Goal: Task Accomplishment & Management: Manage account settings

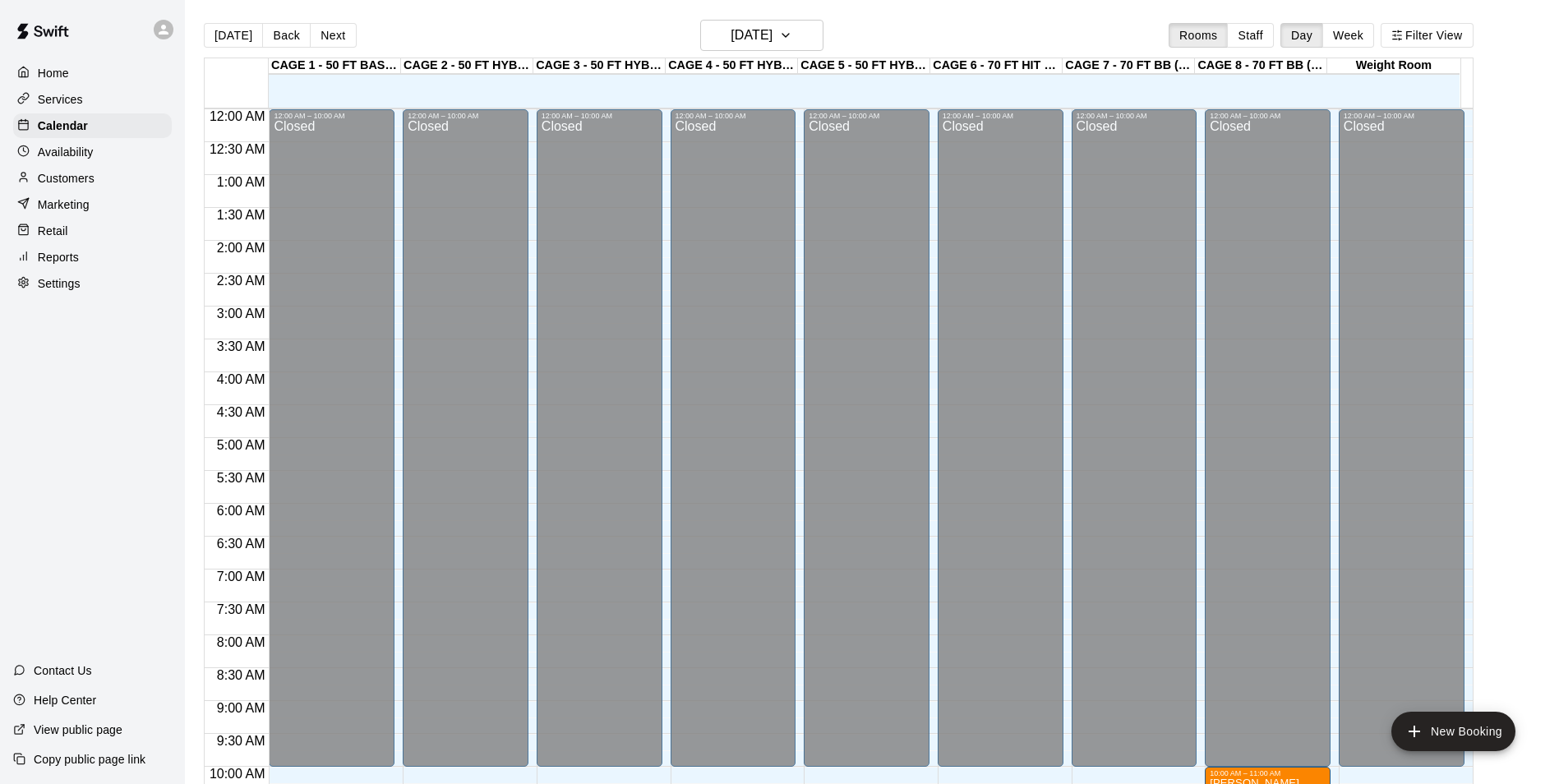
scroll to position [728, 0]
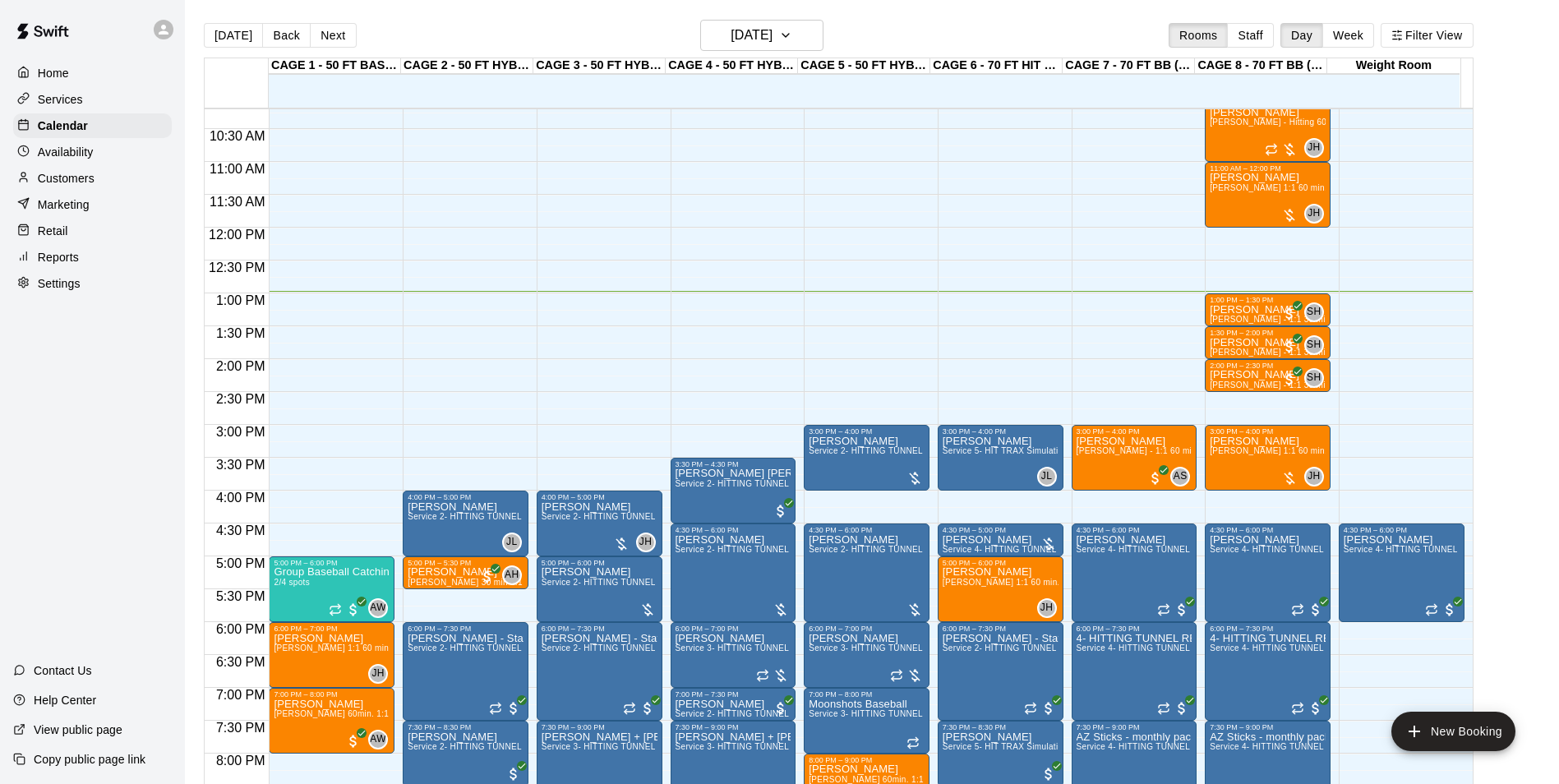
scroll to position [753, 0]
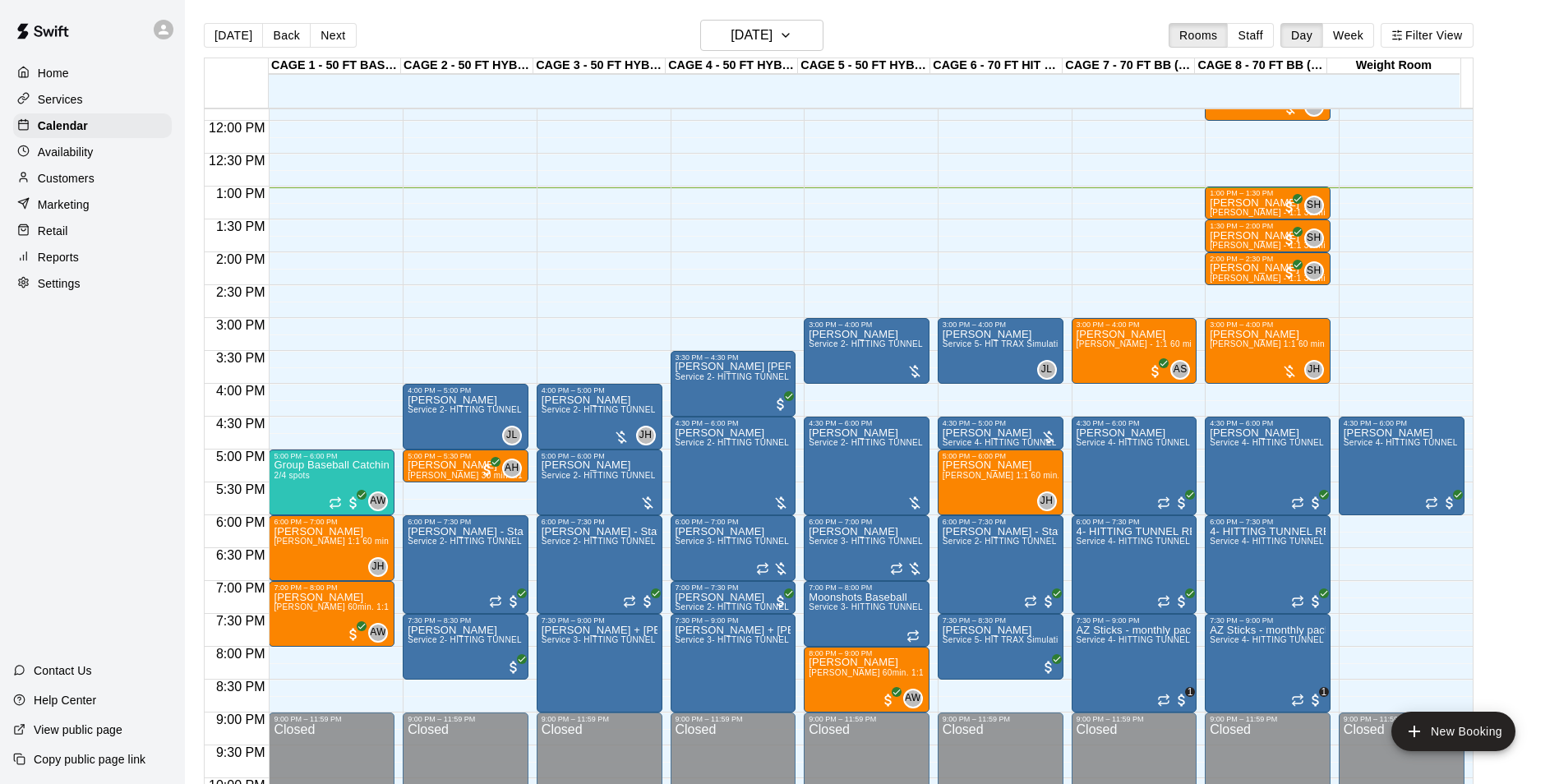
scroll to position [753, 0]
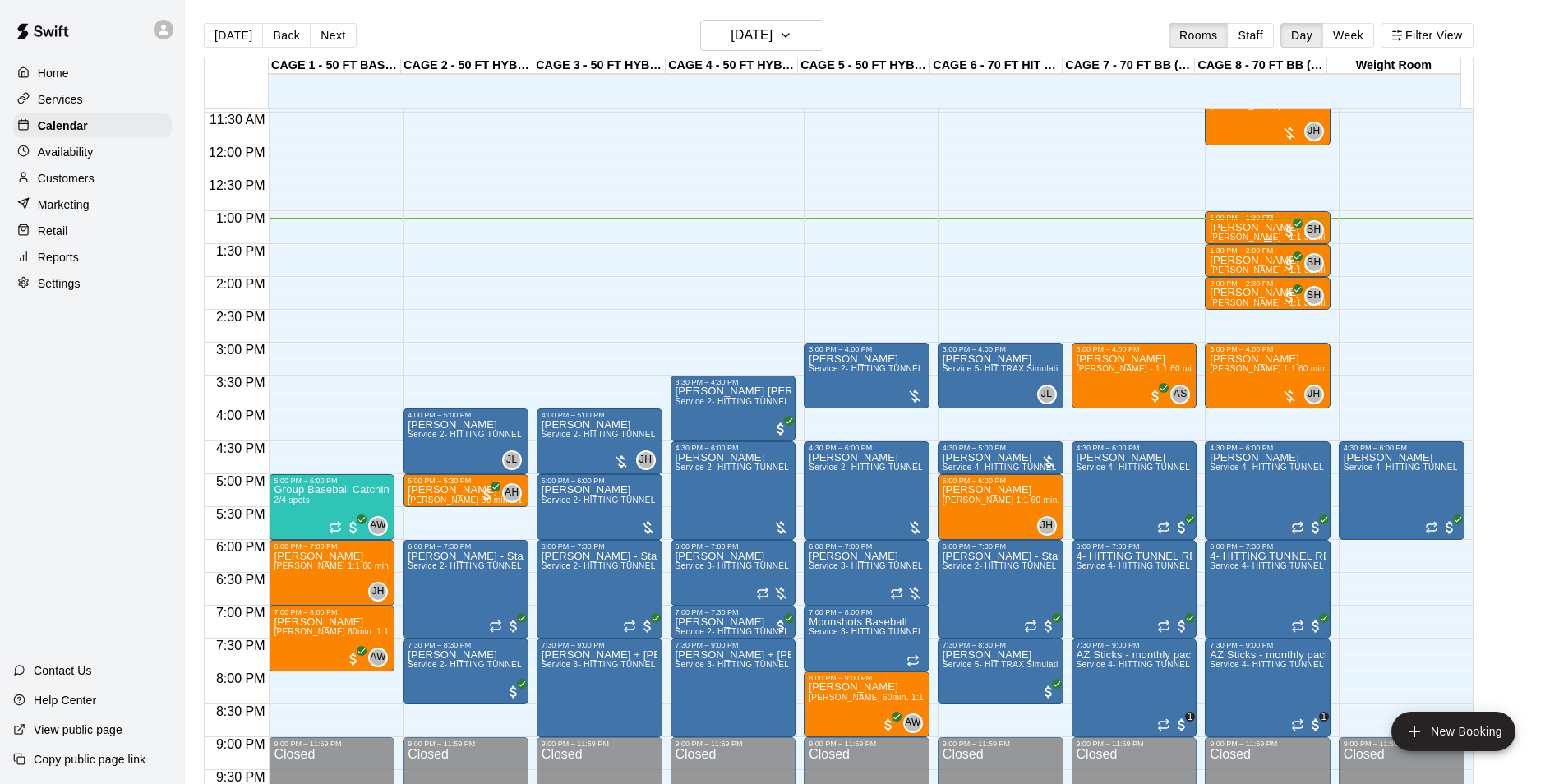
click at [1273, 219] on div "1:00 PM – 1:30 PM" at bounding box center [1267, 217] width 116 height 8
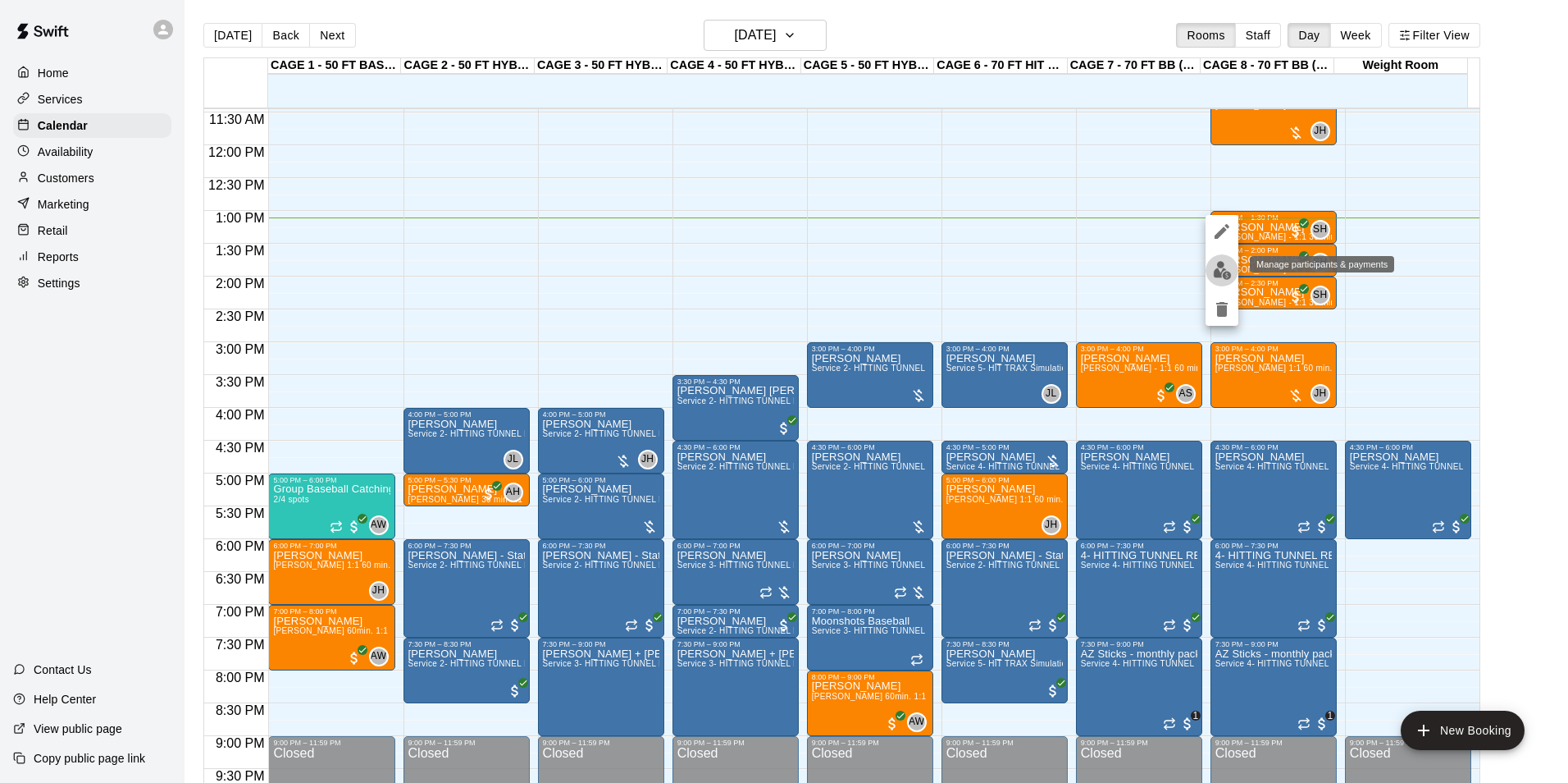
click at [1222, 274] on img "edit" at bounding box center [1222, 271] width 19 height 19
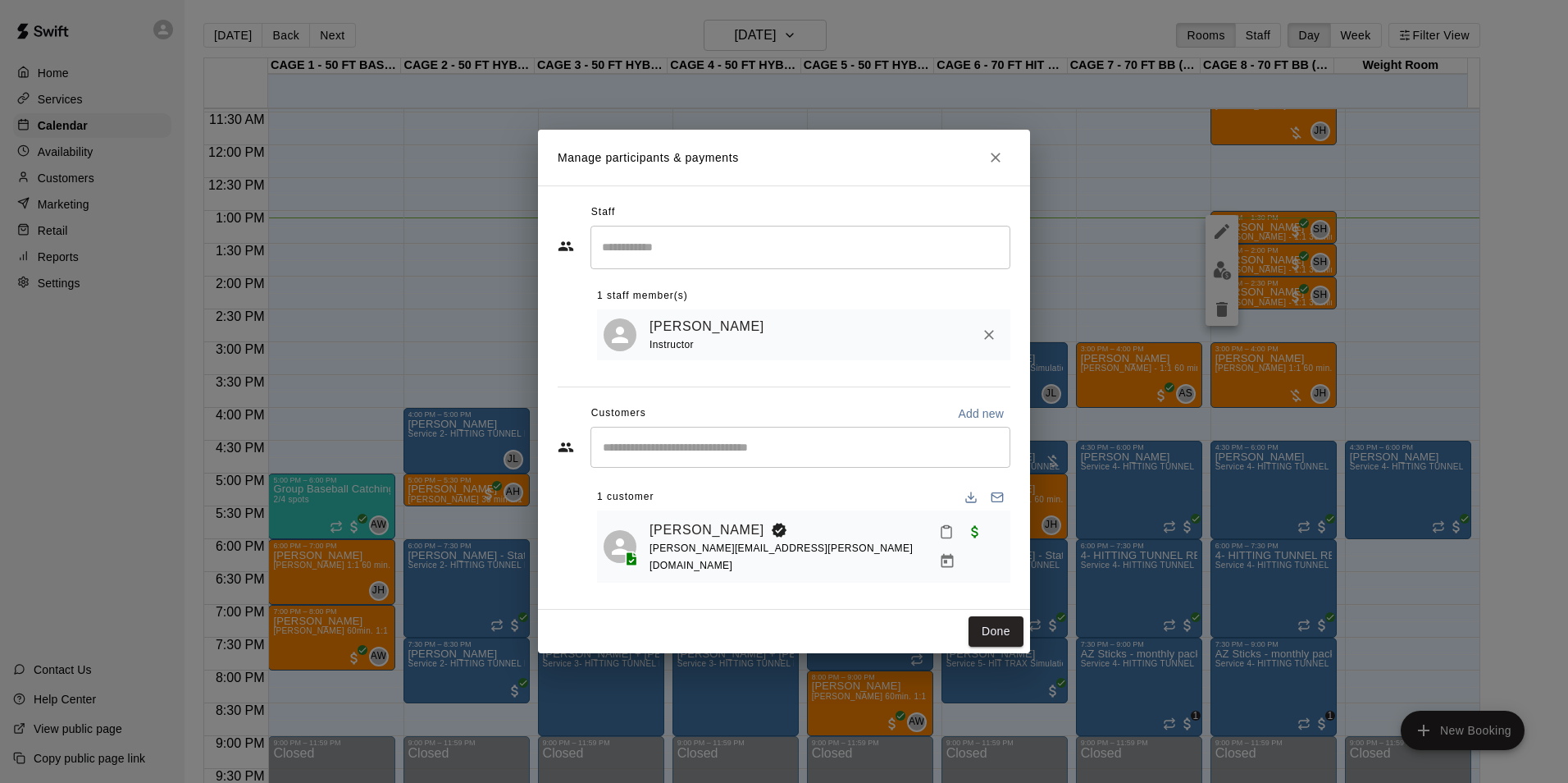
click at [933, 546] on button "Mark attendance" at bounding box center [947, 532] width 28 height 28
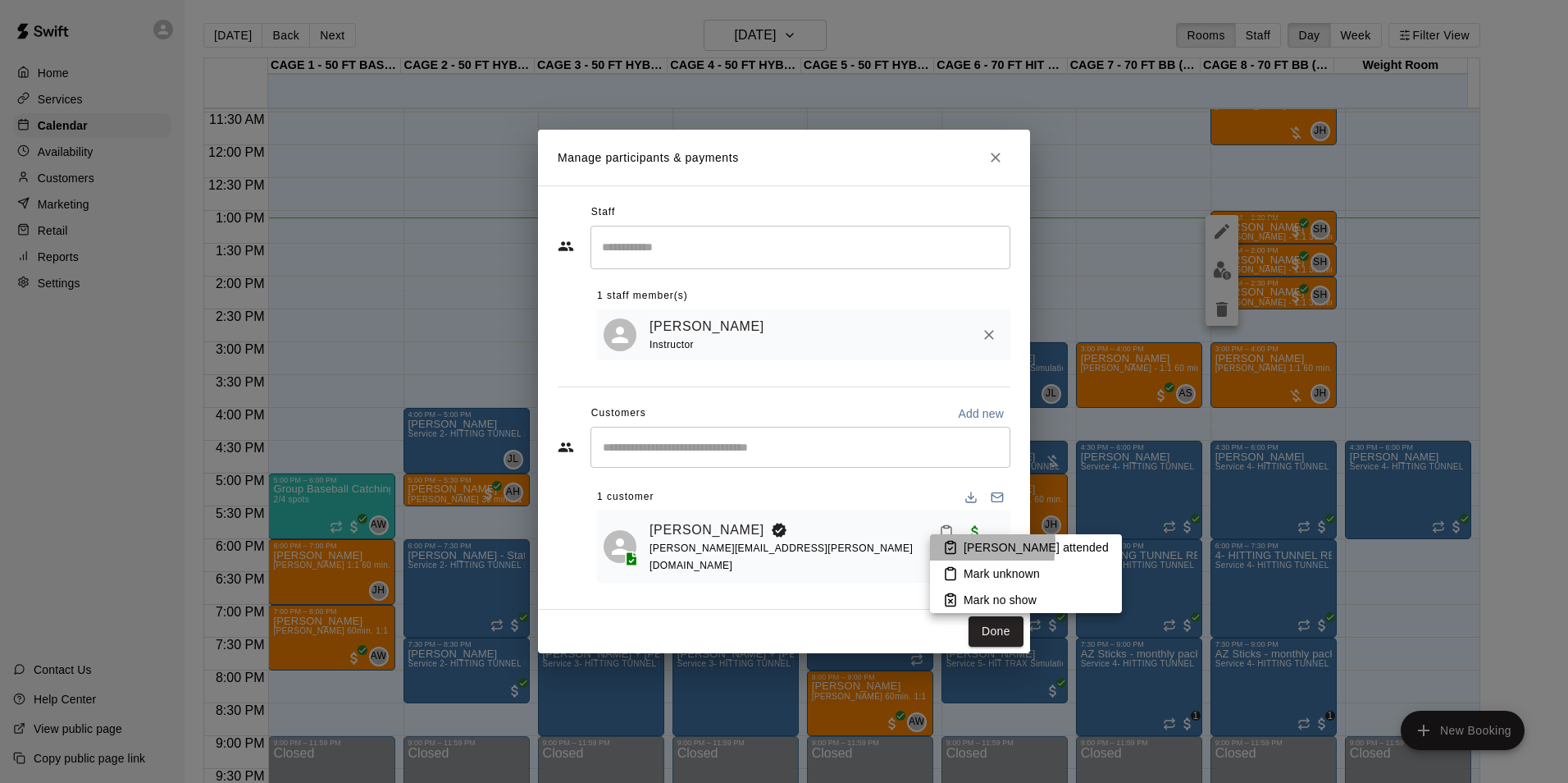
click at [938, 543] on li "Mark attended" at bounding box center [1026, 547] width 192 height 26
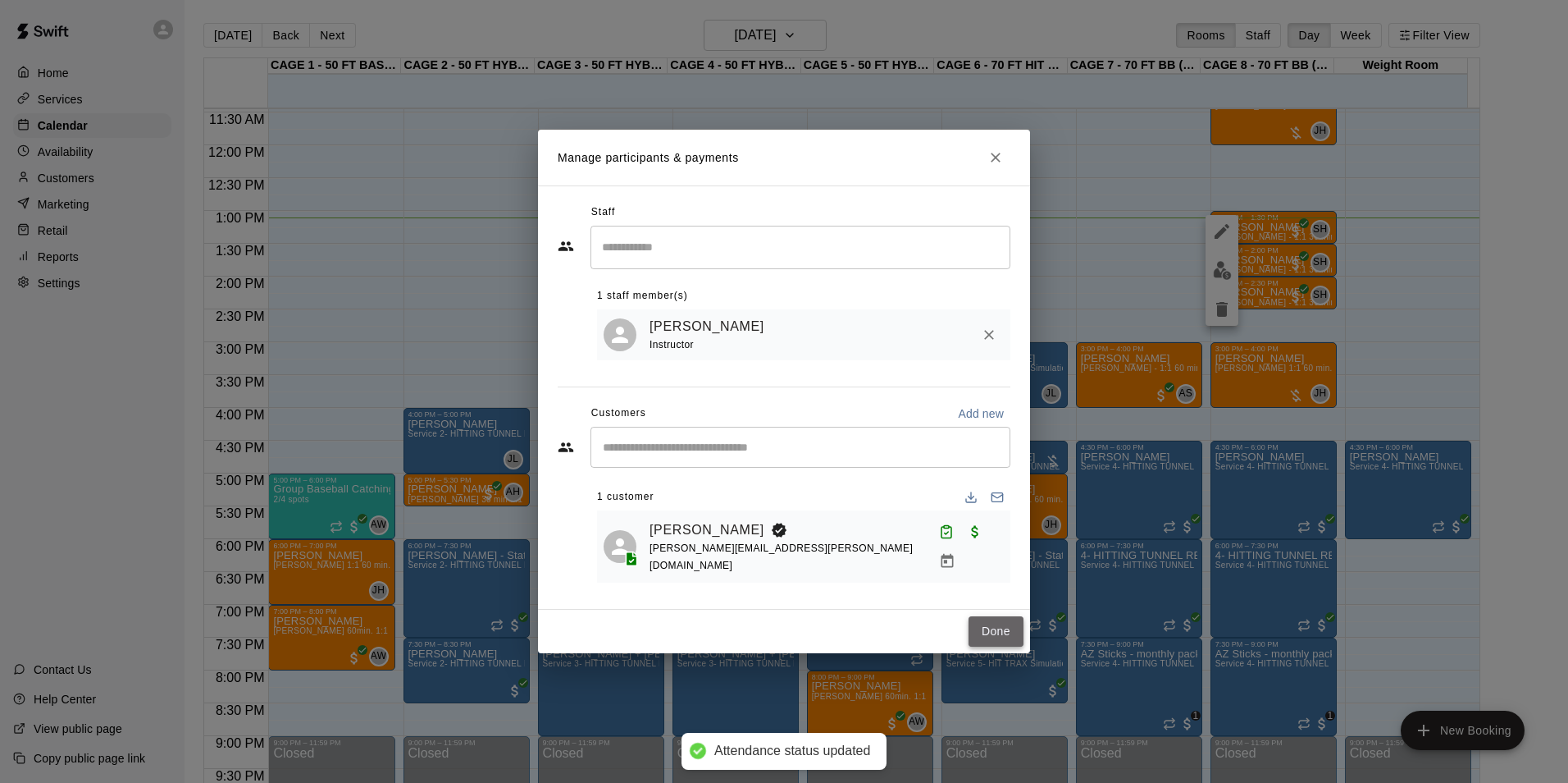
click at [988, 622] on button "Done" at bounding box center [996, 632] width 54 height 30
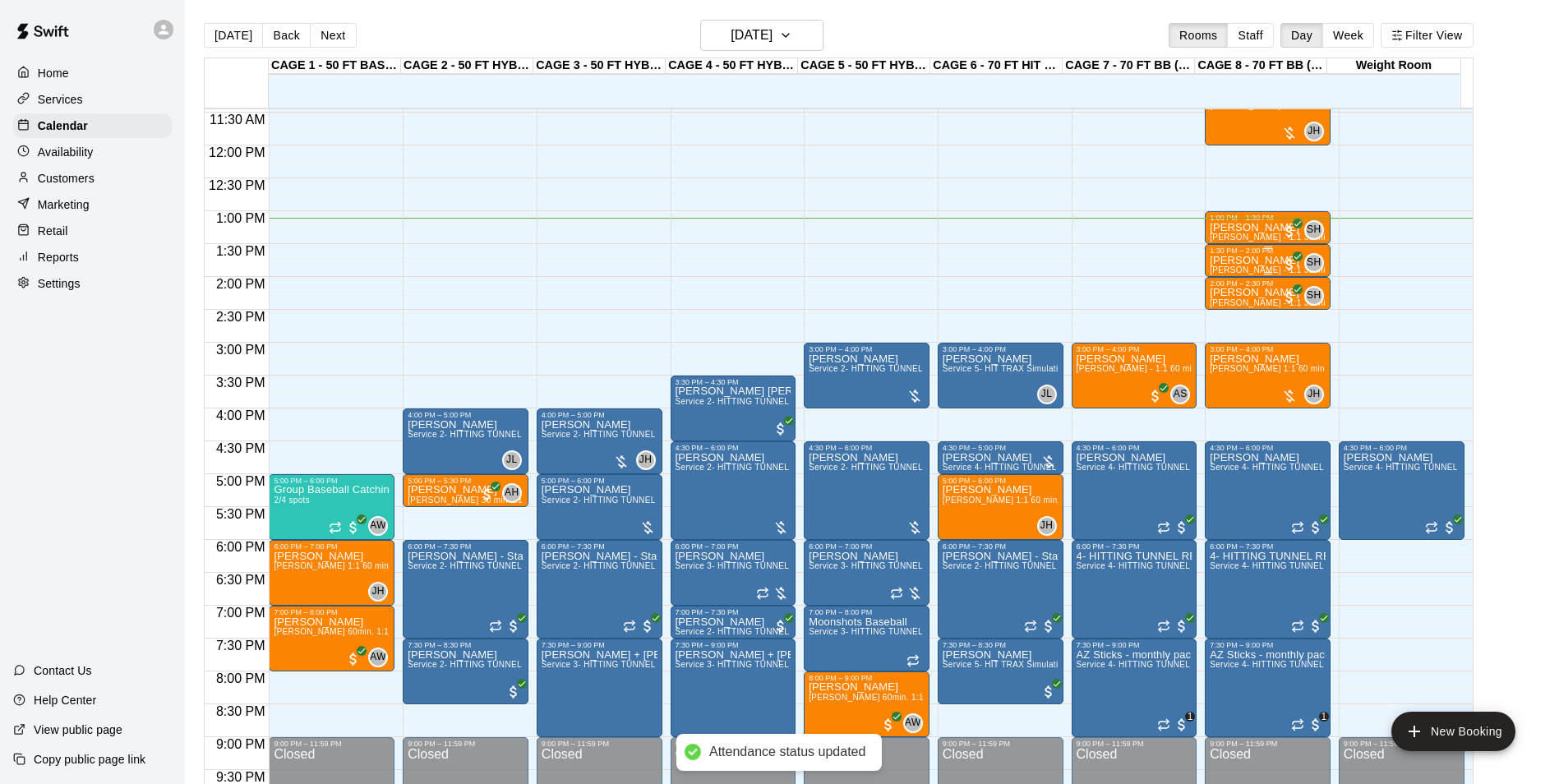
click at [1228, 261] on p "[PERSON_NAME]" at bounding box center [1267, 261] width 116 height 0
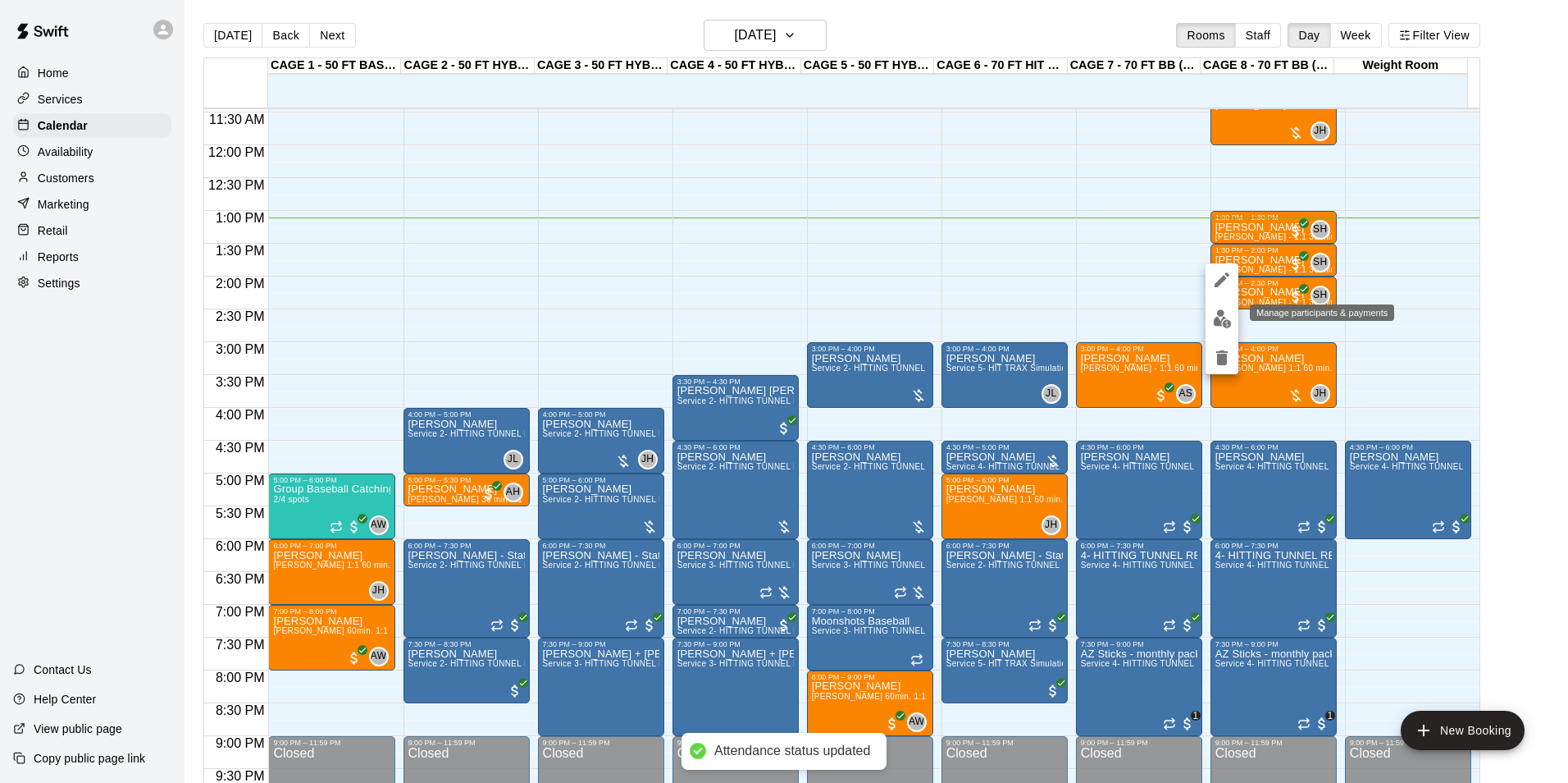
click at [1216, 321] on img "edit" at bounding box center [1222, 319] width 19 height 19
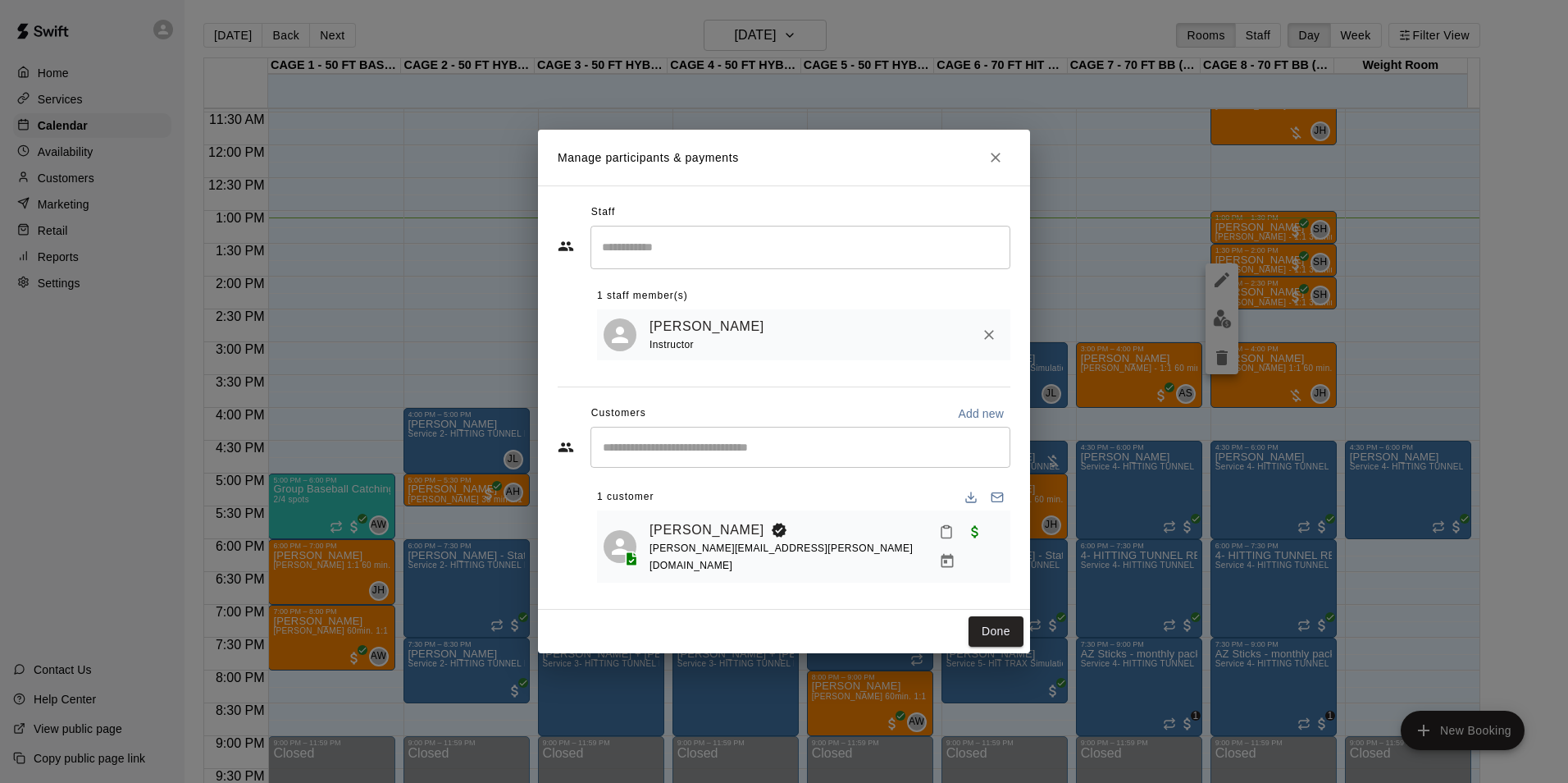
click at [933, 546] on button "Mark attendance" at bounding box center [947, 532] width 28 height 28
click at [934, 543] on li "Mark attended" at bounding box center [1026, 547] width 192 height 26
click at [987, 618] on button "Done" at bounding box center [996, 632] width 54 height 30
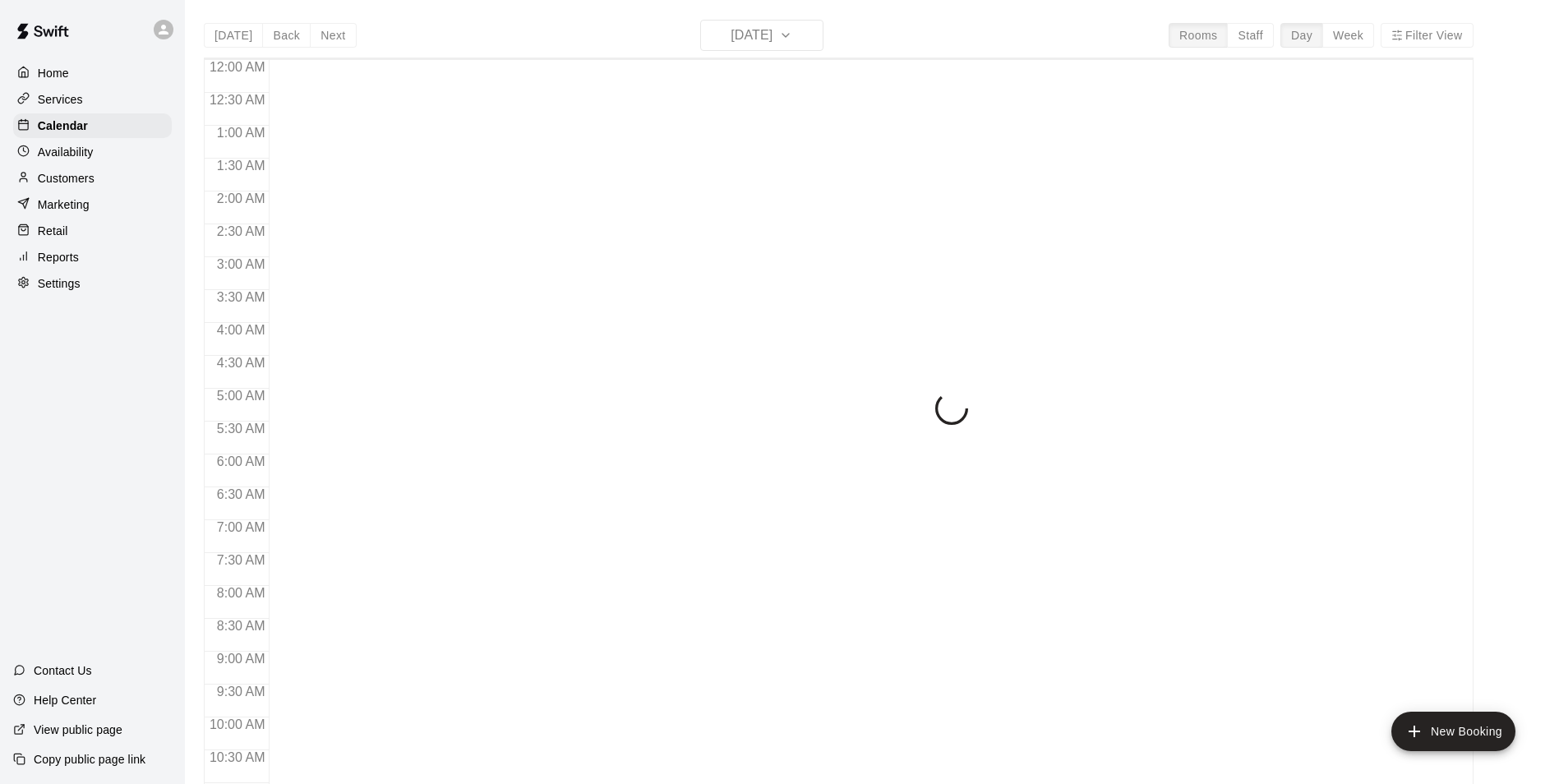
scroll to position [835, 0]
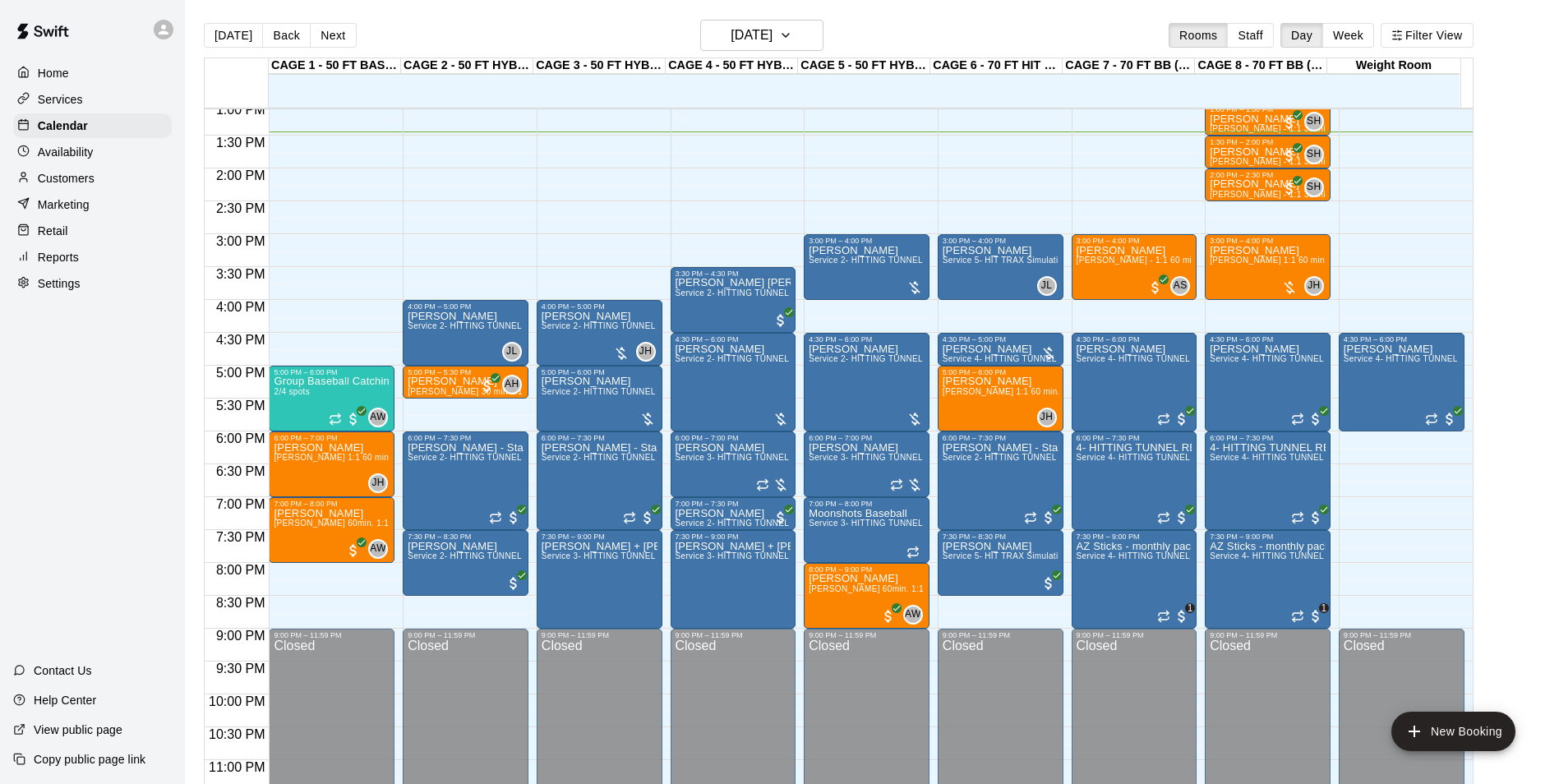
scroll to position [886, 0]
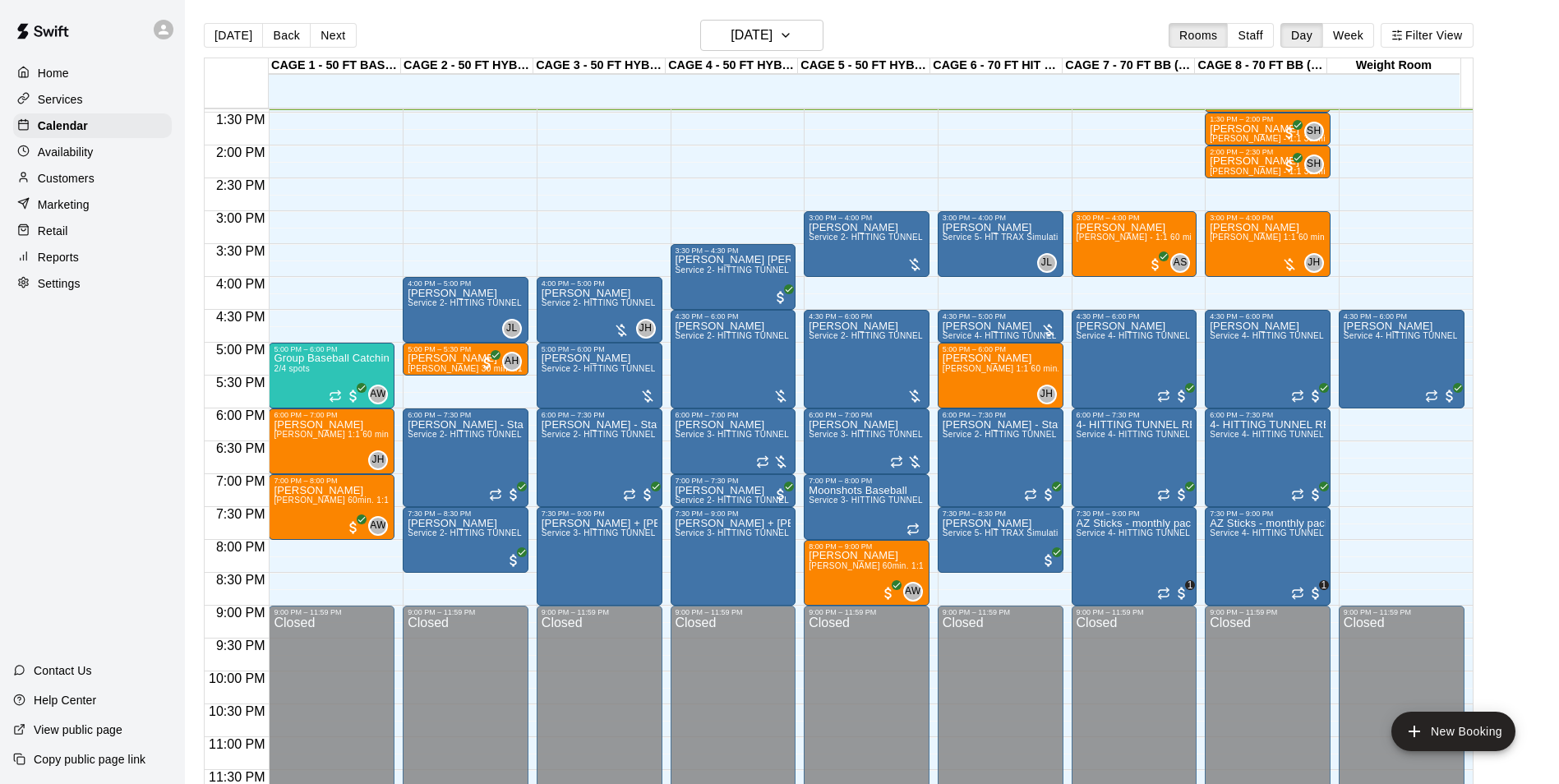
click at [93, 172] on div "Customers" at bounding box center [92, 178] width 159 height 24
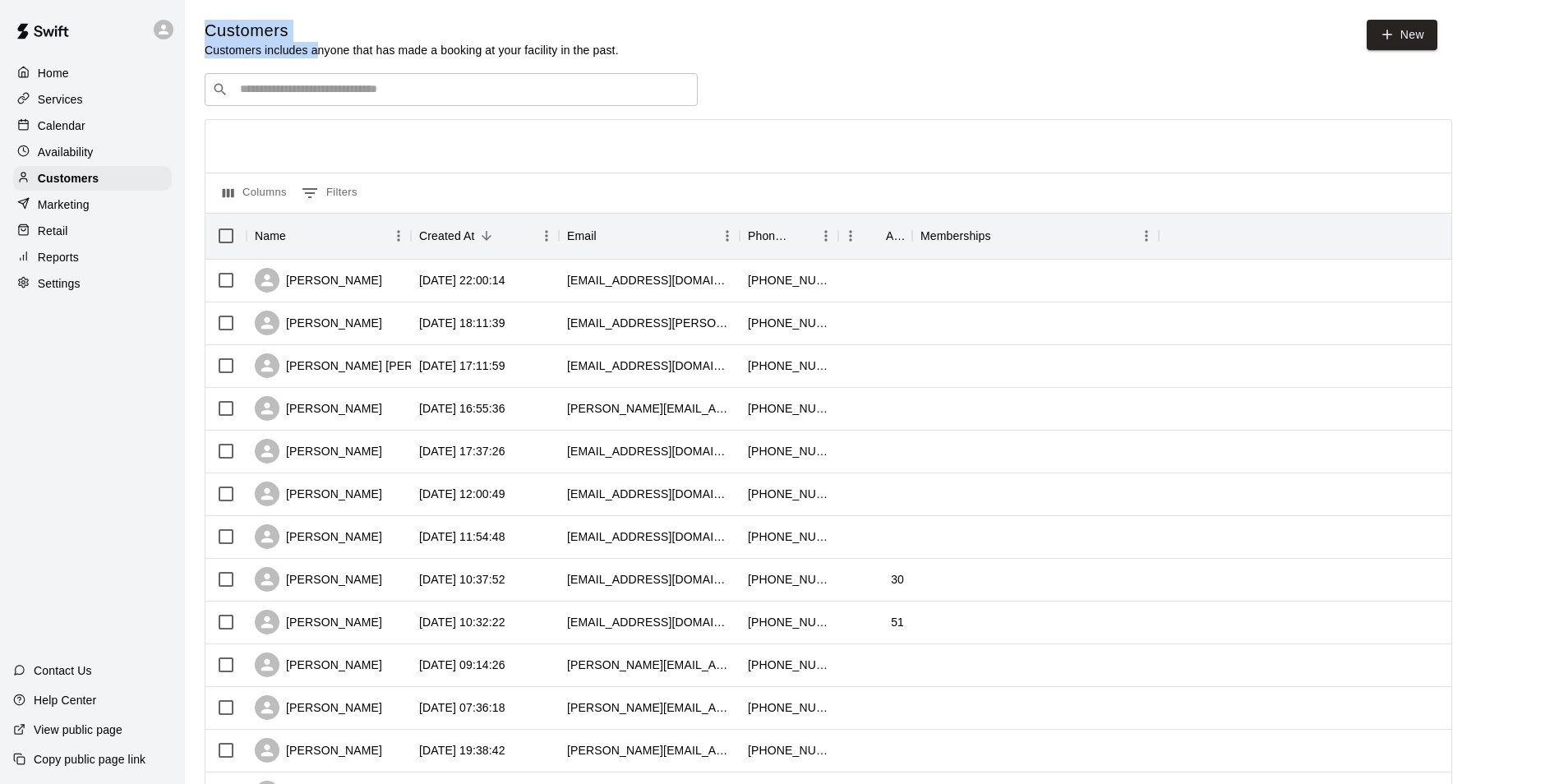
click at [315, 62] on div "Customers Customers includes anyone that has made a booking at your facility in…" at bounding box center [872, 696] width 1335 height 1352
drag, startPoint x: 315, startPoint y: 62, endPoint x: 315, endPoint y: 90, distance: 28.0
click at [315, 90] on input "Search customers by name or email" at bounding box center [463, 88] width 456 height 16
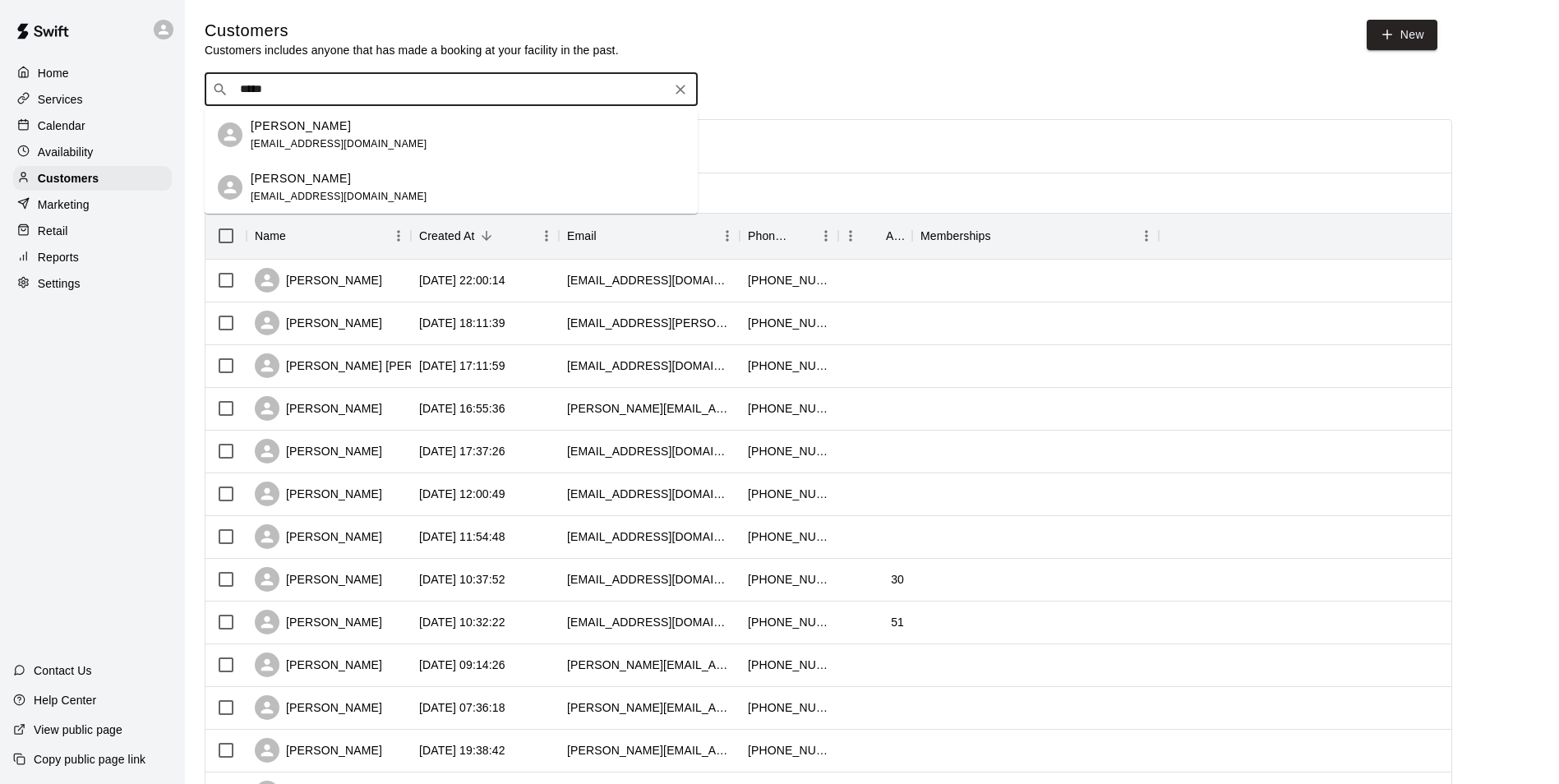
type input "*****"
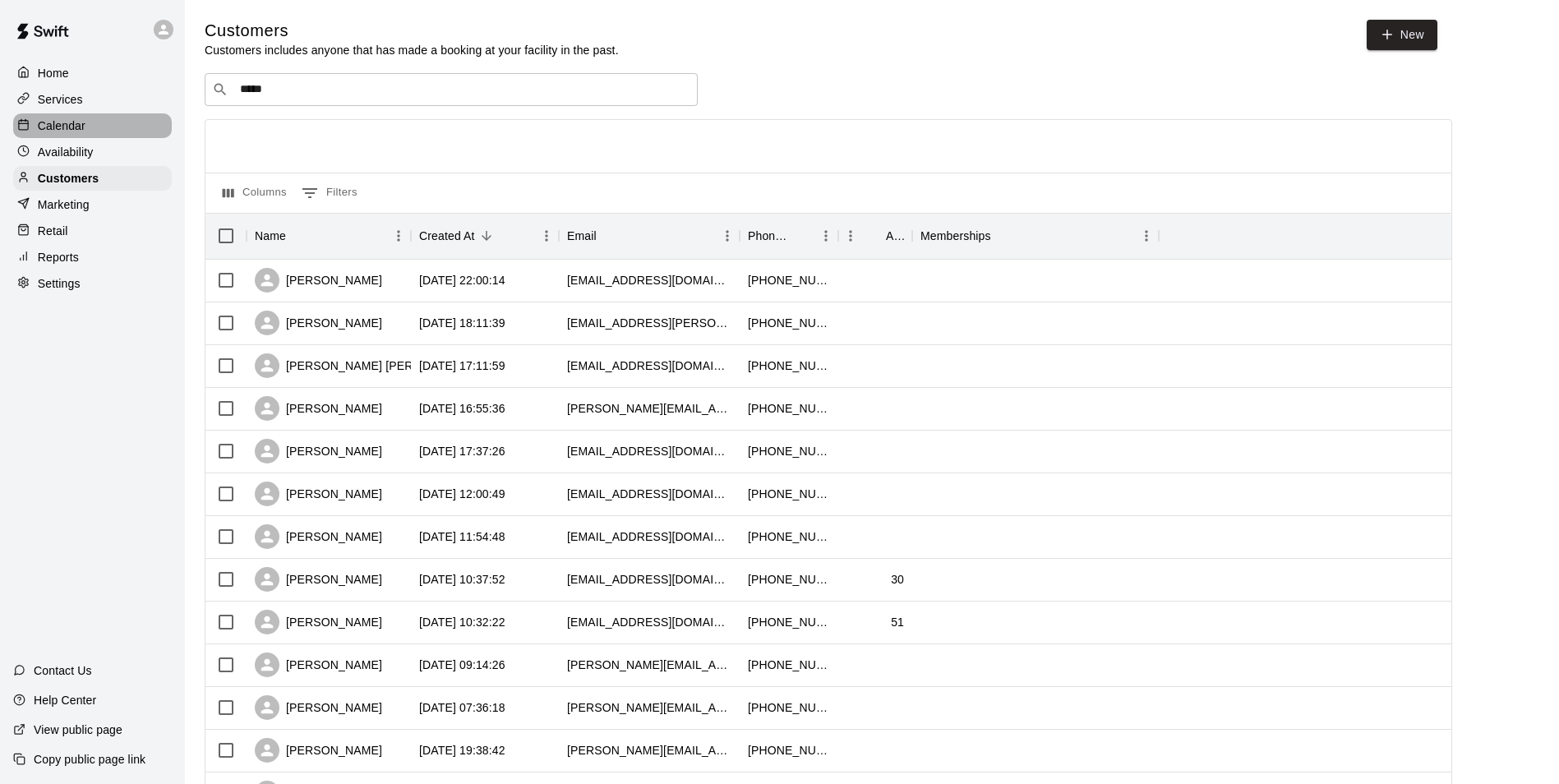
click at [116, 117] on div "Calendar" at bounding box center [92, 125] width 159 height 24
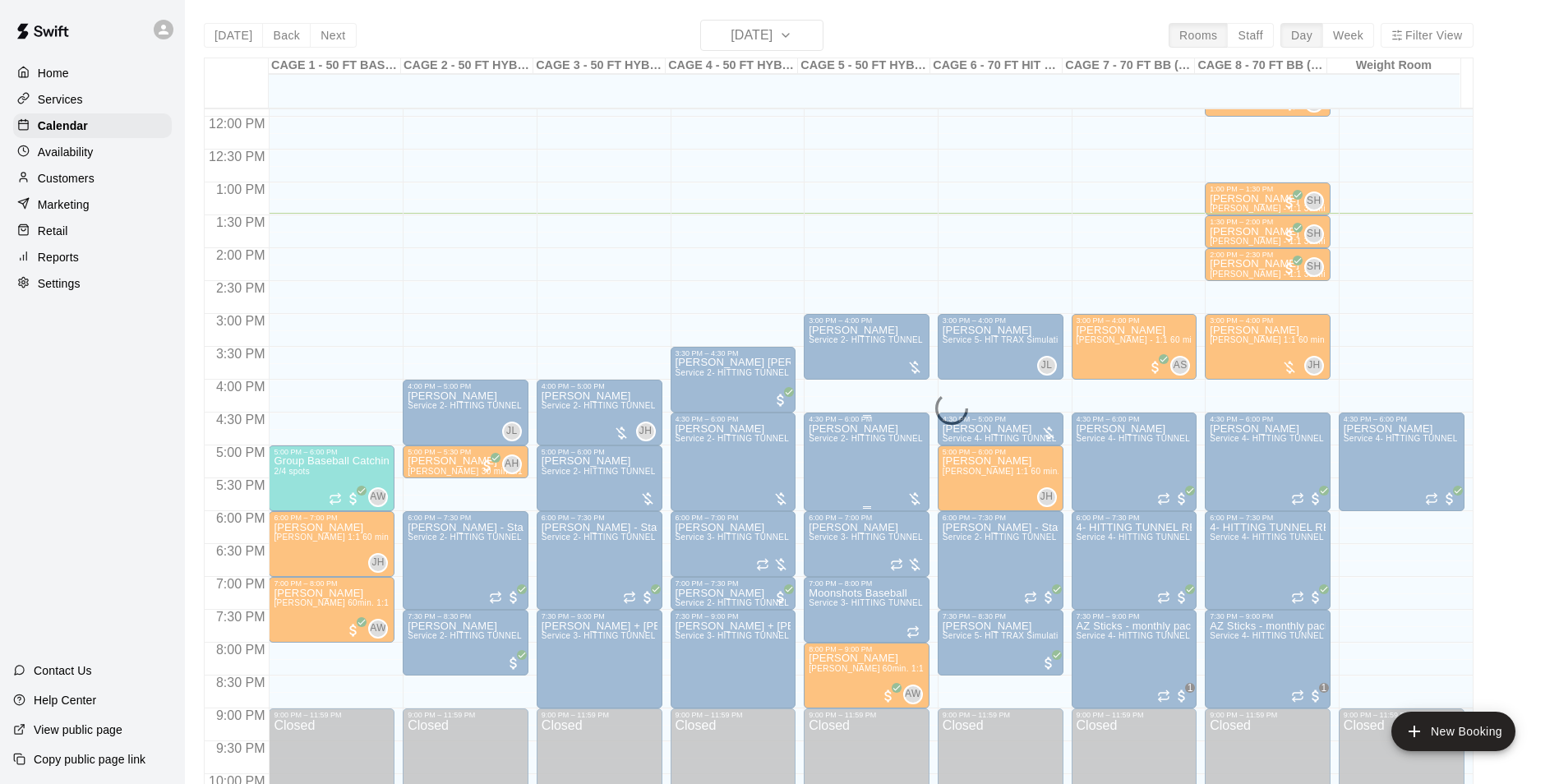
scroll to position [753, 0]
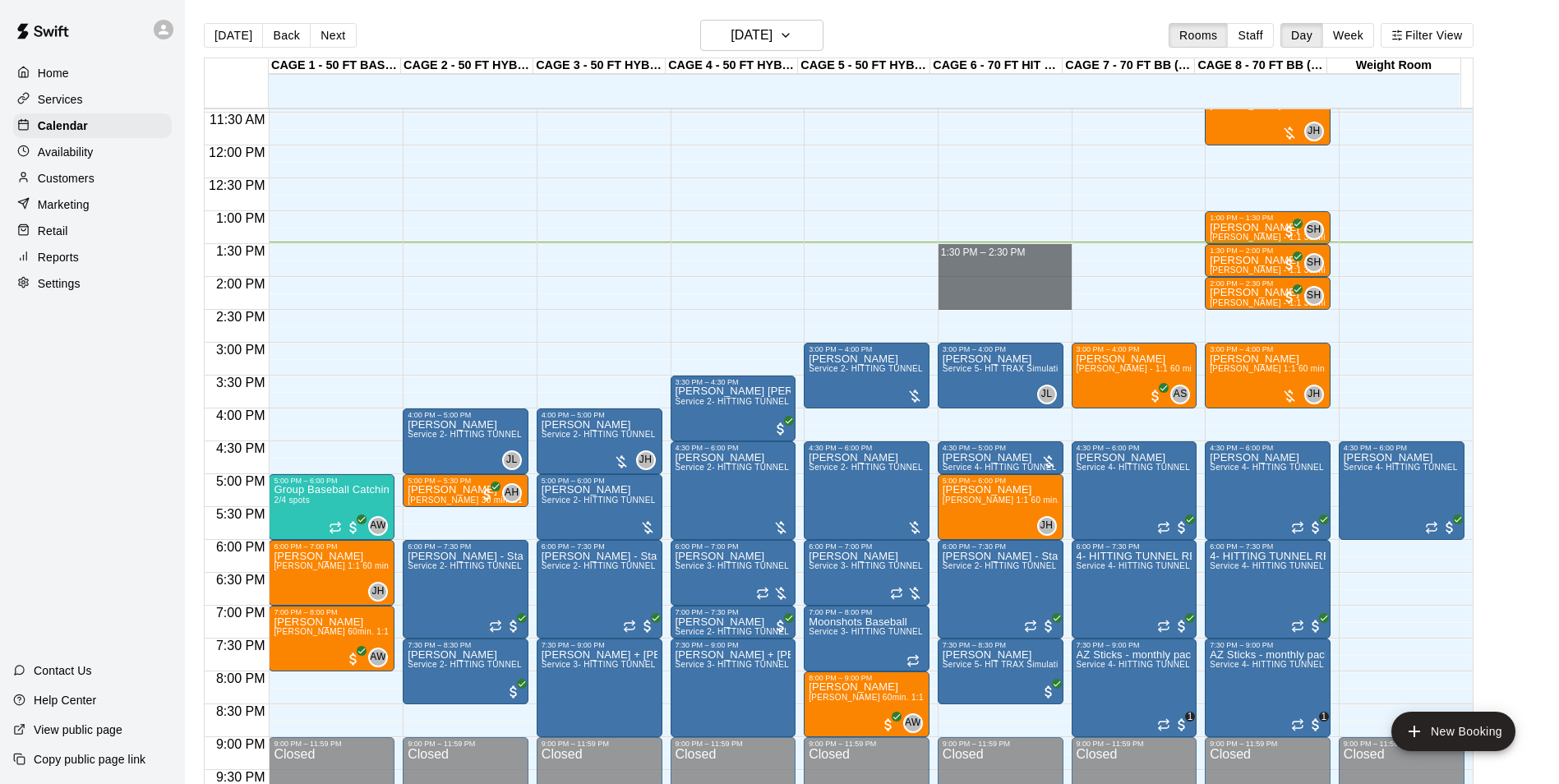
drag, startPoint x: 1001, startPoint y: 248, endPoint x: 1009, endPoint y: 305, distance: 57.6
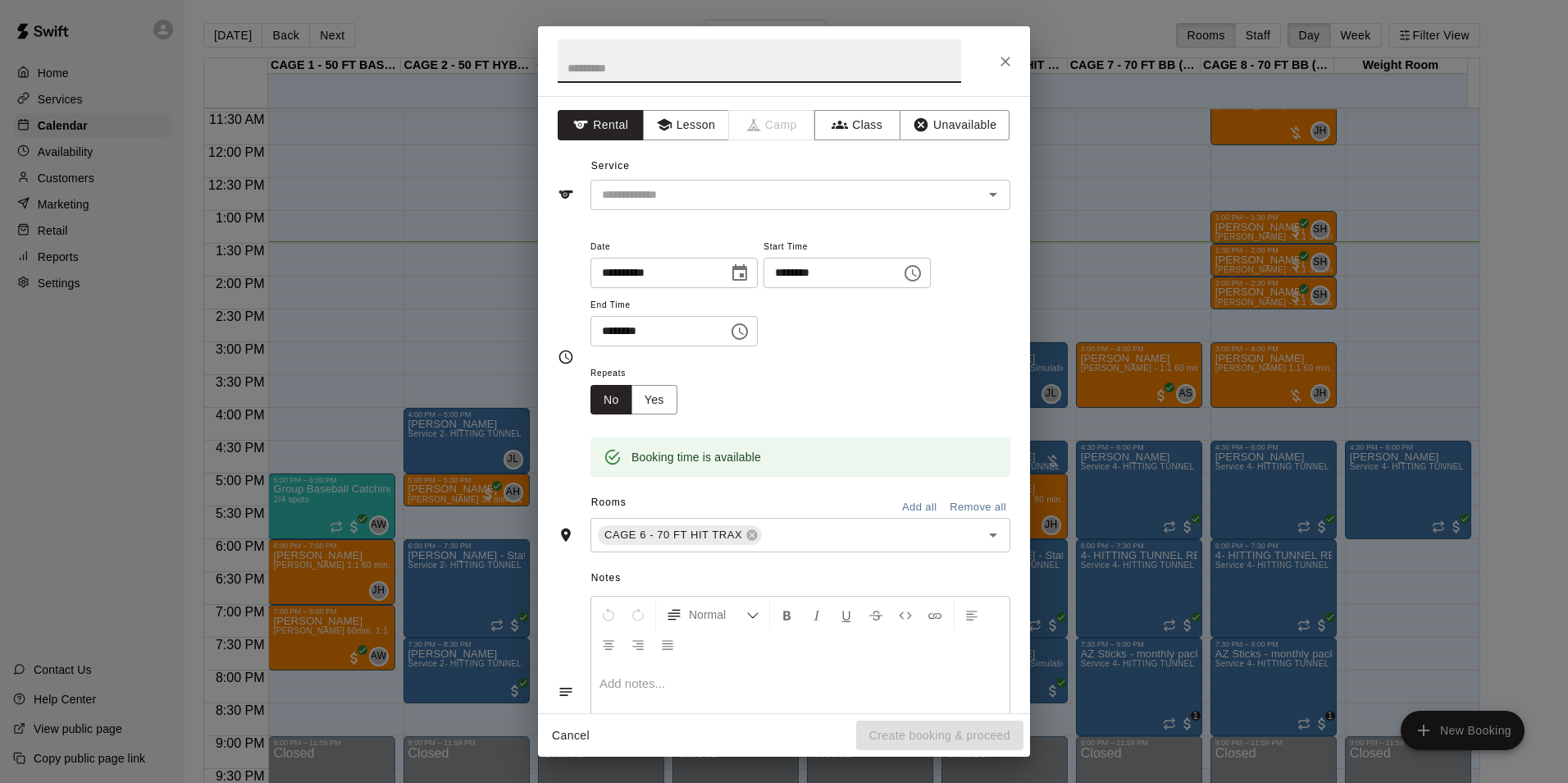
click at [722, 211] on div "**********" at bounding box center [784, 404] width 492 height 618
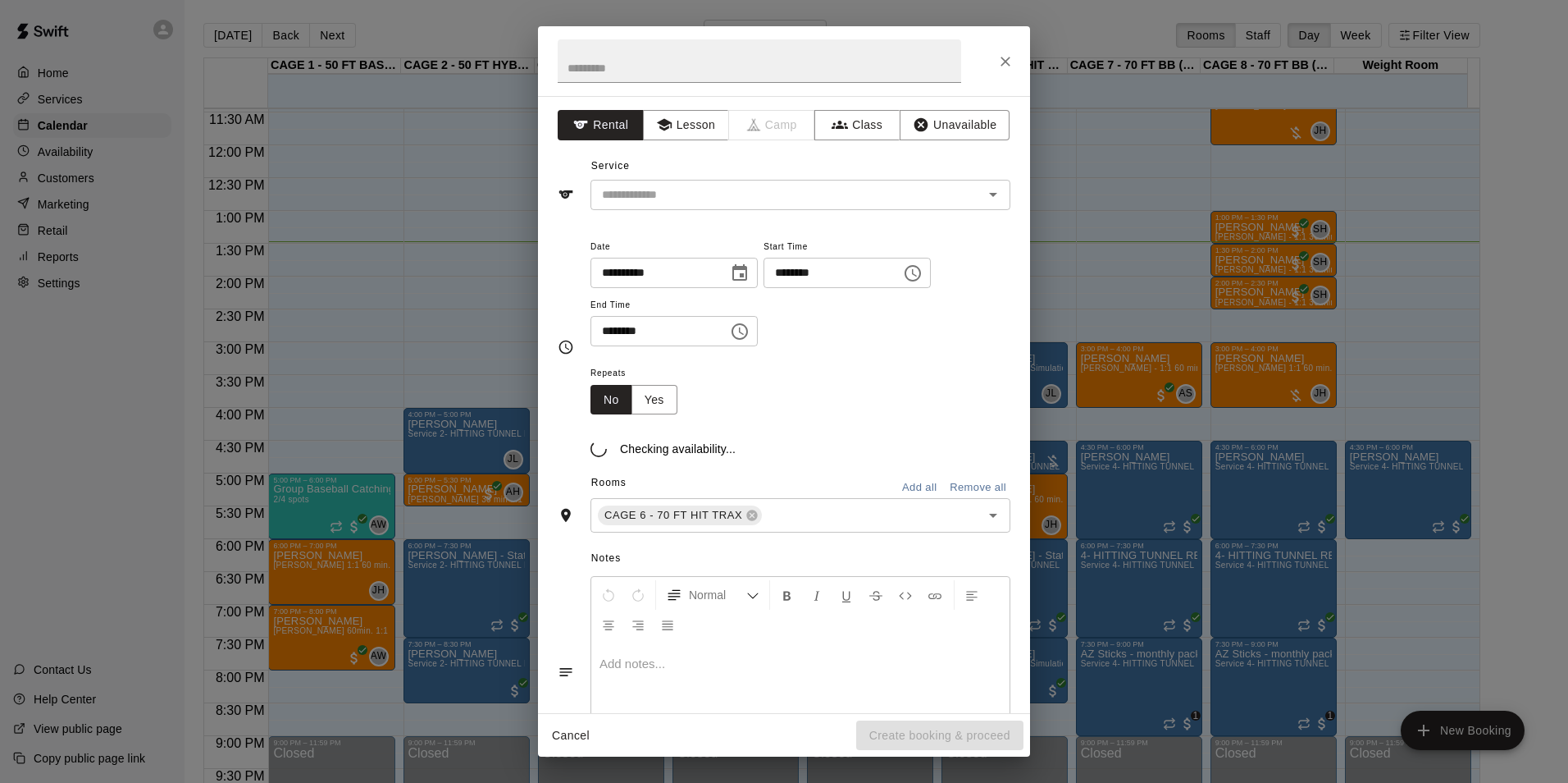
drag, startPoint x: 723, startPoint y: 209, endPoint x: 722, endPoint y: 229, distance: 20.0
click at [722, 210] on div "​" at bounding box center [800, 195] width 420 height 30
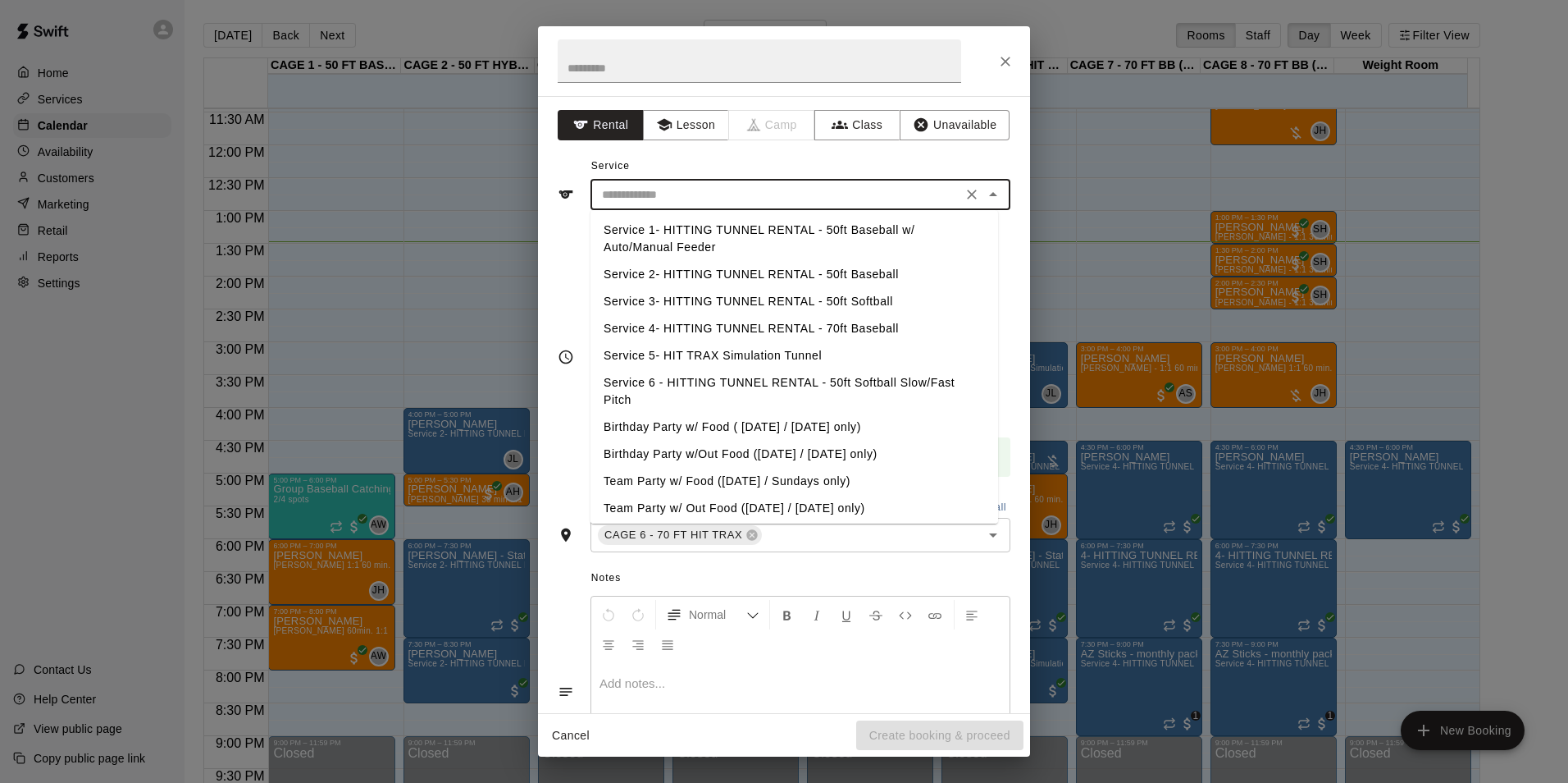
click at [840, 201] on input "text" at bounding box center [776, 195] width 362 height 21
drag, startPoint x: 840, startPoint y: 305, endPoint x: 840, endPoint y: 333, distance: 28.0
click at [840, 333] on ul "Service 1- HITTING TUNNEL RENTAL - 50ft Baseball w/ Auto/Manual Feeder Service …" at bounding box center [795, 368] width 408 height 314
click at [840, 333] on li "Service 4- HITTING TUNNEL RENTAL - 70ft Baseball" at bounding box center [795, 328] width 408 height 27
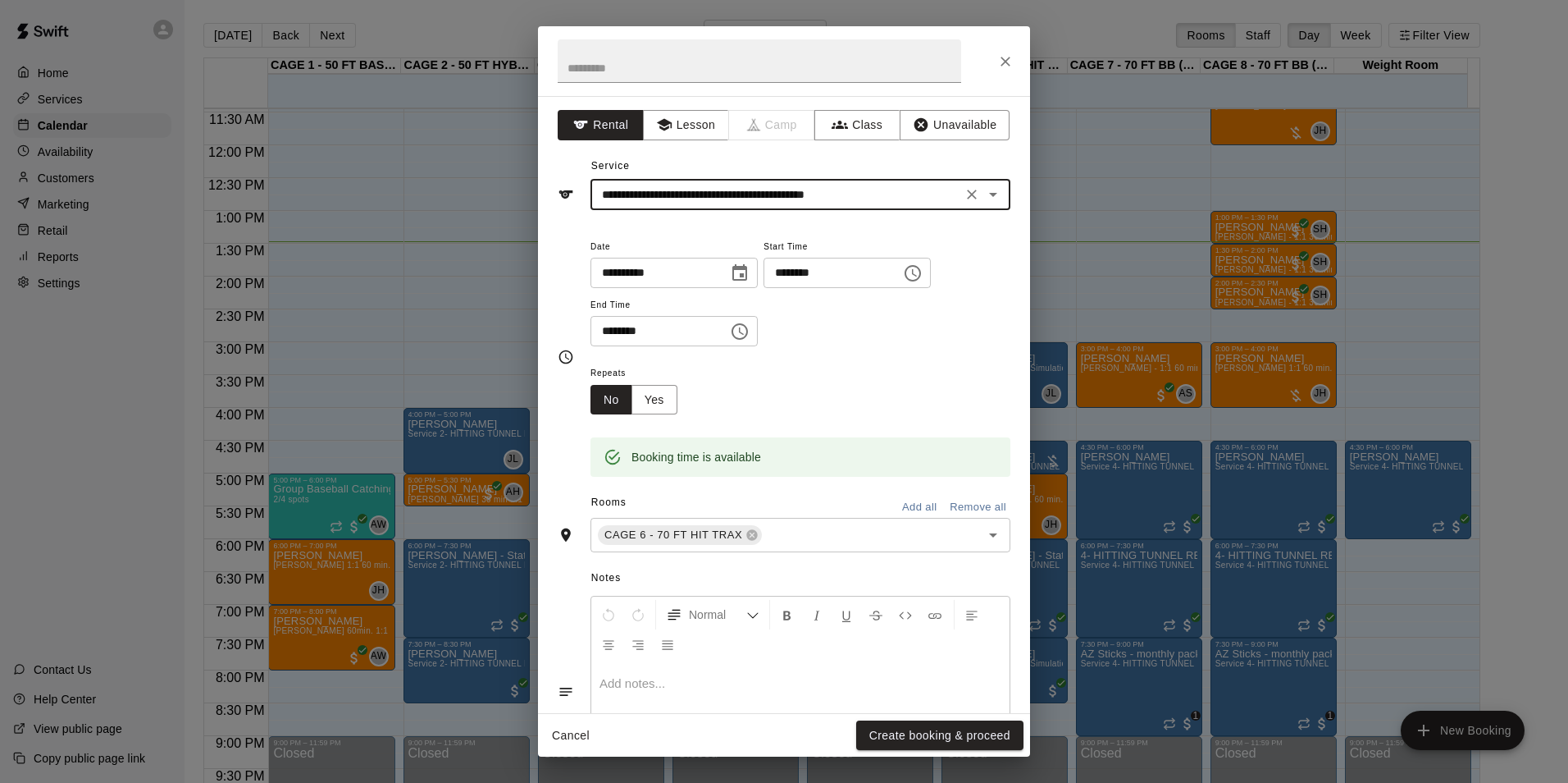
type input "**********"
click at [912, 734] on button "Create booking & proceed" at bounding box center [940, 736] width 167 height 30
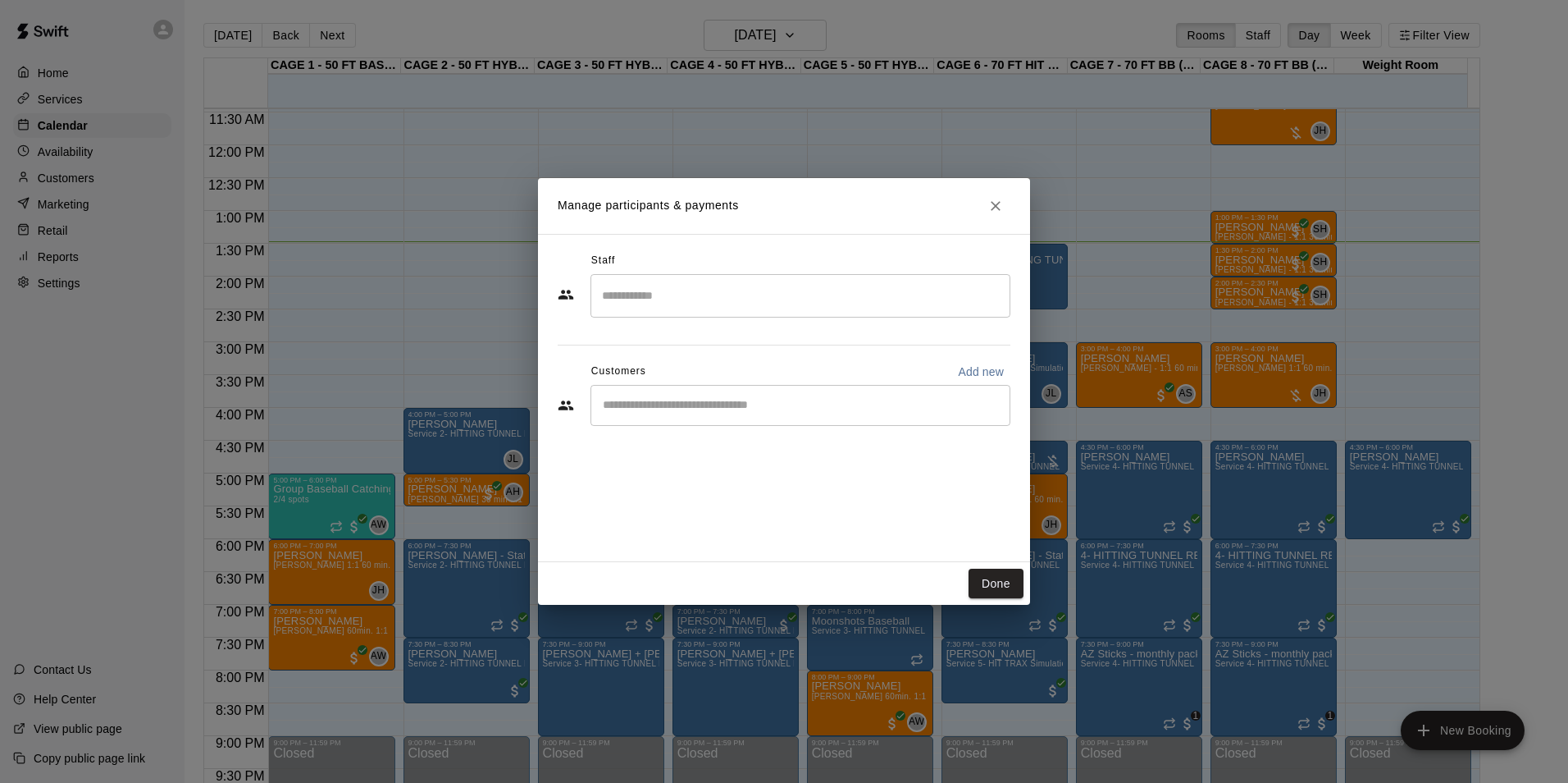
click at [796, 411] on input "Start typing to search customers..." at bounding box center [800, 405] width 405 height 16
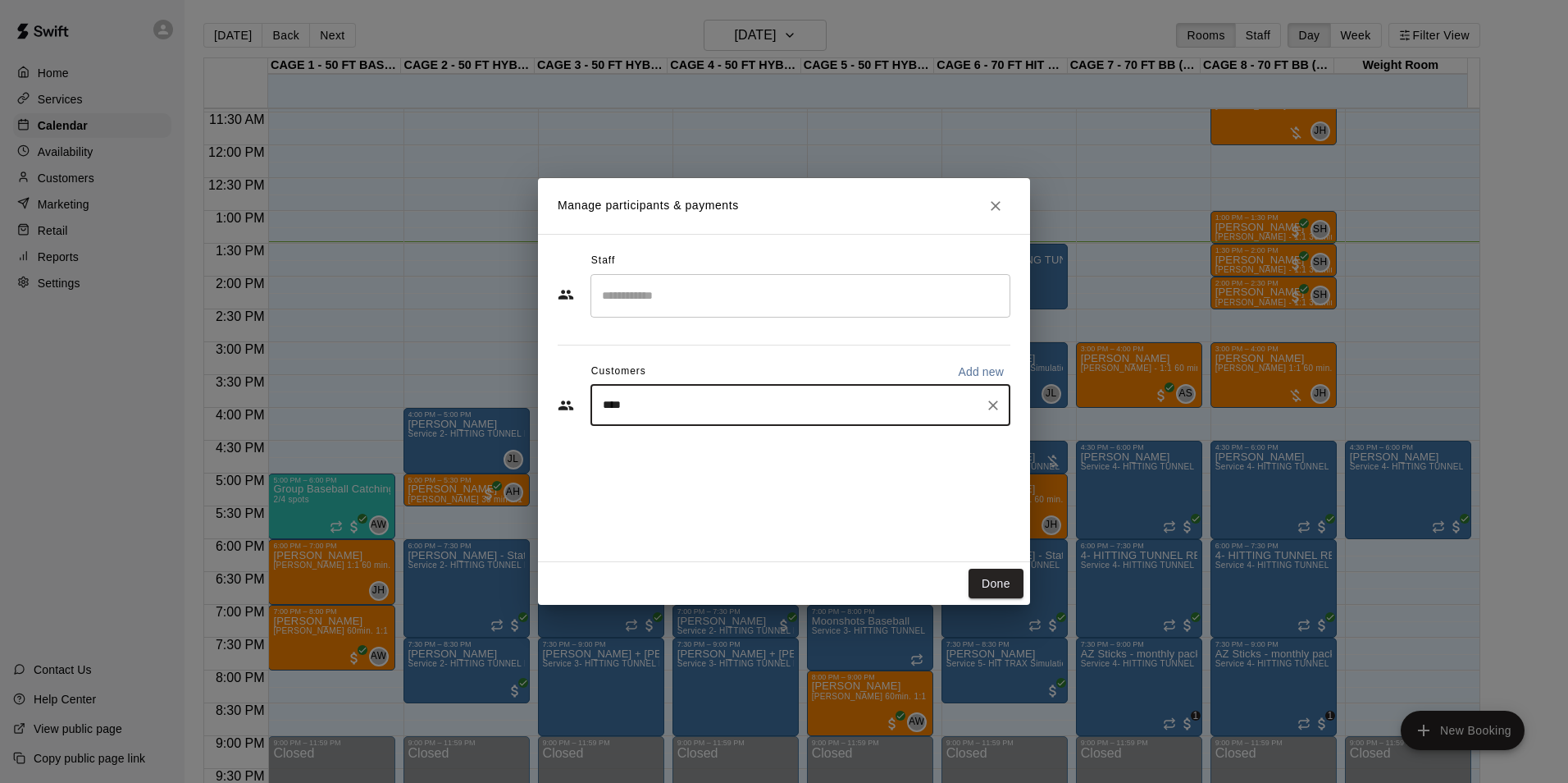
type input "*****"
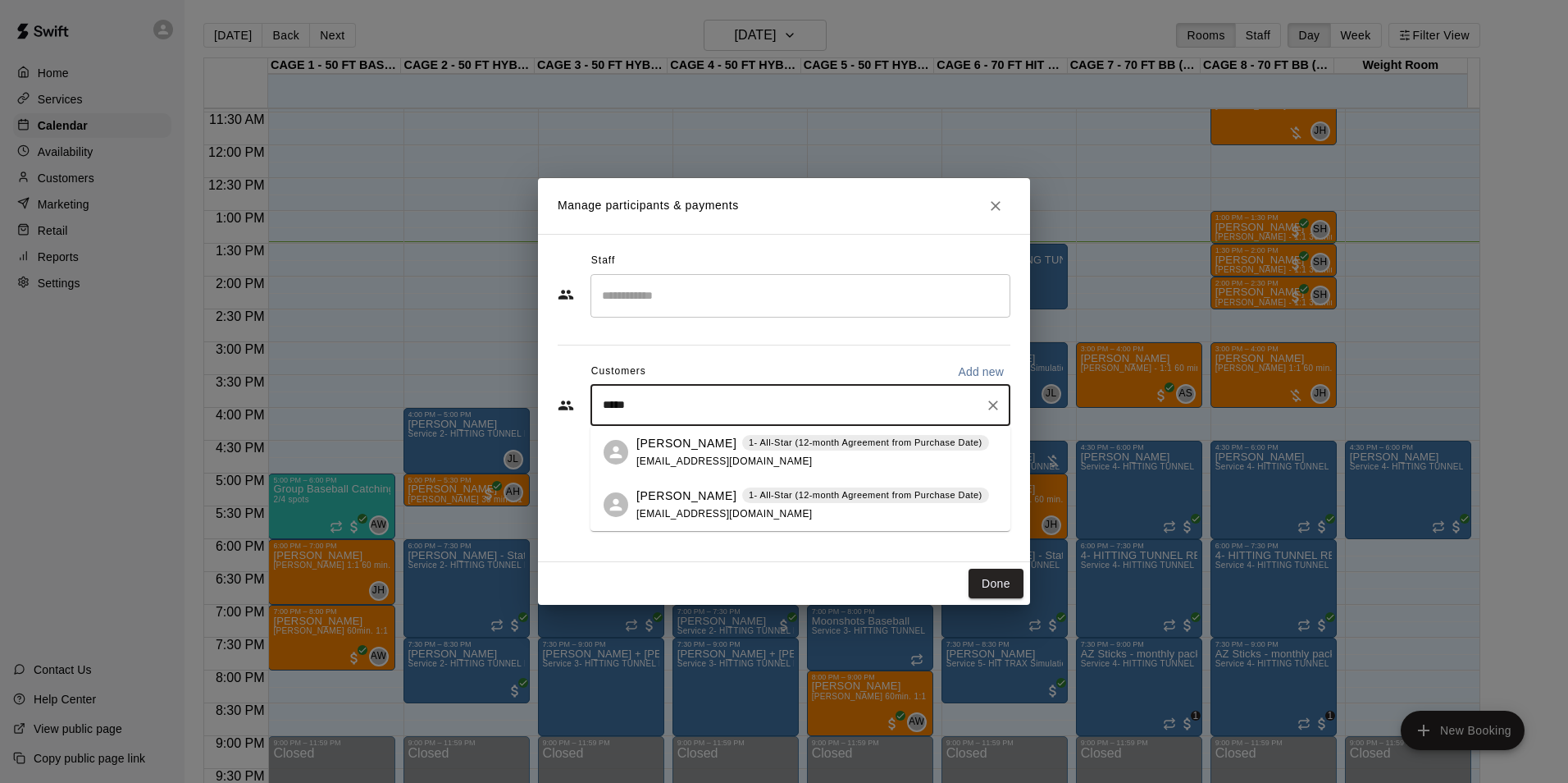
click at [734, 514] on span "adamsolak2@gmail.com" at bounding box center [725, 513] width 177 height 11
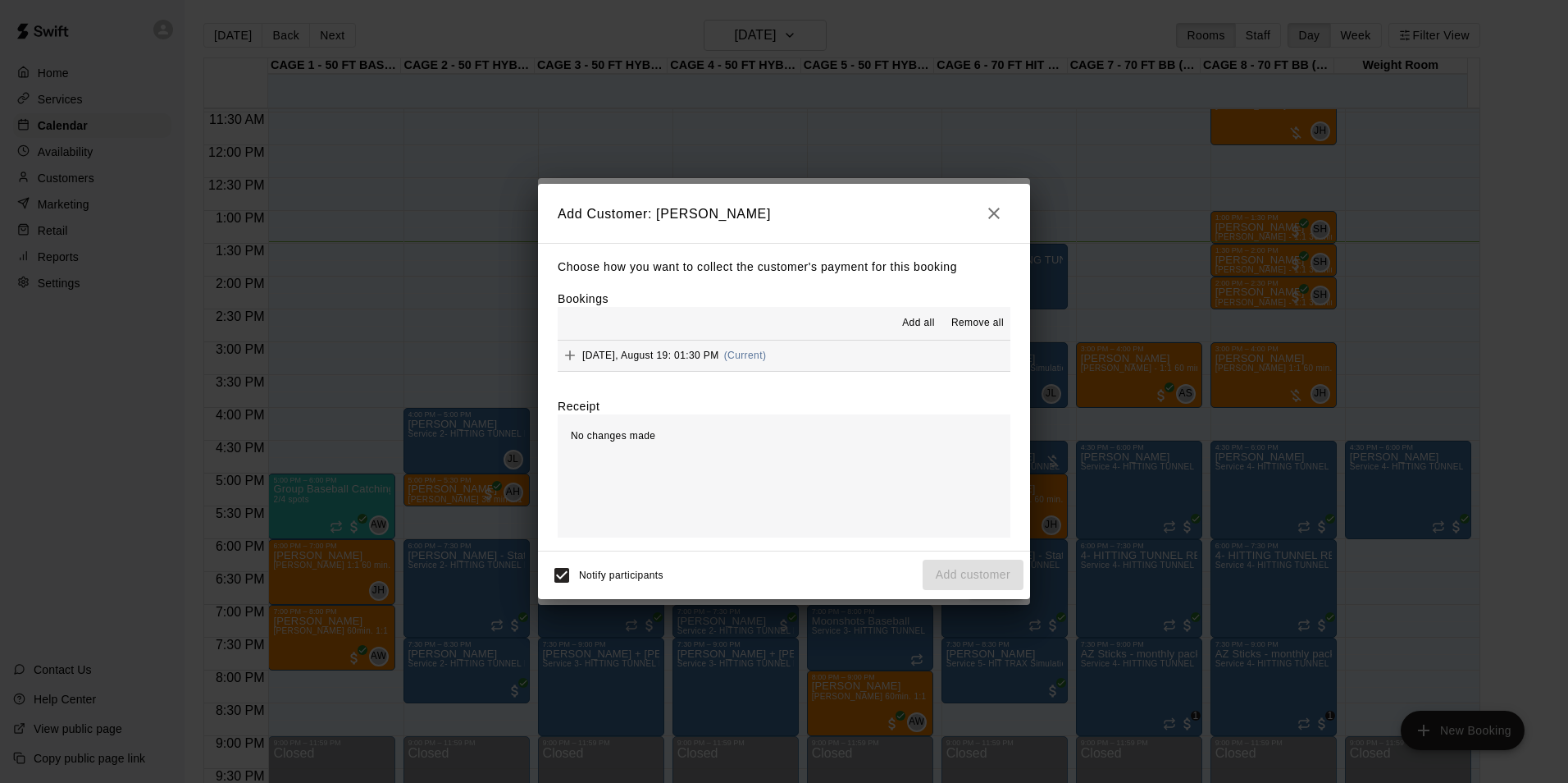
click at [774, 376] on div "Choose how you want to collect the customer's payment for this booking Bookings…" at bounding box center [784, 396] width 492 height 307
click at [783, 357] on button "Tuesday, August 19: 01:30 PM (Current)" at bounding box center [784, 355] width 453 height 30
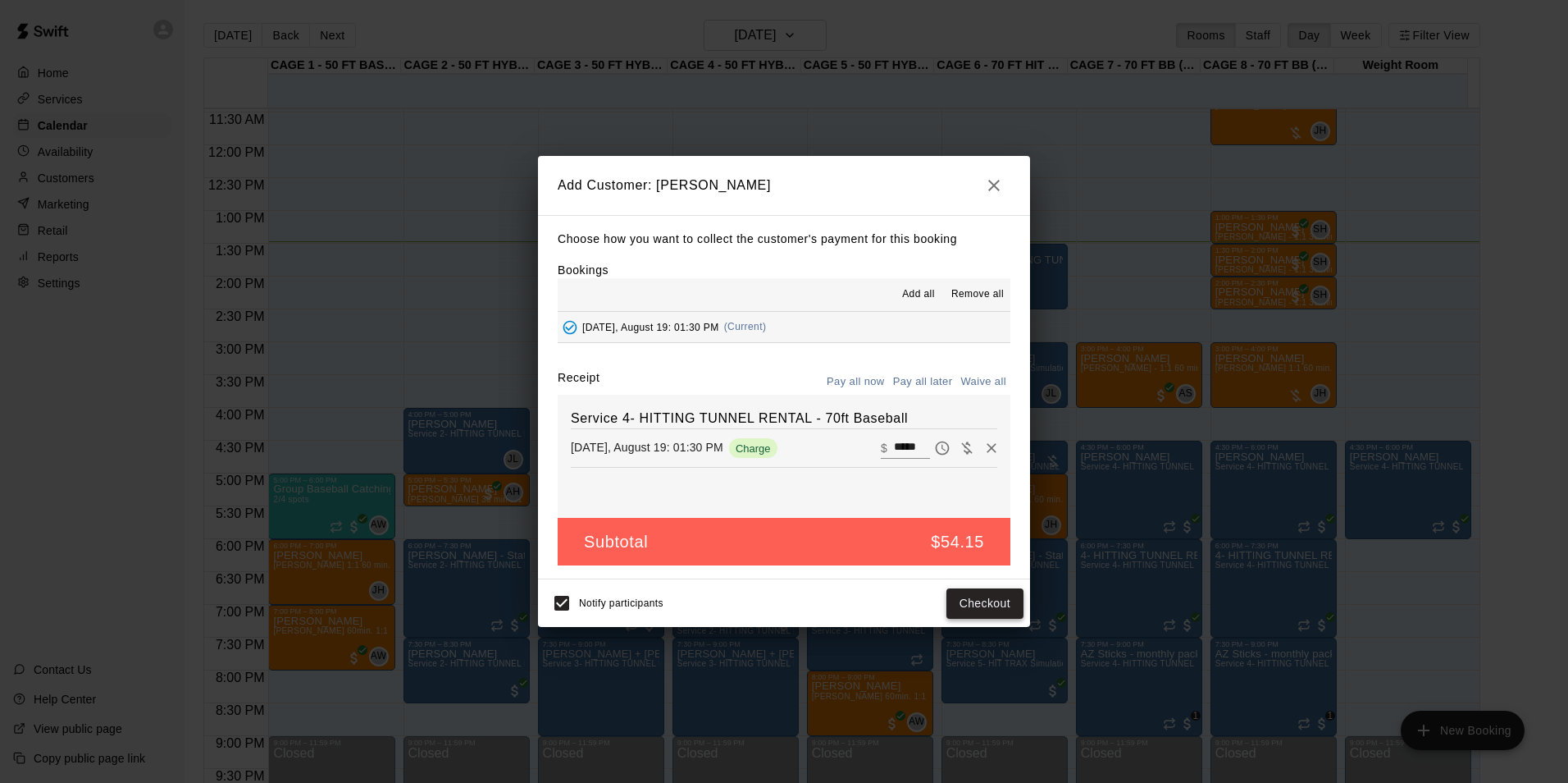
click at [973, 609] on button "Checkout" at bounding box center [986, 603] width 77 height 30
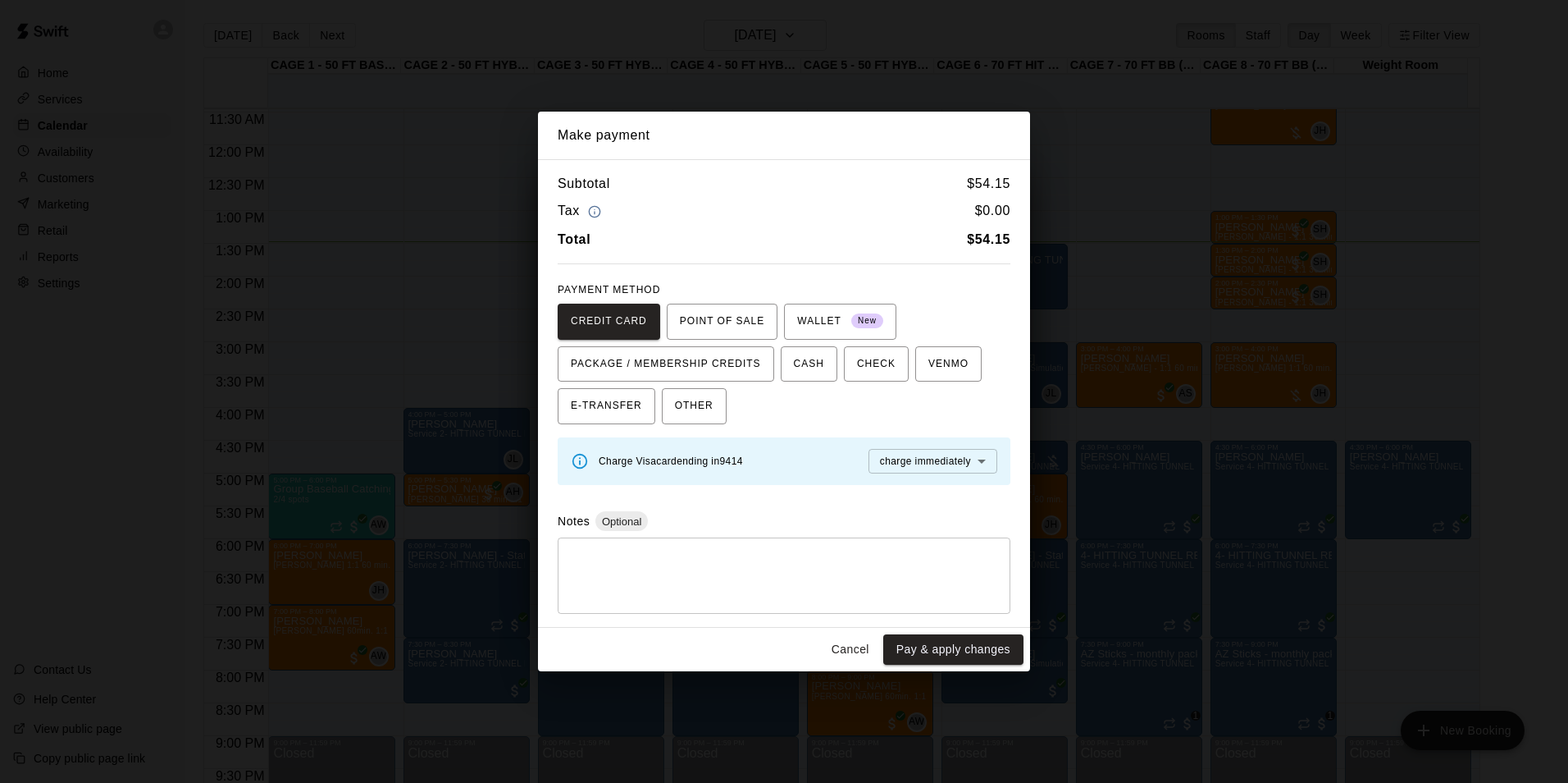
click at [837, 639] on button "Cancel" at bounding box center [850, 650] width 53 height 30
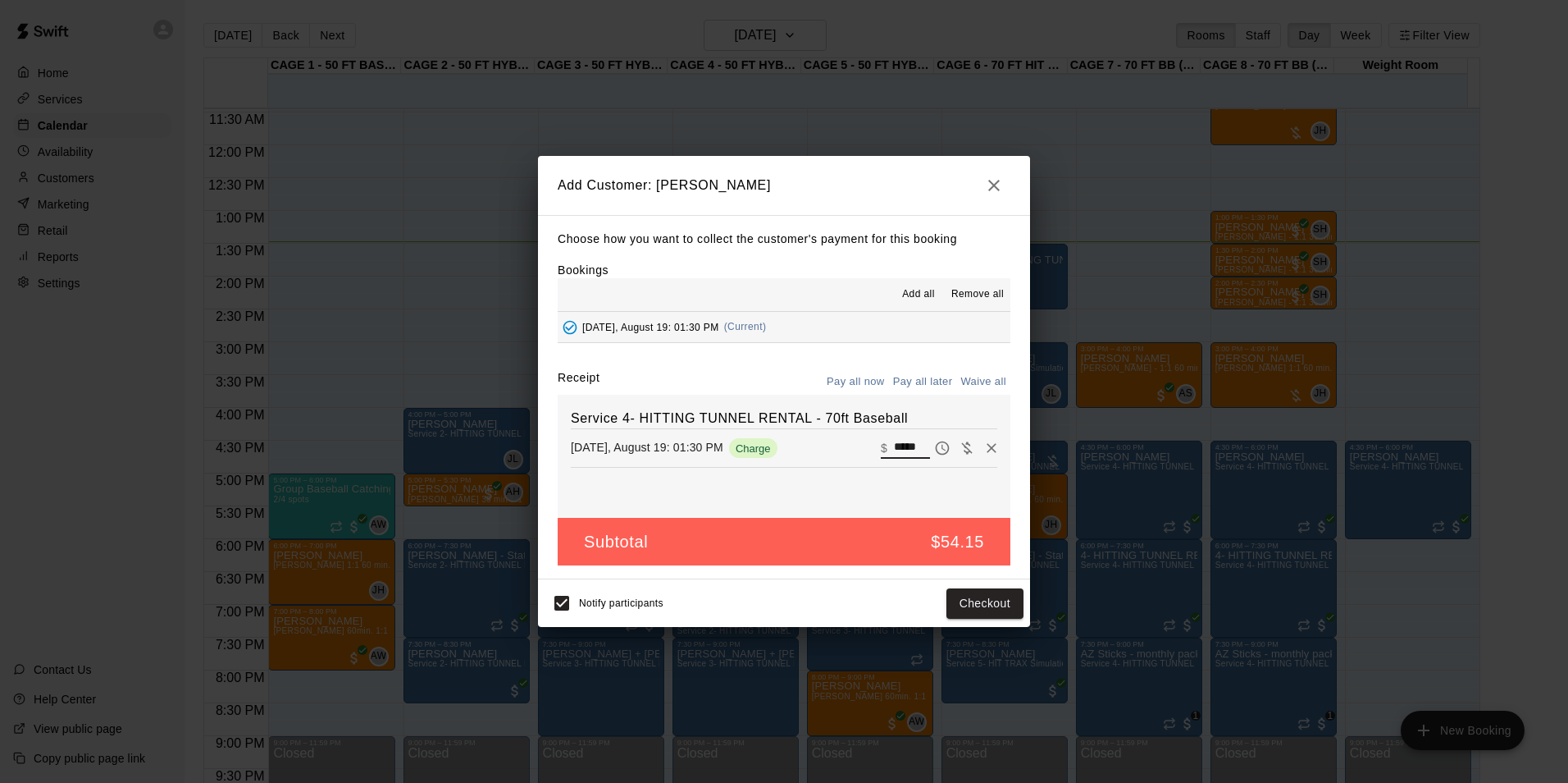
click at [902, 450] on input "*****" at bounding box center [912, 447] width 36 height 22
type input "**"
click at [980, 601] on button "Checkout" at bounding box center [986, 603] width 77 height 30
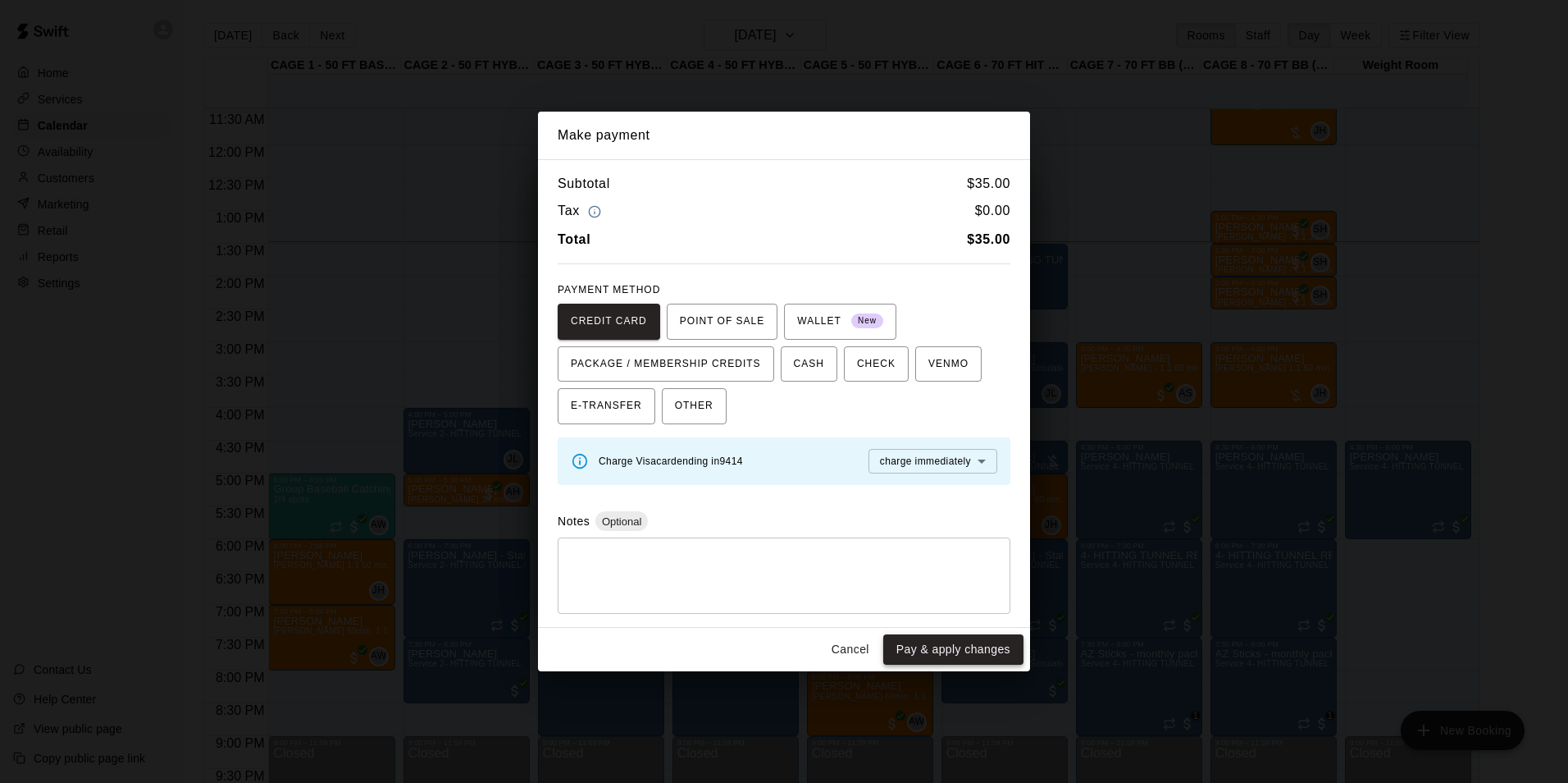
click at [938, 656] on button "Pay & apply changes" at bounding box center [953, 650] width 140 height 30
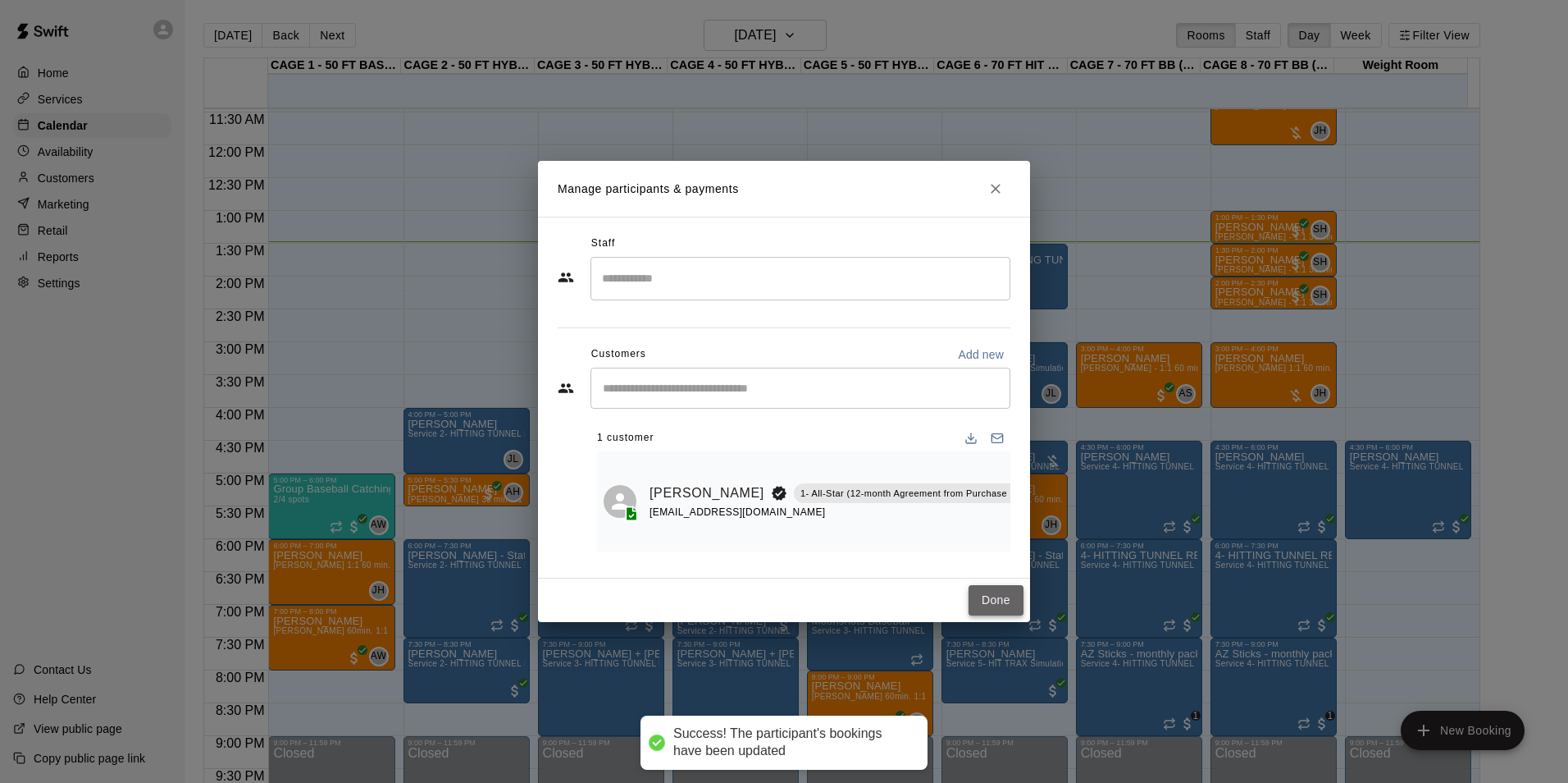
click at [989, 604] on button "Done" at bounding box center [996, 601] width 54 height 30
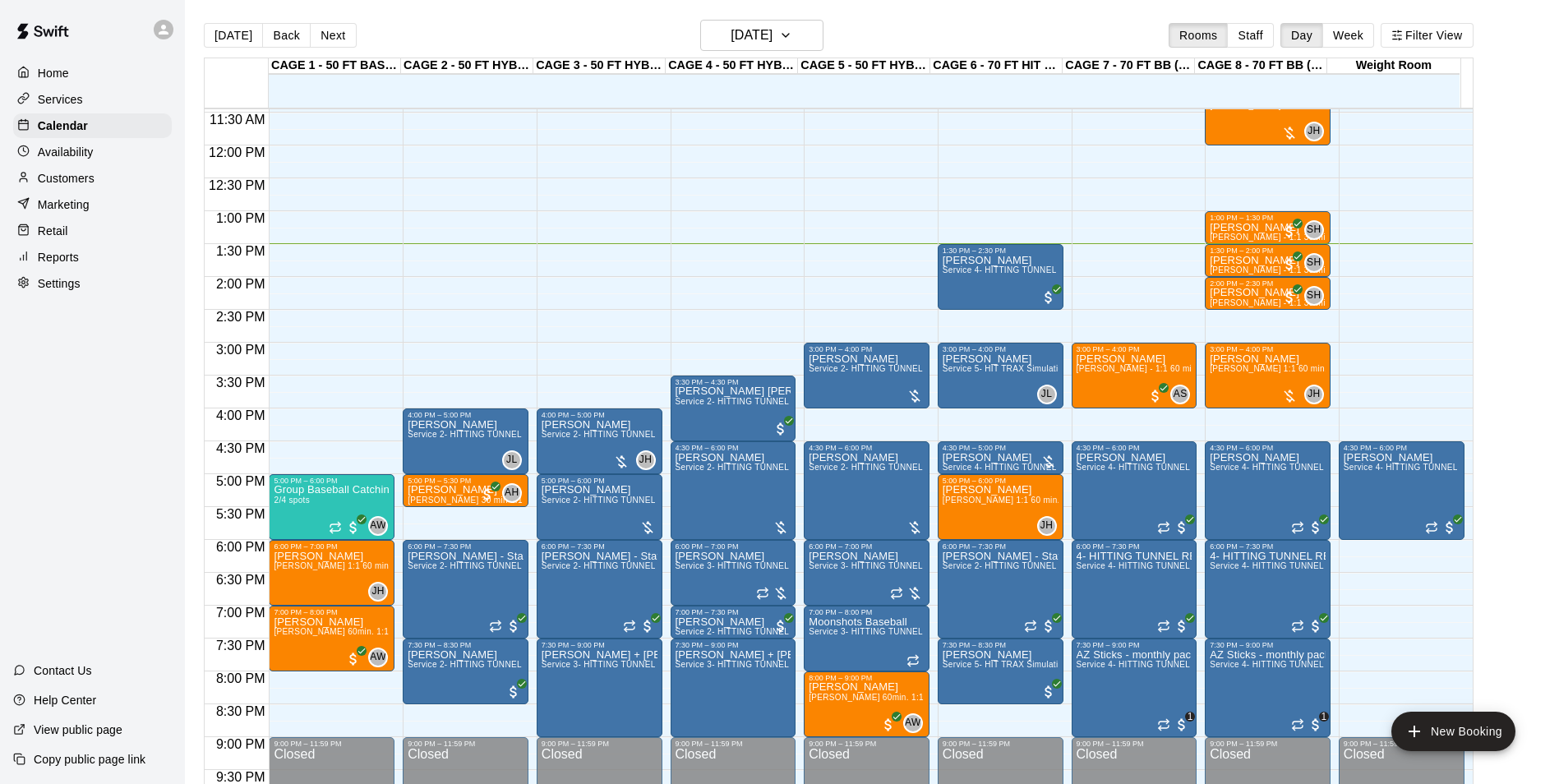
click at [99, 159] on div "Availability" at bounding box center [92, 152] width 159 height 24
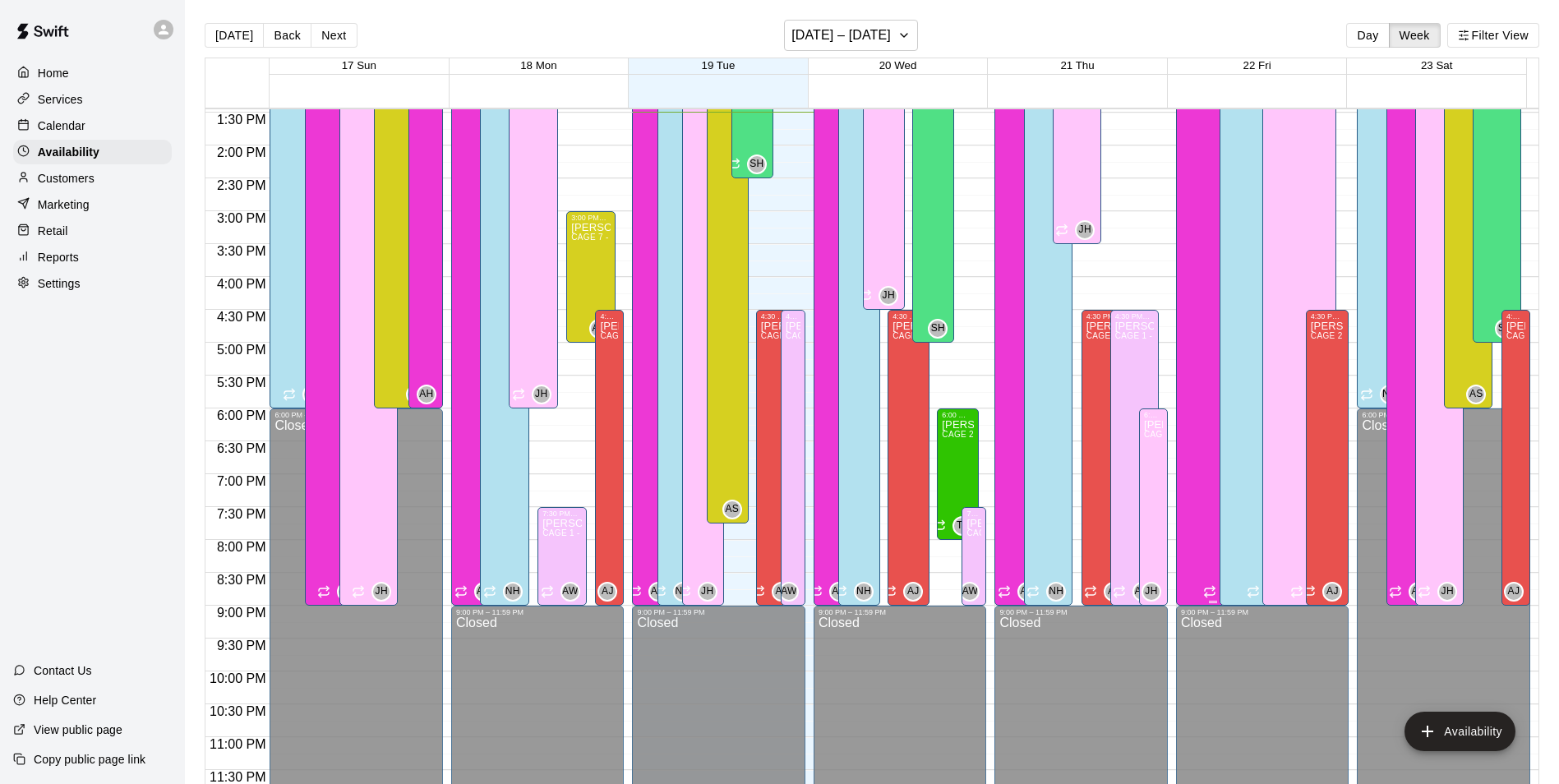
scroll to position [803, 0]
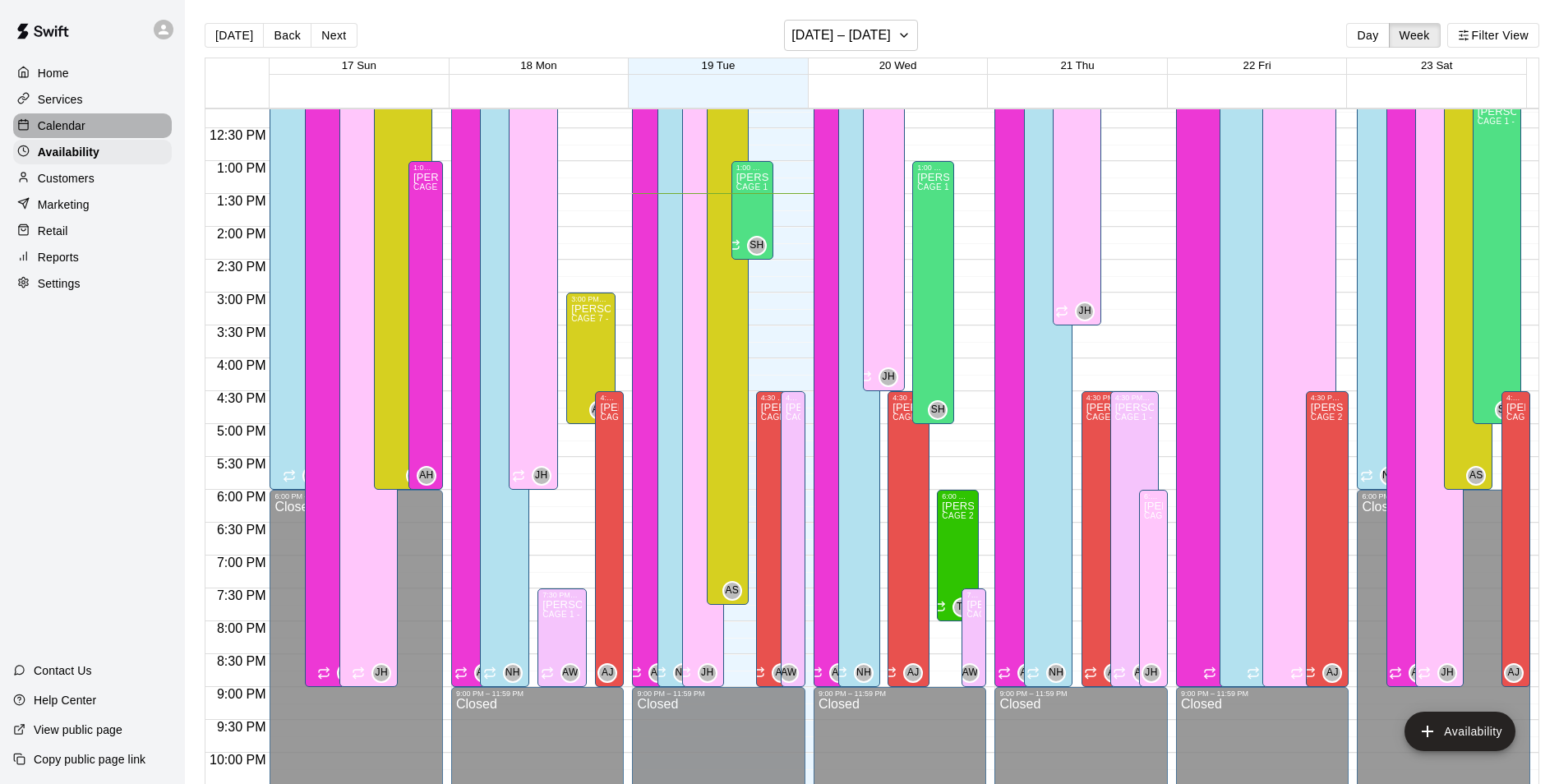
click at [45, 130] on p "Calendar" at bounding box center [61, 125] width 48 height 16
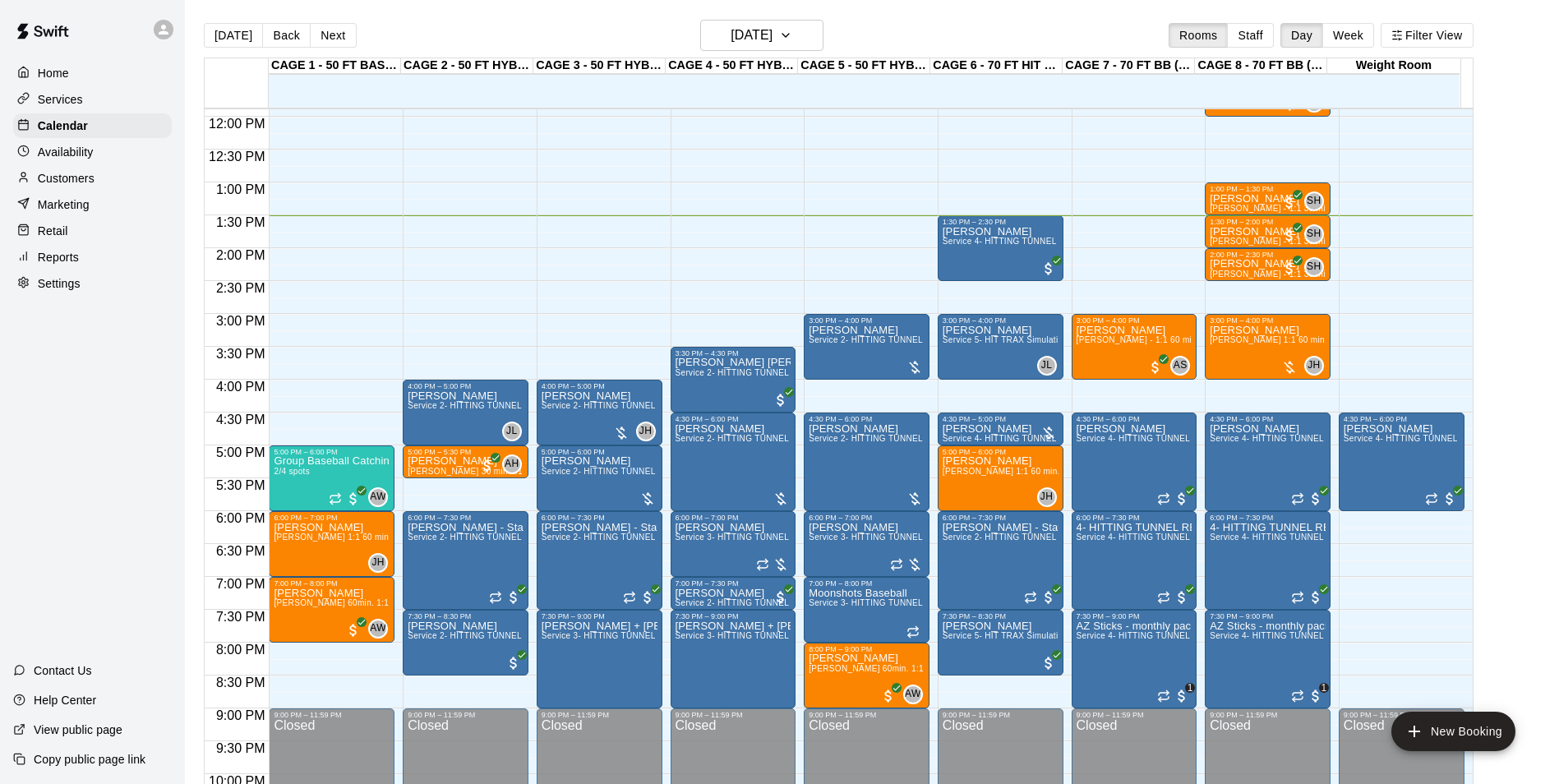
scroll to position [753, 0]
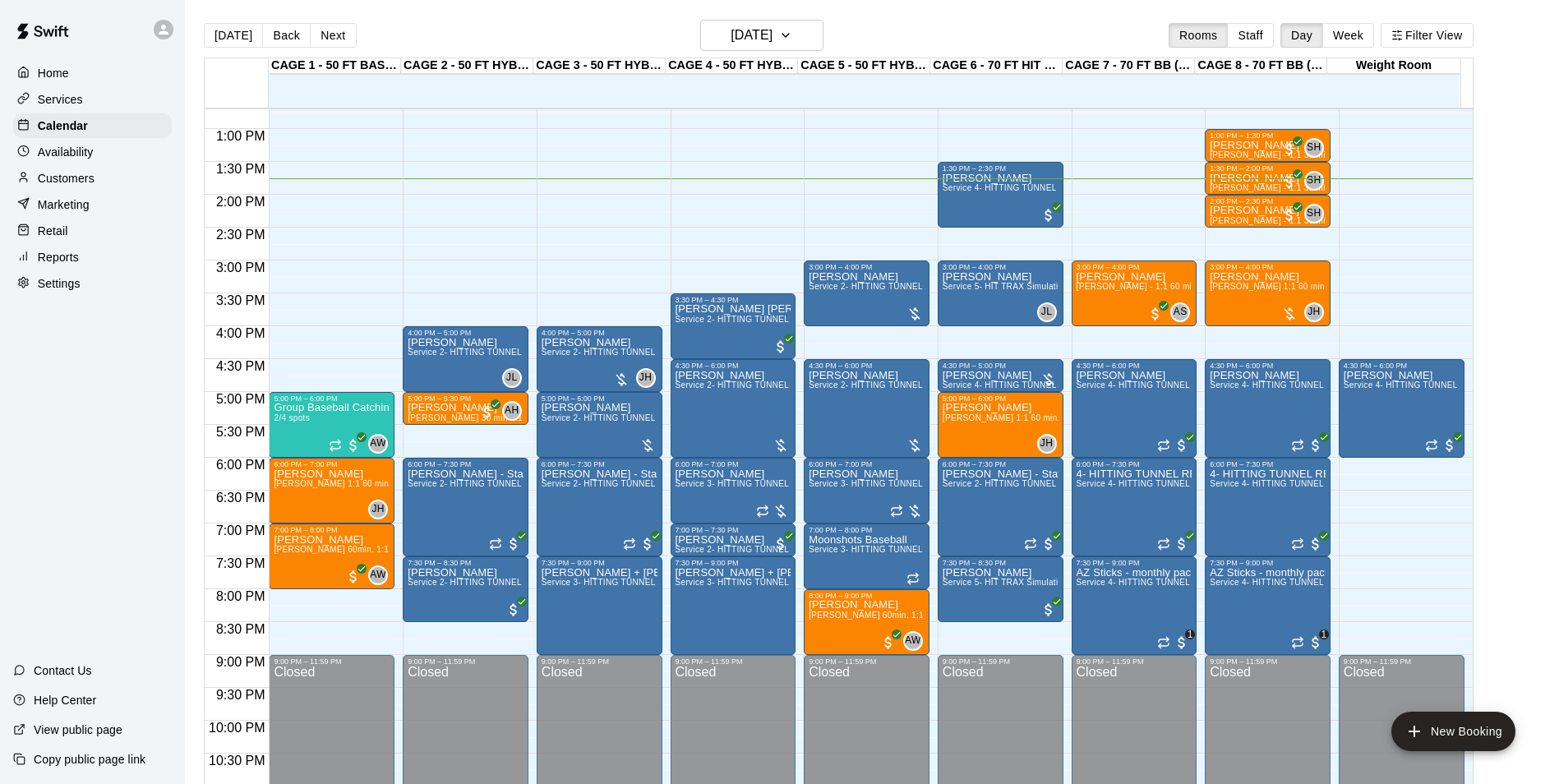
scroll to position [670, 0]
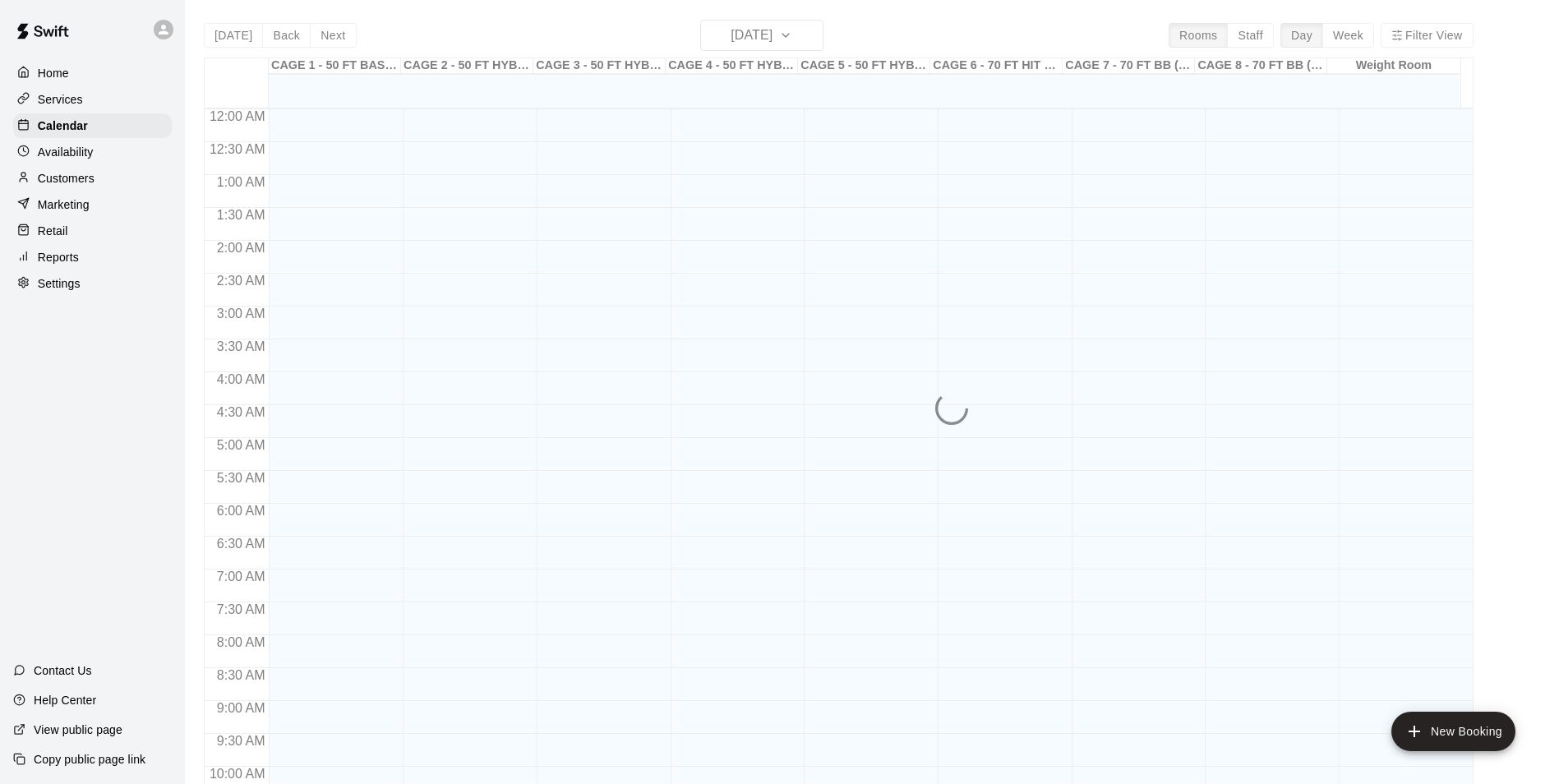
scroll to position [835, 0]
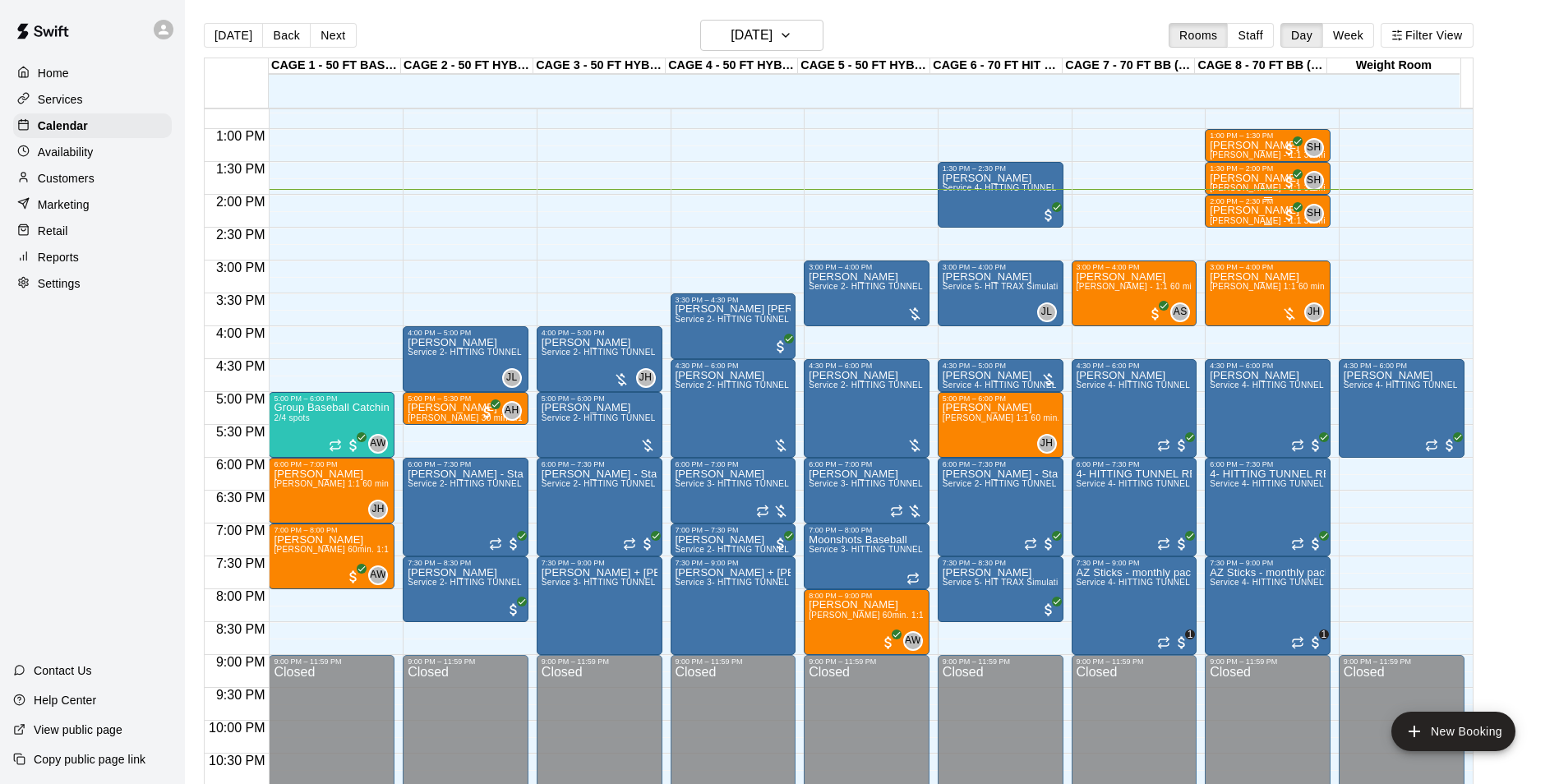
click at [1252, 211] on p "[PERSON_NAME]" at bounding box center [1267, 211] width 116 height 0
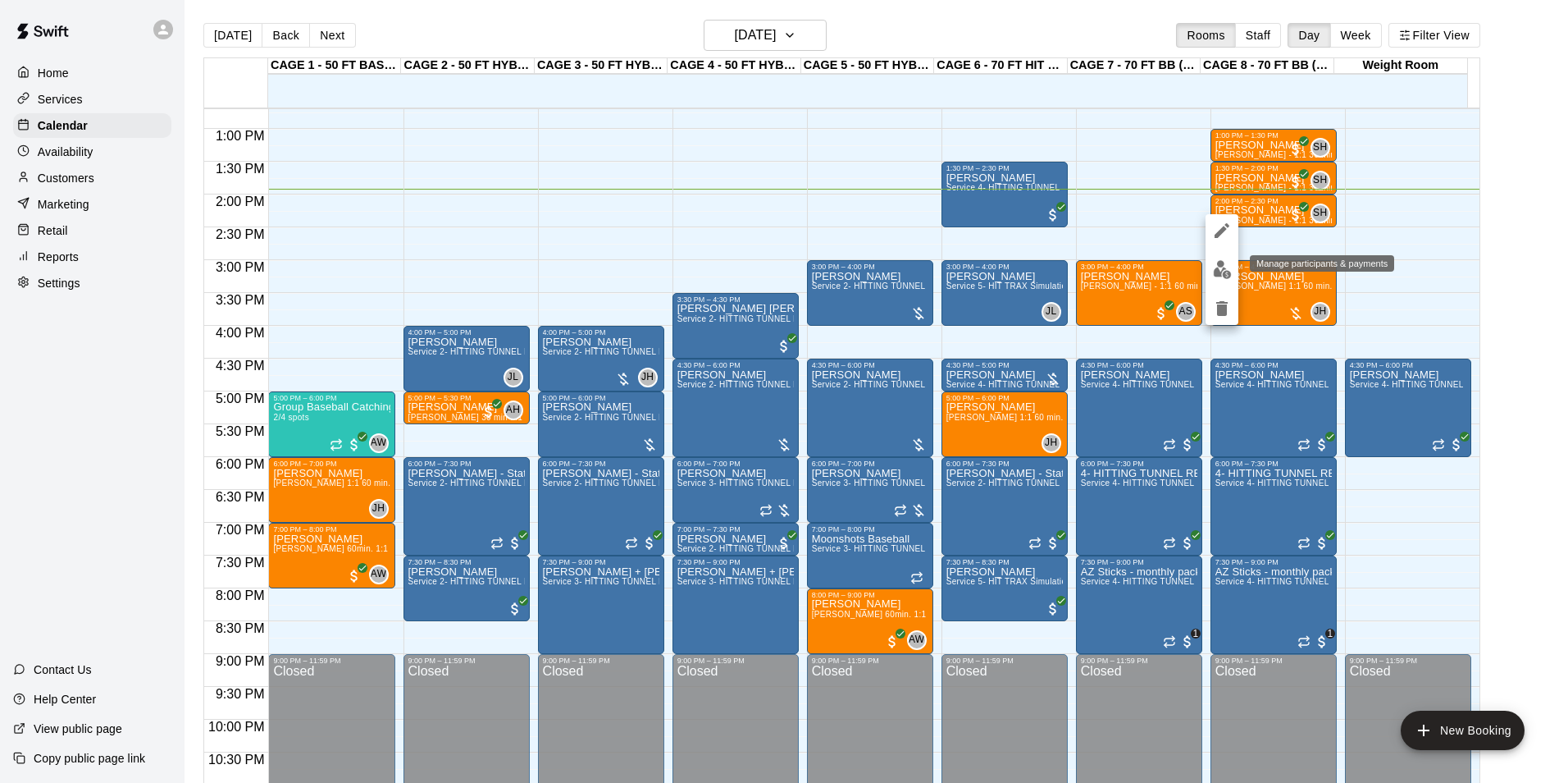
click at [1209, 274] on button "edit" at bounding box center [1221, 270] width 33 height 32
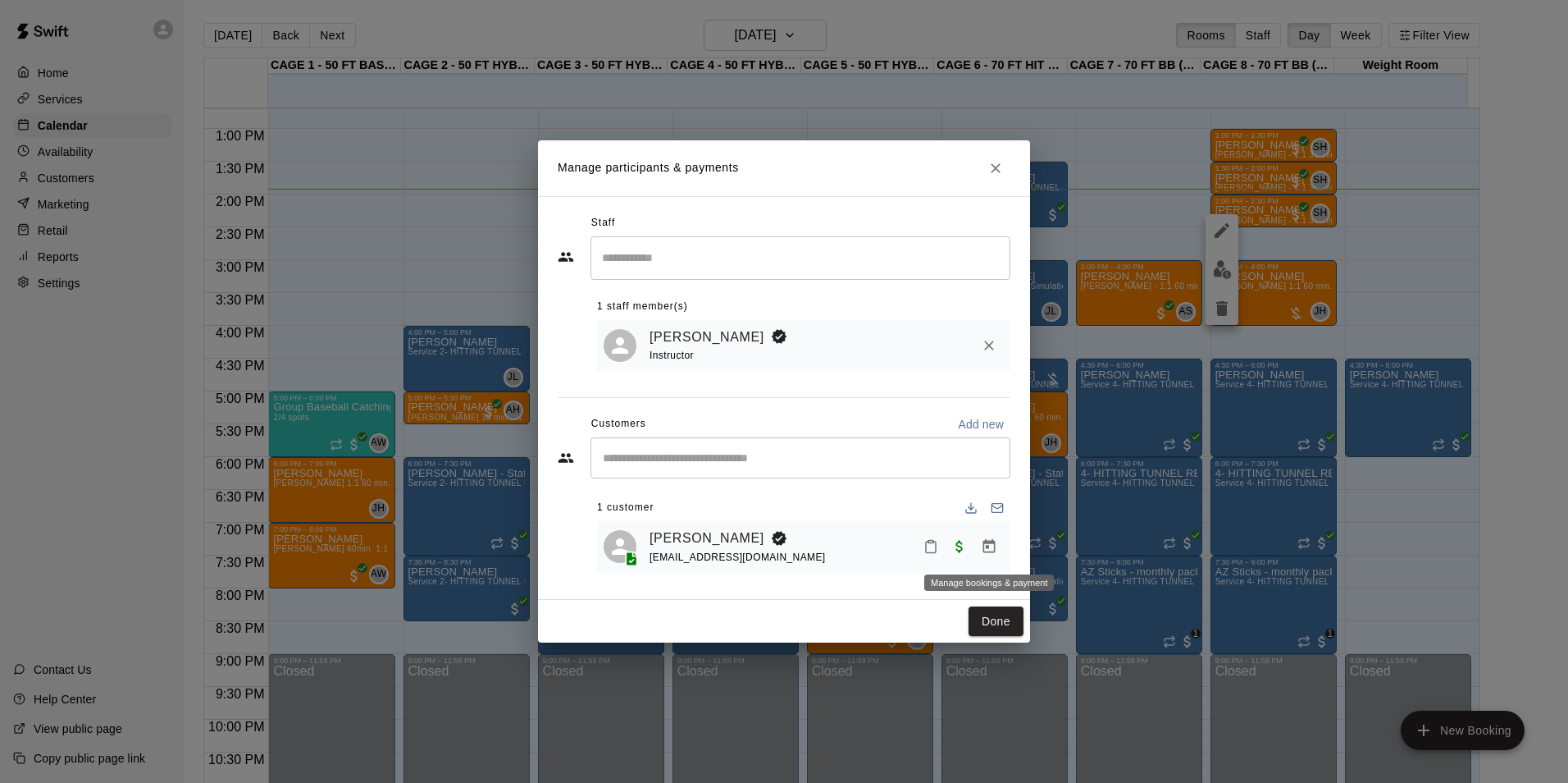
click at [992, 552] on icon "Manage bookings & payment" at bounding box center [988, 546] width 16 height 16
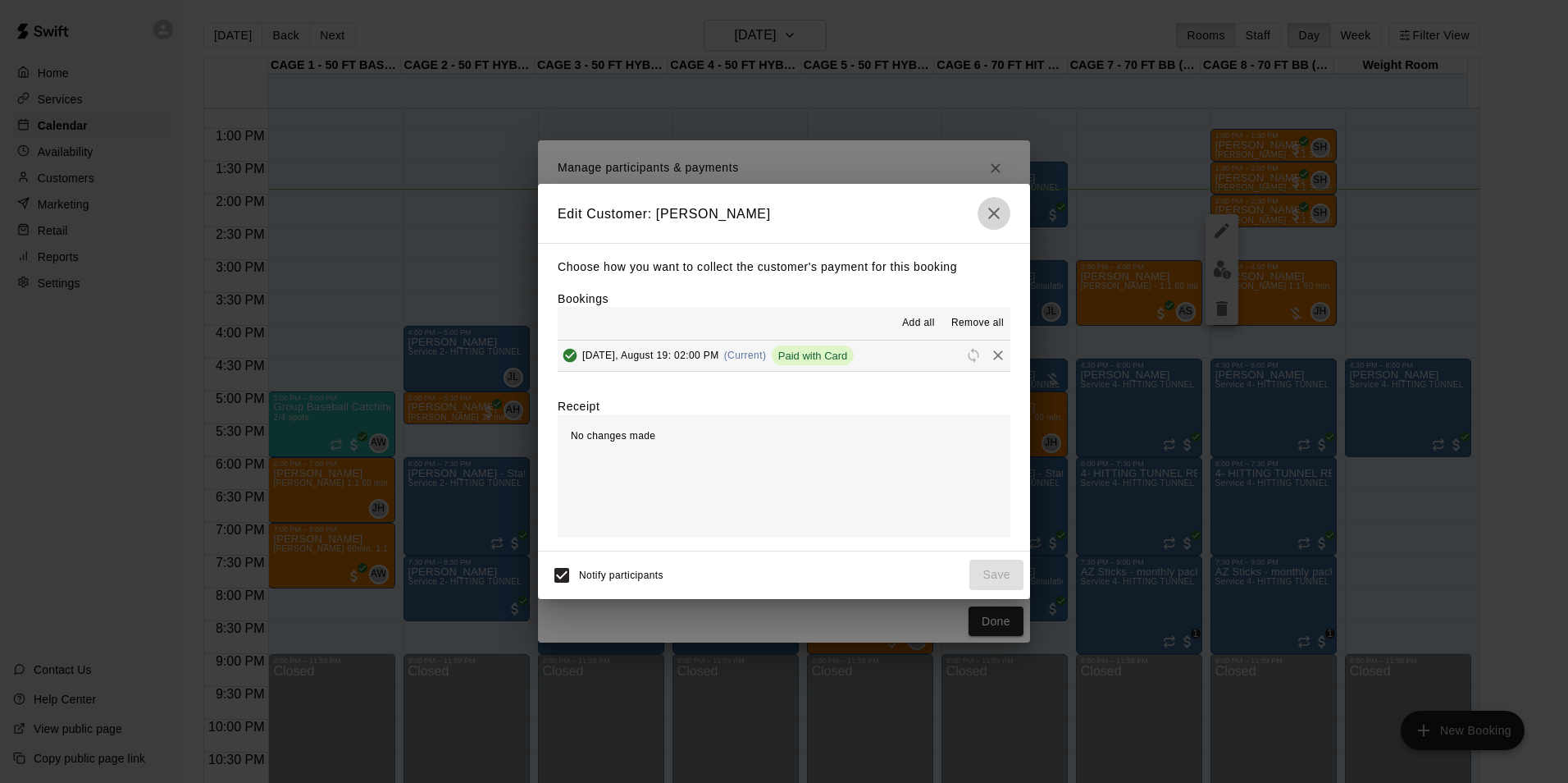
click at [991, 200] on button "button" at bounding box center [994, 213] width 33 height 33
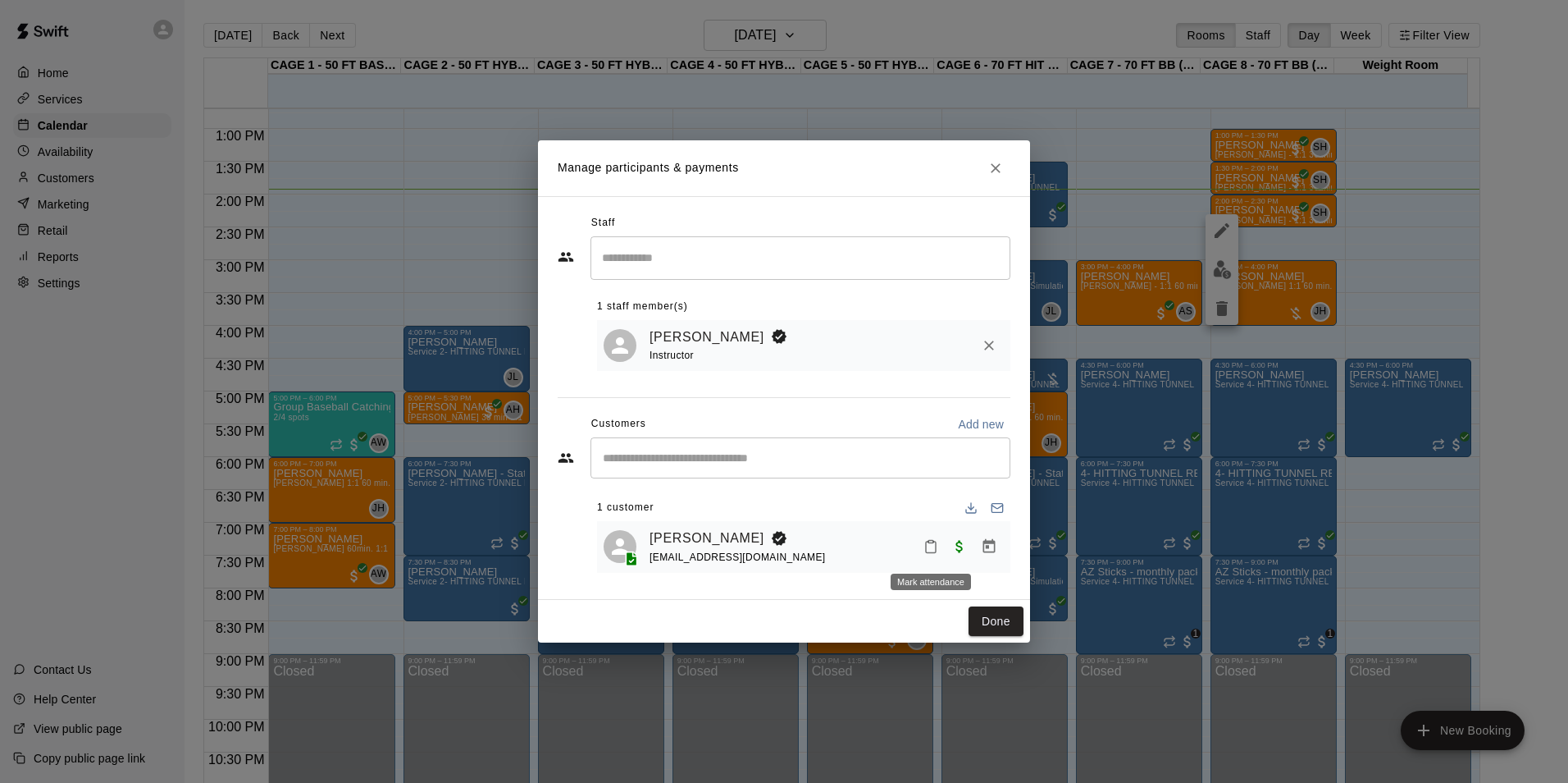
click at [927, 542] on icon "Mark attendance" at bounding box center [931, 547] width 15 height 15
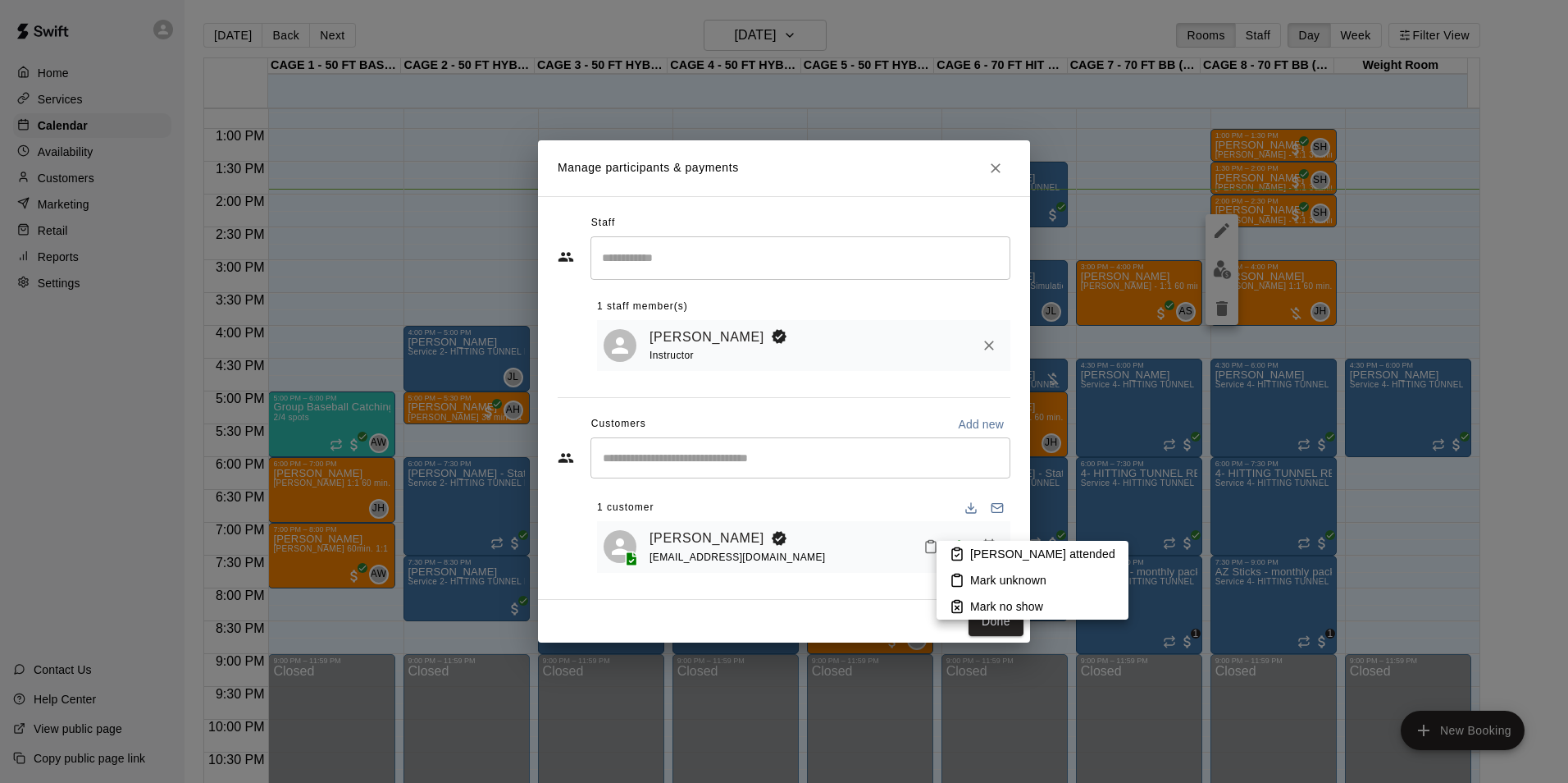
click at [939, 551] on li "[PERSON_NAME] attended" at bounding box center [1032, 554] width 192 height 26
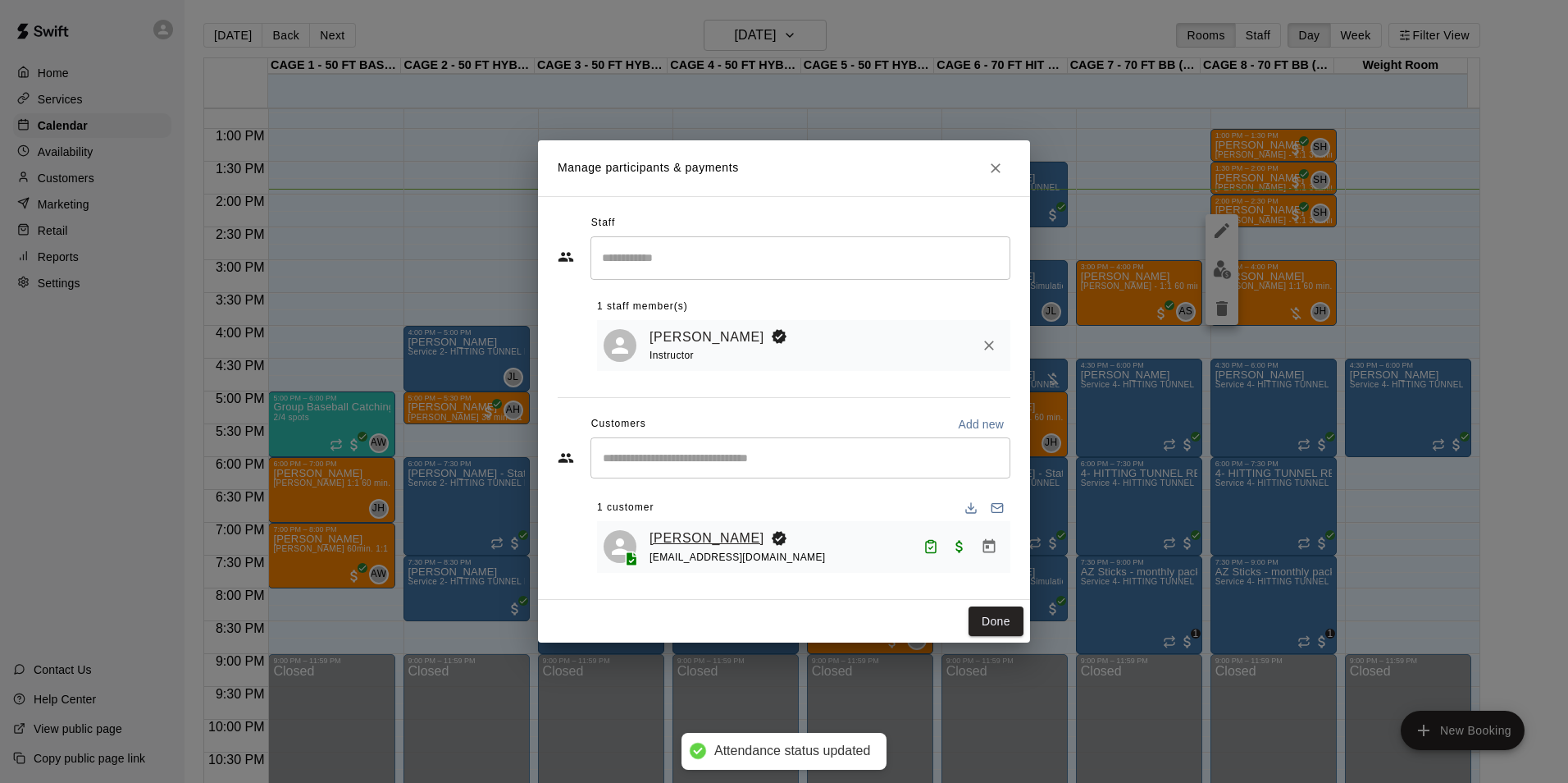
click at [687, 543] on link "[PERSON_NAME]" at bounding box center [706, 538] width 115 height 22
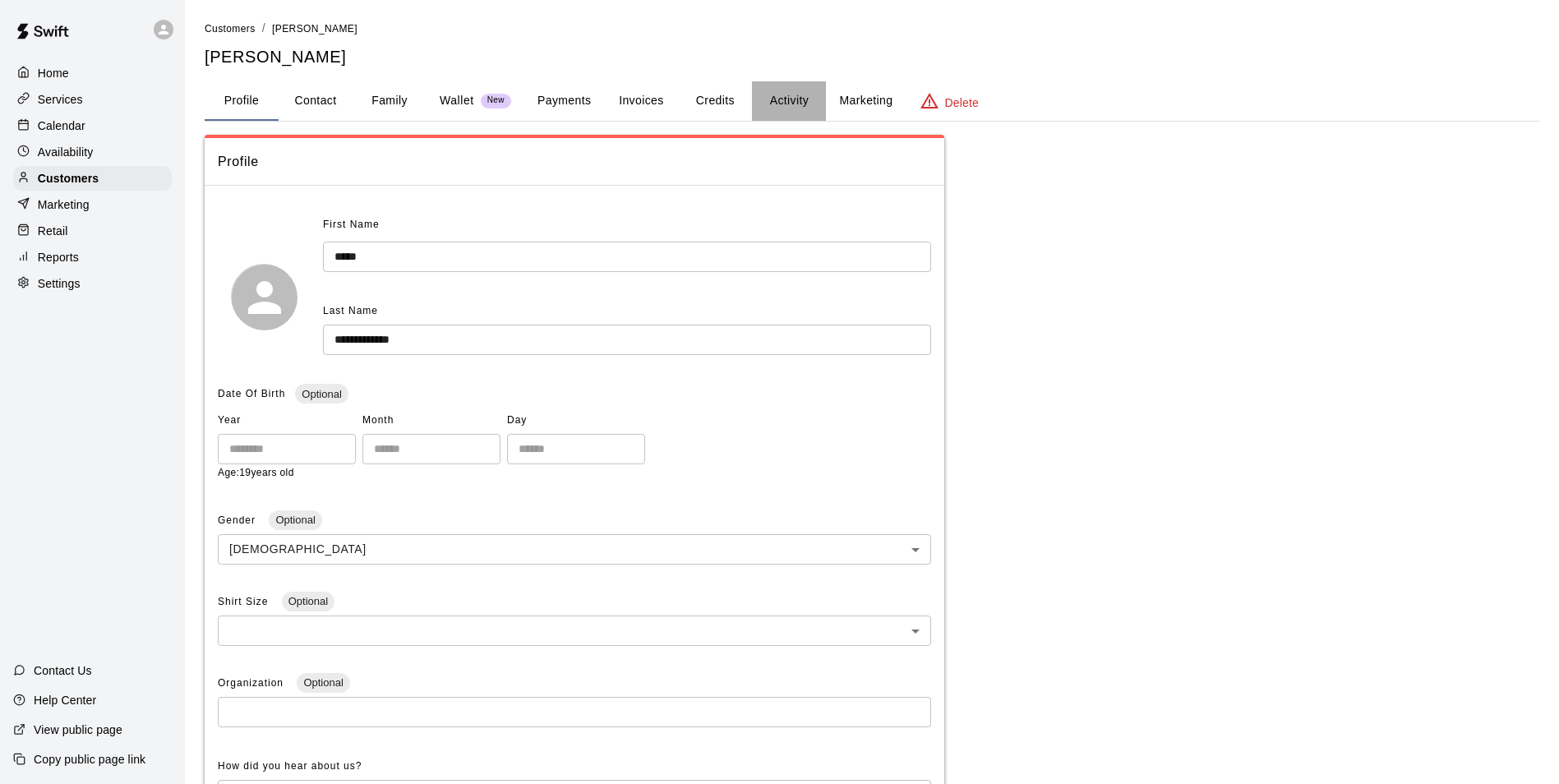
click at [826, 113] on button "Activity" at bounding box center [789, 101] width 74 height 40
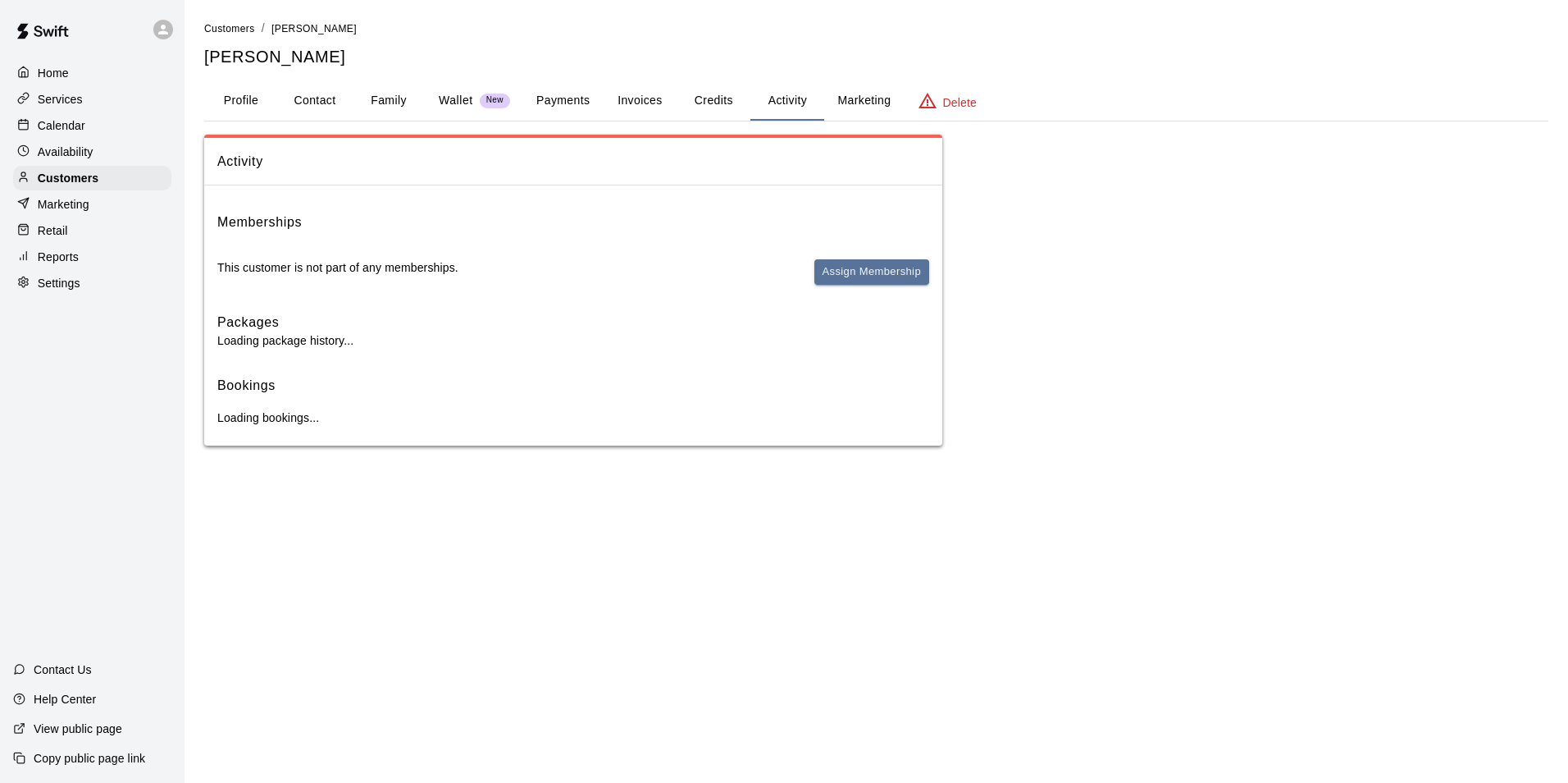
click at [808, 110] on button "Activity" at bounding box center [787, 101] width 74 height 39
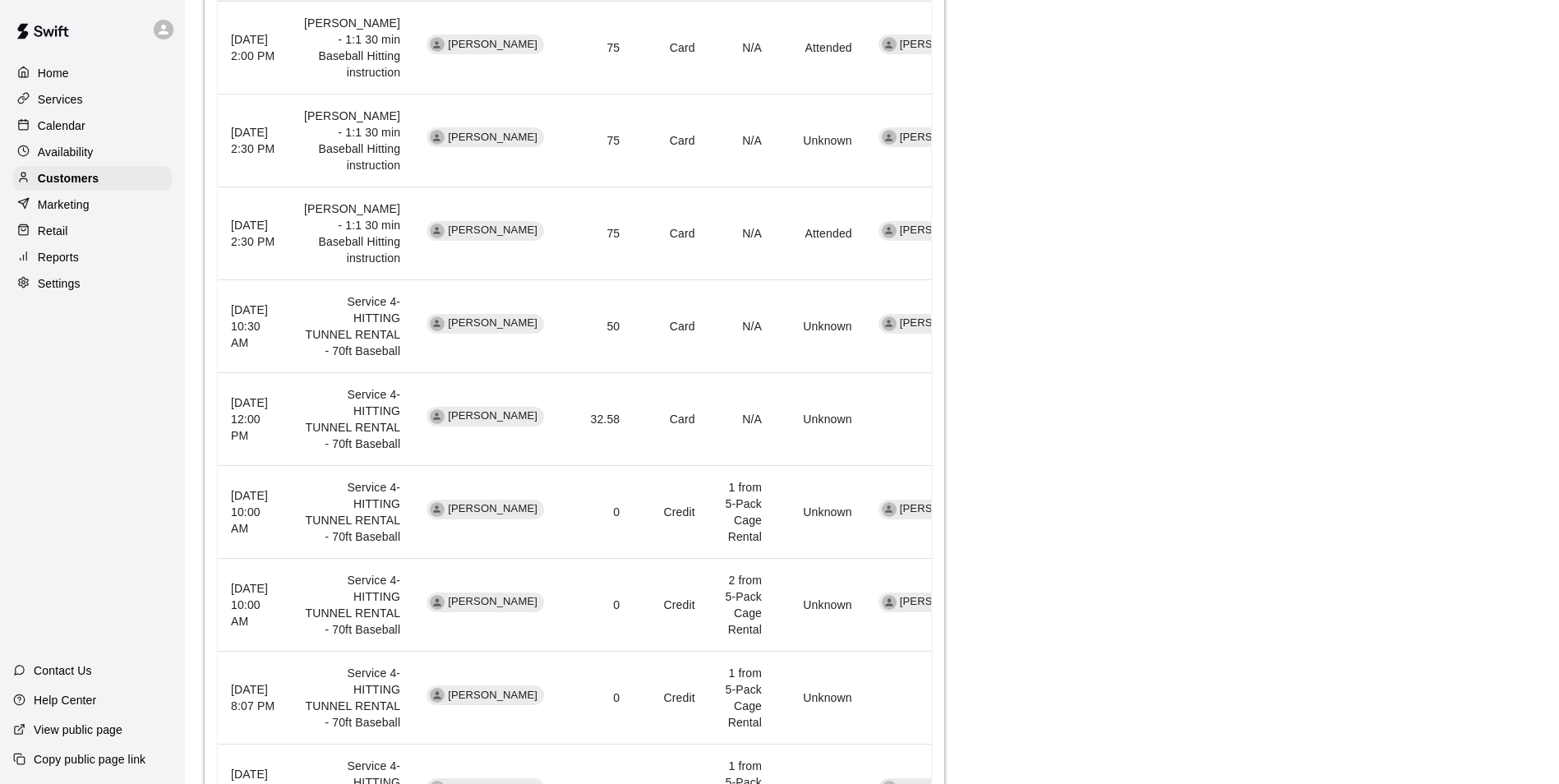
scroll to position [740, 0]
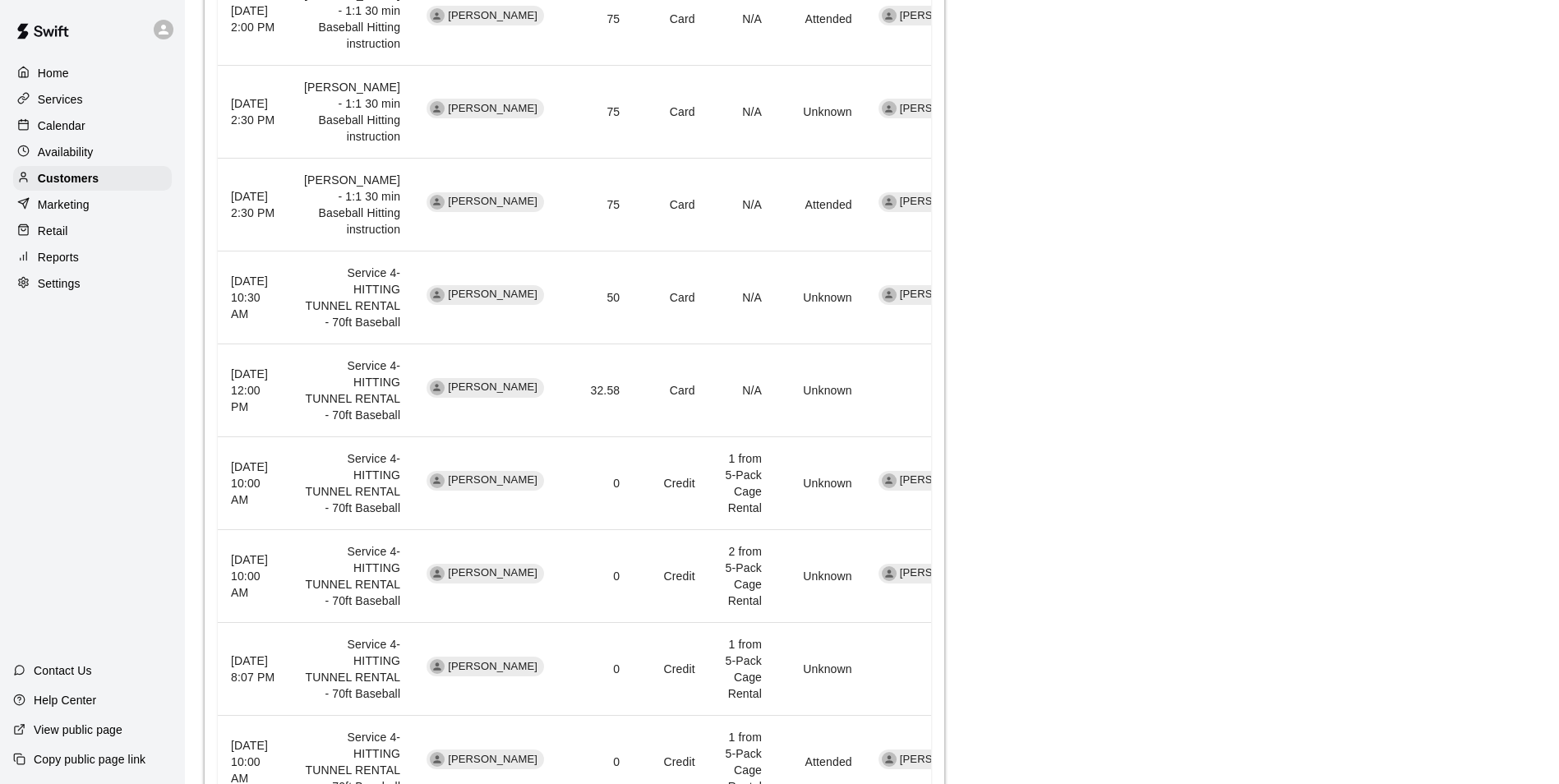
click at [141, 136] on div "Calendar" at bounding box center [92, 125] width 159 height 24
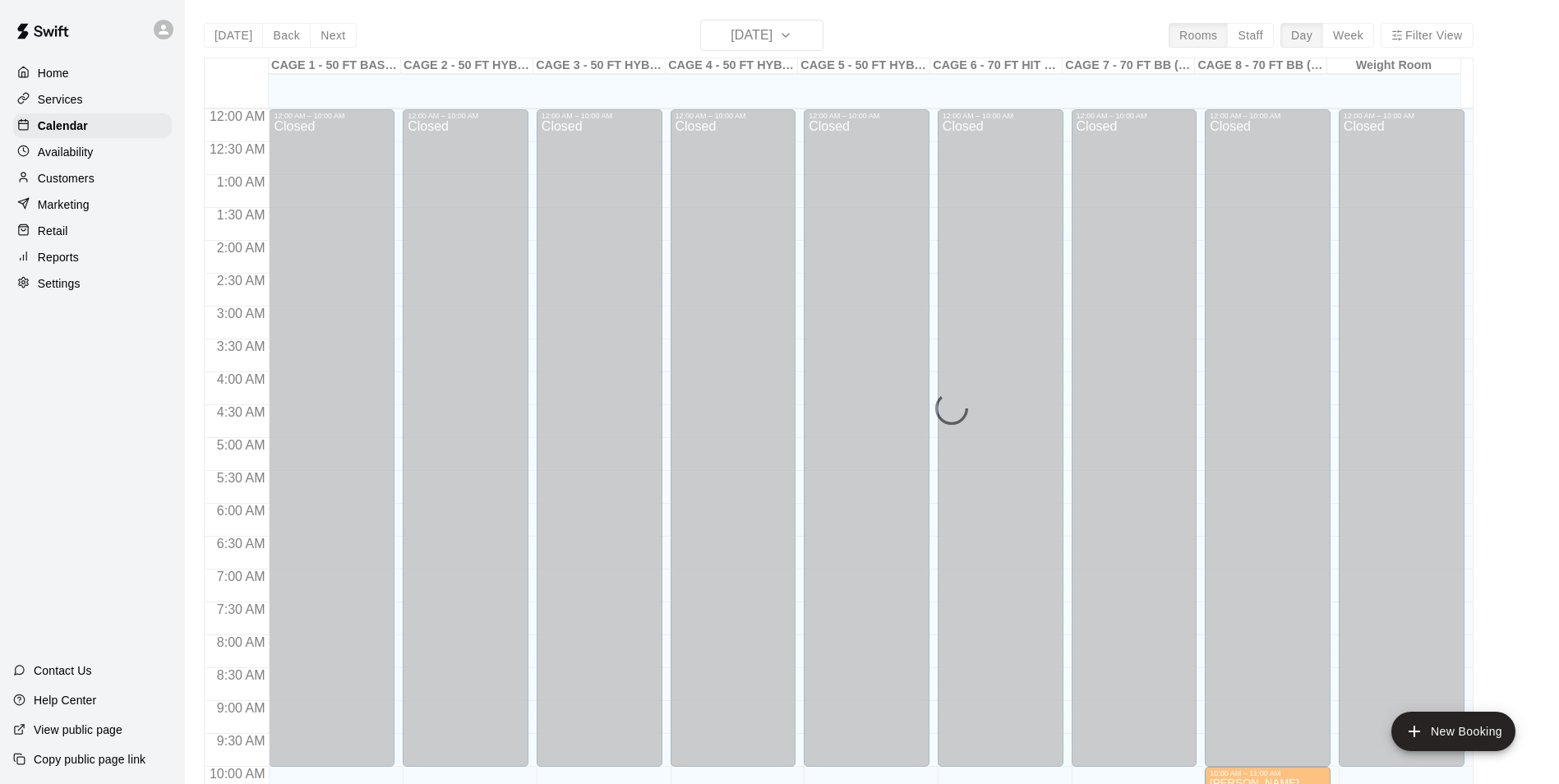
scroll to position [835, 0]
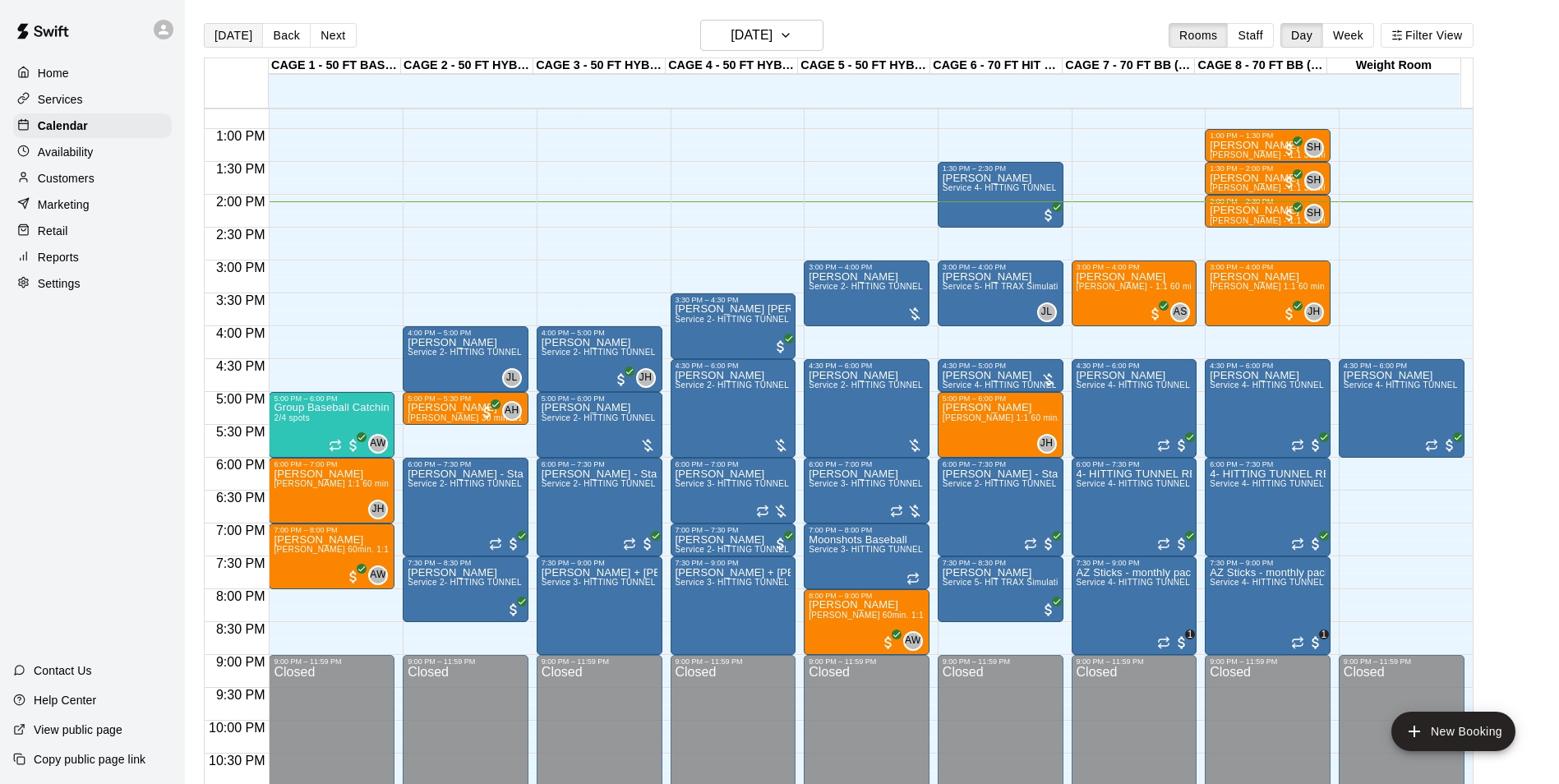
click at [224, 48] on button "[DATE]" at bounding box center [233, 35] width 59 height 24
click at [92, 130] on div "Calendar" at bounding box center [92, 125] width 159 height 24
click at [249, 36] on button "[DATE]" at bounding box center [233, 35] width 59 height 24
click at [329, 25] on button "Next" at bounding box center [332, 35] width 46 height 24
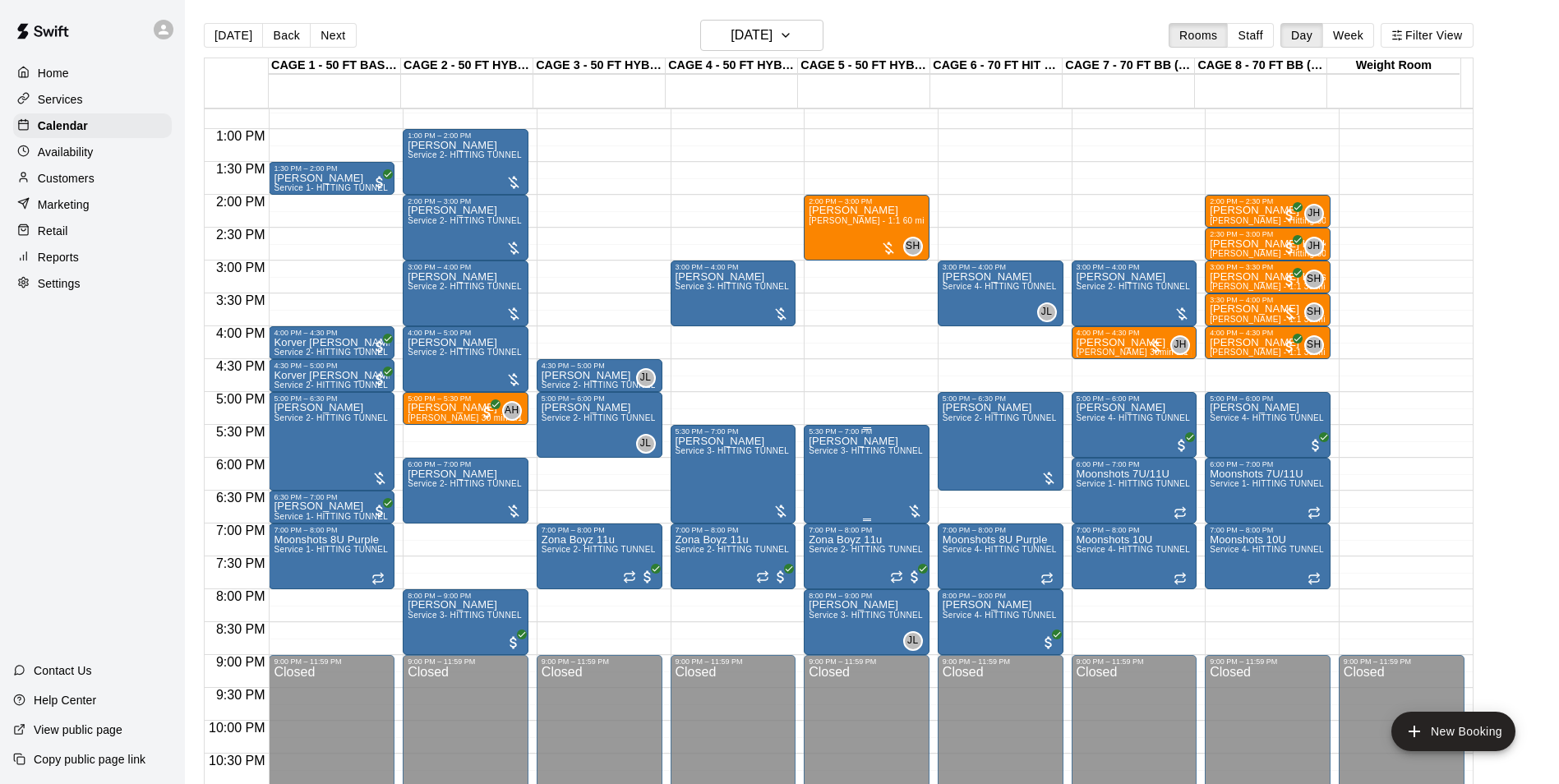
scroll to position [670, 0]
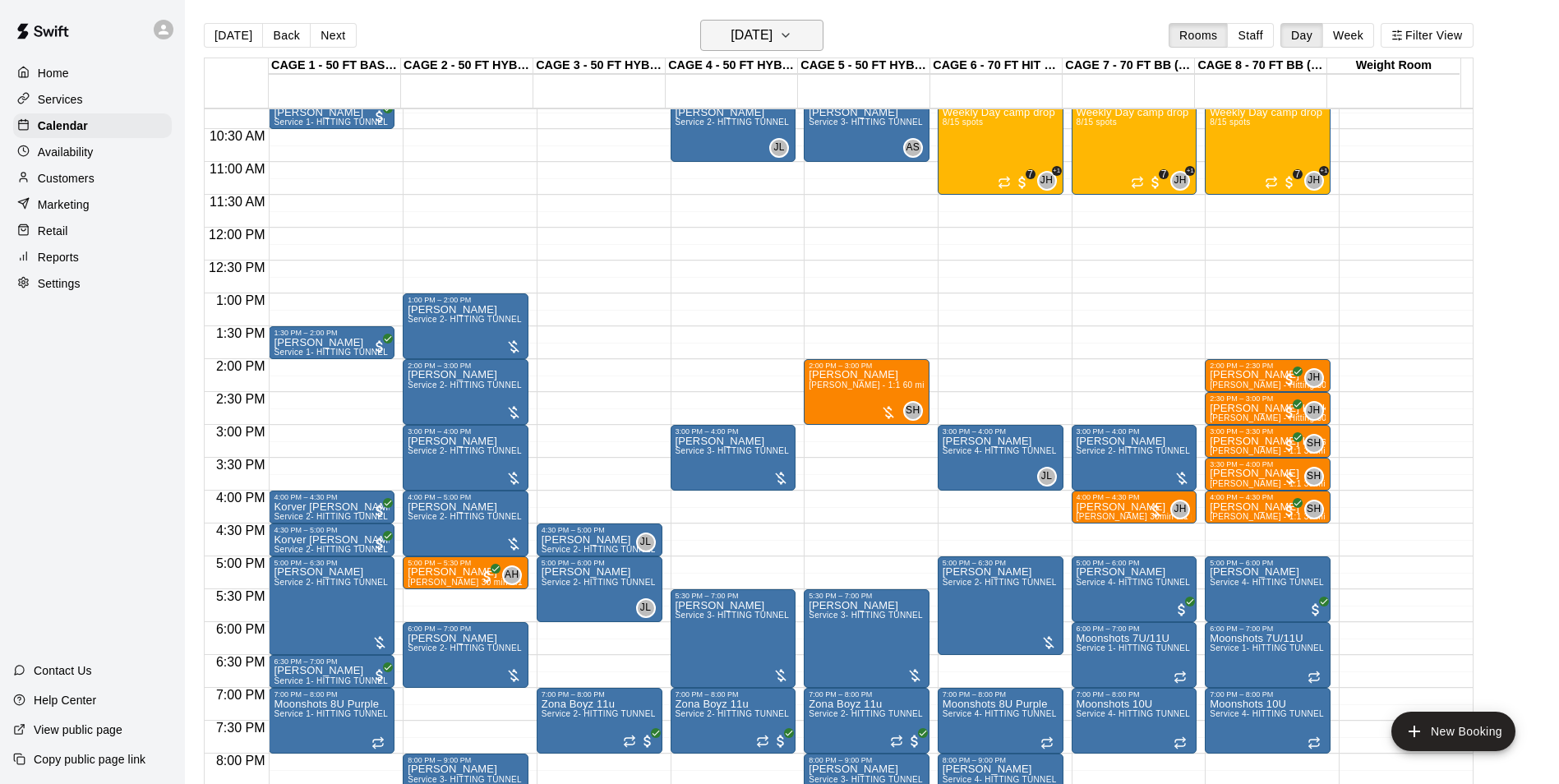
click at [759, 25] on h6 "Wednesday Aug 20" at bounding box center [751, 35] width 42 height 23
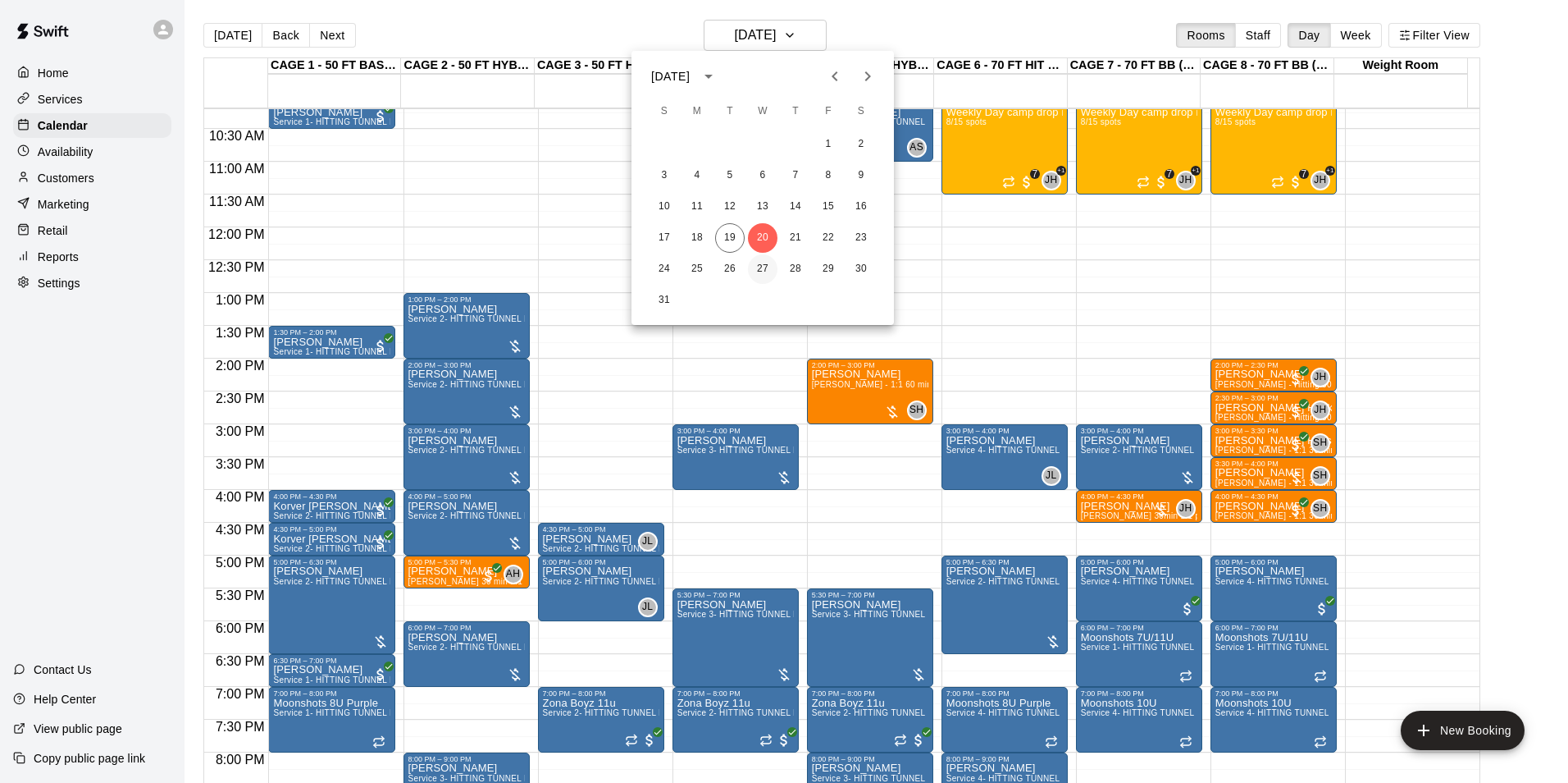
click at [766, 278] on button "27" at bounding box center [762, 269] width 29 height 29
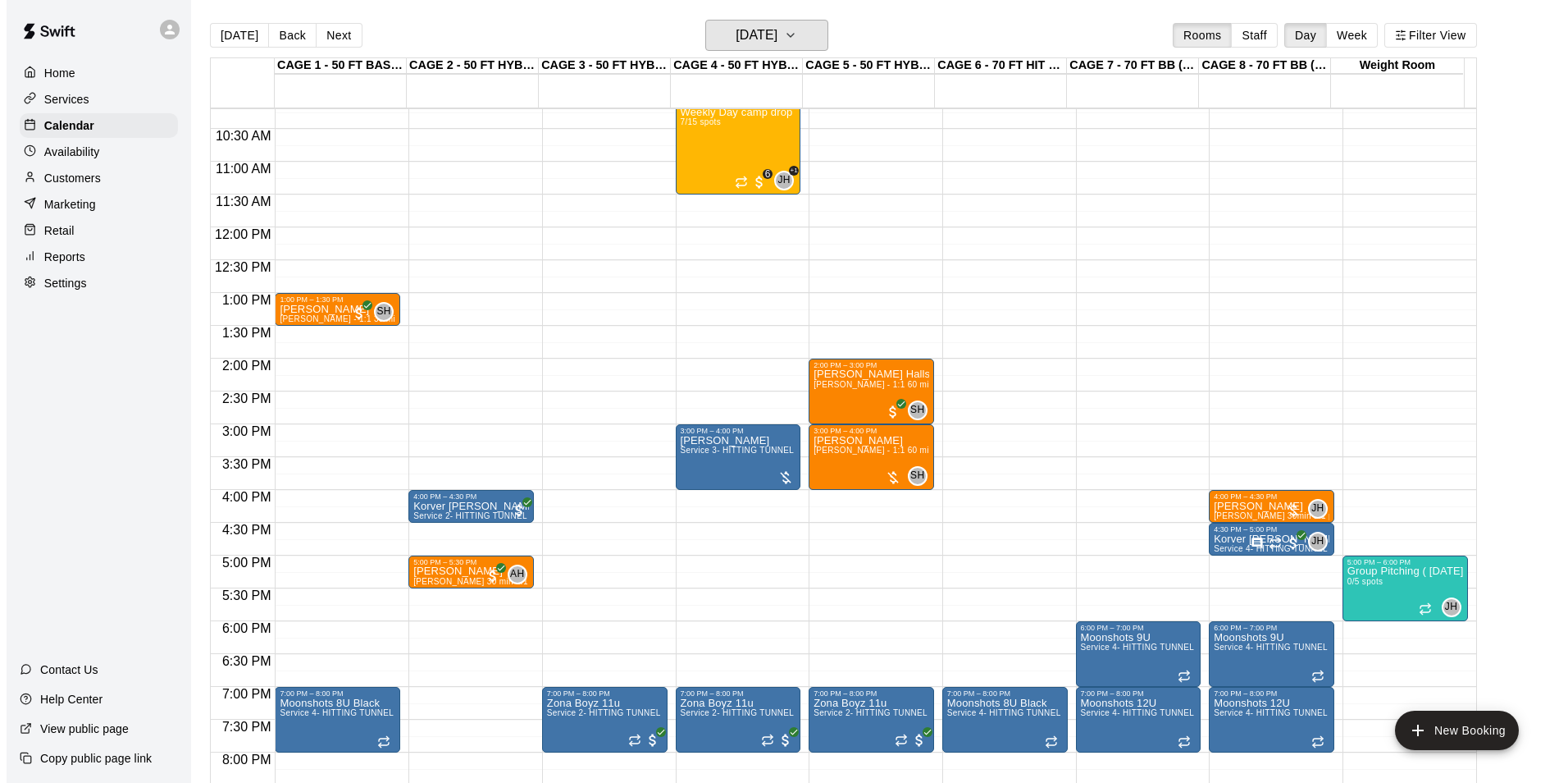
scroll to position [587, 0]
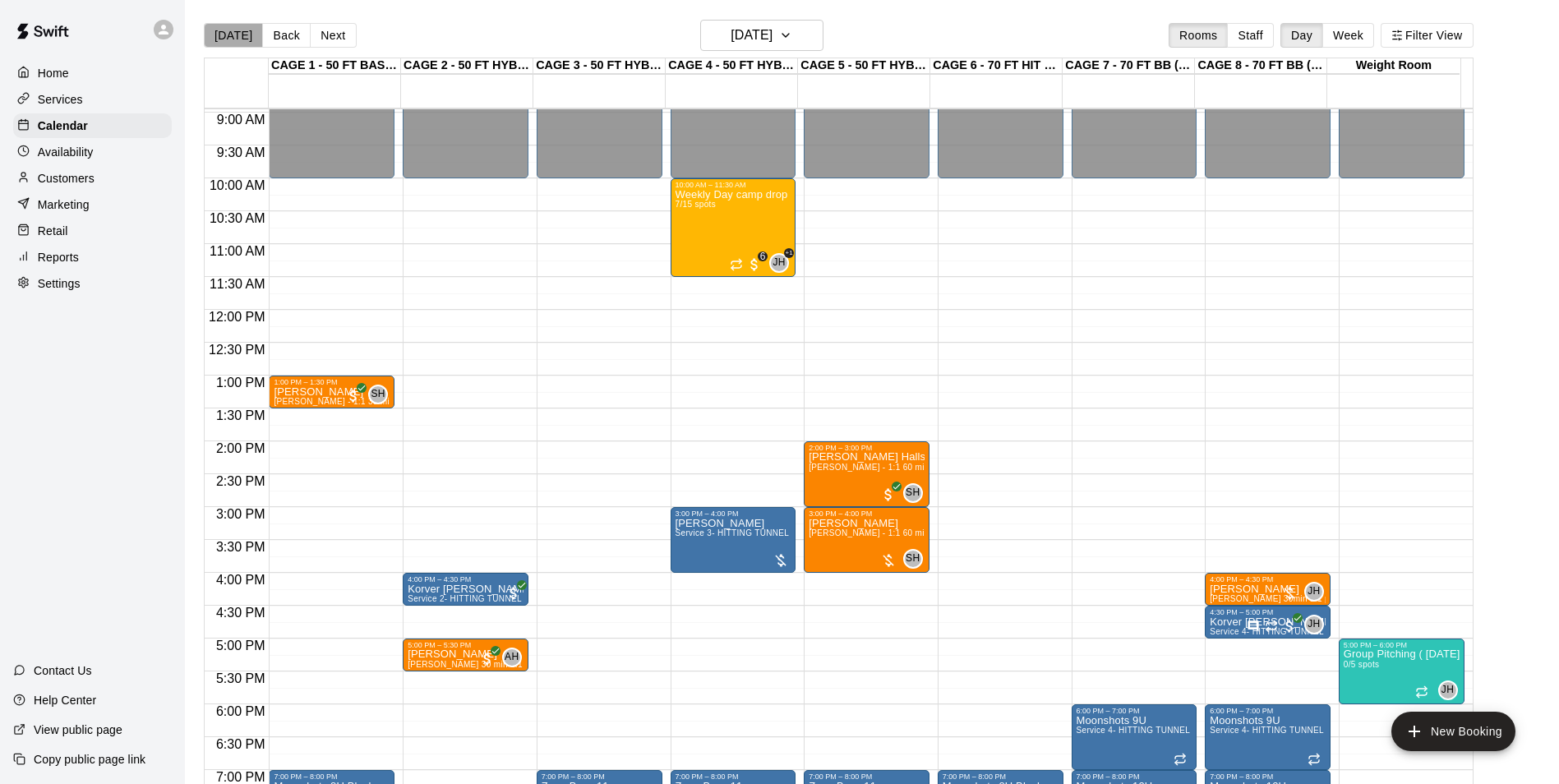
click at [253, 40] on button "Today" at bounding box center [233, 35] width 59 height 24
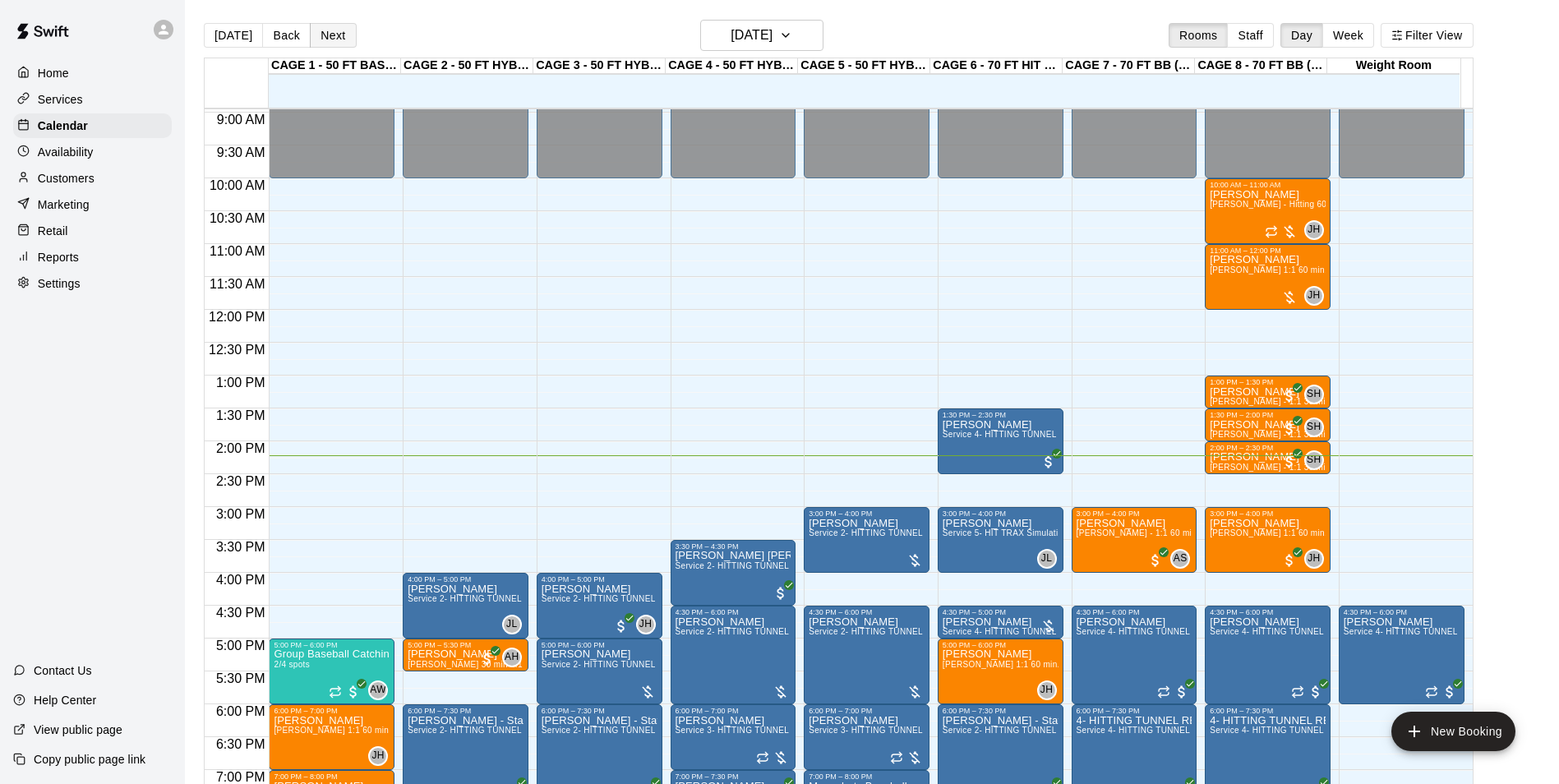
click at [327, 25] on button "Next" at bounding box center [332, 35] width 46 height 24
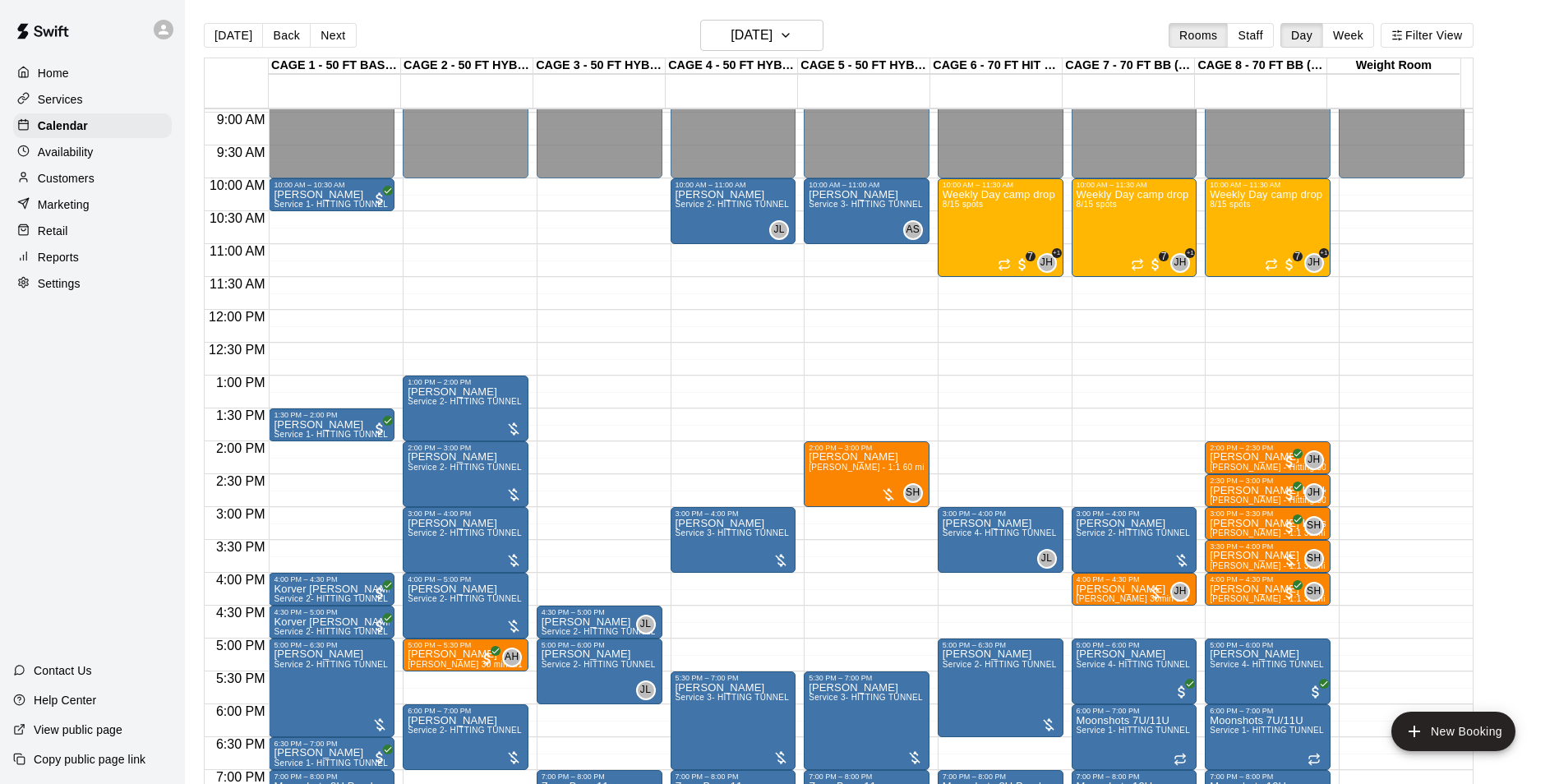
click at [731, 53] on div "Today Back Next Wednesday Aug 20 Rooms Staff Day Week Filter View" at bounding box center [839, 39] width 1270 height 38
click at [739, 47] on button "Wednesday Aug 20" at bounding box center [762, 35] width 123 height 31
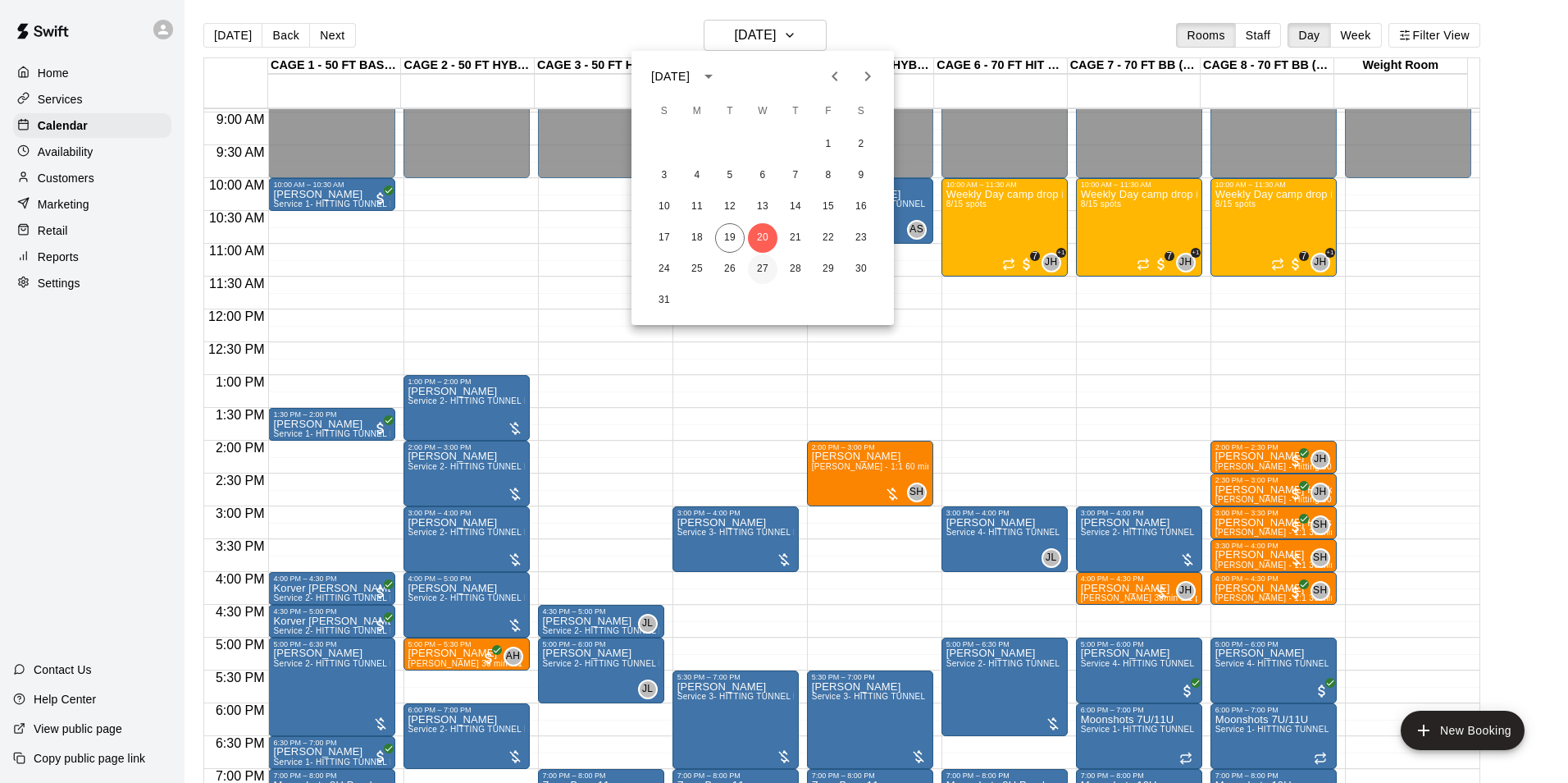
click at [752, 266] on button "27" at bounding box center [762, 269] width 29 height 29
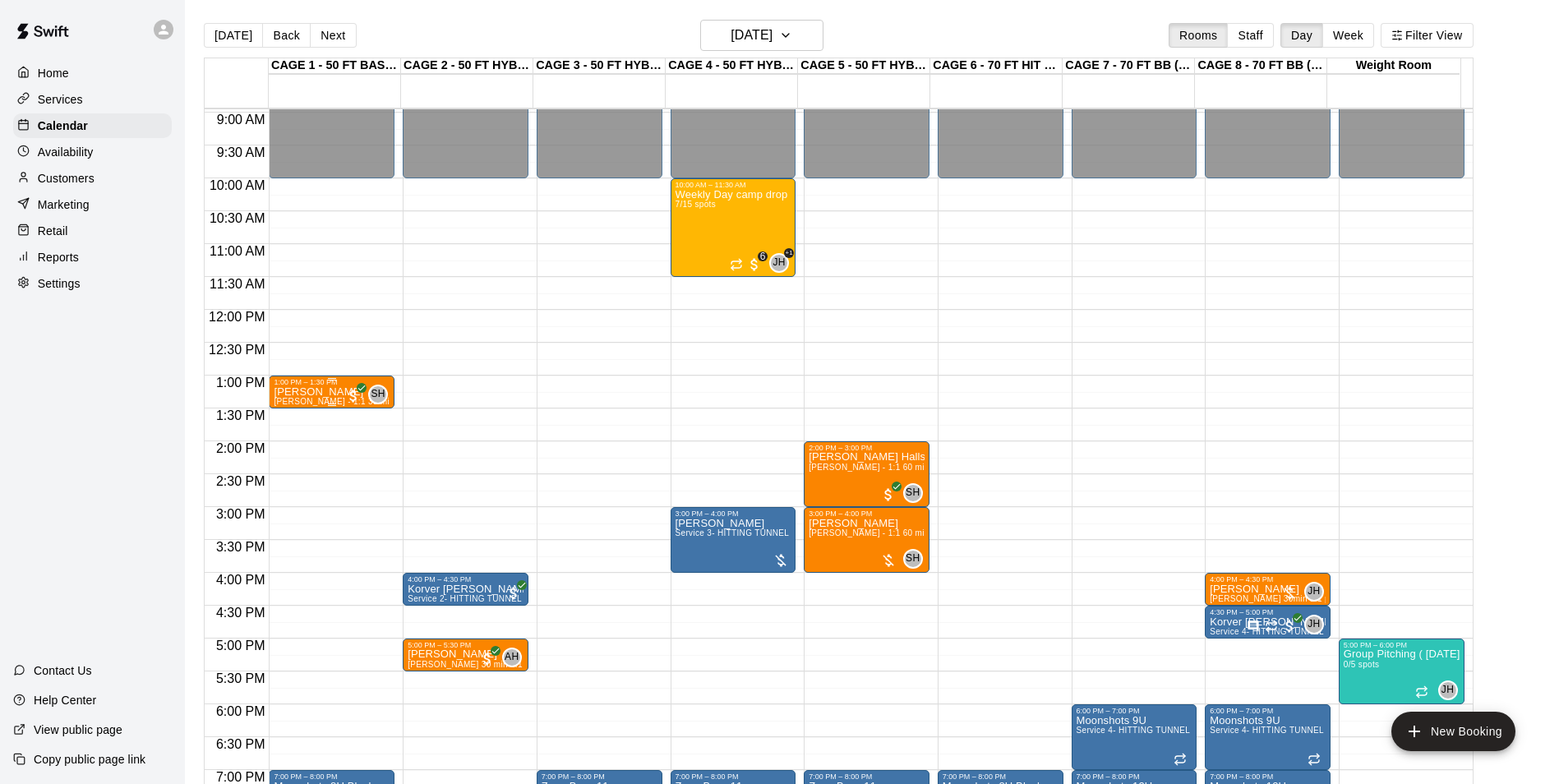
click at [313, 392] on p "[PERSON_NAME]" at bounding box center [331, 392] width 116 height 0
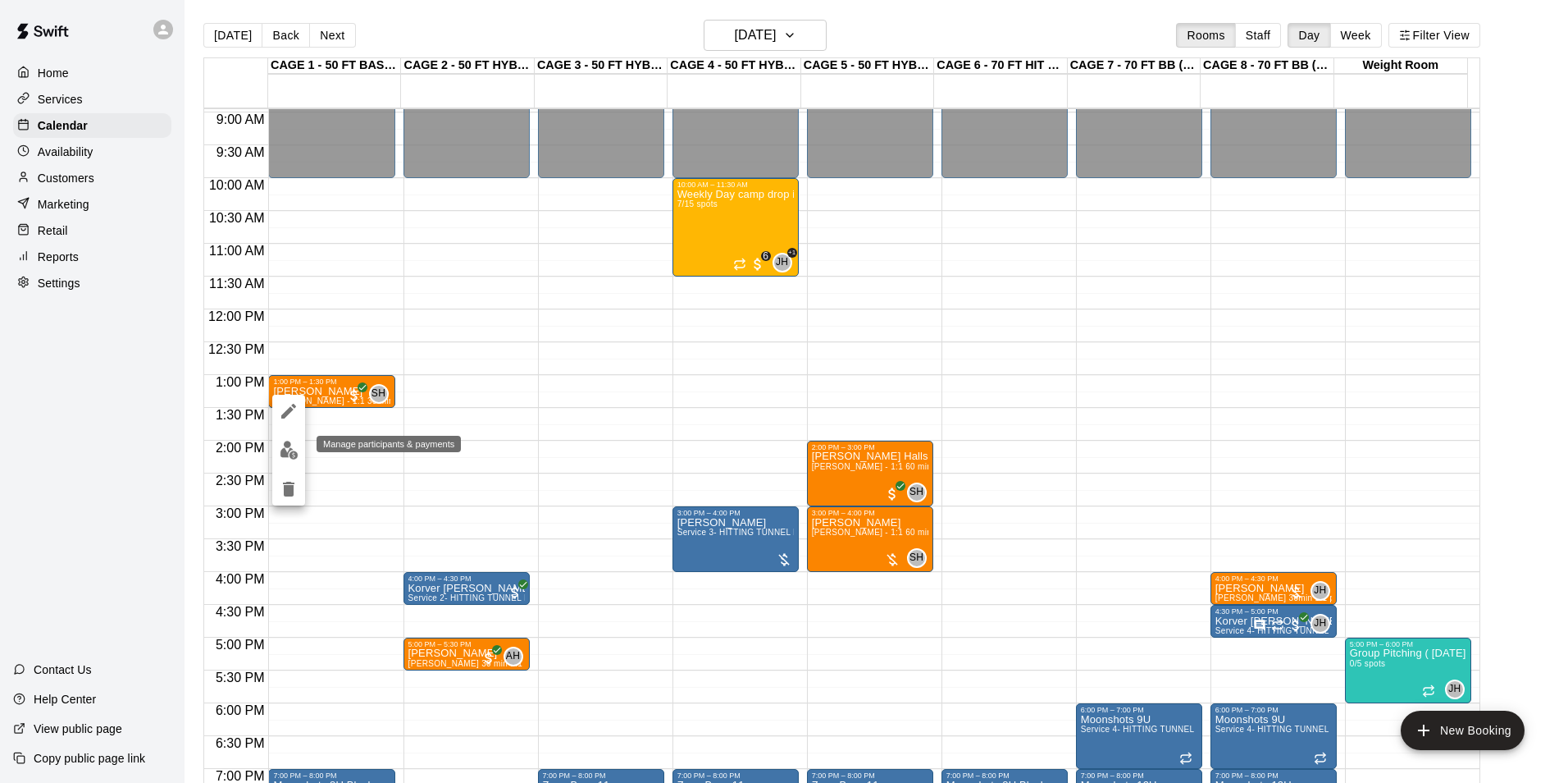
click at [284, 445] on img "edit" at bounding box center [289, 450] width 19 height 19
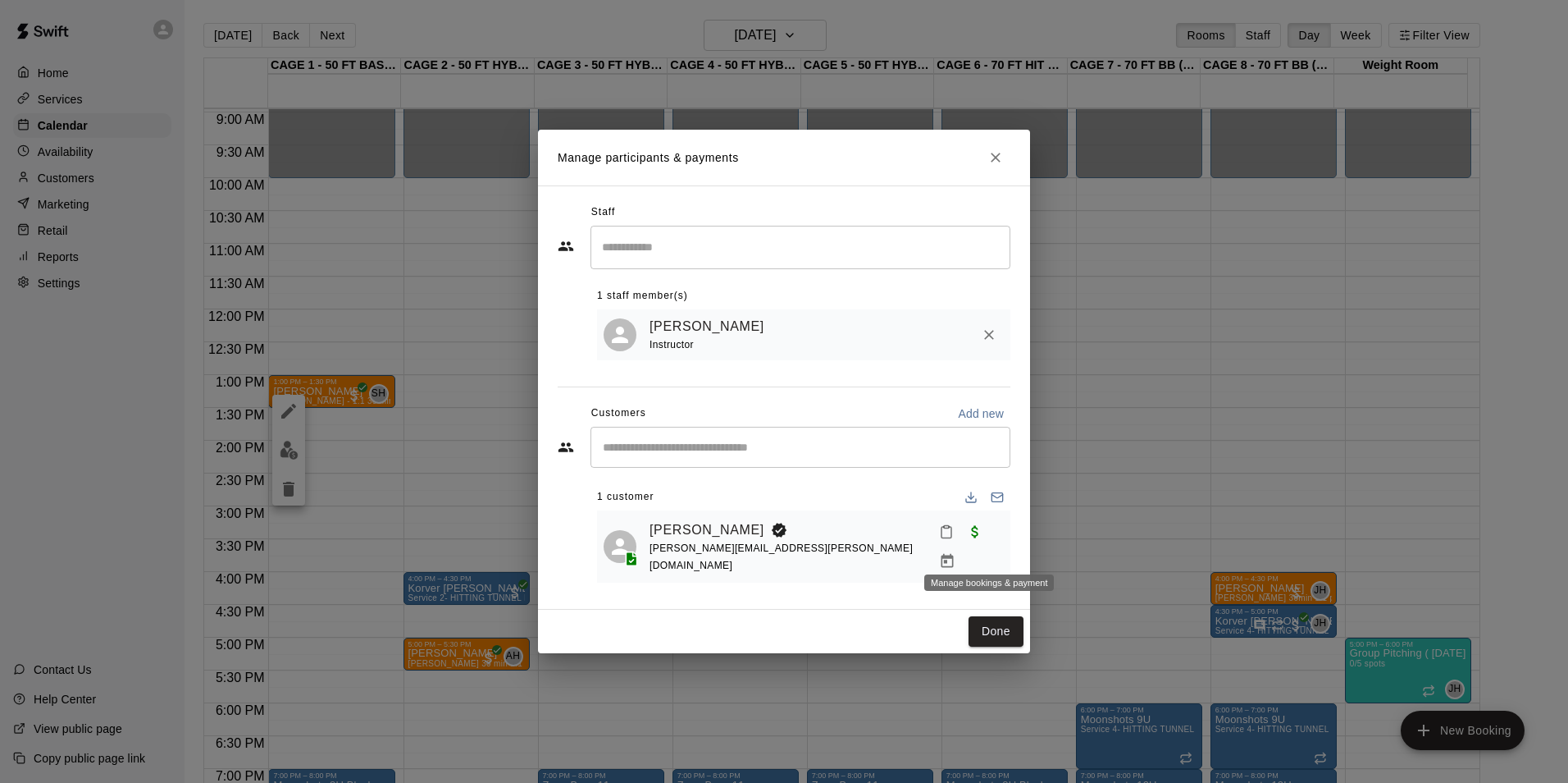
click at [962, 546] on button "Manage bookings & payment" at bounding box center [947, 560] width 29 height 29
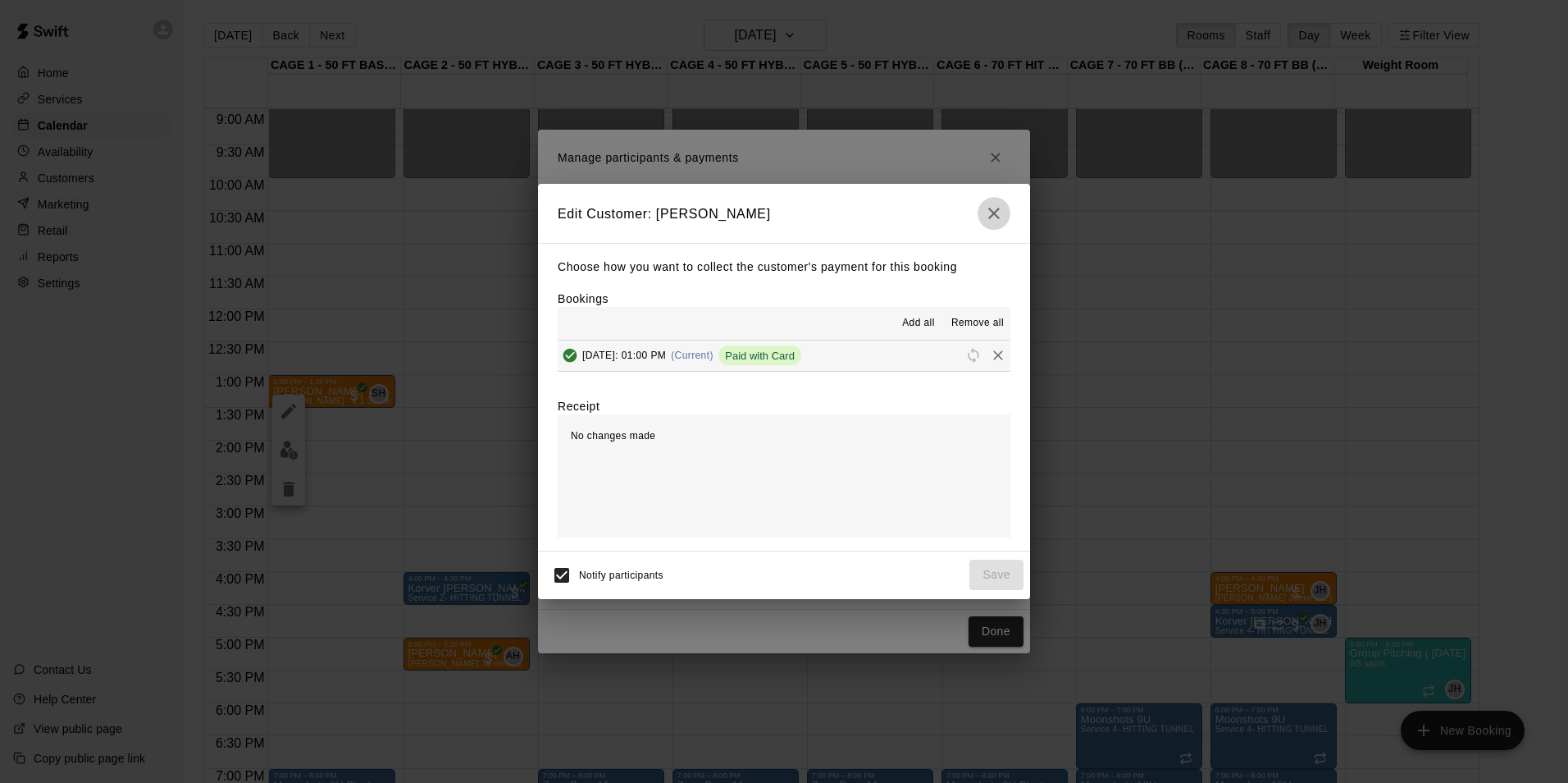
click at [992, 210] on icon "button" at bounding box center [994, 213] width 20 height 20
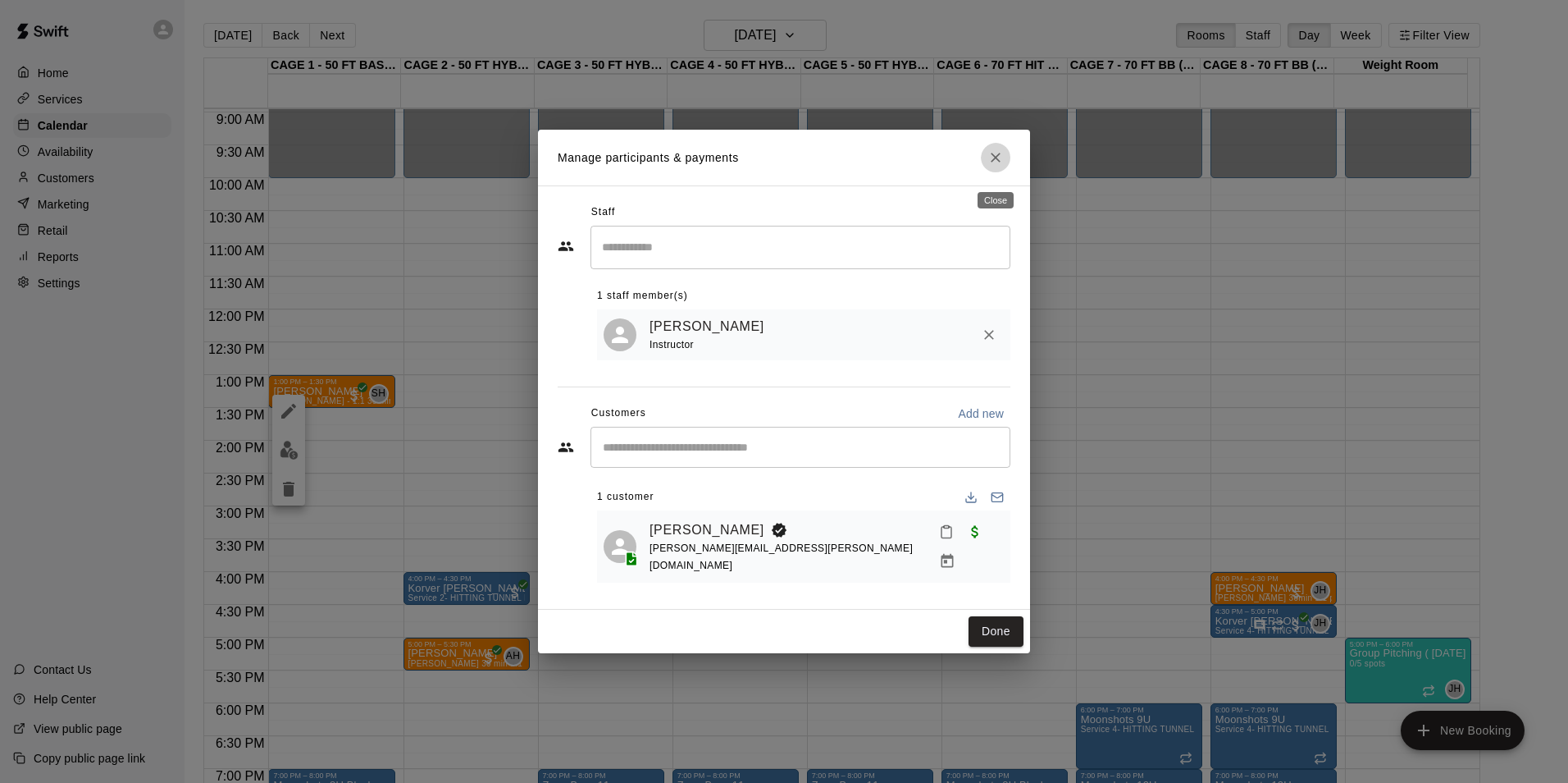
click at [1001, 155] on button "Close" at bounding box center [995, 157] width 29 height 29
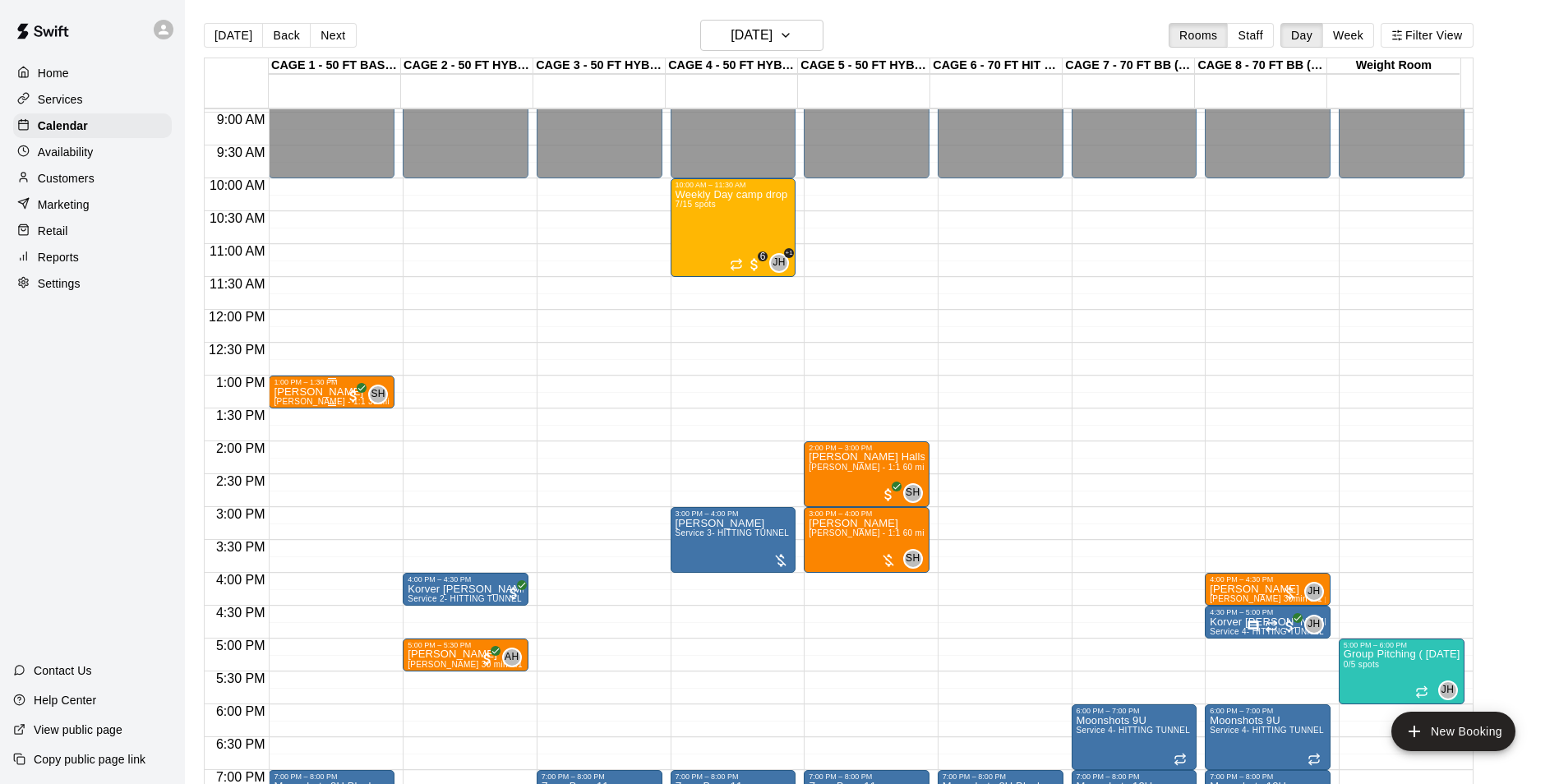
click at [321, 386] on div "1:00 PM – 1:30 PM" at bounding box center [331, 382] width 116 height 8
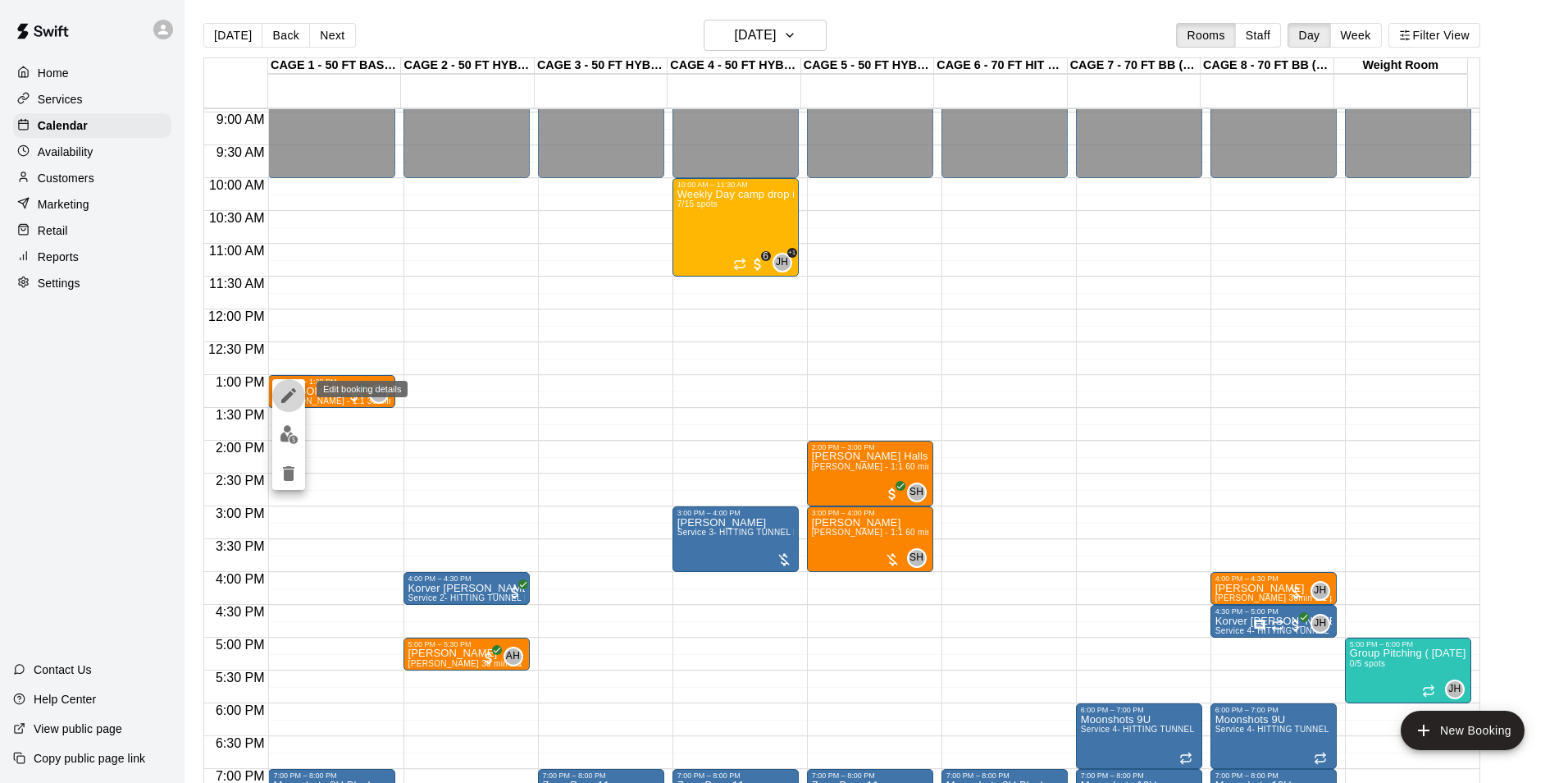
click at [293, 406] on button "edit" at bounding box center [288, 395] width 33 height 33
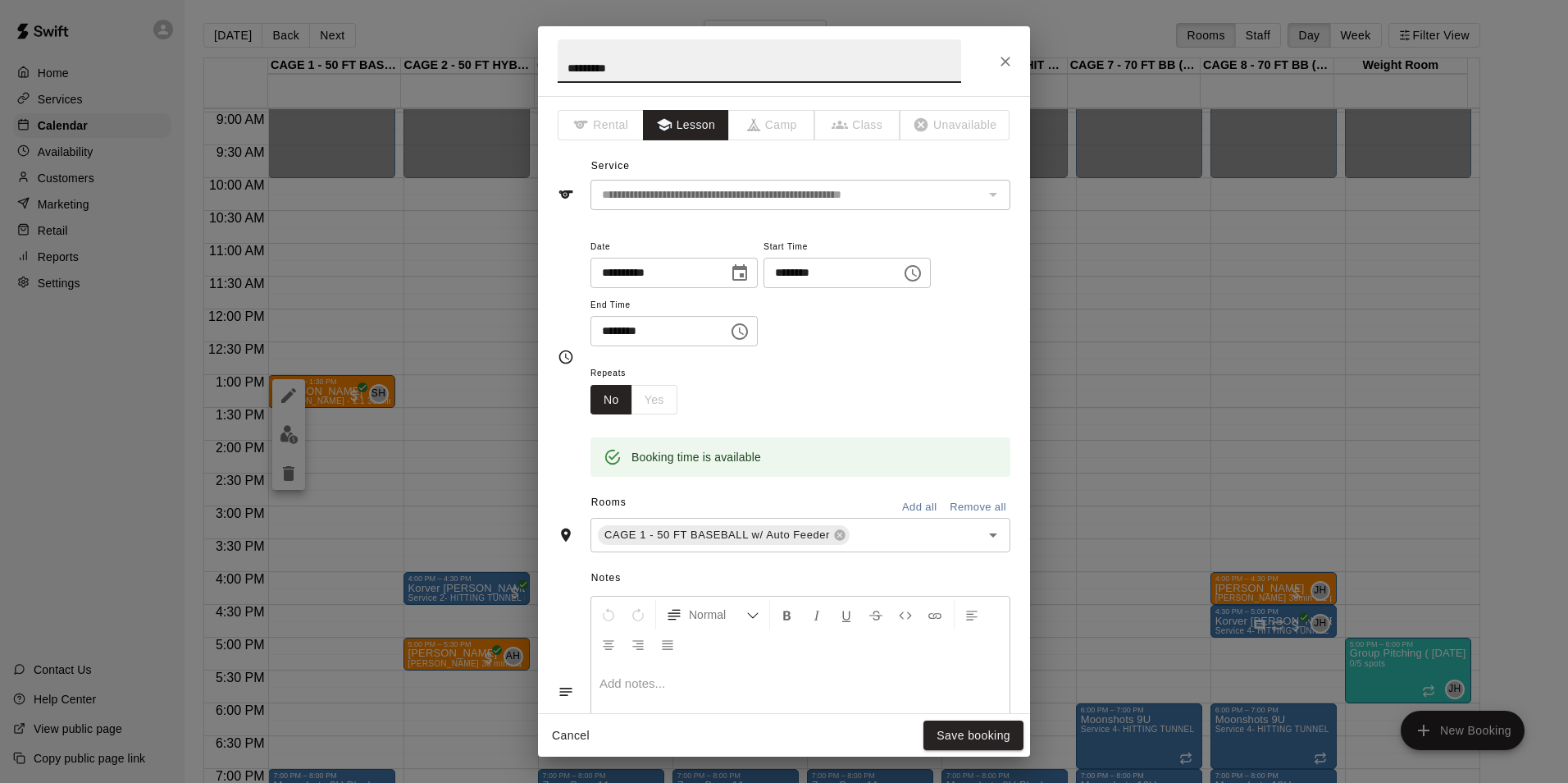
click at [913, 345] on div "**********" at bounding box center [800, 291] width 420 height 111
click at [750, 272] on icon "Choose date, selected date is Aug 27, 2025" at bounding box center [739, 273] width 20 height 20
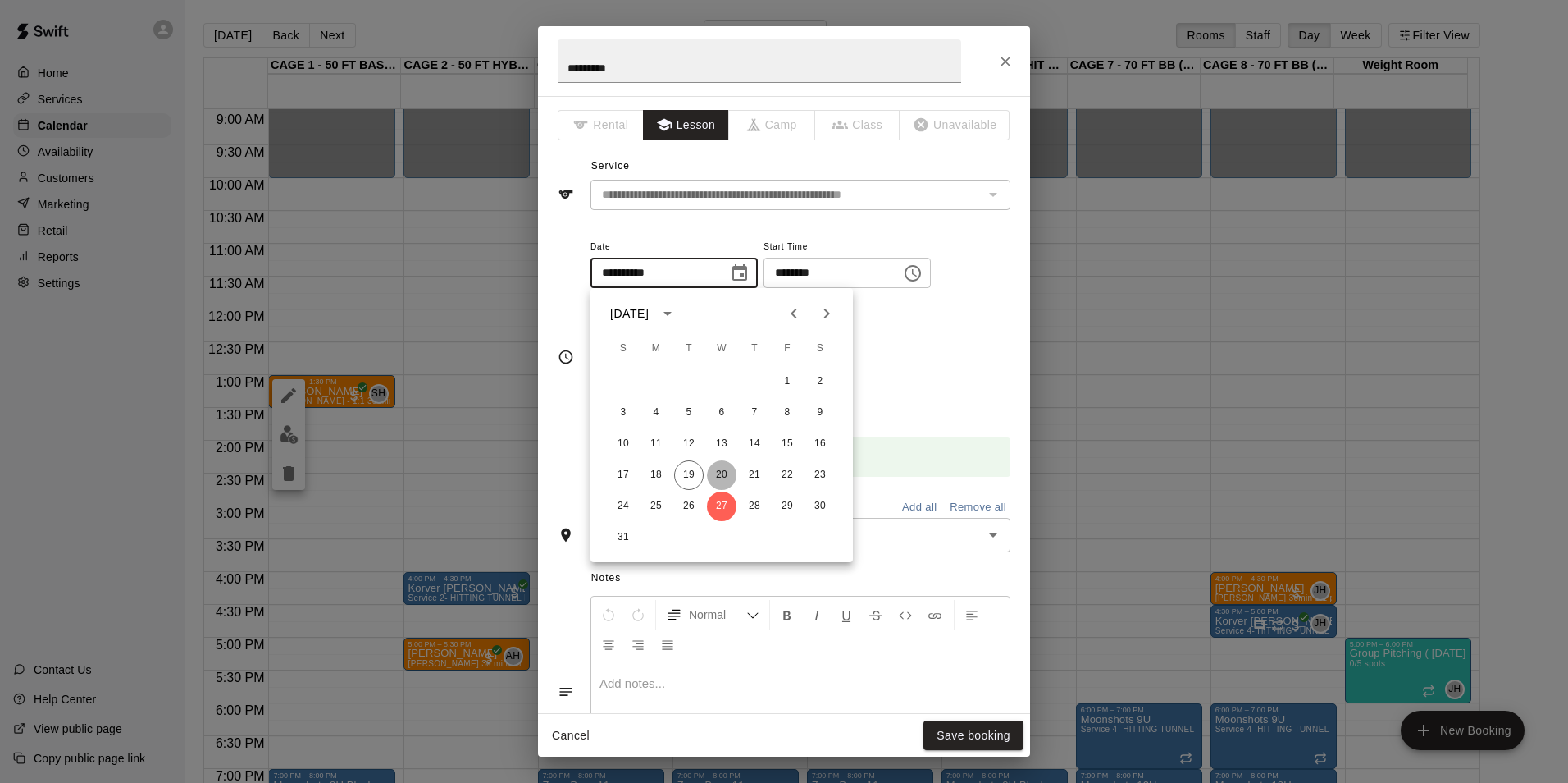
click at [716, 467] on button "20" at bounding box center [722, 475] width 29 height 29
type input "**********"
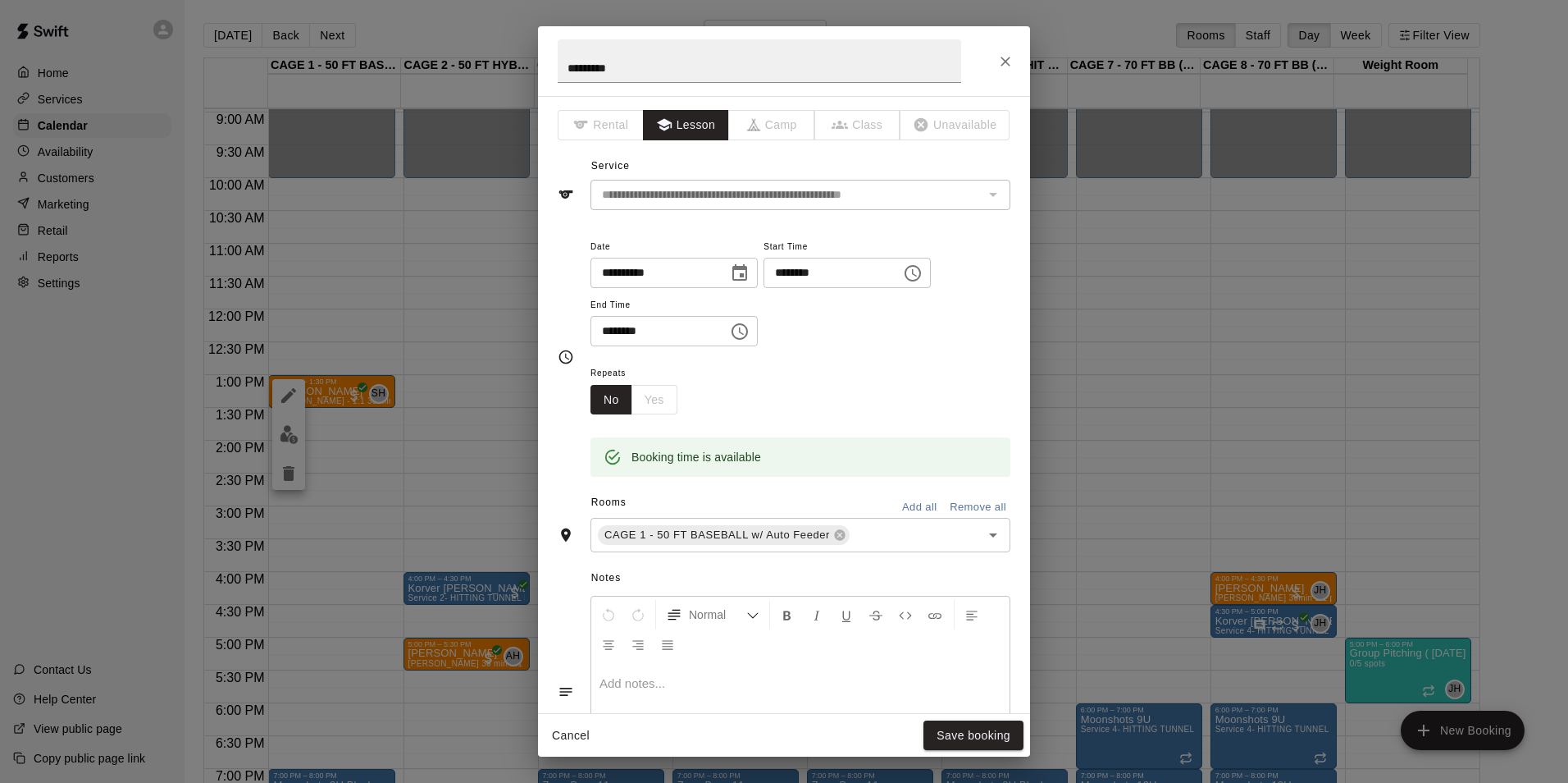
scroll to position [246, 0]
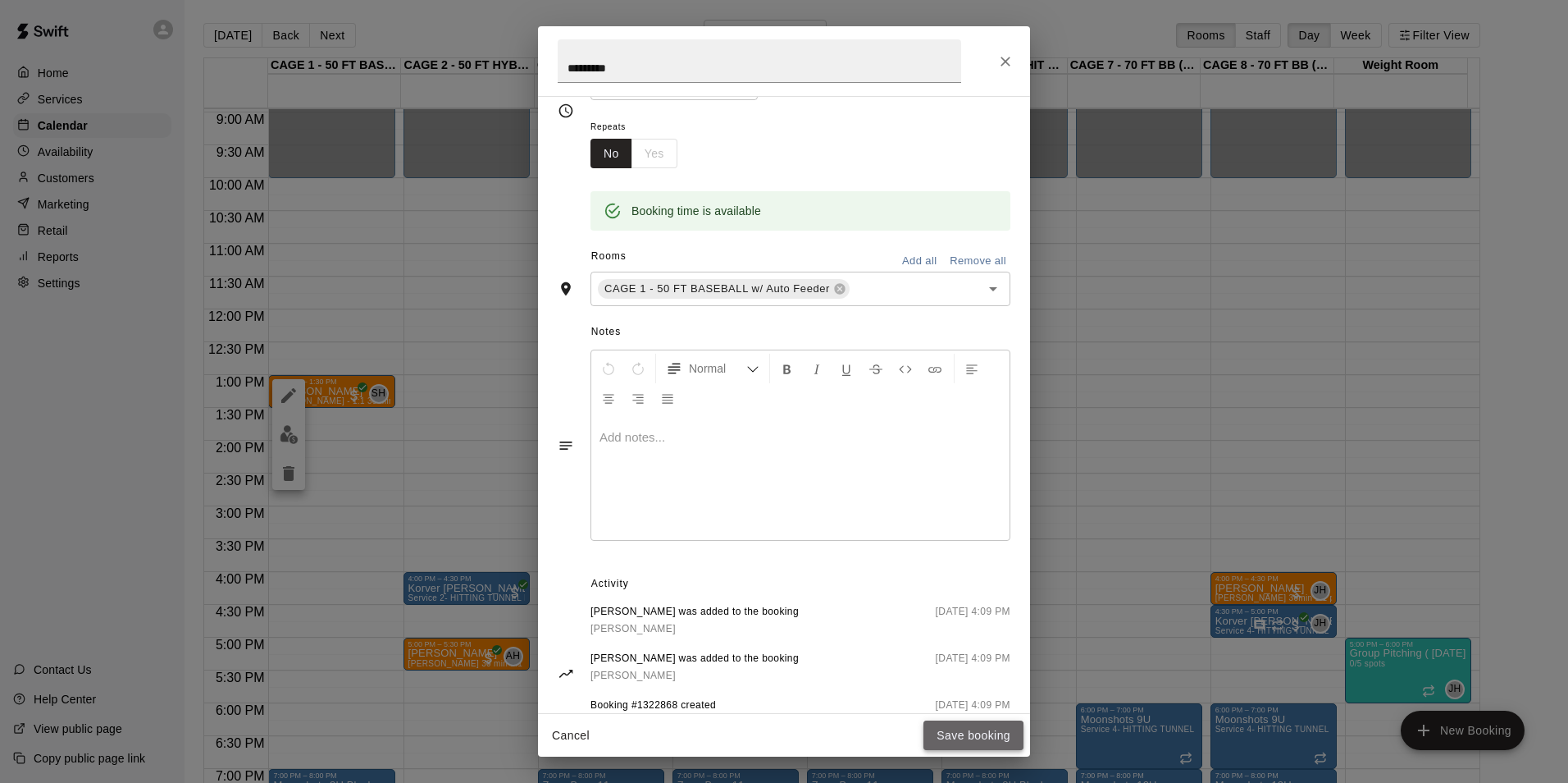
click at [948, 735] on button "Save booking" at bounding box center [973, 736] width 101 height 30
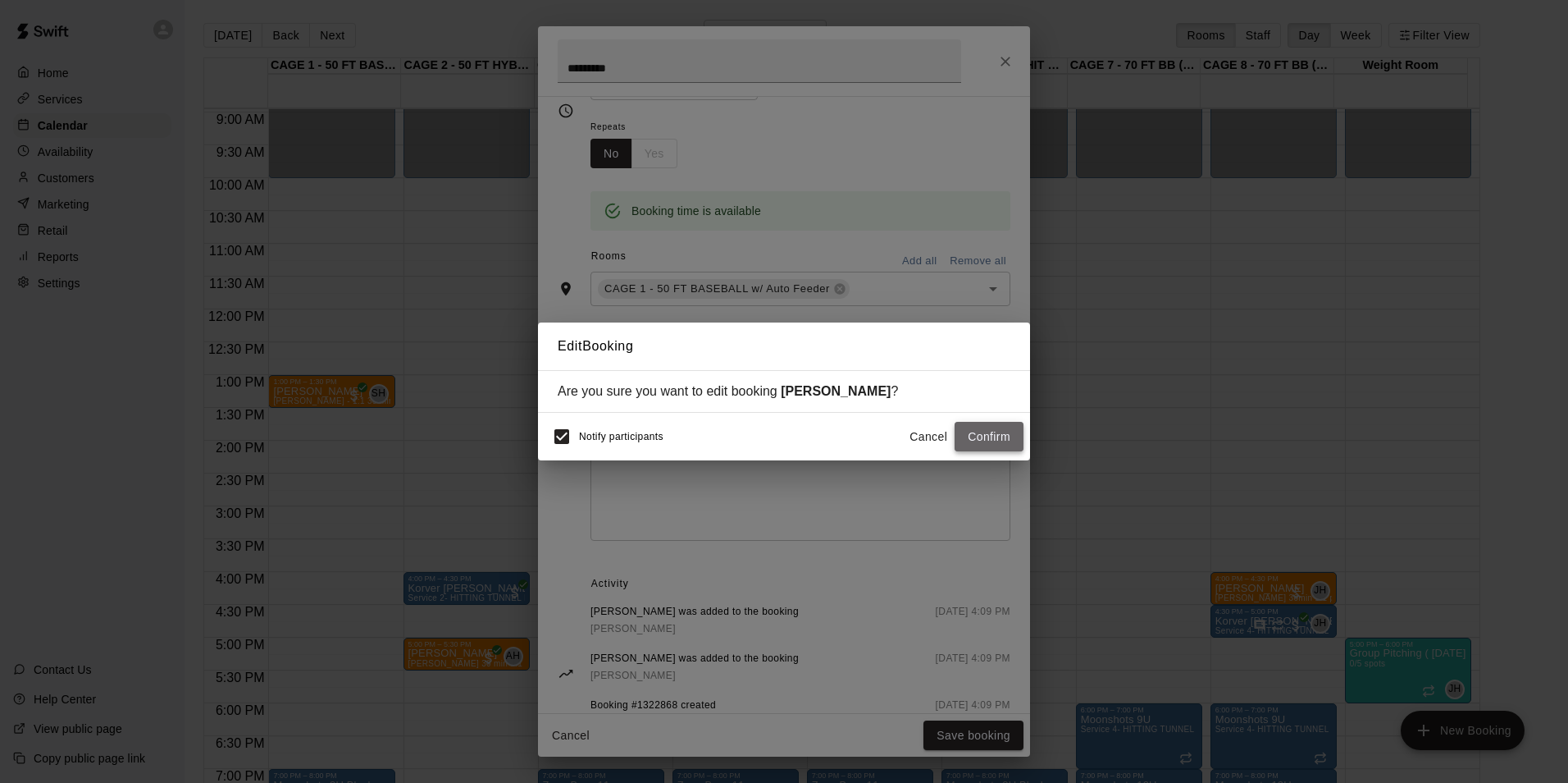
click at [980, 443] on button "Confirm" at bounding box center [988, 437] width 69 height 30
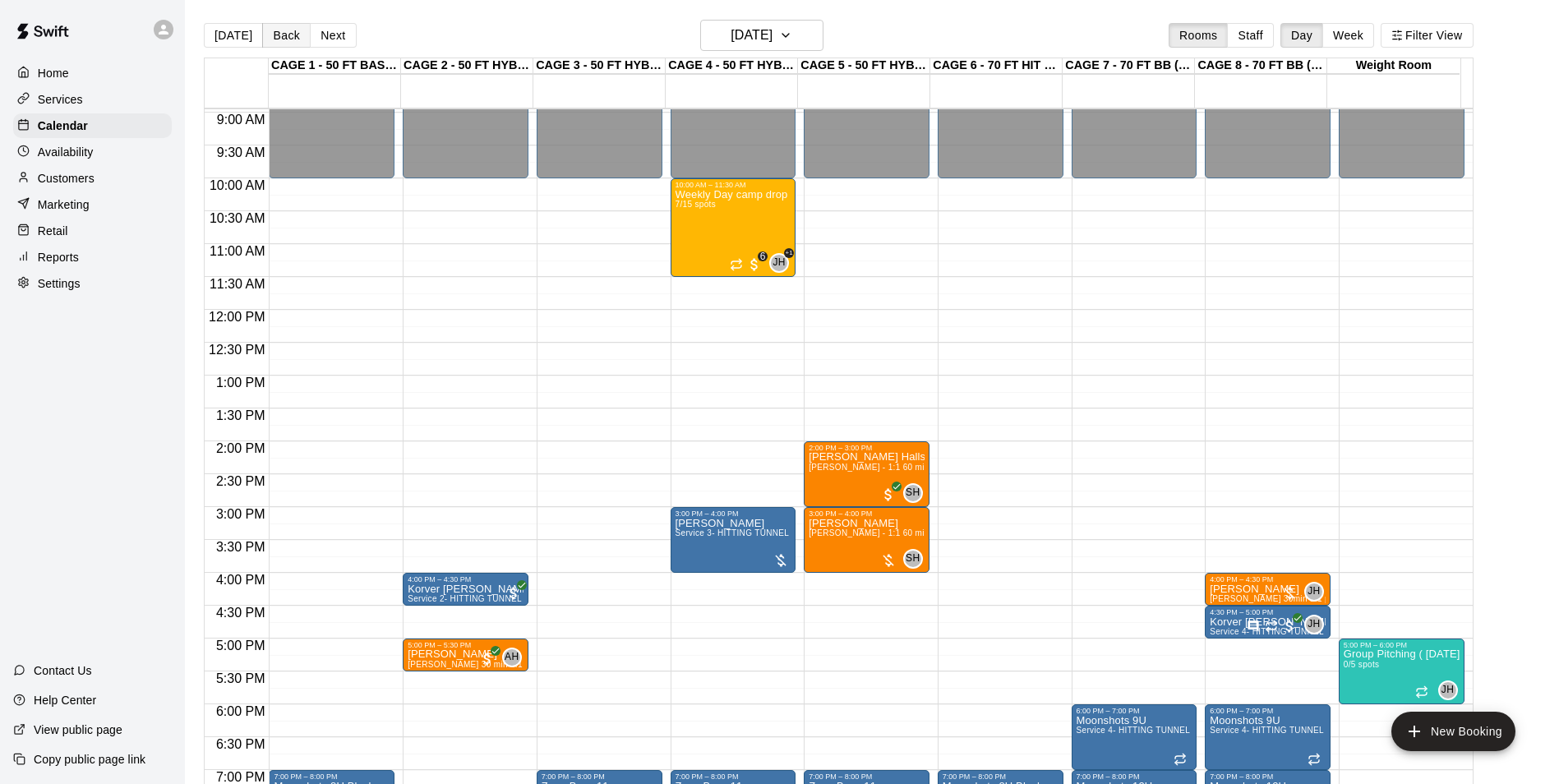
click at [276, 34] on button "Back" at bounding box center [287, 35] width 49 height 24
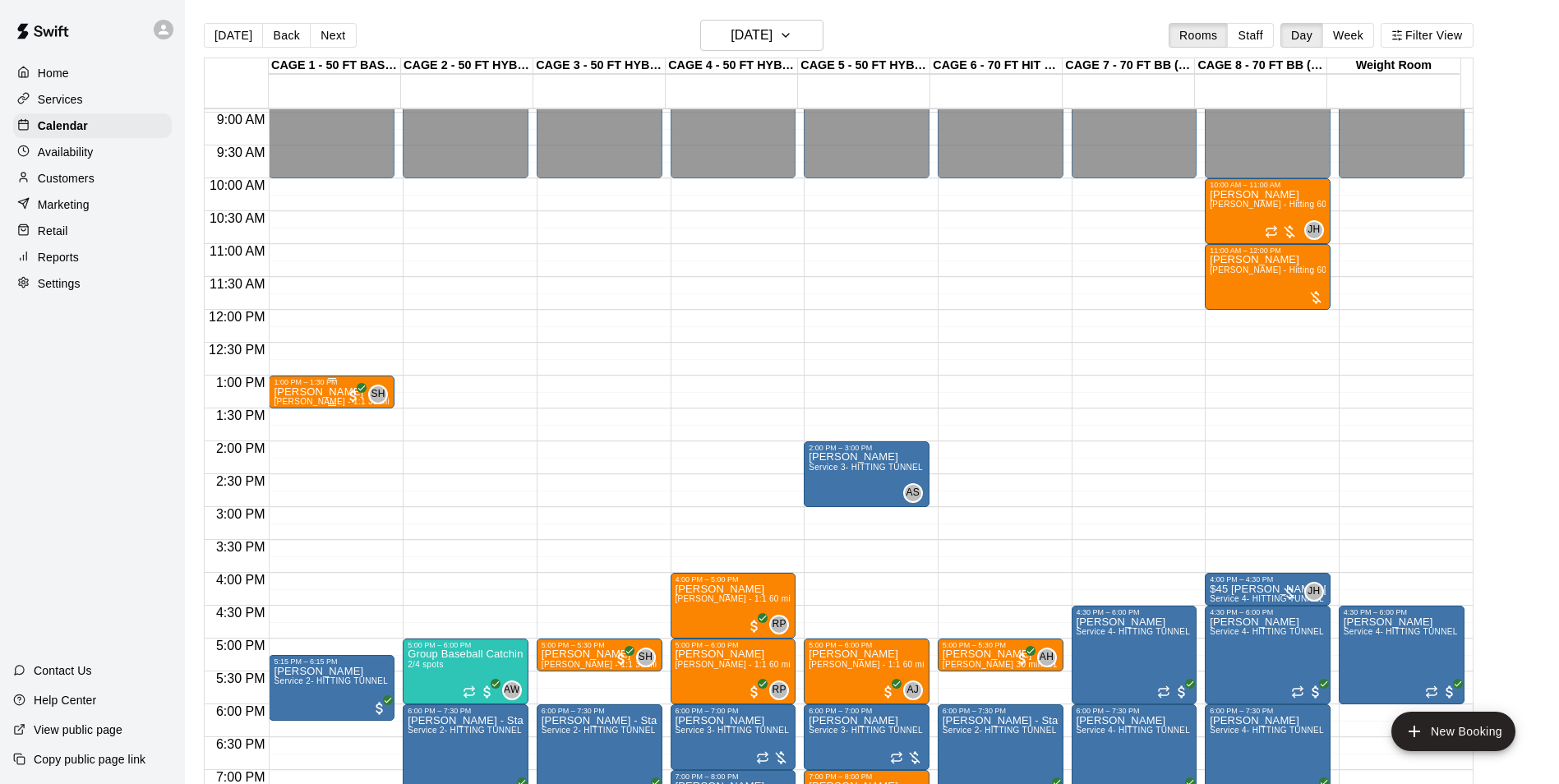
click at [296, 392] on p "[PERSON_NAME]" at bounding box center [331, 392] width 116 height 0
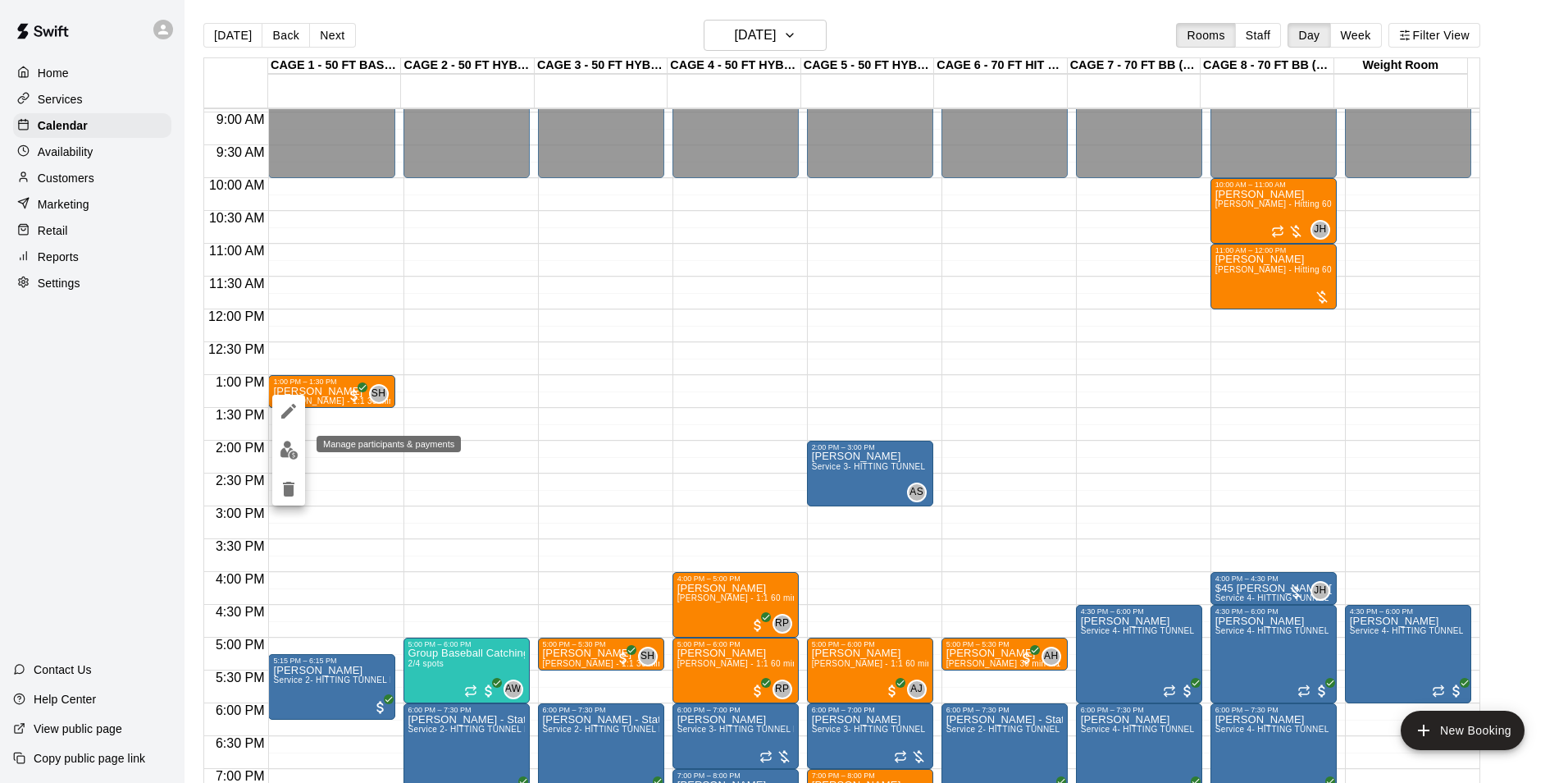
click at [288, 446] on img "edit" at bounding box center [289, 450] width 19 height 19
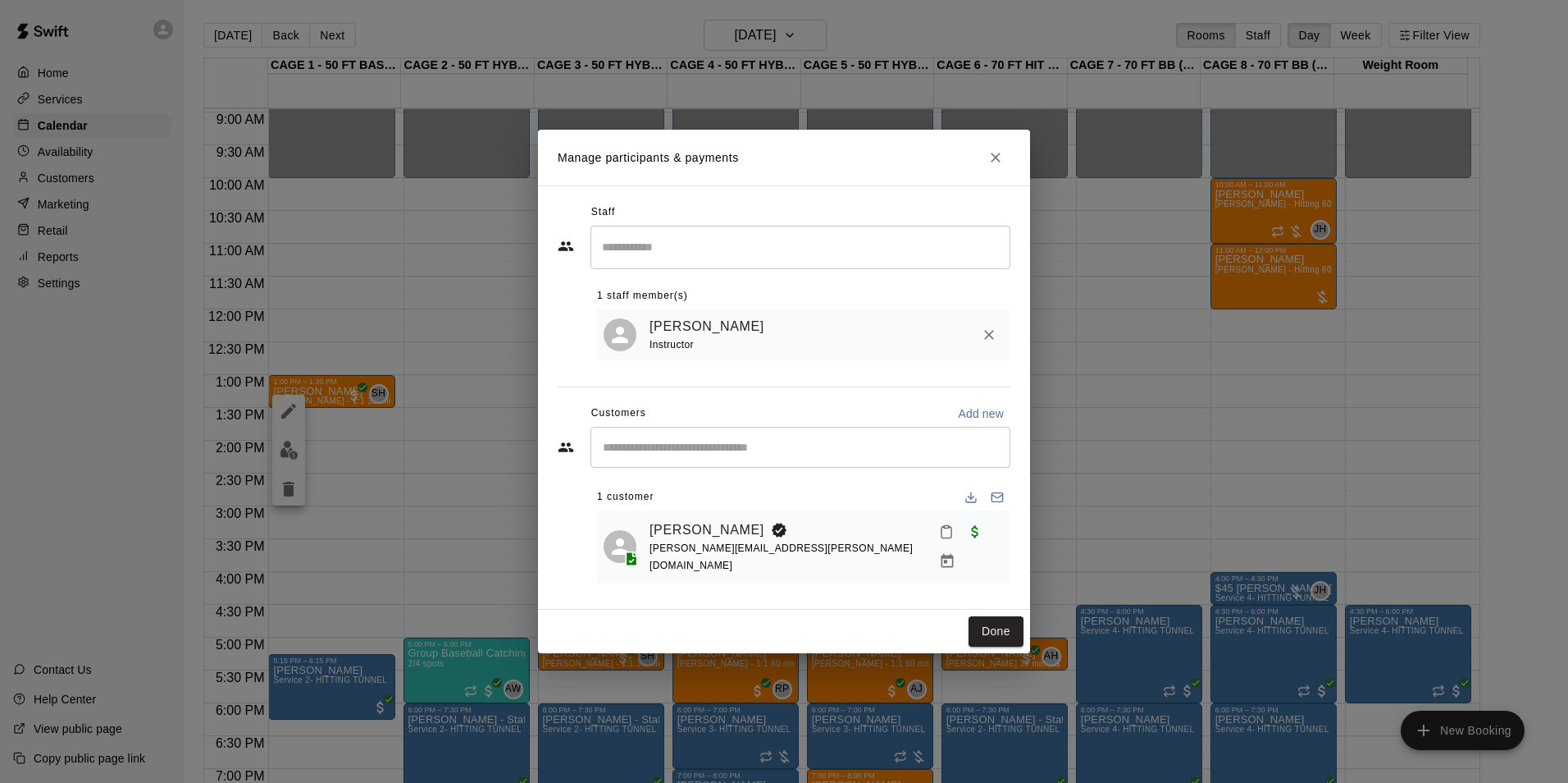
click at [975, 197] on div "Staff ​ 1 staff member(s) Scott Hairston Instructor Customers Add new ​ 1 custo…" at bounding box center [784, 397] width 492 height 424
click at [997, 172] on button "Close" at bounding box center [995, 157] width 29 height 29
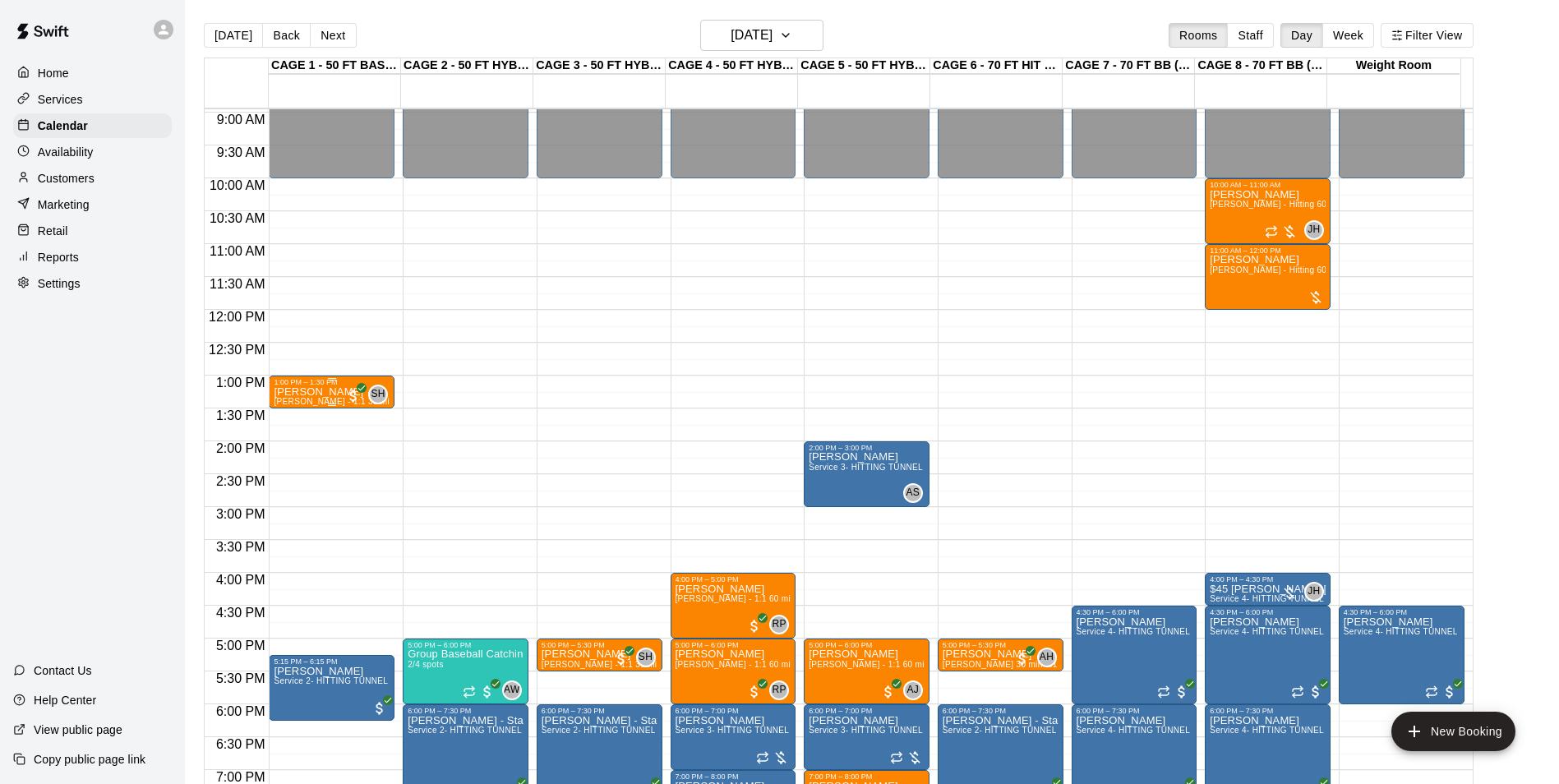
click at [315, 392] on p "[PERSON_NAME]" at bounding box center [331, 392] width 116 height 0
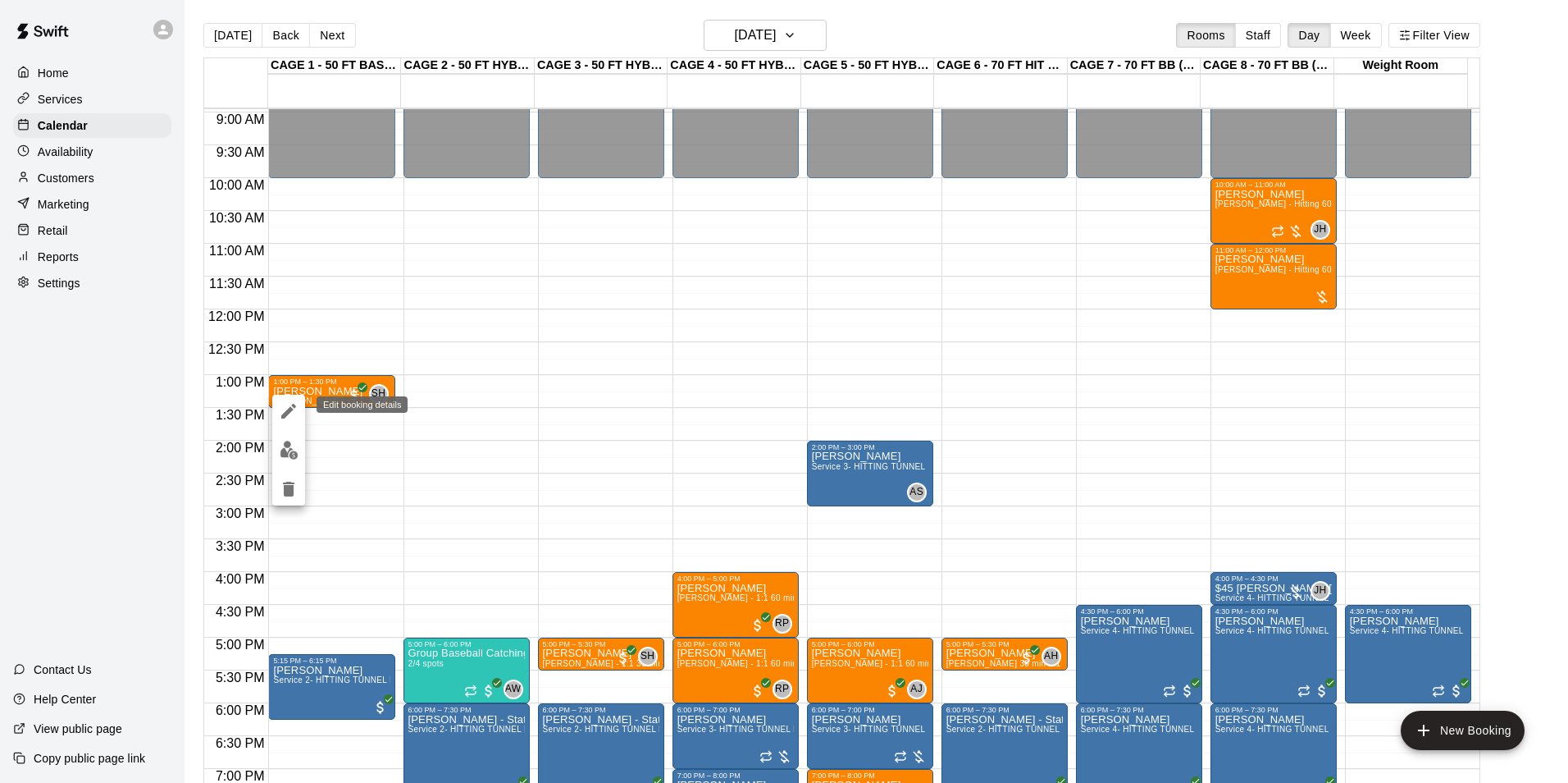
click at [301, 411] on button "edit" at bounding box center [288, 411] width 33 height 33
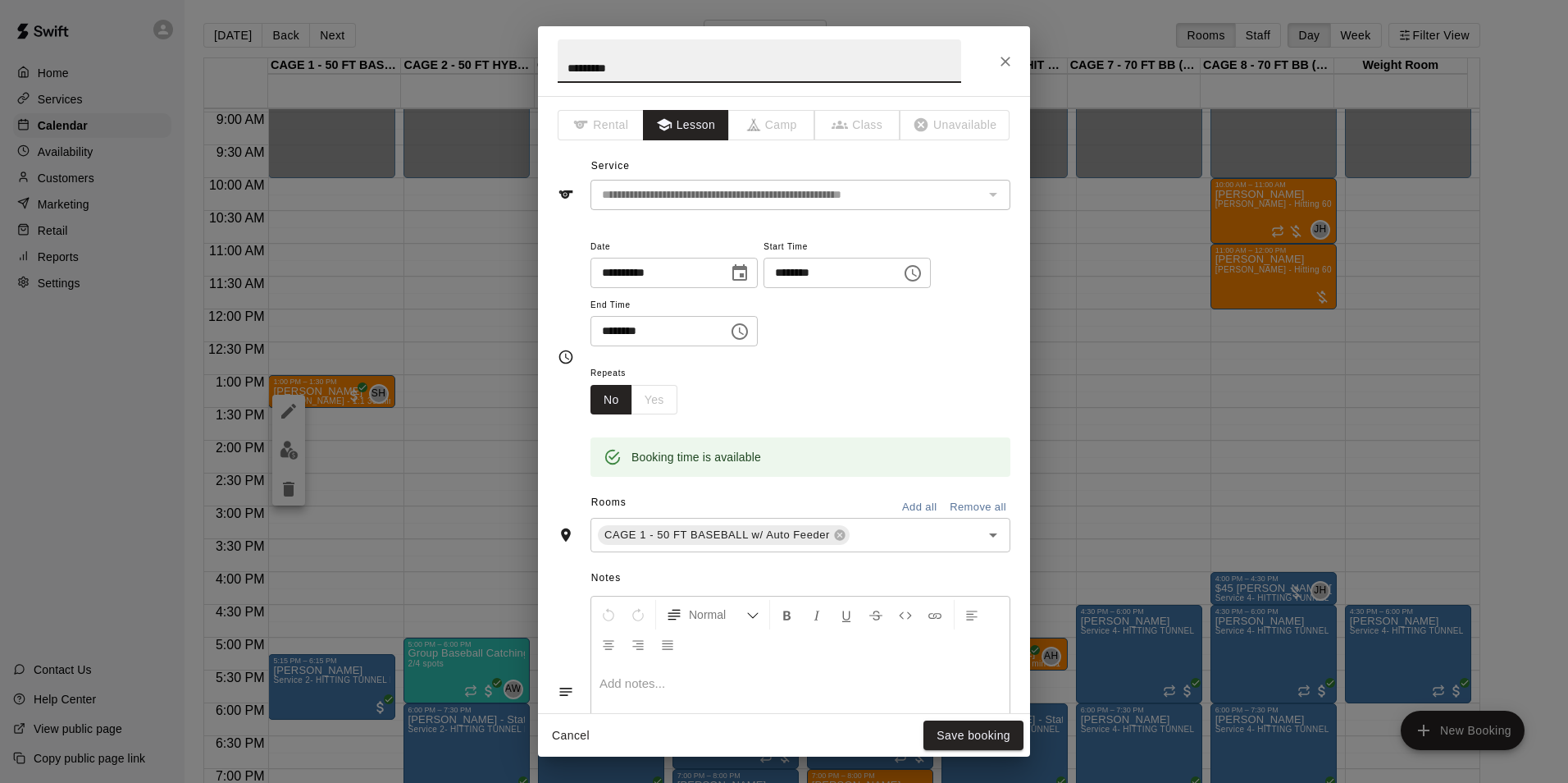
click at [849, 263] on input "********" at bounding box center [827, 273] width 126 height 30
click at [815, 281] on input "********" at bounding box center [827, 273] width 126 height 30
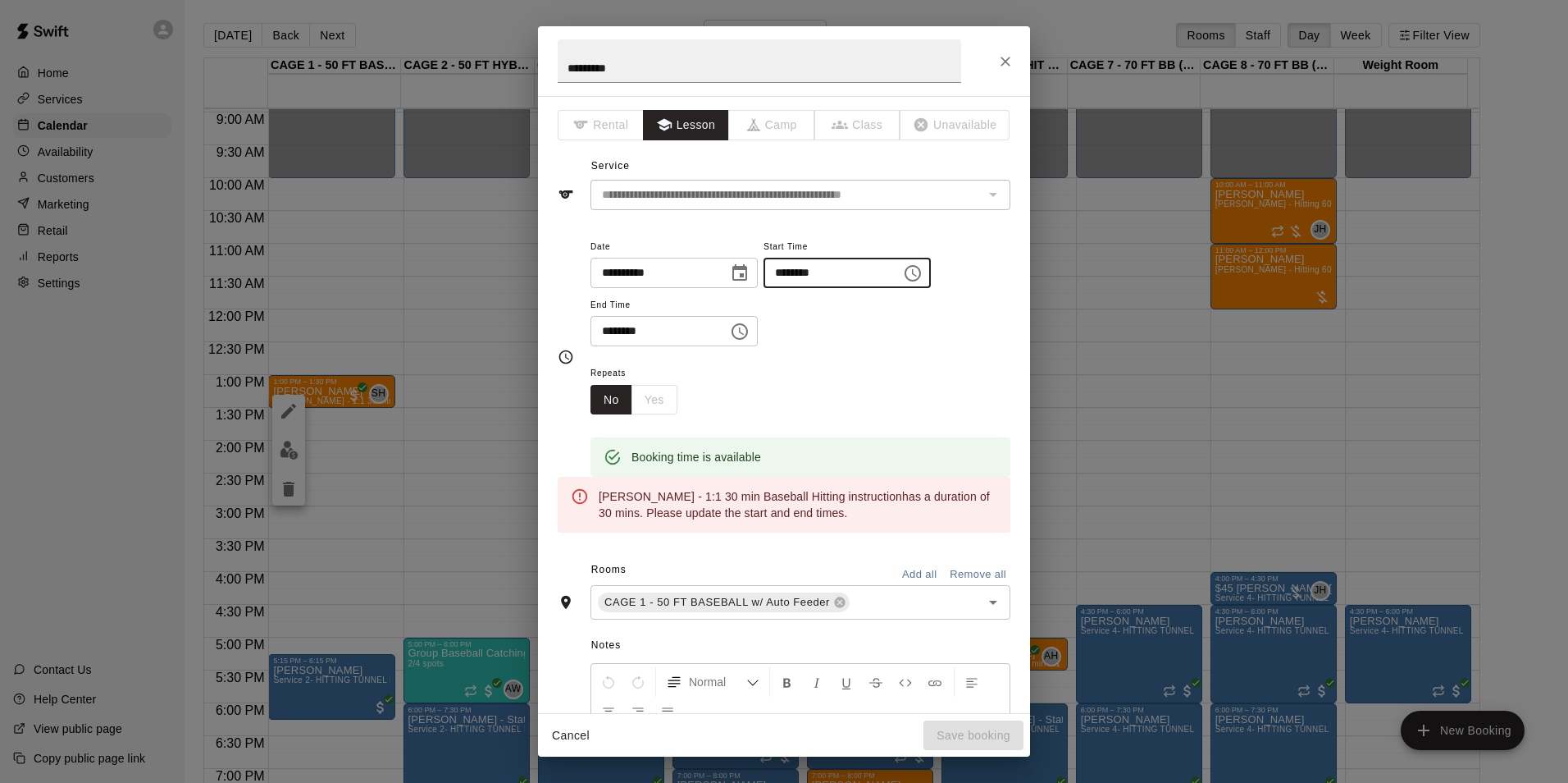
type input "********"
click at [597, 321] on input "********" at bounding box center [654, 331] width 126 height 30
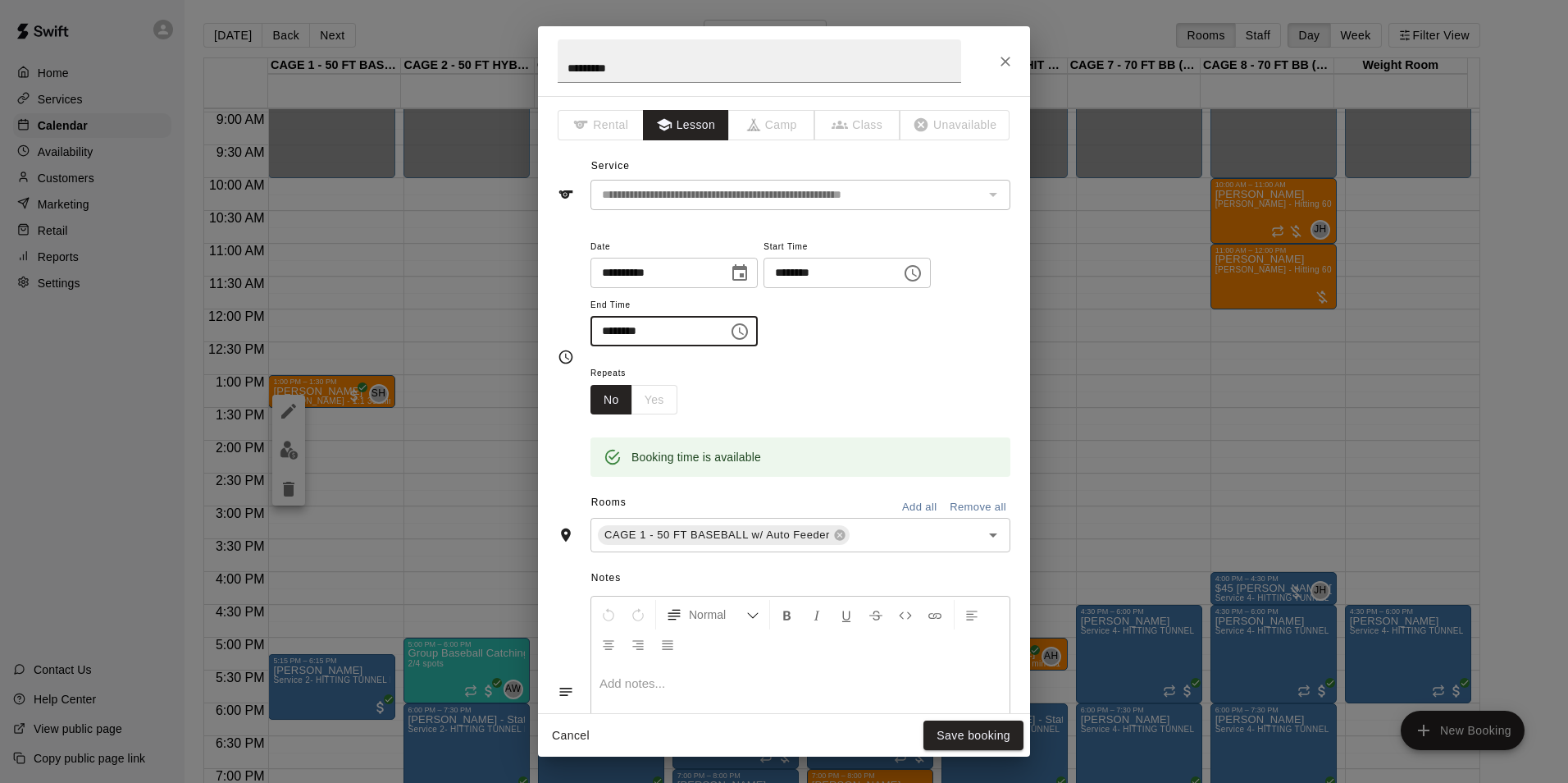
type input "********"
click at [940, 374] on div "Repeats No Yes" at bounding box center [800, 388] width 420 height 52
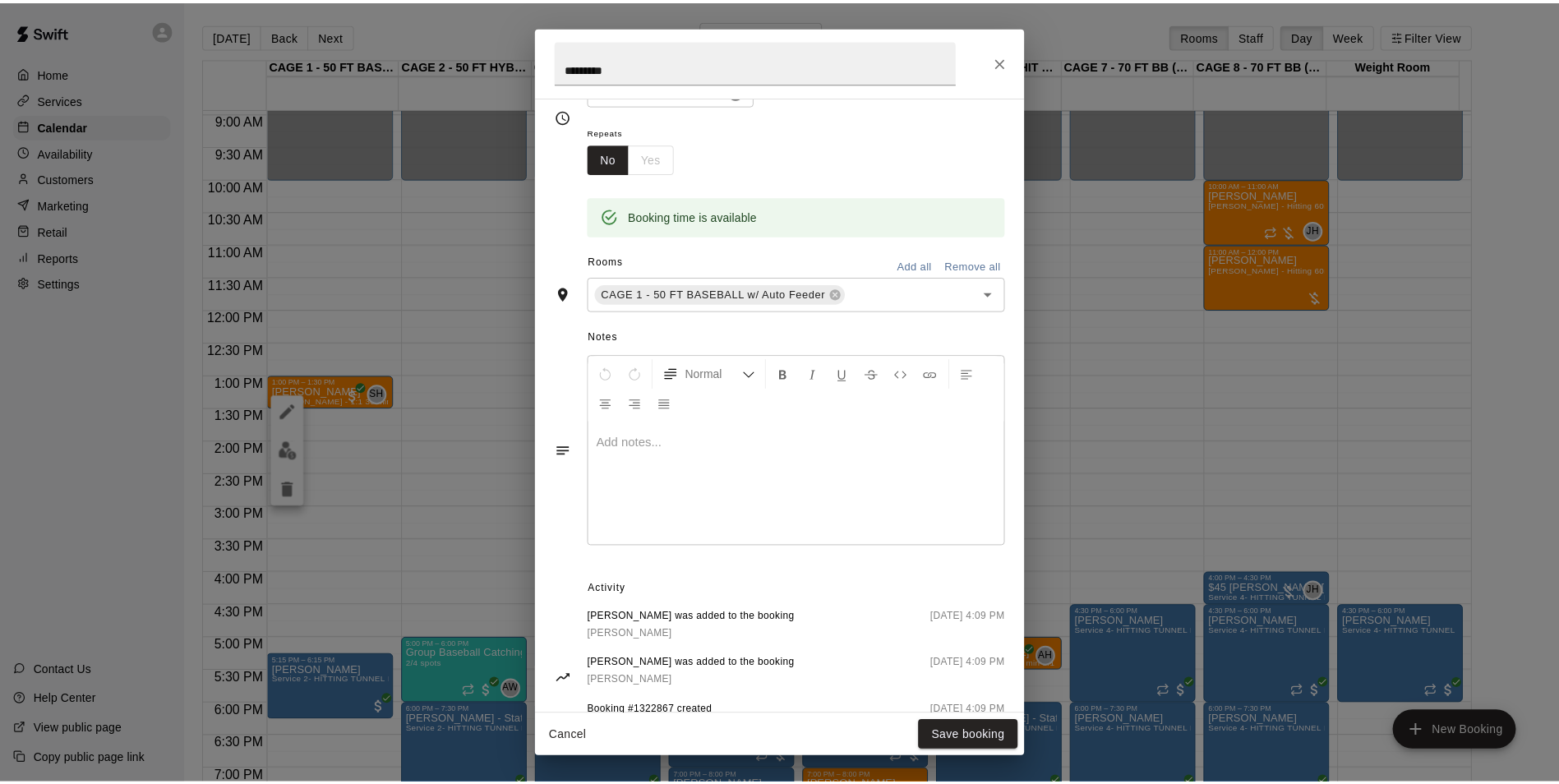
scroll to position [312, 0]
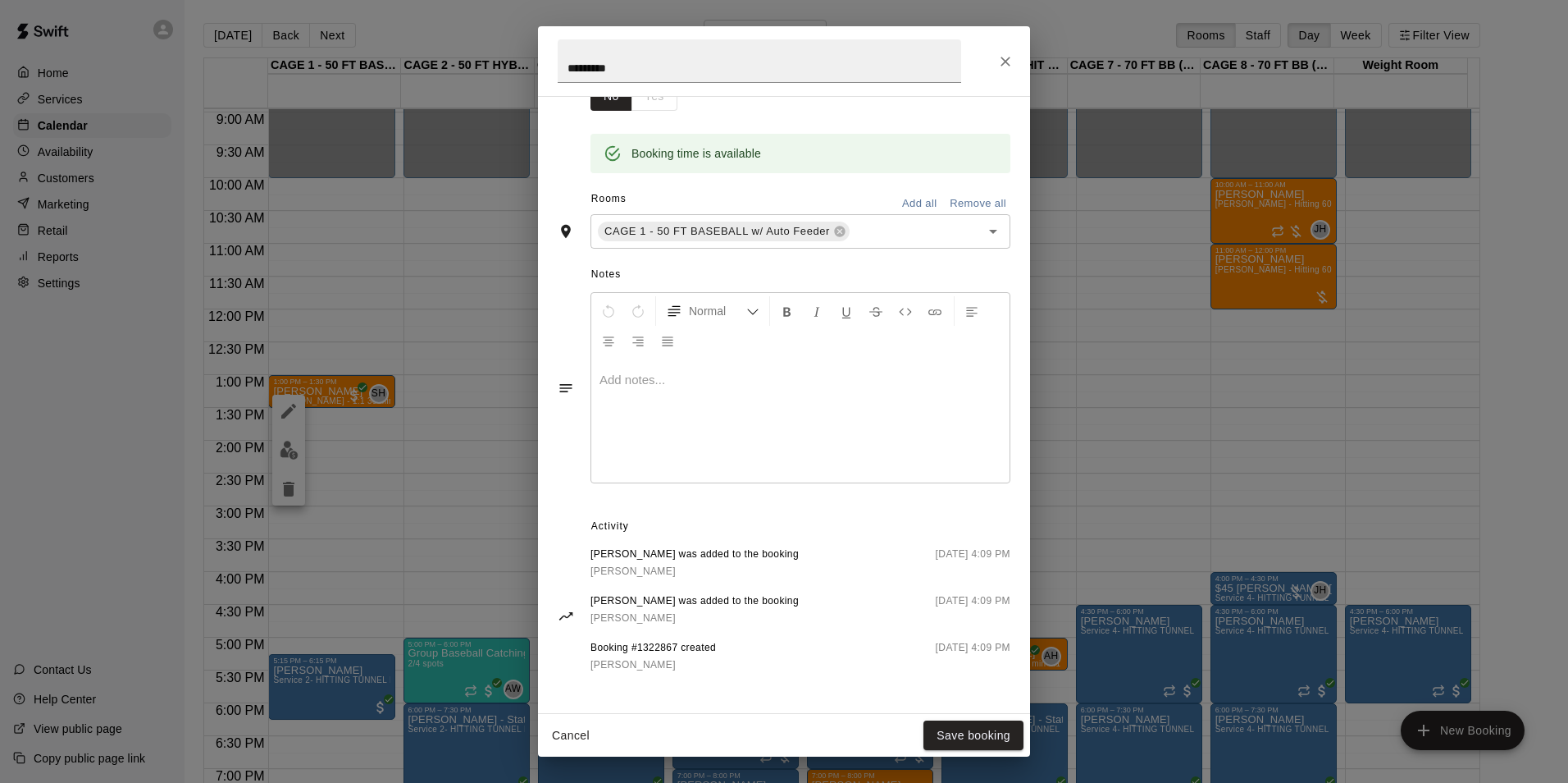
click at [947, 719] on div "Cancel Save booking" at bounding box center [784, 736] width 492 height 43
click at [947, 725] on button "Save booking" at bounding box center [973, 736] width 101 height 30
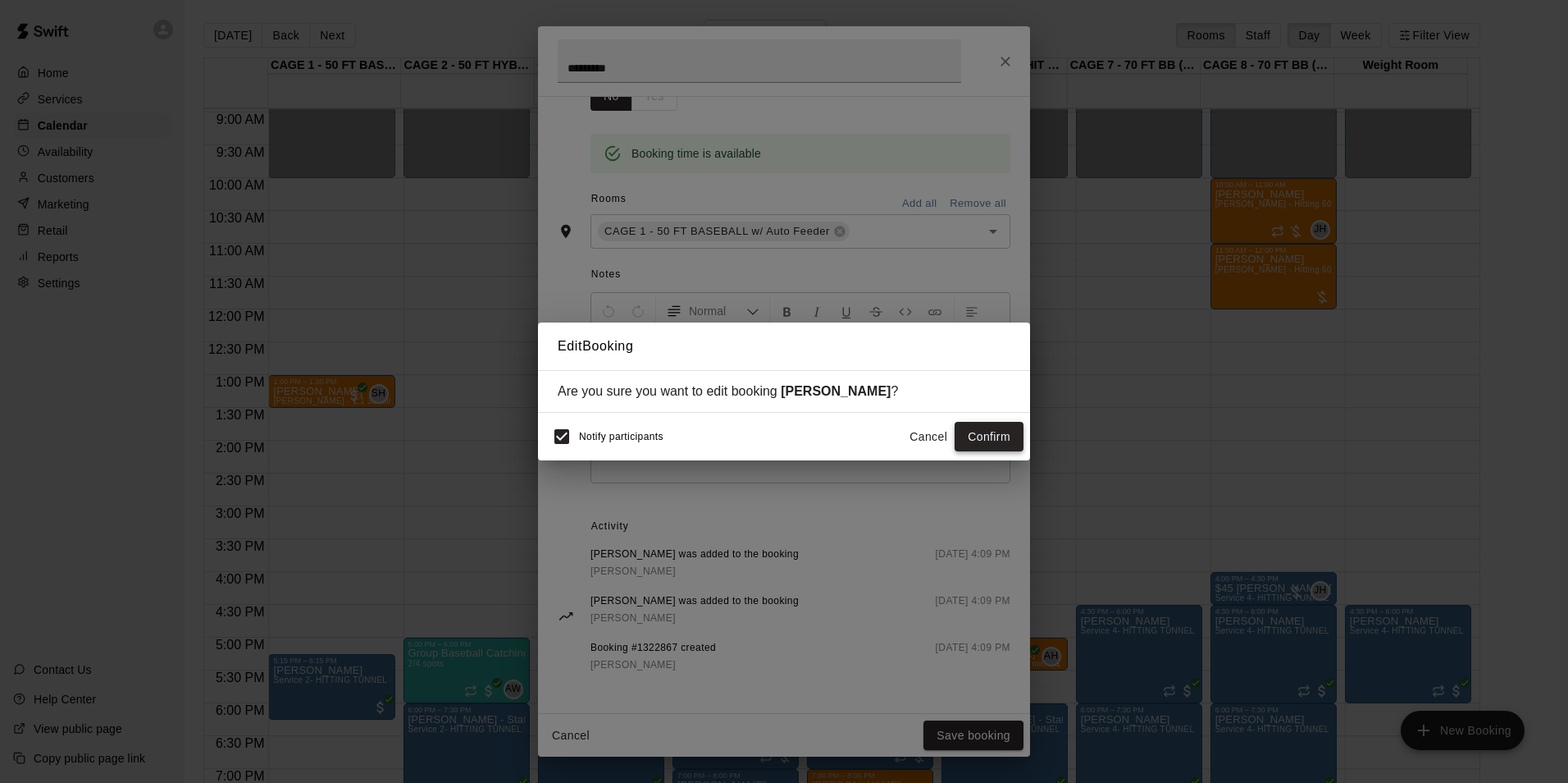
click at [972, 431] on button "Confirm" at bounding box center [988, 437] width 69 height 30
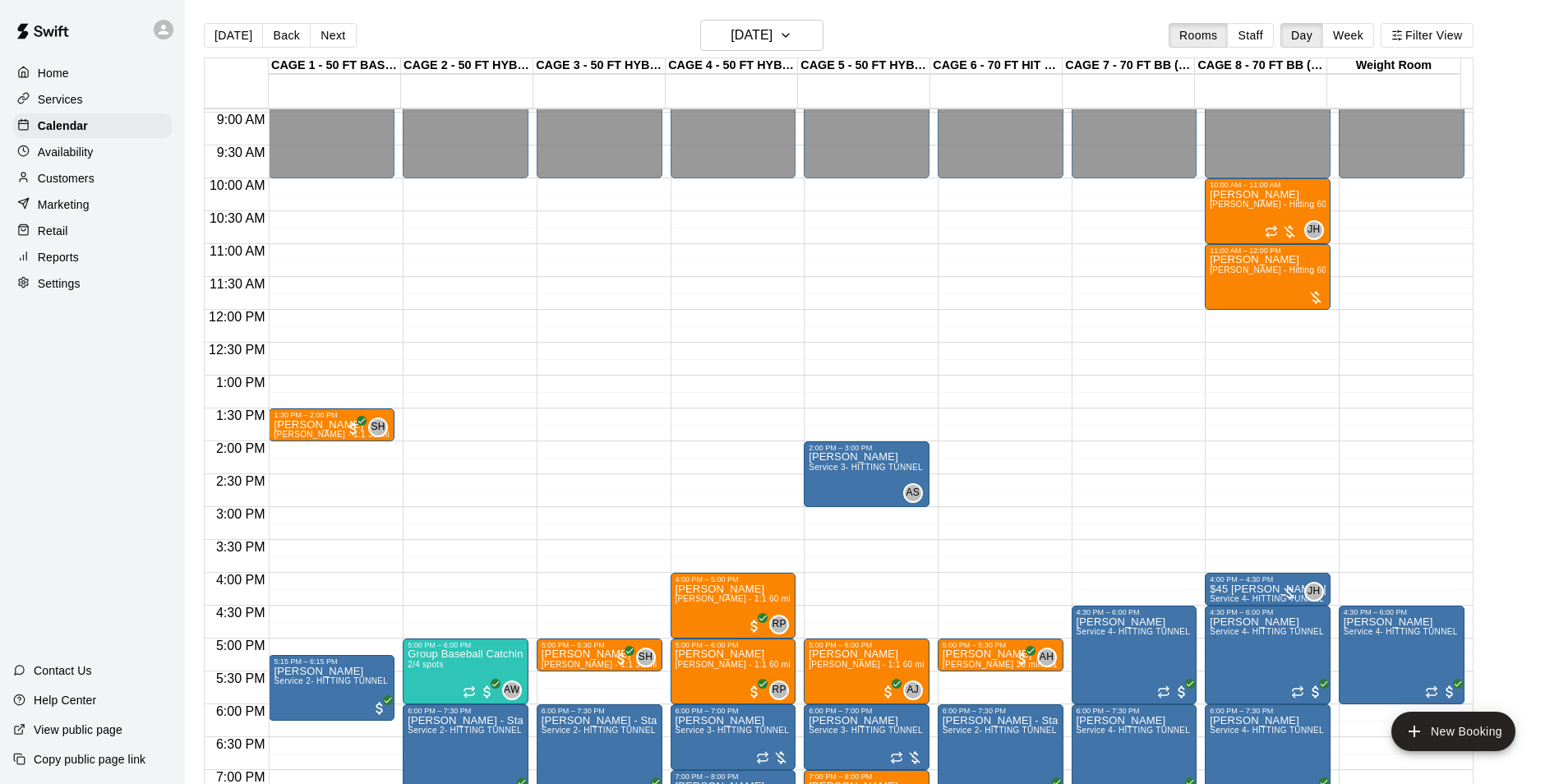
click at [216, 27] on button "[DATE]" at bounding box center [233, 35] width 59 height 24
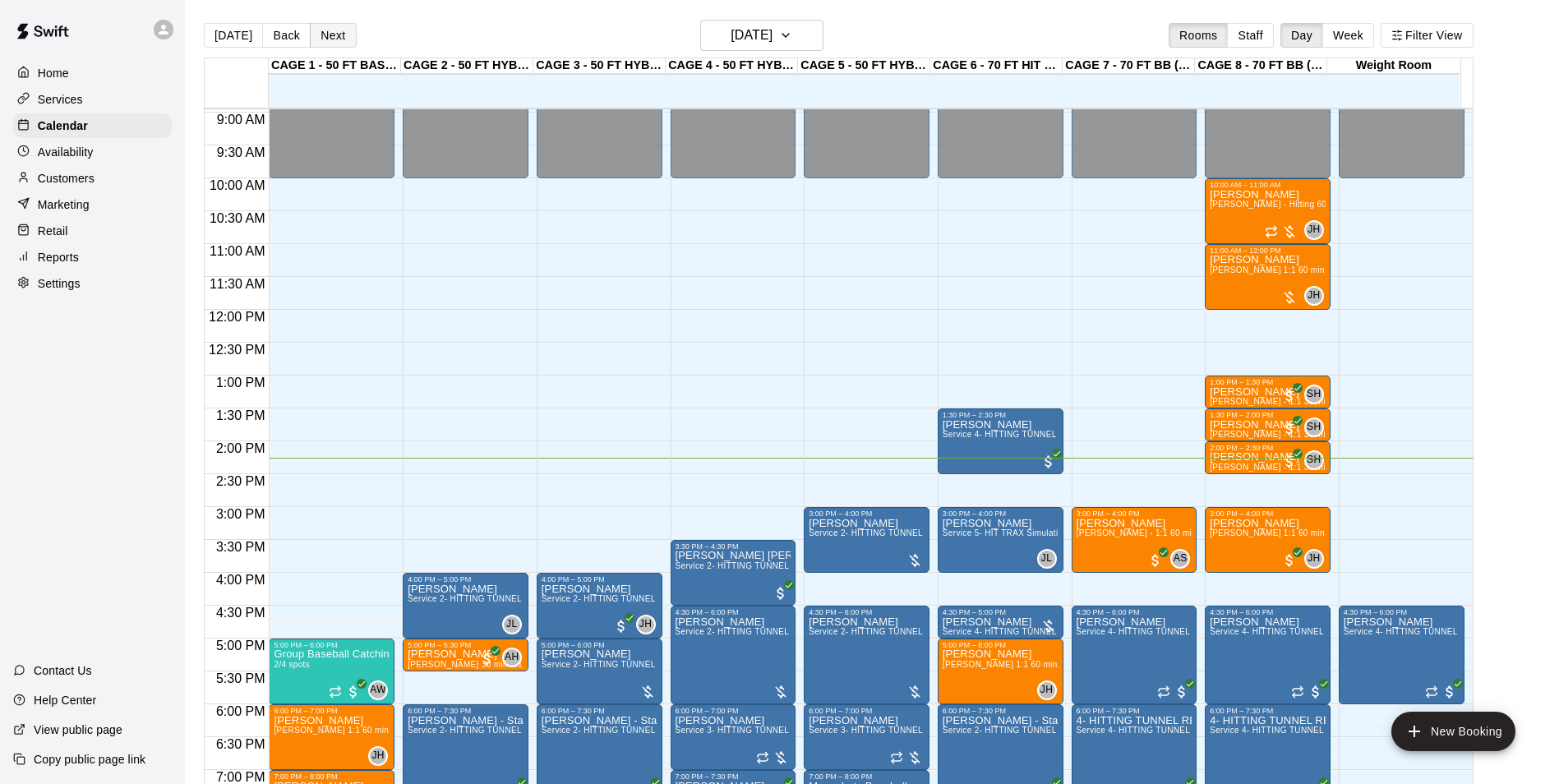
click at [318, 33] on button "Next" at bounding box center [332, 35] width 46 height 24
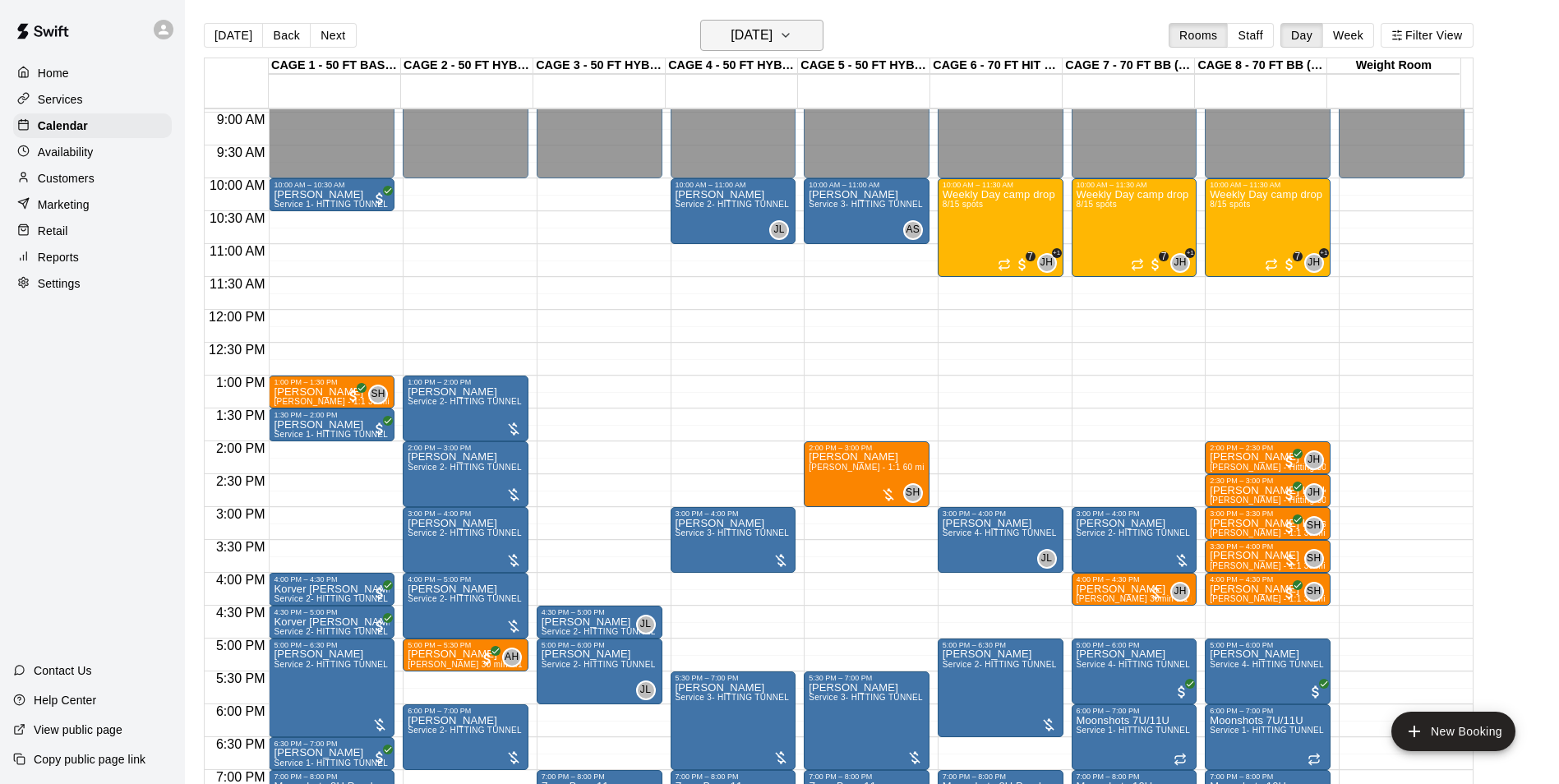
click at [753, 20] on button "[DATE]" at bounding box center [762, 35] width 123 height 31
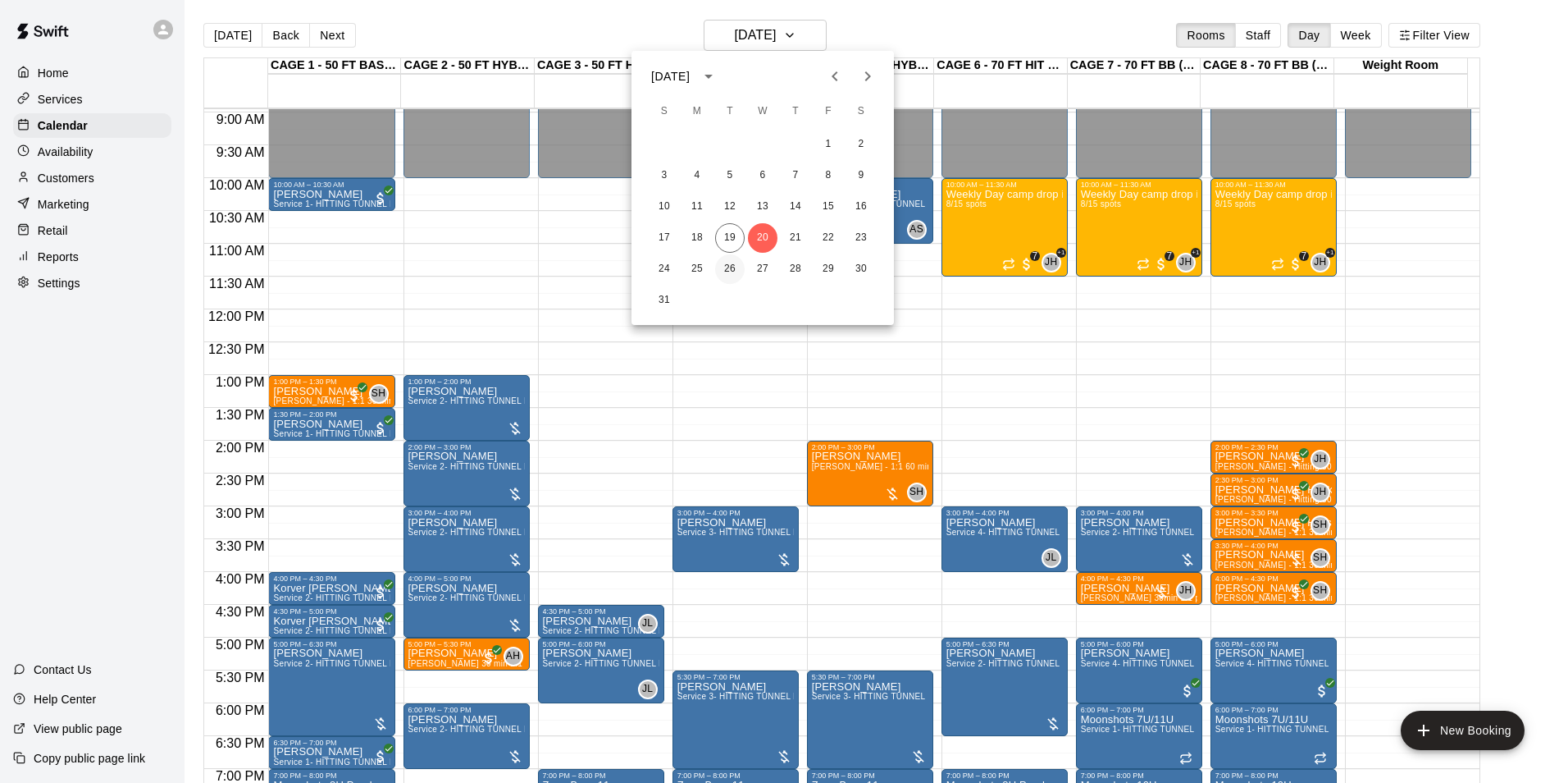
click at [724, 272] on button "26" at bounding box center [729, 269] width 29 height 29
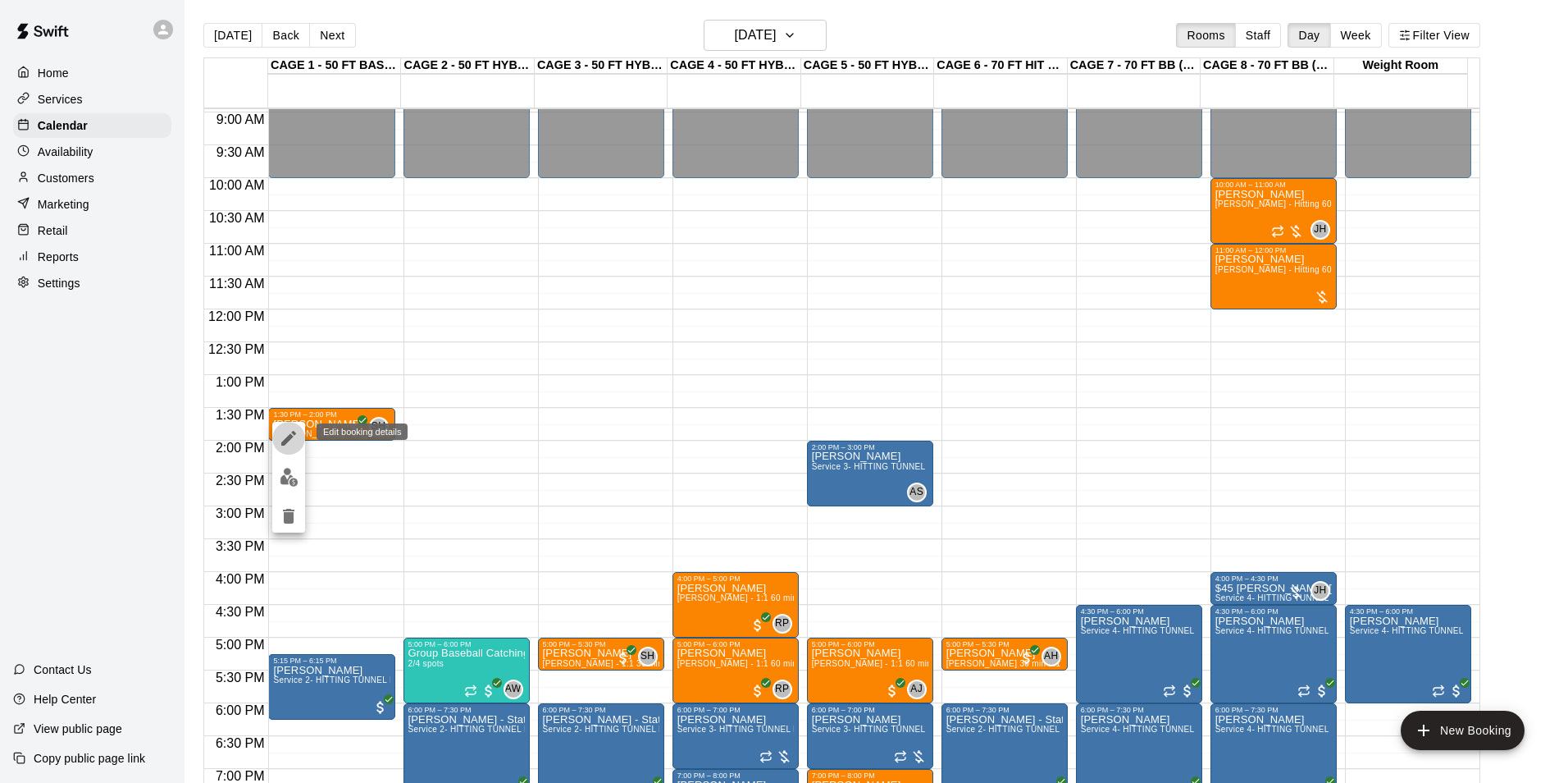
click at [287, 444] on icon "edit" at bounding box center [288, 438] width 20 height 20
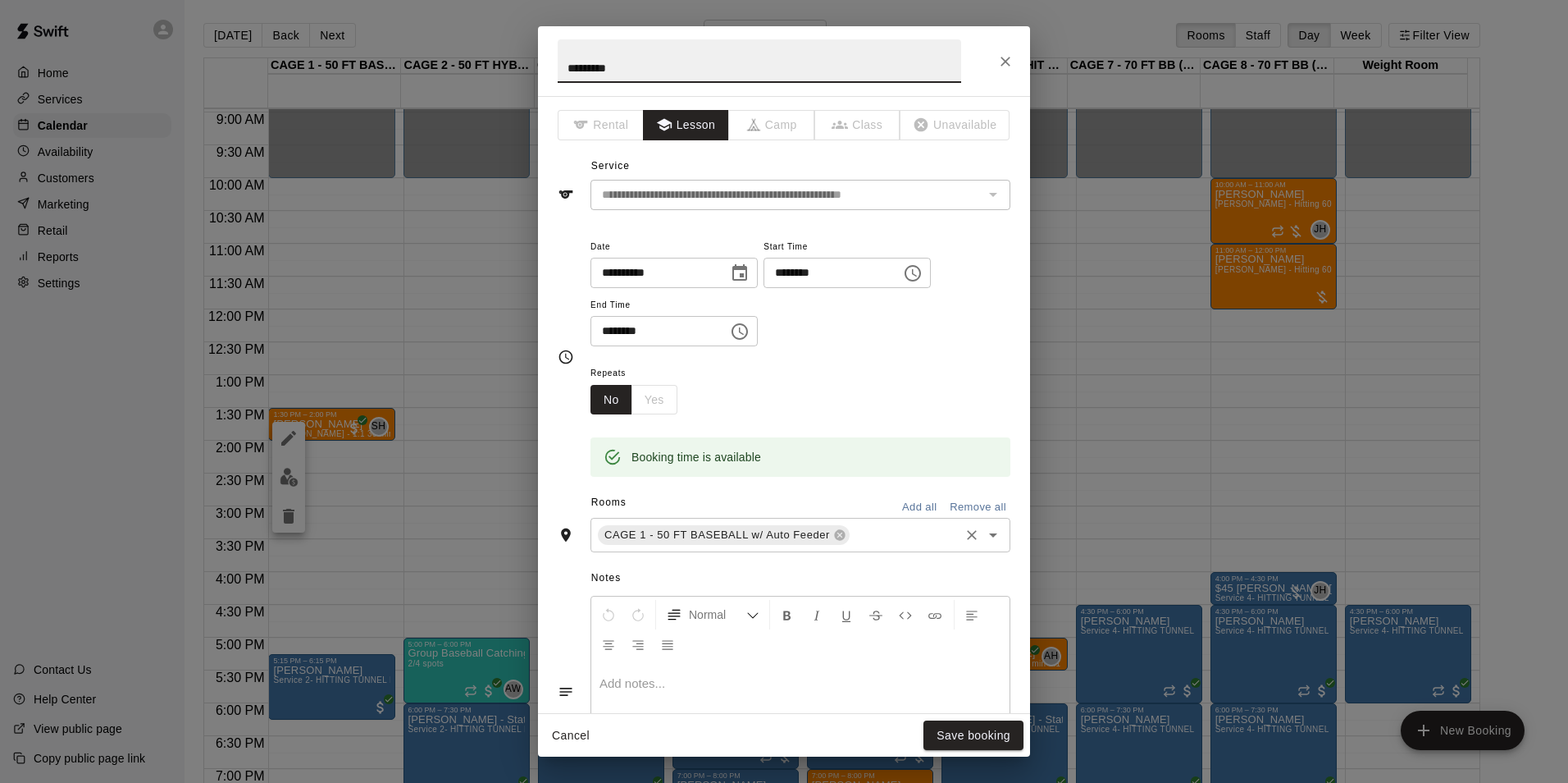
click at [853, 533] on input "text" at bounding box center [905, 536] width 105 height 21
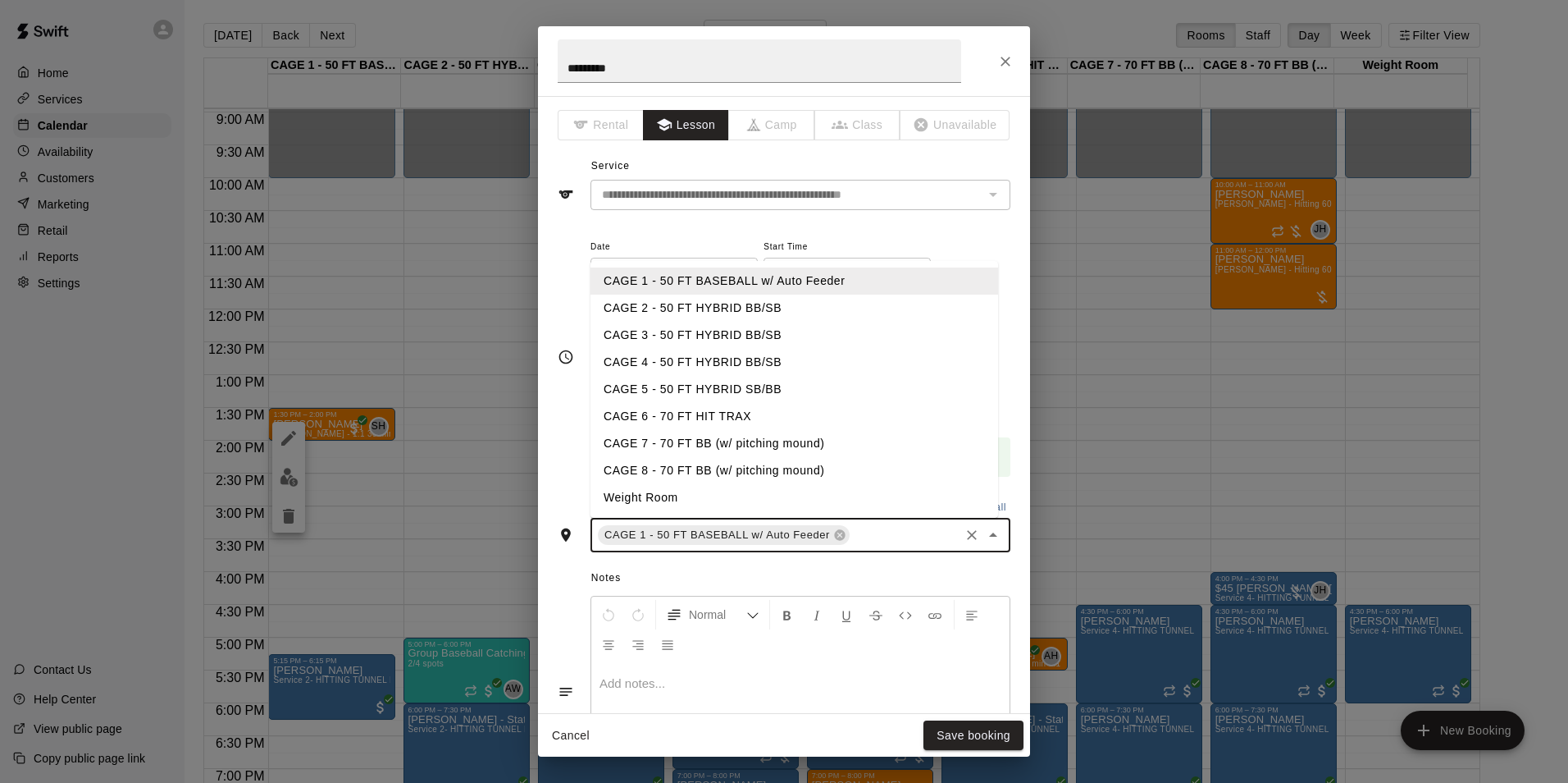
click at [737, 461] on li "CAGE 8 - 70 FT BB (w/ pitching mound)" at bounding box center [795, 470] width 408 height 27
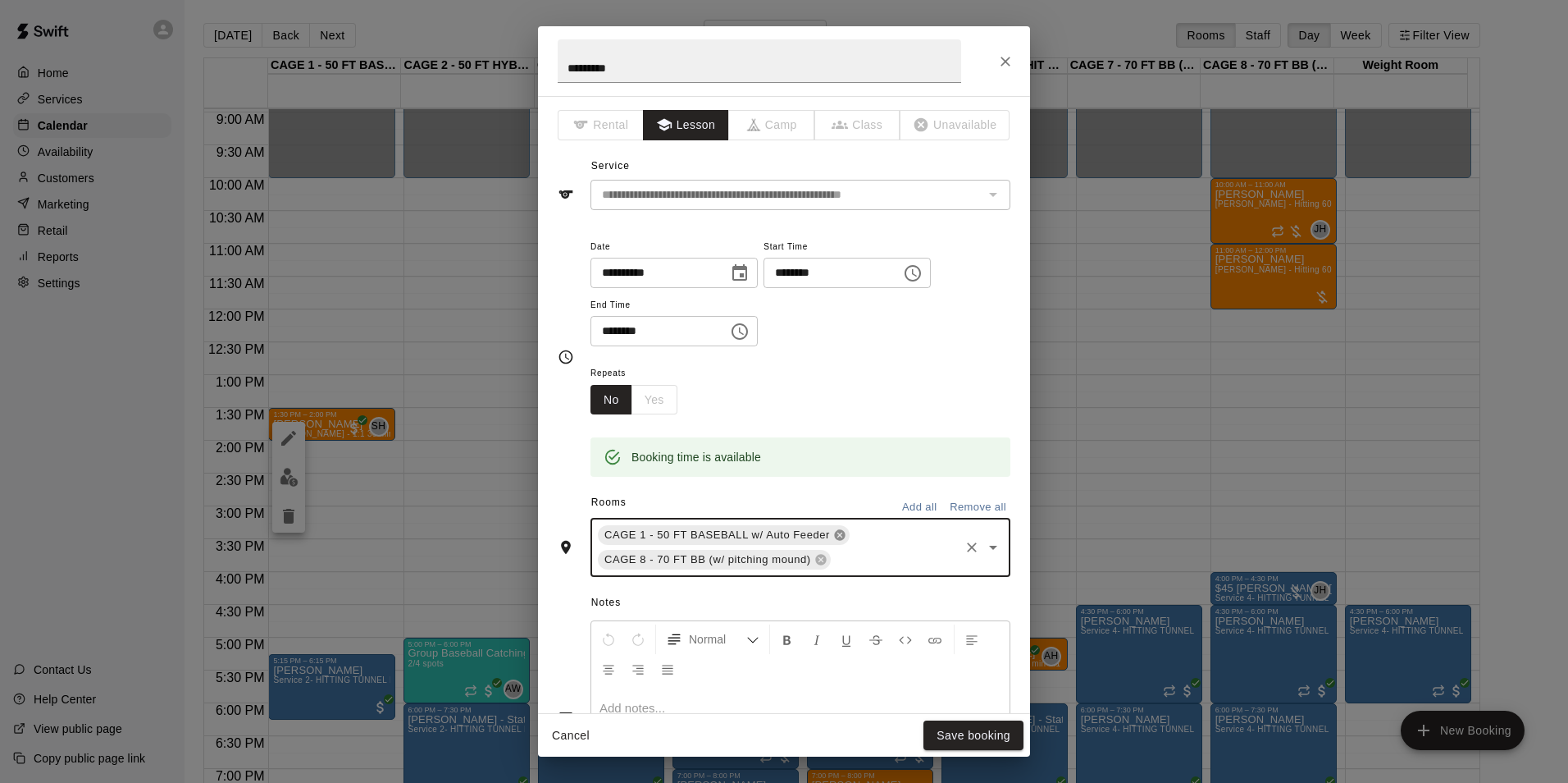
click at [834, 532] on icon at bounding box center [839, 535] width 10 height 10
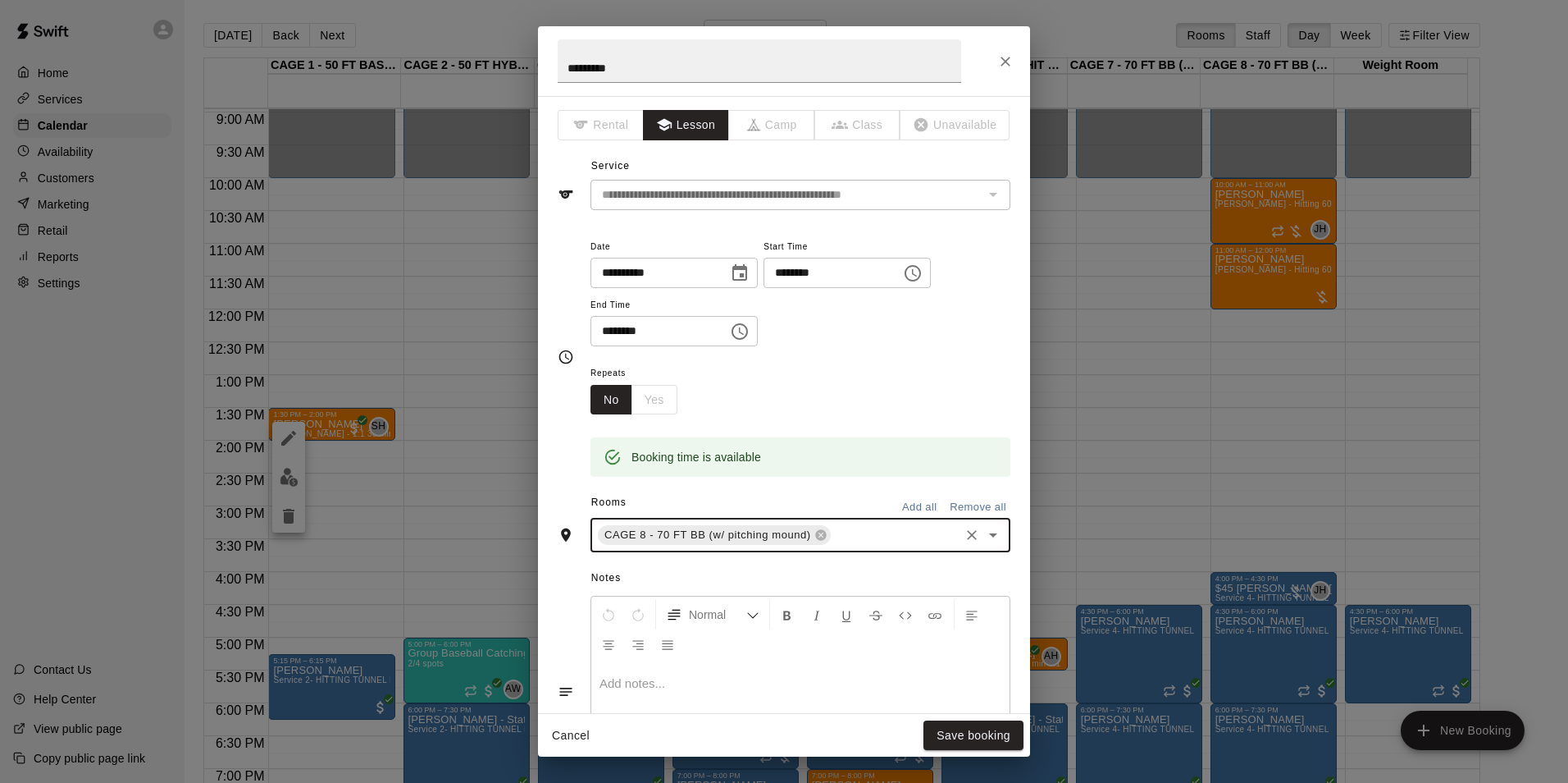
click at [750, 270] on icon "Choose date, selected date is Aug 26, 2025" at bounding box center [739, 273] width 20 height 20
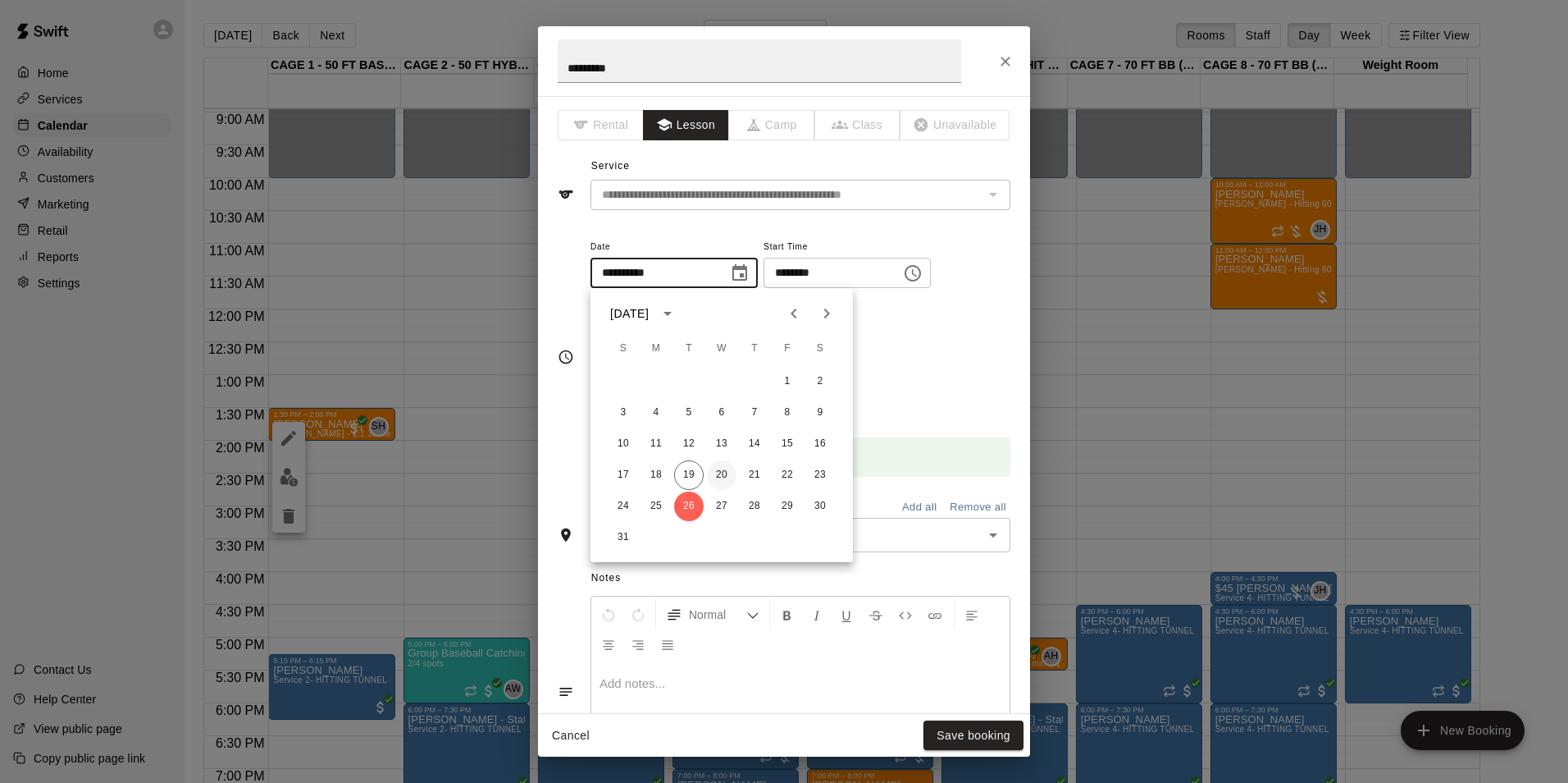
click at [722, 473] on button "20" at bounding box center [722, 475] width 29 height 29
type input "**********"
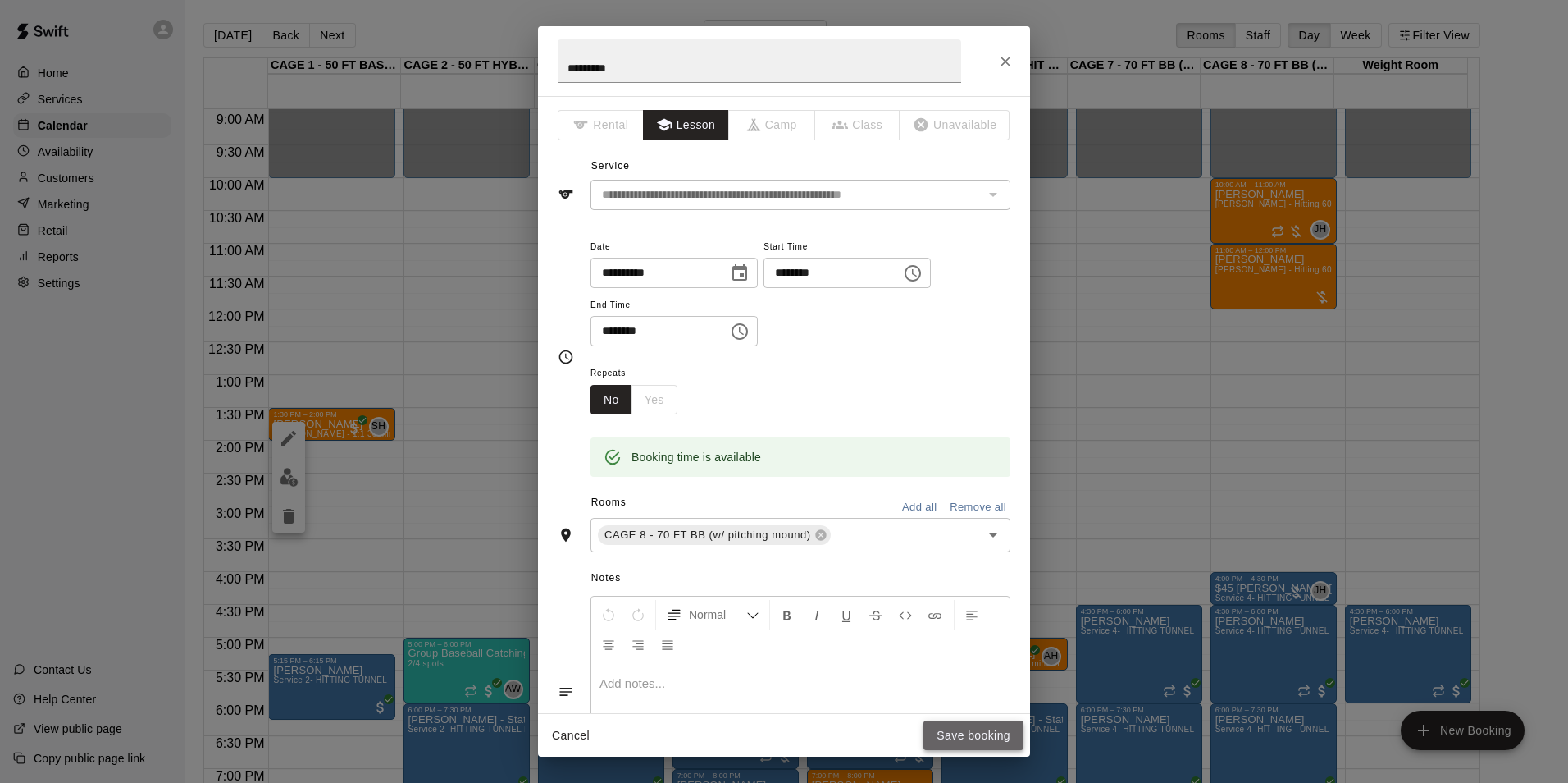
click at [948, 730] on button "Save booking" at bounding box center [973, 736] width 101 height 30
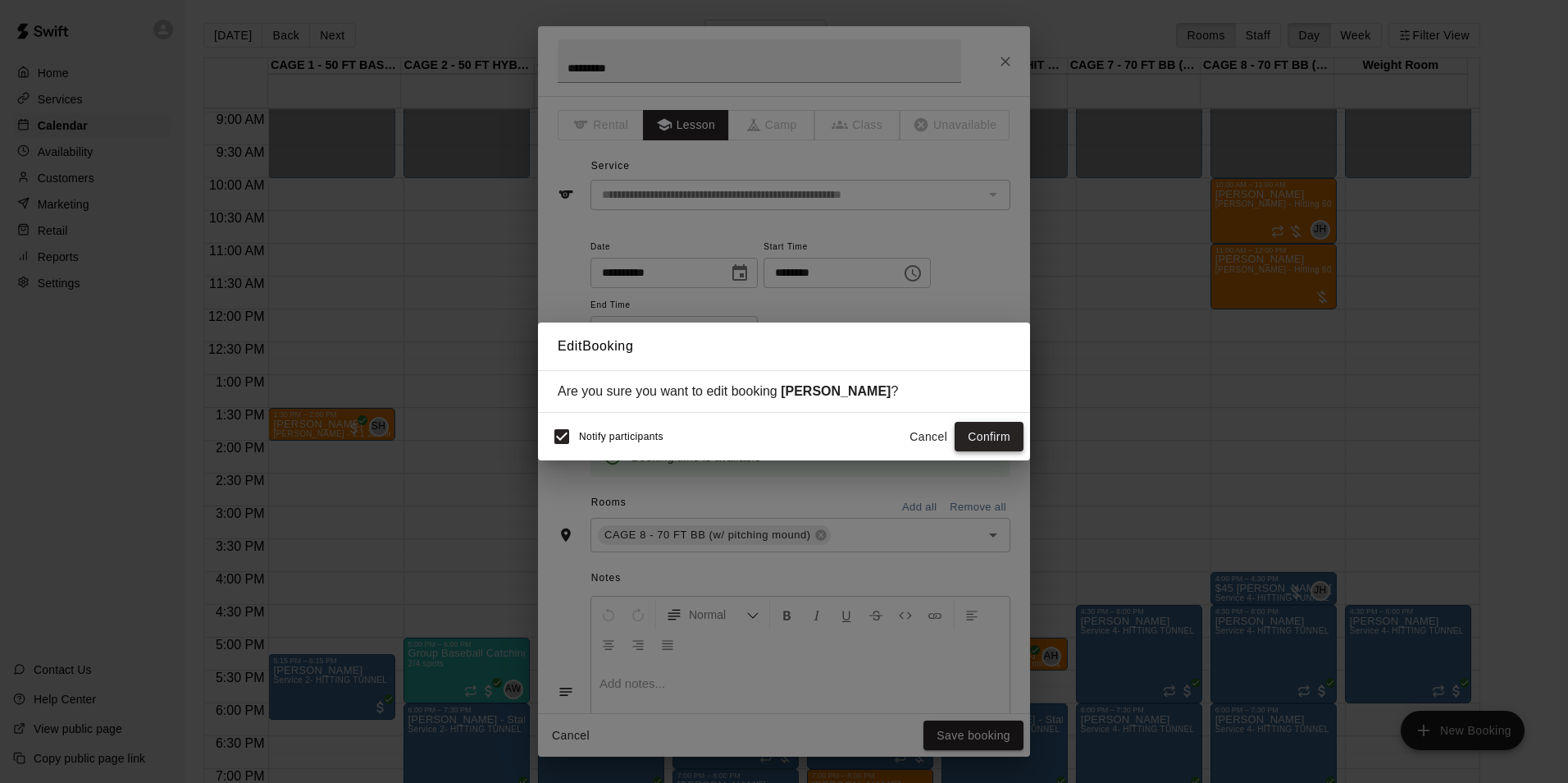
click at [981, 435] on button "Confirm" at bounding box center [988, 437] width 69 height 30
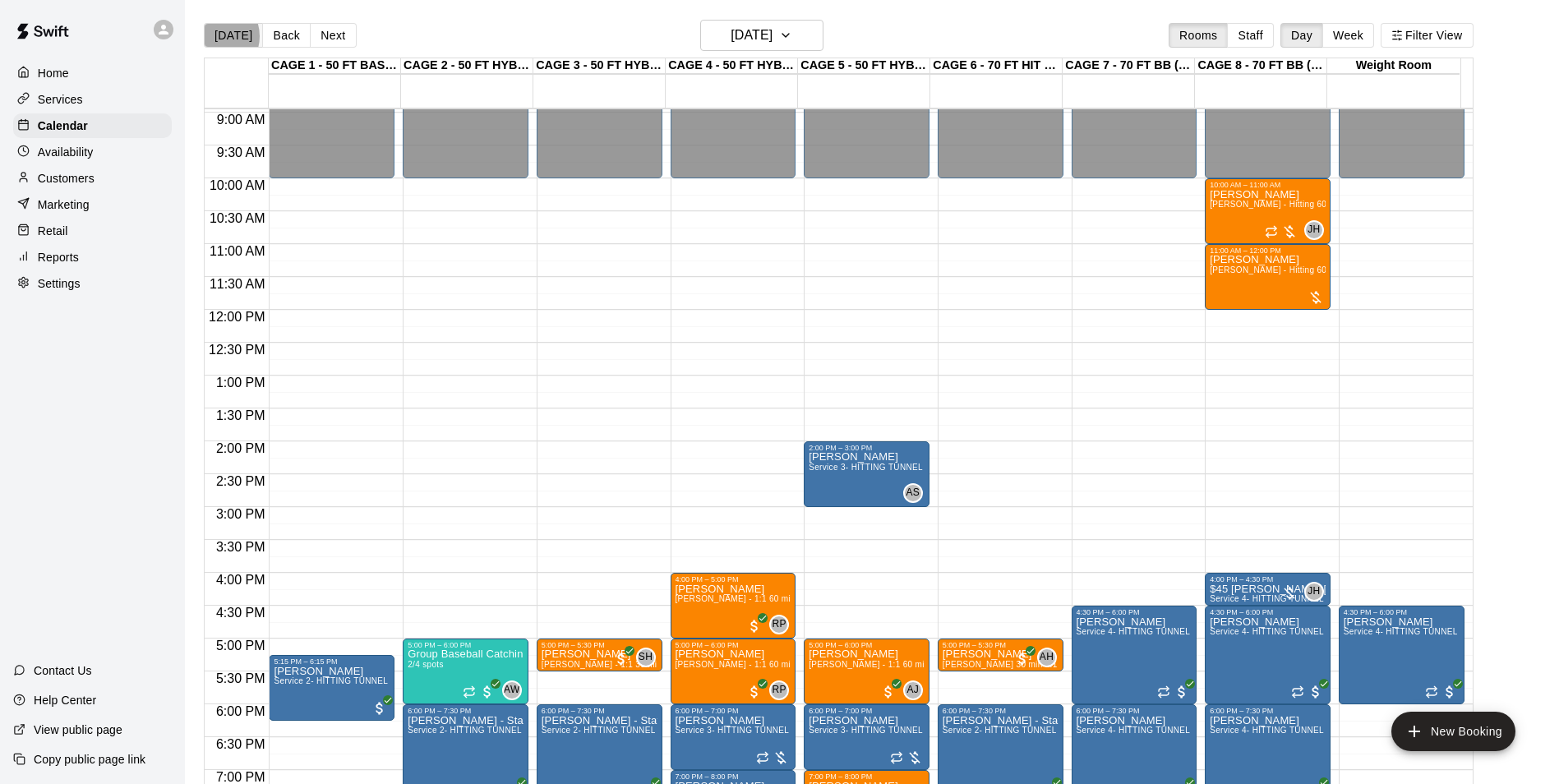
click at [215, 36] on button "[DATE]" at bounding box center [233, 35] width 59 height 24
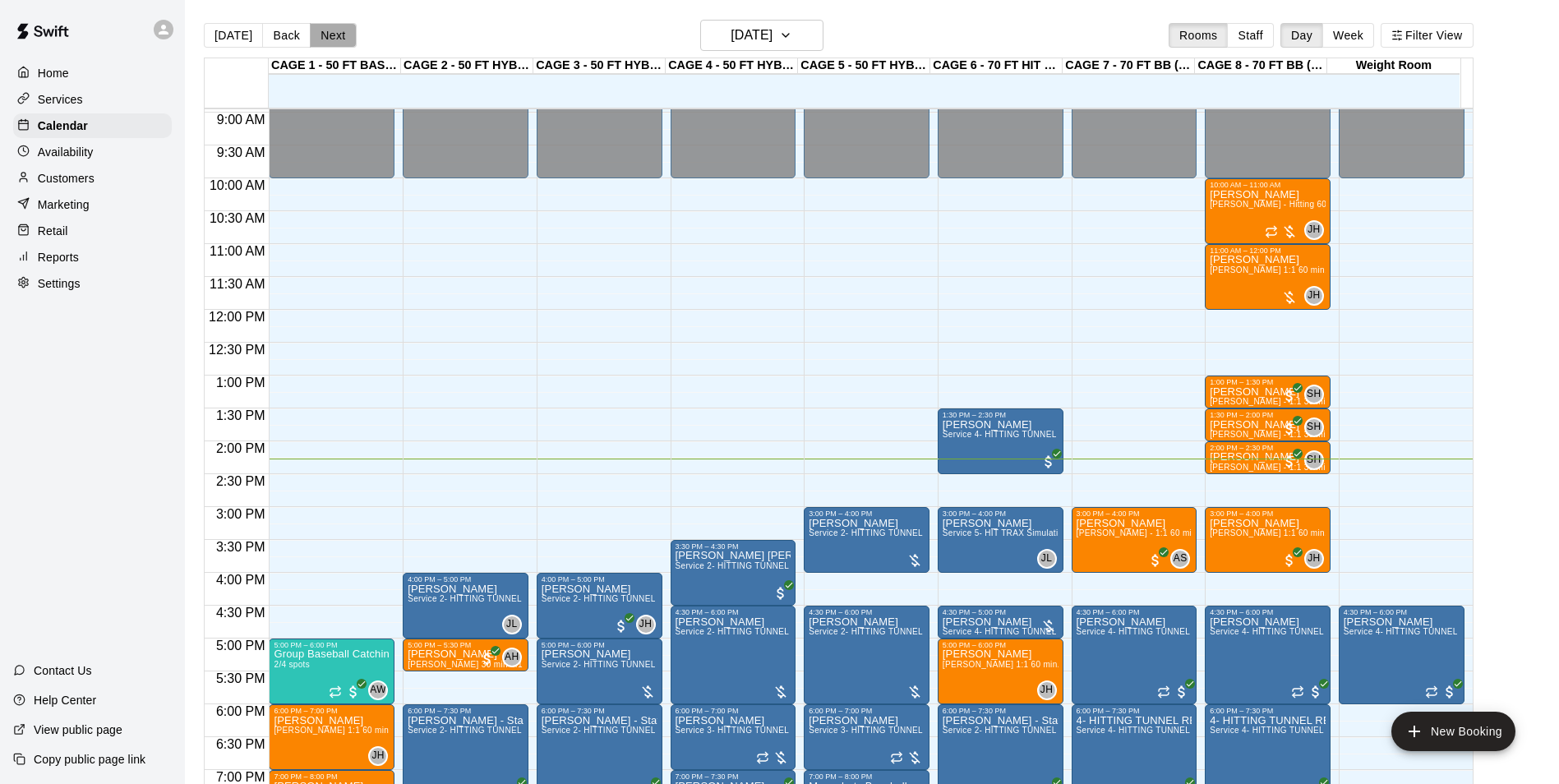
click at [325, 34] on button "Next" at bounding box center [332, 35] width 46 height 24
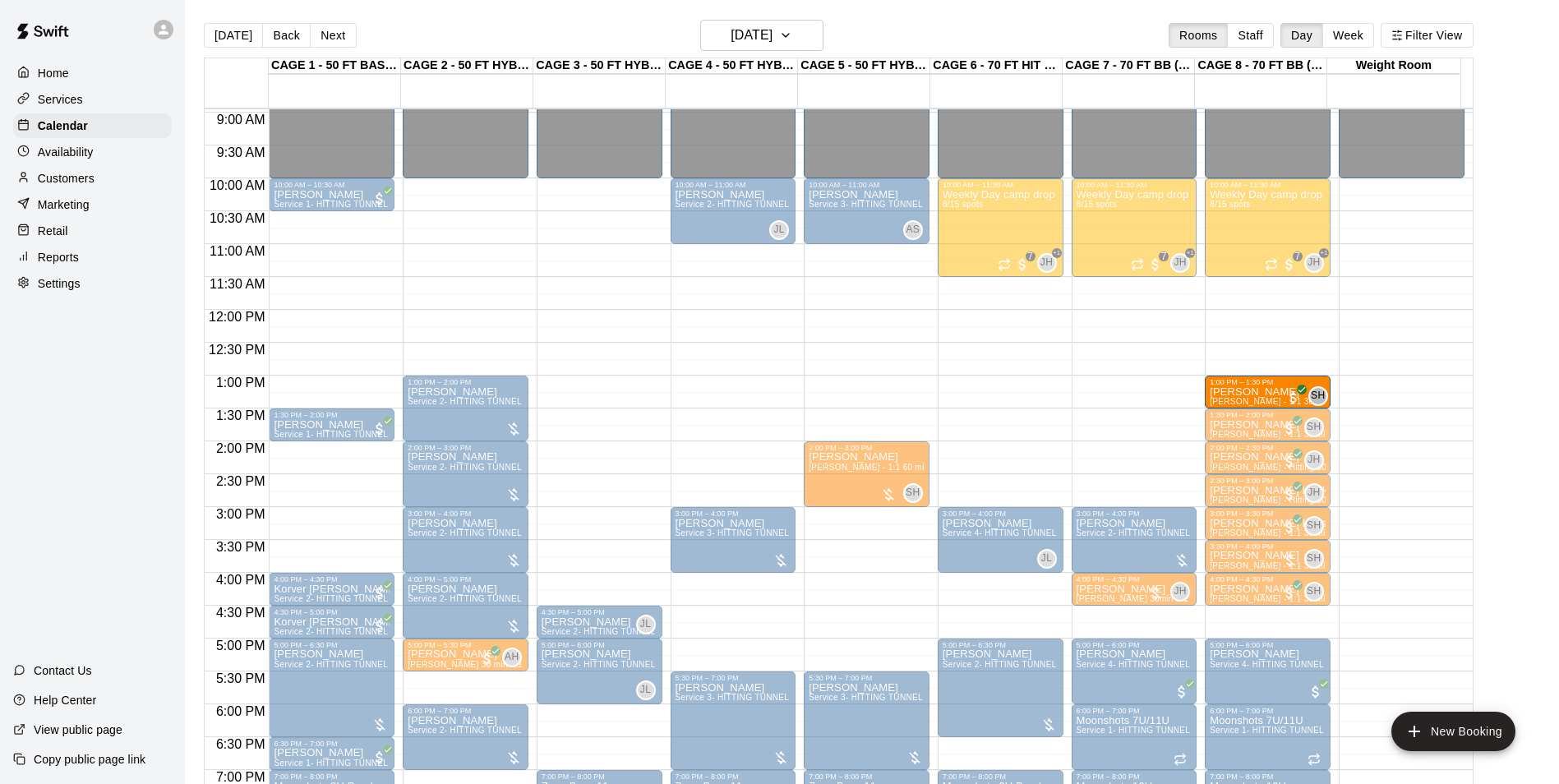
drag, startPoint x: 317, startPoint y: 396, endPoint x: 1261, endPoint y: 408, distance: 944.1
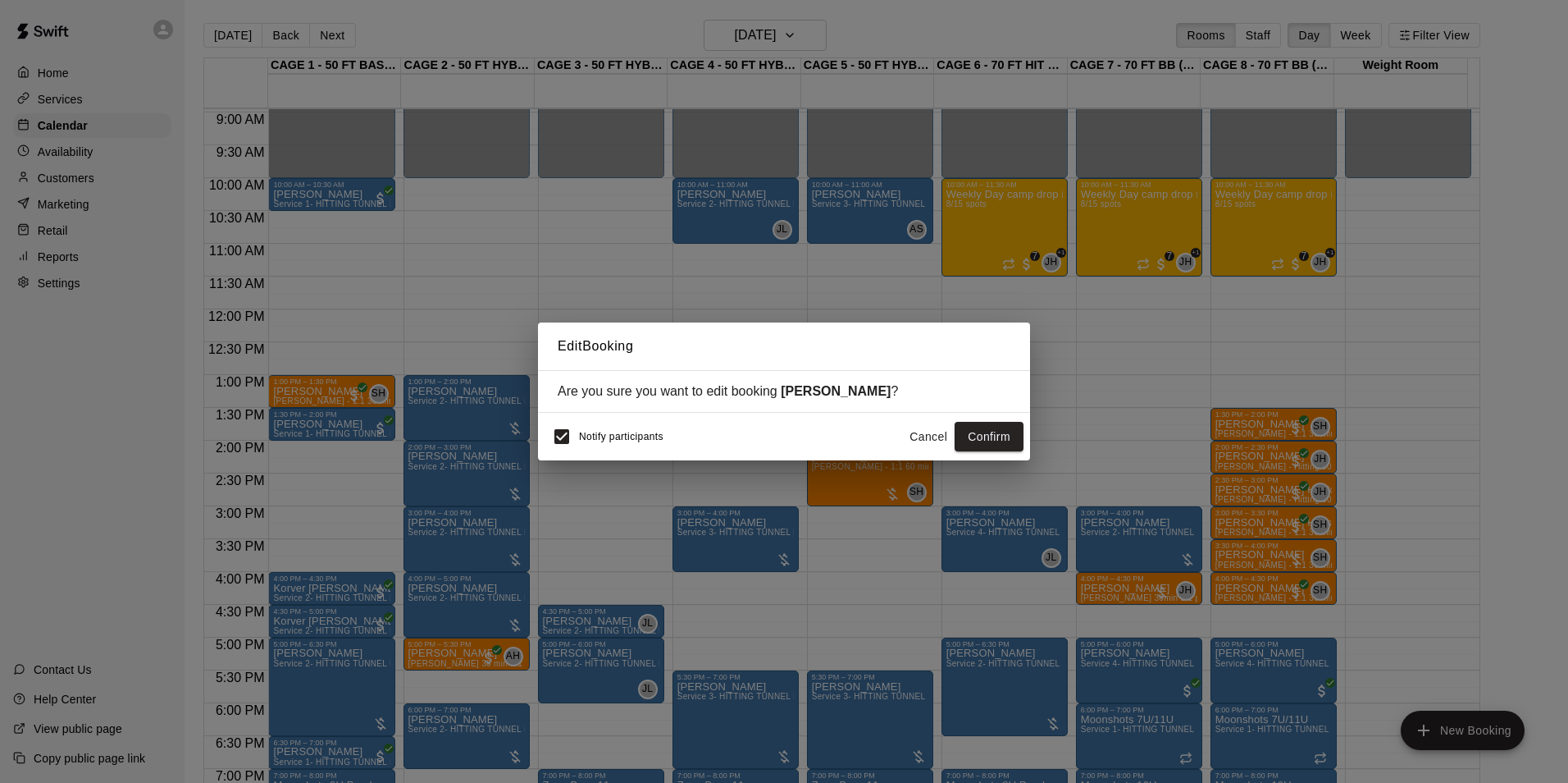
click at [1031, 436] on div "Edit Booking Are you sure you want to edit booking Devin Leo ? Notify participa…" at bounding box center [784, 391] width 1568 height 783
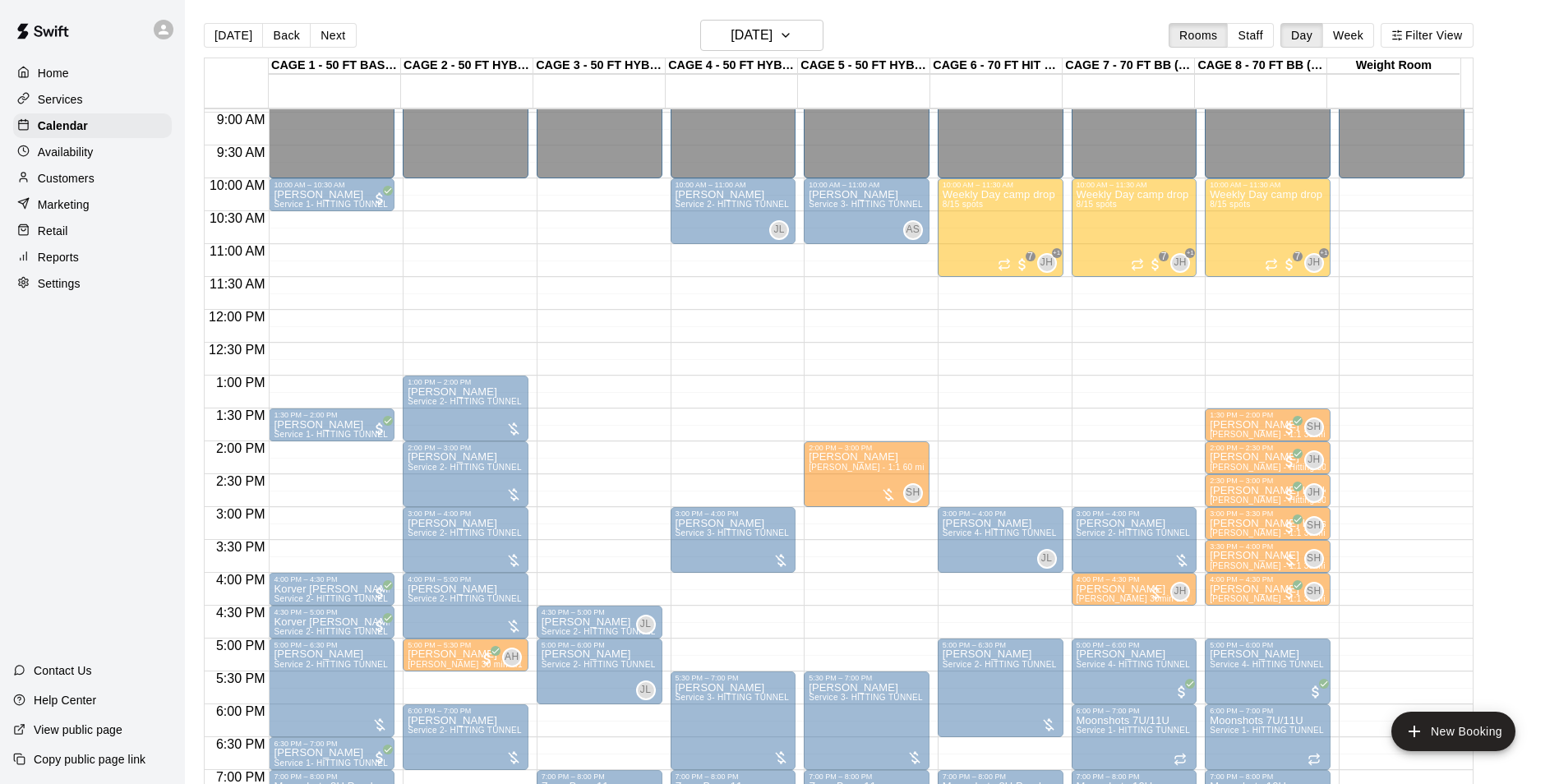
drag, startPoint x: 338, startPoint y: 388, endPoint x: 1535, endPoint y: 398, distance: 1197.0
click at [1559, 386] on html "Home Services Calendar Availability Customers Marketing Retail Reports Settings…" at bounding box center [780, 405] width 1559 height 810
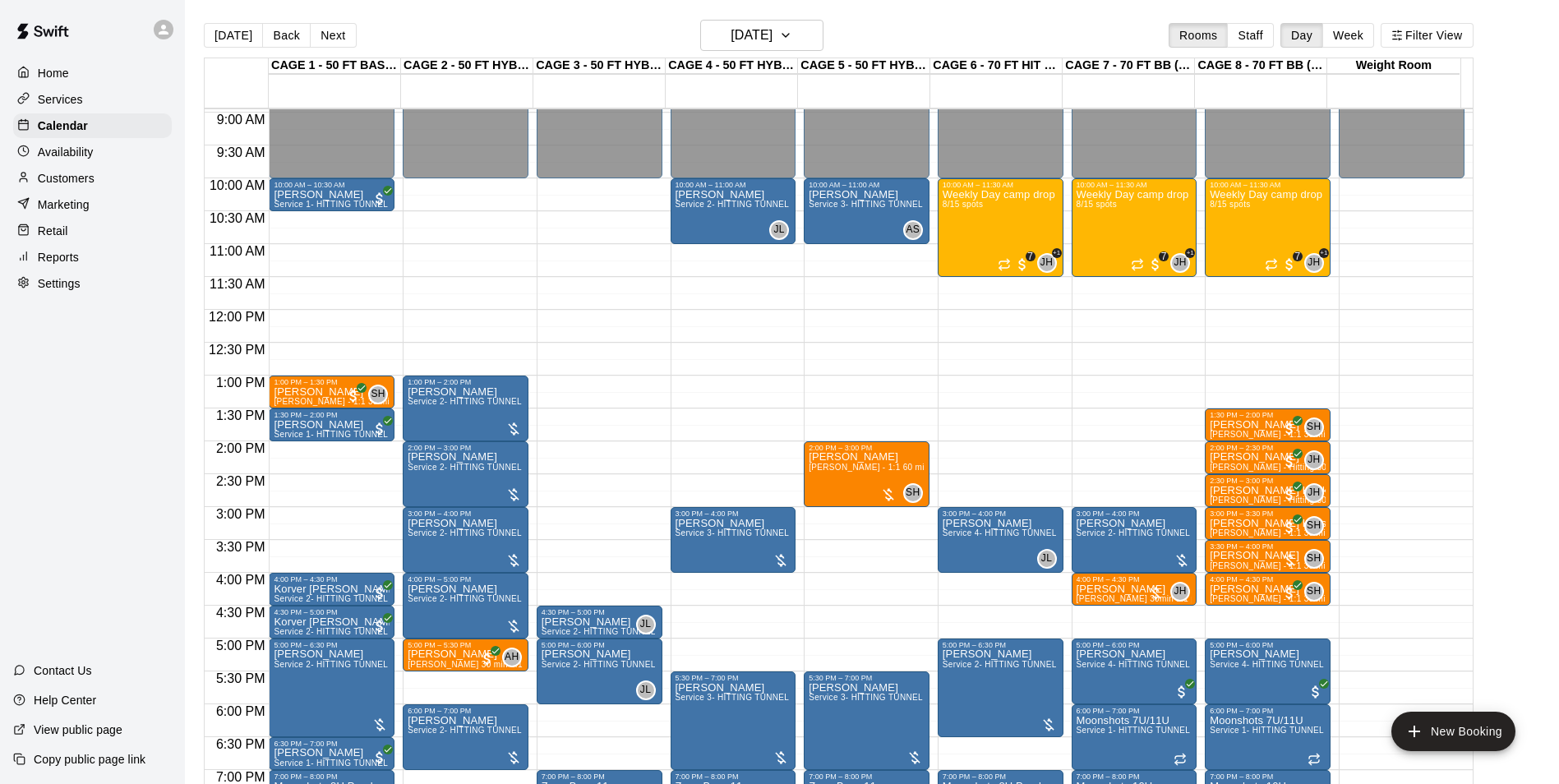
scroll to position [586, 0]
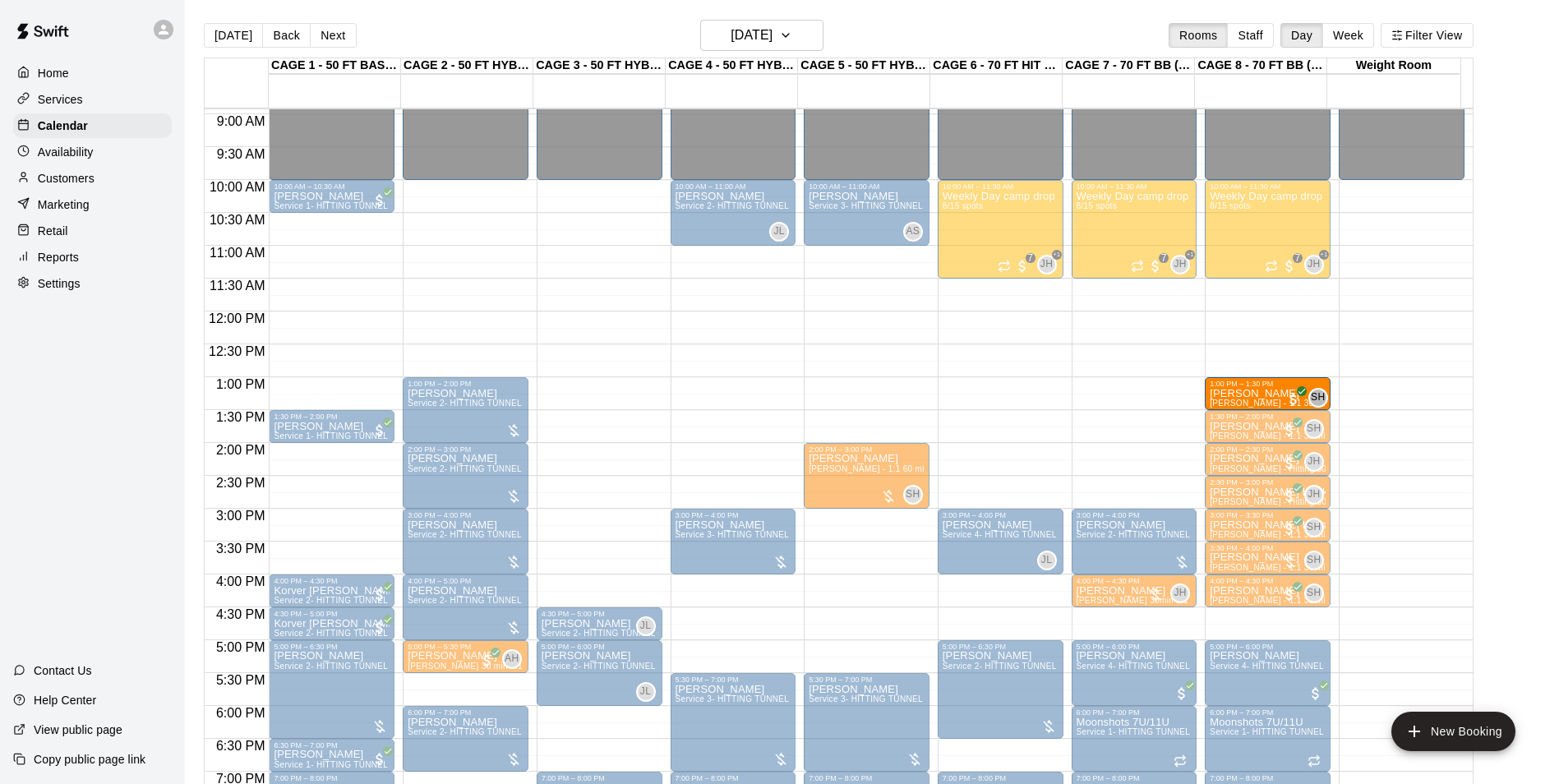
drag, startPoint x: 291, startPoint y: 394, endPoint x: 1246, endPoint y: 398, distance: 955.0
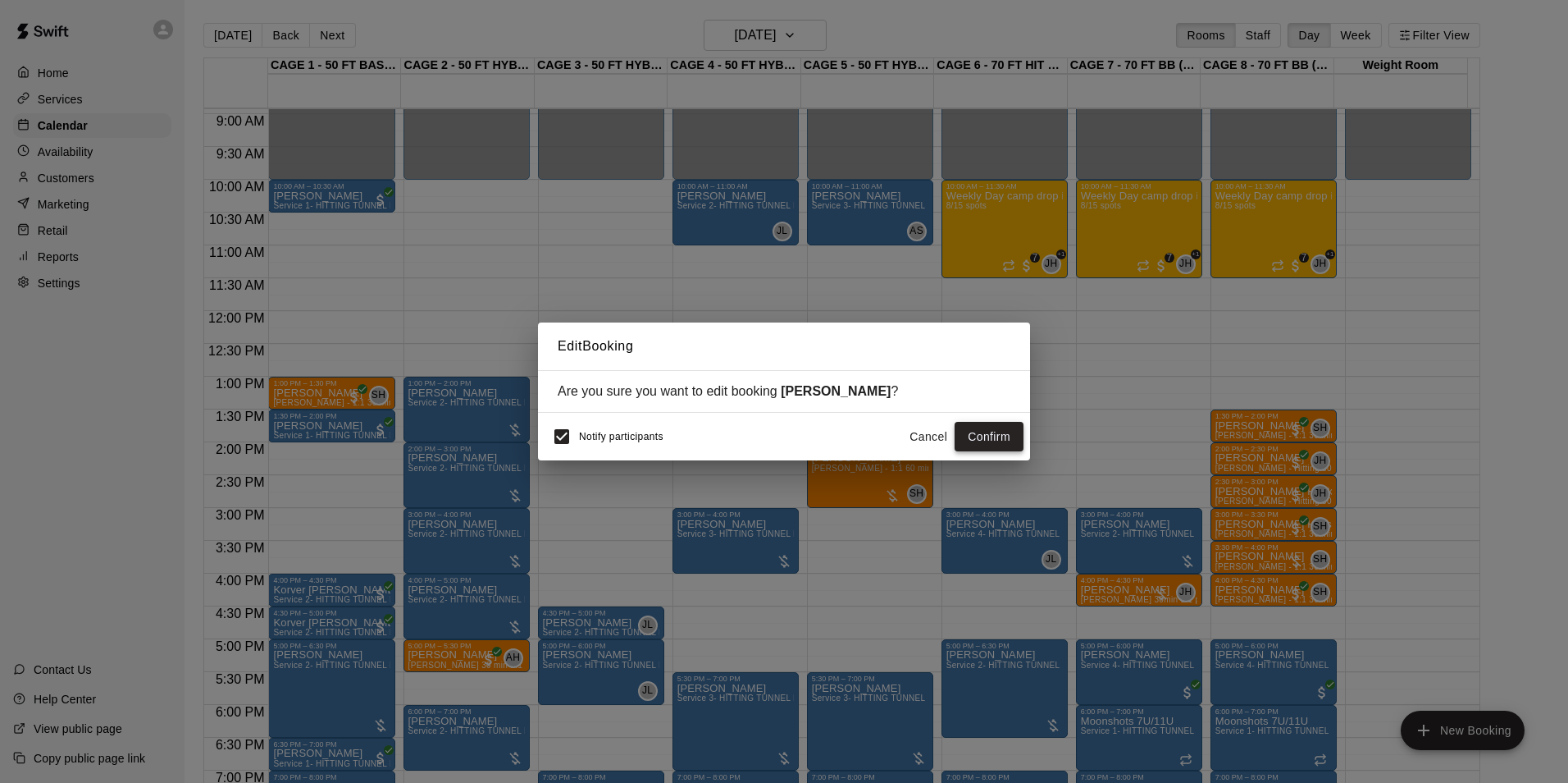
click at [989, 441] on button "Confirm" at bounding box center [988, 437] width 69 height 30
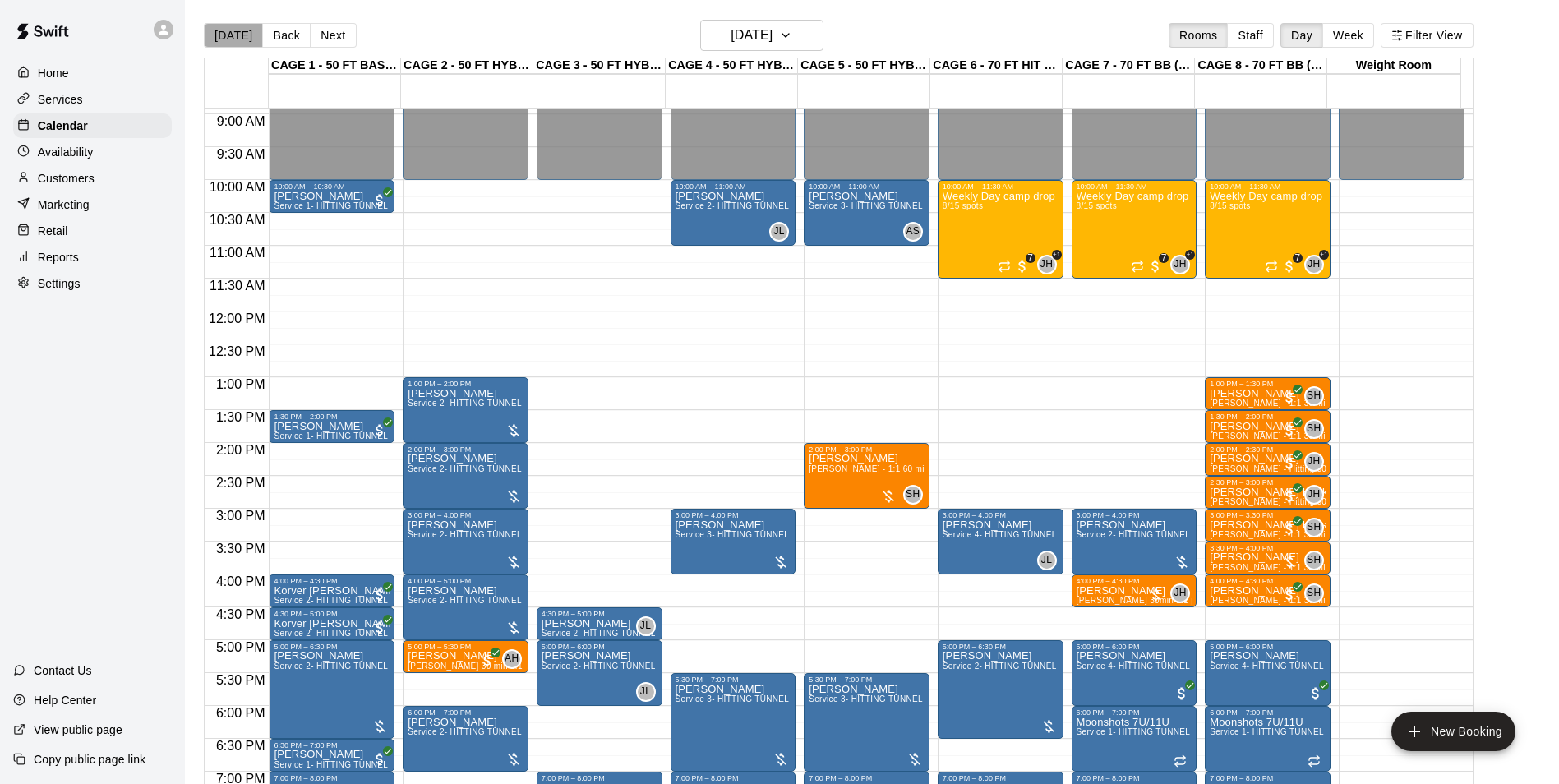
click at [249, 29] on button "[DATE]" at bounding box center [233, 35] width 59 height 24
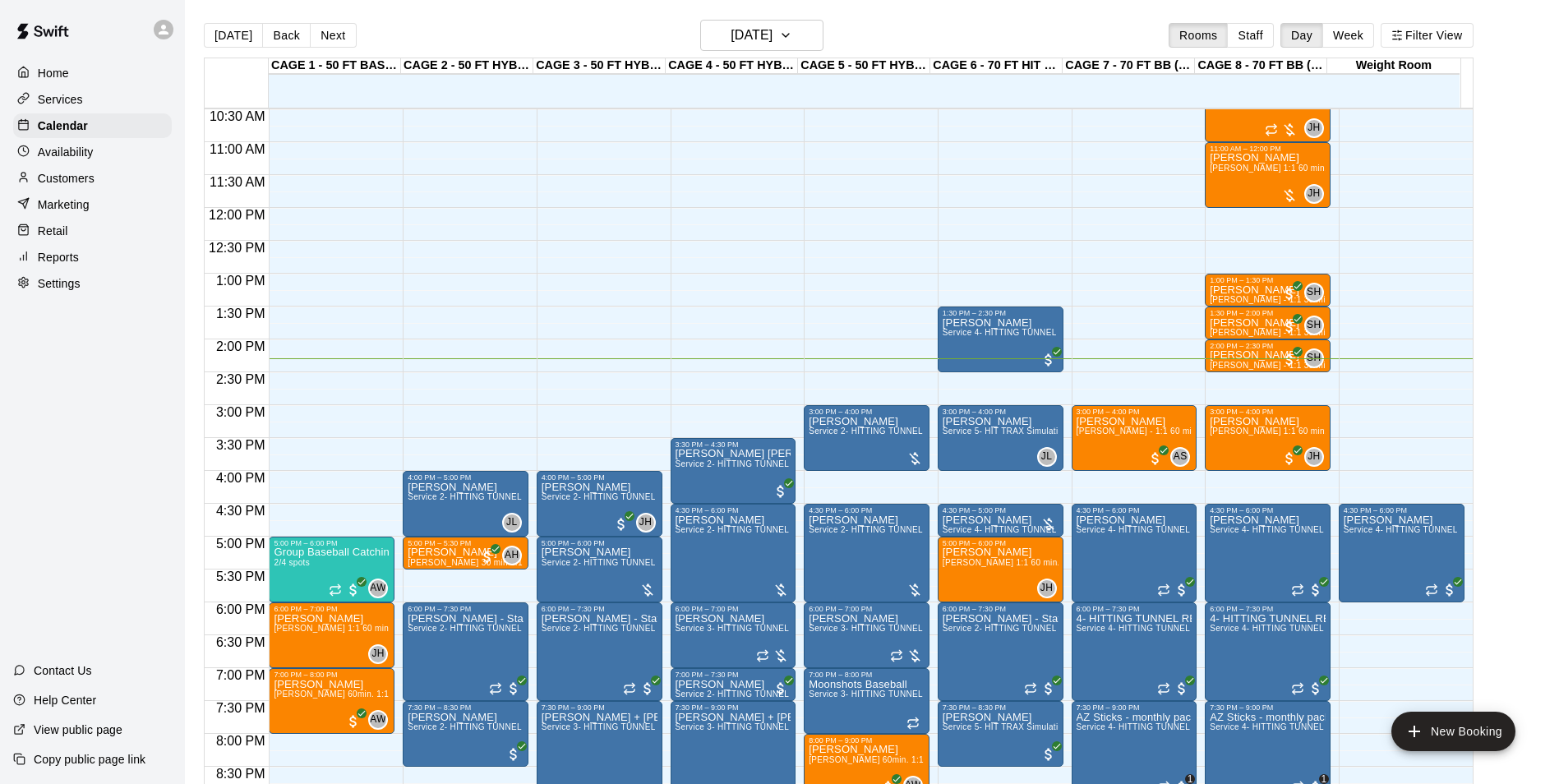
scroll to position [751, 0]
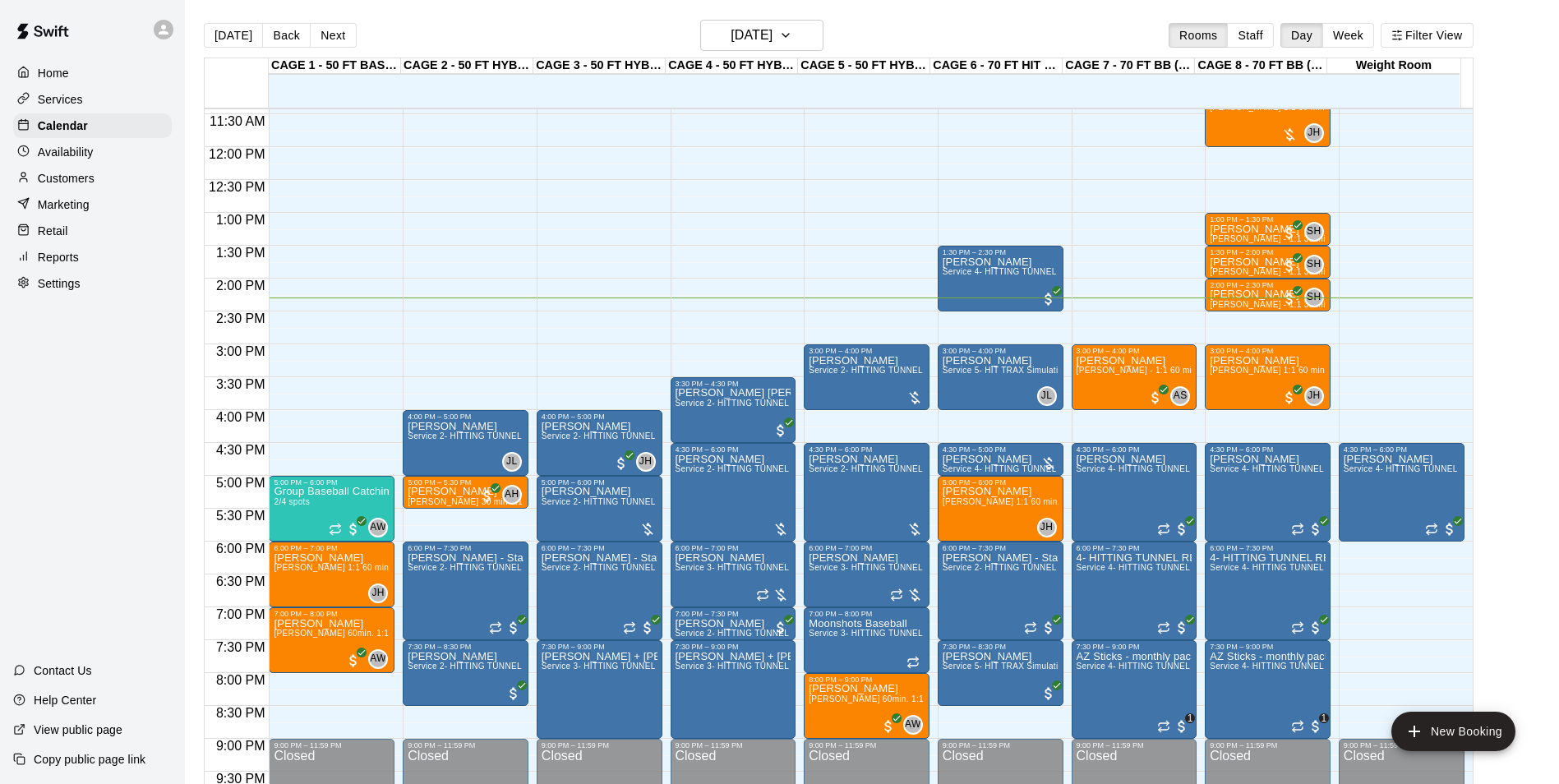
click at [540, 45] on div "Today Back Next Tuesday Aug 19 Rooms Staff Day Week Filter View" at bounding box center [839, 39] width 1270 height 38
click at [236, 38] on button "[DATE]" at bounding box center [233, 35] width 59 height 24
click at [221, 29] on button "[DATE]" at bounding box center [233, 35] width 59 height 24
click at [317, 37] on button "Next" at bounding box center [332, 35] width 46 height 24
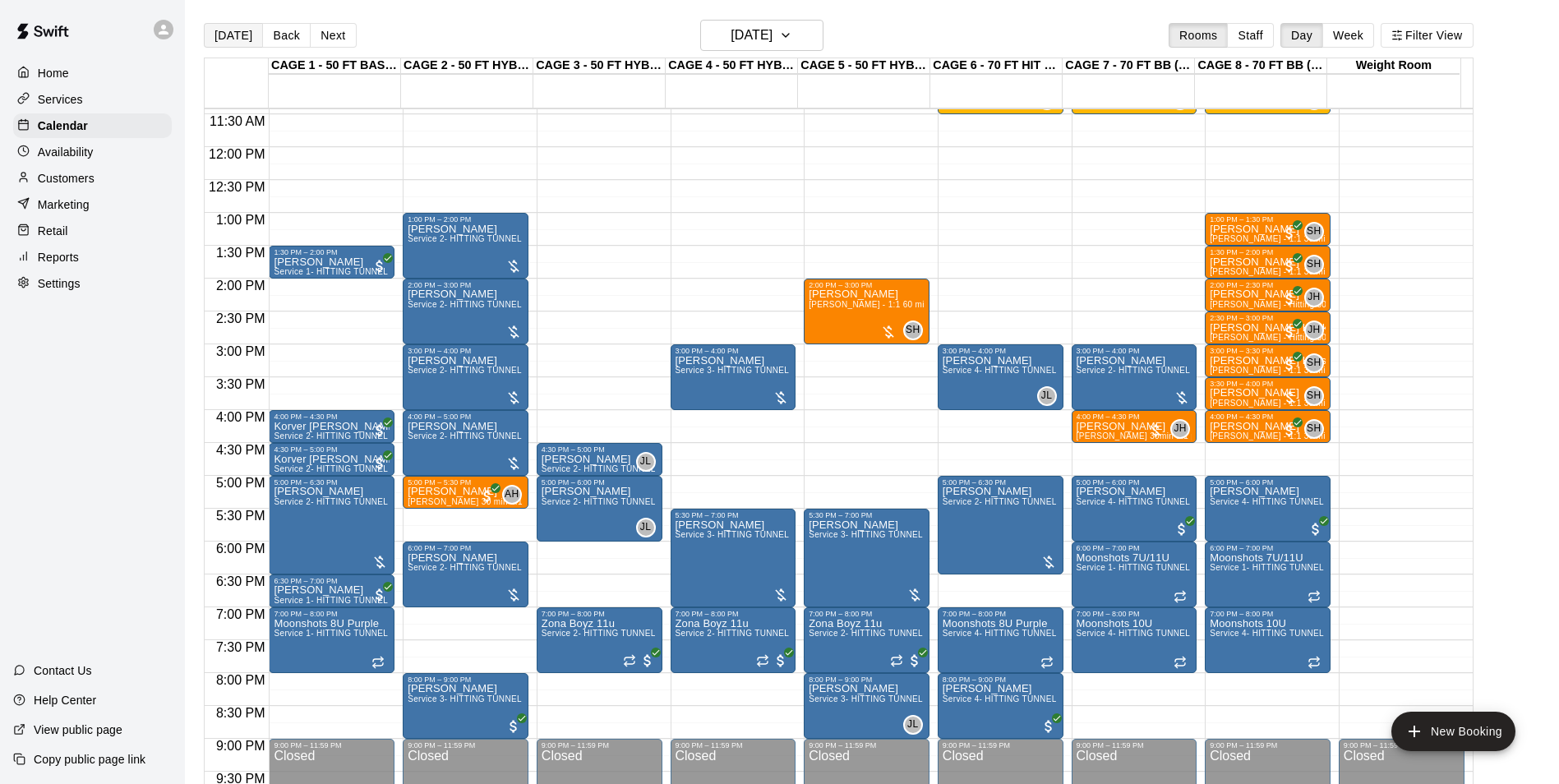
click at [239, 42] on button "[DATE]" at bounding box center [233, 35] width 59 height 24
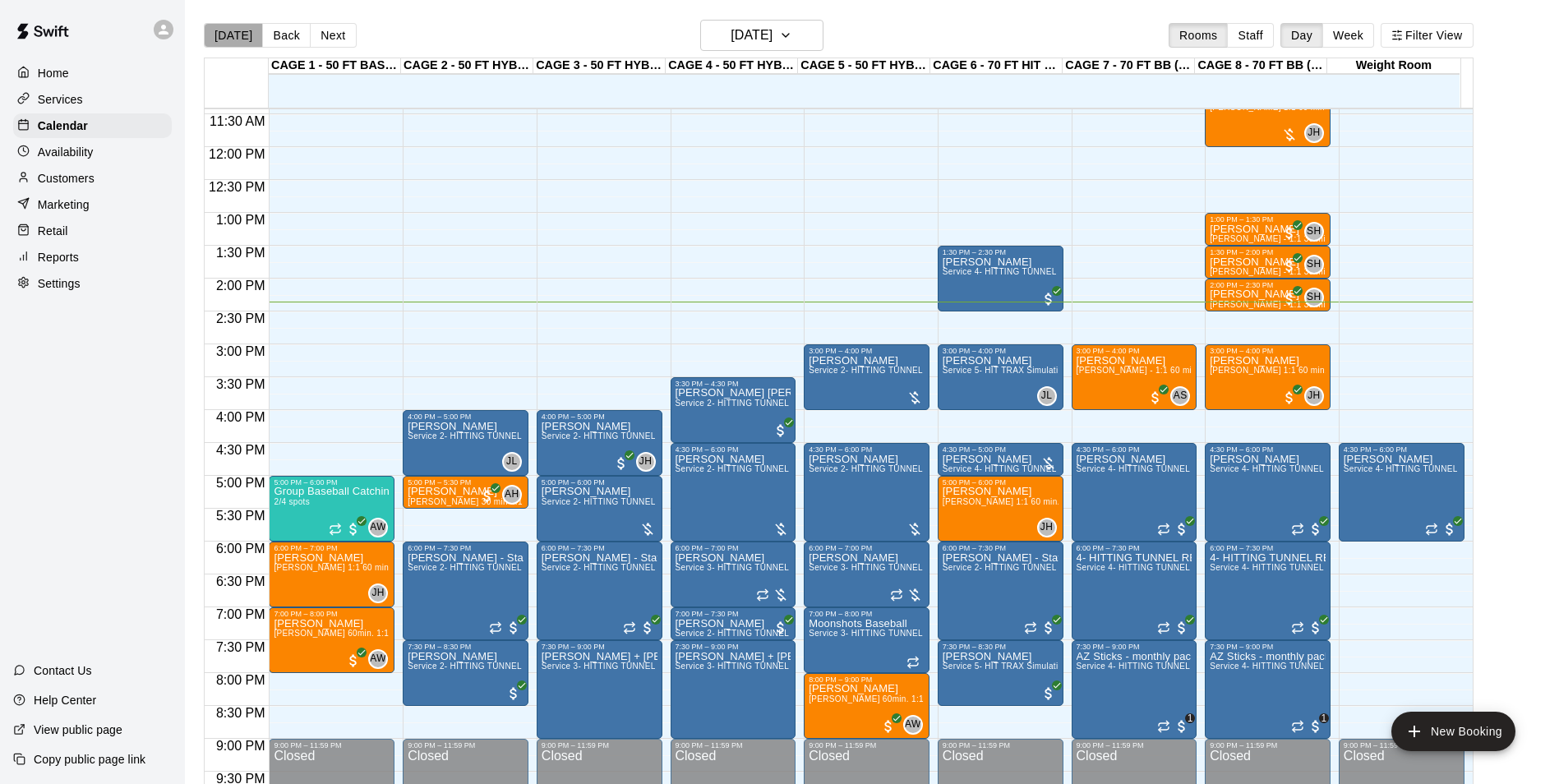
click at [235, 28] on button "[DATE]" at bounding box center [233, 35] width 59 height 24
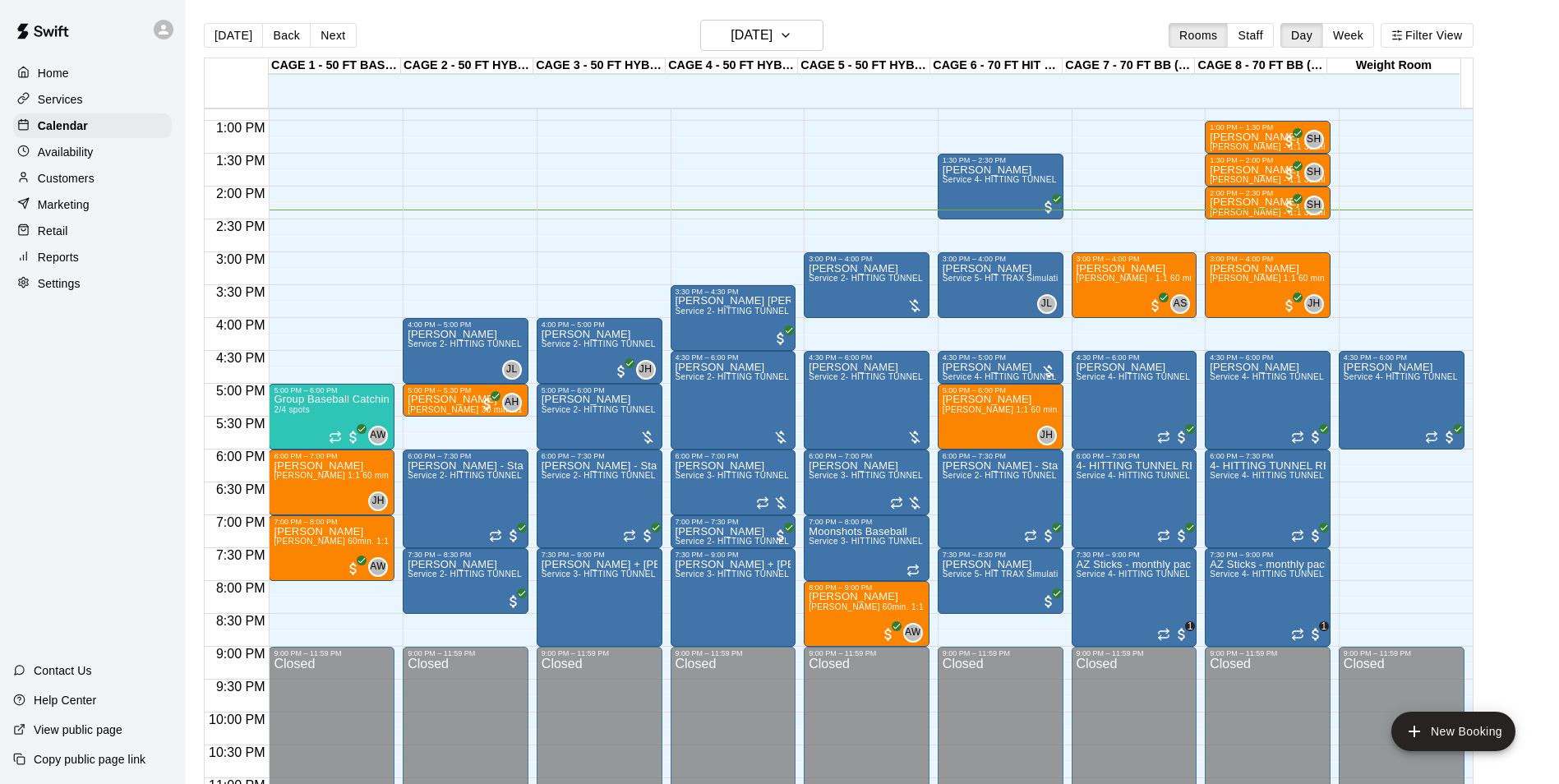
scroll to position [804, 0]
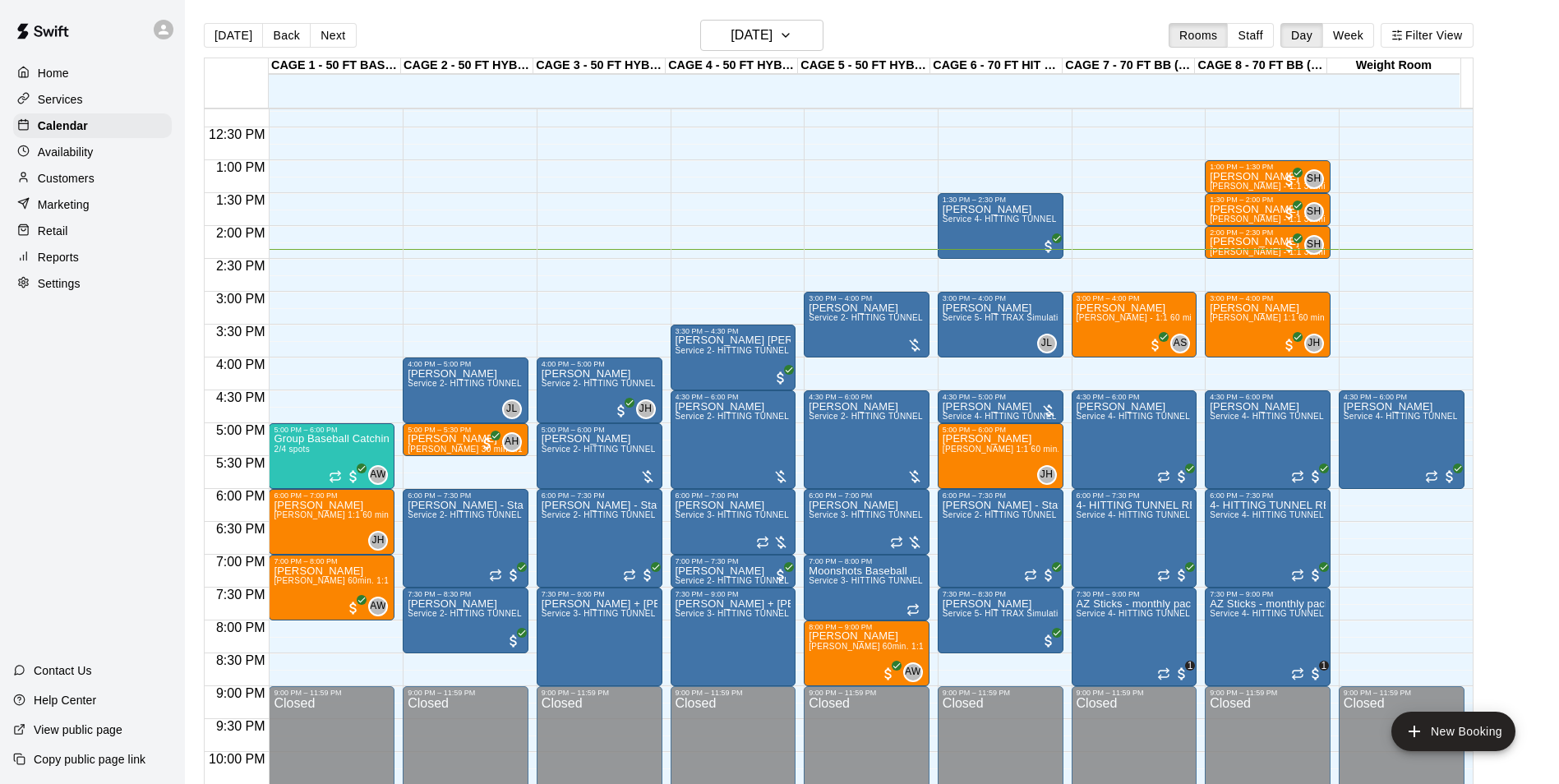
click at [73, 186] on p "Customers" at bounding box center [66, 178] width 56 height 16
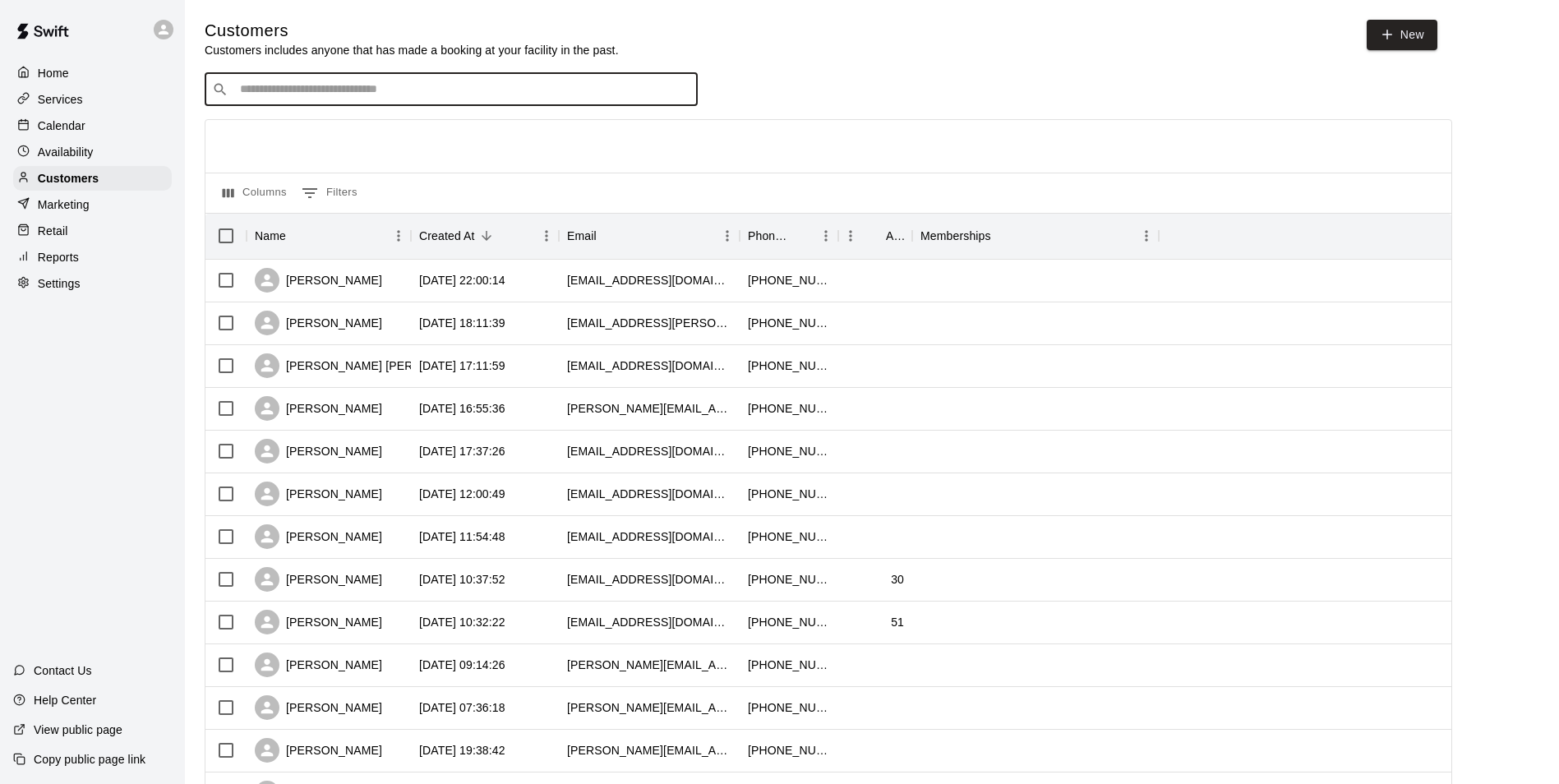
click at [382, 92] on input "Search customers by name or email" at bounding box center [463, 88] width 456 height 16
type input "*******"
click at [285, 133] on p "Colt Crosby" at bounding box center [300, 126] width 101 height 17
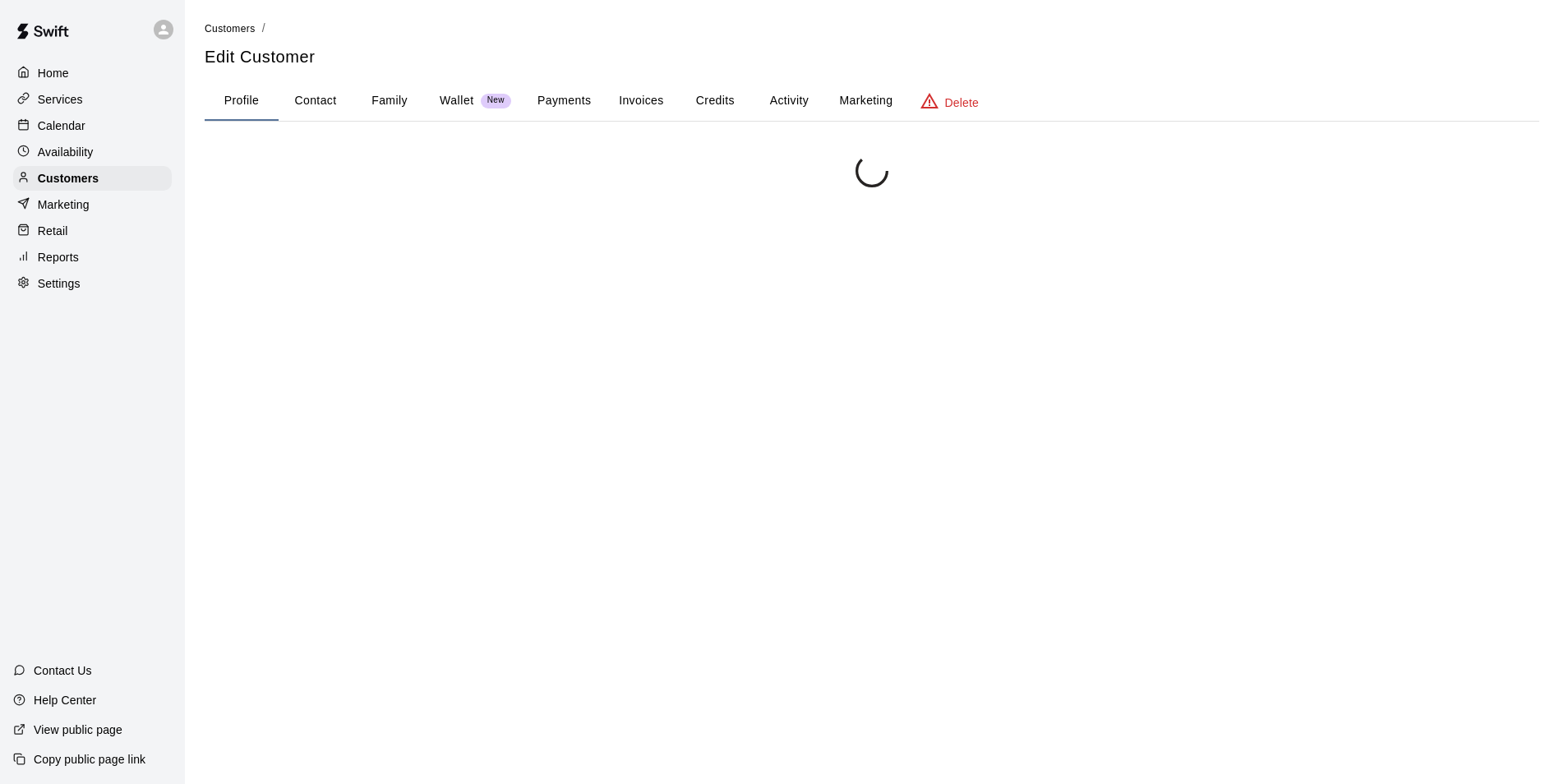
scroll to position [195, 0]
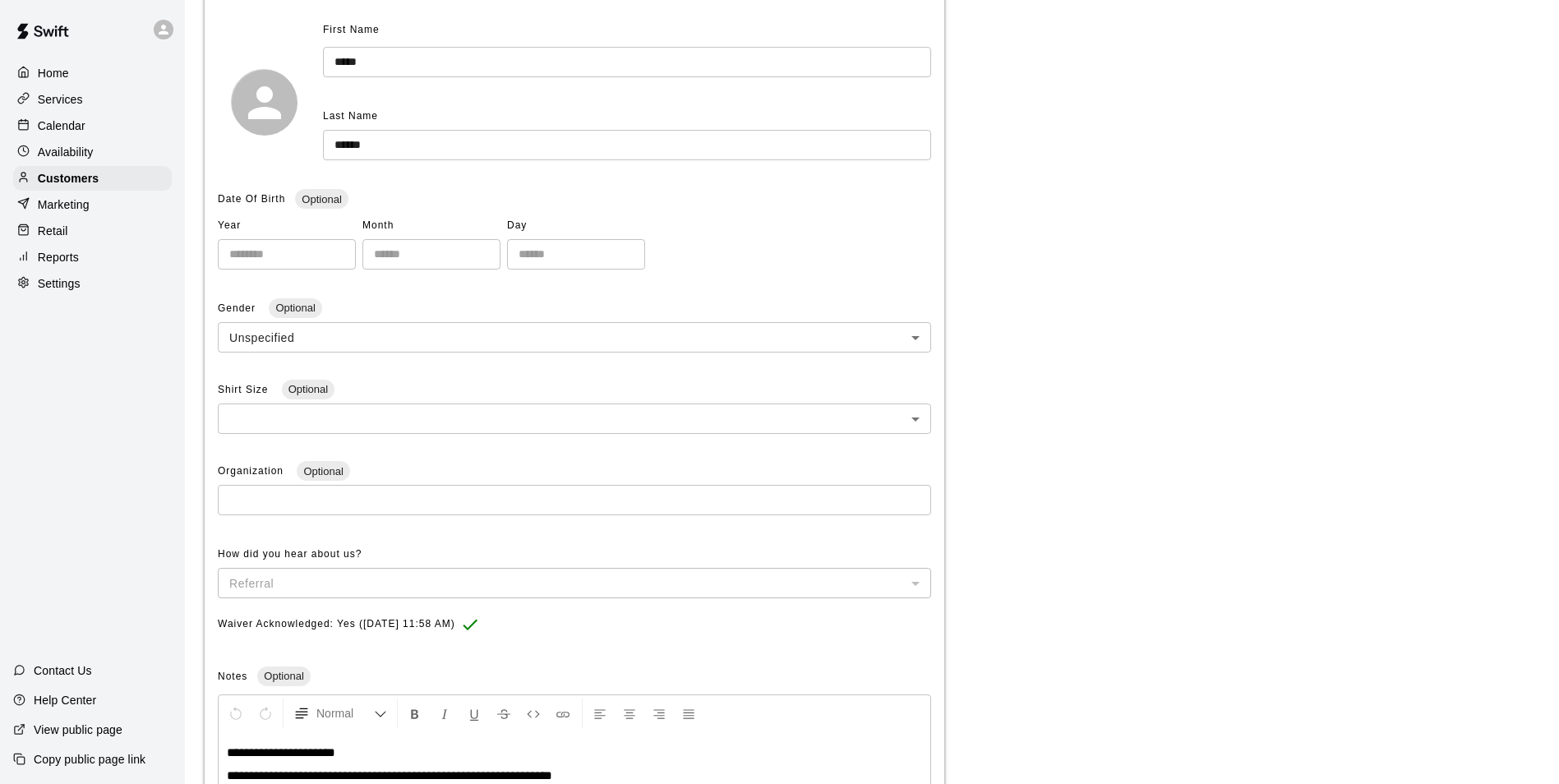
click at [1143, 344] on div "**********" at bounding box center [872, 438] width 1335 height 997
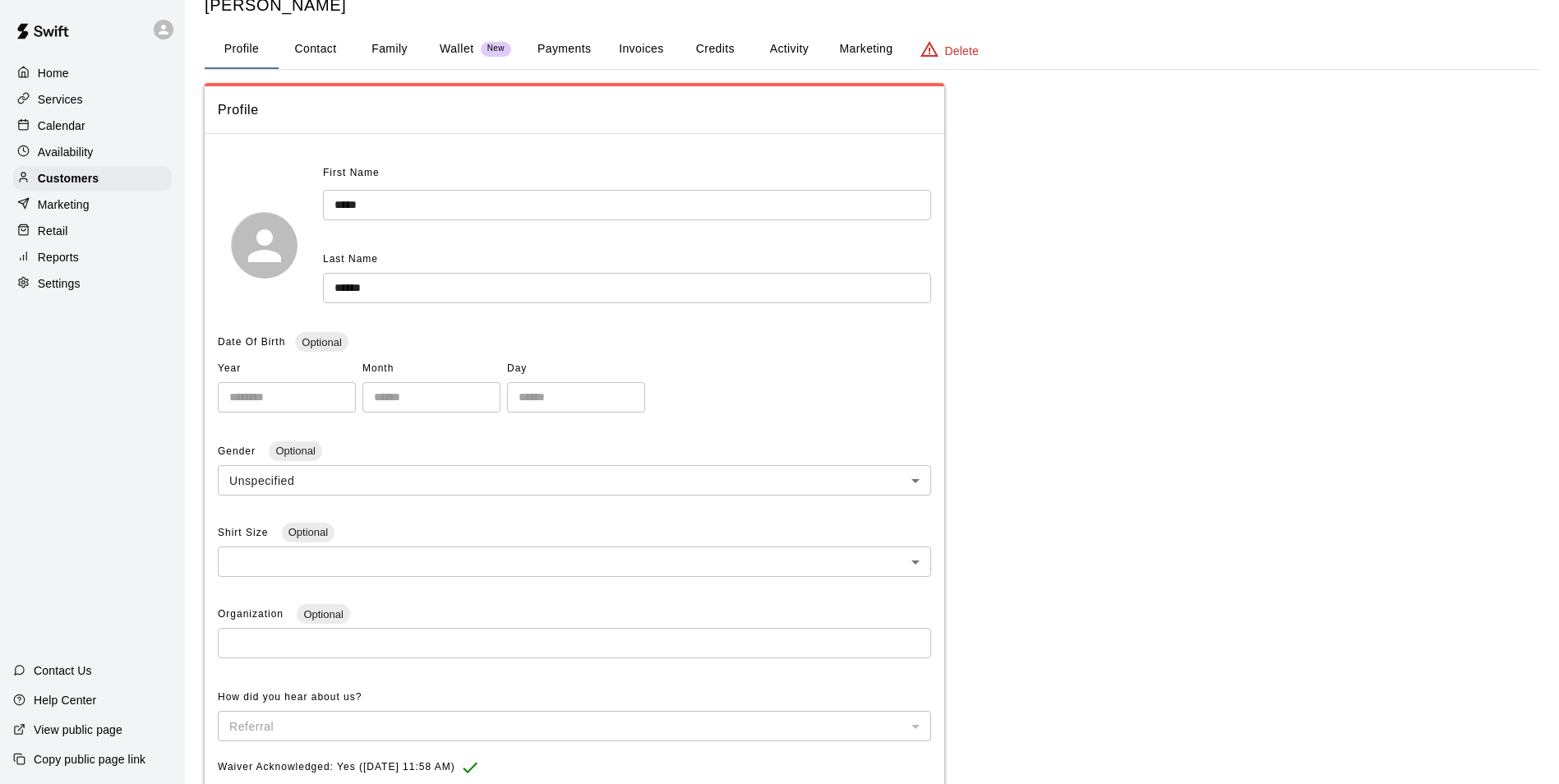
scroll to position [0, 0]
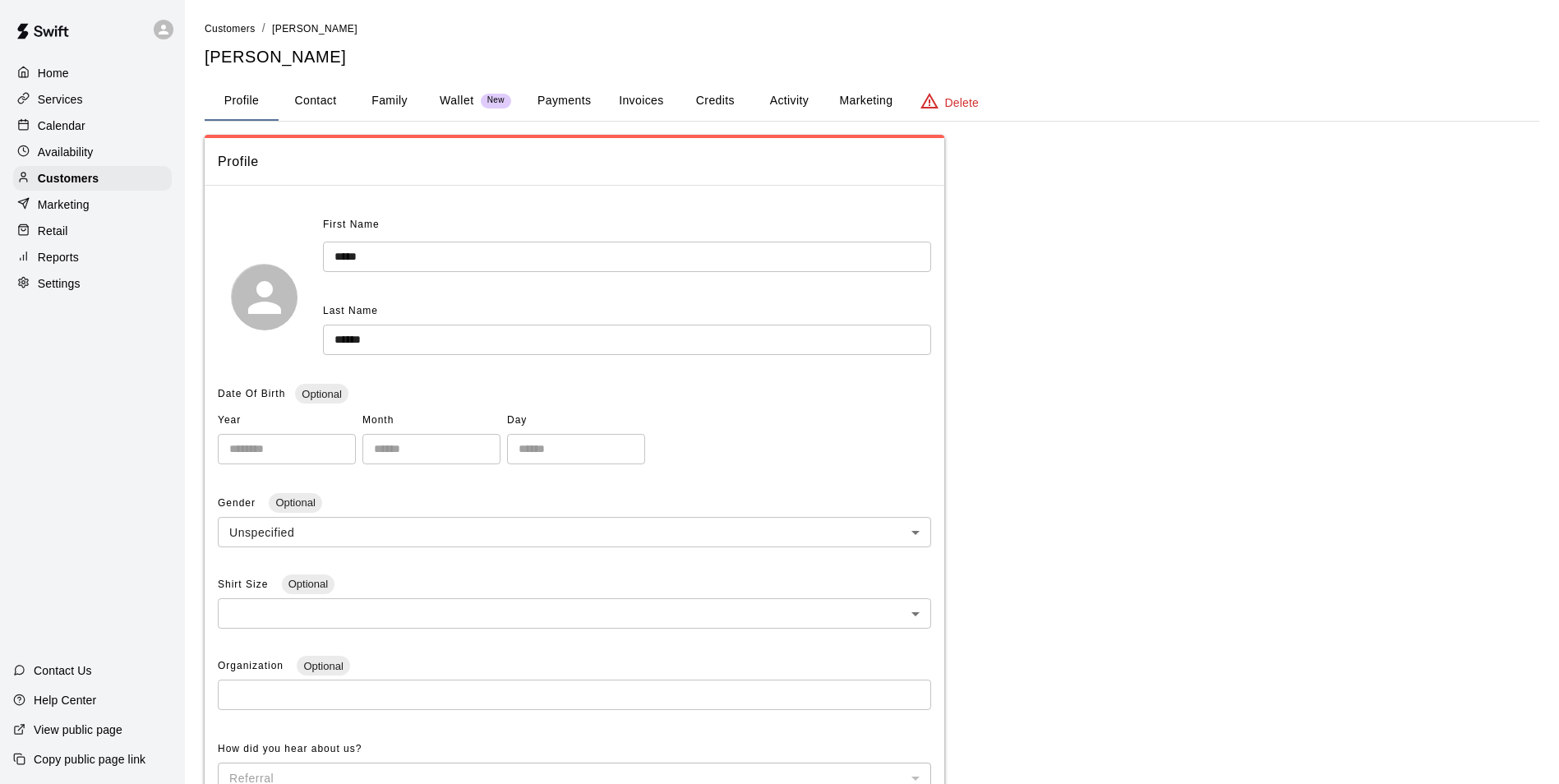
click at [646, 88] on button "Invoices" at bounding box center [641, 101] width 74 height 40
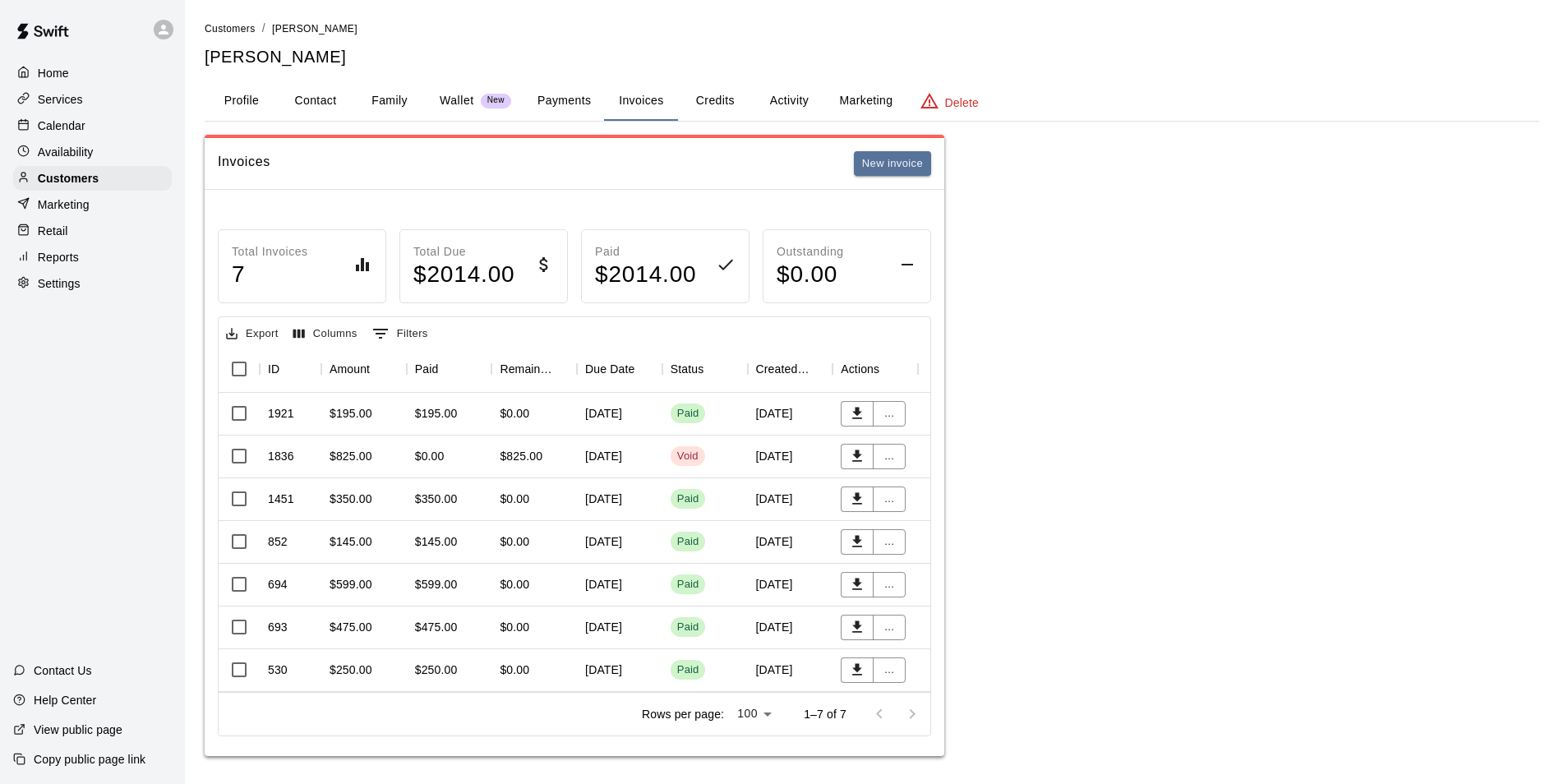
scroll to position [17, 0]
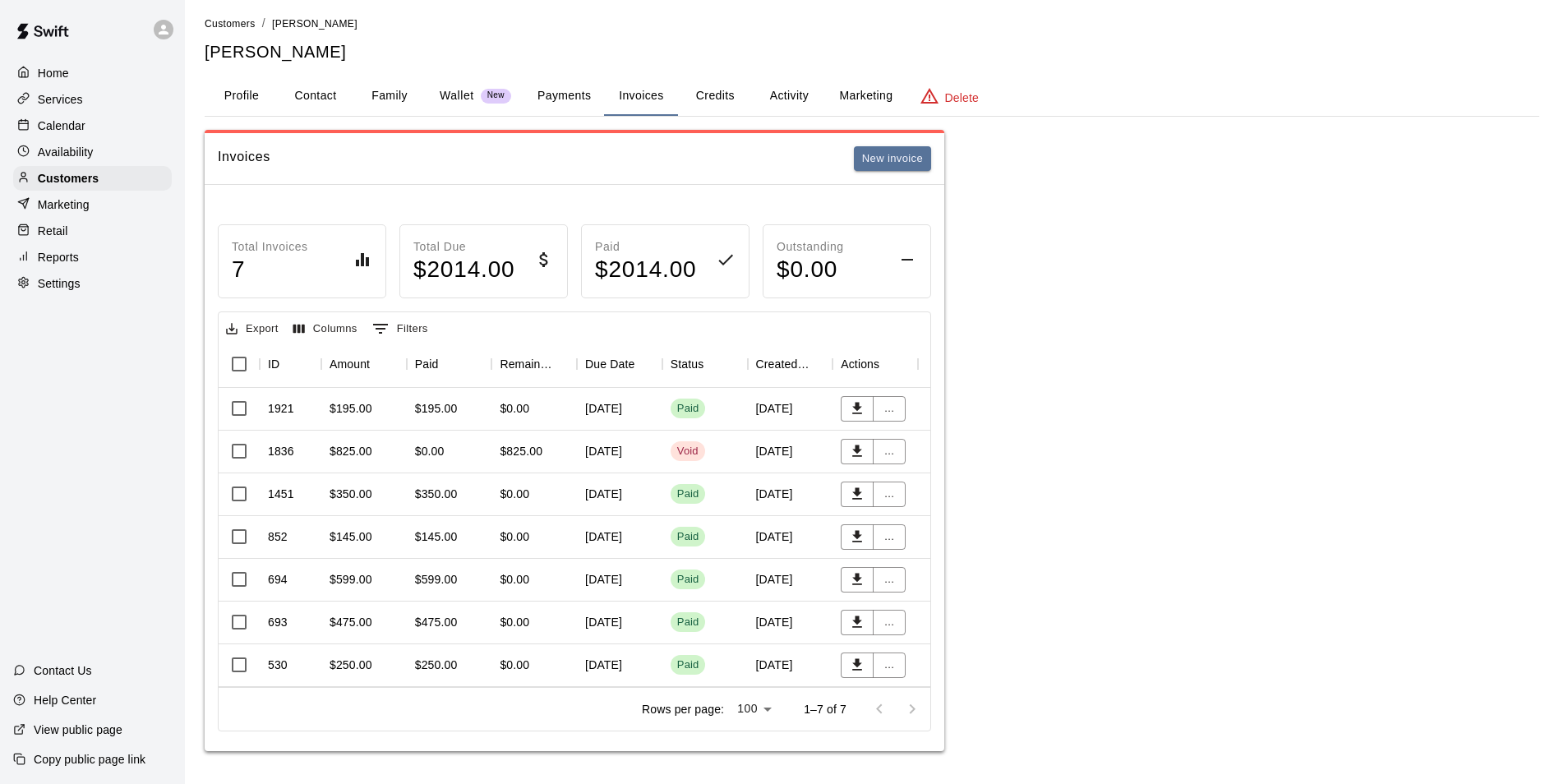
click at [58, 133] on p "Calendar" at bounding box center [61, 125] width 48 height 16
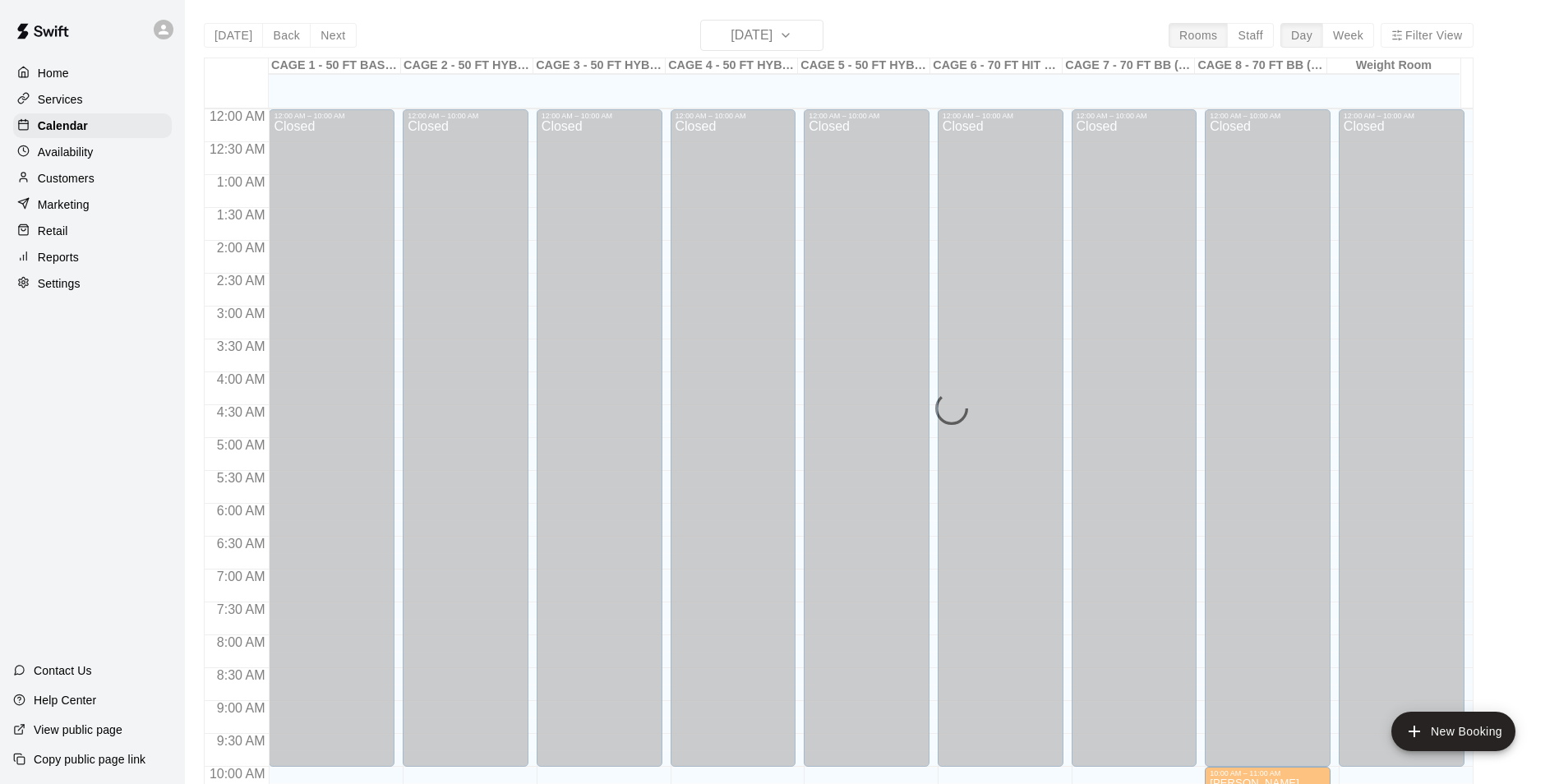
scroll to position [835, 0]
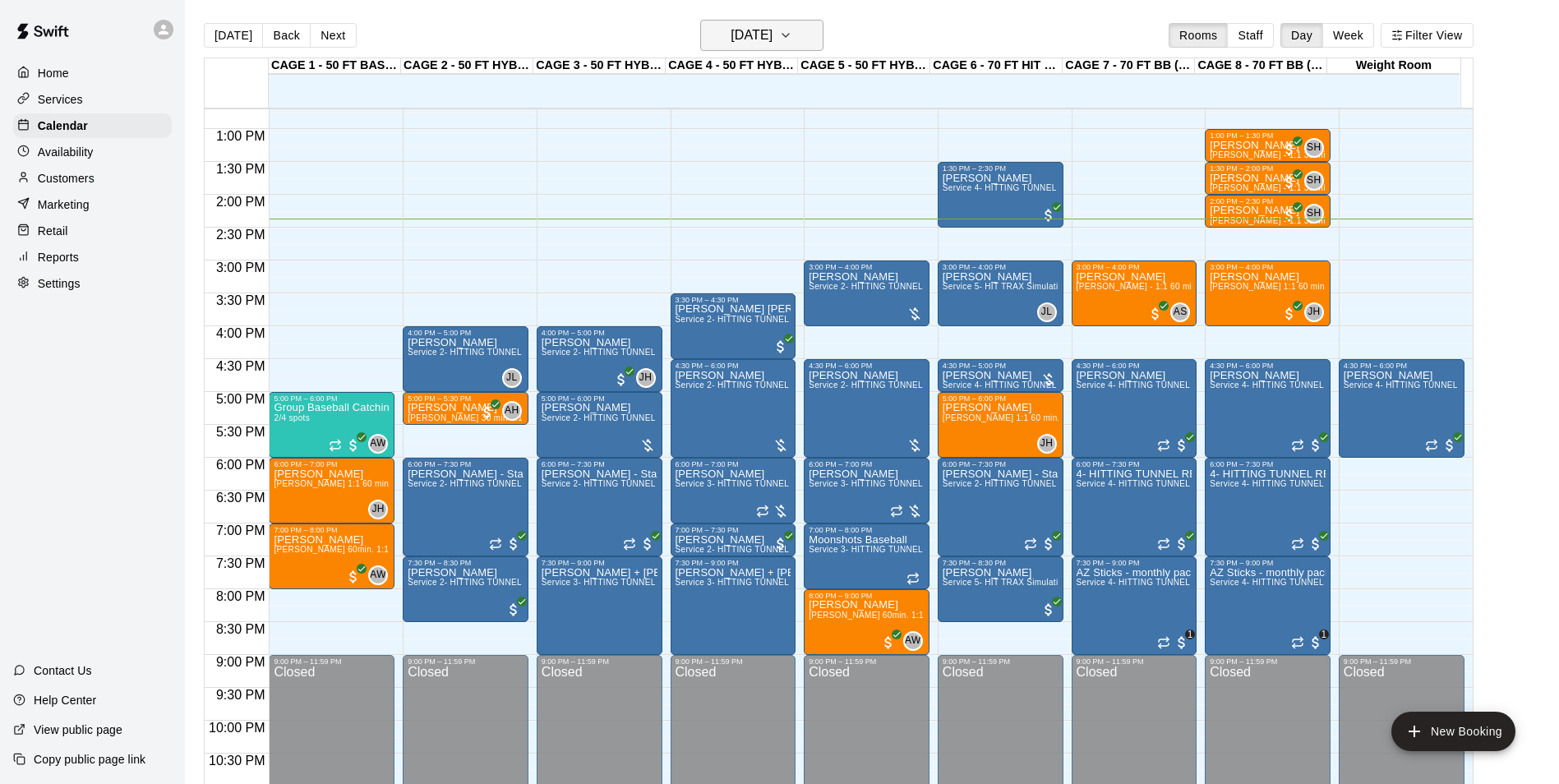
click at [787, 23] on button "[DATE]" at bounding box center [762, 35] width 123 height 31
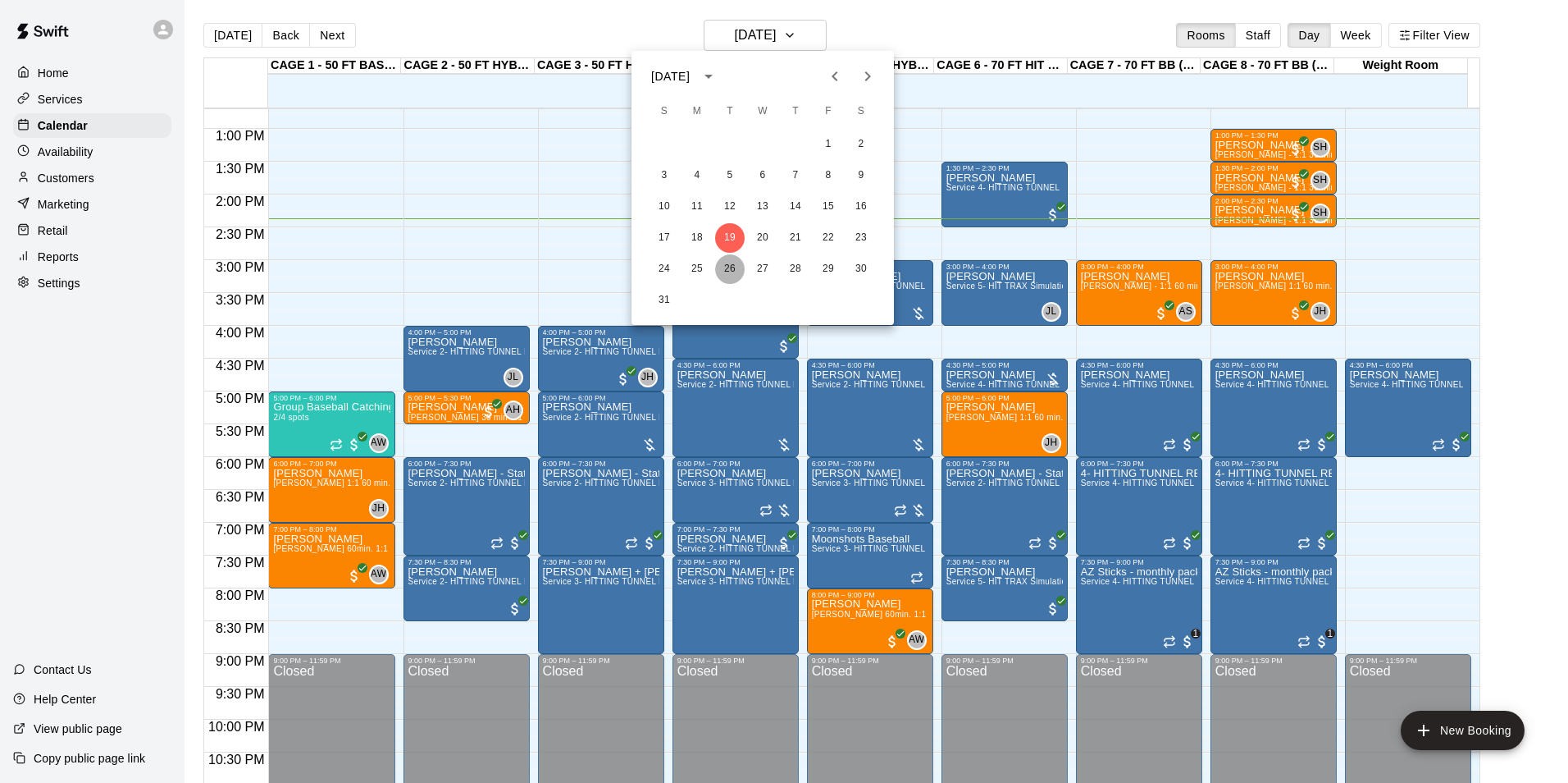
click at [729, 274] on button "26" at bounding box center [729, 269] width 29 height 29
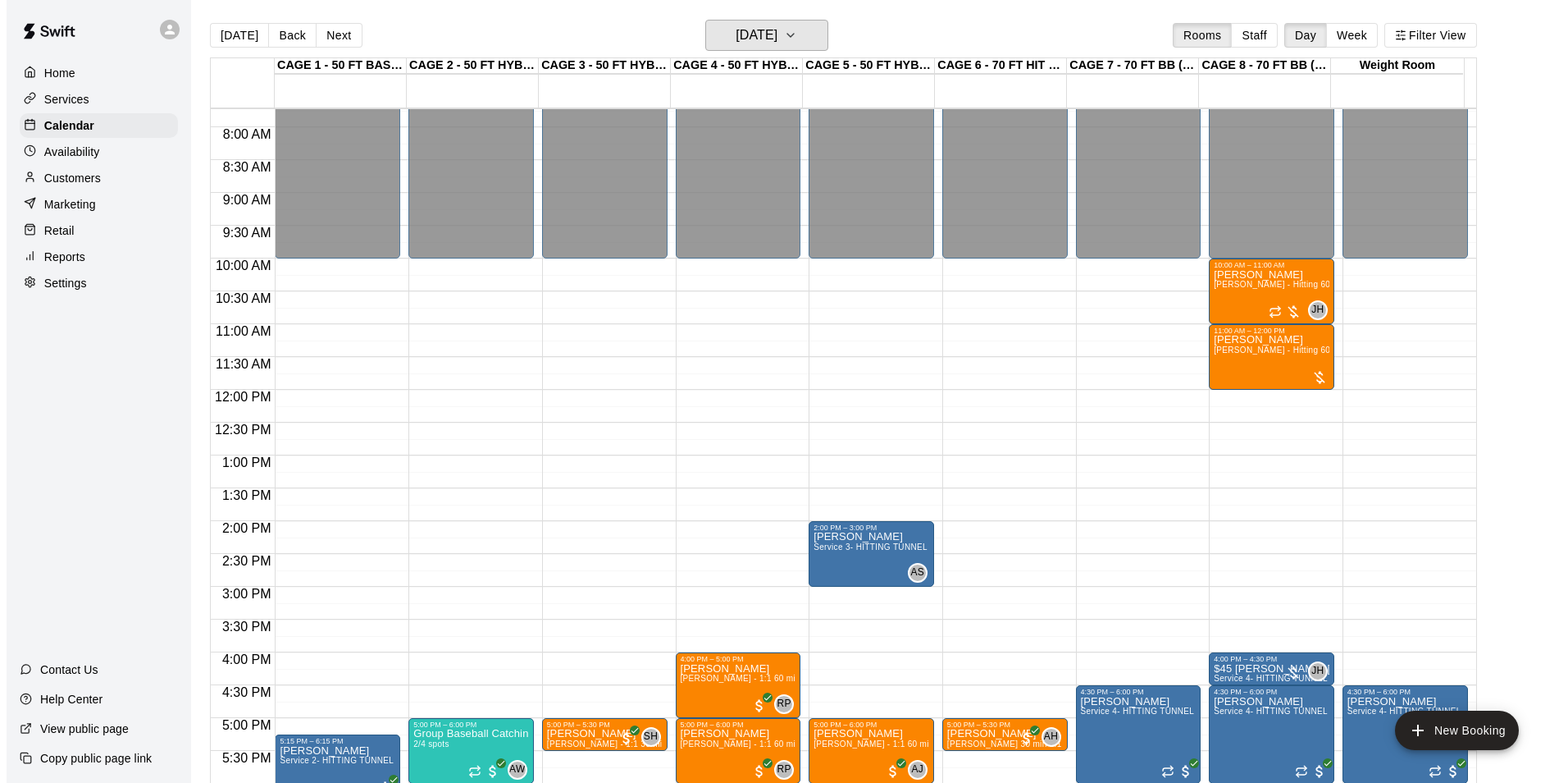
scroll to position [506, 0]
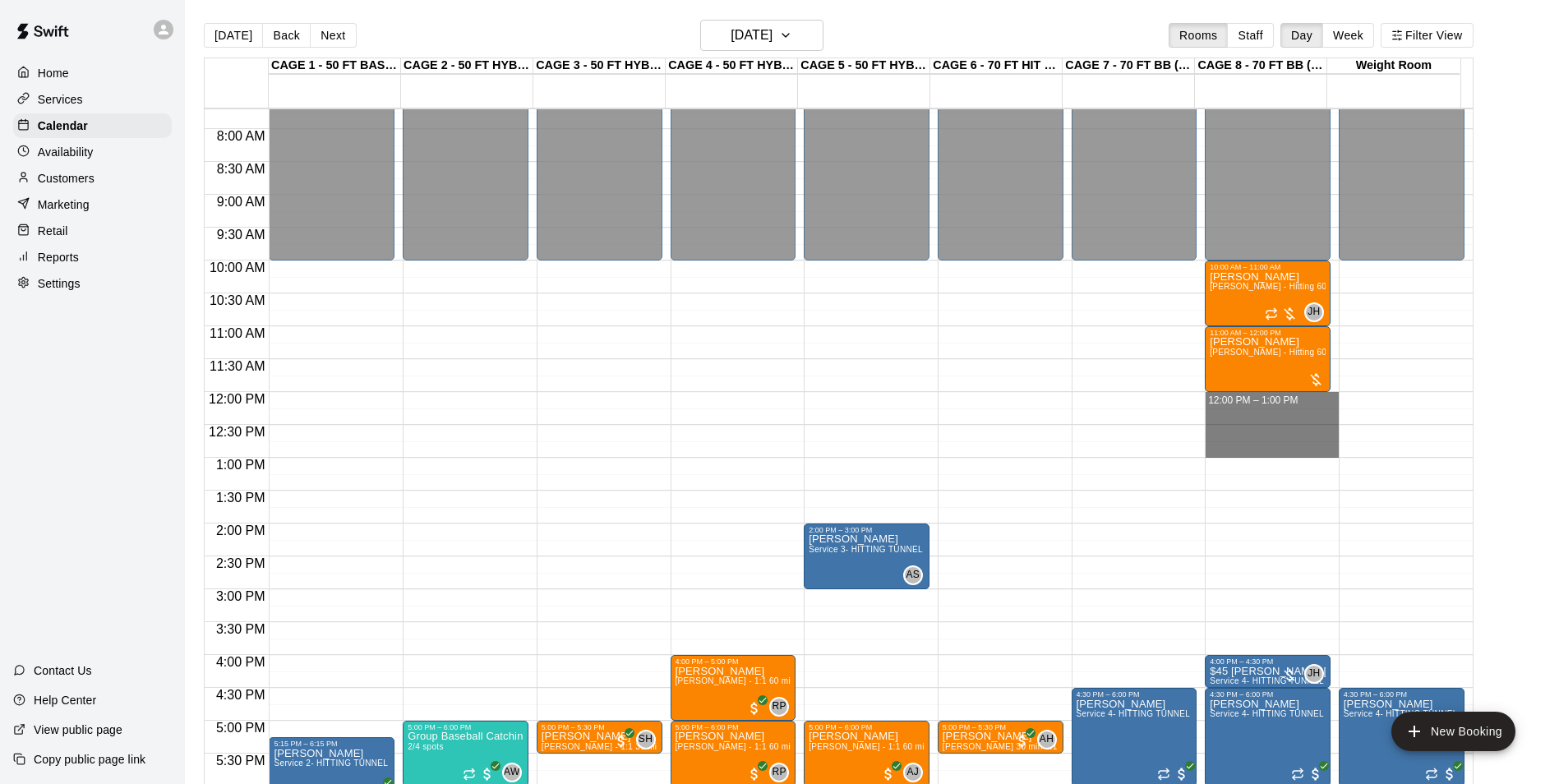
drag, startPoint x: 1244, startPoint y: 397, endPoint x: 1235, endPoint y: 449, distance: 52.8
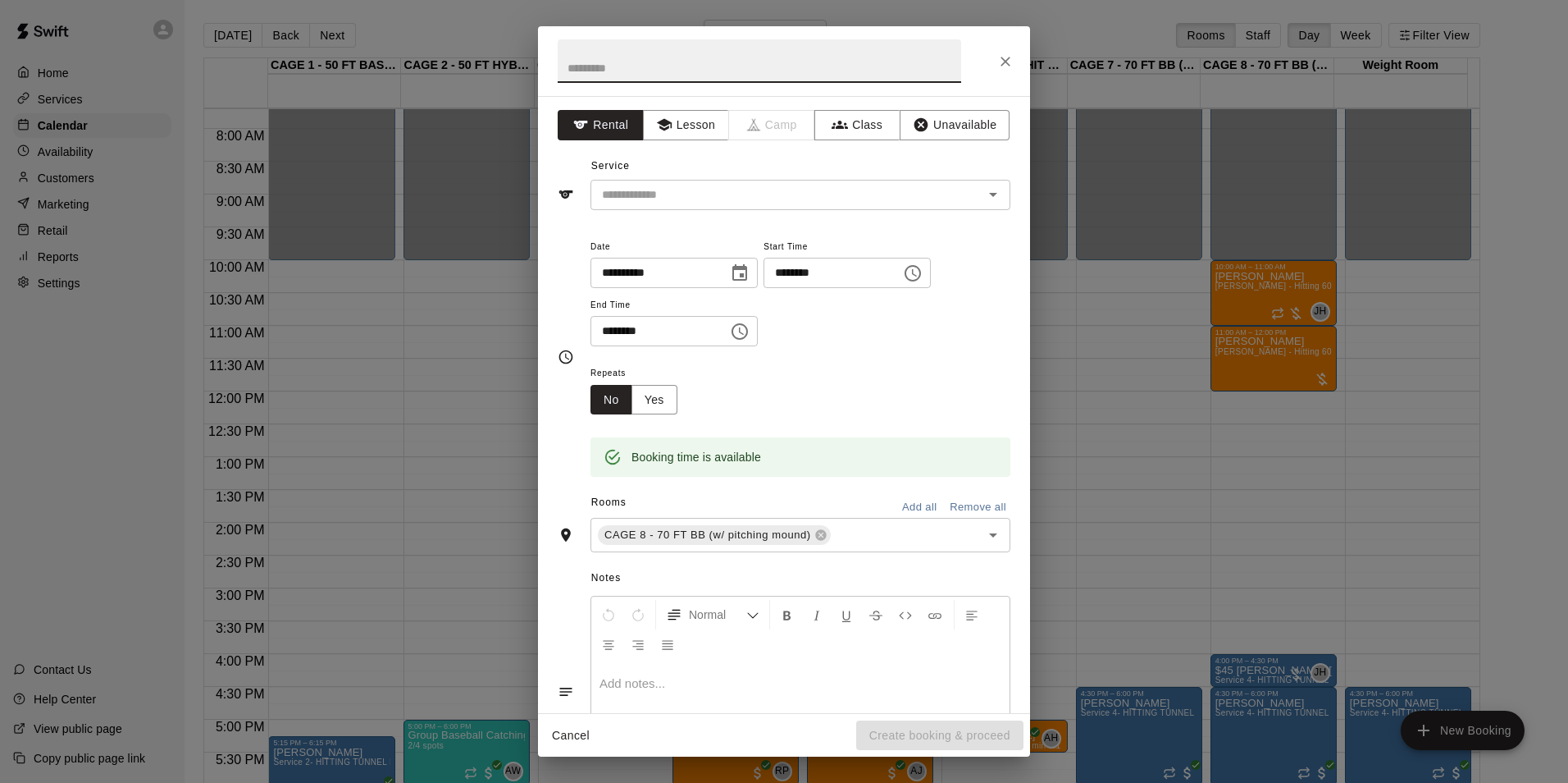
click at [693, 75] on input "text" at bounding box center [760, 61] width 404 height 43
click at [932, 233] on div "**********" at bounding box center [784, 356] width 453 height 268
click at [904, 197] on input "text" at bounding box center [776, 195] width 362 height 21
click at [669, 130] on button "Lesson" at bounding box center [687, 125] width 86 height 30
click at [756, 211] on div "**********" at bounding box center [784, 404] width 492 height 618
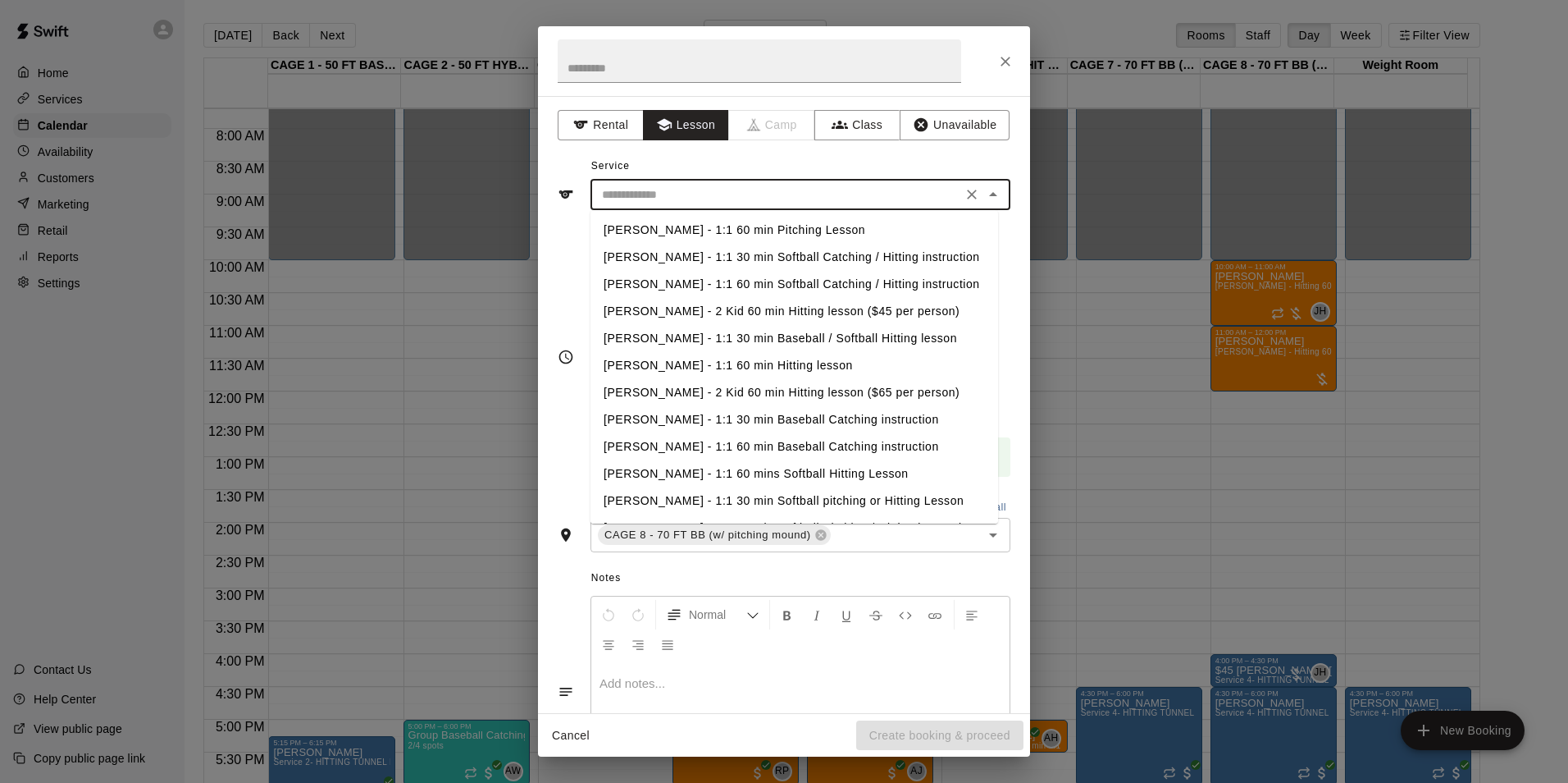
click at [765, 200] on input "text" at bounding box center [776, 195] width 362 height 21
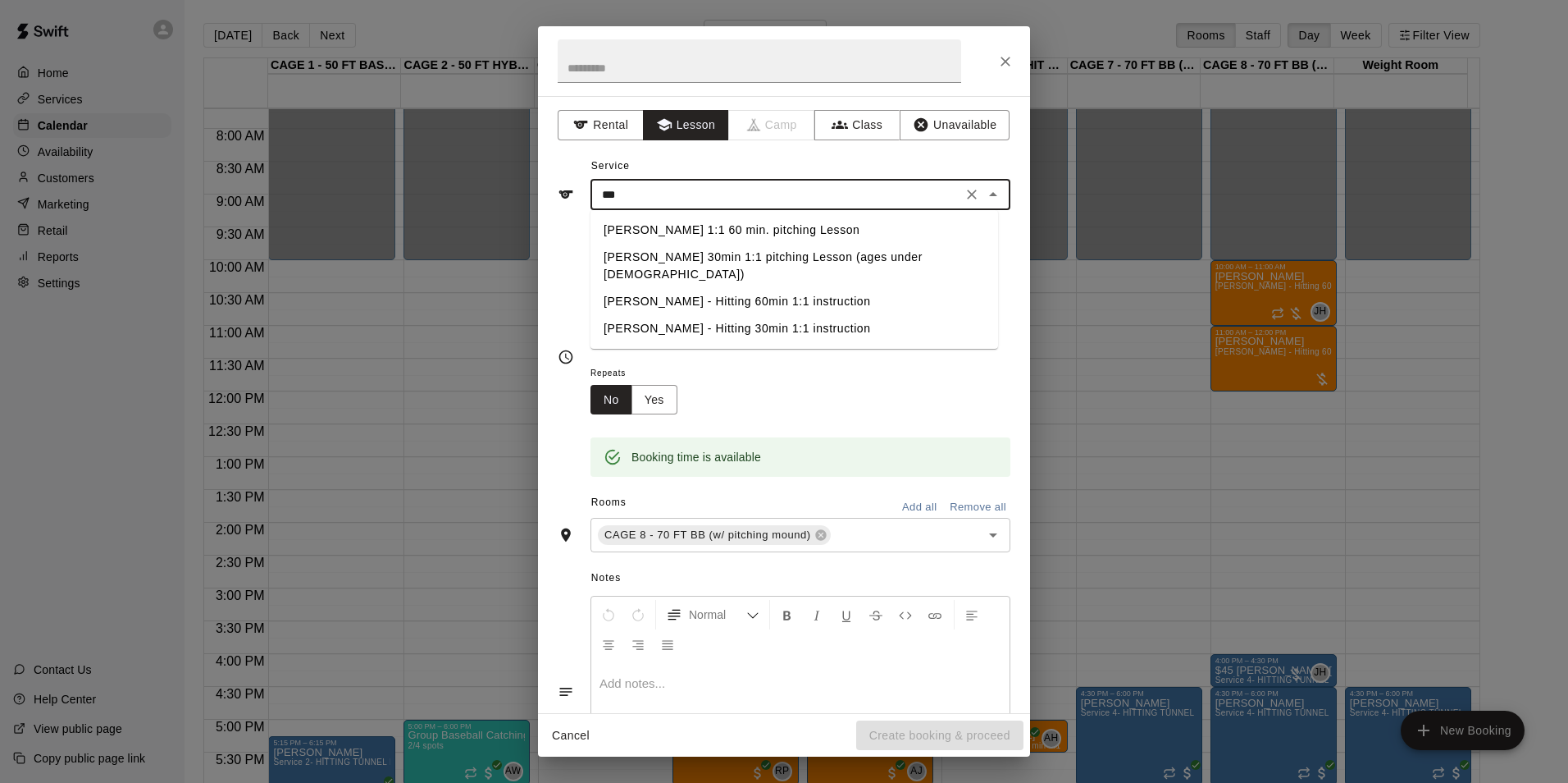
click at [772, 223] on li "[PERSON_NAME] 1:1 60 min. pitching Lesson" at bounding box center [795, 229] width 408 height 27
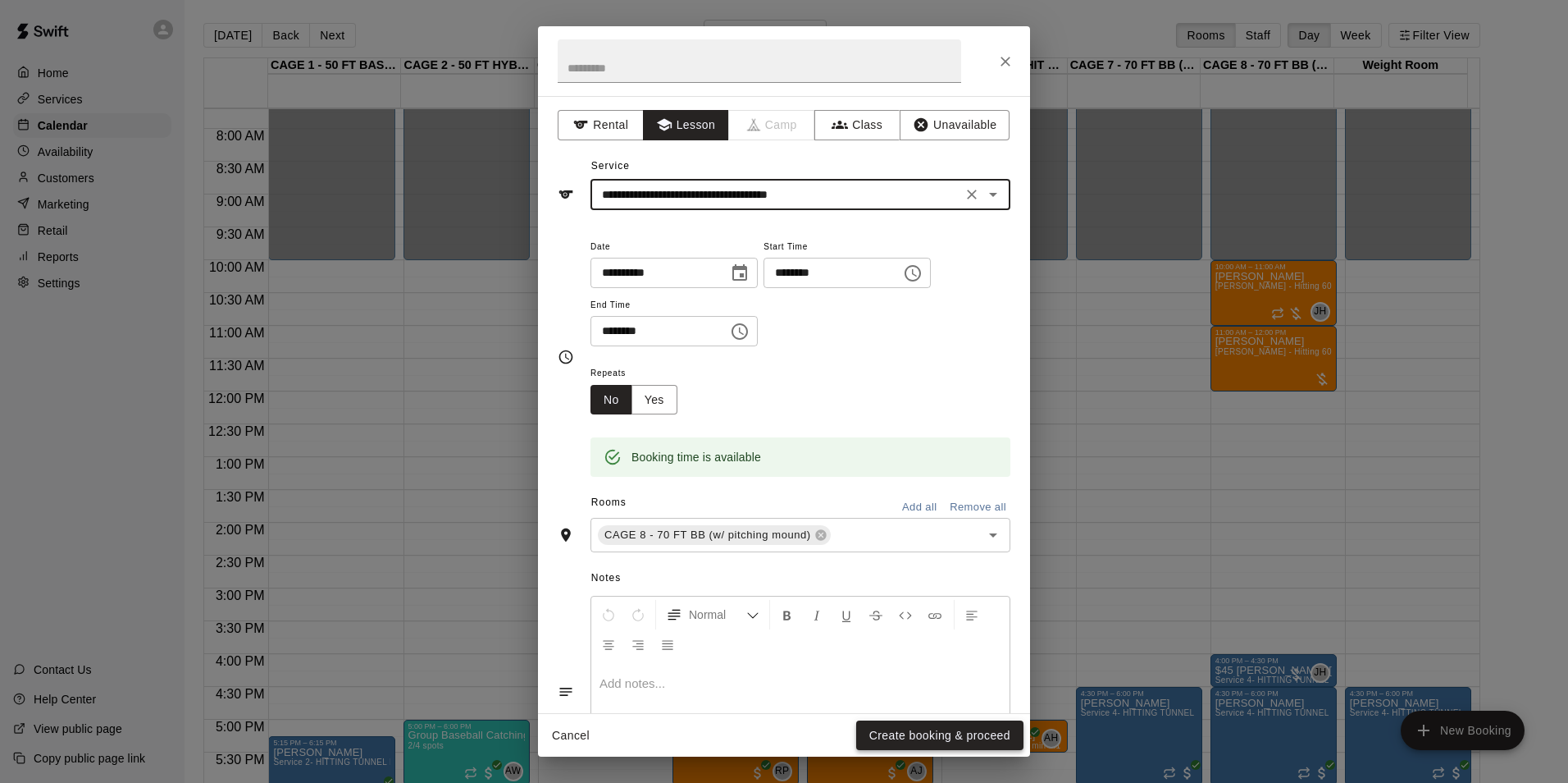
type input "**********"
click at [965, 734] on button "Create booking & proceed" at bounding box center [940, 736] width 167 height 30
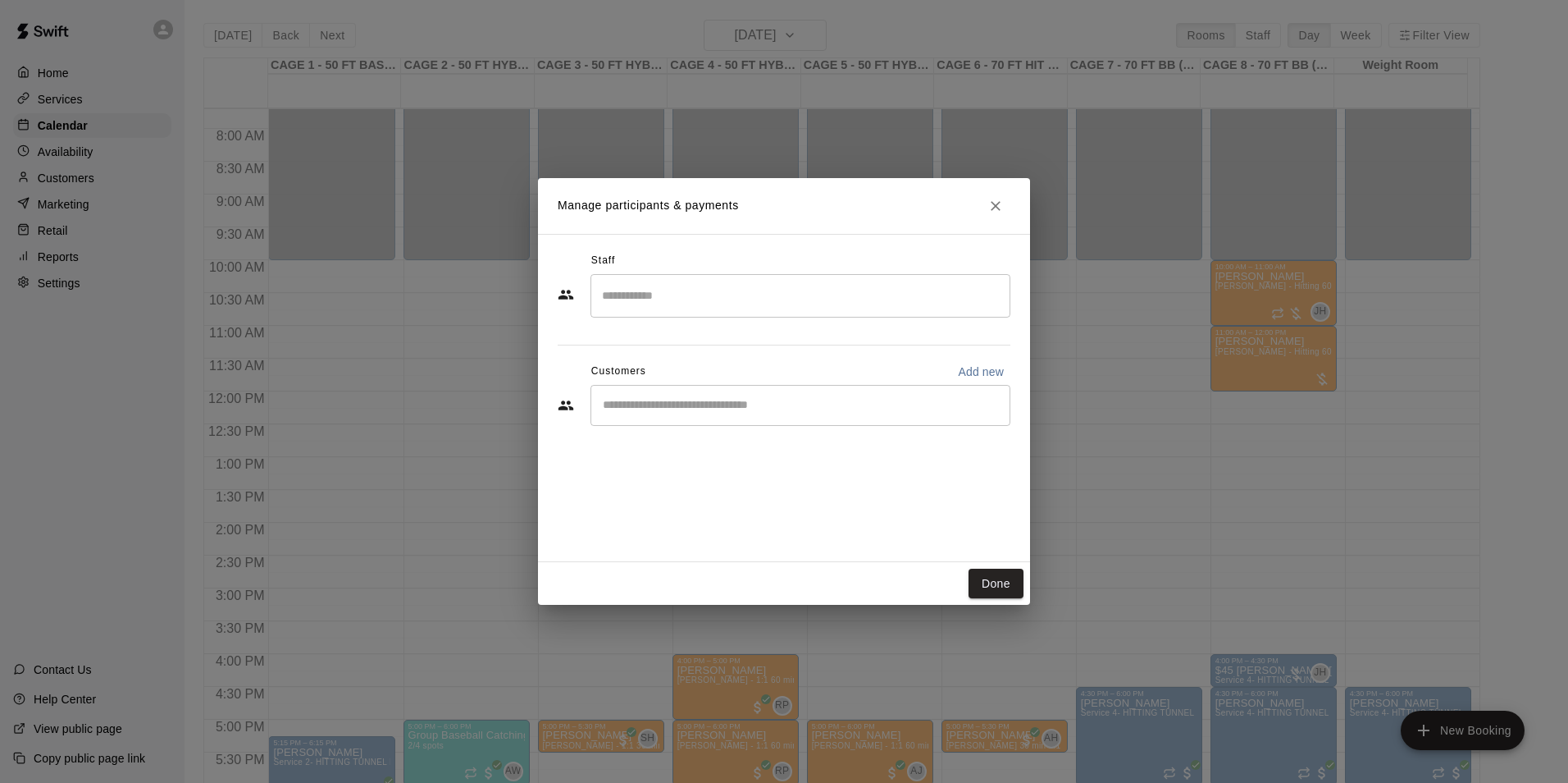
click at [735, 414] on div "​" at bounding box center [800, 405] width 420 height 41
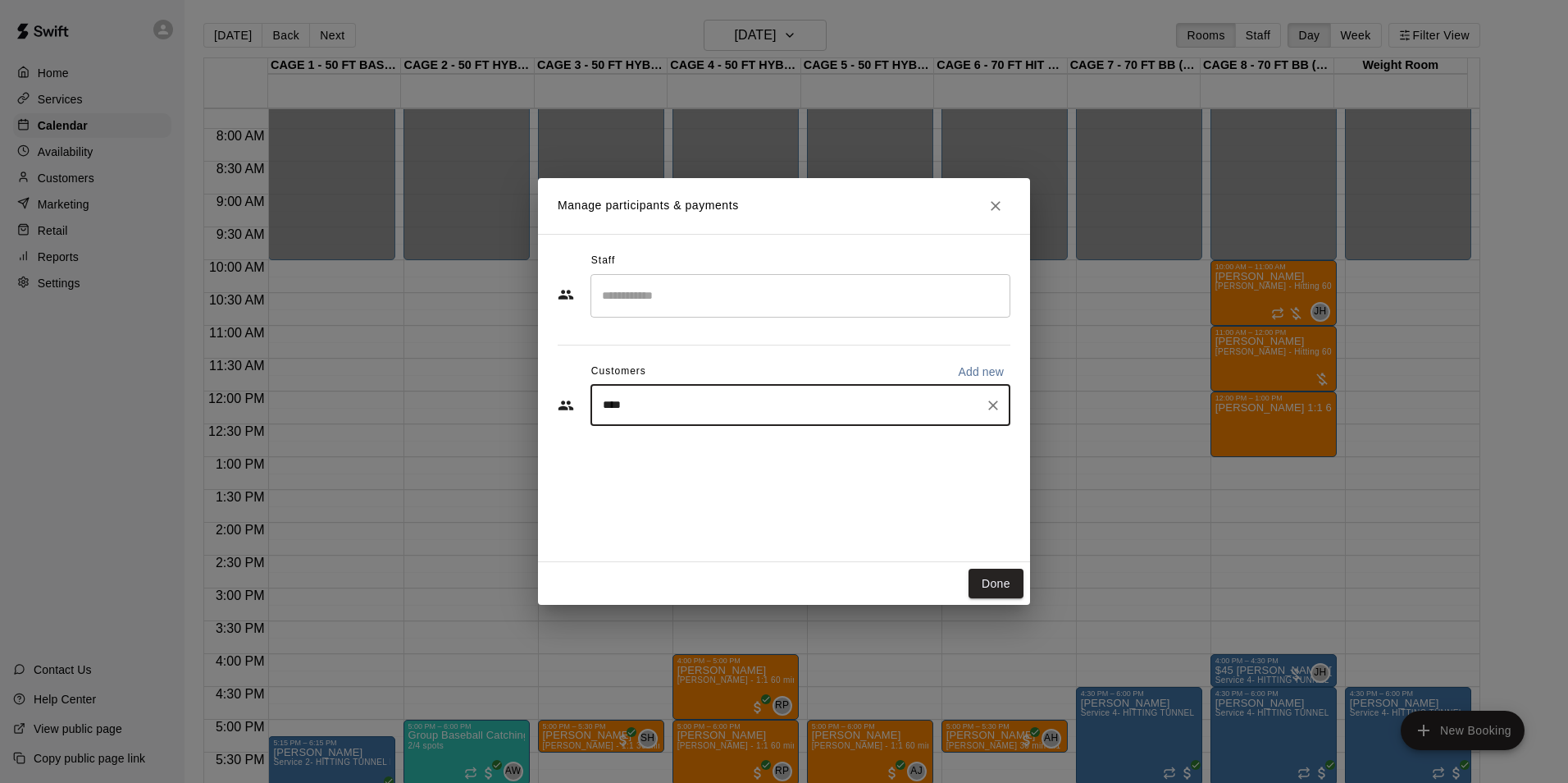
type input "*****"
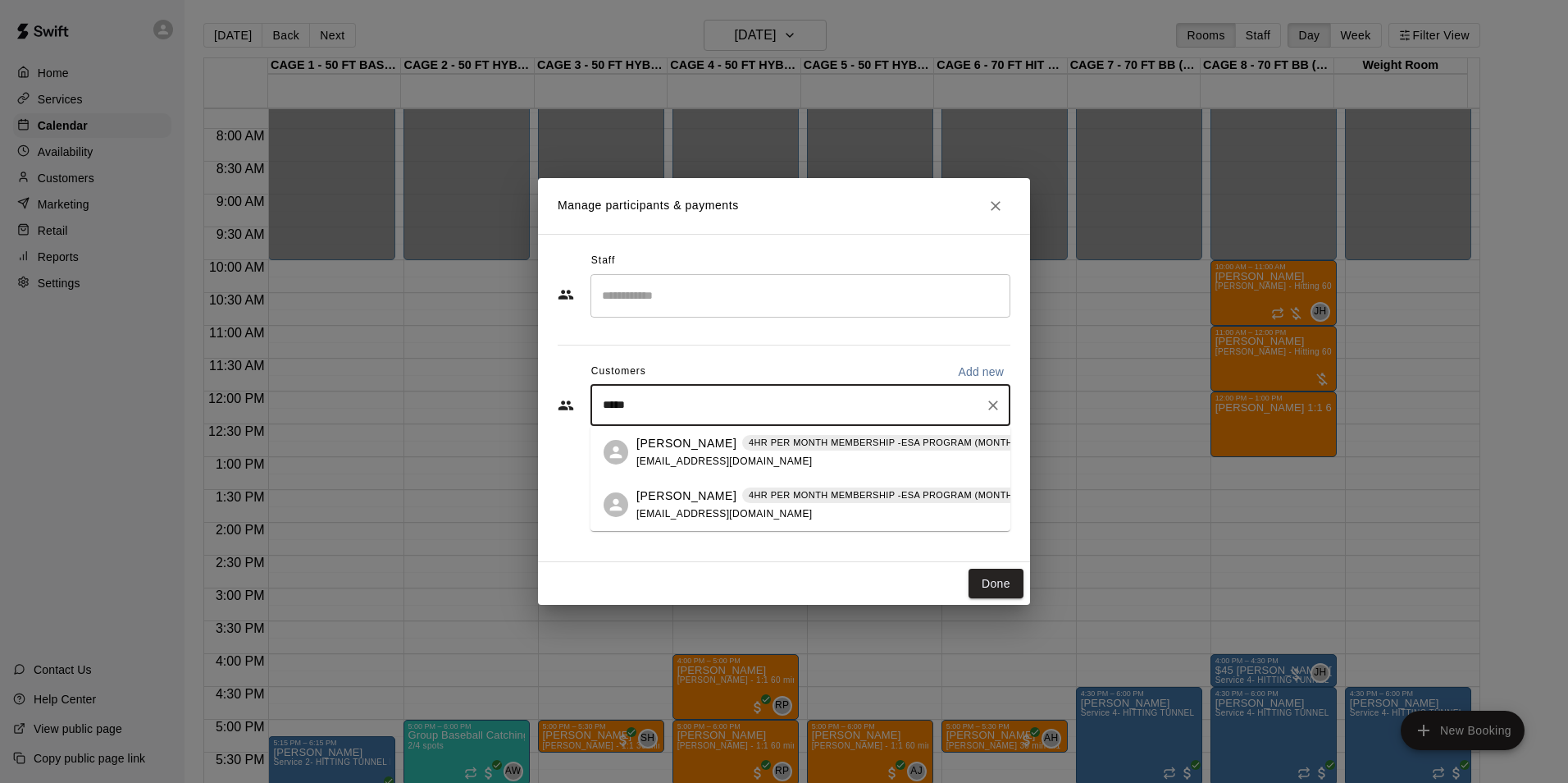
click at [650, 451] on div "Colt Crosby 4HR PER MONTH MEMBERSHIP -ESA PROGRAM (MONTHLY OR QUARTERLY OR ANNU…" at bounding box center [904, 453] width 534 height 36
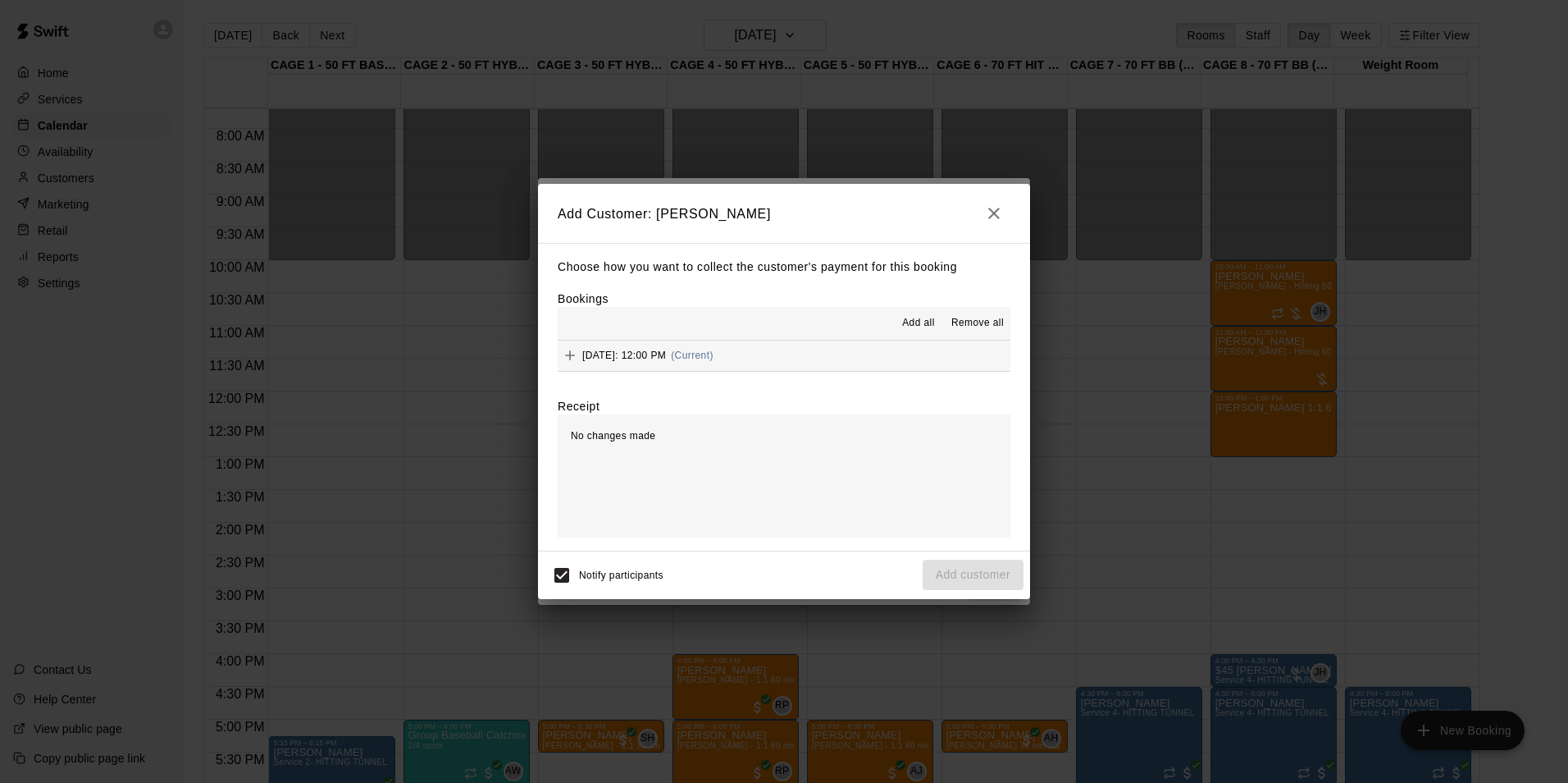
click at [904, 342] on button "Tuesday, August 26: 12:00 PM (Current)" at bounding box center [784, 355] width 453 height 30
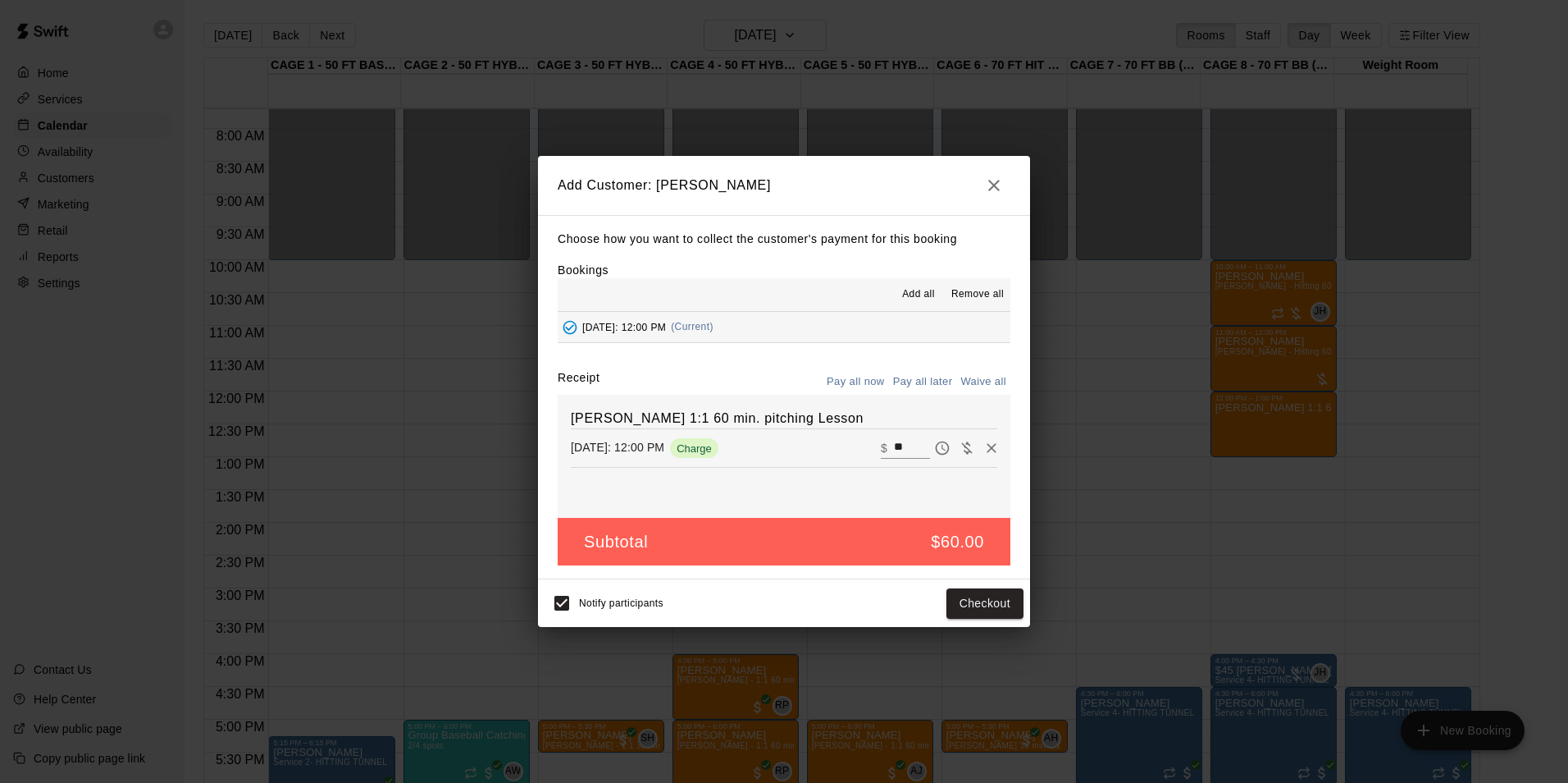
click at [906, 375] on button "Pay all later" at bounding box center [923, 382] width 68 height 25
click at [985, 600] on button "Add customer" at bounding box center [972, 603] width 101 height 30
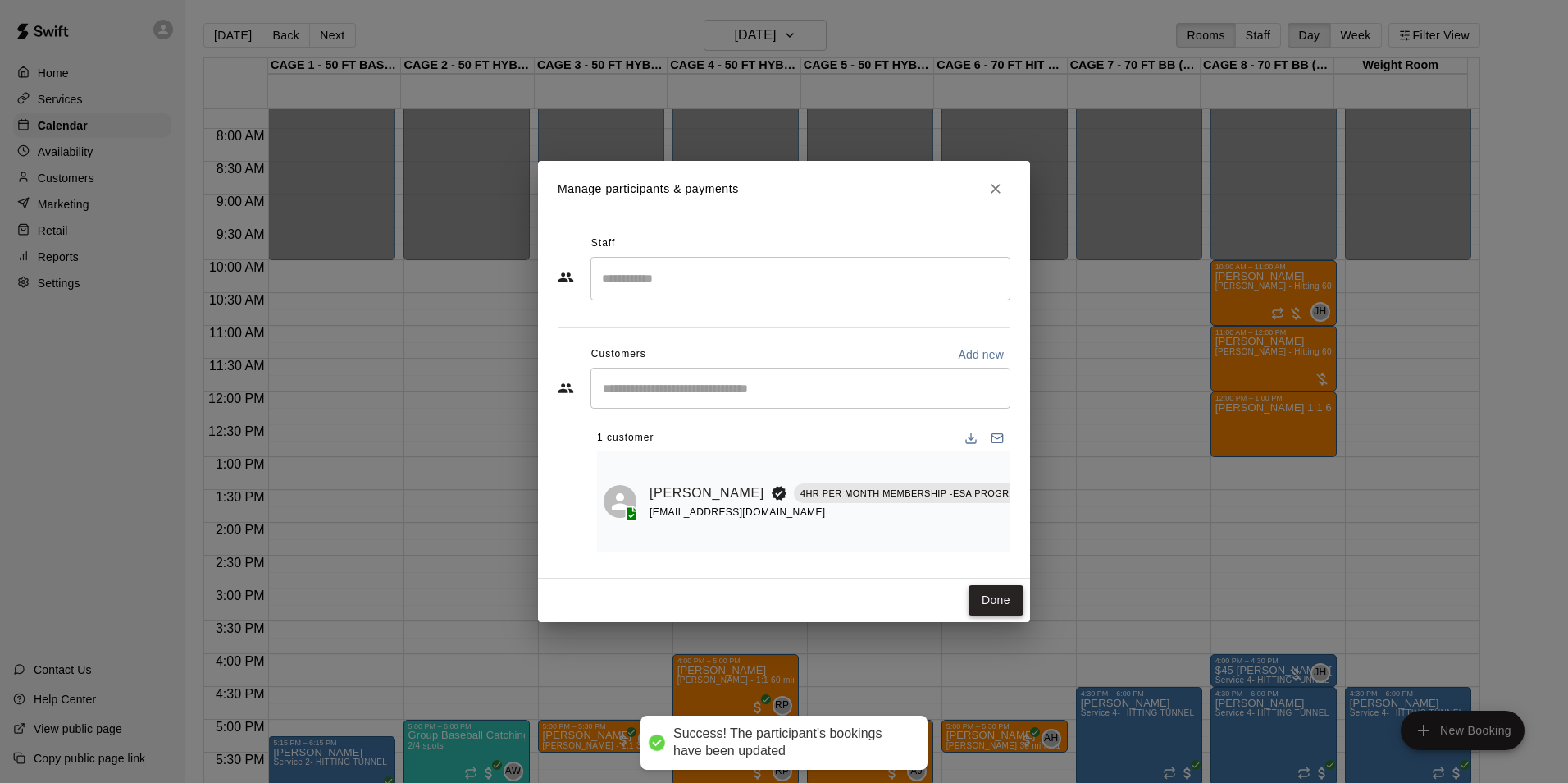
click at [975, 596] on button "Done" at bounding box center [996, 601] width 54 height 30
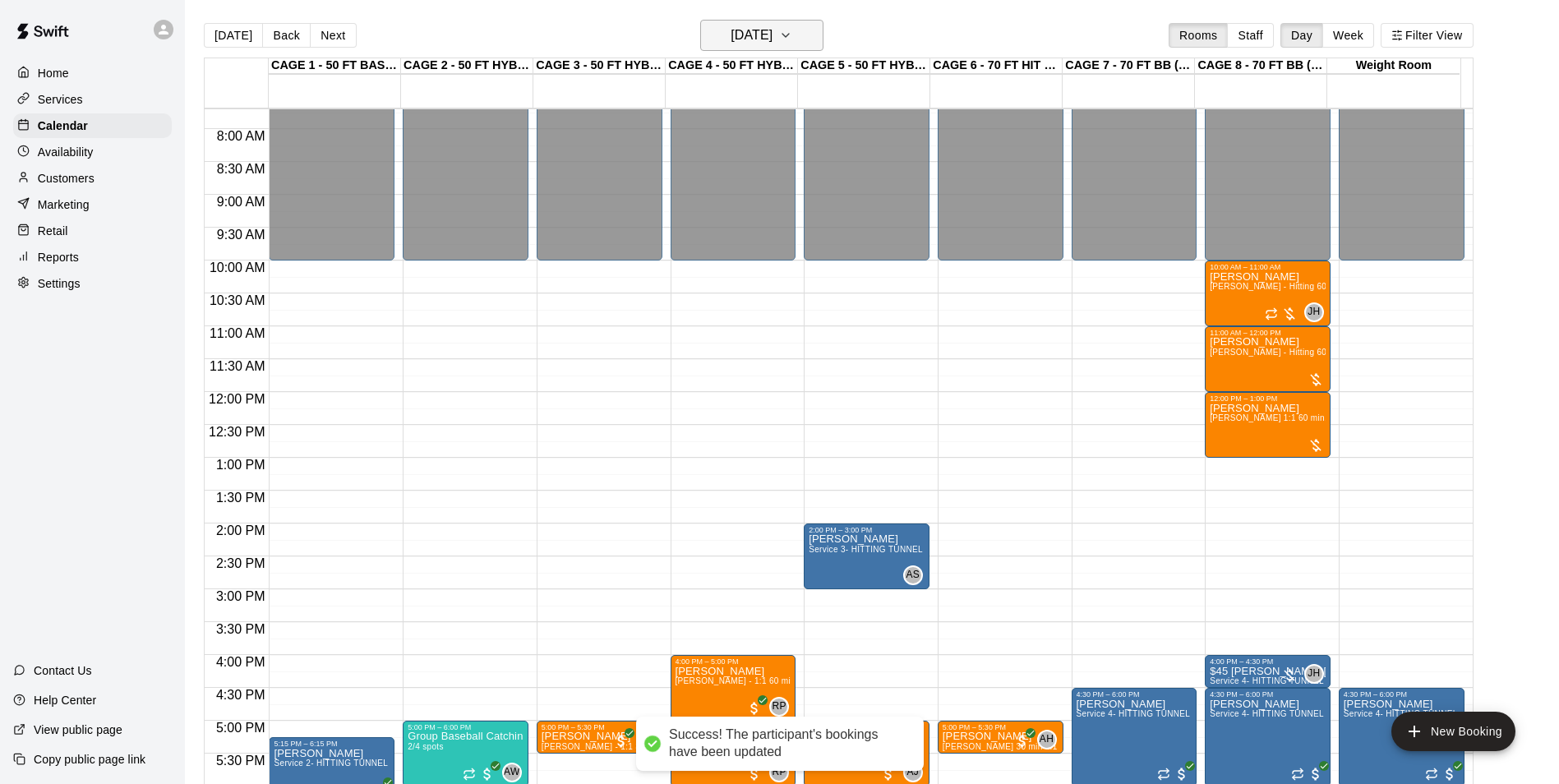
click at [773, 24] on h6 "Tuesday Aug 26" at bounding box center [751, 35] width 42 height 23
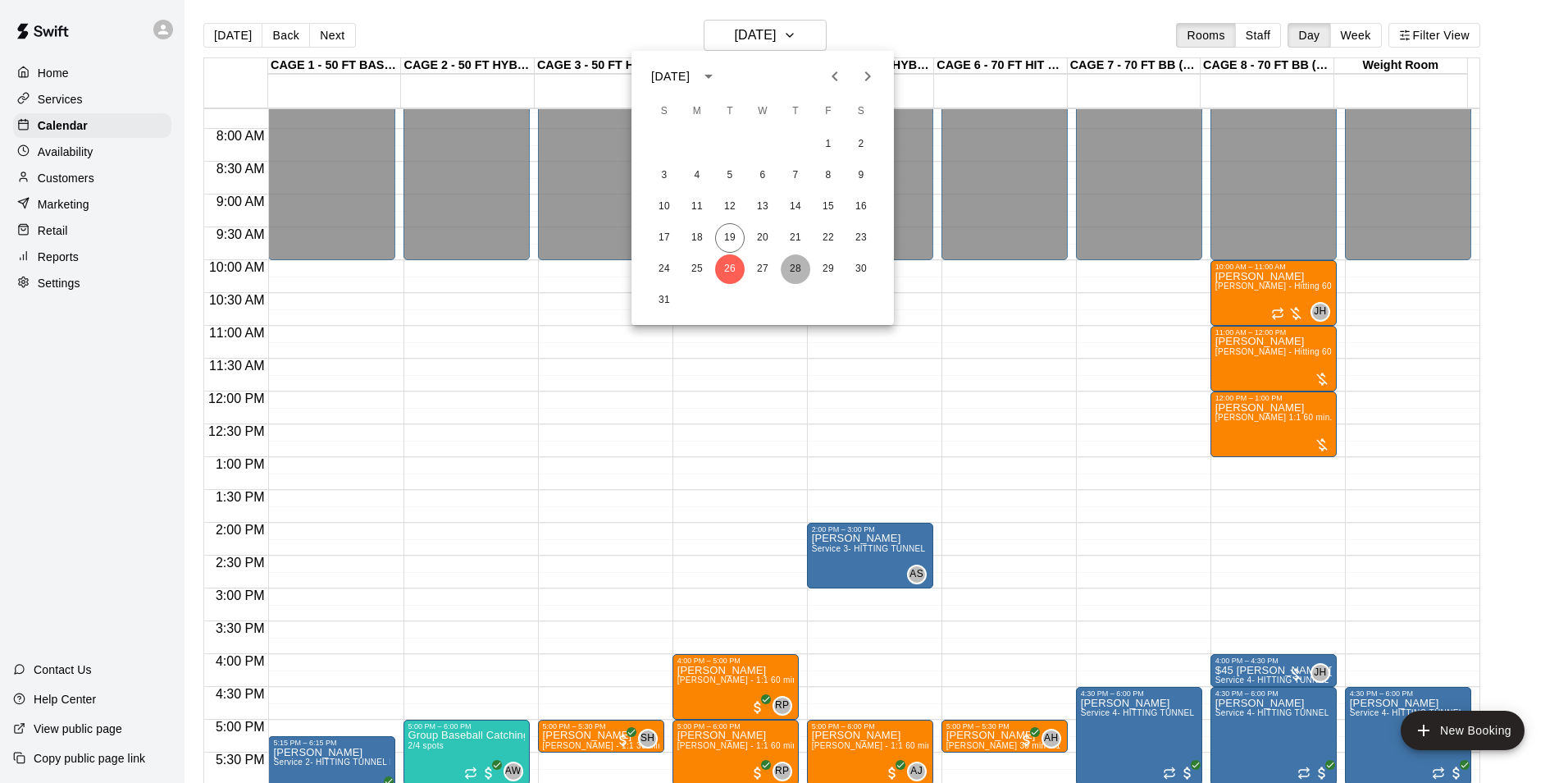
click at [799, 267] on button "28" at bounding box center [795, 269] width 29 height 29
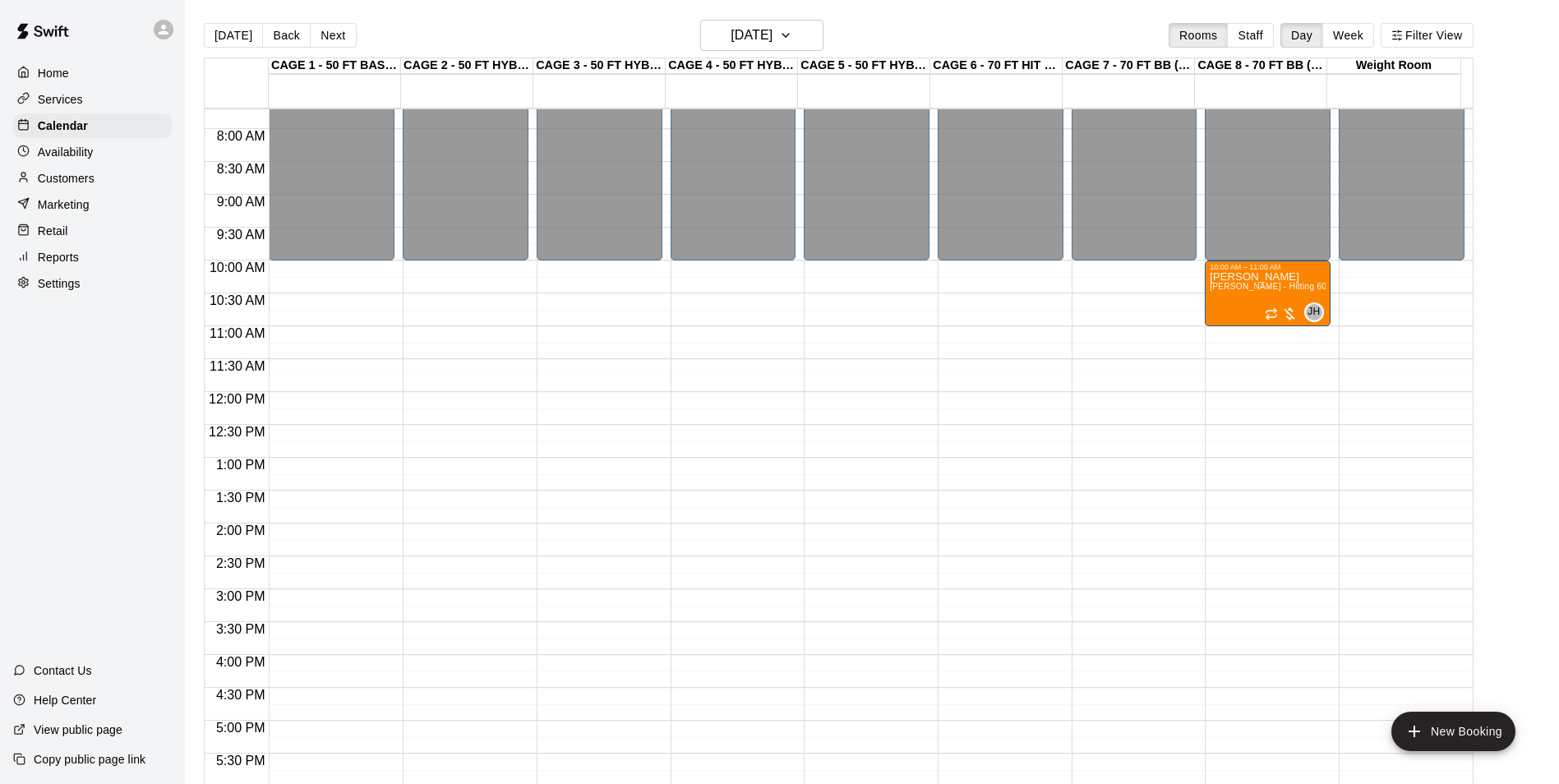
click at [761, 13] on main "Today Back Next Thursday Aug 28 Rooms Staff Day Week Filter View CAGE 1 - 50 FT…" at bounding box center [872, 405] width 1374 height 810
click at [773, 34] on h6 "Thursday Aug 28" at bounding box center [751, 35] width 42 height 23
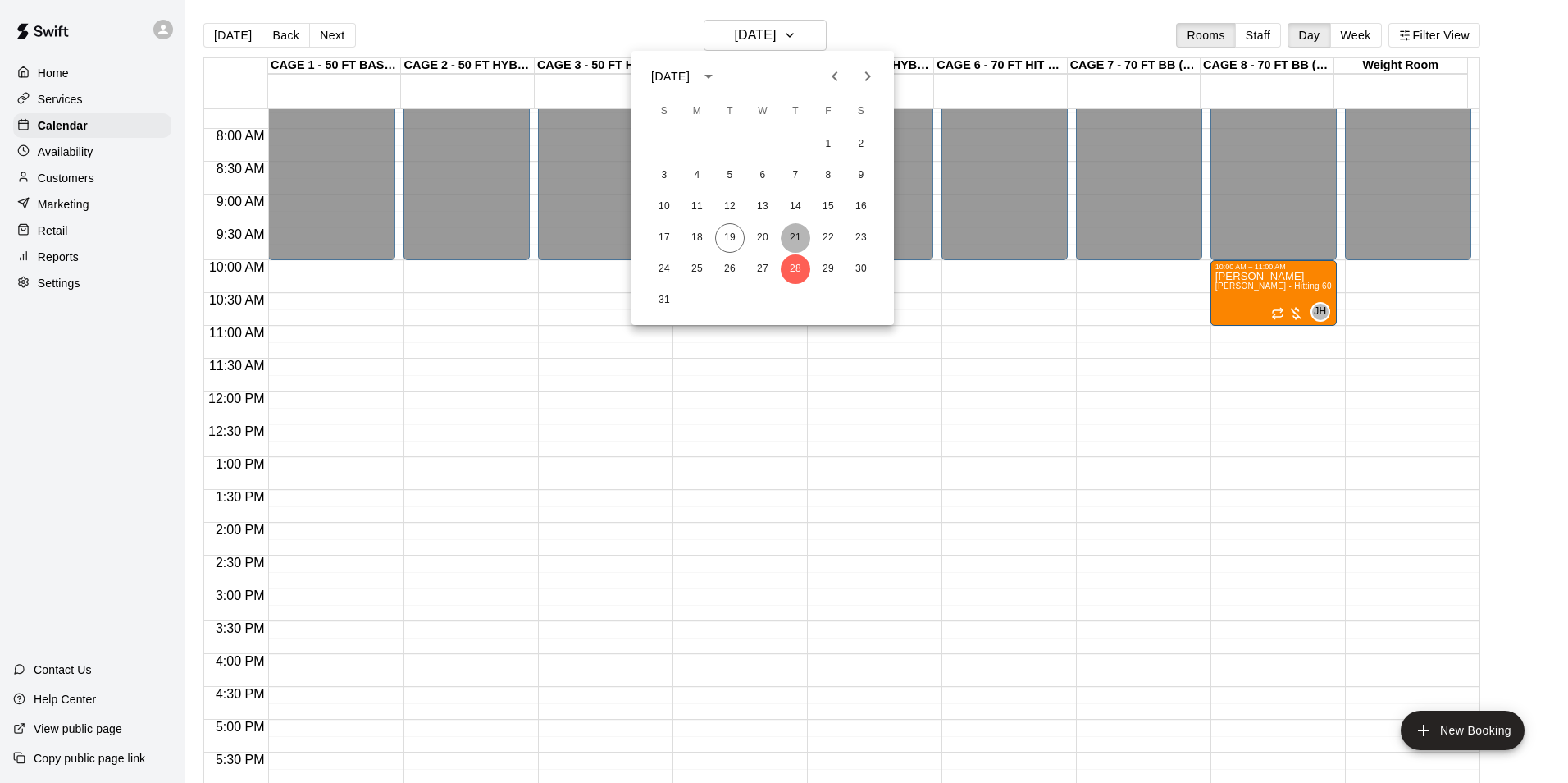
click at [799, 233] on button "21" at bounding box center [795, 237] width 29 height 29
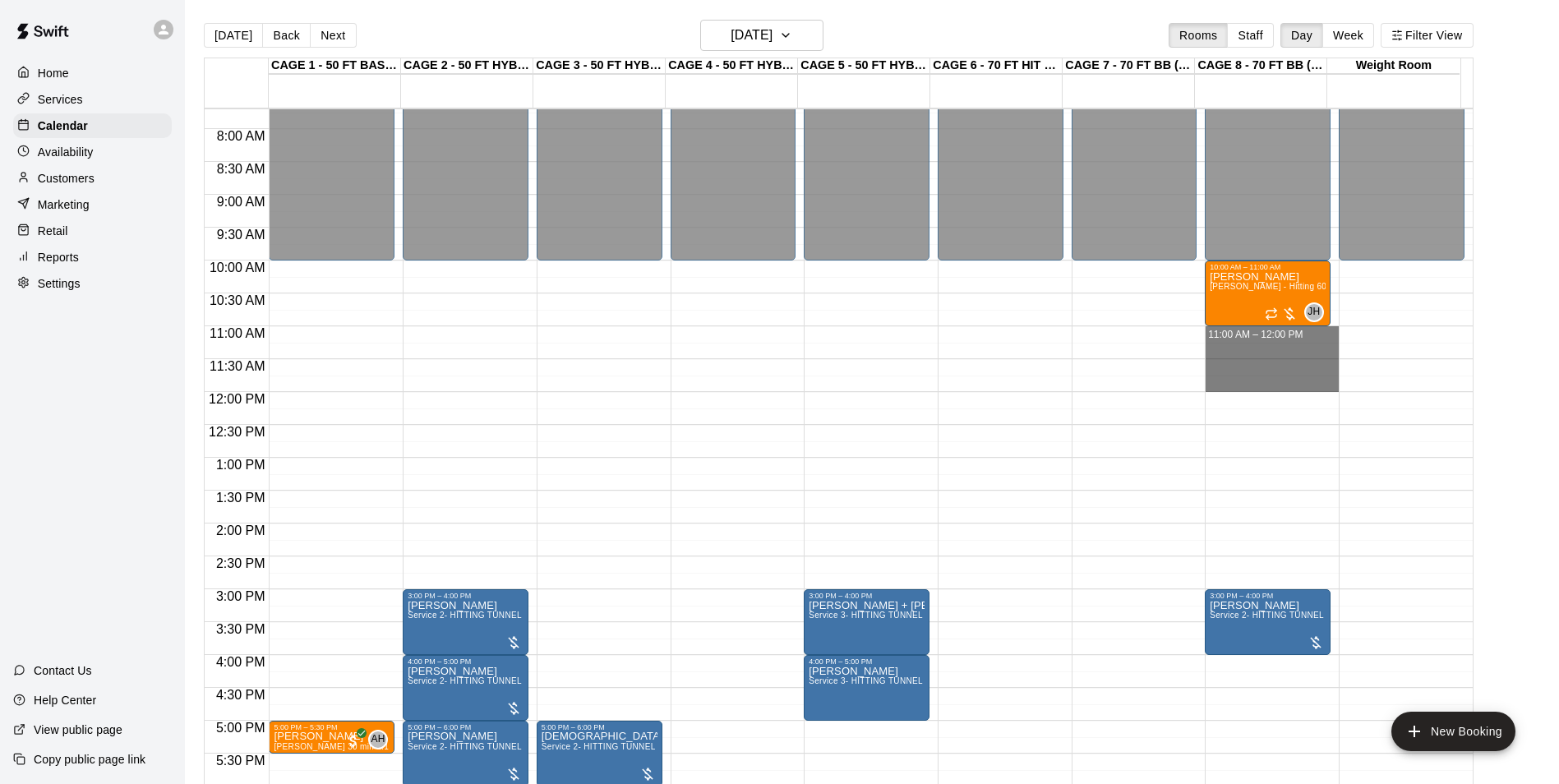
drag, startPoint x: 1272, startPoint y: 328, endPoint x: 1272, endPoint y: 387, distance: 59.0
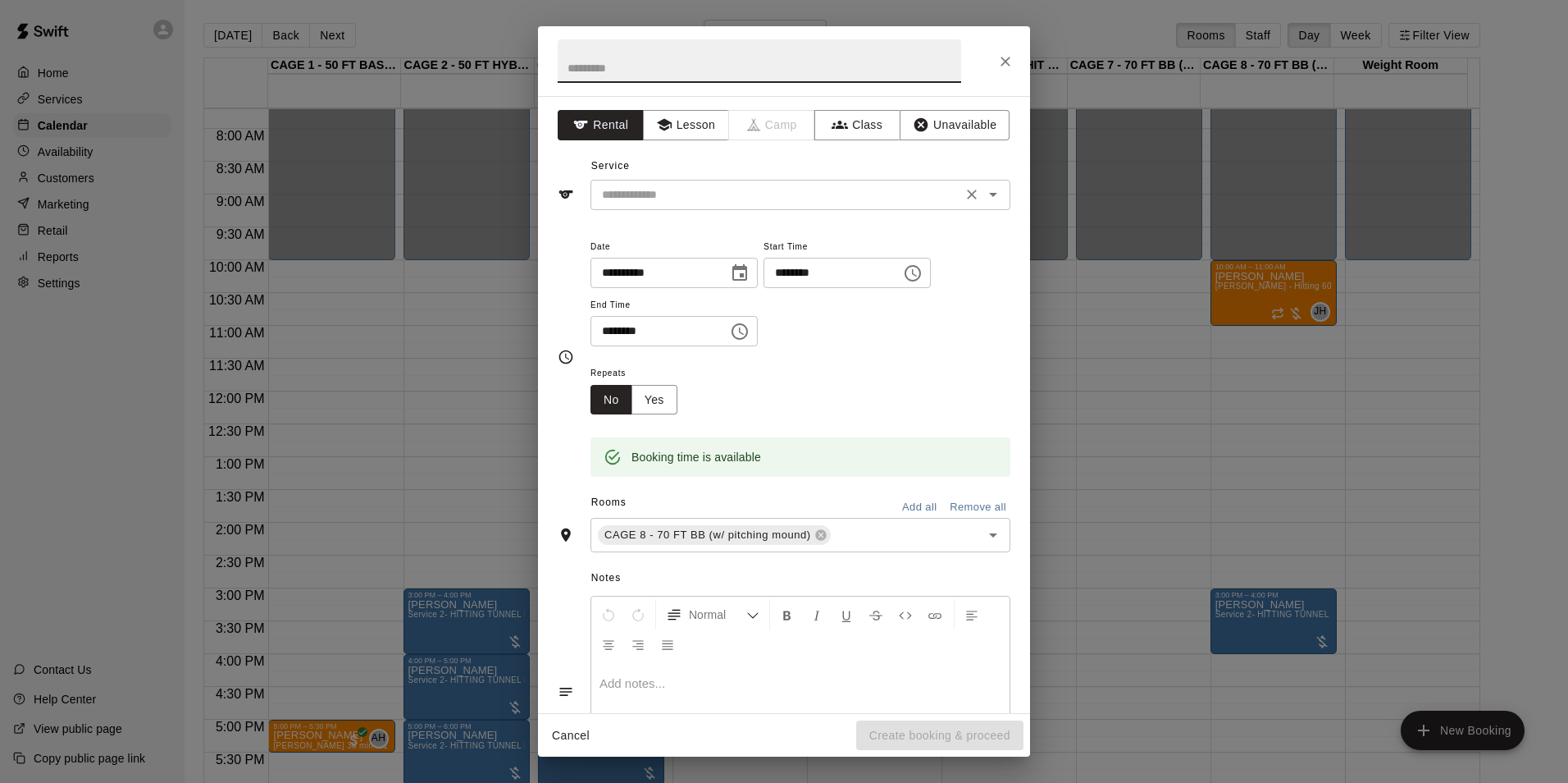
click at [824, 204] on input "text" at bounding box center [776, 195] width 362 height 21
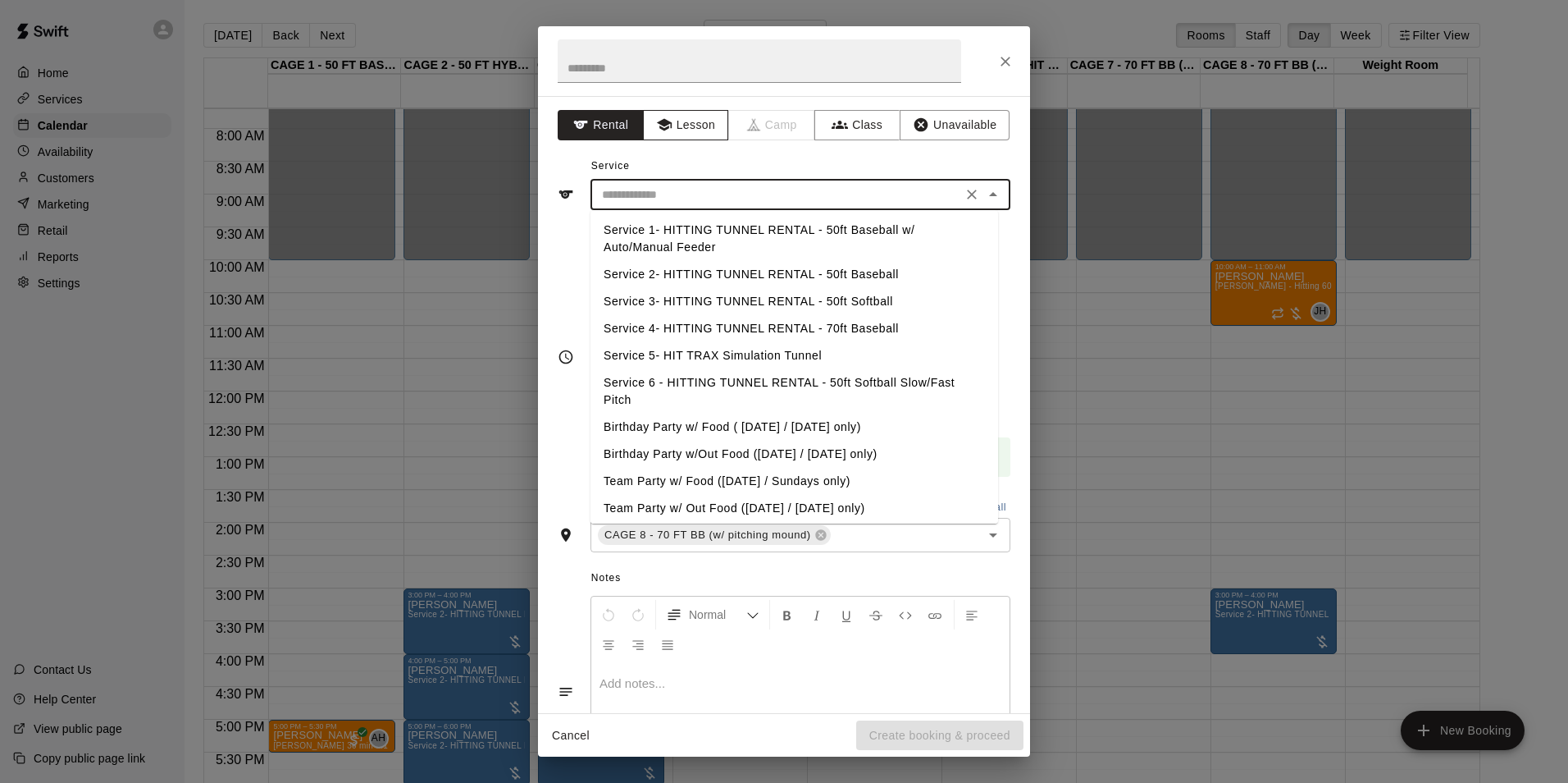
click at [680, 137] on button "Lesson" at bounding box center [687, 125] width 86 height 30
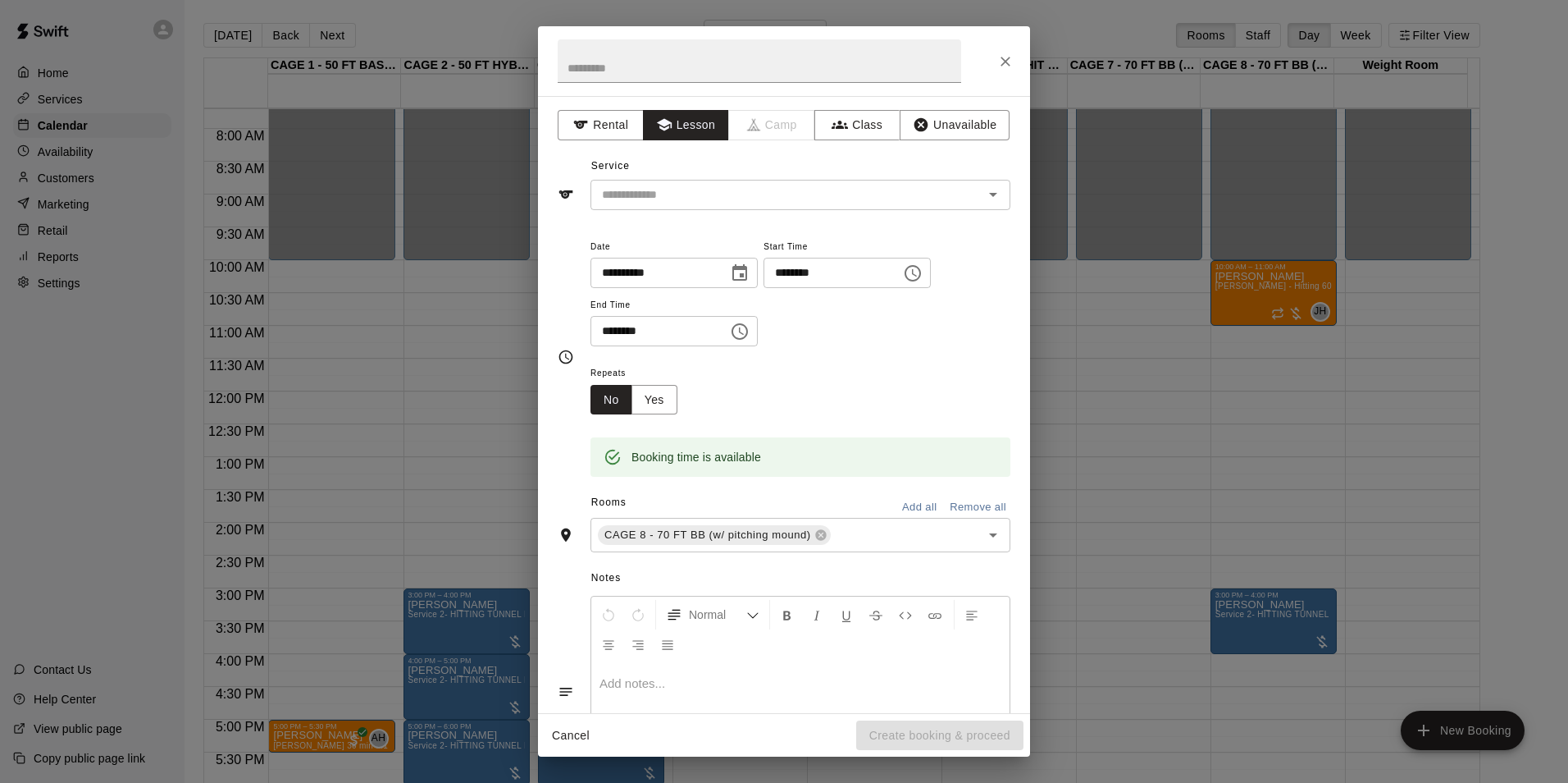
click at [822, 217] on div "**********" at bounding box center [784, 404] width 492 height 618
click at [822, 209] on div "​" at bounding box center [800, 195] width 420 height 30
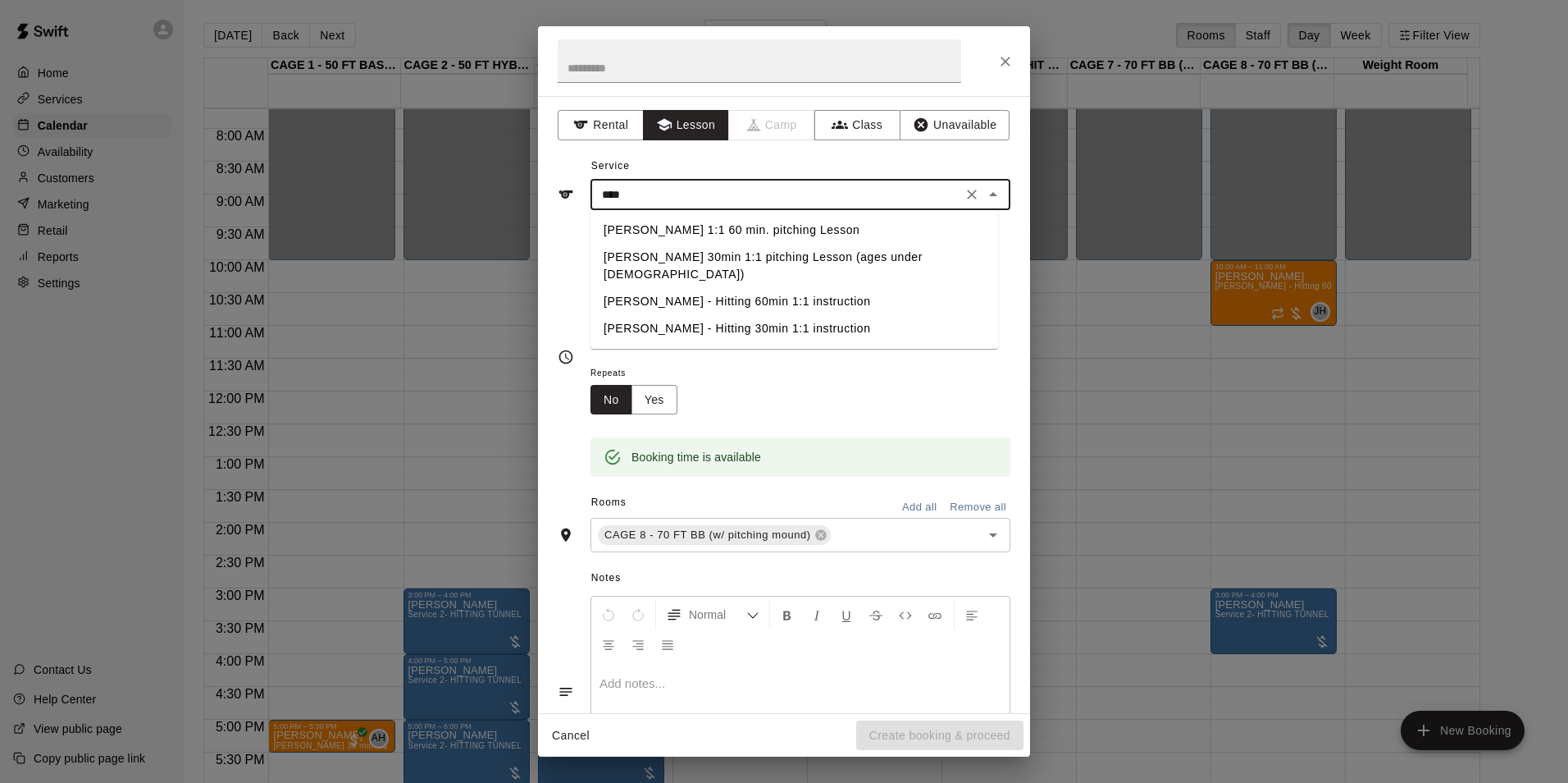
click at [732, 229] on li "[PERSON_NAME] 1:1 60 min. pitching Lesson" at bounding box center [795, 229] width 408 height 27
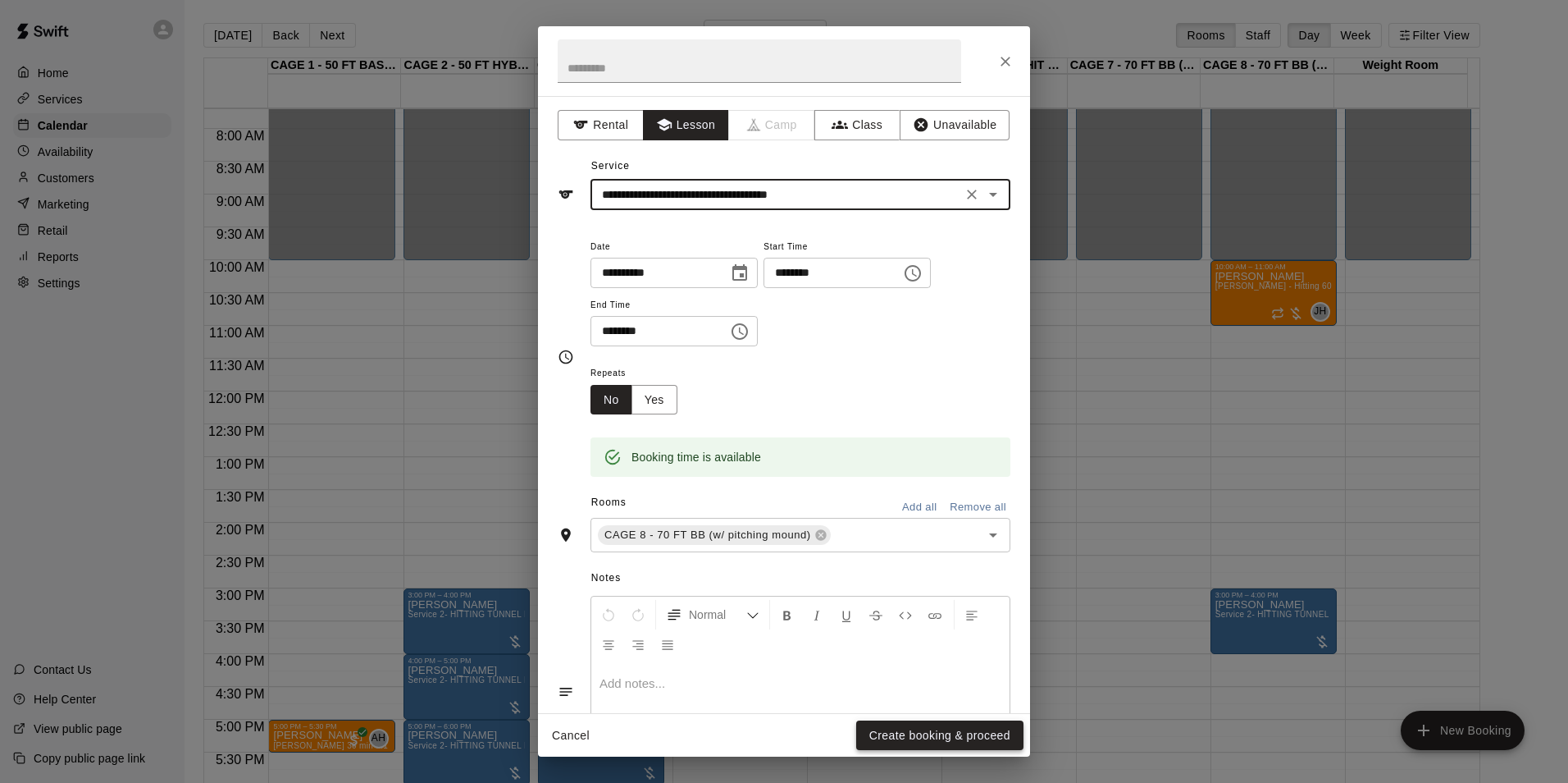
type input "**********"
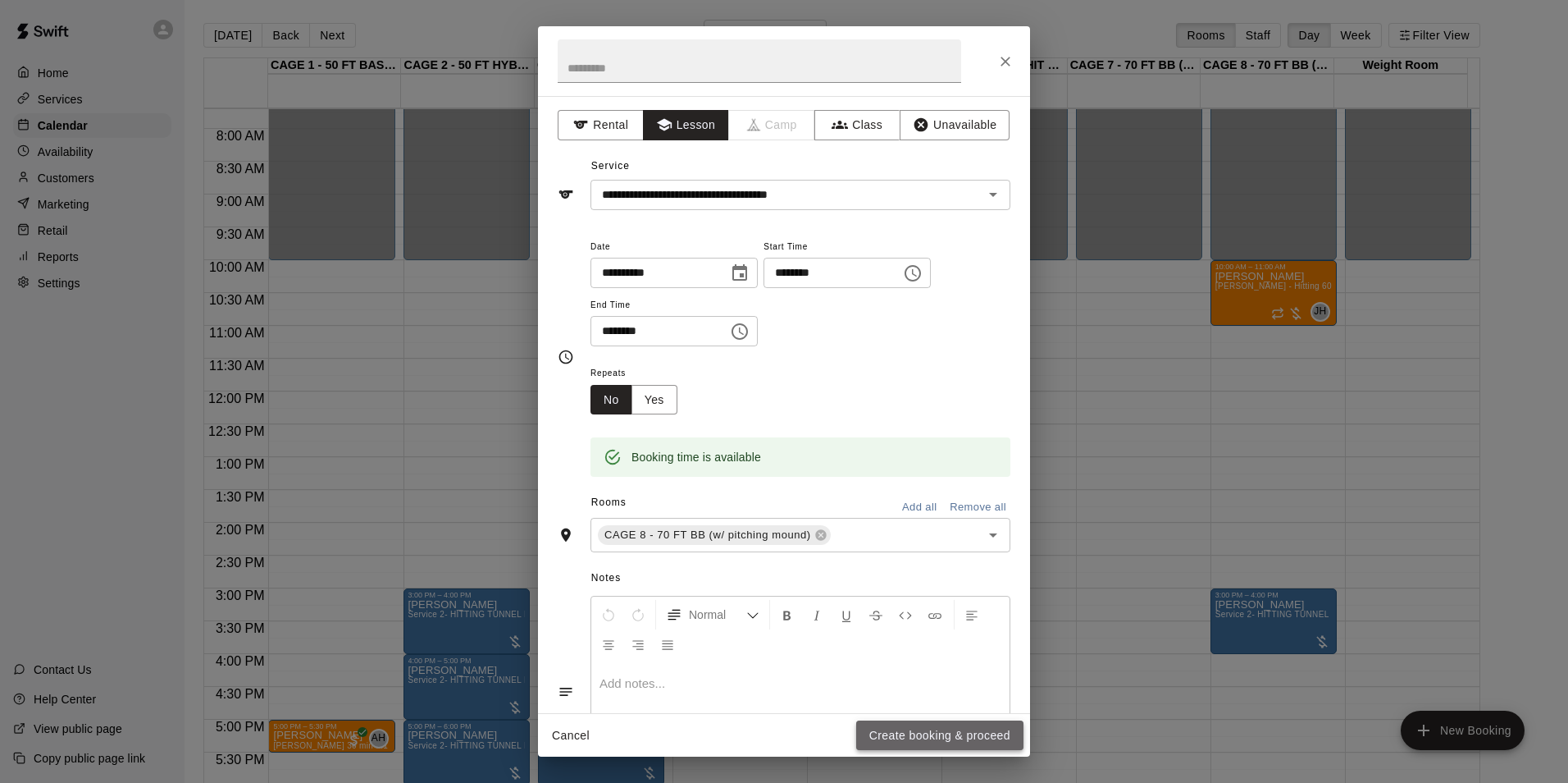
click at [955, 728] on button "Create booking & proceed" at bounding box center [940, 736] width 167 height 30
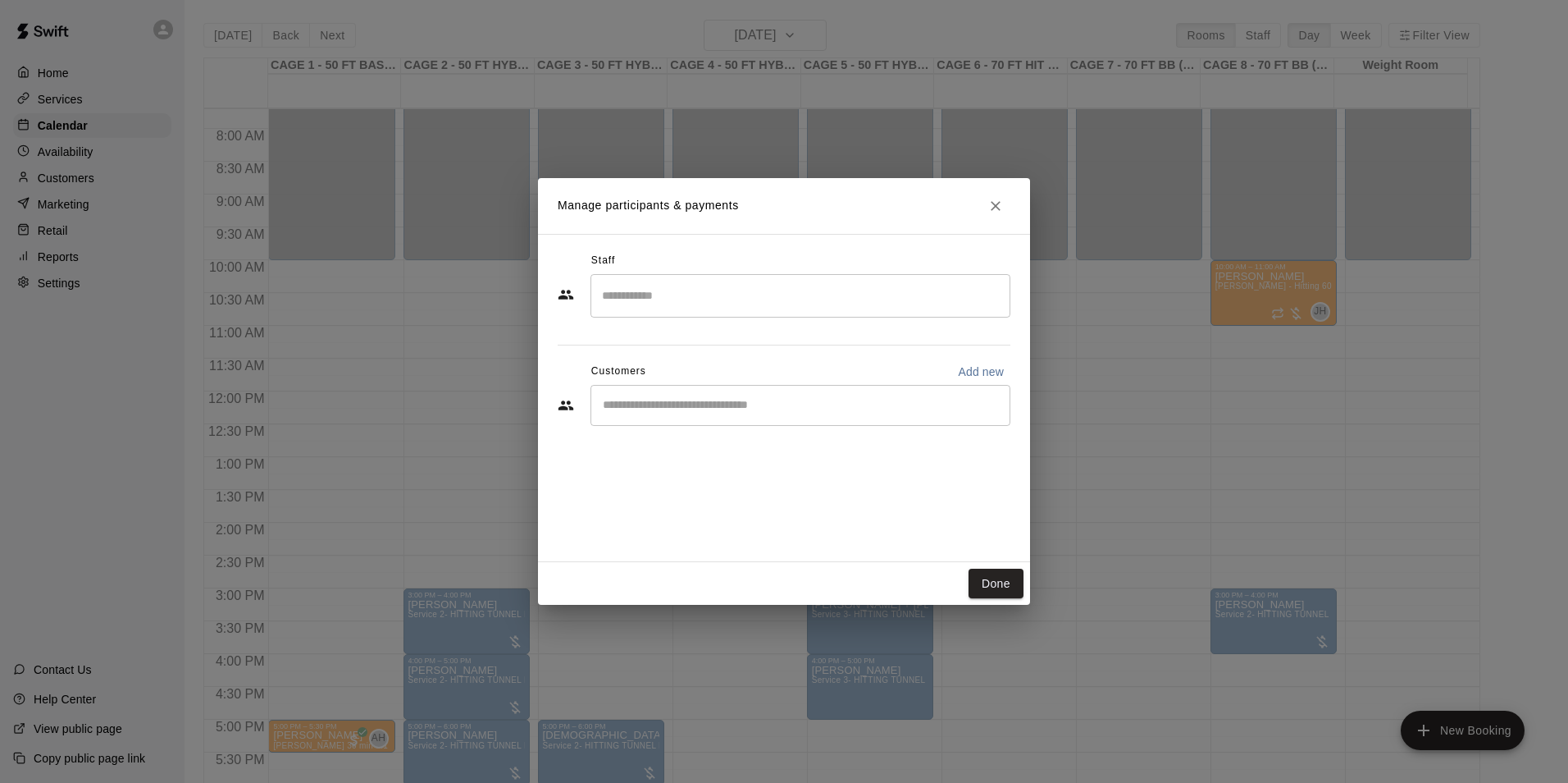
click at [717, 402] on input "Start typing to search customers..." at bounding box center [800, 405] width 405 height 16
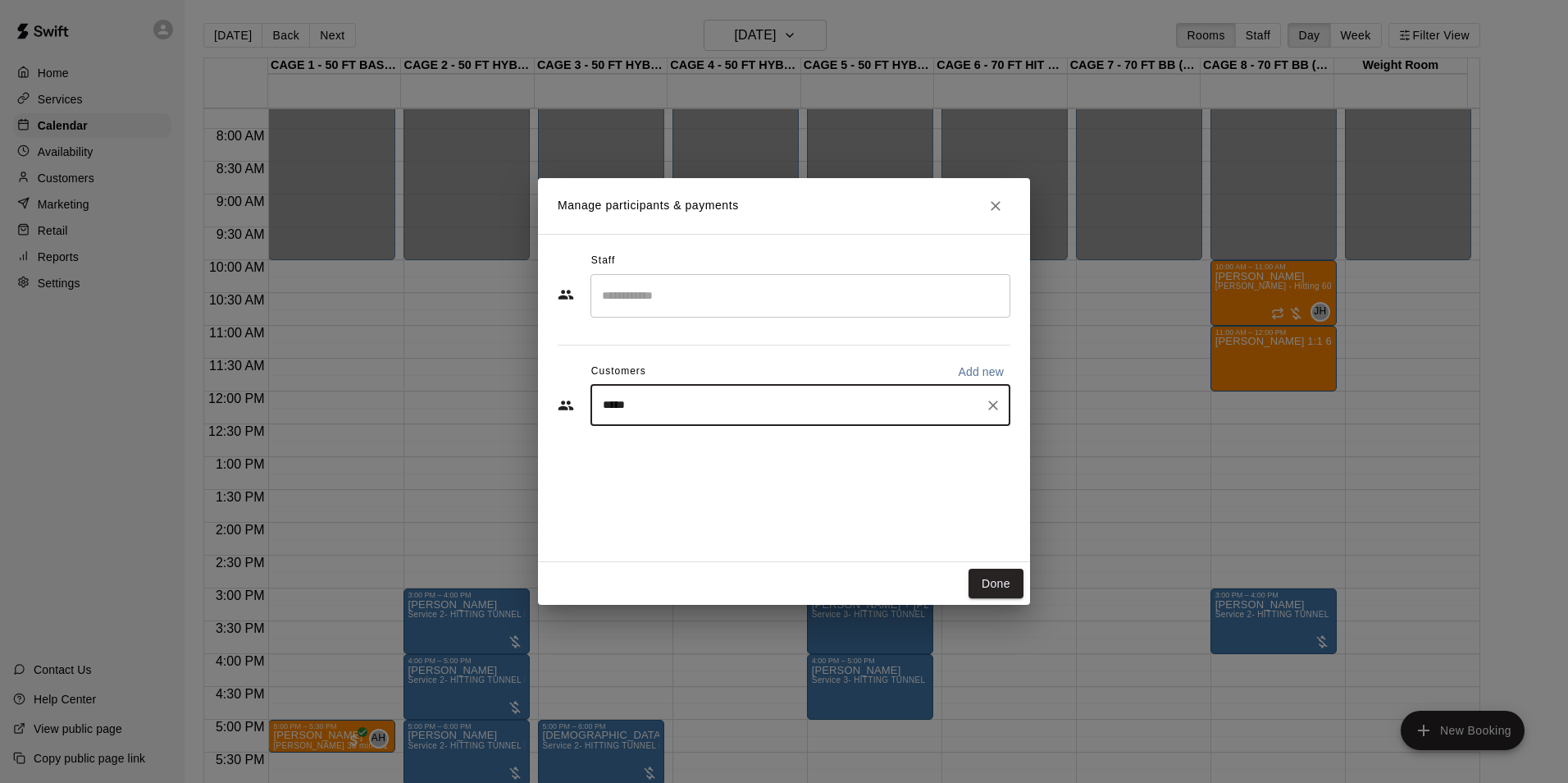
type input "******"
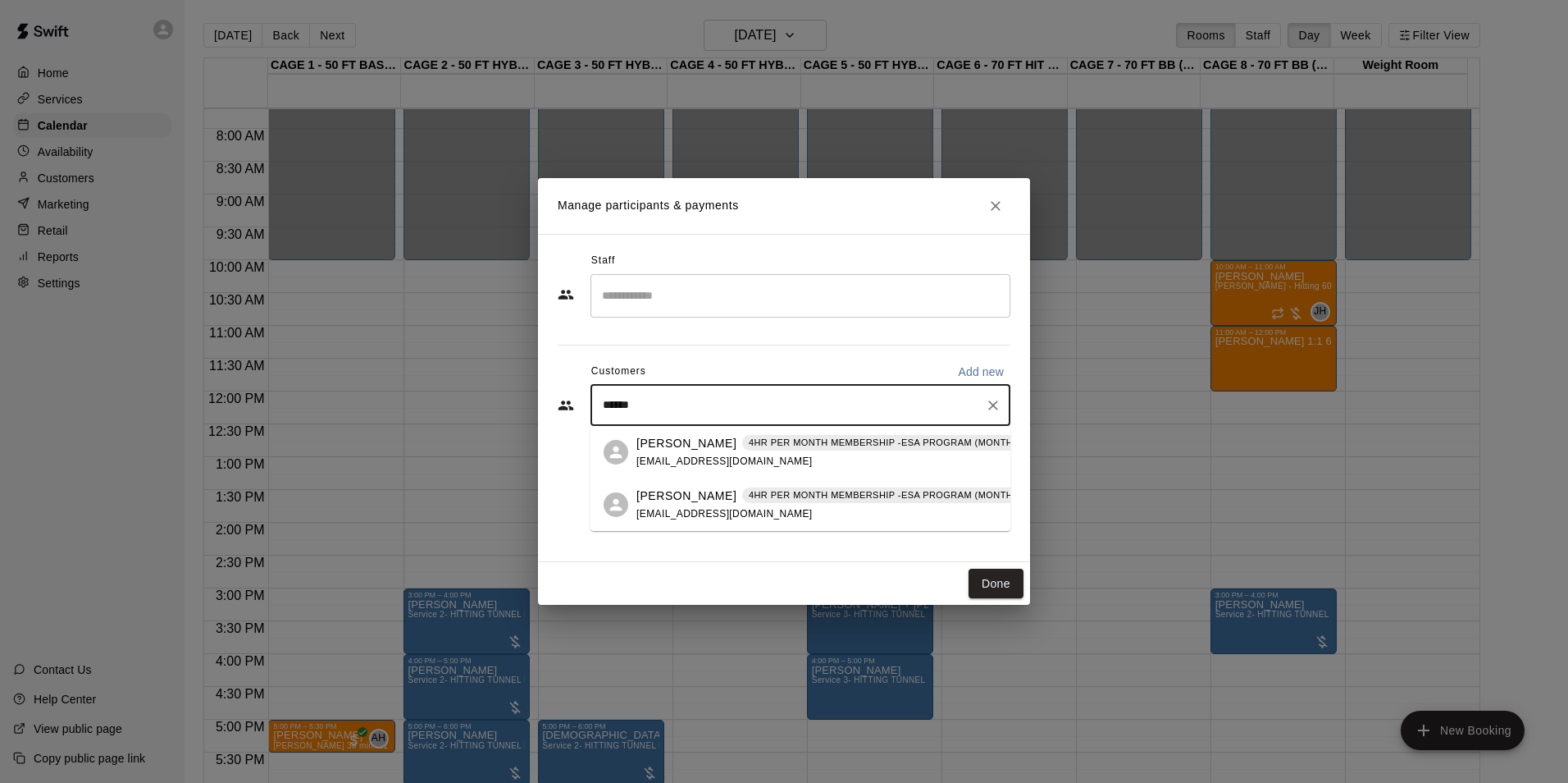
click at [682, 445] on p "[PERSON_NAME]" at bounding box center [687, 444] width 101 height 17
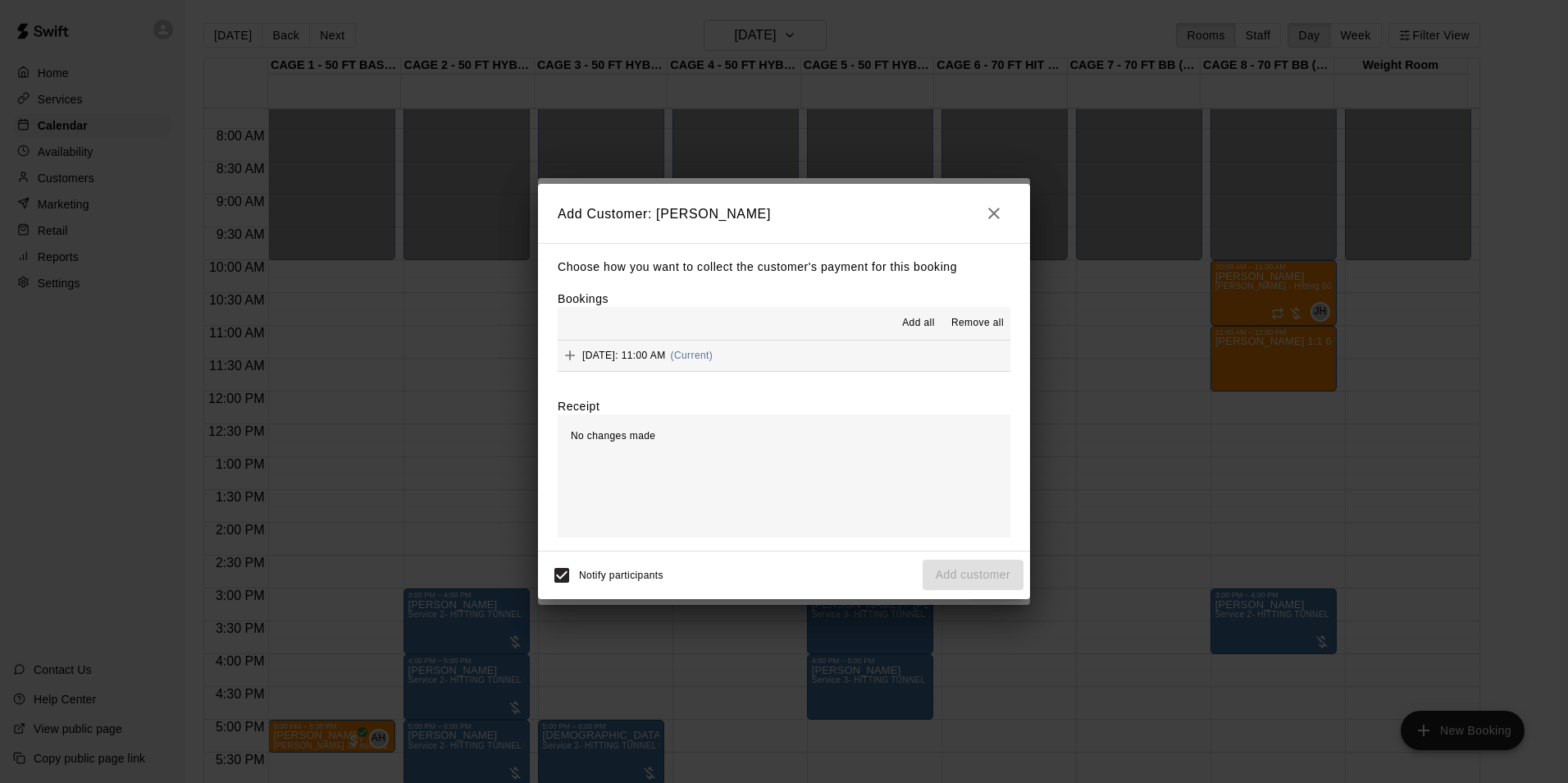
click at [796, 360] on button "Thursday, August 21: 11:00 AM (Current)" at bounding box center [784, 355] width 453 height 30
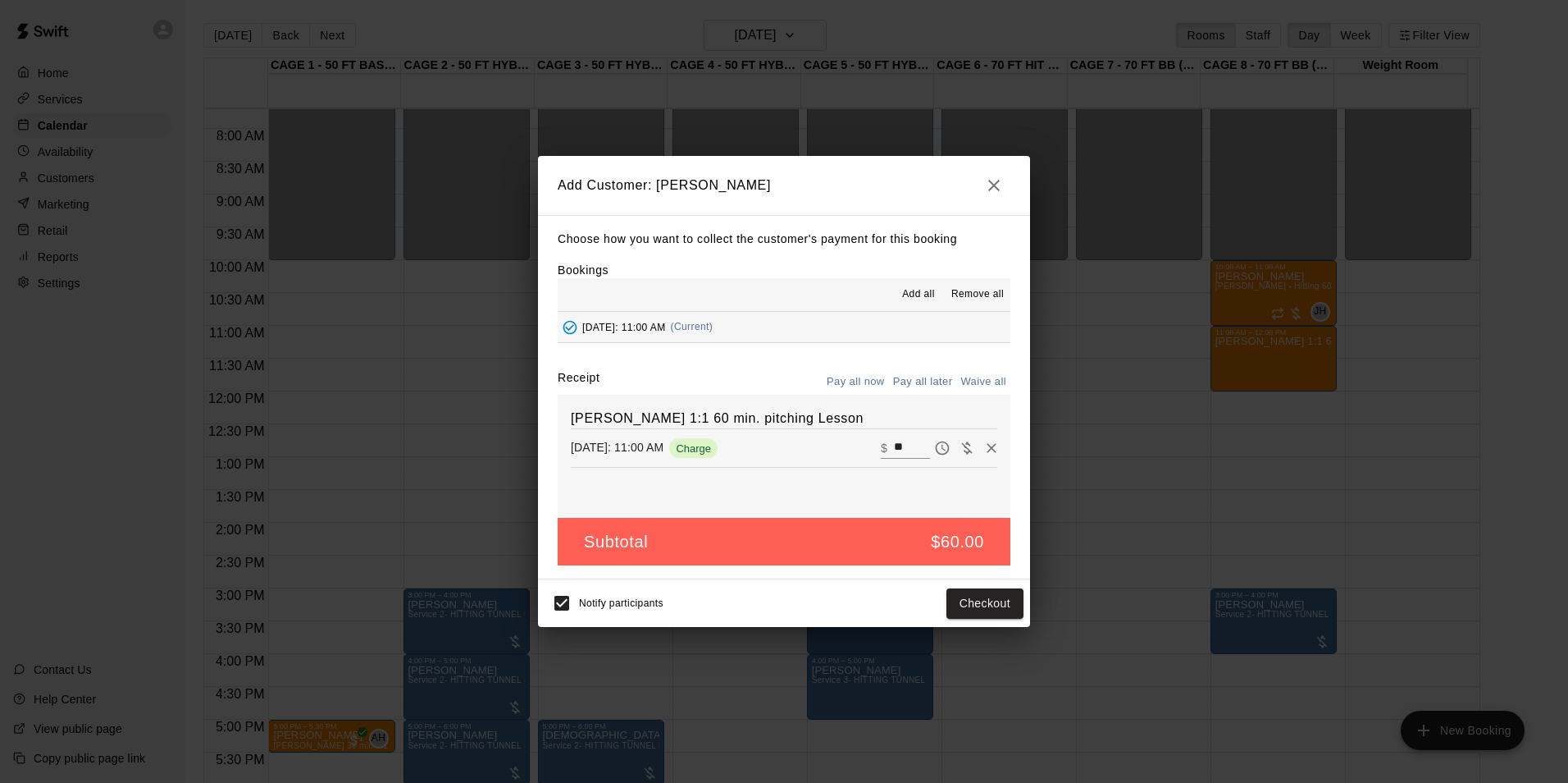
click at [937, 378] on button "Pay all later" at bounding box center [923, 382] width 68 height 25
click at [973, 611] on button "Add customer" at bounding box center [972, 603] width 101 height 30
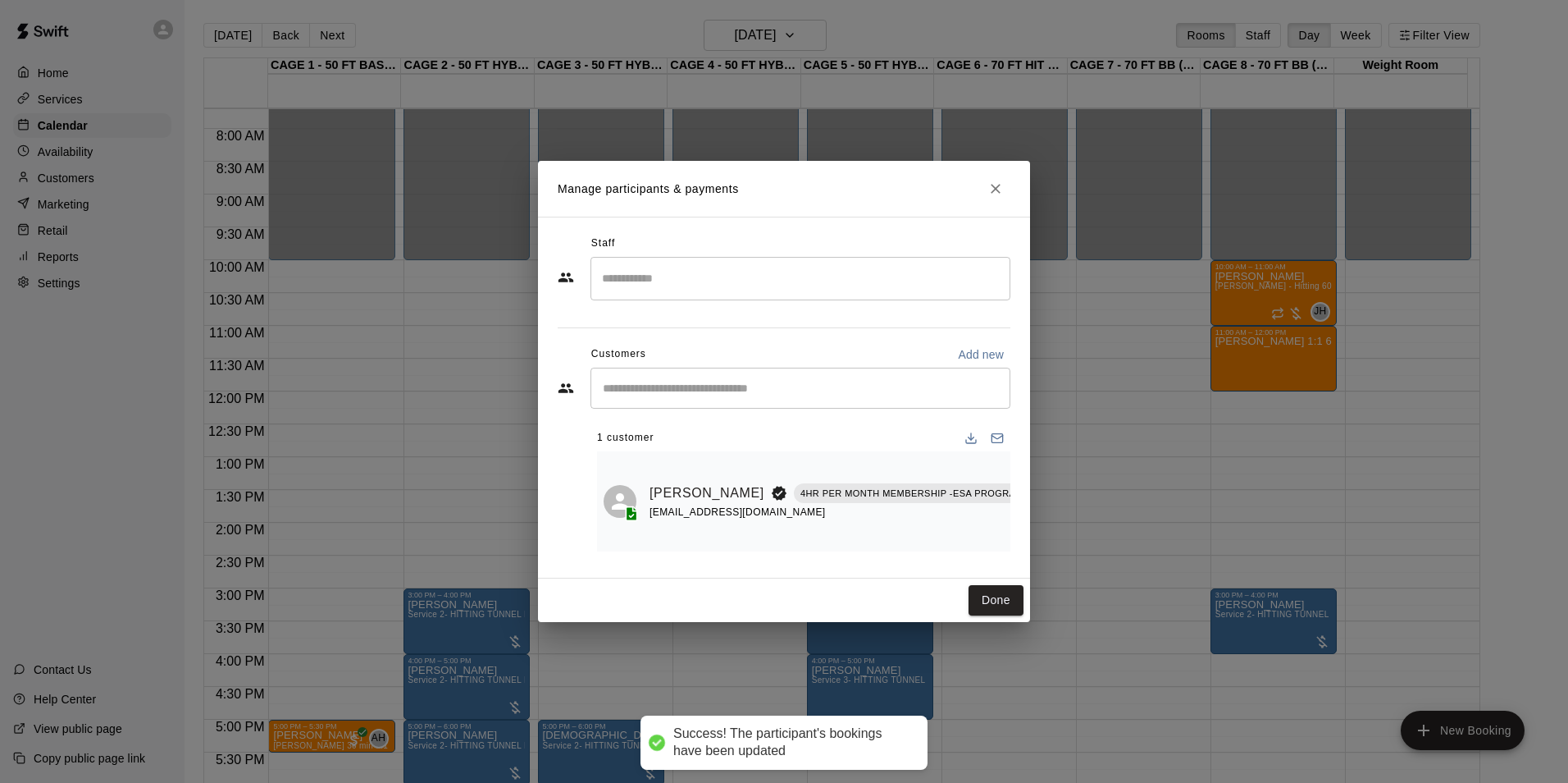
click at [972, 587] on div "Done" at bounding box center [784, 601] width 492 height 43
click at [975, 600] on button "Done" at bounding box center [996, 601] width 54 height 30
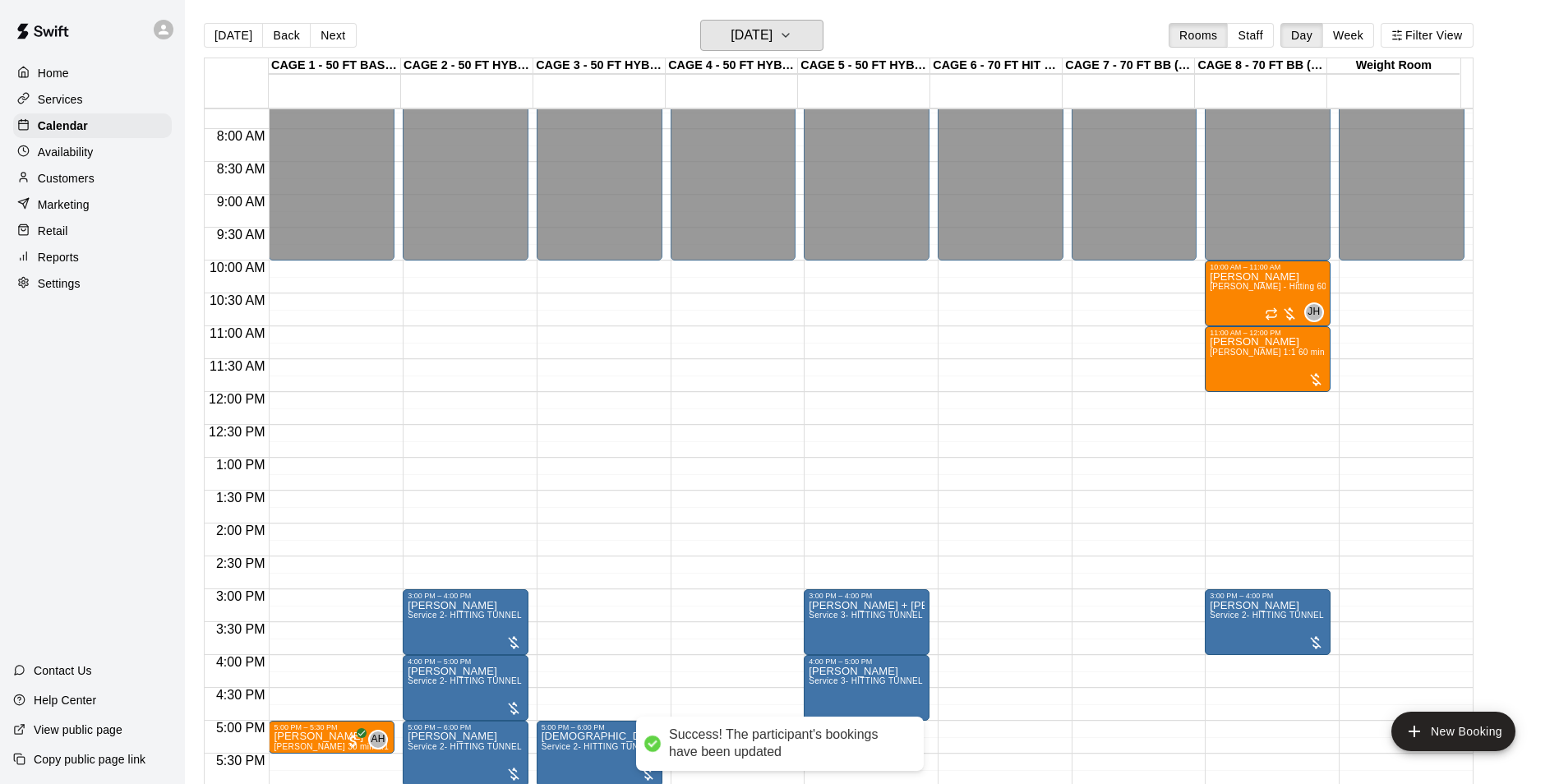
click at [773, 30] on h6 "[DATE]" at bounding box center [751, 35] width 42 height 23
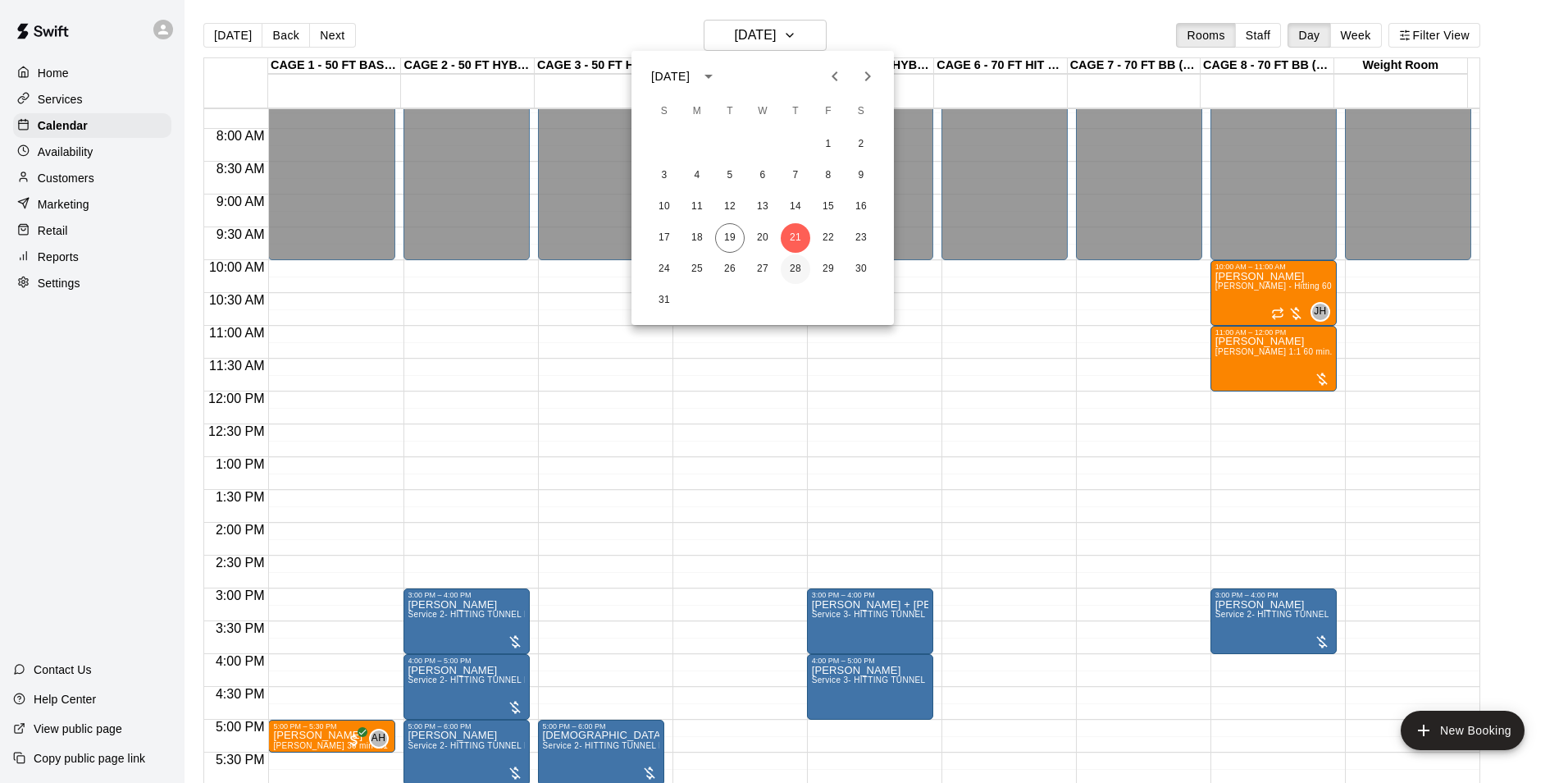
click at [802, 265] on button "28" at bounding box center [795, 269] width 29 height 29
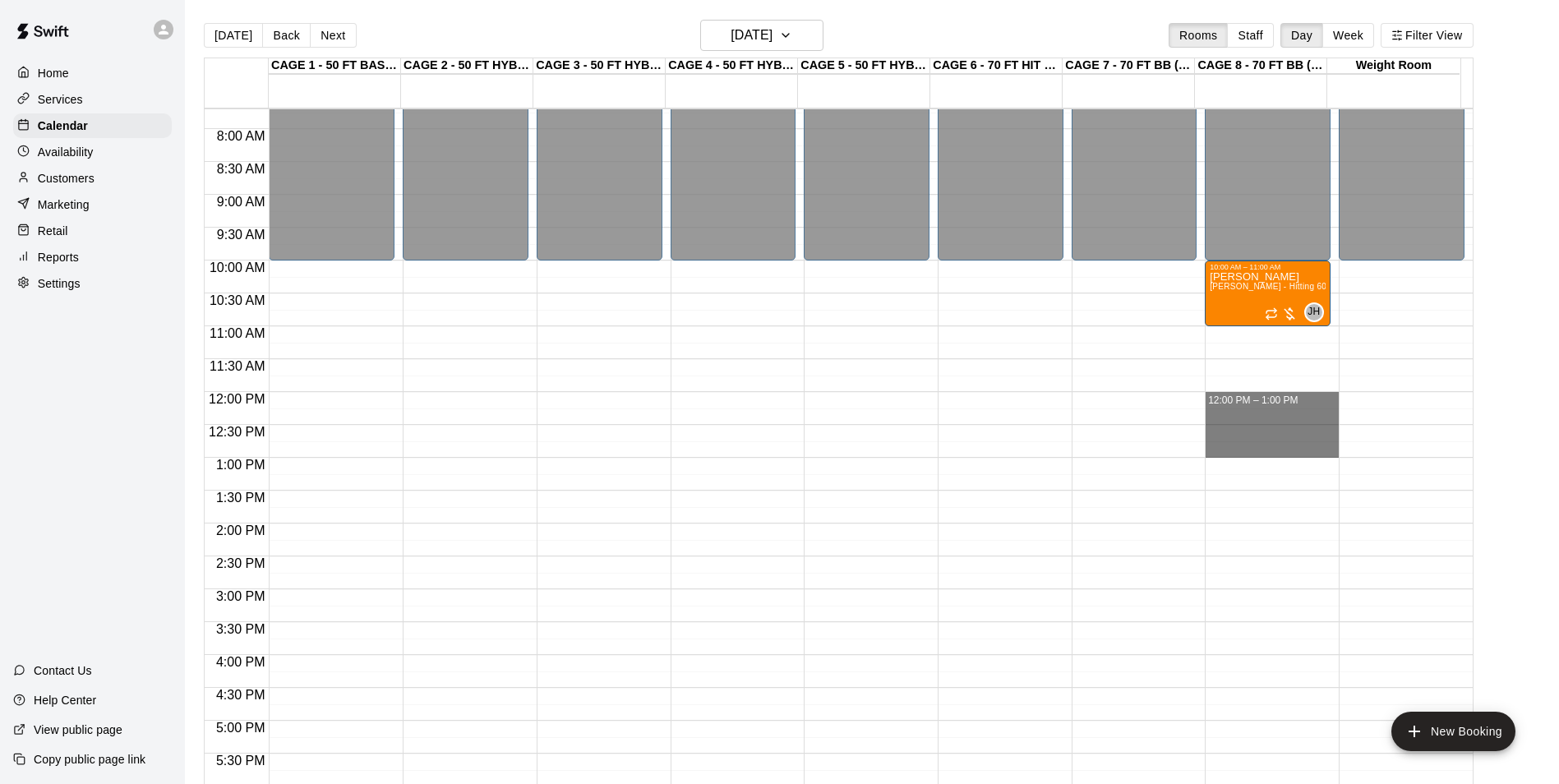
drag, startPoint x: 1251, startPoint y: 393, endPoint x: 1245, endPoint y: 454, distance: 61.3
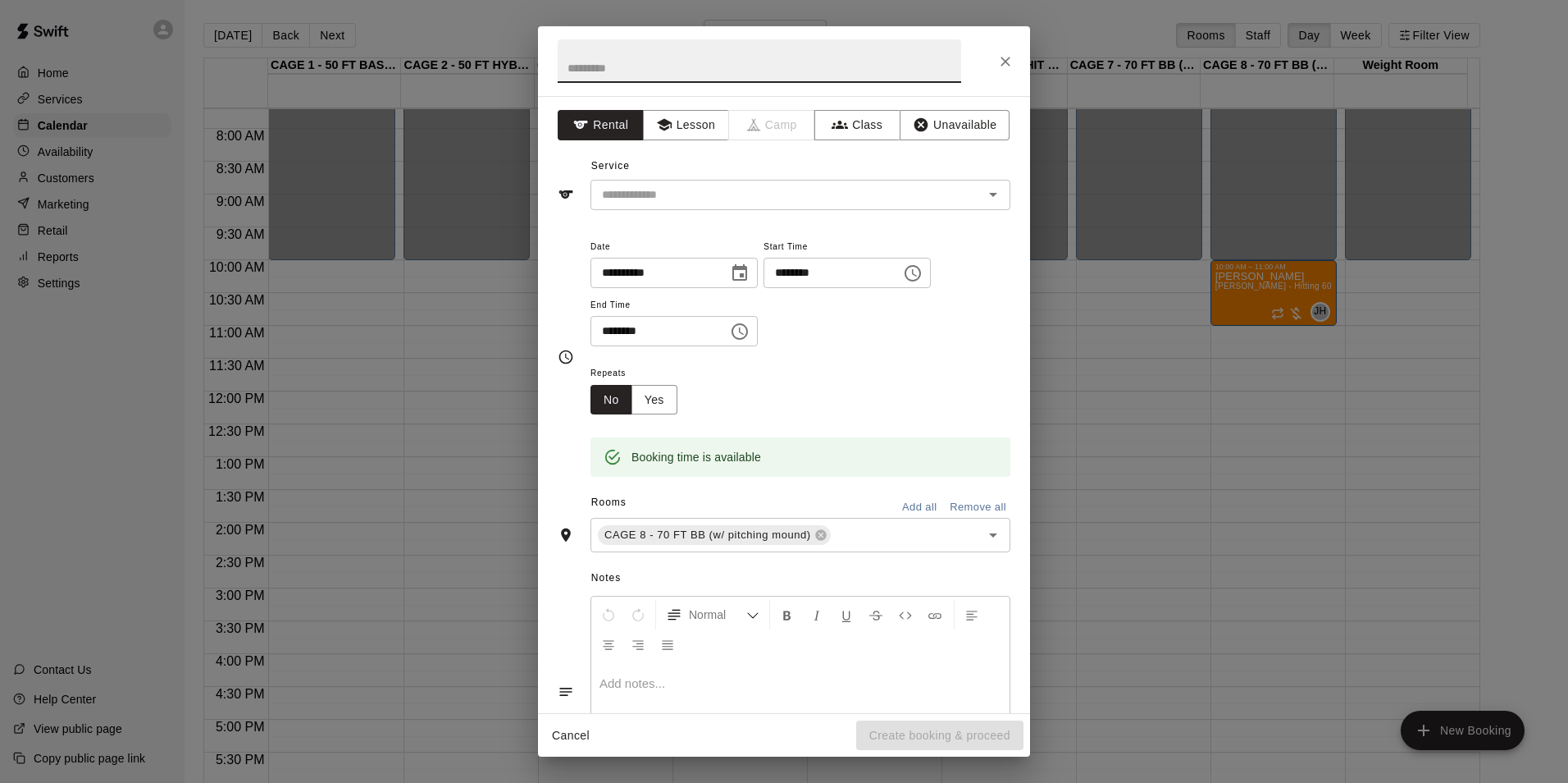
click at [800, 214] on div "**********" at bounding box center [784, 404] width 492 height 618
click at [801, 208] on div "​" at bounding box center [800, 195] width 420 height 30
click at [695, 101] on div "**********" at bounding box center [784, 404] width 492 height 618
click at [703, 153] on div "Service ​" at bounding box center [784, 181] width 453 height 56
click at [698, 132] on button "Lesson" at bounding box center [687, 125] width 86 height 30
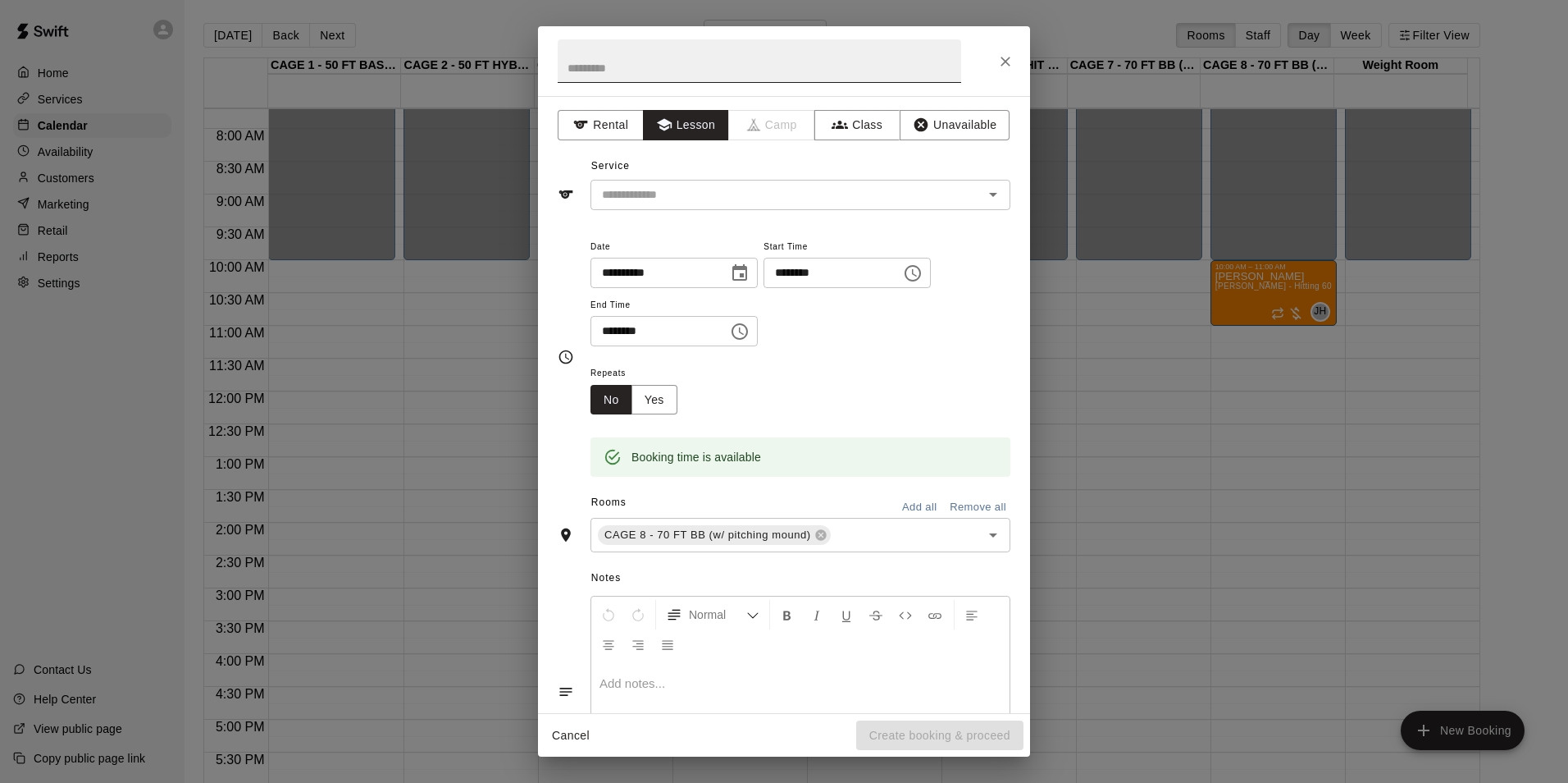
click at [703, 81] on input "text" at bounding box center [760, 61] width 404 height 43
click at [715, 180] on div "​" at bounding box center [800, 195] width 420 height 30
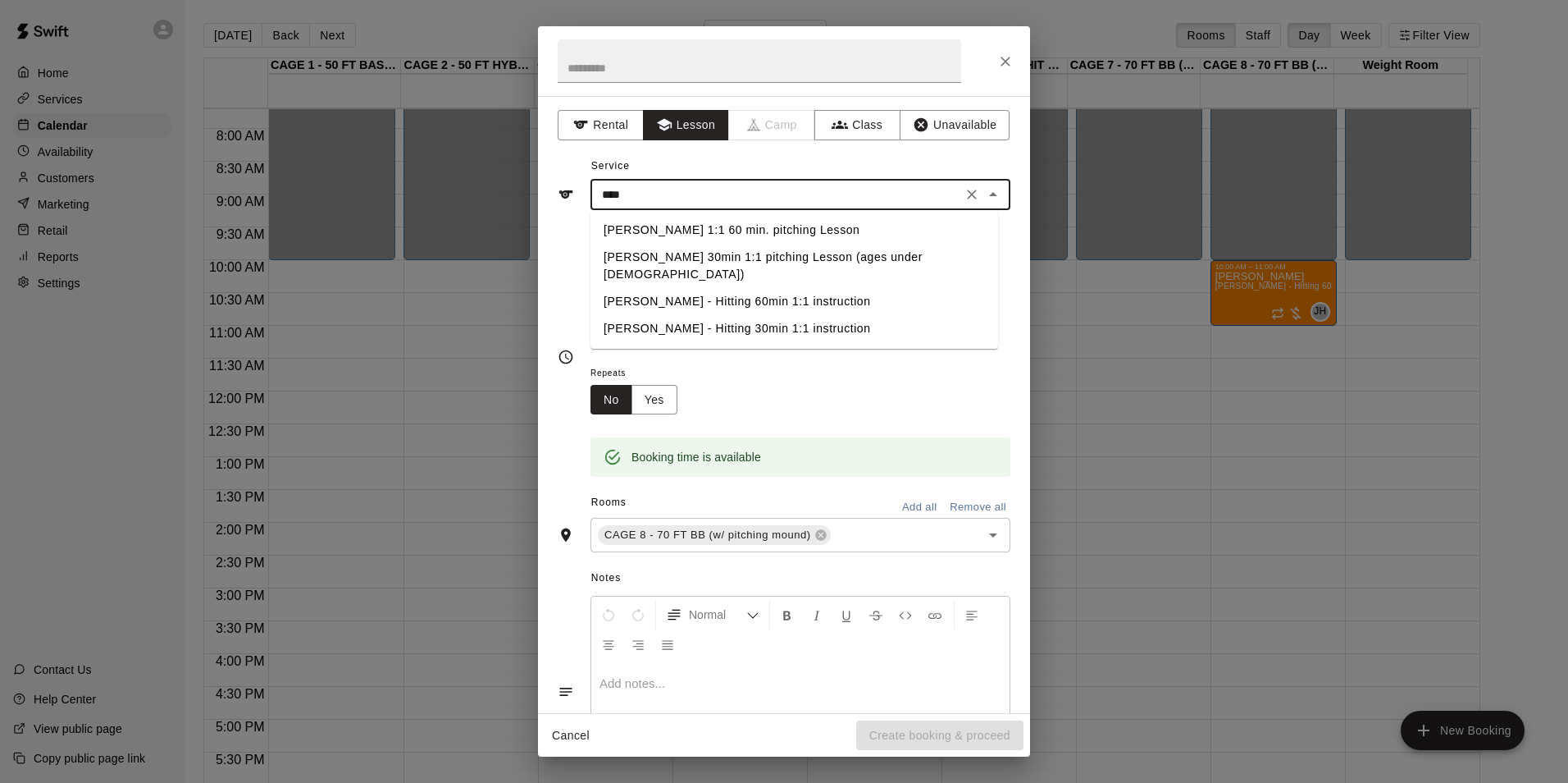
click at [760, 227] on li "[PERSON_NAME] 1:1 60 min. pitching Lesson" at bounding box center [795, 229] width 408 height 27
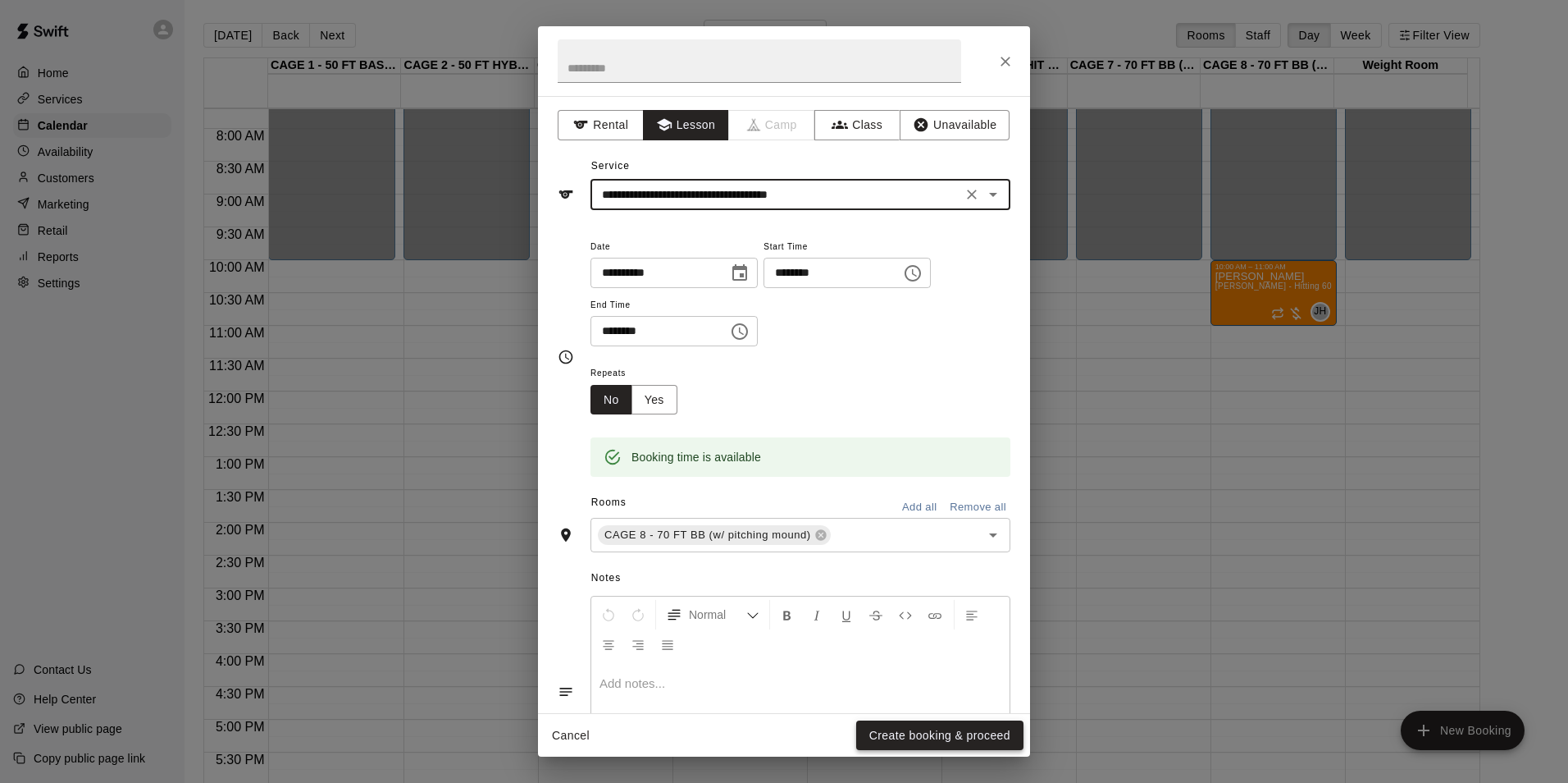
type input "**********"
click at [907, 732] on button "Create booking & proceed" at bounding box center [940, 736] width 167 height 30
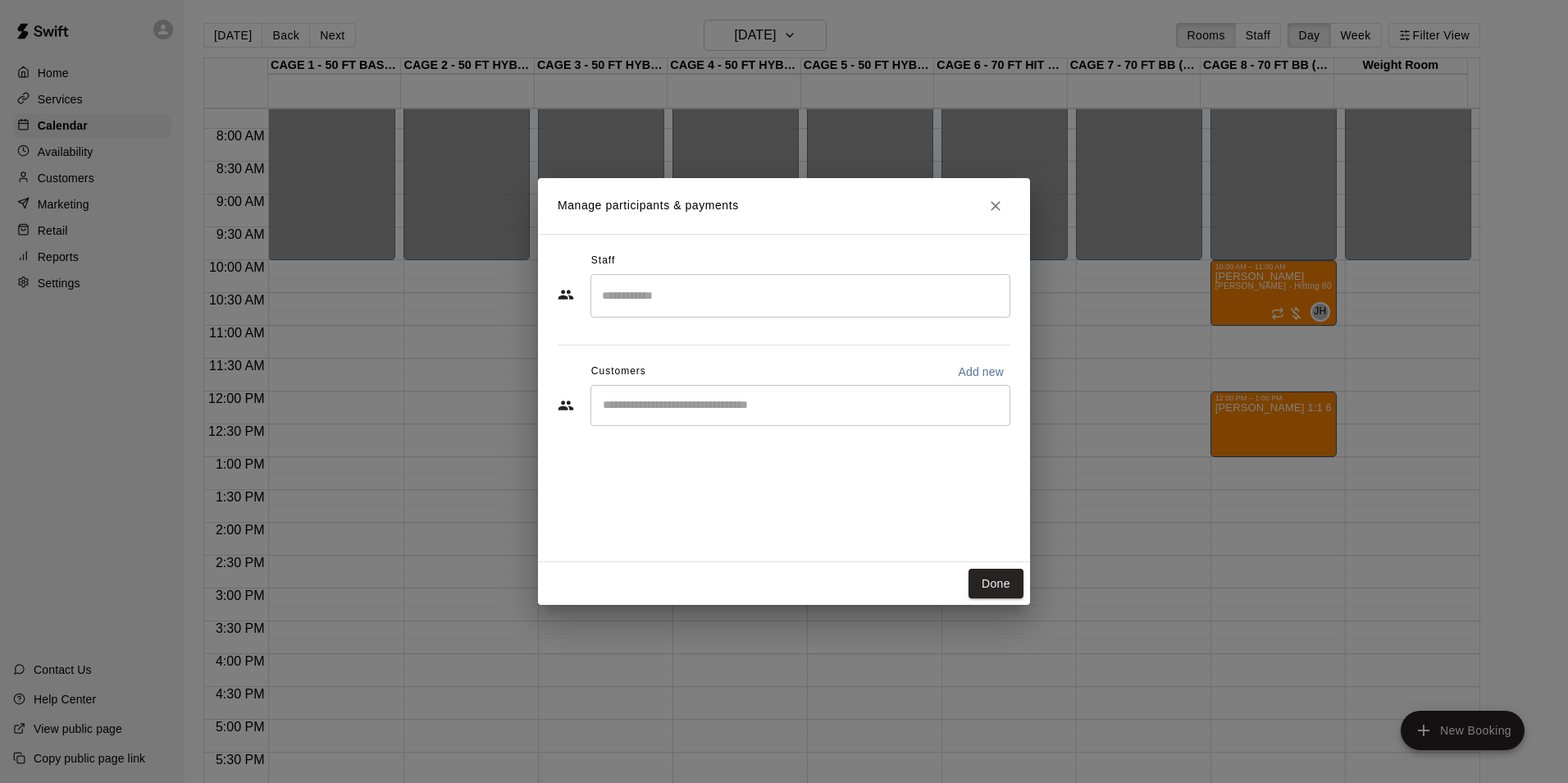
click at [757, 432] on div "Staff ​ Customers Add new ​" at bounding box center [784, 345] width 453 height 195
click at [758, 427] on div "​" at bounding box center [784, 406] width 453 height 44
click at [766, 418] on div "​" at bounding box center [800, 405] width 420 height 41
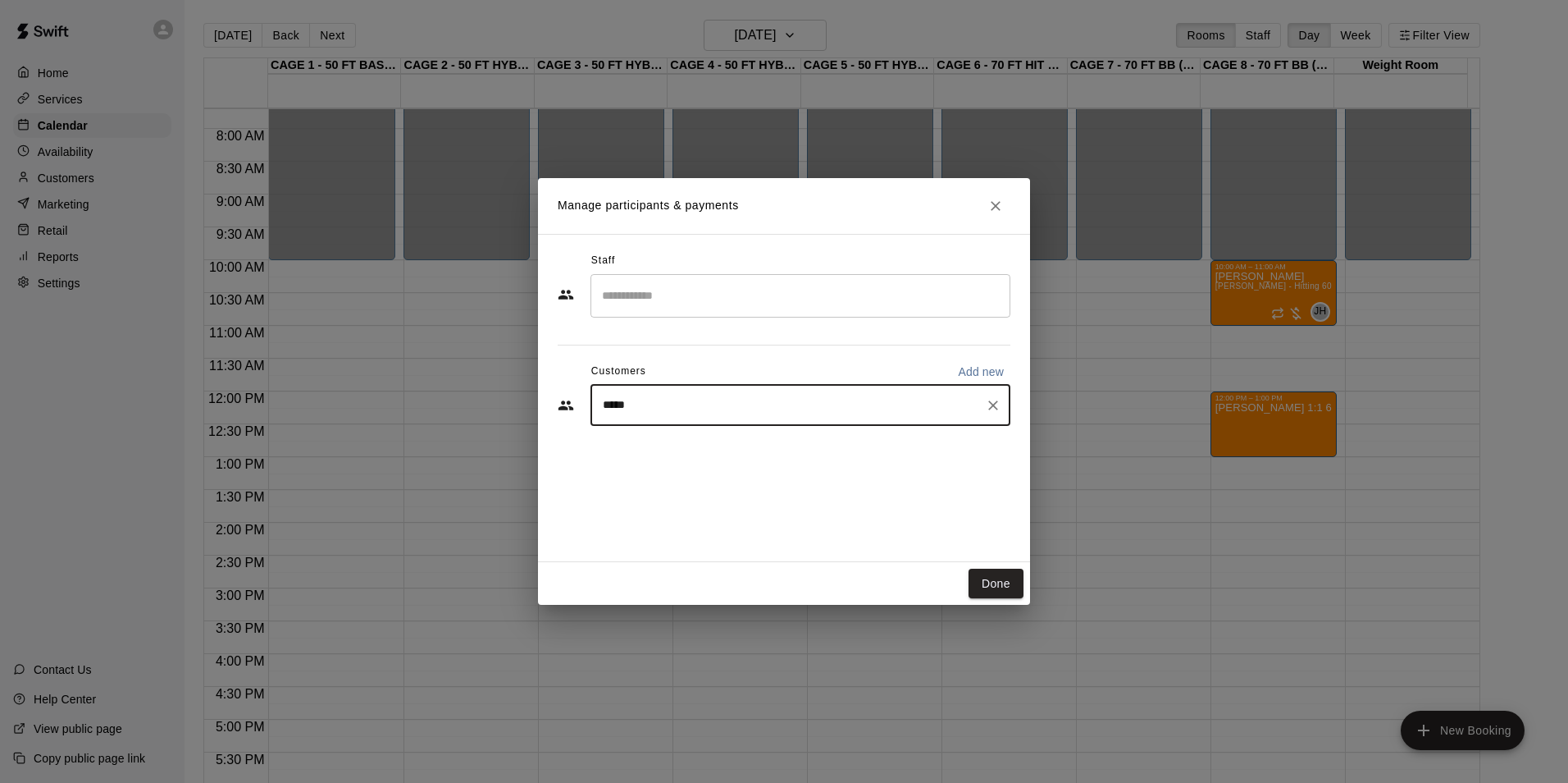
type input "******"
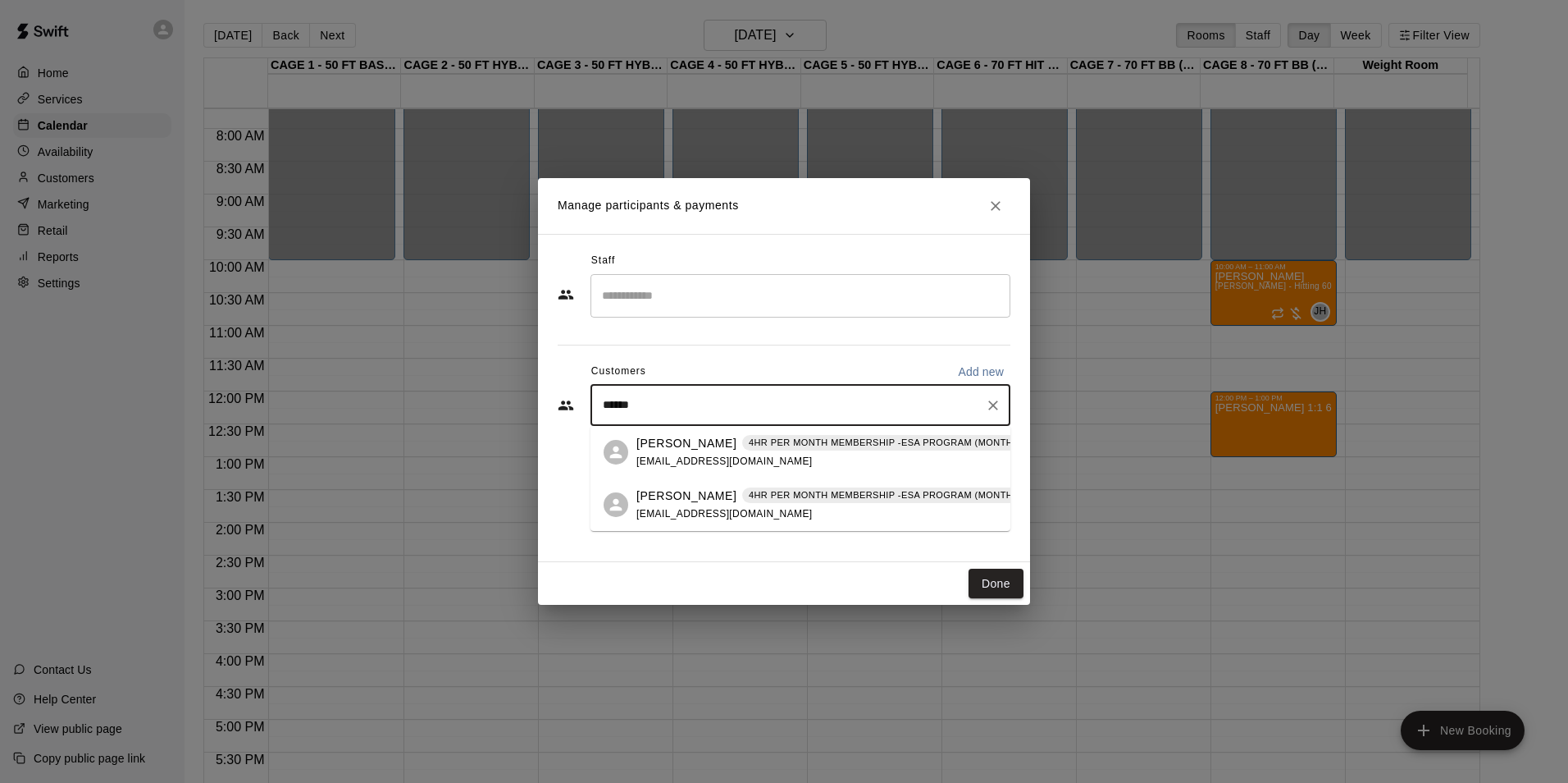
click at [645, 472] on div "Colt Crosby 4HR PER MONTH MEMBERSHIP -ESA PROGRAM (MONTHLY OR QUARTERLY OR ANNU…" at bounding box center [800, 452] width 420 height 53
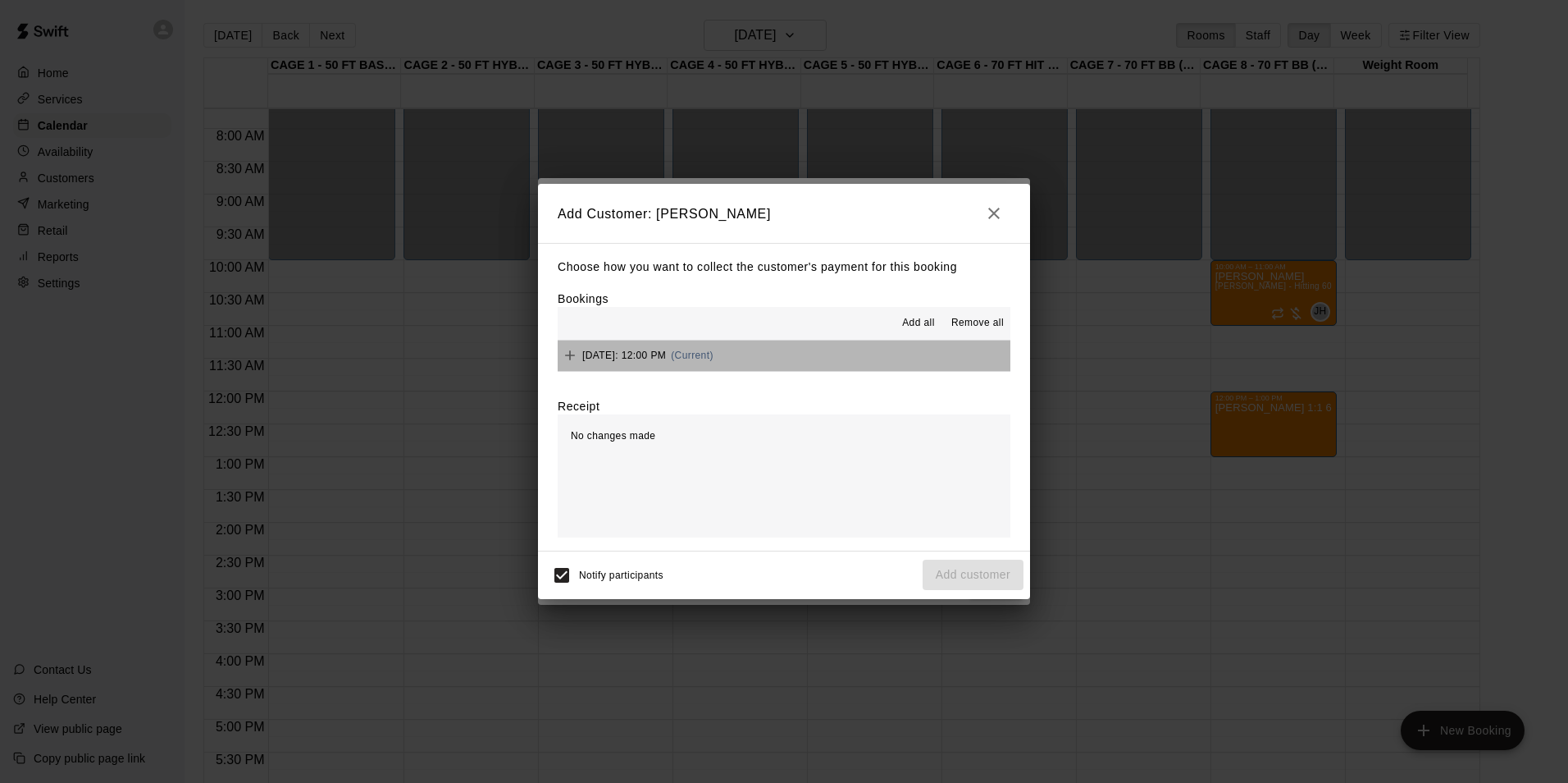
click at [828, 351] on button "Thursday, August 28: 12:00 PM (Current)" at bounding box center [784, 355] width 453 height 30
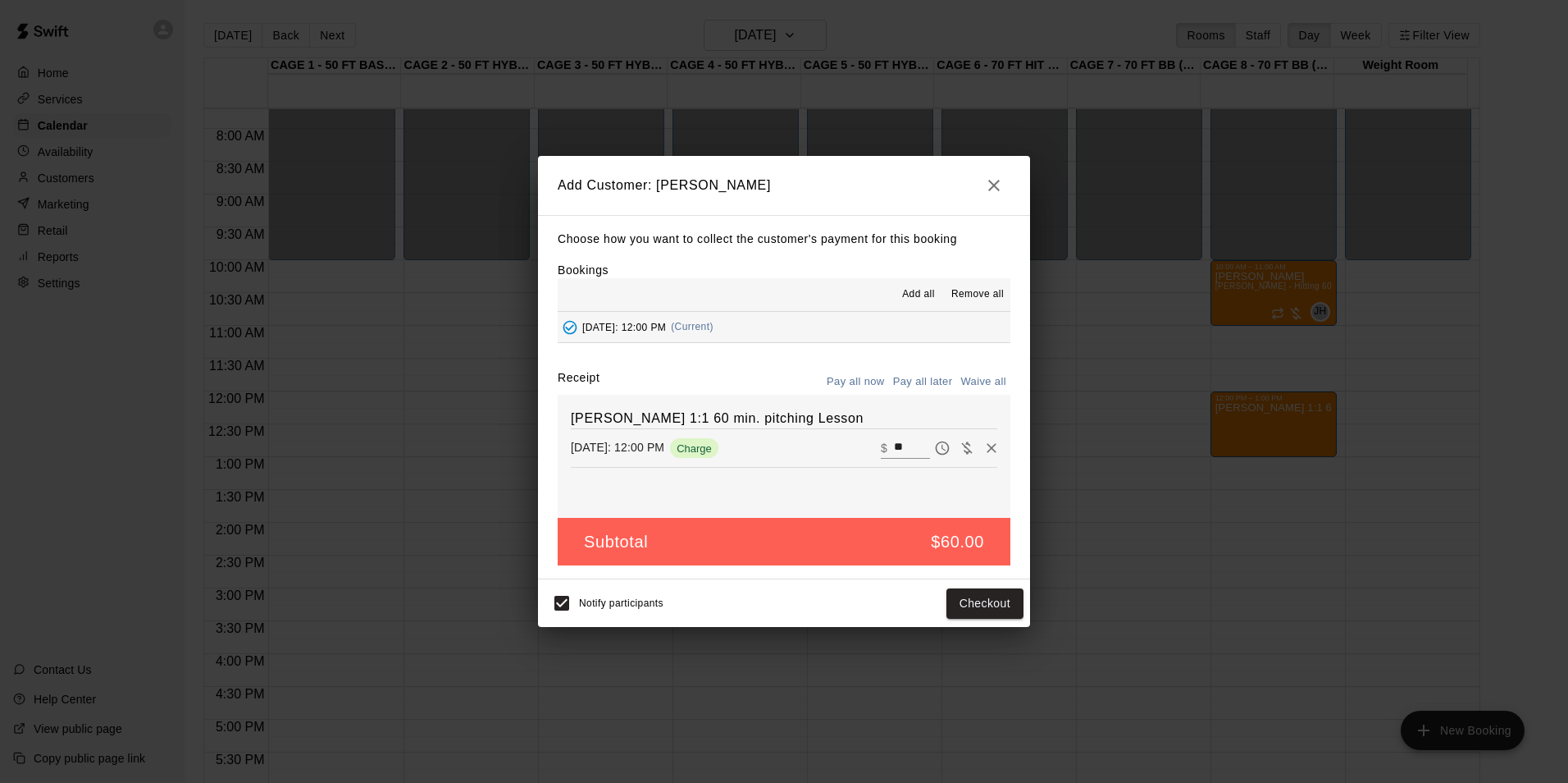
click at [921, 385] on button "Pay all later" at bounding box center [923, 382] width 68 height 25
click at [976, 603] on button "Add customer" at bounding box center [972, 603] width 101 height 30
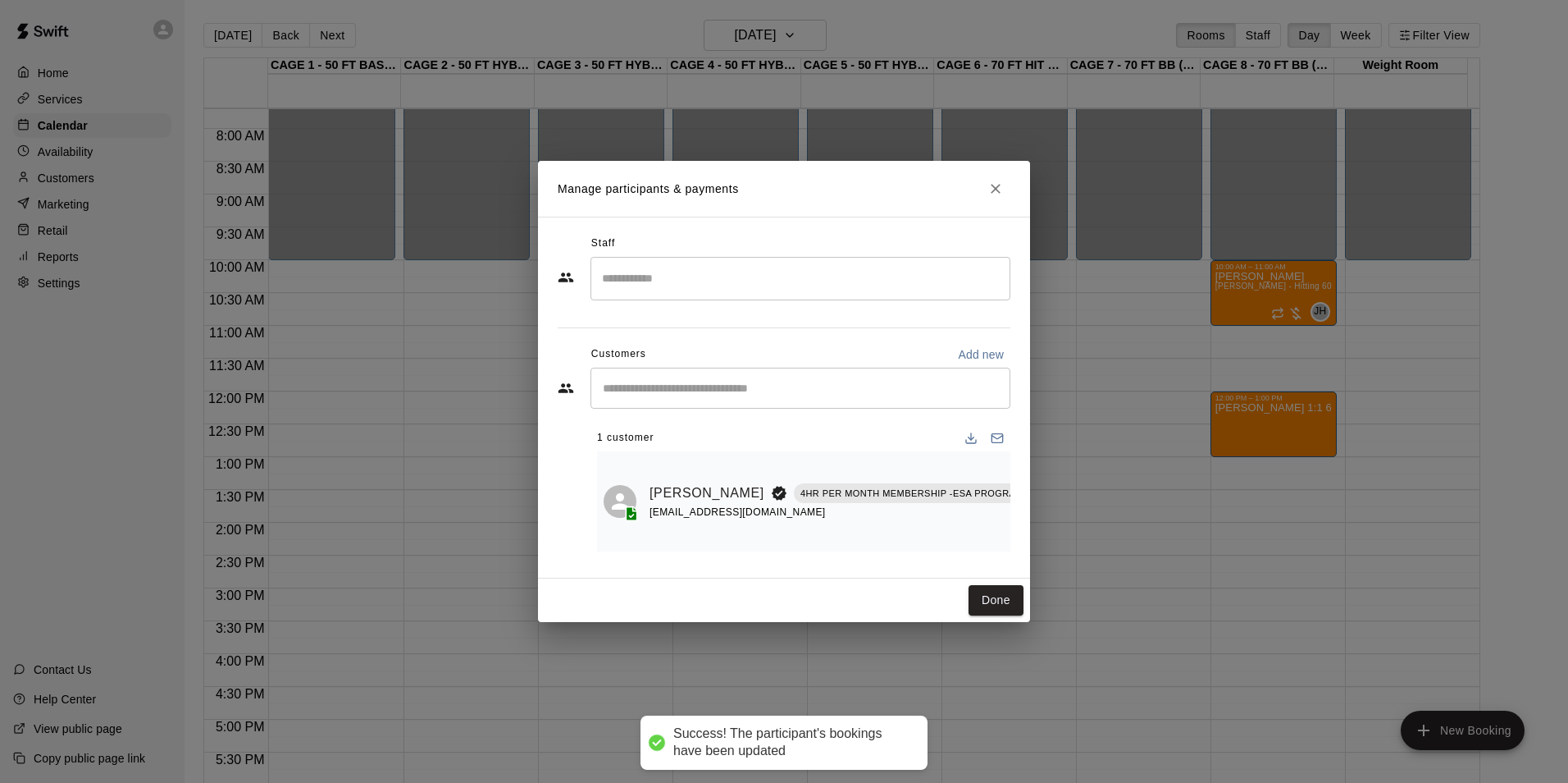
click at [986, 590] on div "Done" at bounding box center [784, 601] width 492 height 43
click at [999, 605] on button "Done" at bounding box center [996, 601] width 54 height 30
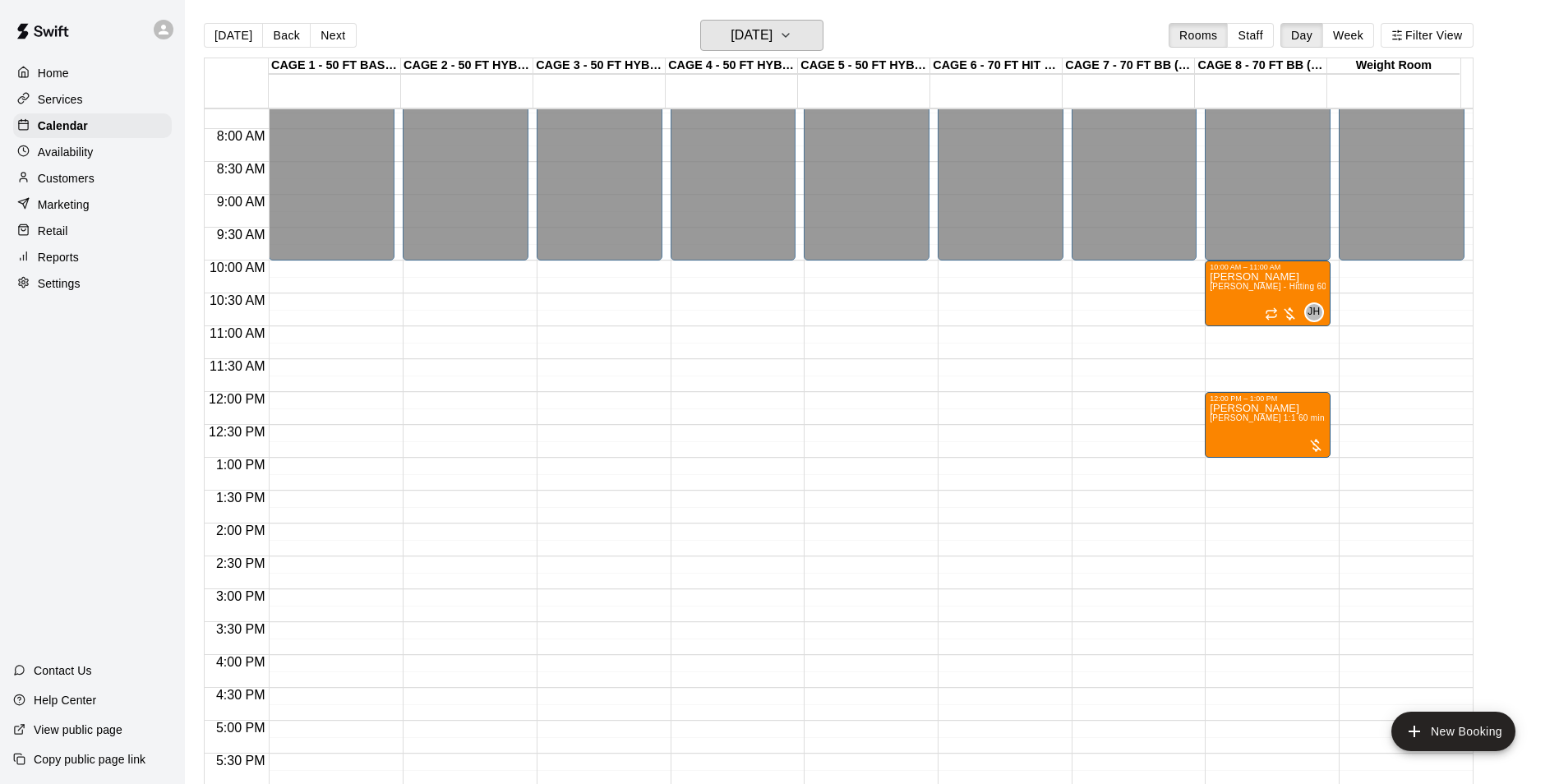
click at [773, 32] on h6 "Thursday Aug 28" at bounding box center [751, 35] width 42 height 23
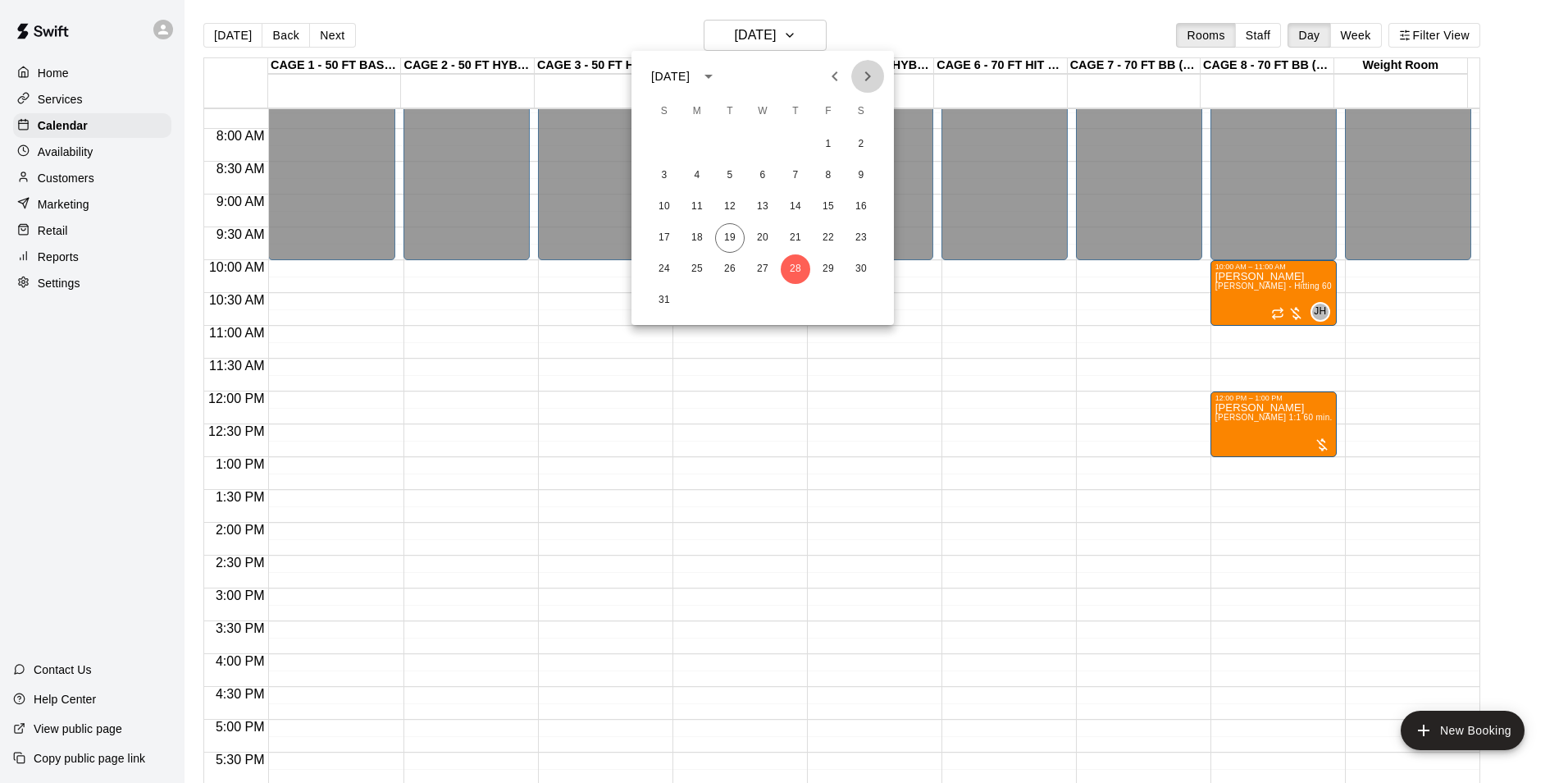
click at [865, 69] on icon "Next month" at bounding box center [867, 76] width 20 height 20
click at [691, 147] on button "1" at bounding box center [696, 144] width 29 height 29
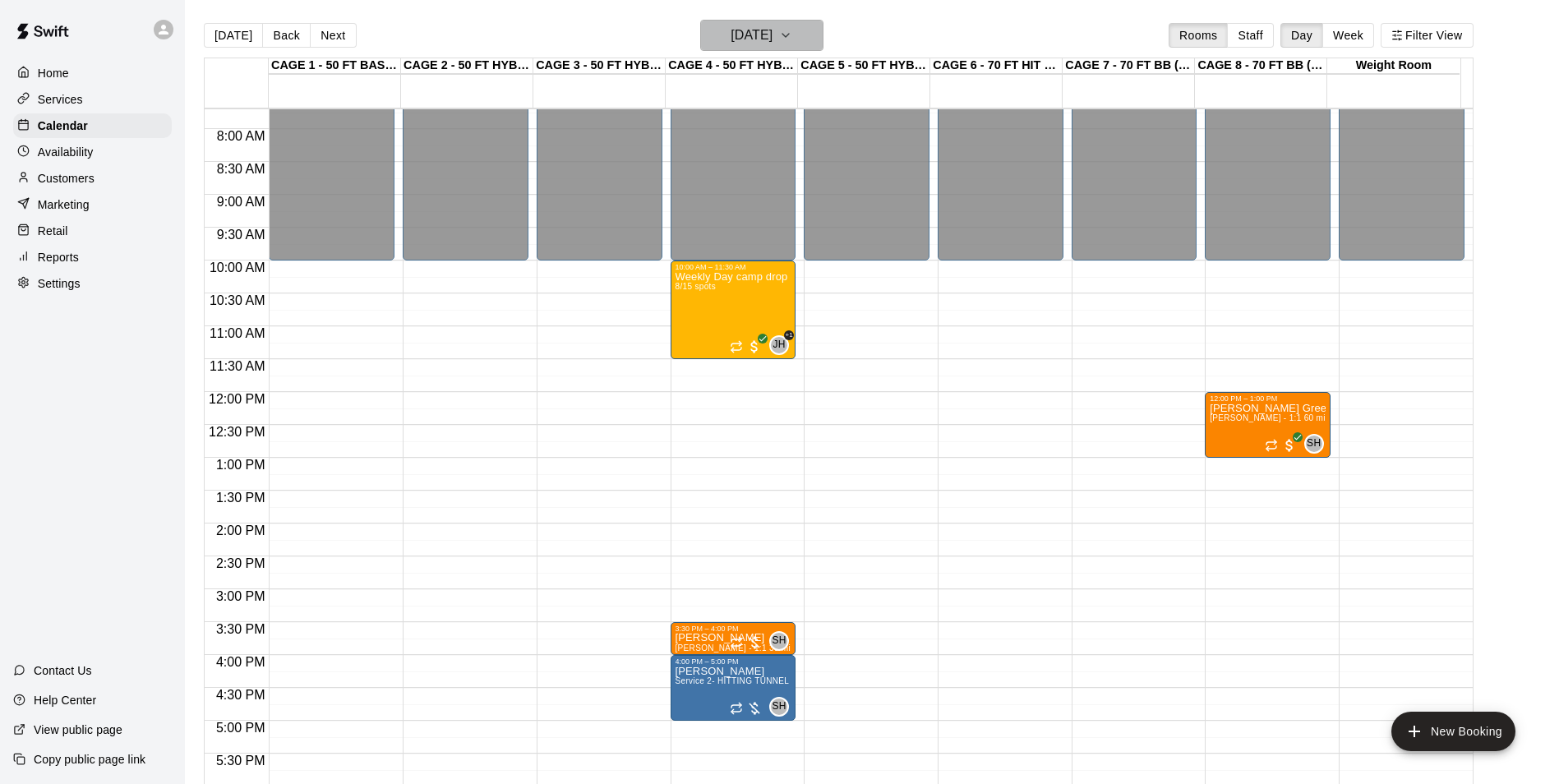
click at [773, 27] on h6 "Monday Sep 01" at bounding box center [751, 35] width 42 height 23
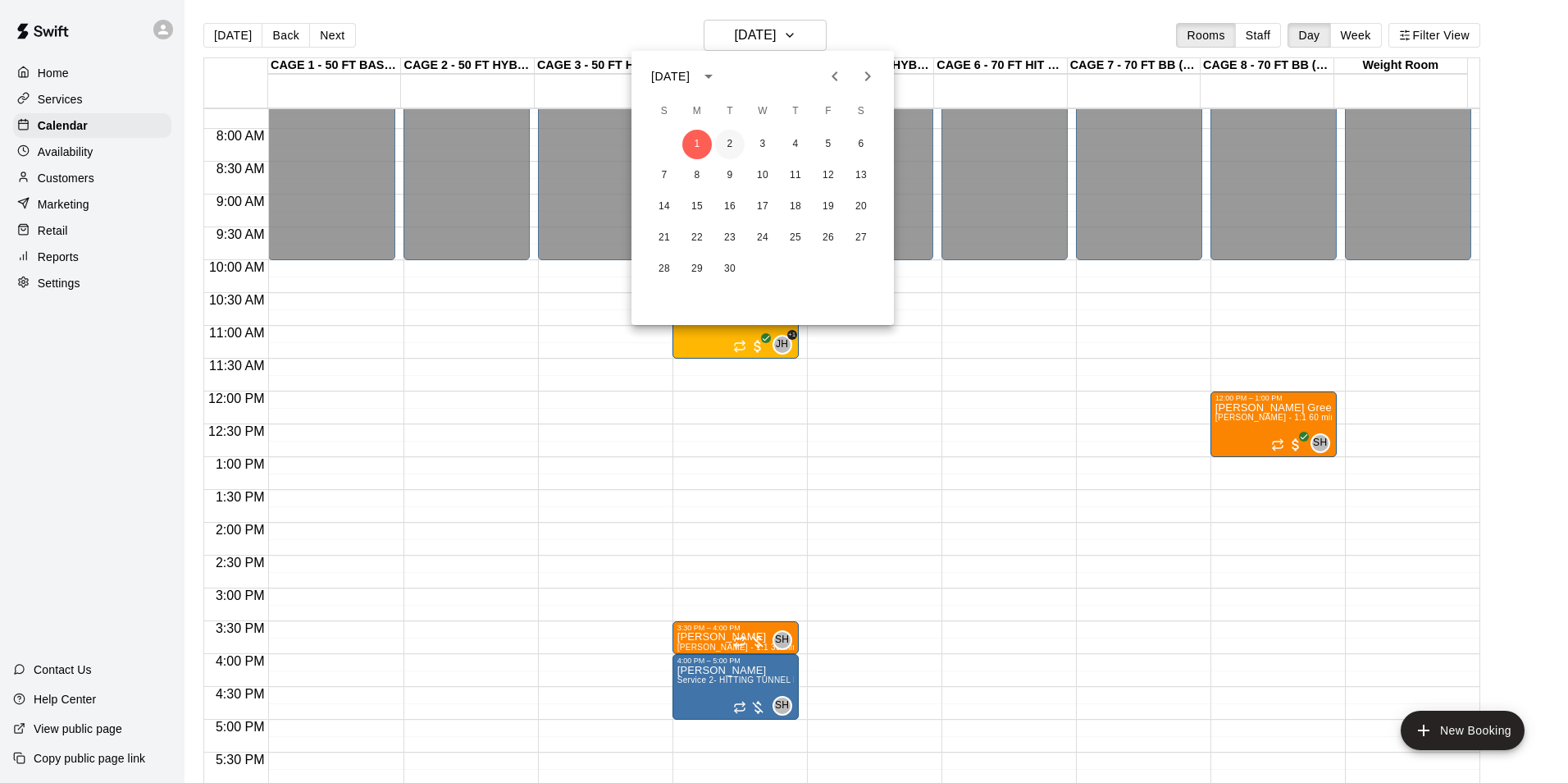
click at [733, 144] on button "2" at bounding box center [729, 144] width 29 height 29
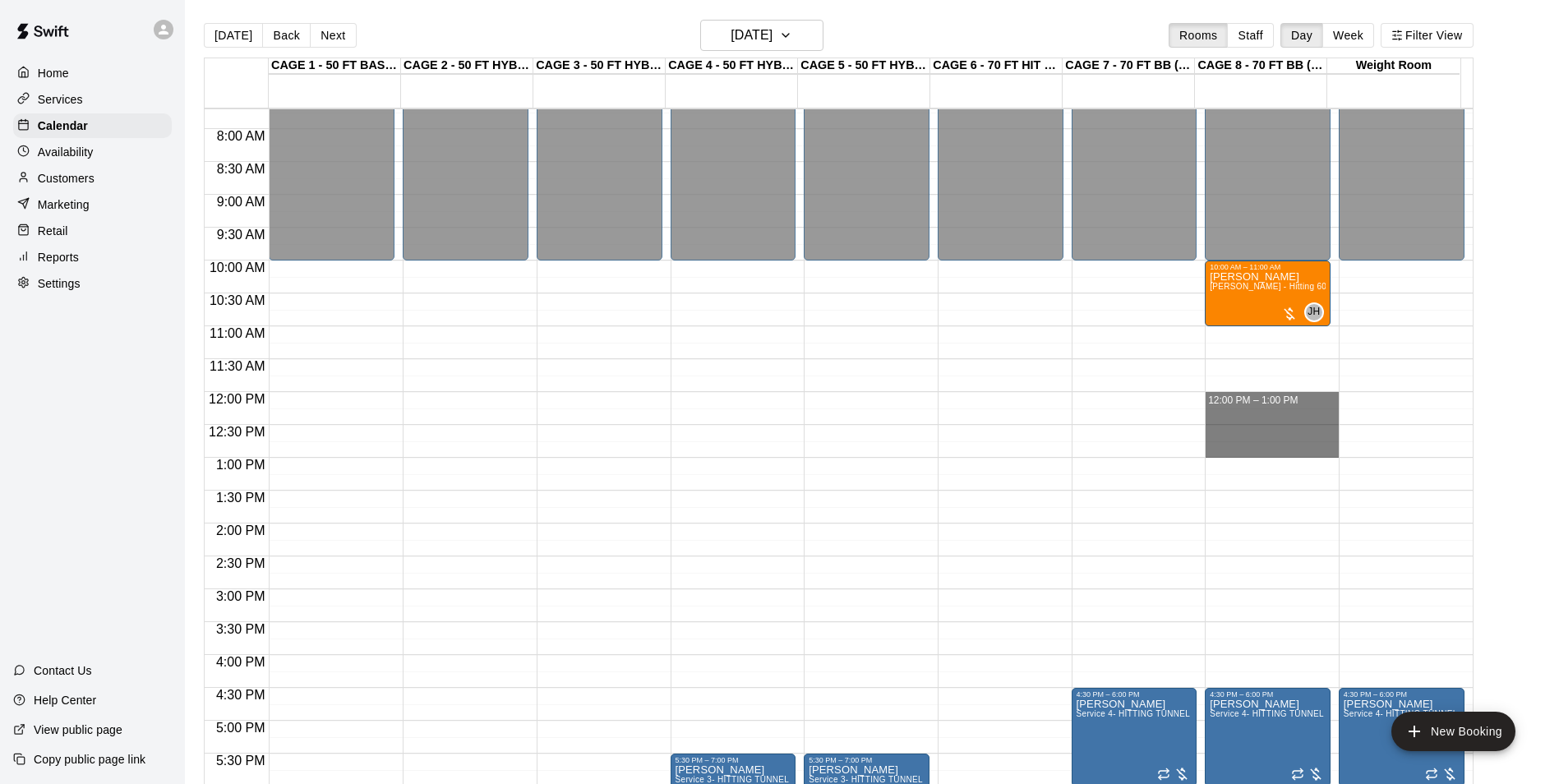
drag, startPoint x: 1253, startPoint y: 398, endPoint x: 1246, endPoint y: 452, distance: 54.5
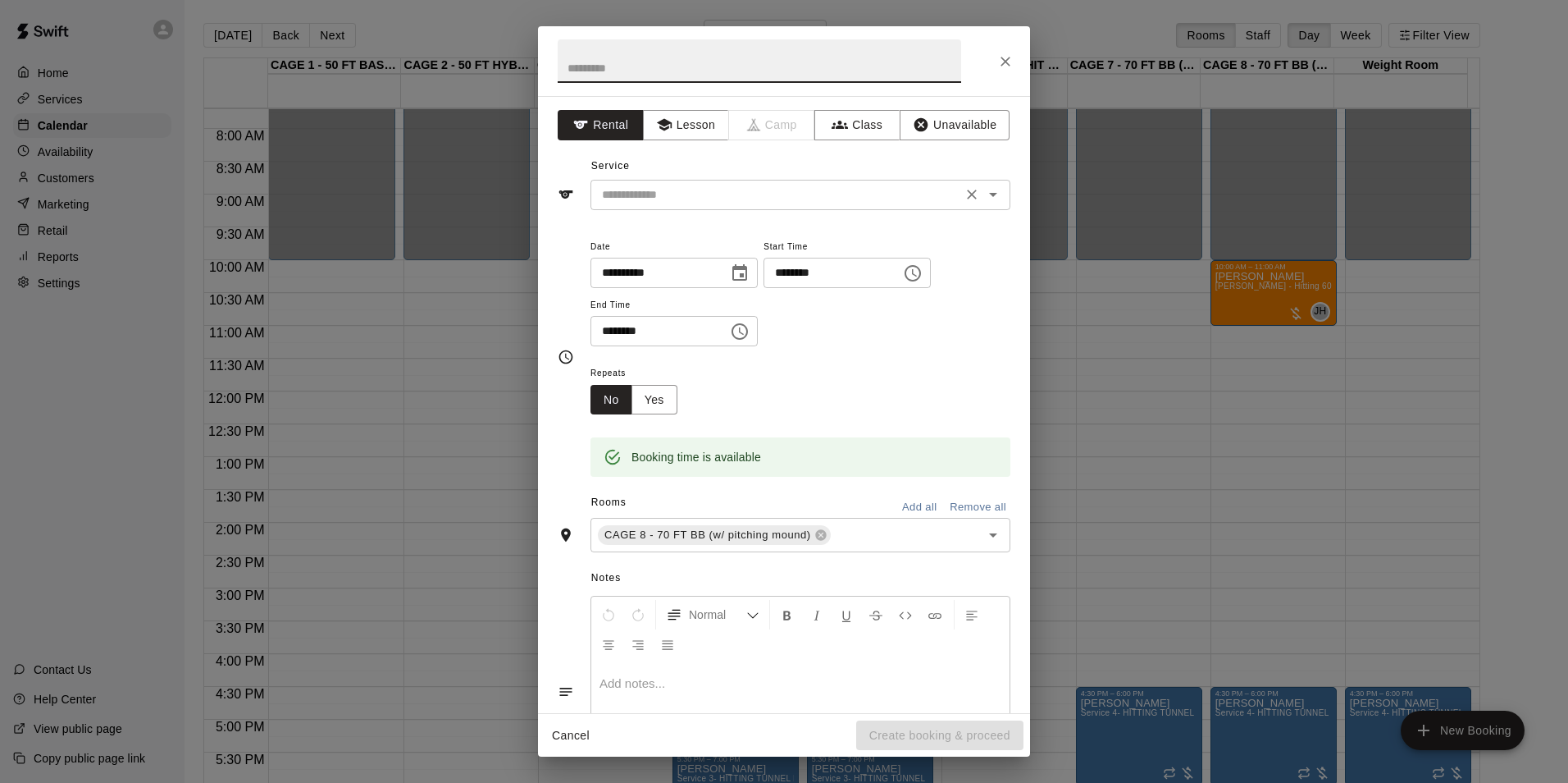
click at [749, 184] on input "text" at bounding box center [776, 195] width 362 height 21
click at [699, 119] on button "Lesson" at bounding box center [687, 125] width 86 height 30
click at [801, 216] on div "**********" at bounding box center [784, 404] width 492 height 618
click at [801, 206] on div "​" at bounding box center [800, 195] width 420 height 30
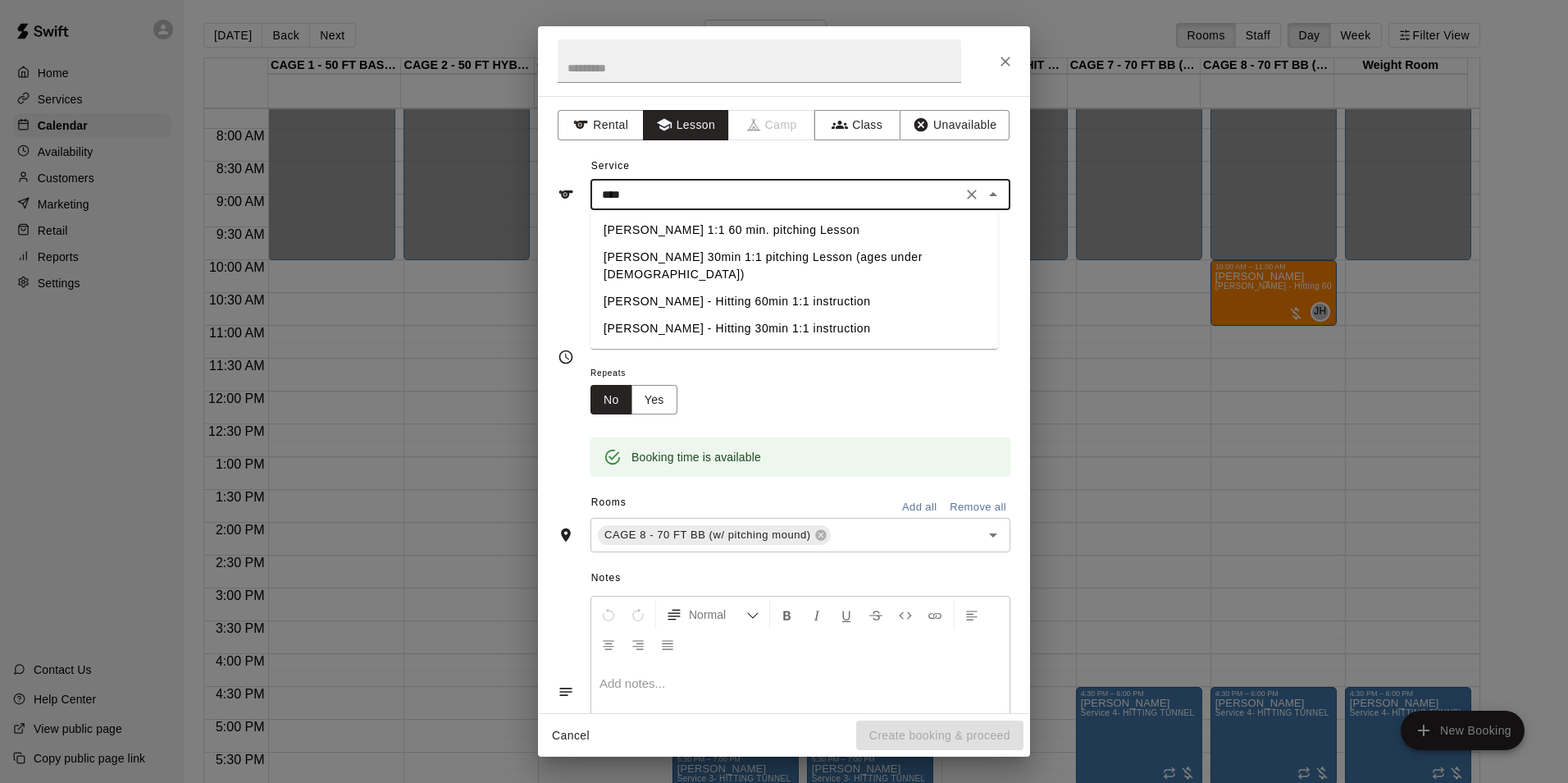
click at [792, 215] on ul "John Havird 1:1 60 min. pitching Lesson John Havird 30min 1:1 pitching Lesson (…" at bounding box center [795, 280] width 408 height 139
click at [789, 229] on li "[PERSON_NAME] 1:1 60 min. pitching Lesson" at bounding box center [795, 229] width 408 height 27
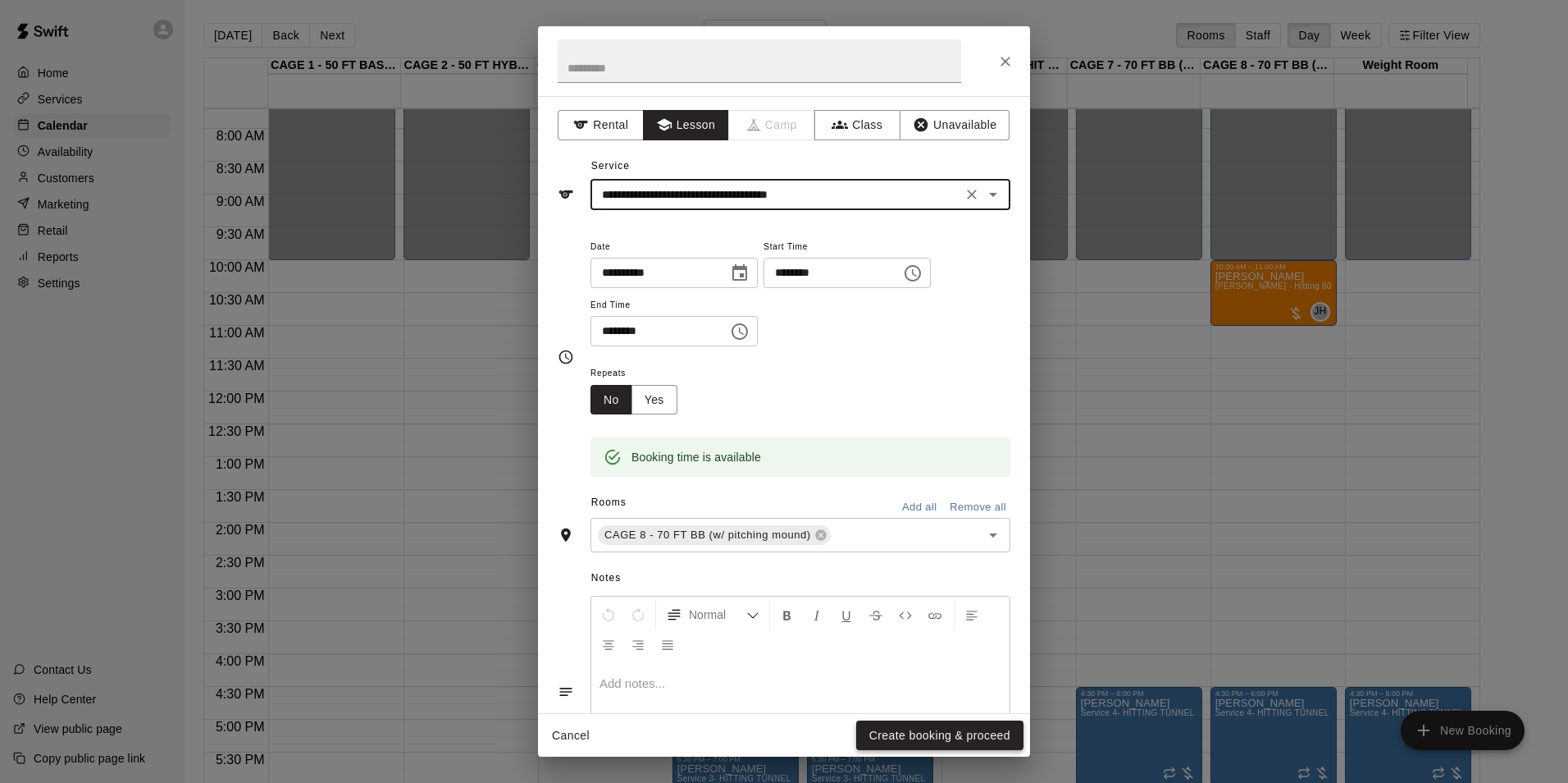
type input "**********"
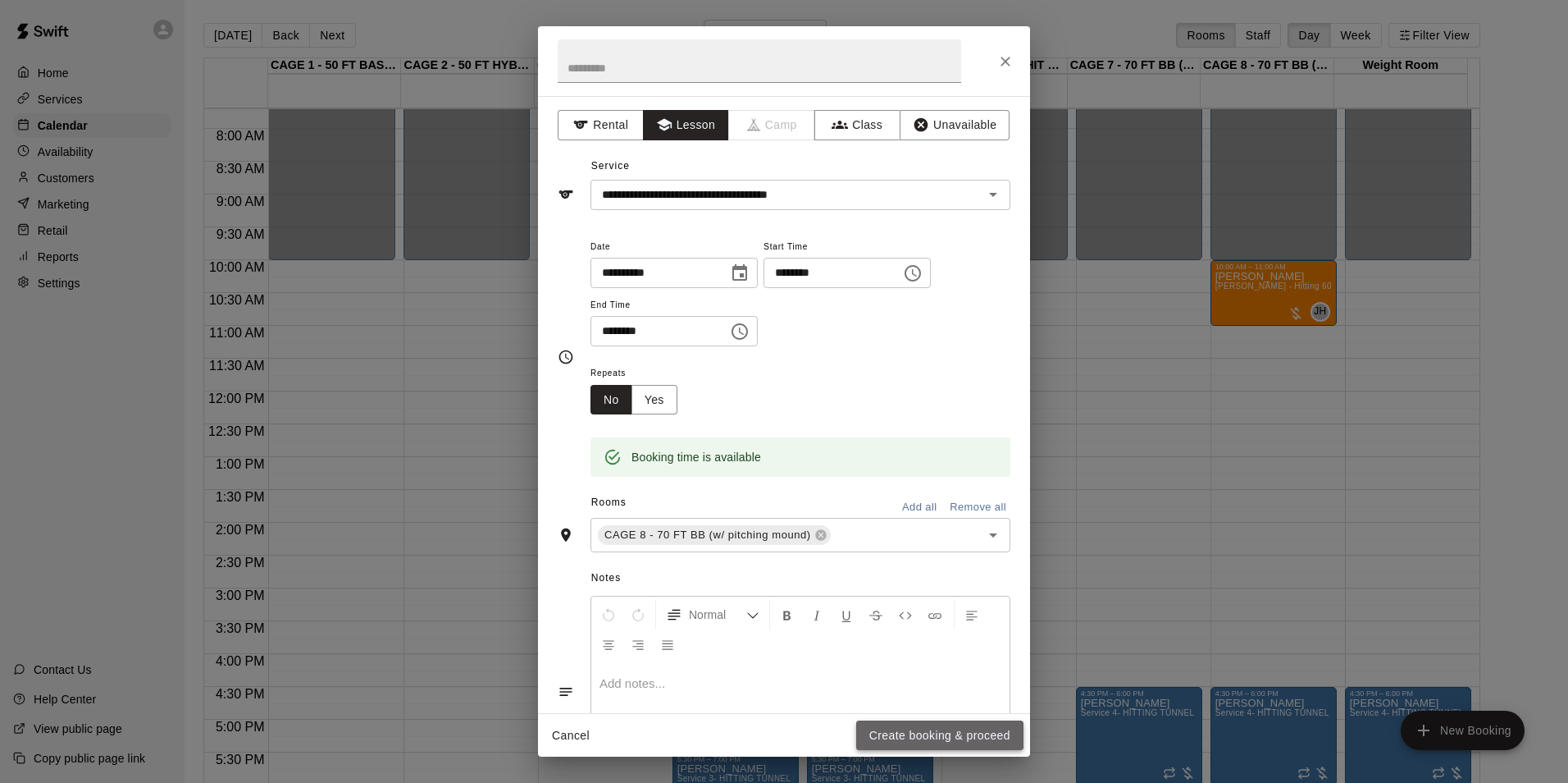
click at [900, 730] on button "Create booking & proceed" at bounding box center [940, 736] width 167 height 30
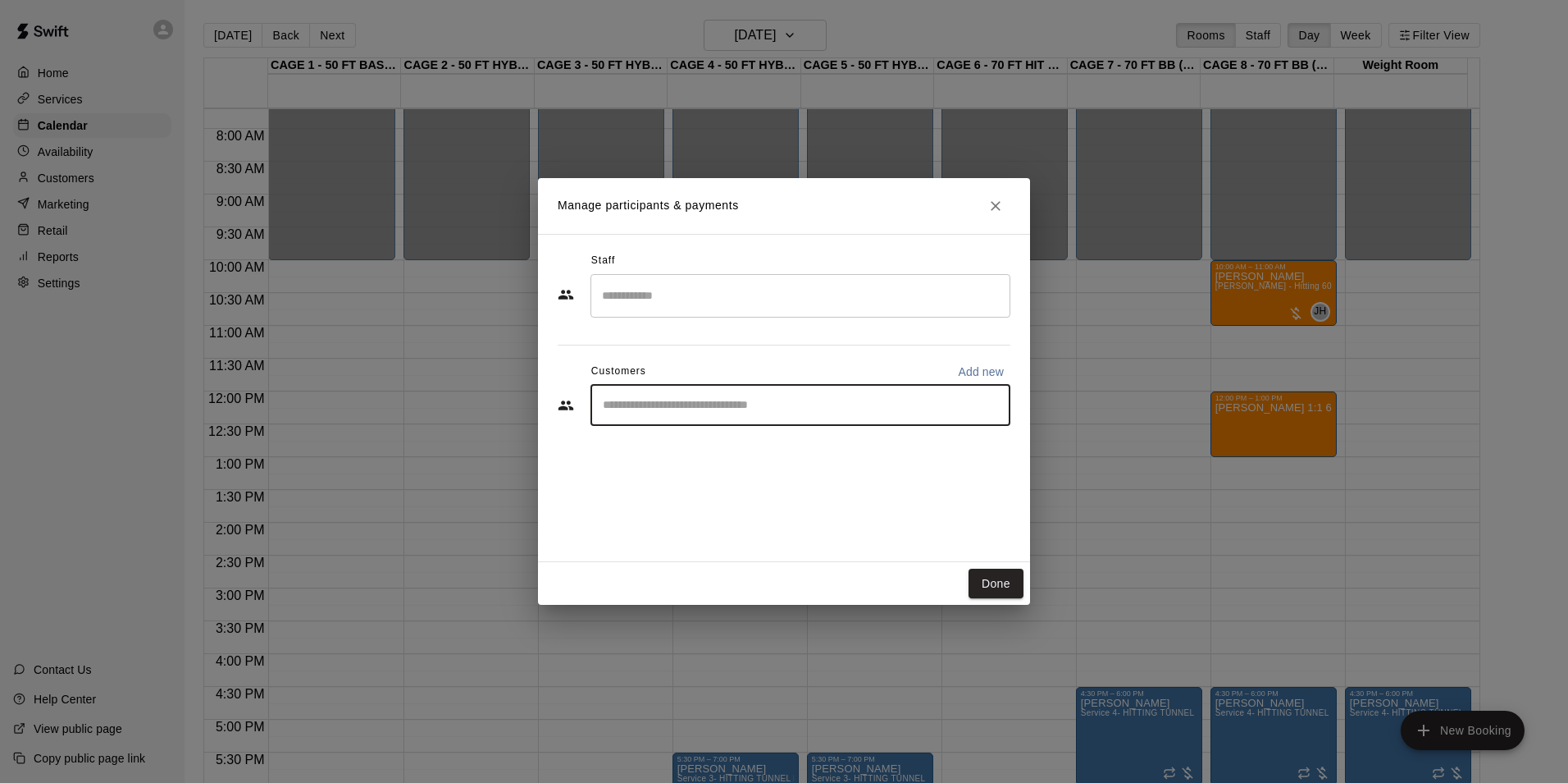
click at [734, 411] on input "Start typing to search customers..." at bounding box center [800, 405] width 405 height 16
type input "*****"
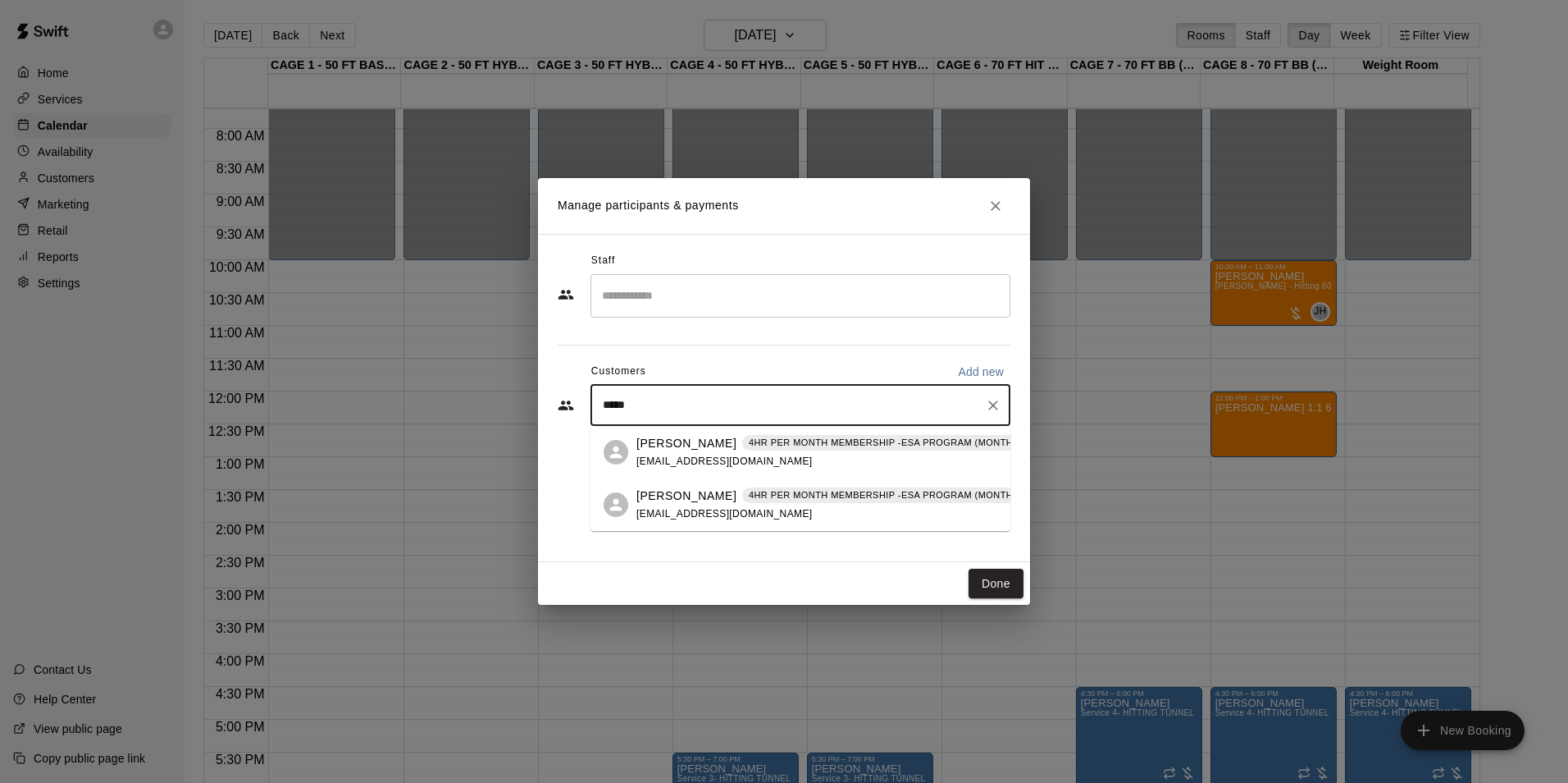
click at [763, 443] on p "4HR PER MONTH MEMBERSHIP -ESA PROGRAM (MONTHLY OR QUARTERLY OR ANNUAL)" at bounding box center [955, 443] width 414 height 14
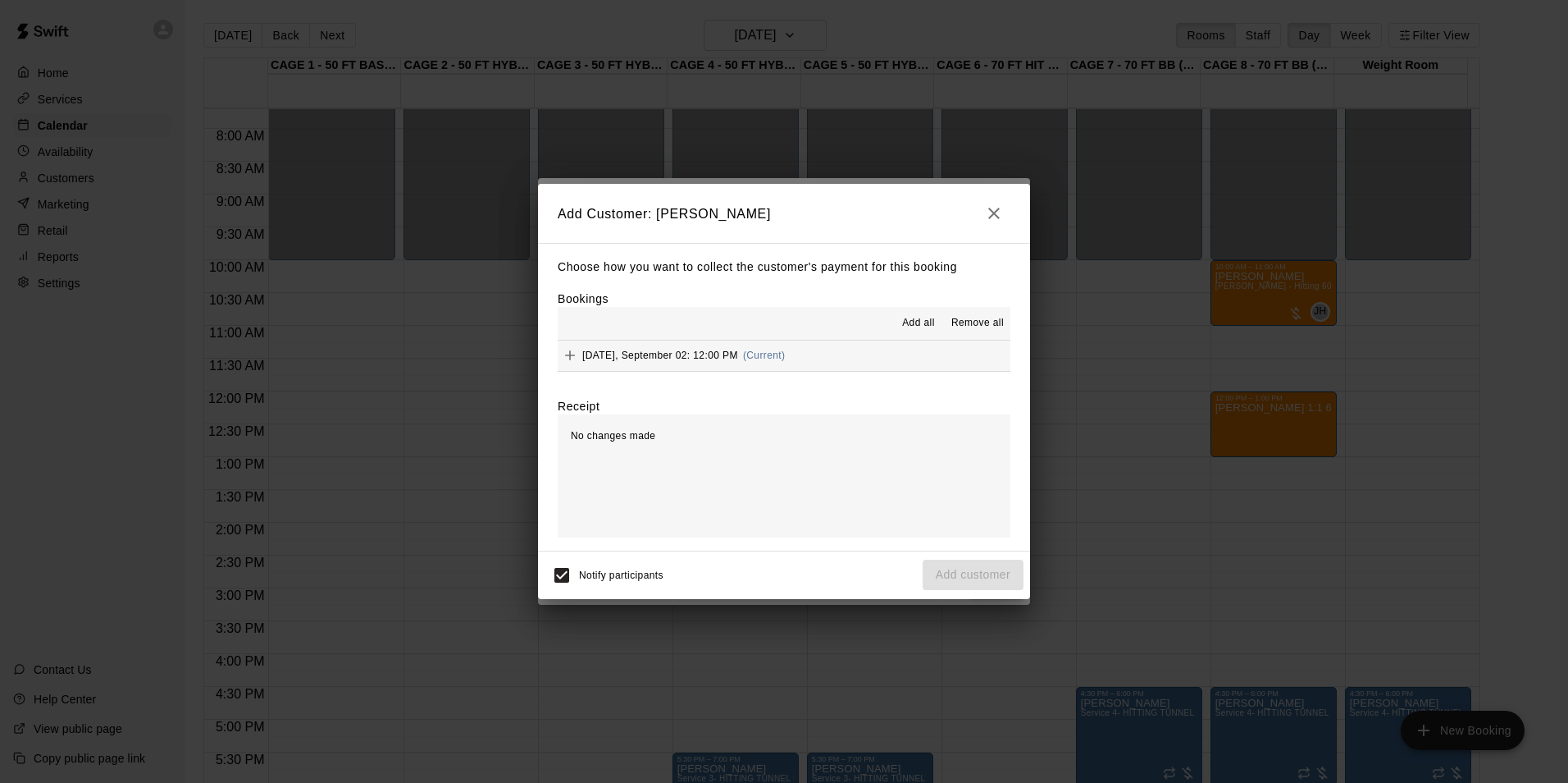
click at [840, 340] on hr at bounding box center [784, 339] width 453 height 1
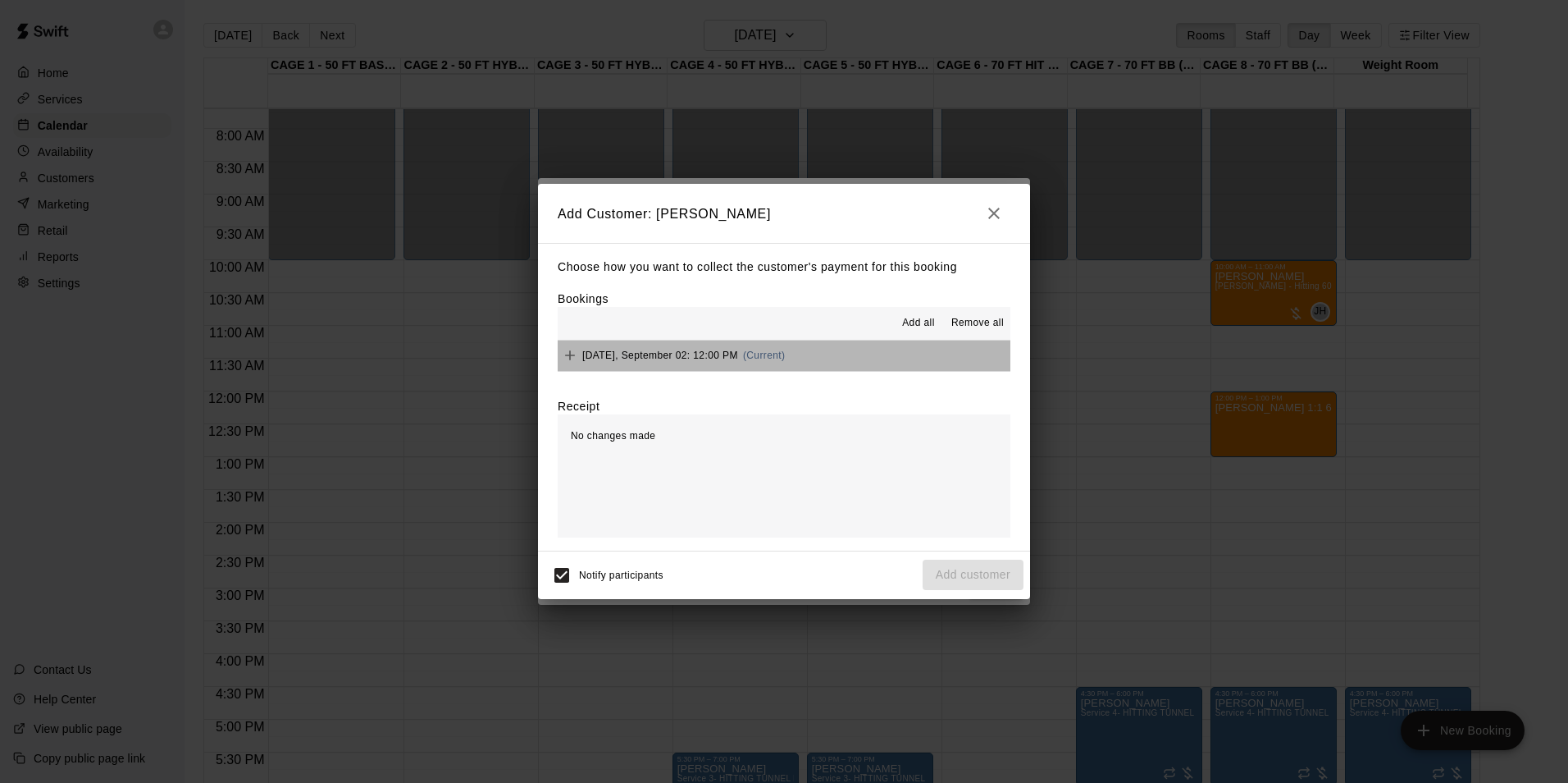
click at [834, 352] on button "Tuesday, September 02: 12:00 PM (Current)" at bounding box center [784, 355] width 453 height 30
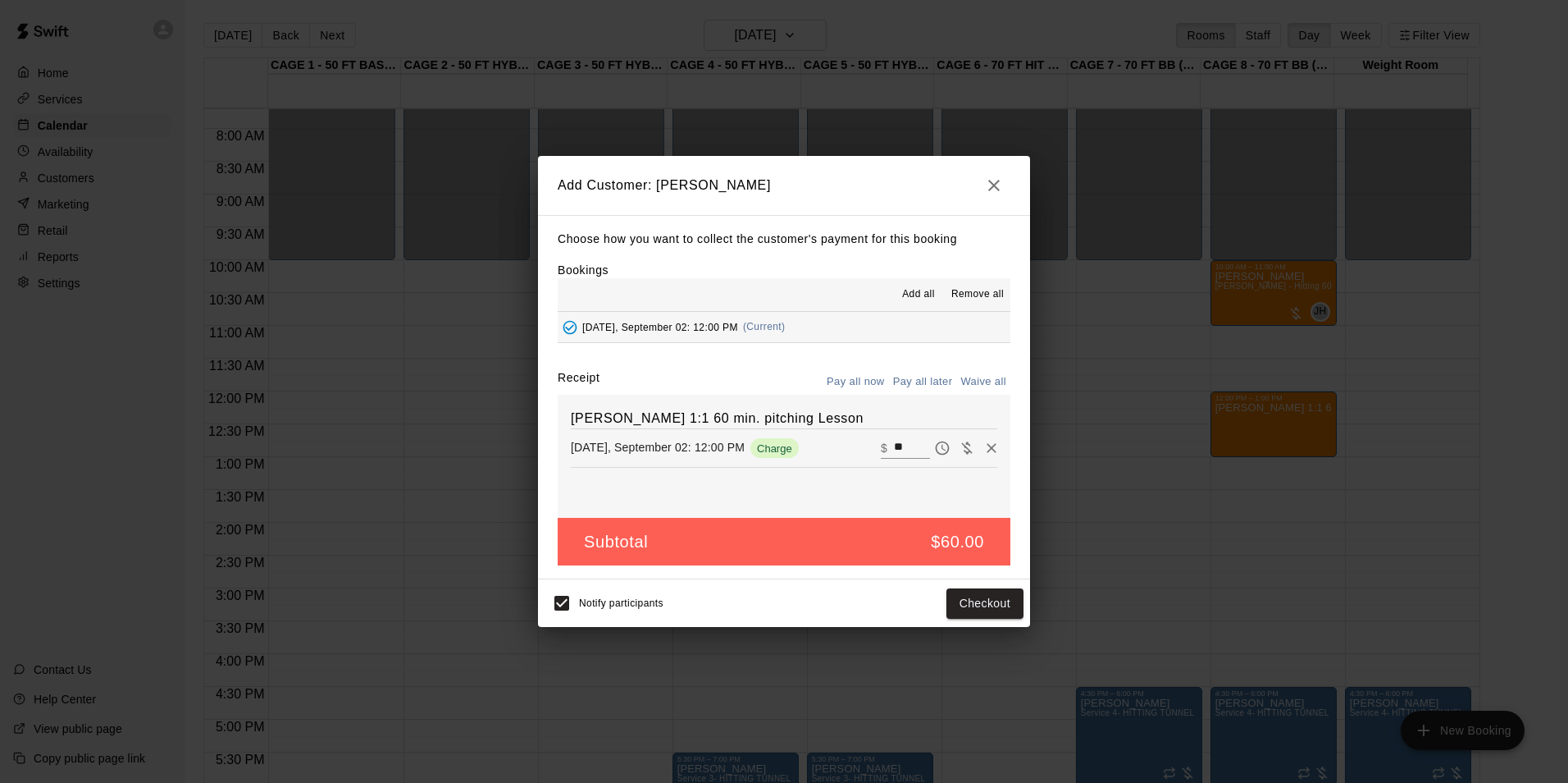
click at [924, 372] on button "Pay all later" at bounding box center [923, 382] width 68 height 25
click at [988, 597] on button "Add customer" at bounding box center [972, 603] width 101 height 30
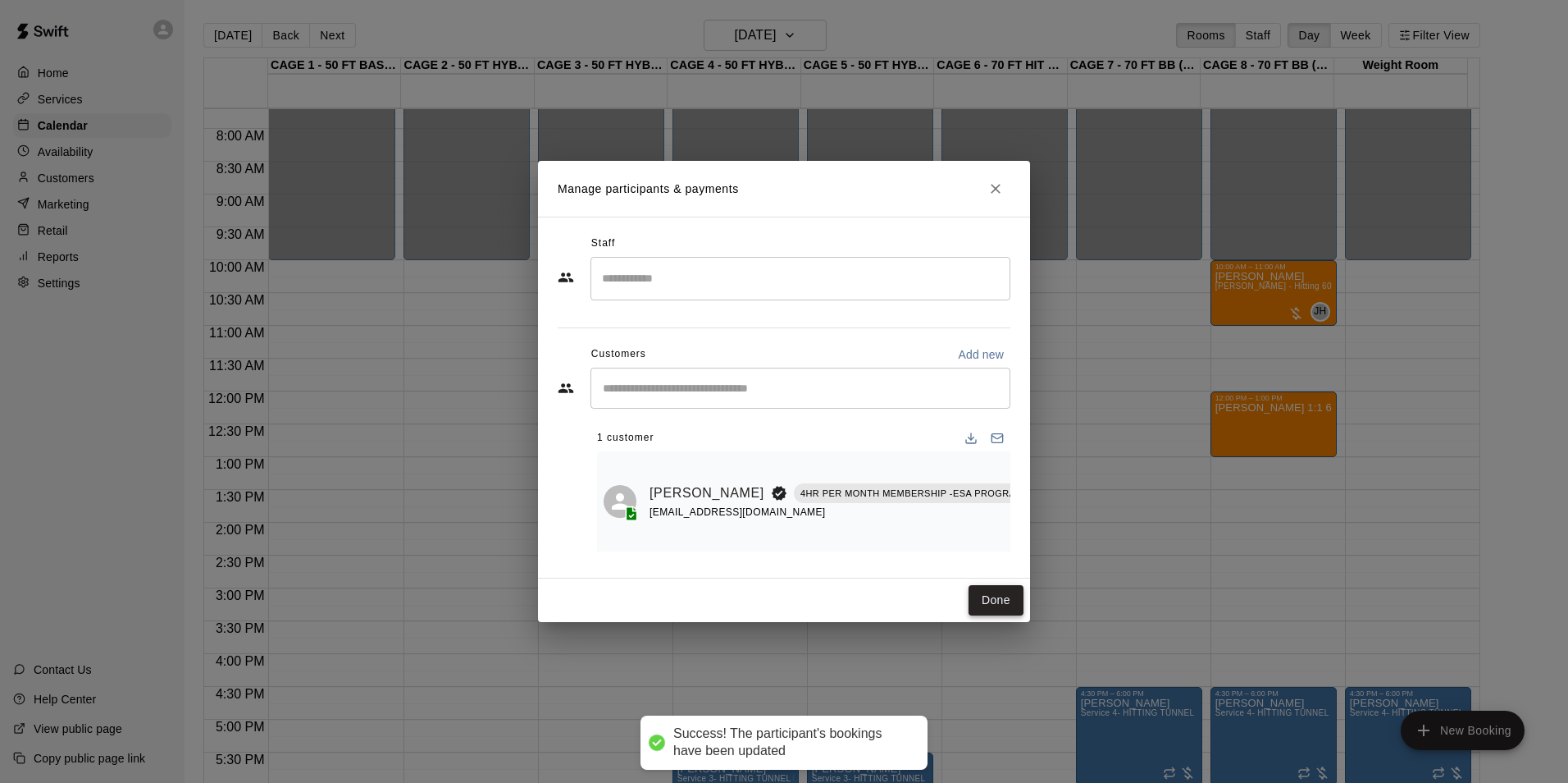
click at [985, 598] on button "Done" at bounding box center [996, 601] width 54 height 30
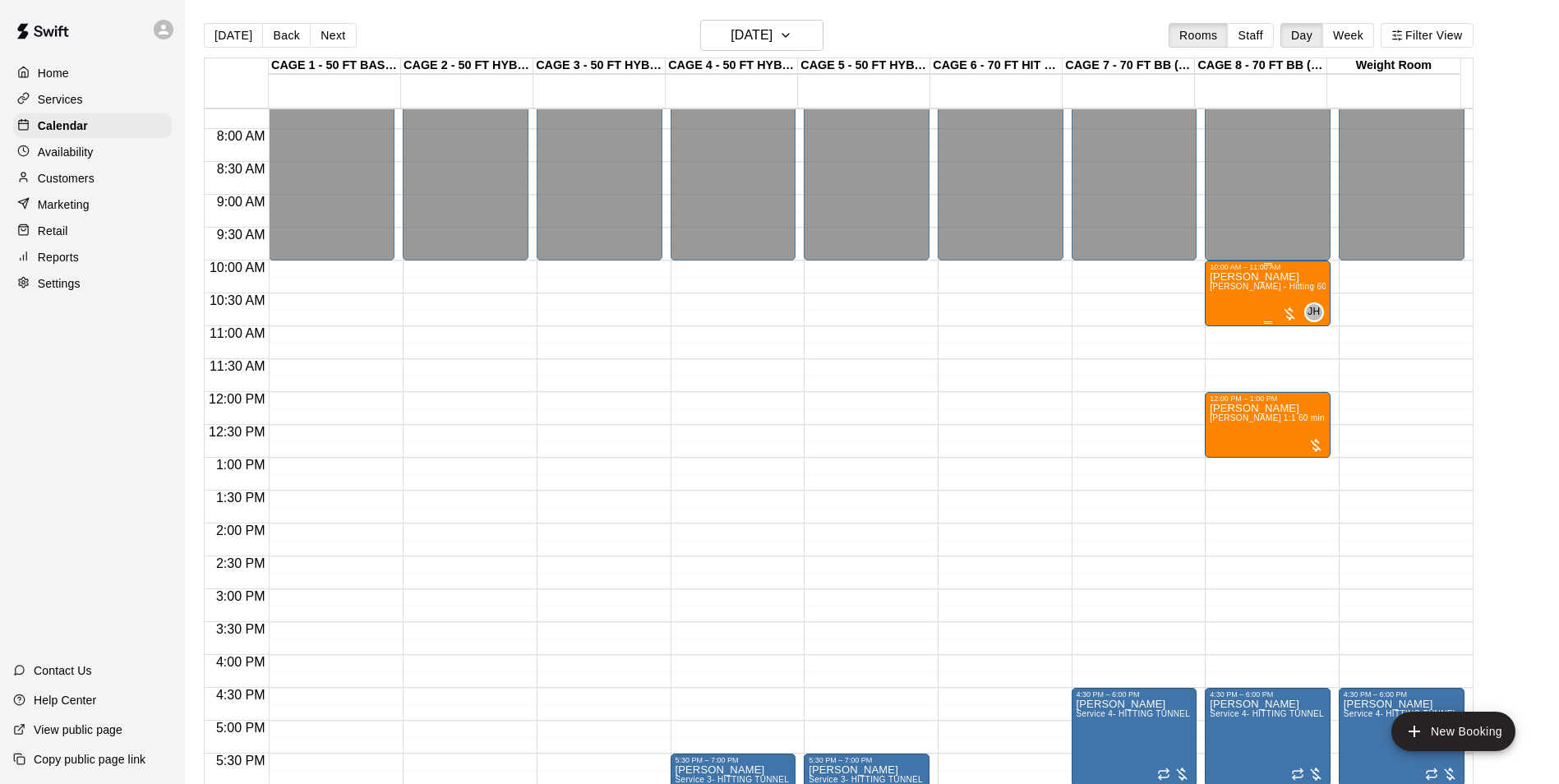
click at [1255, 287] on span "[PERSON_NAME] - Hitting 60min 1:1 instruction" at bounding box center [1304, 286] width 189 height 9
click at [1265, 424] on div at bounding box center [785, 392] width 1571 height 784
click at [1265, 423] on span "[PERSON_NAME] 1:1 60 min. pitching Lesson" at bounding box center [1300, 418] width 181 height 9
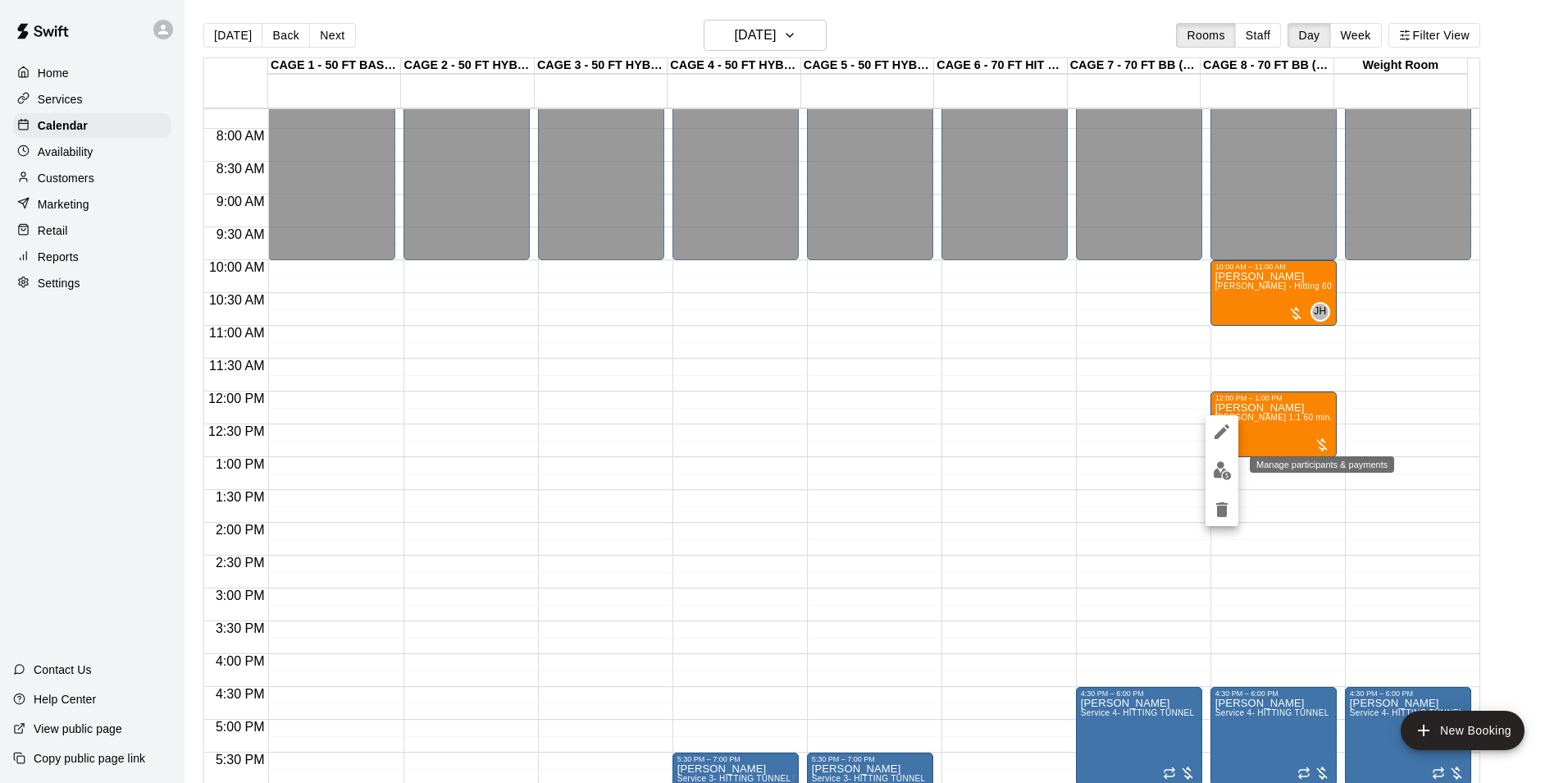
click at [1221, 471] on img "edit" at bounding box center [1222, 471] width 19 height 19
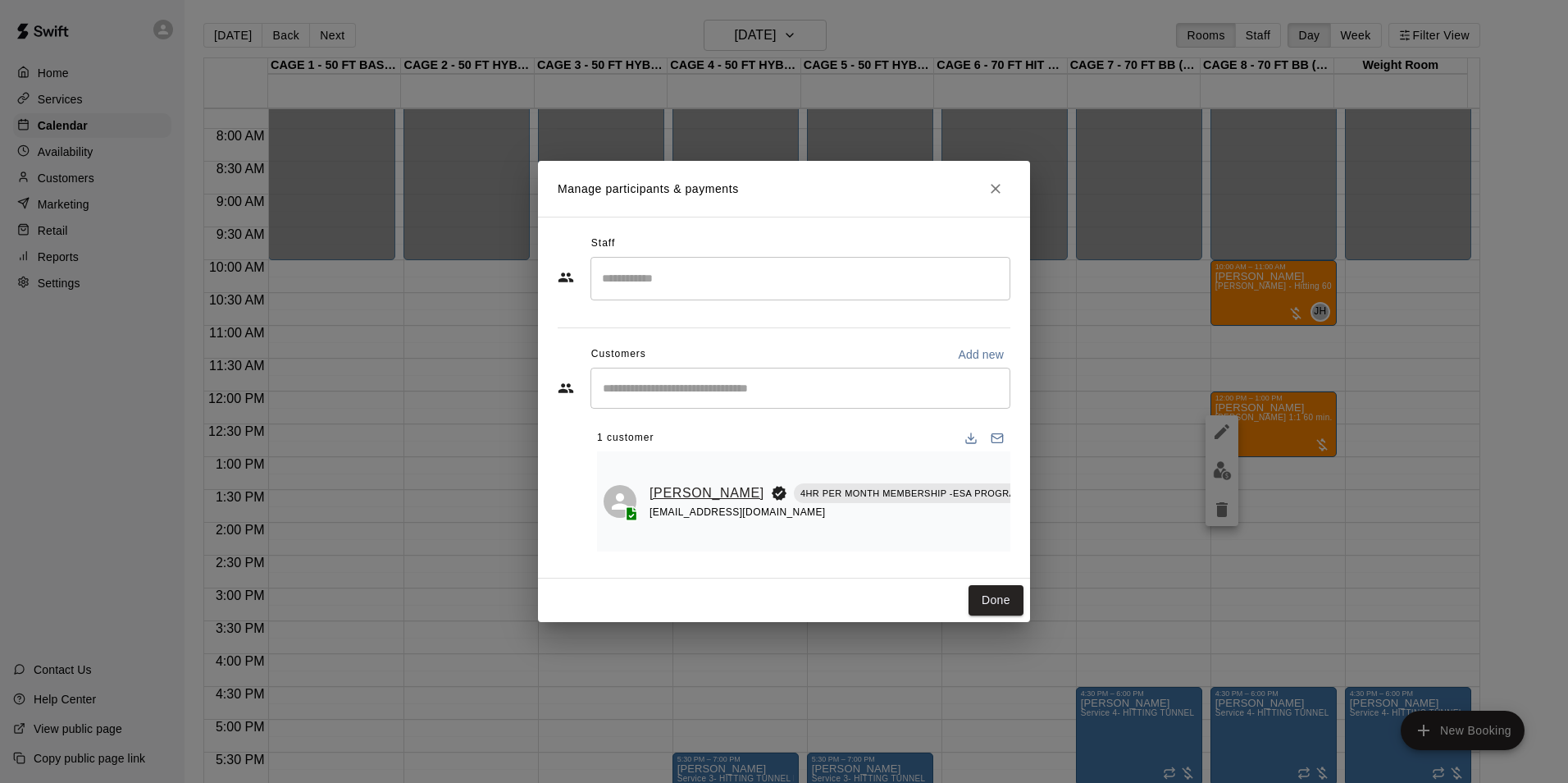
click at [658, 482] on link "[PERSON_NAME]" at bounding box center [706, 493] width 115 height 22
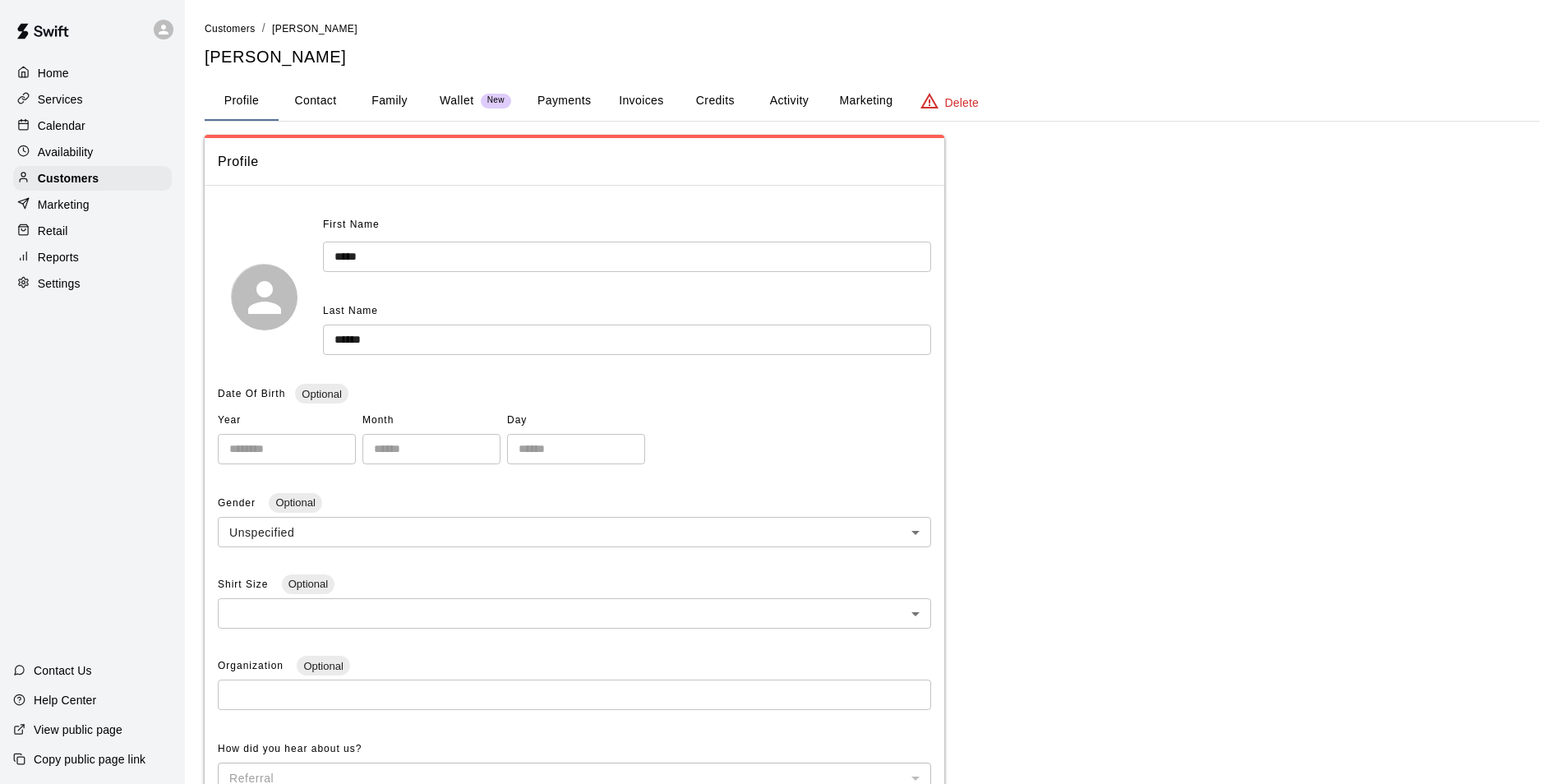
click at [1072, 325] on div "**********" at bounding box center [872, 632] width 1335 height 997
click at [661, 106] on button "Invoices" at bounding box center [641, 101] width 74 height 40
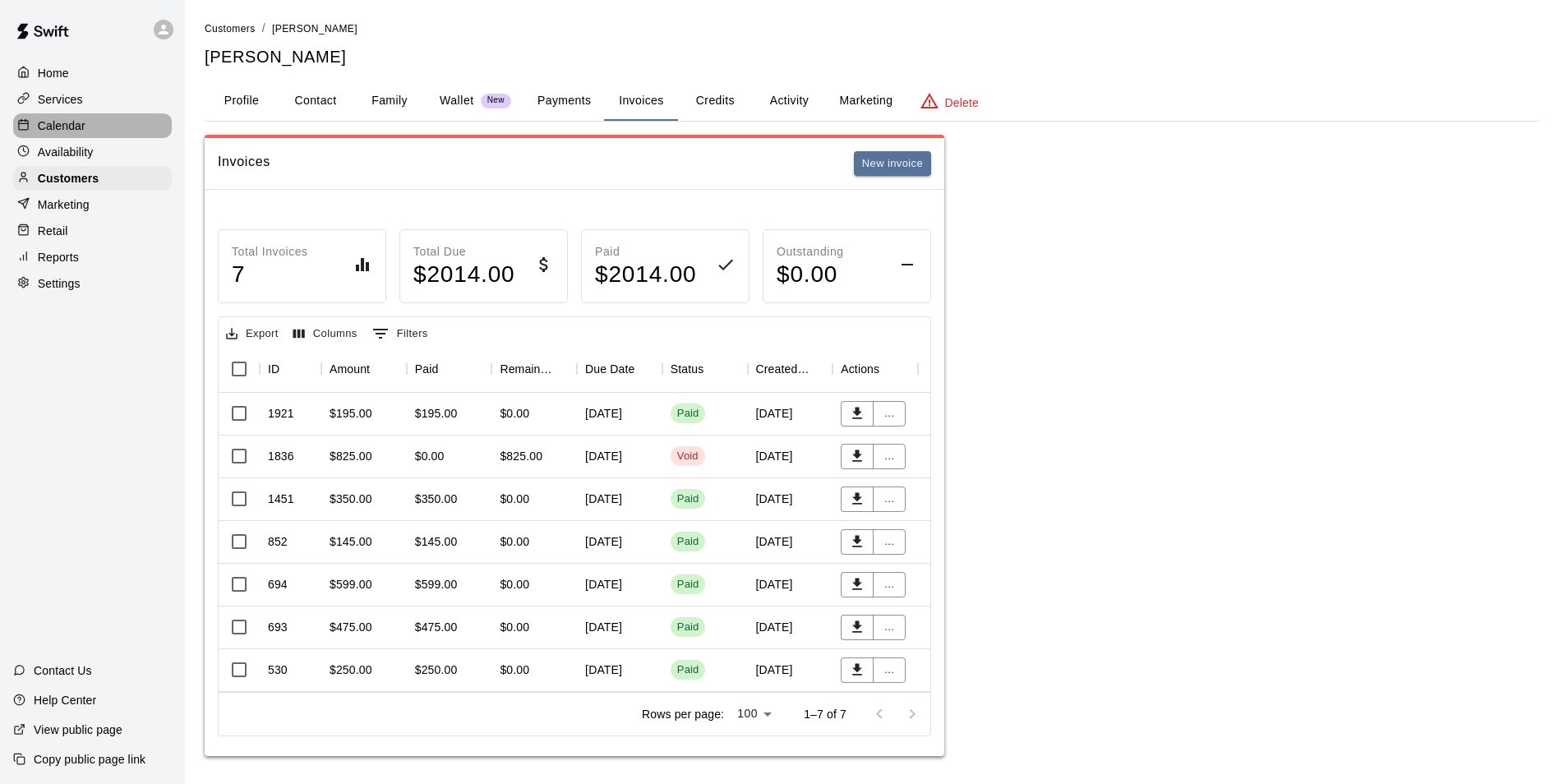
click at [73, 133] on p "Calendar" at bounding box center [61, 125] width 48 height 16
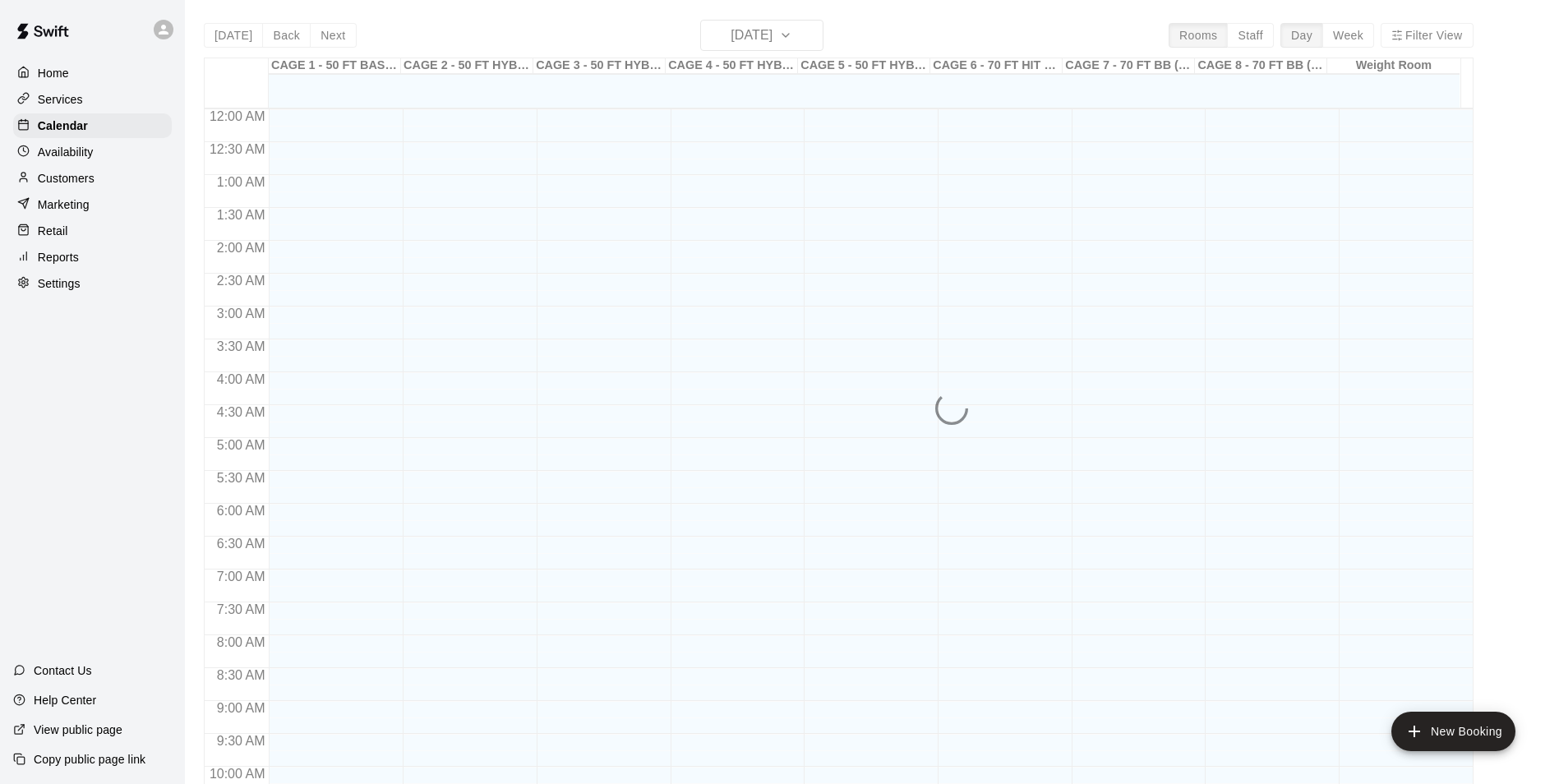
scroll to position [835, 0]
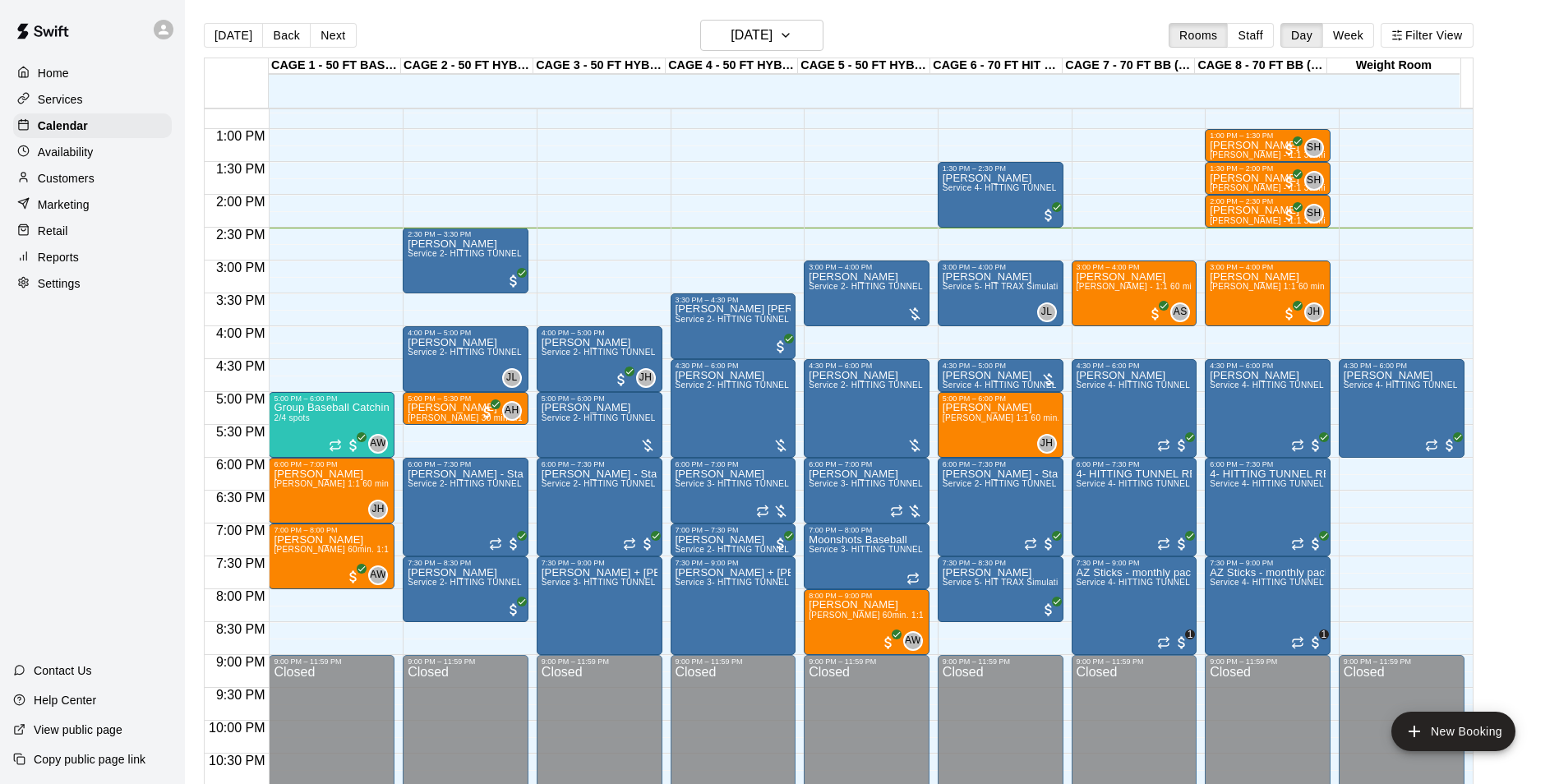
click at [284, 20] on div "Today Back Next Tuesday Aug 19 Rooms Staff Day Week Filter View" at bounding box center [839, 39] width 1270 height 38
click at [302, 25] on button "Back" at bounding box center [287, 35] width 49 height 24
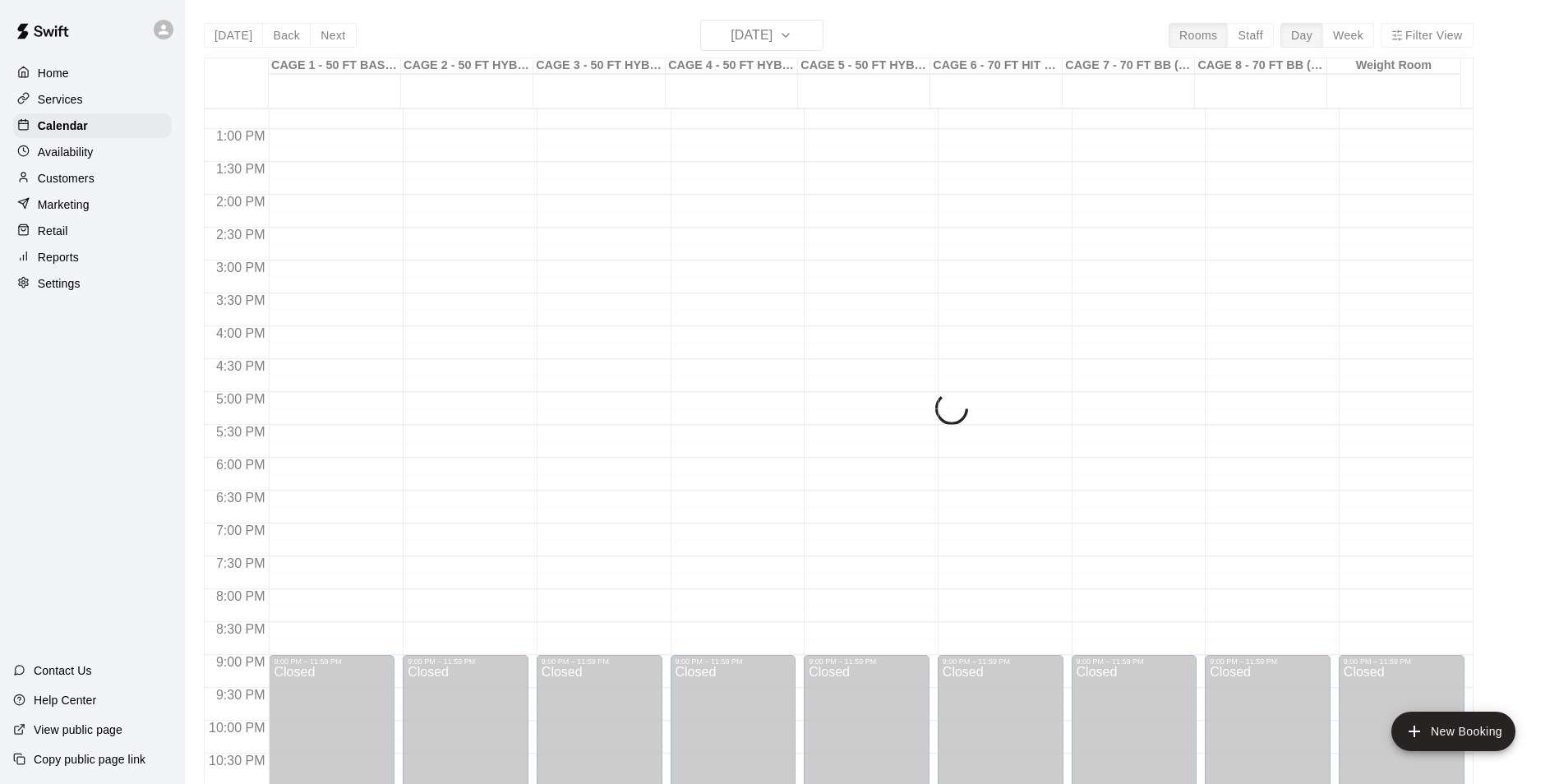
click at [314, 26] on div "Today Back Next Monday Aug 18 Rooms Staff Day Week Filter View CAGE 1 - 50 FT B…" at bounding box center [839, 411] width 1270 height 784
click at [321, 31] on div "Today Back Next Monday Aug 18 Rooms Staff Day Week Filter View CAGE 1 - 50 FT B…" at bounding box center [839, 411] width 1270 height 784
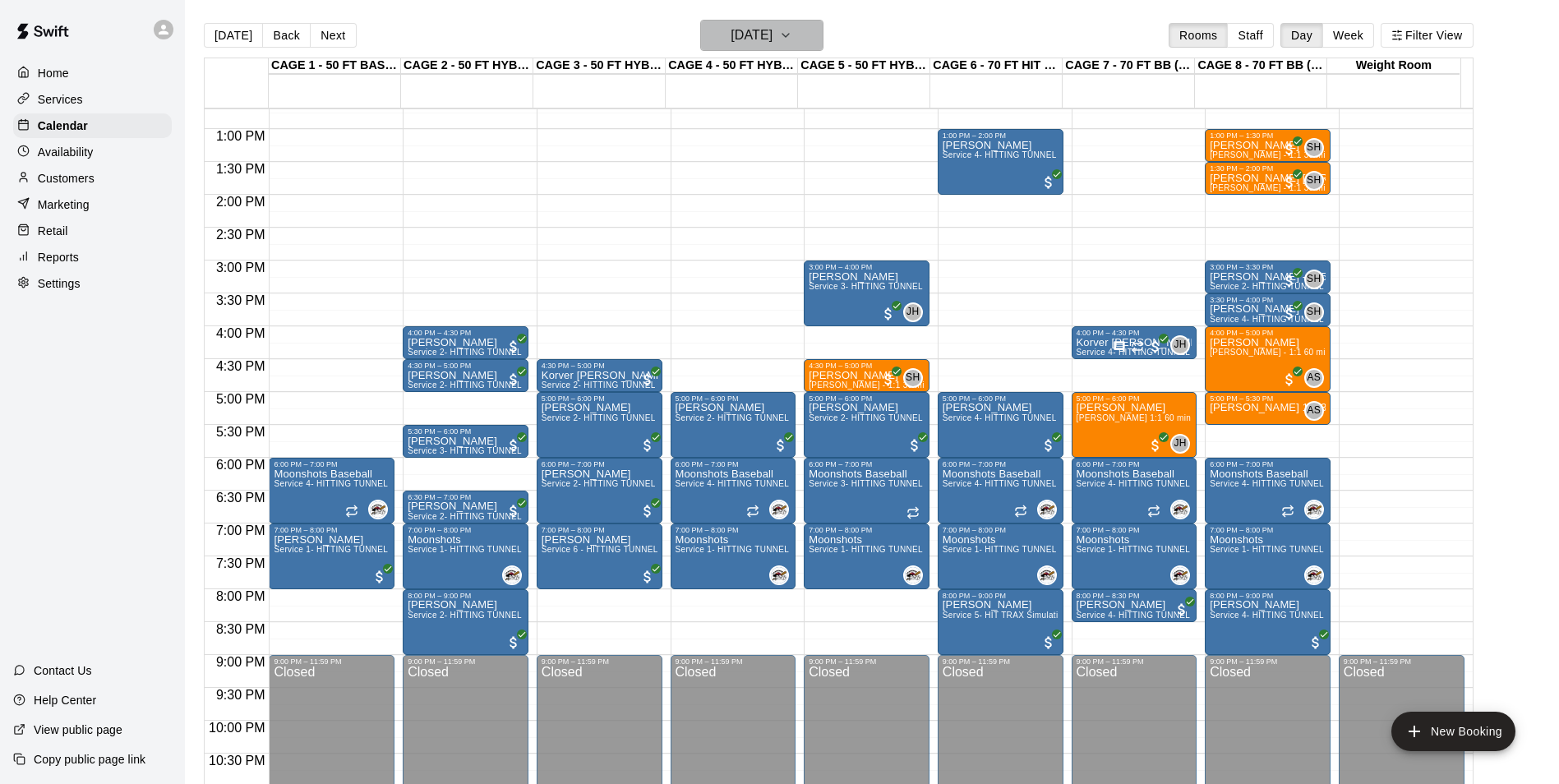
click at [766, 30] on h6 "Monday Aug 18" at bounding box center [751, 35] width 42 height 23
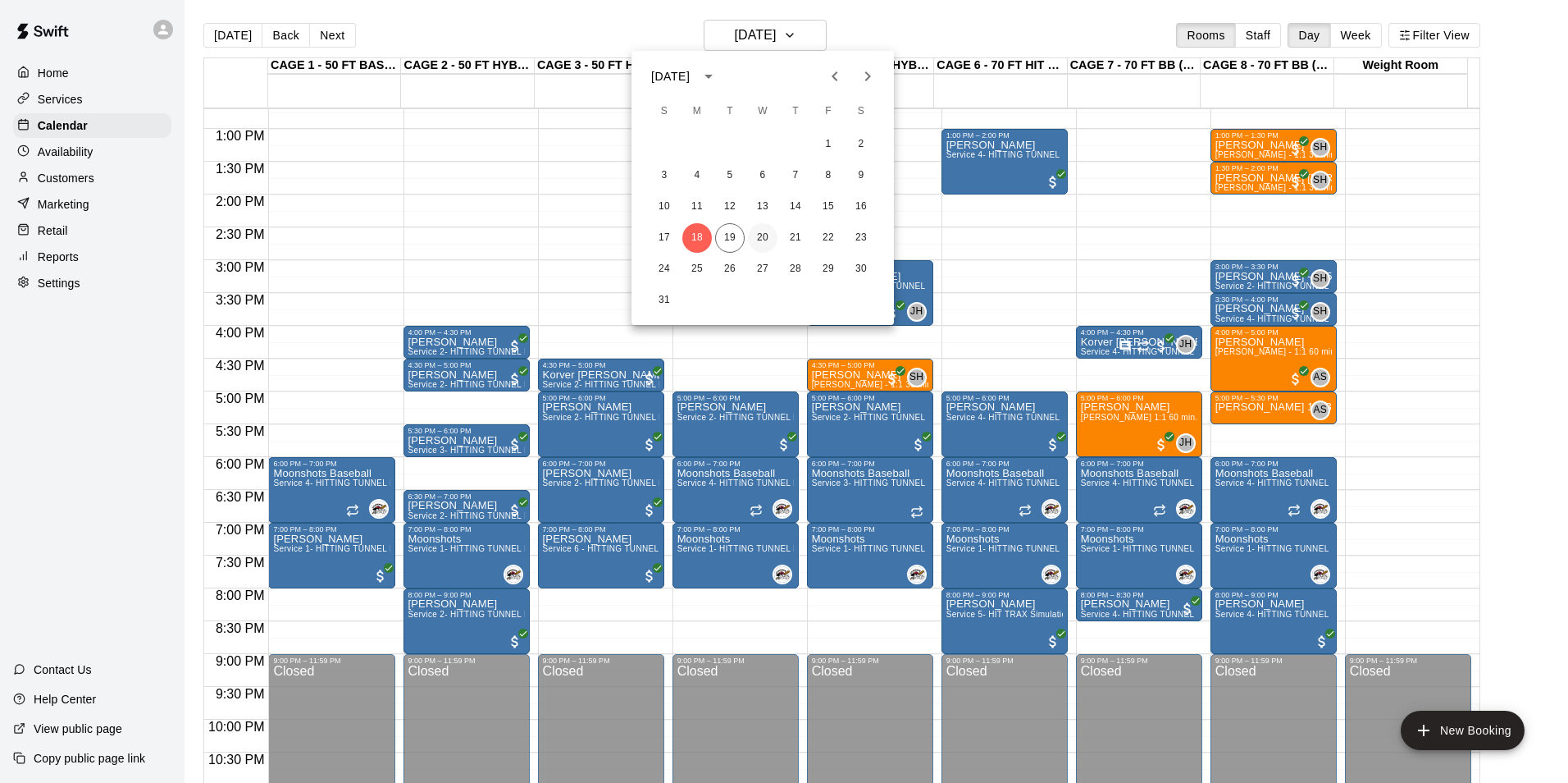
click at [761, 230] on button "20" at bounding box center [762, 237] width 29 height 29
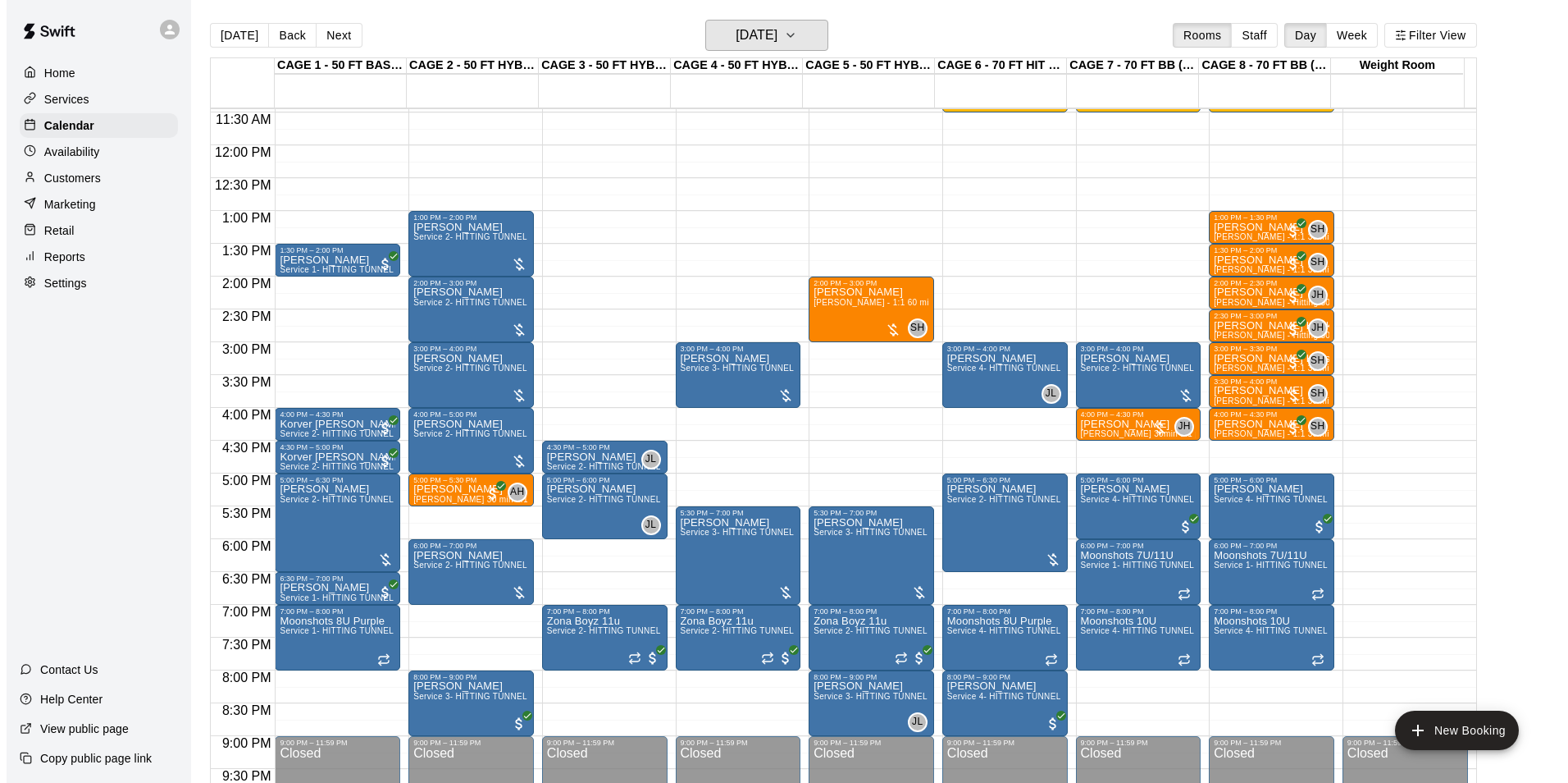
scroll to position [587, 0]
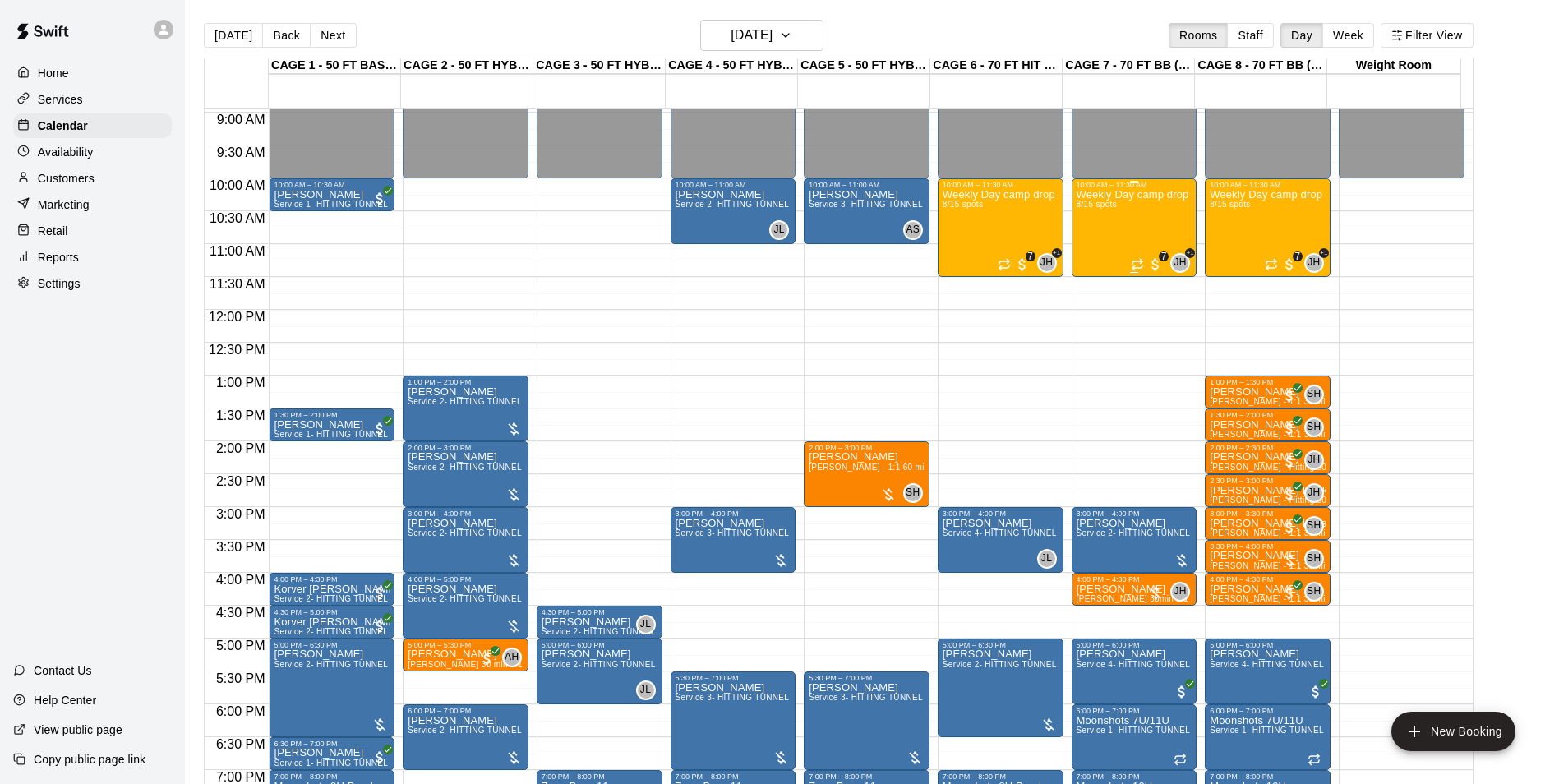
click at [1137, 238] on div "Weekly Day camp drop in session - Monday / Wednesday / Friday's 8/15 spots" at bounding box center [1134, 581] width 116 height 784
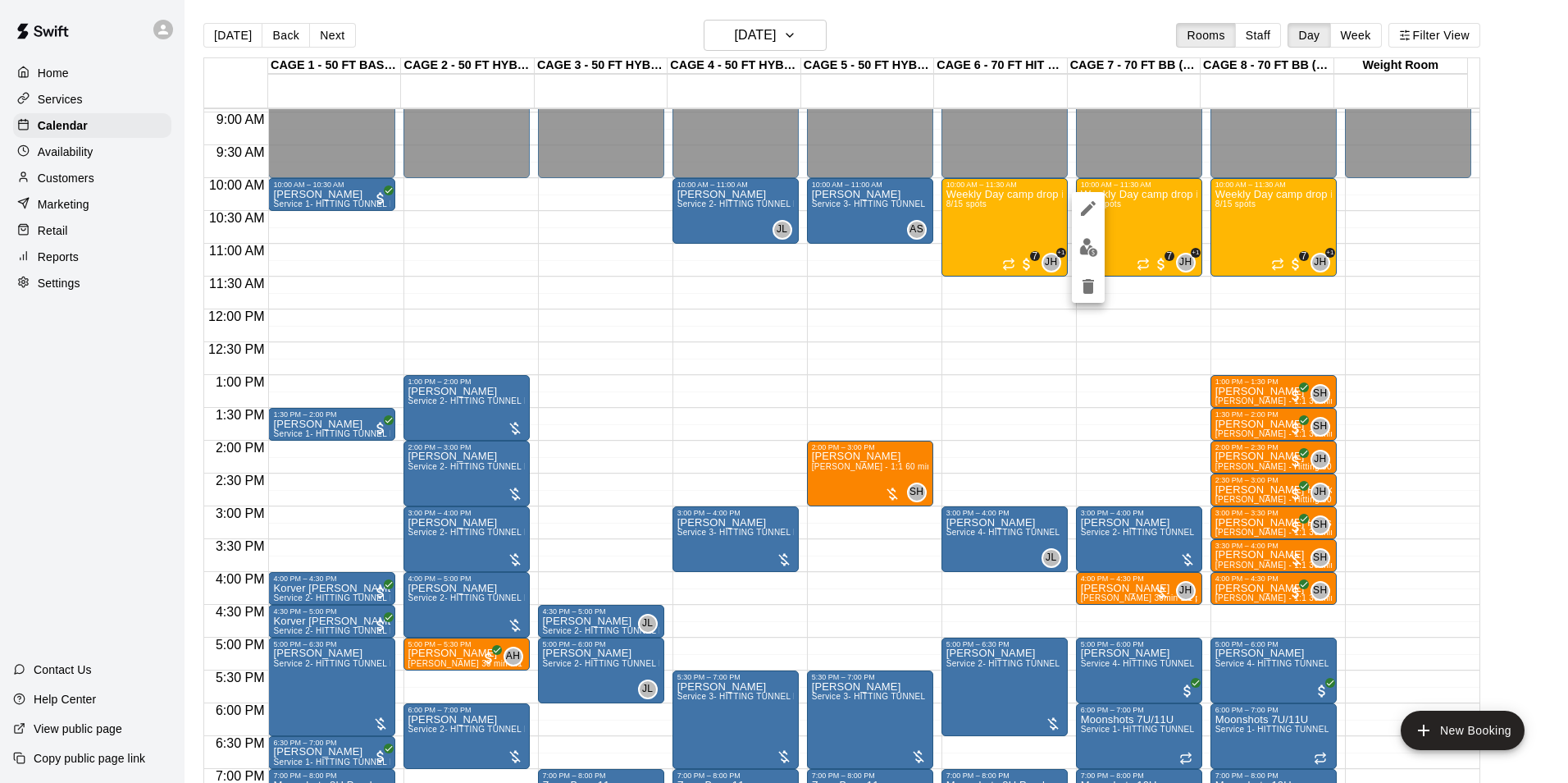
click at [1095, 248] on img "edit" at bounding box center [1089, 247] width 19 height 19
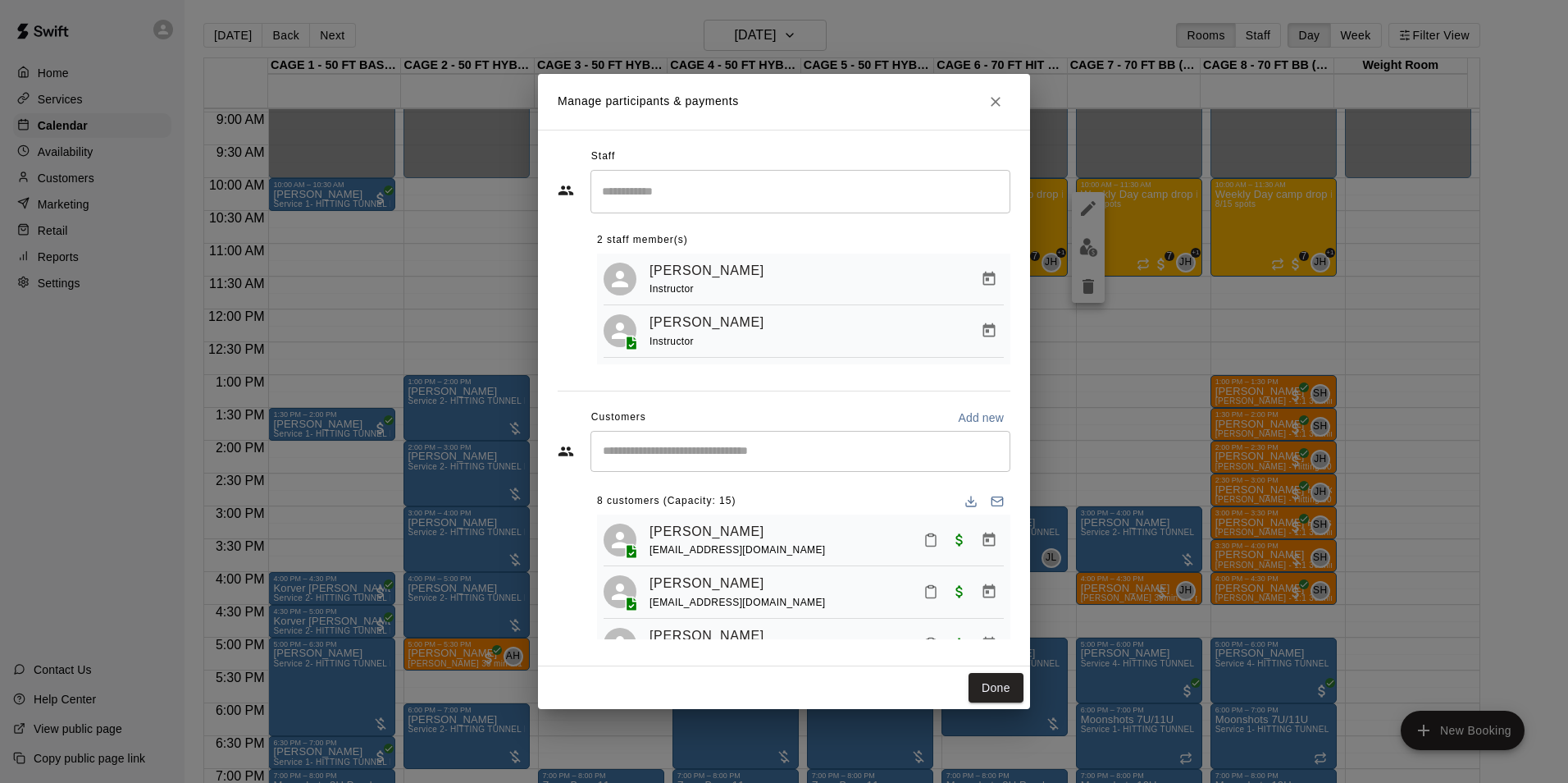
scroll to position [319, 0]
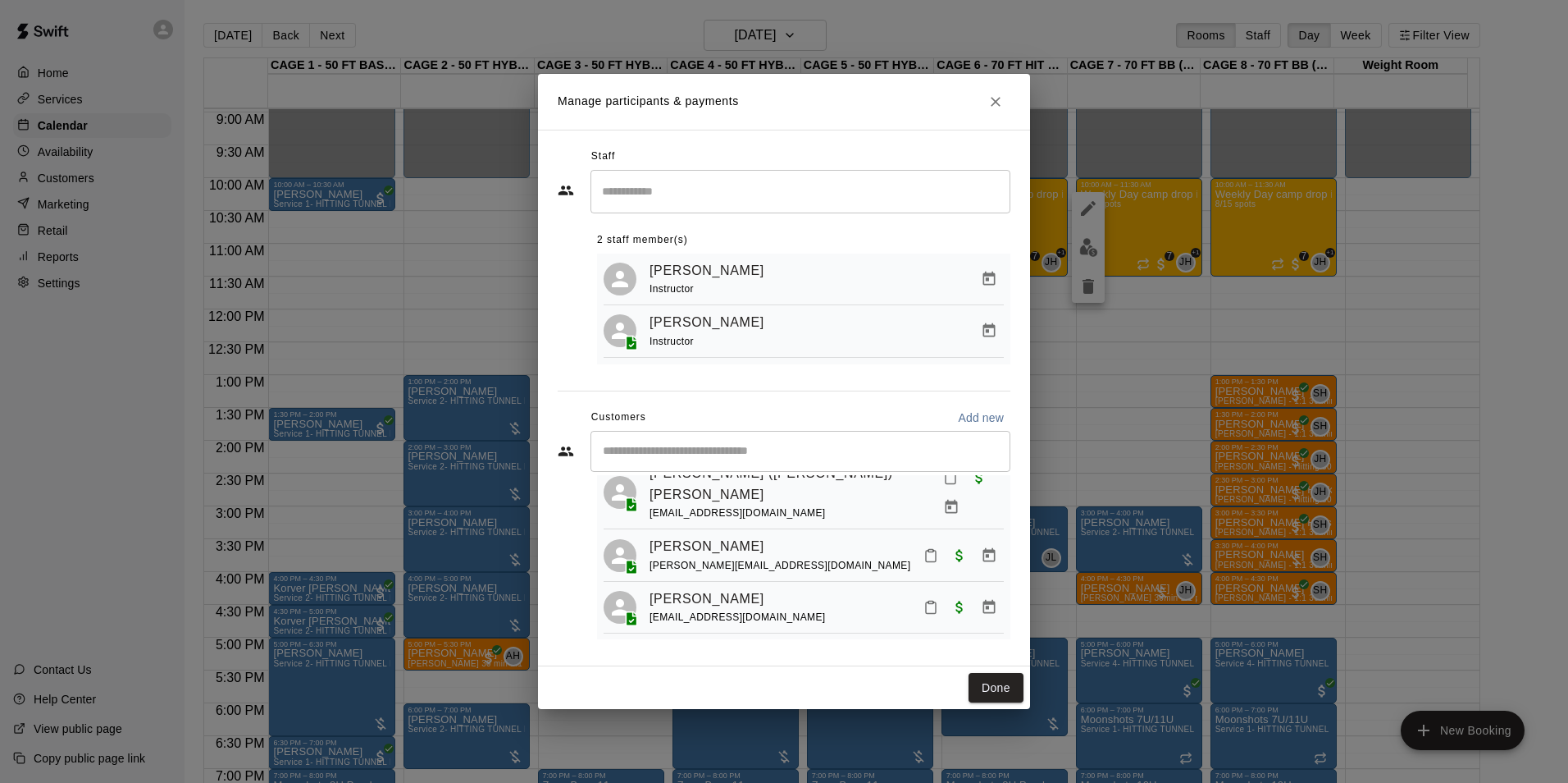
click at [985, 91] on button "Close" at bounding box center [995, 102] width 29 height 29
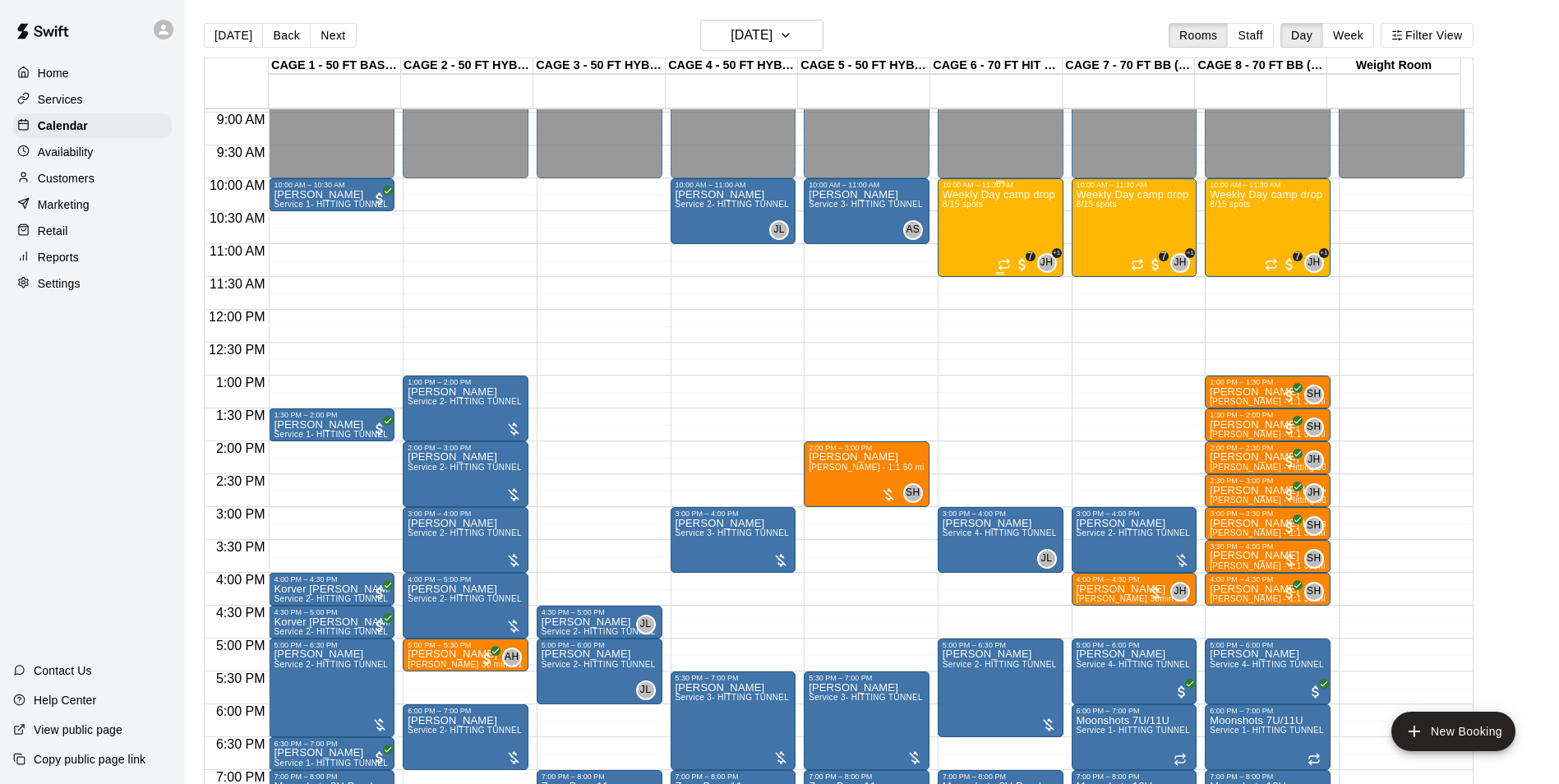
click at [994, 224] on div "Weekly Day camp drop in session - Monday / Wednesday / Friday's 8/15 spots" at bounding box center [1000, 581] width 116 height 784
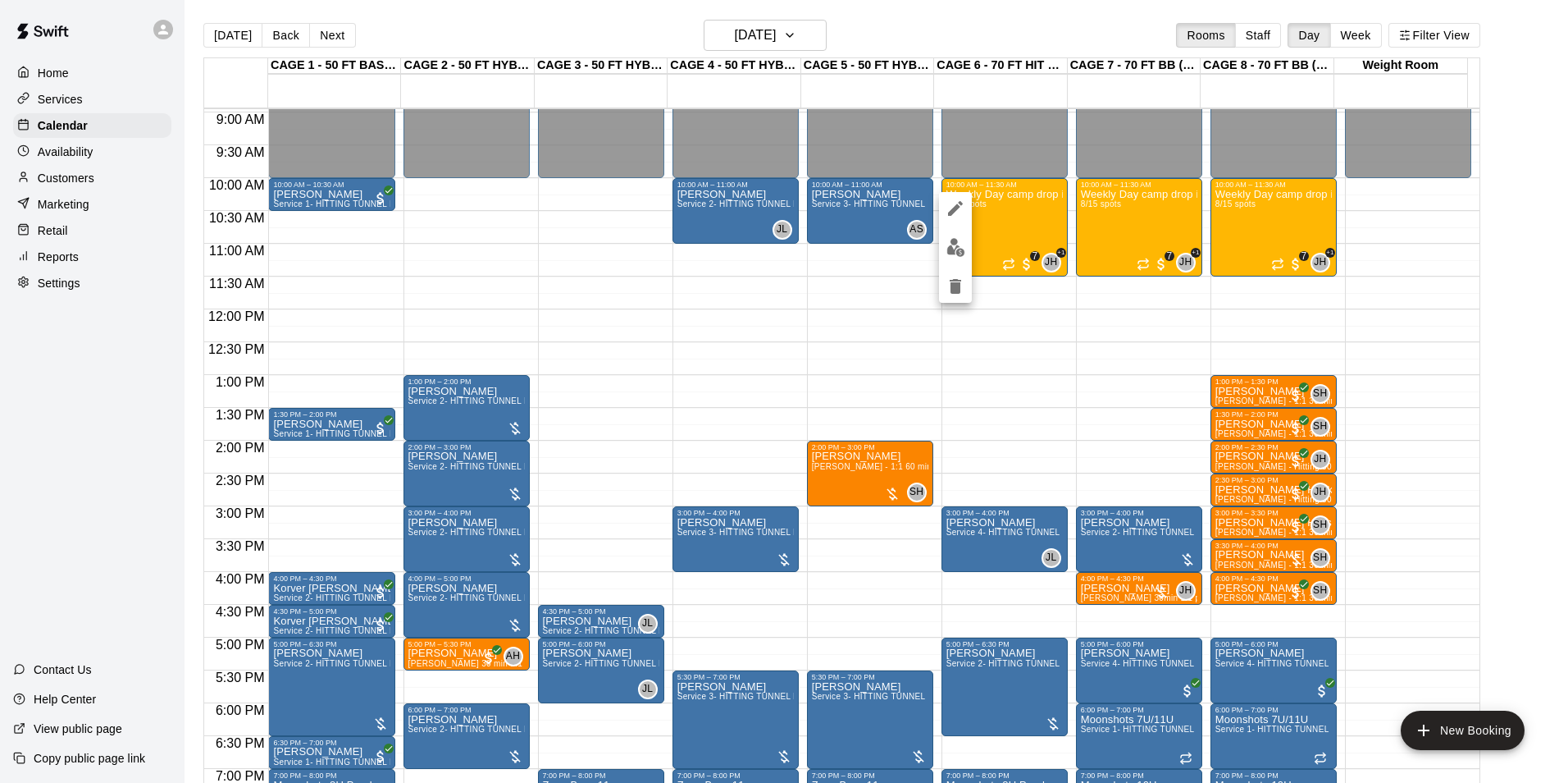
click at [806, 21] on div at bounding box center [784, 391] width 1568 height 783
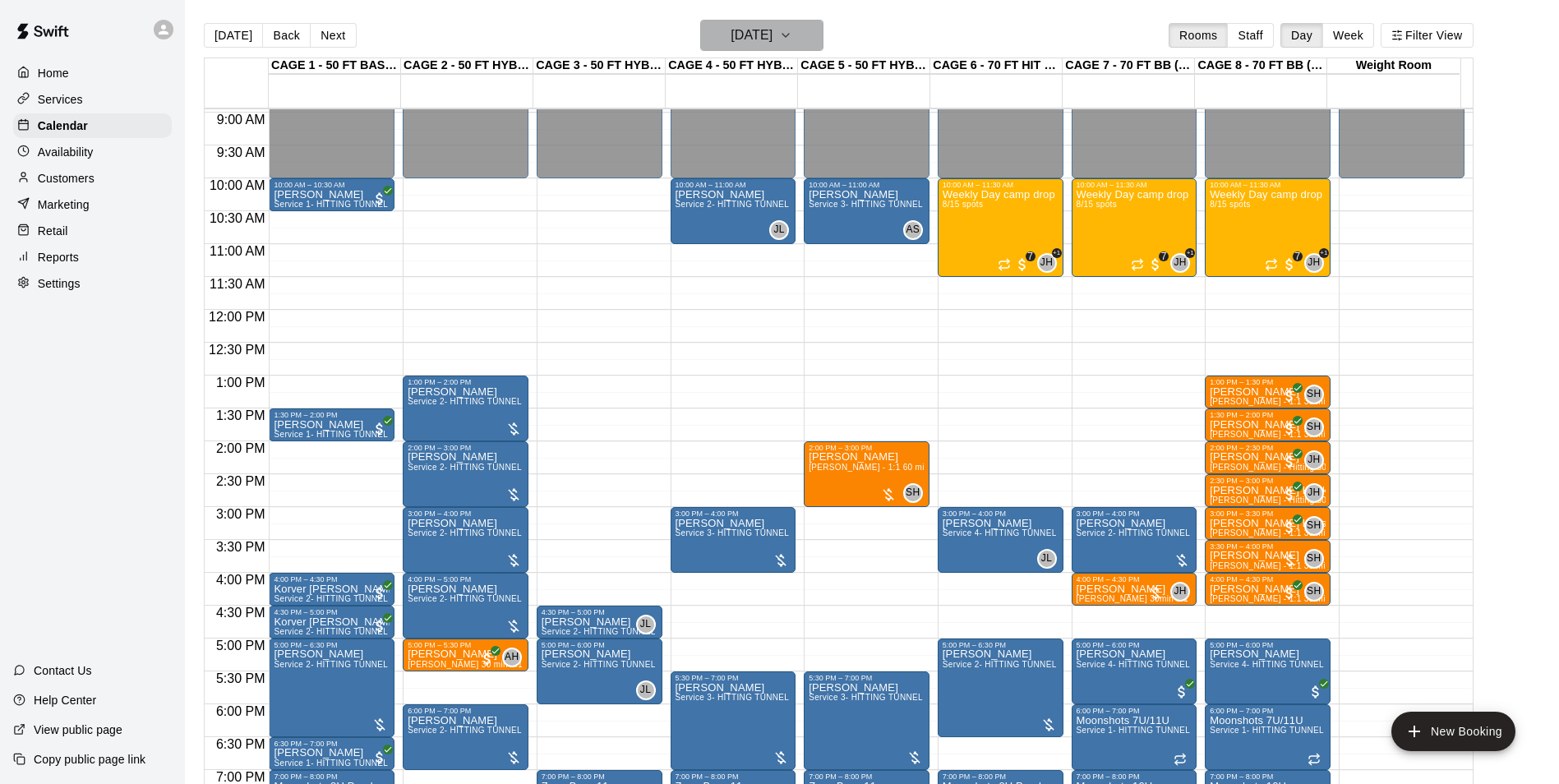
click at [773, 33] on h6 "[DATE]" at bounding box center [751, 35] width 42 height 23
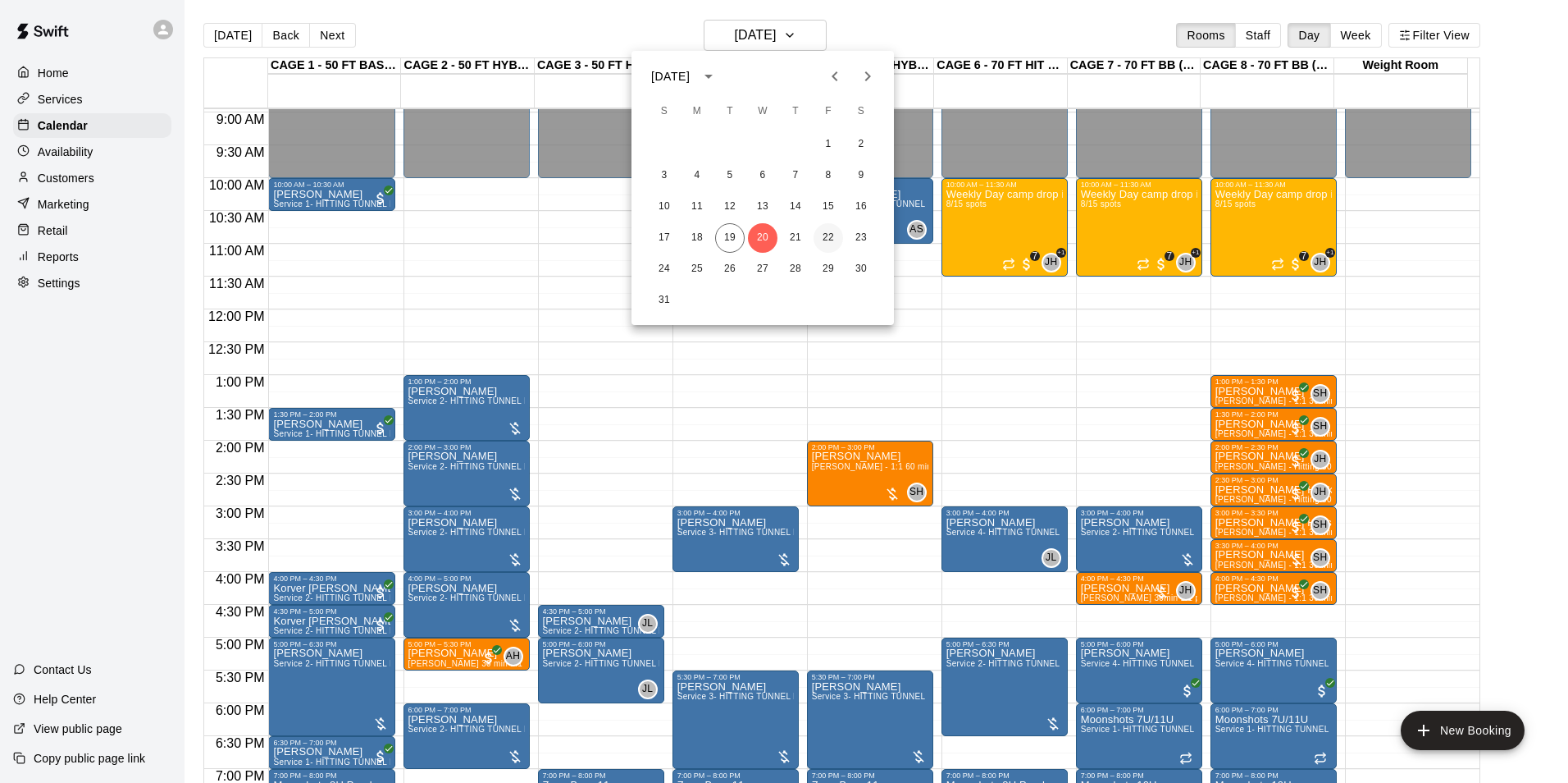
click at [822, 228] on button "22" at bounding box center [828, 237] width 29 height 29
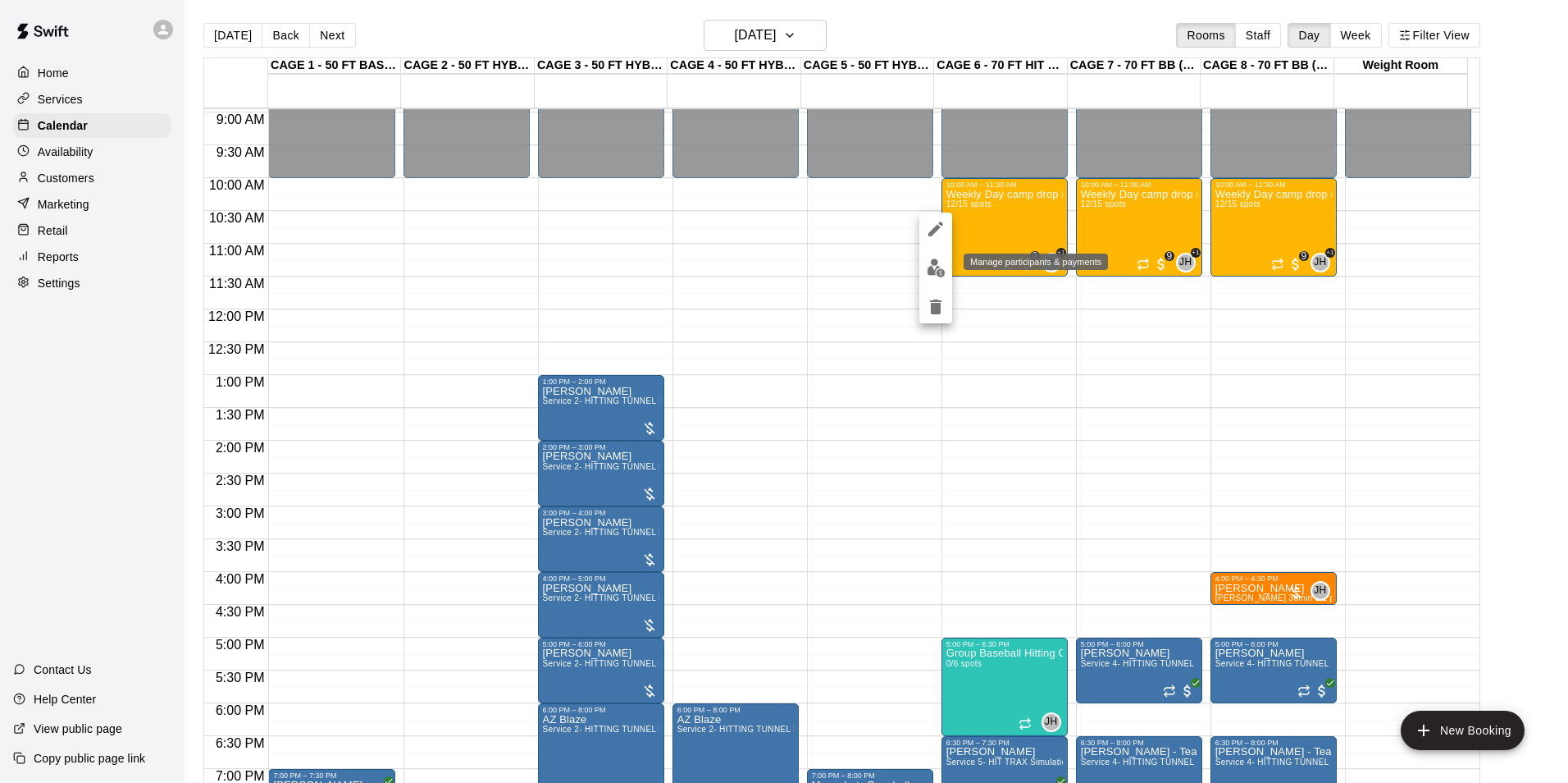
click at [937, 256] on button "edit" at bounding box center [936, 268] width 33 height 32
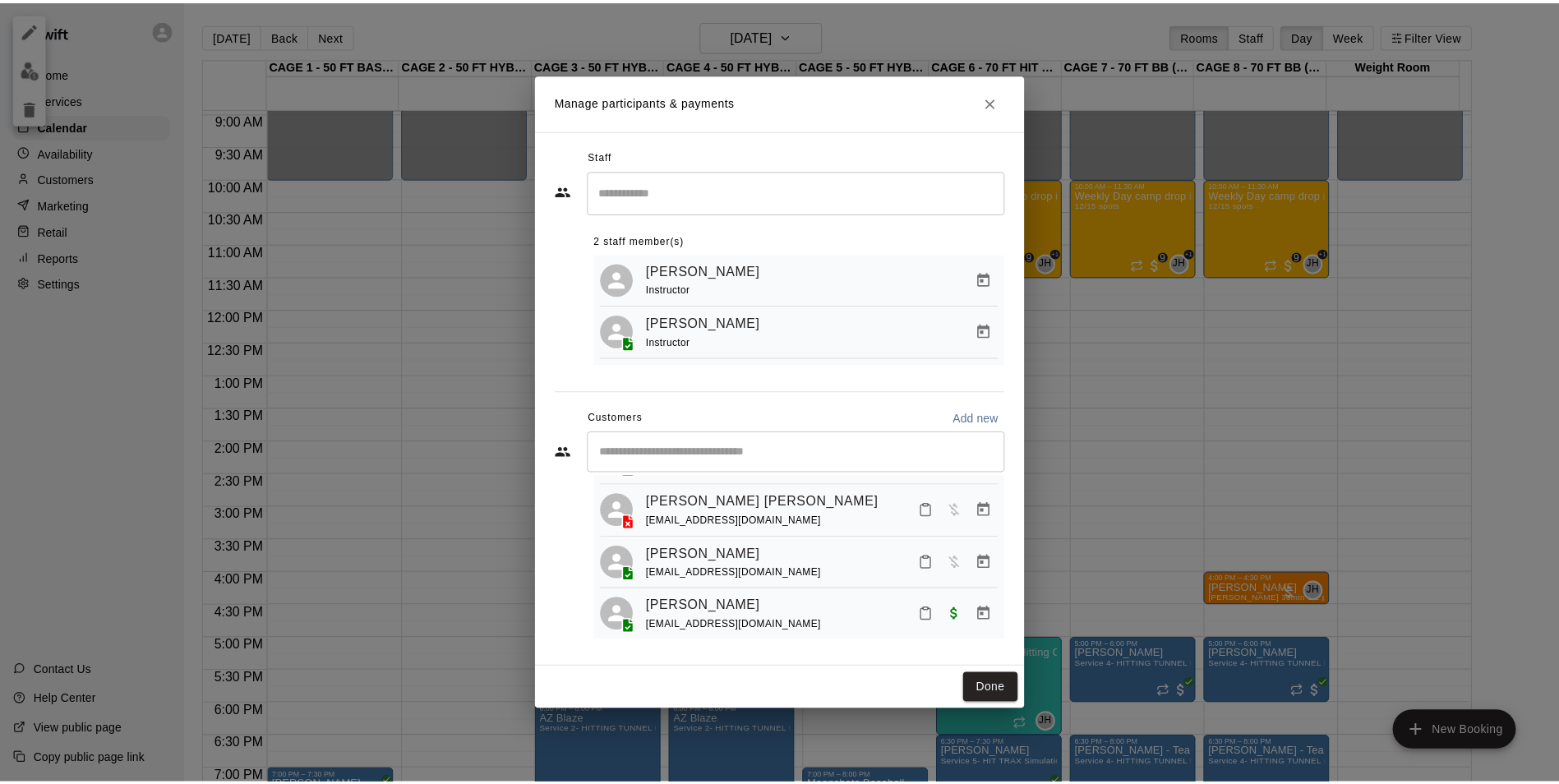
scroll to position [0, 0]
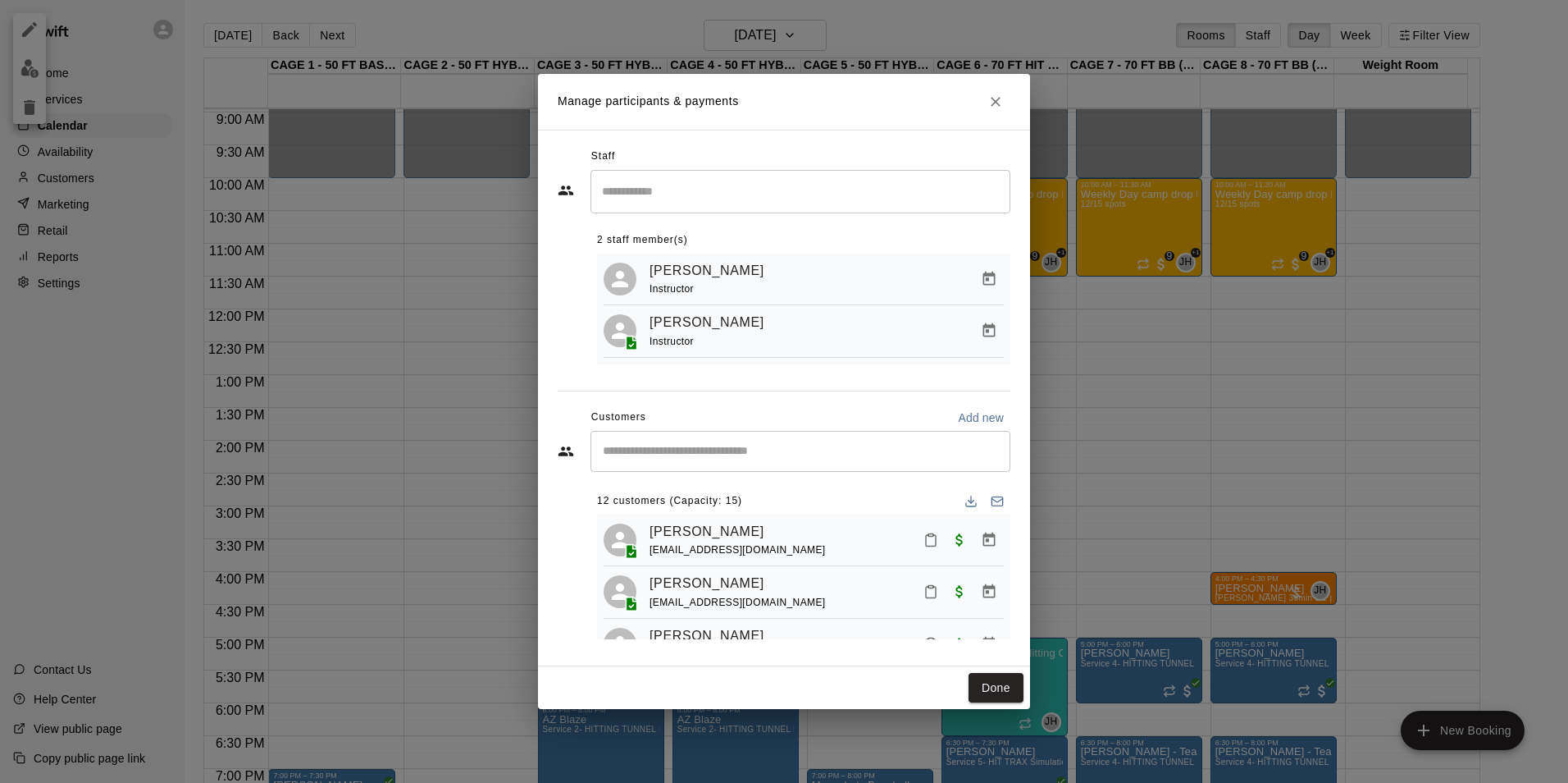
click at [999, 103] on icon "Close" at bounding box center [996, 102] width 9 height 9
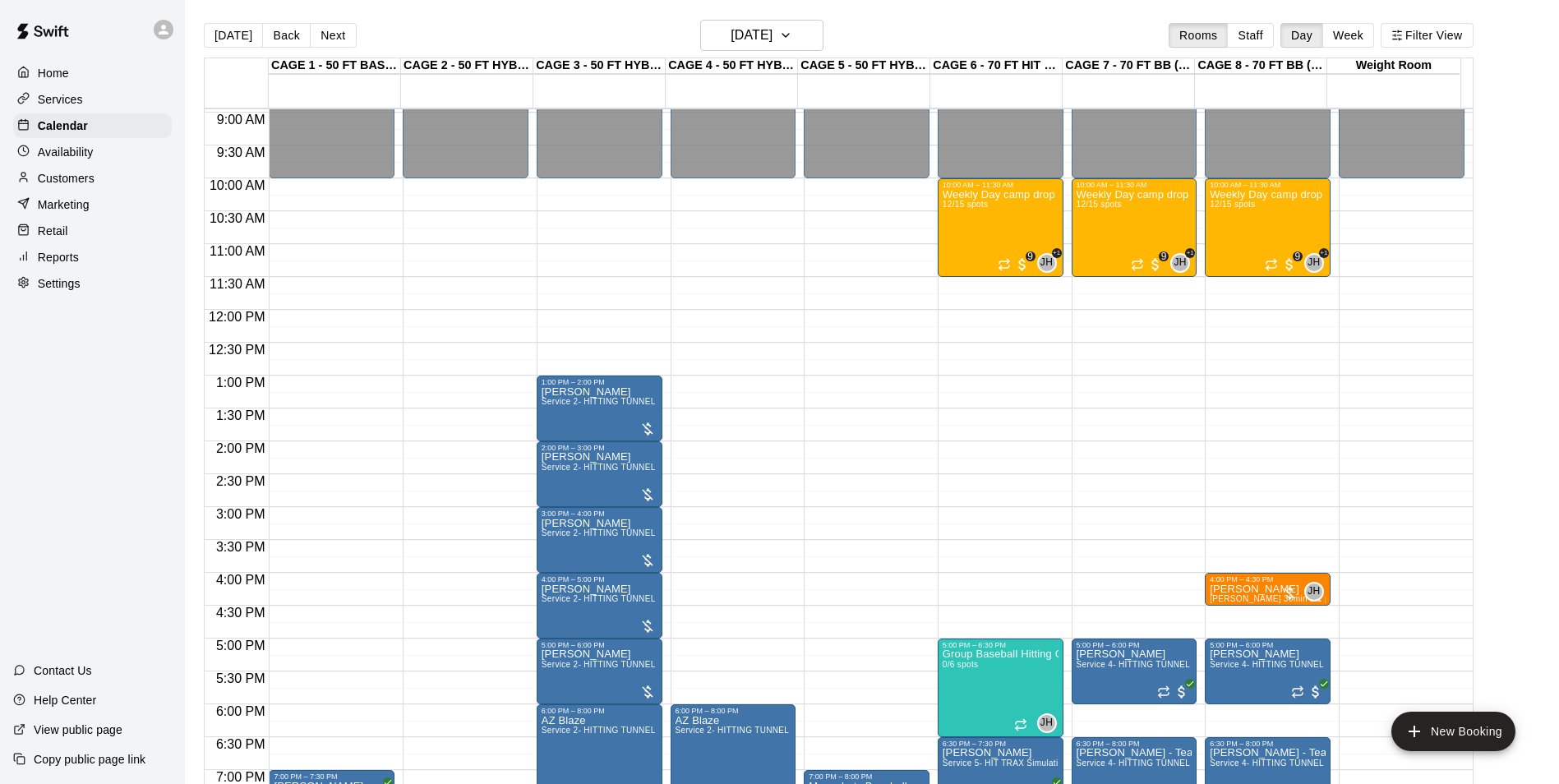
click at [839, 50] on div "Today Back Next Friday Aug 22 Rooms Staff Day Week Filter View" at bounding box center [839, 39] width 1270 height 38
click at [793, 41] on icon "button" at bounding box center [786, 35] width 13 height 20
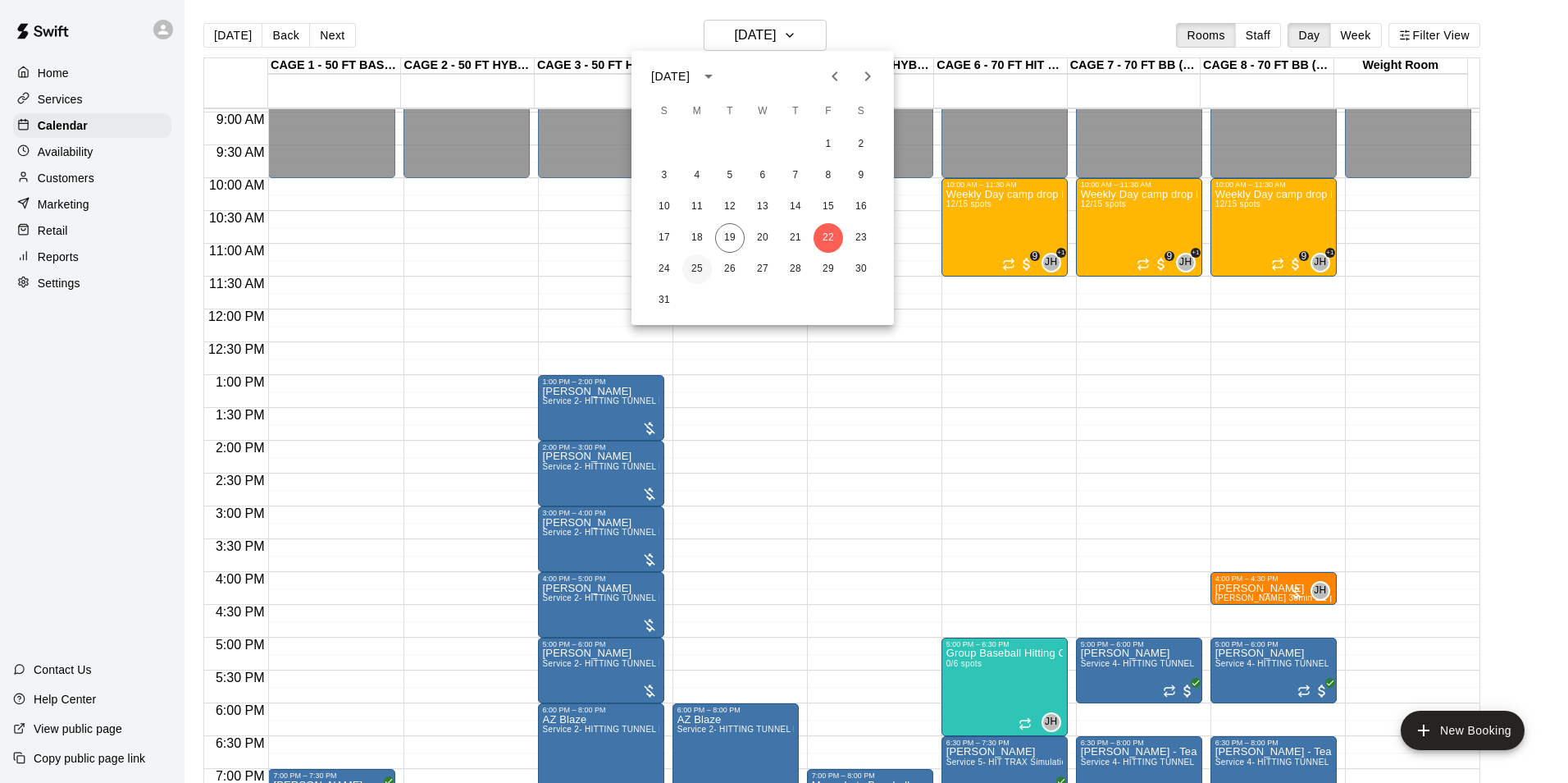
click at [697, 282] on button "25" at bounding box center [696, 269] width 29 height 29
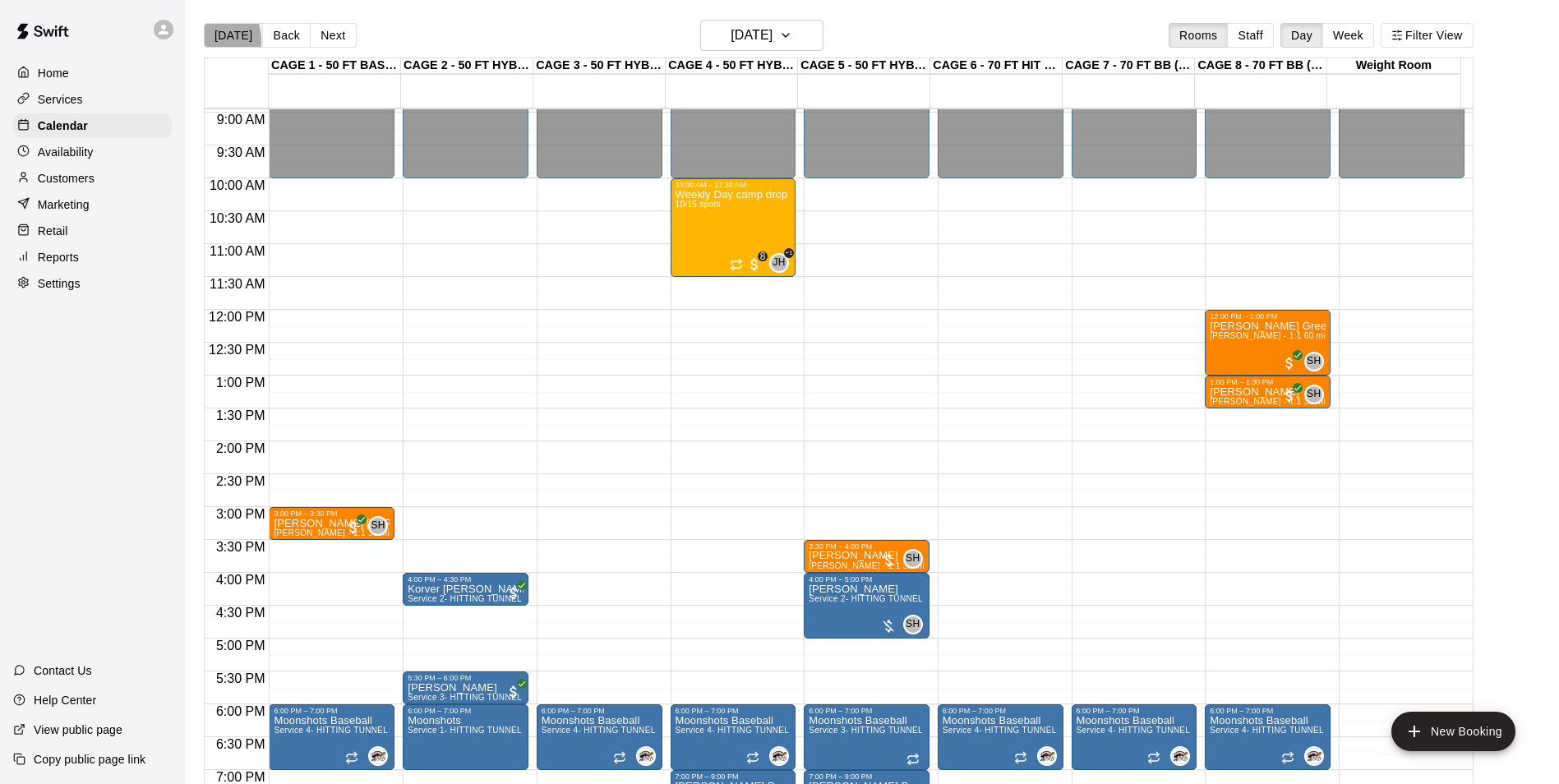
click at [214, 39] on button "[DATE]" at bounding box center [233, 35] width 59 height 24
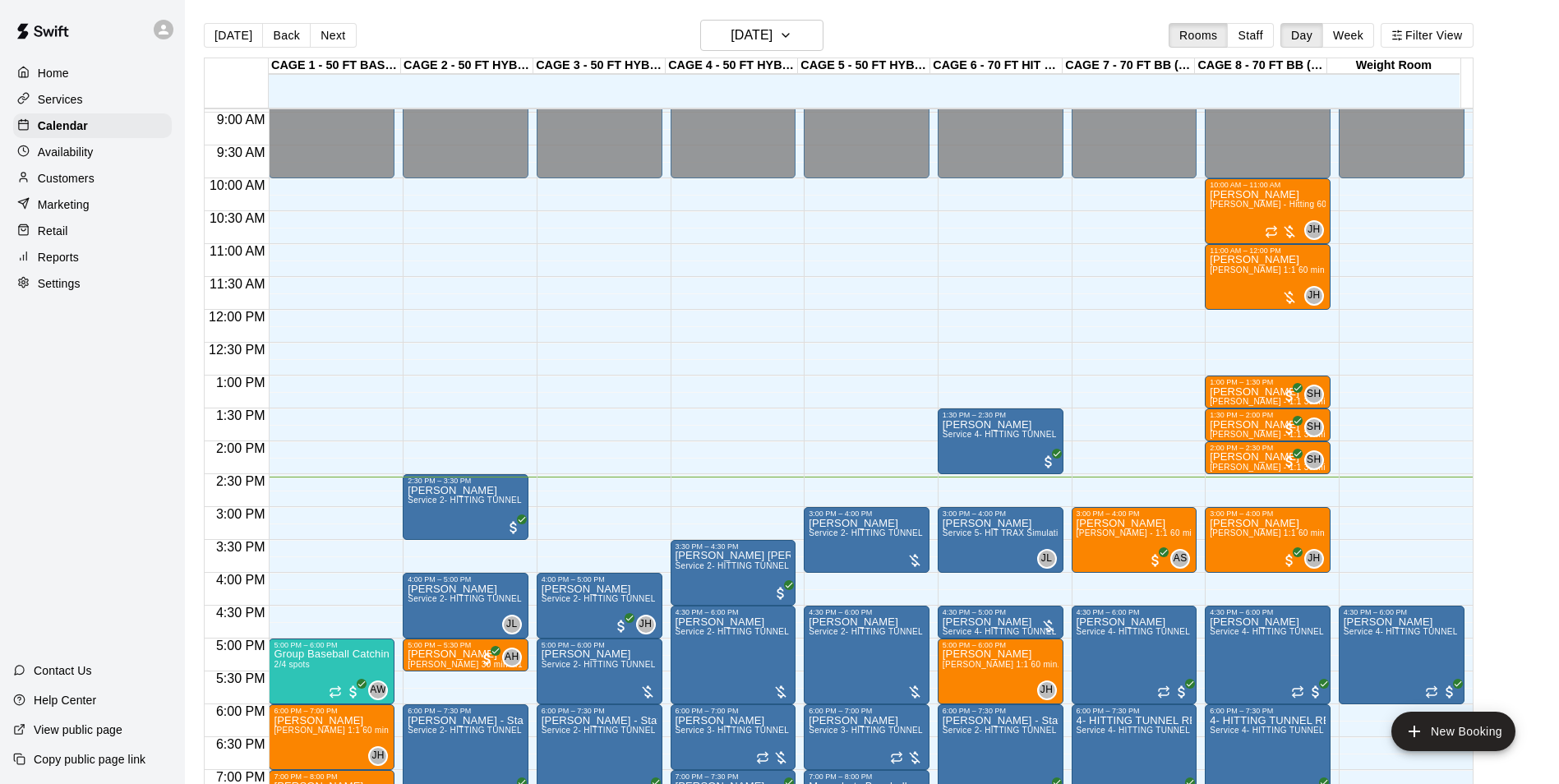
click at [222, 20] on main "Today Back Next Tuesday Aug 19 Rooms Staff Day Week Filter View CAGE 1 - 50 FT …" at bounding box center [872, 405] width 1374 height 810
click at [222, 22] on div "Today Back Next Tuesday Aug 19 Rooms Staff Day Week Filter View" at bounding box center [839, 39] width 1270 height 38
click at [221, 23] on button "[DATE]" at bounding box center [233, 35] width 59 height 24
click at [219, 26] on button "[DATE]" at bounding box center [233, 35] width 59 height 24
click at [249, 24] on button "[DATE]" at bounding box center [233, 35] width 59 height 24
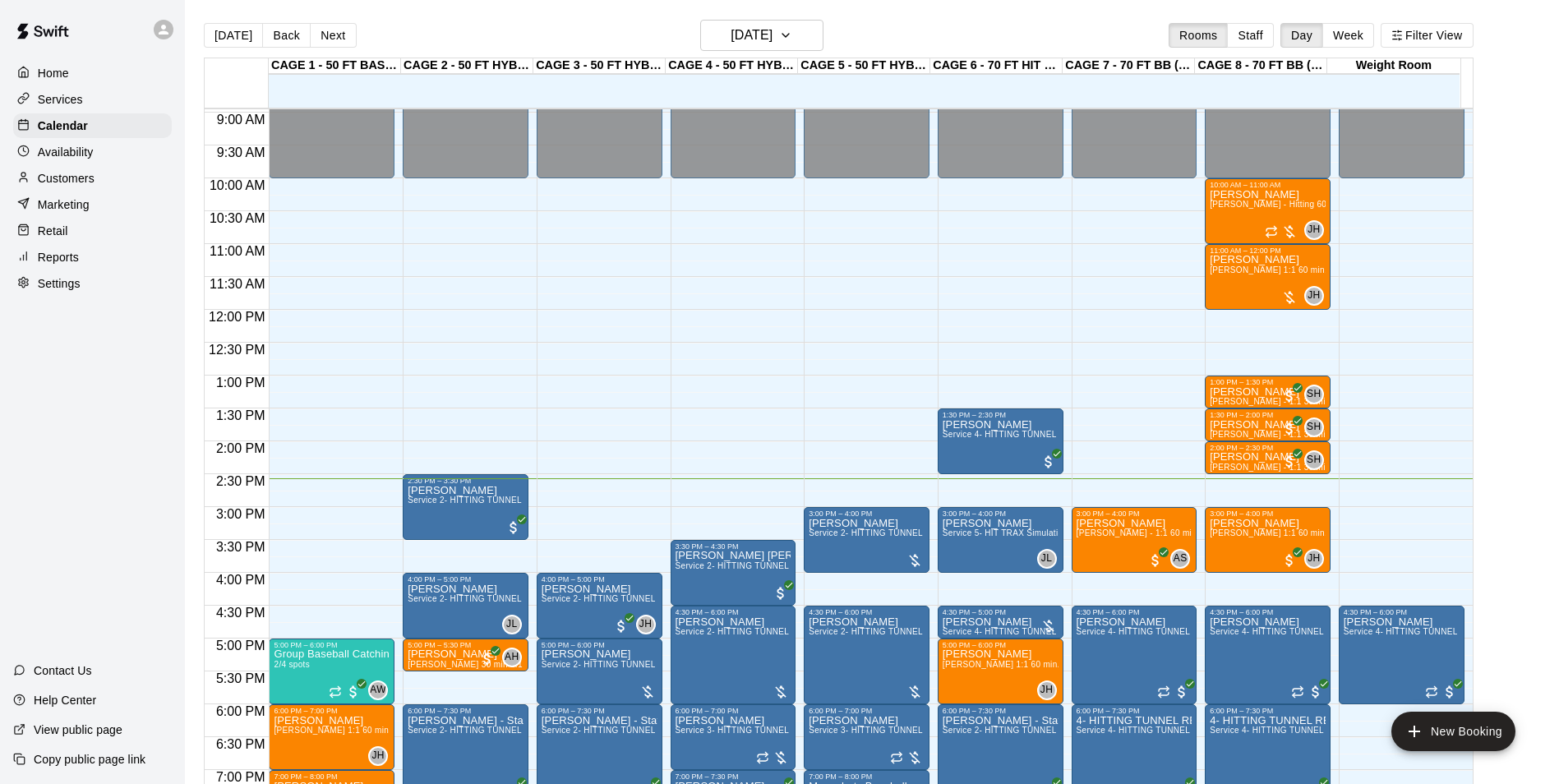
click at [406, 23] on div "Today Back Next Tuesday Aug 19 Rooms Staff Day Week Filter View" at bounding box center [839, 39] width 1270 height 38
click at [731, 25] on h6 "[DATE]" at bounding box center [751, 35] width 42 height 23
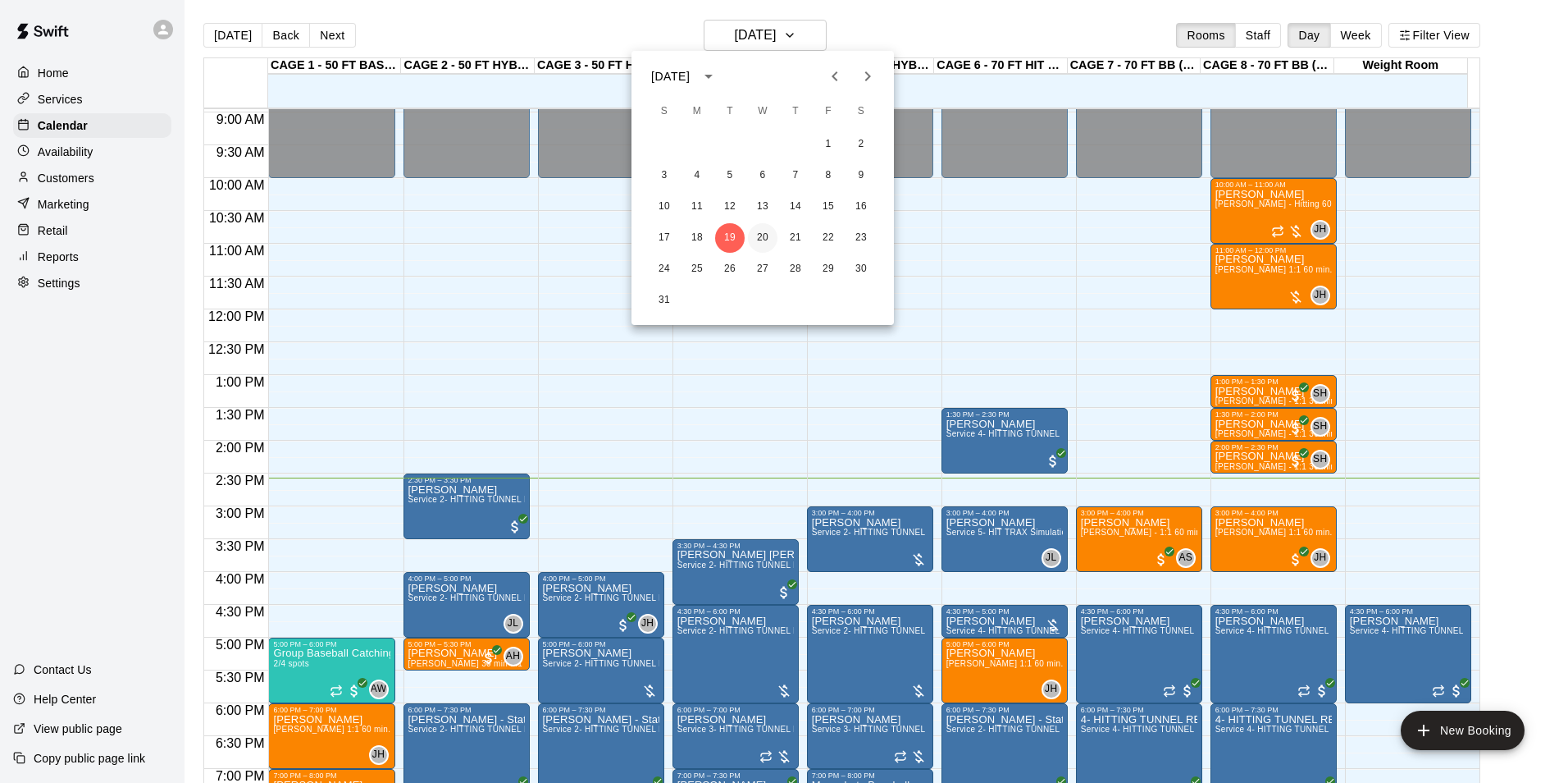
click at [775, 245] on button "20" at bounding box center [762, 237] width 29 height 29
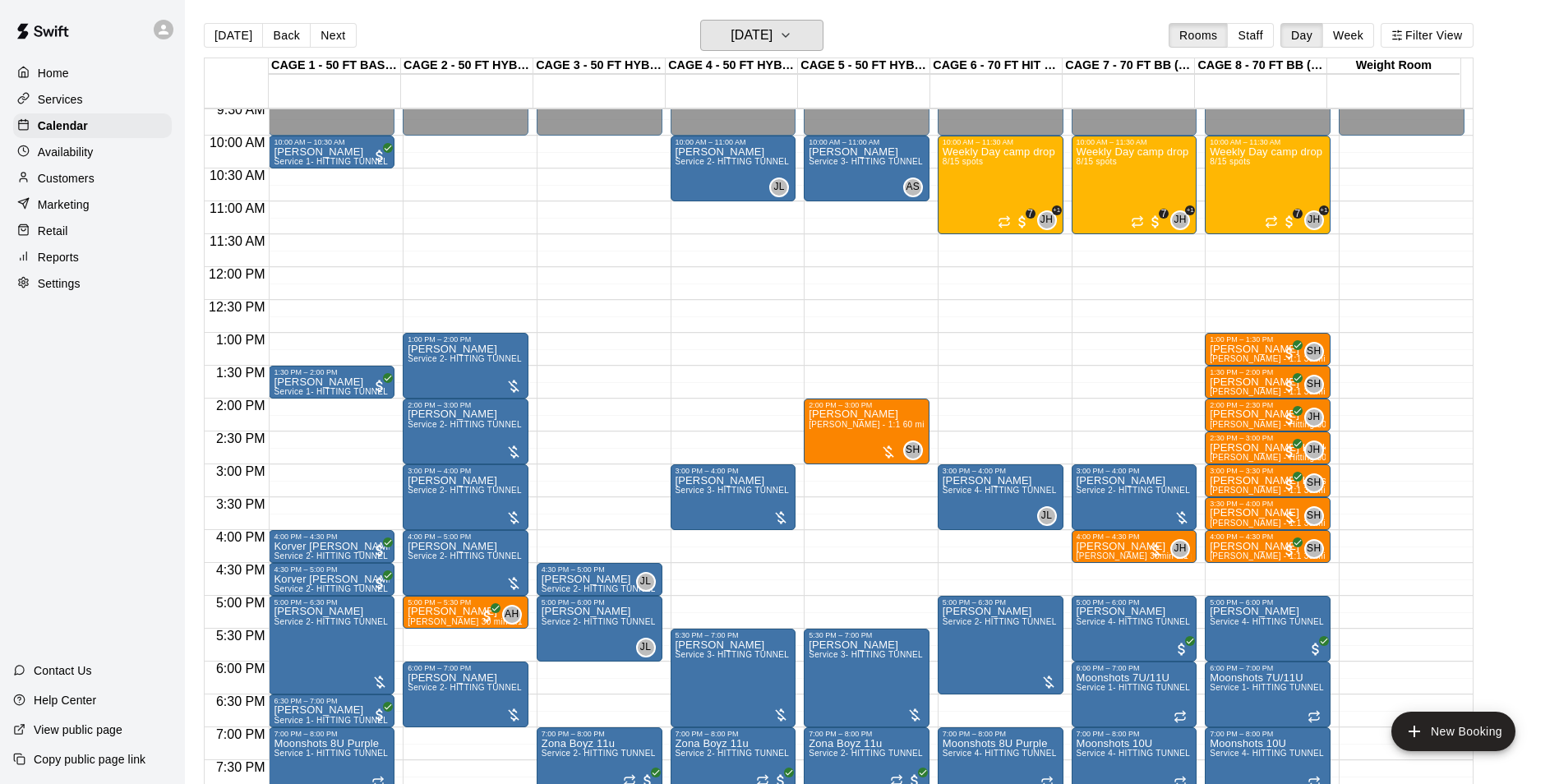
scroll to position [670, 0]
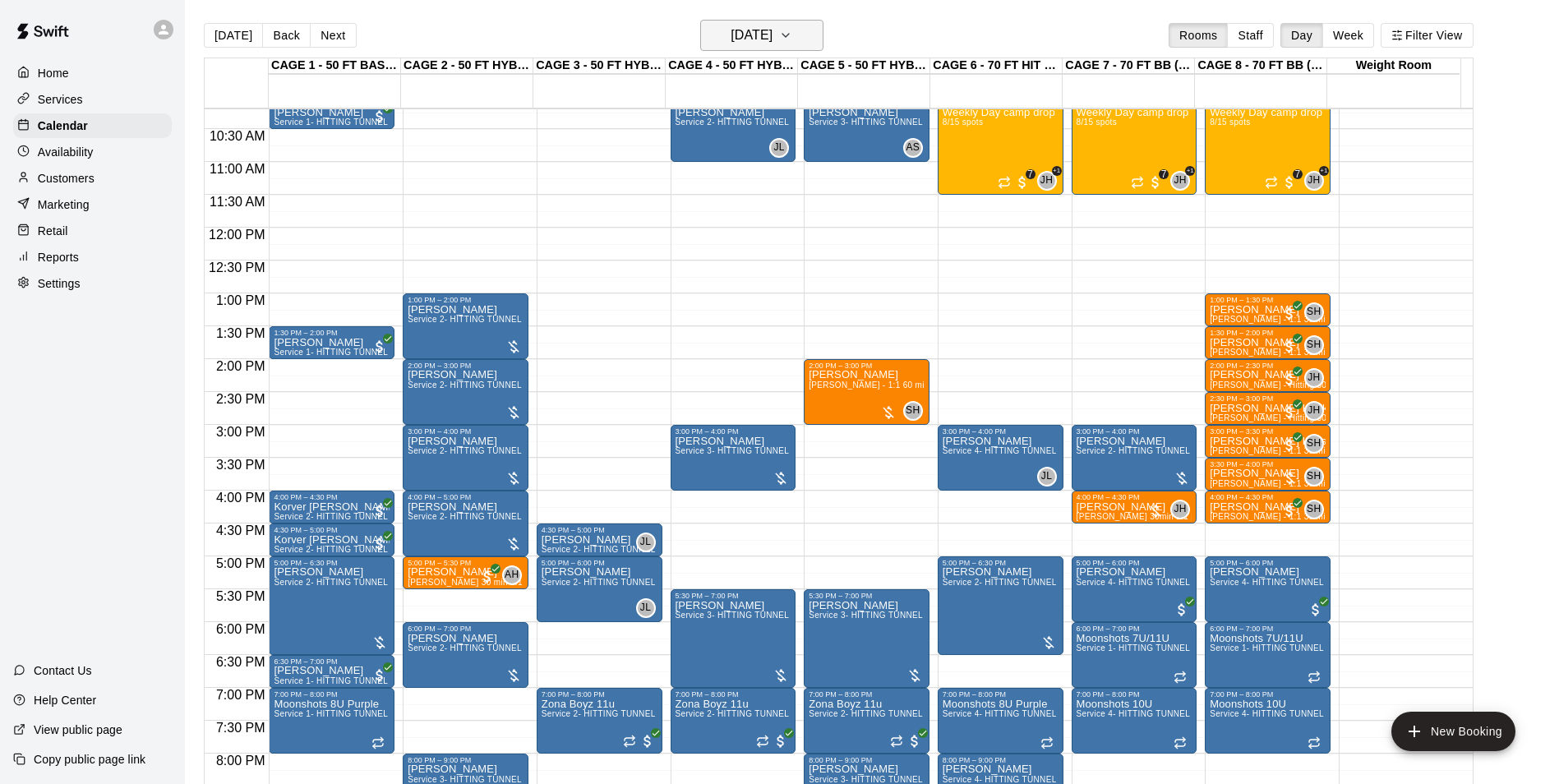
click at [824, 44] on button "[DATE]" at bounding box center [762, 35] width 123 height 31
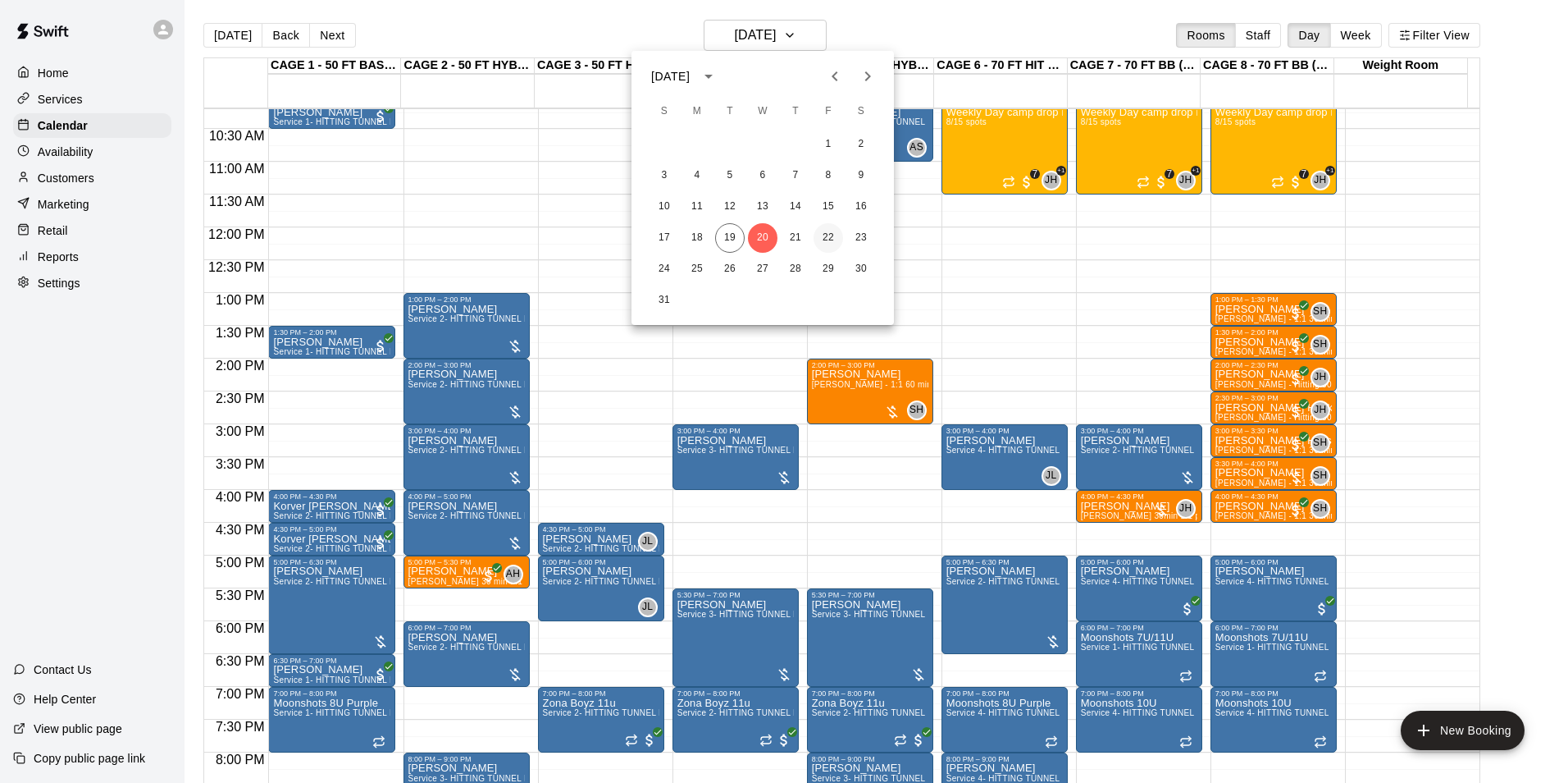
click at [824, 236] on button "22" at bounding box center [828, 237] width 29 height 29
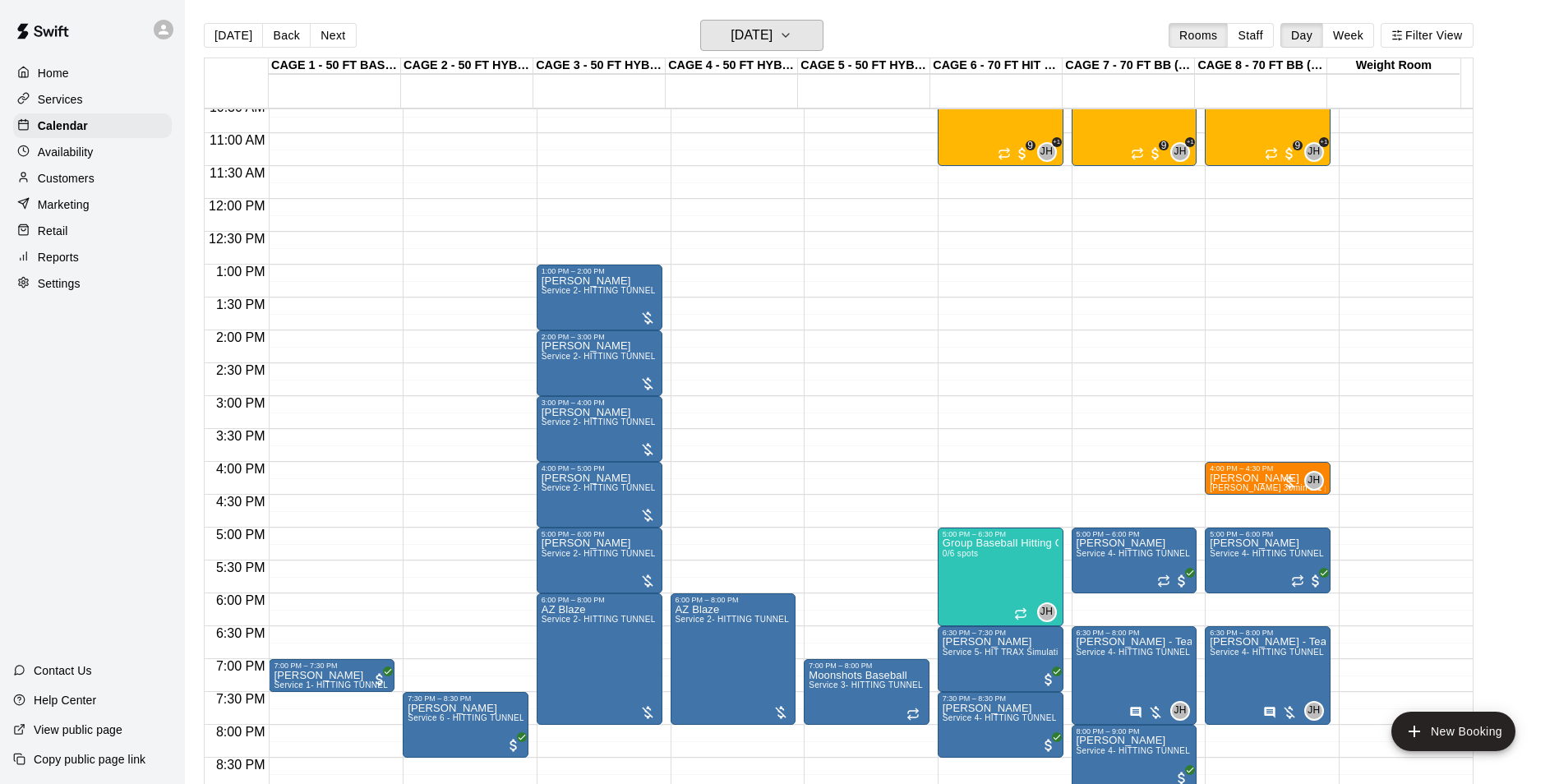
scroll to position [835, 0]
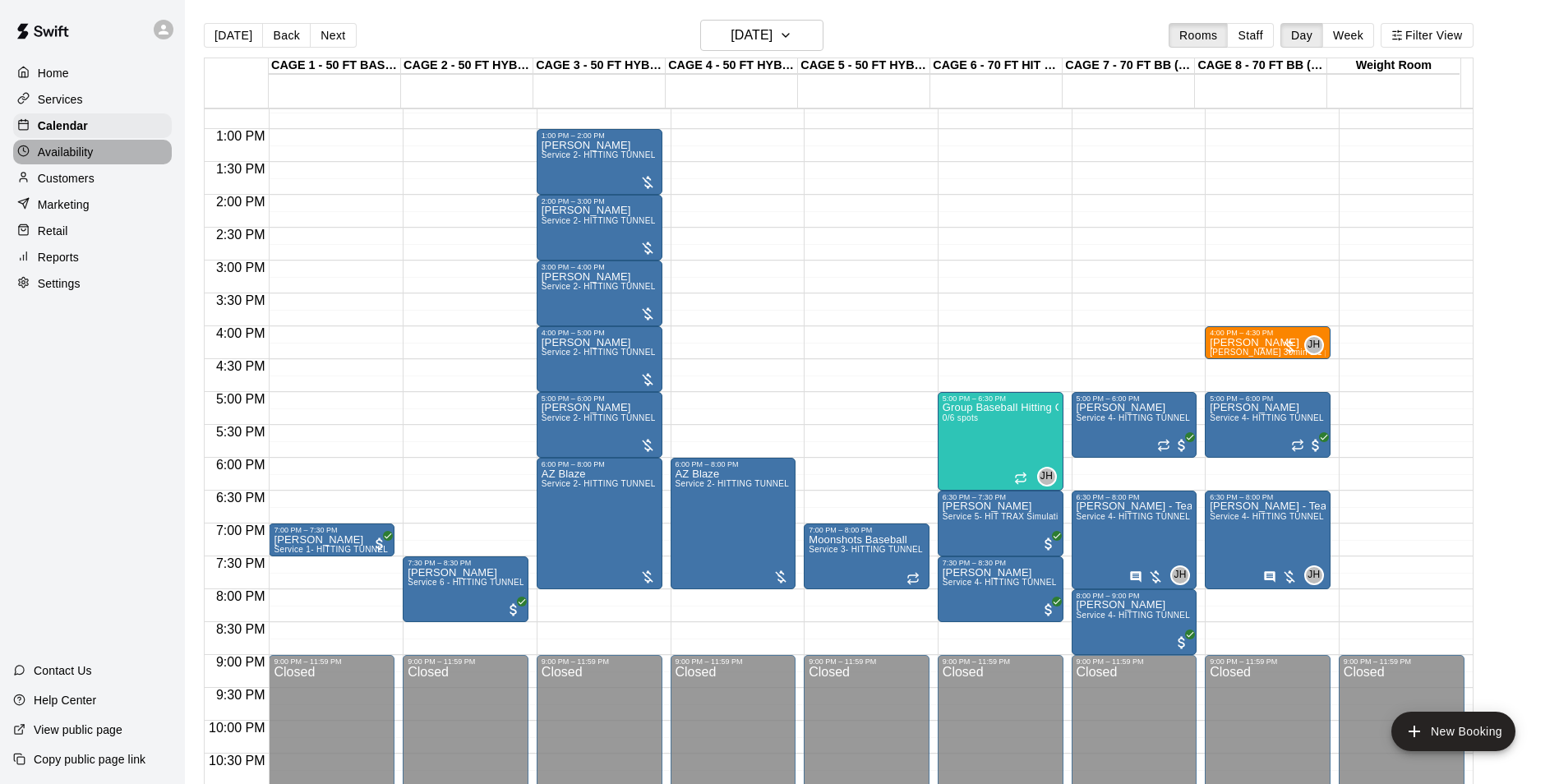
click at [74, 147] on p "Availability" at bounding box center [65, 152] width 56 height 16
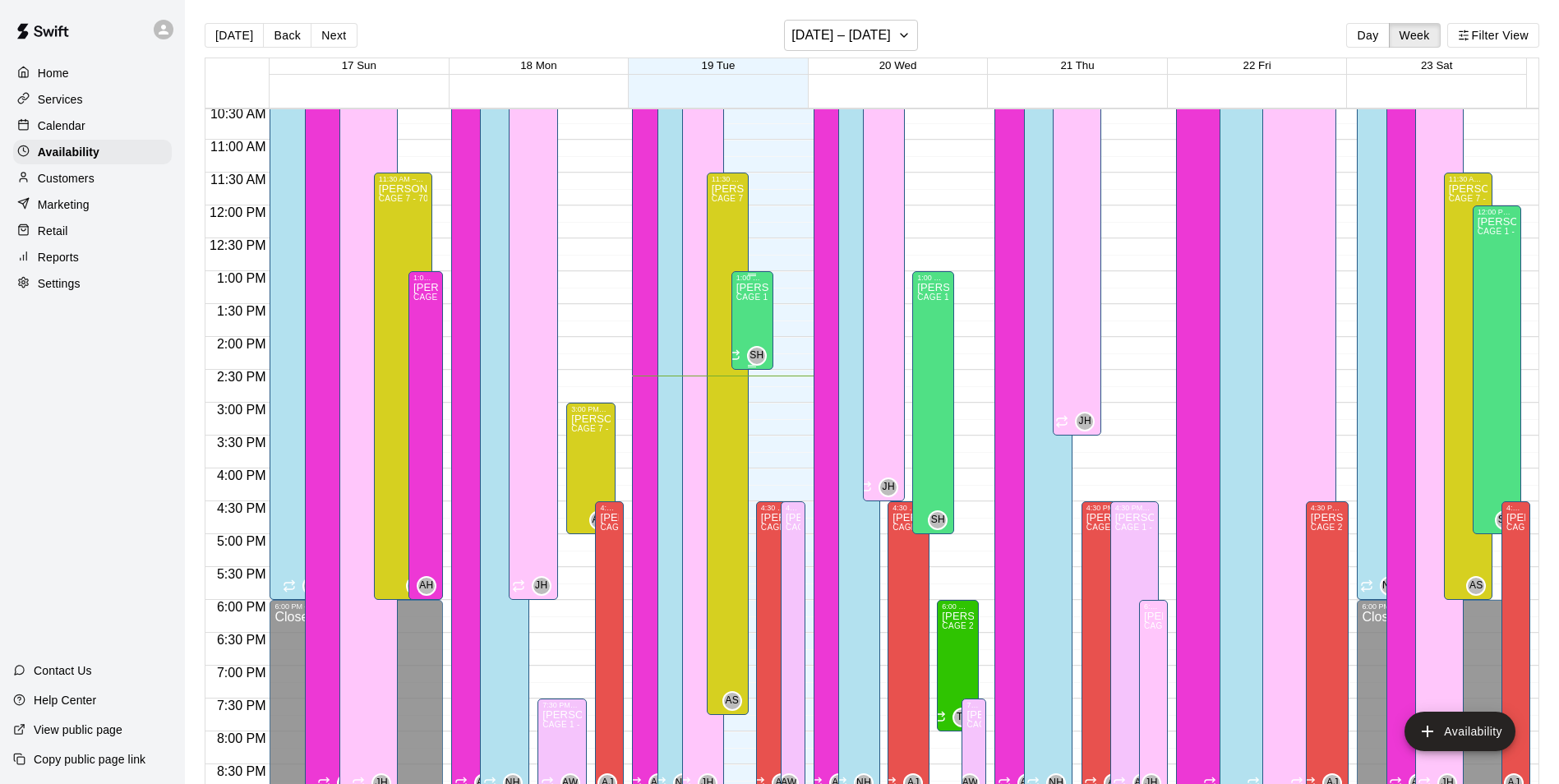
scroll to position [721, 0]
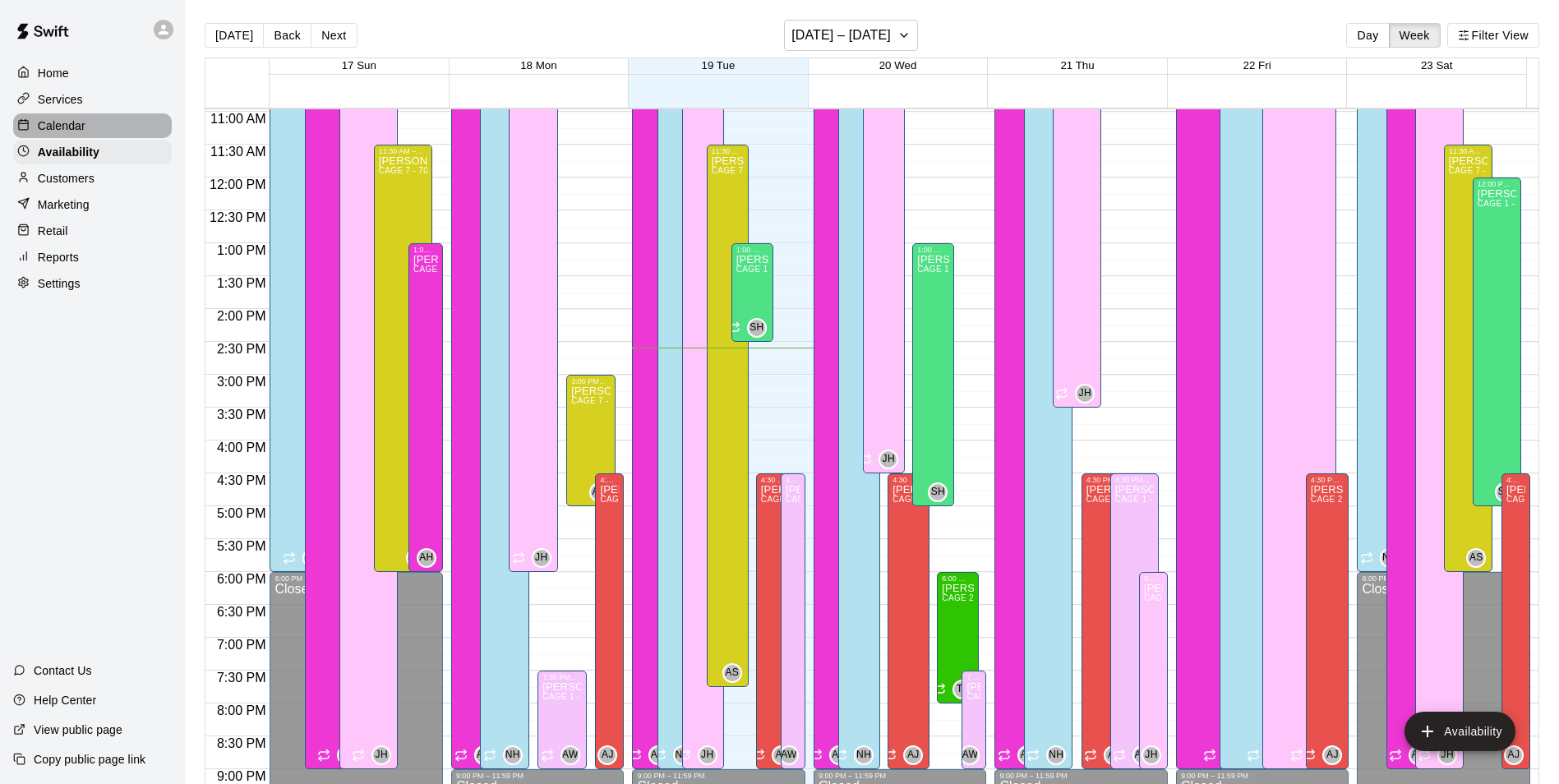
click at [24, 128] on icon at bounding box center [23, 124] width 12 height 12
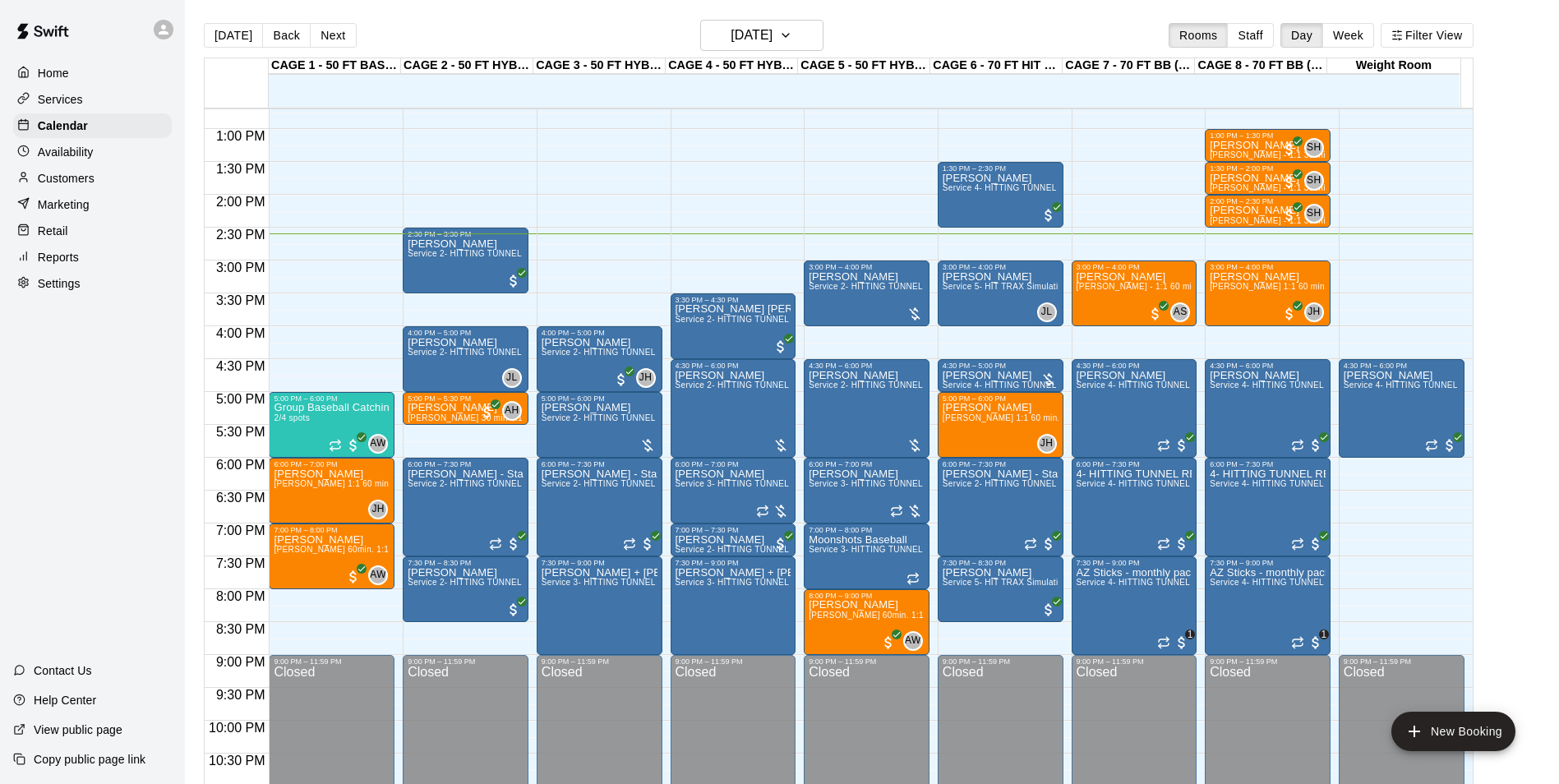
scroll to position [753, 0]
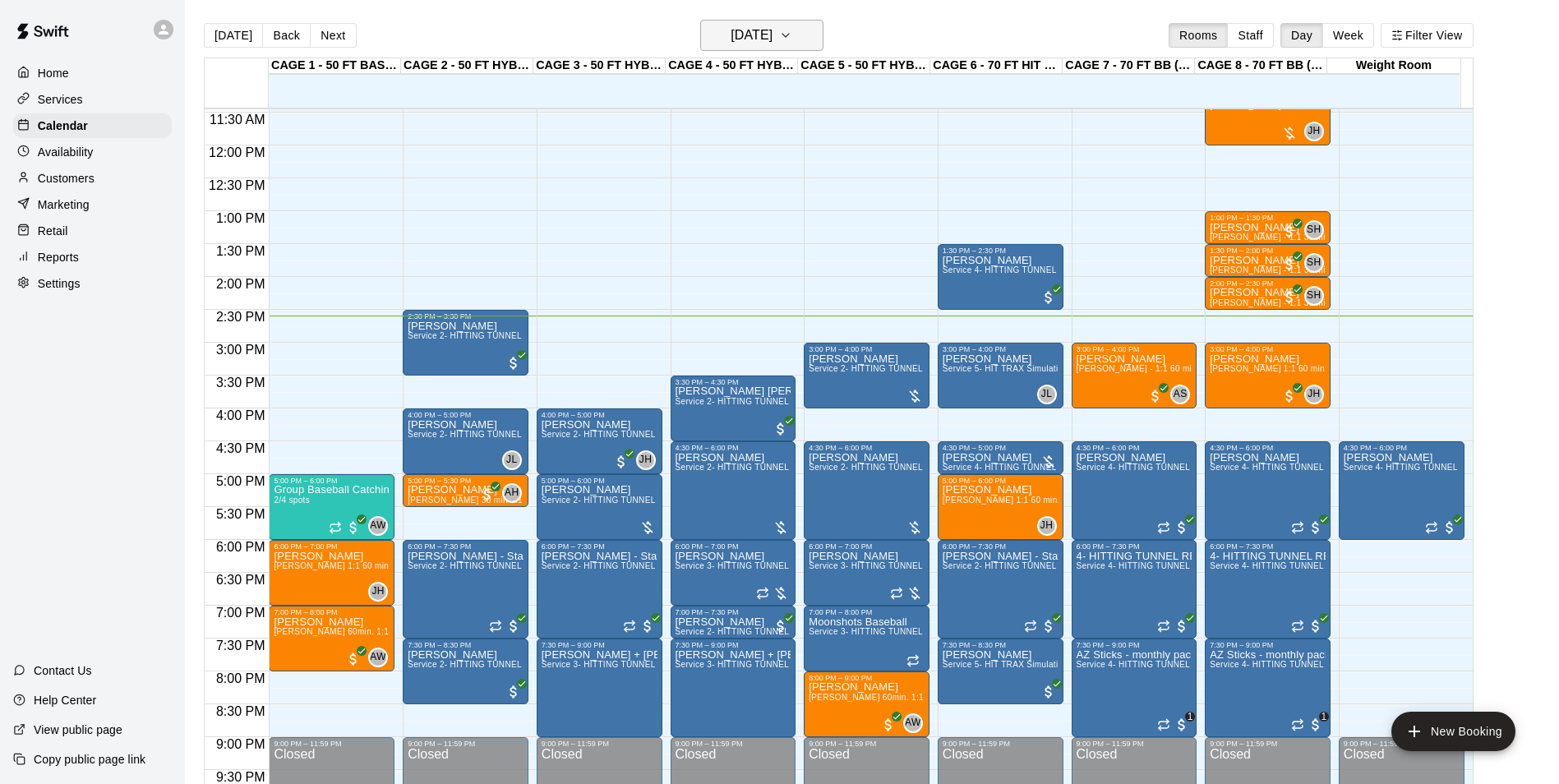
click at [738, 46] on h6 "[DATE]" at bounding box center [751, 35] width 42 height 23
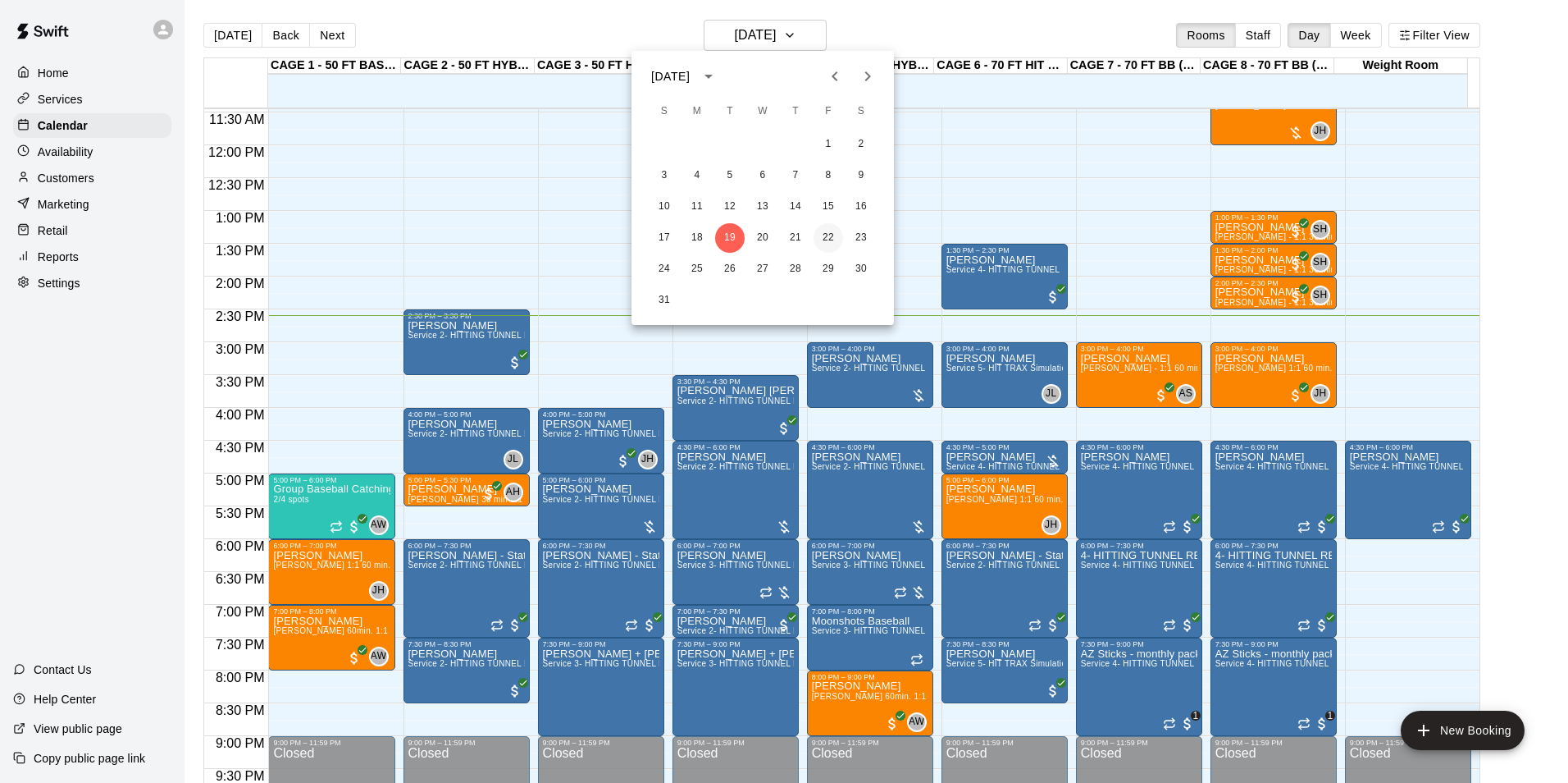
click at [837, 236] on button "22" at bounding box center [828, 237] width 29 height 29
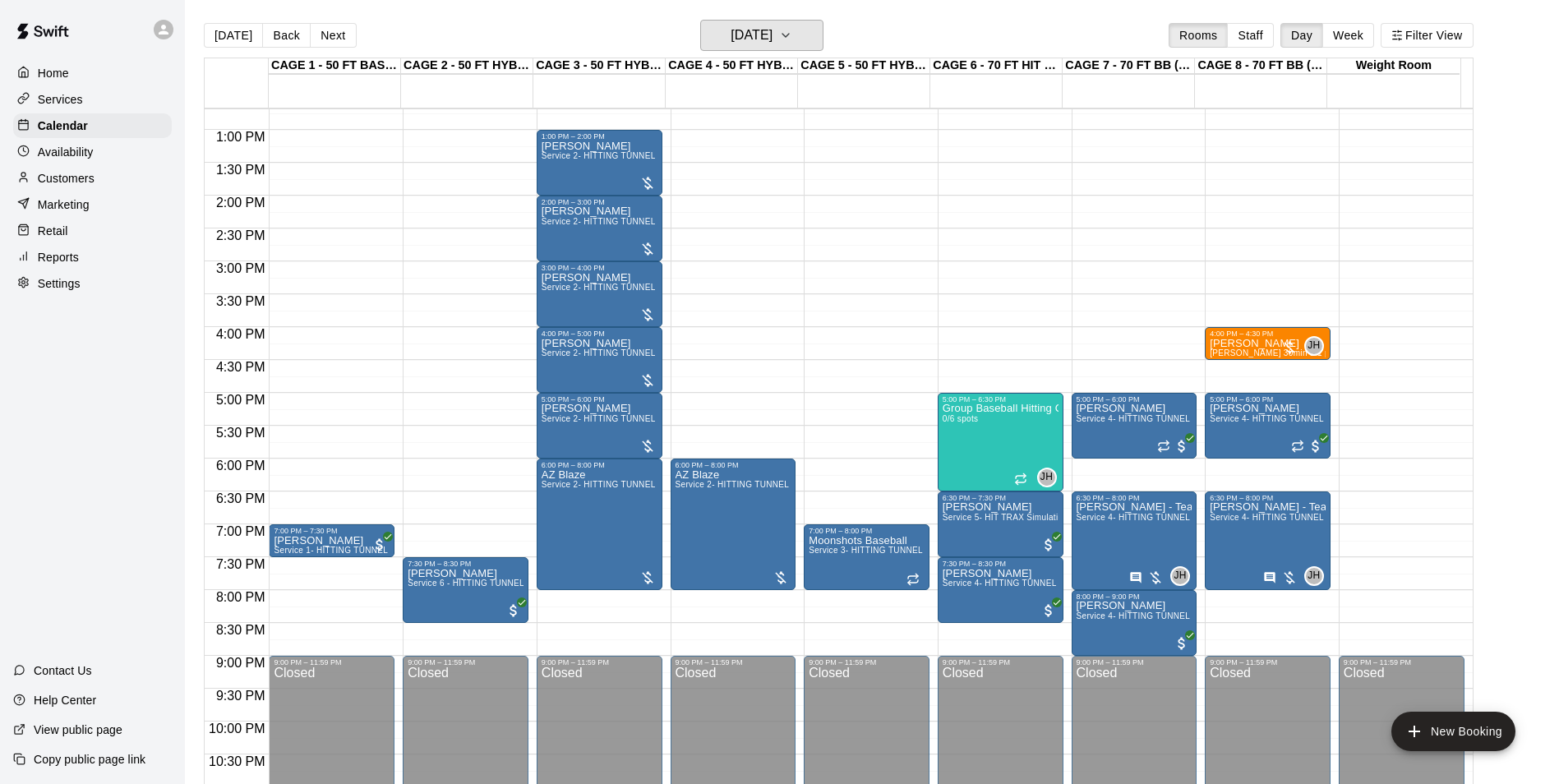
scroll to position [835, 0]
click at [96, 161] on div "Availability" at bounding box center [92, 152] width 159 height 24
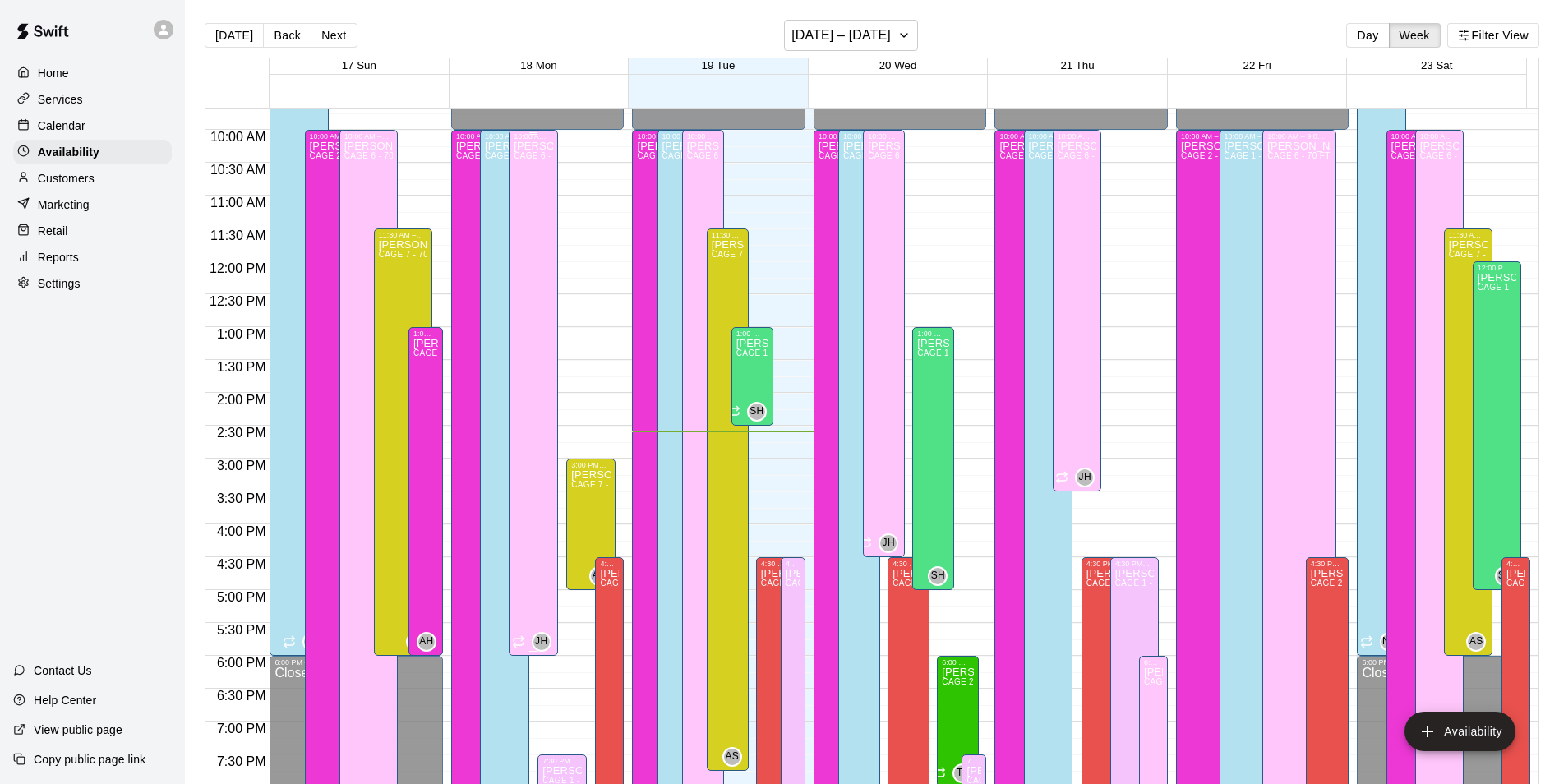
scroll to position [638, 0]
click at [121, 126] on div "Calendar" at bounding box center [92, 125] width 159 height 24
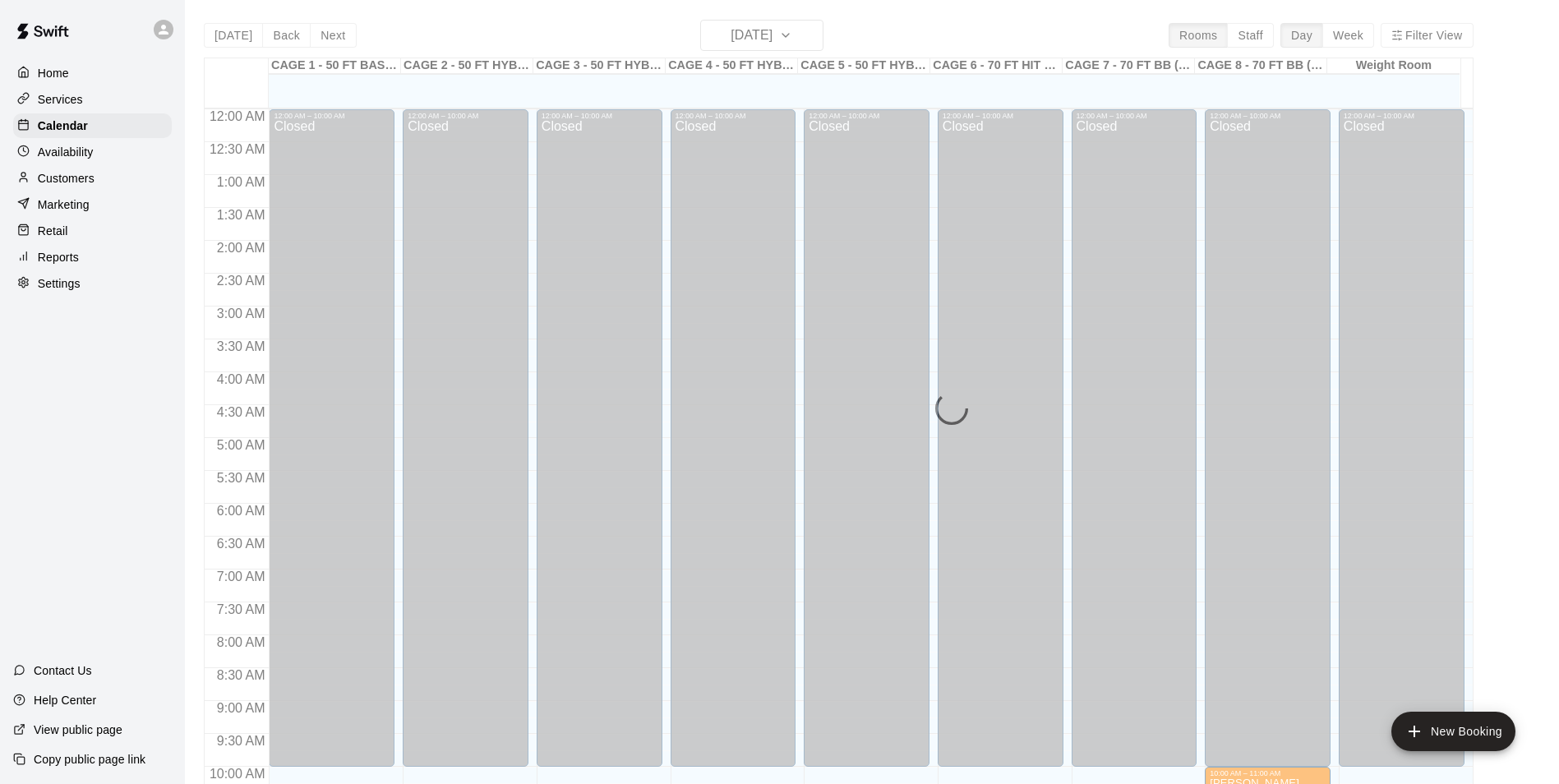
scroll to position [835, 0]
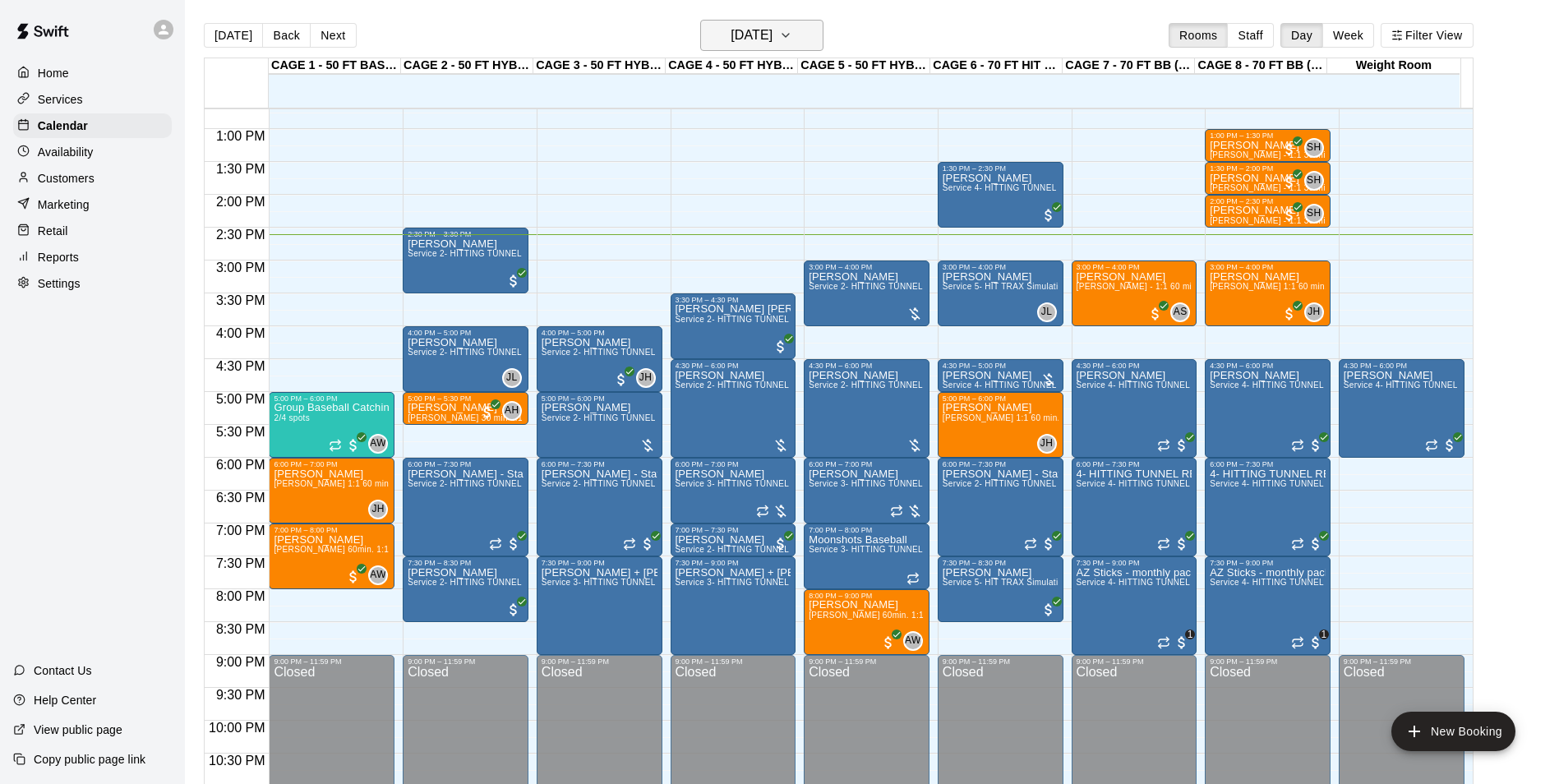
click at [773, 33] on h6 "[DATE]" at bounding box center [751, 35] width 42 height 23
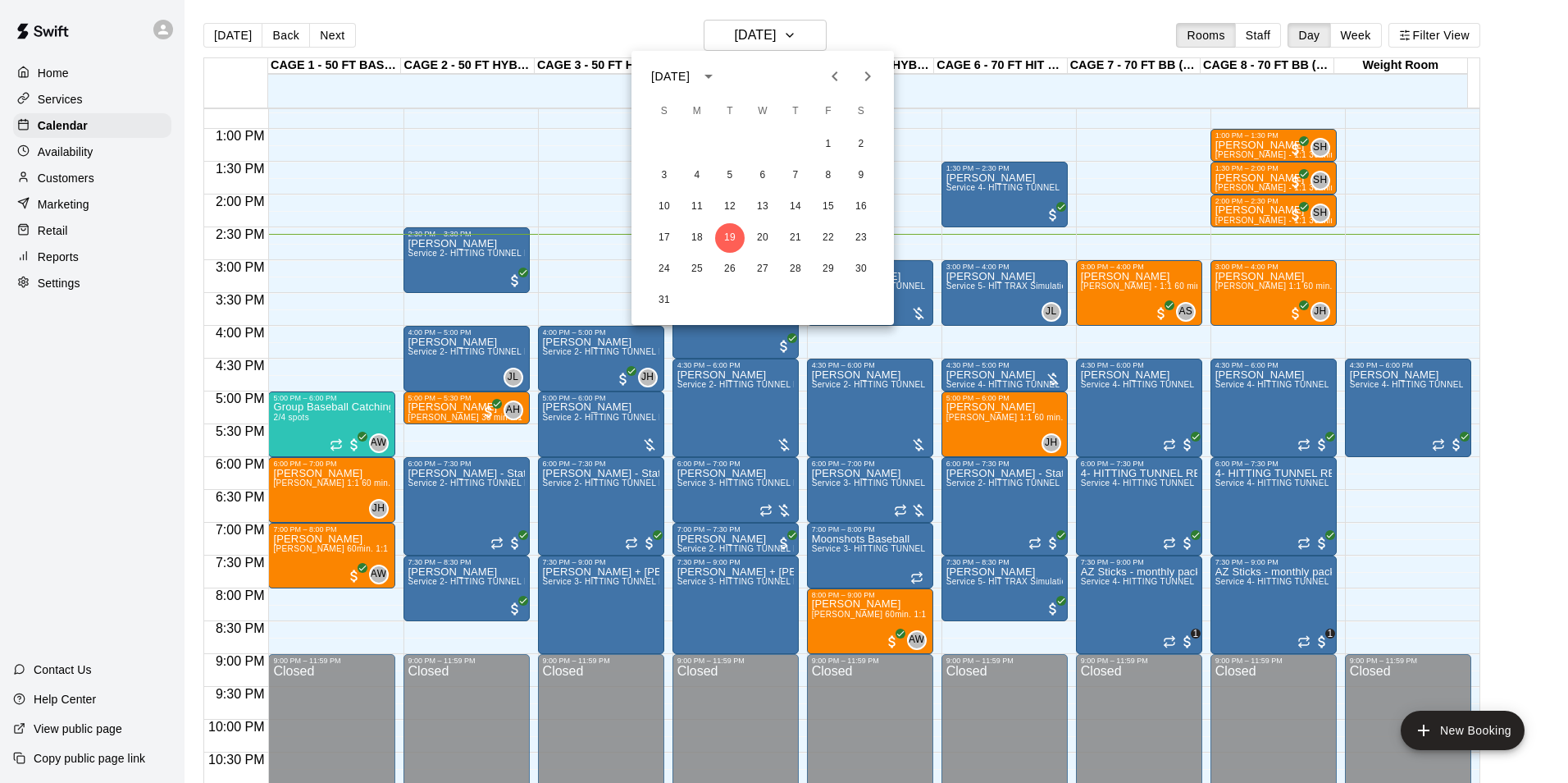
click at [940, 43] on div at bounding box center [784, 391] width 1568 height 783
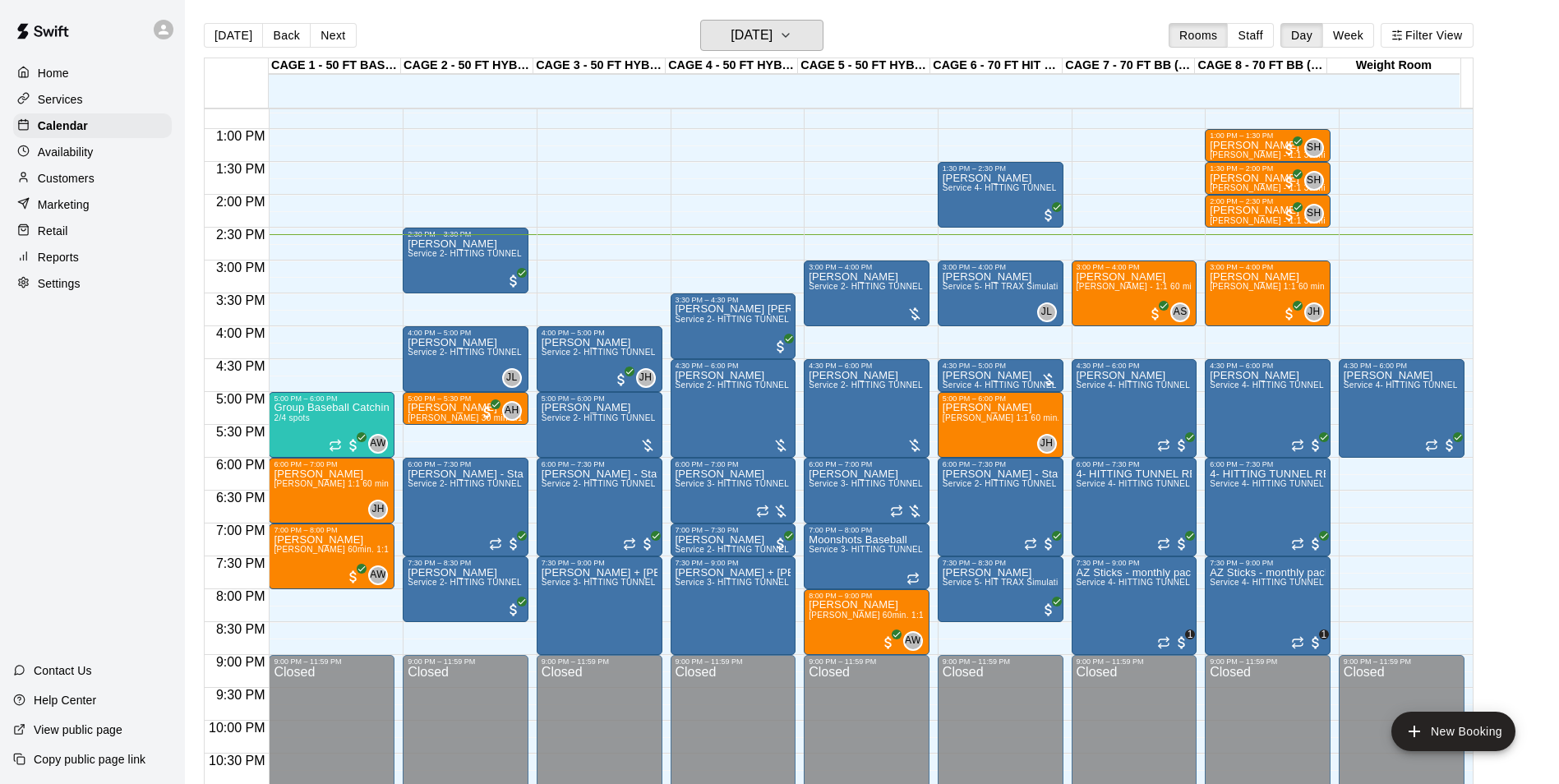
click at [746, 36] on h6 "[DATE]" at bounding box center [751, 35] width 42 height 23
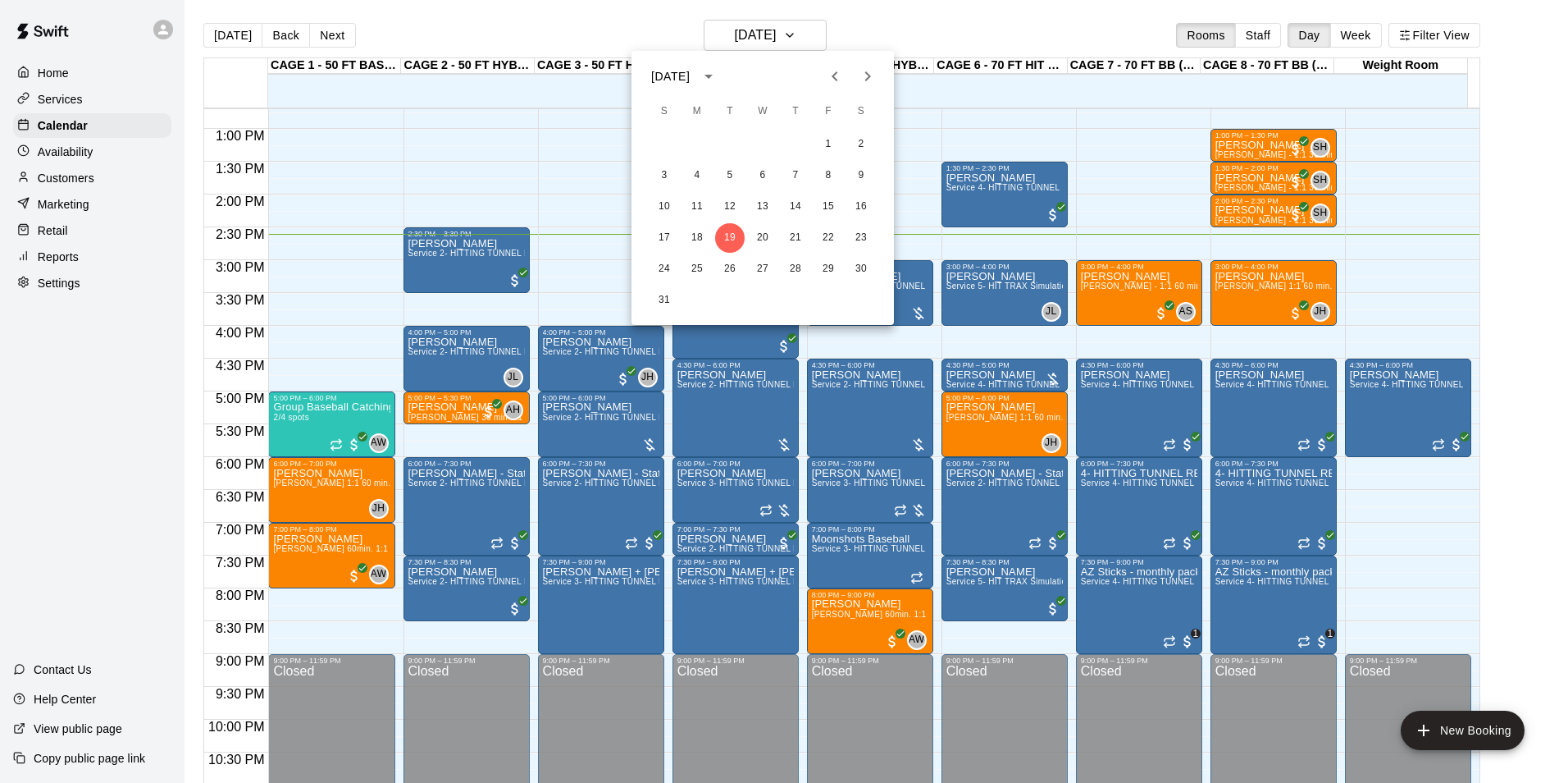
click at [836, 19] on div at bounding box center [784, 391] width 1568 height 783
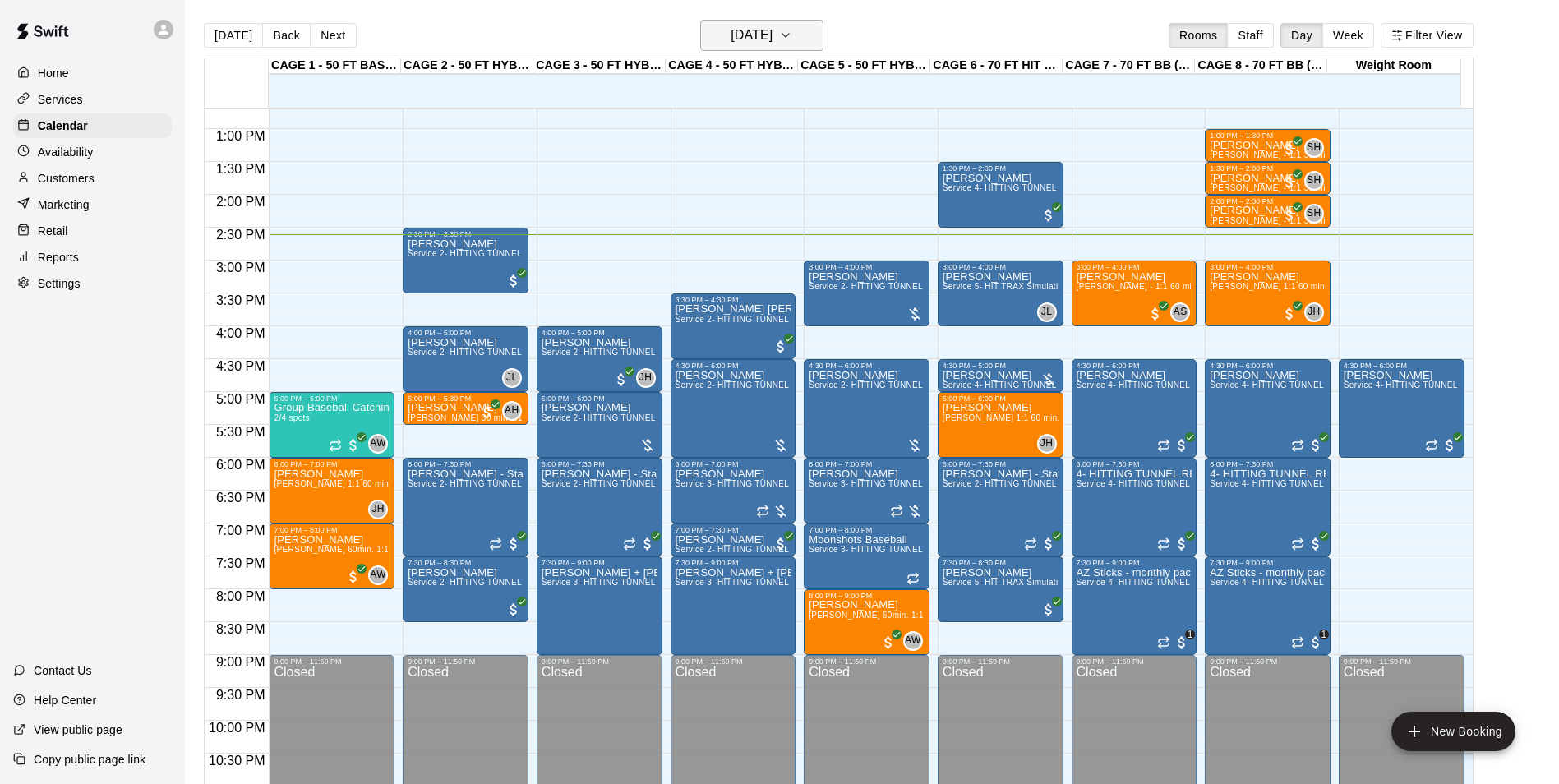
click at [777, 23] on button "[DATE]" at bounding box center [762, 35] width 123 height 31
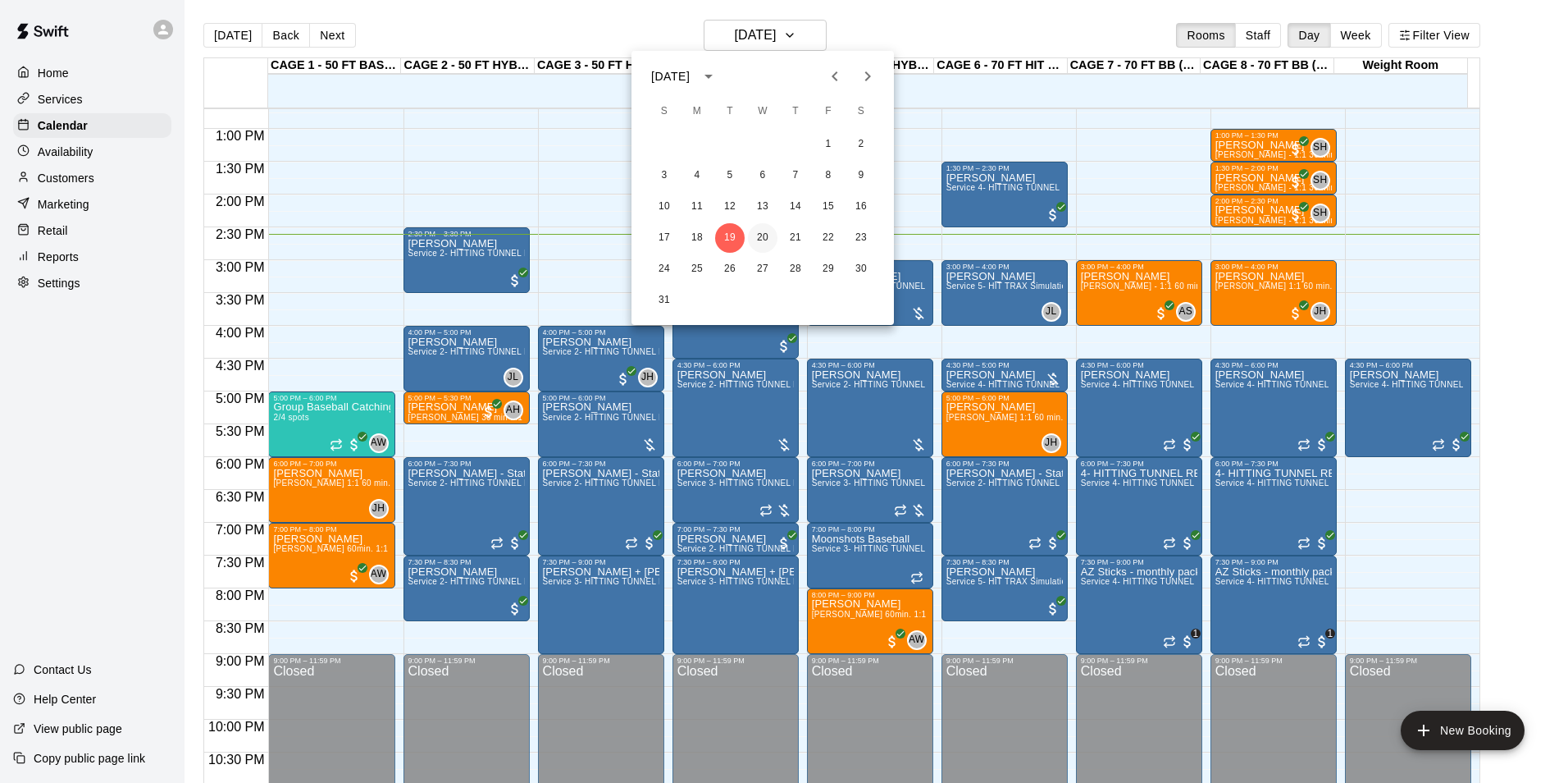
click at [768, 237] on button "20" at bounding box center [762, 237] width 29 height 29
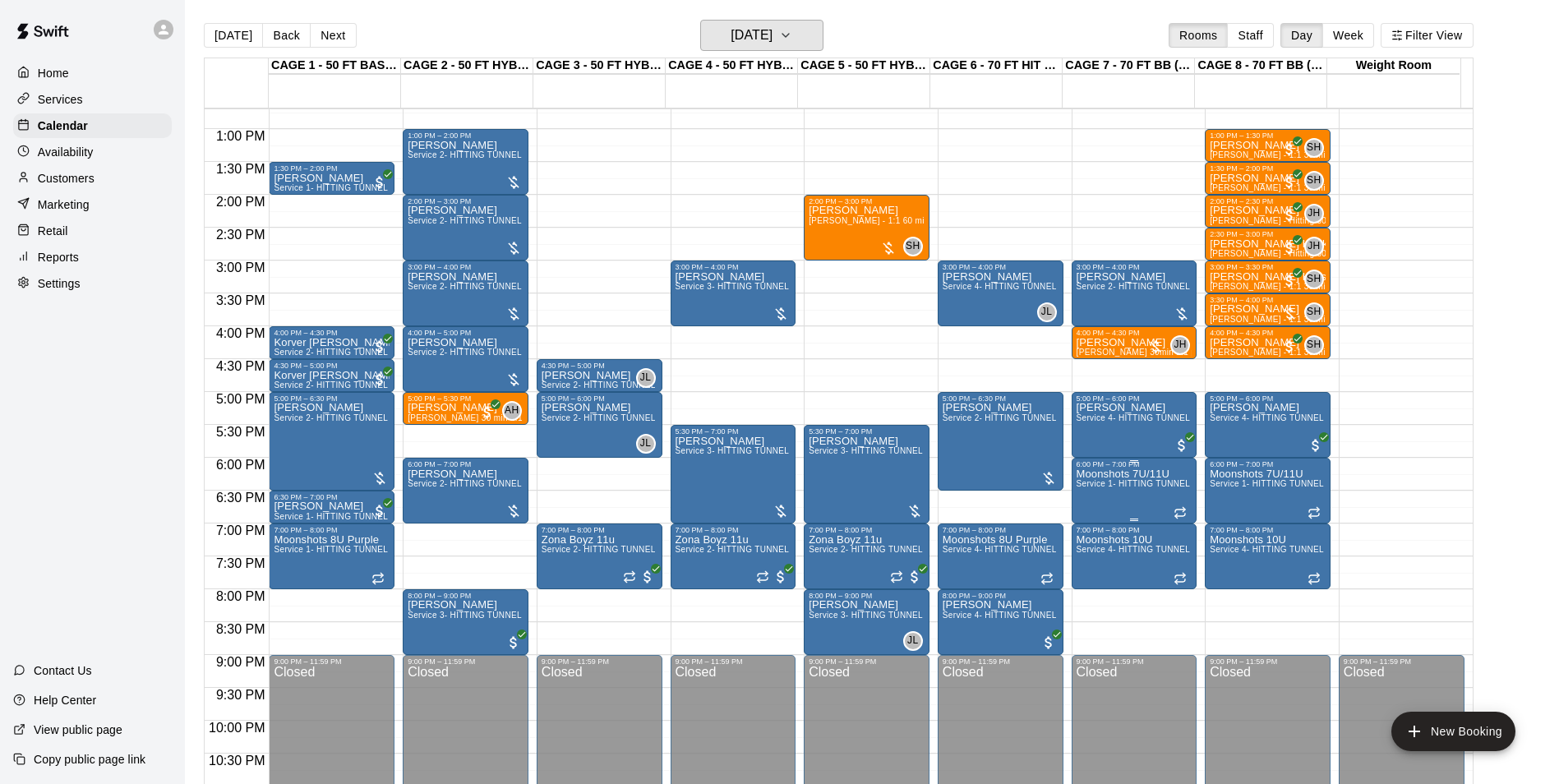
scroll to position [753, 0]
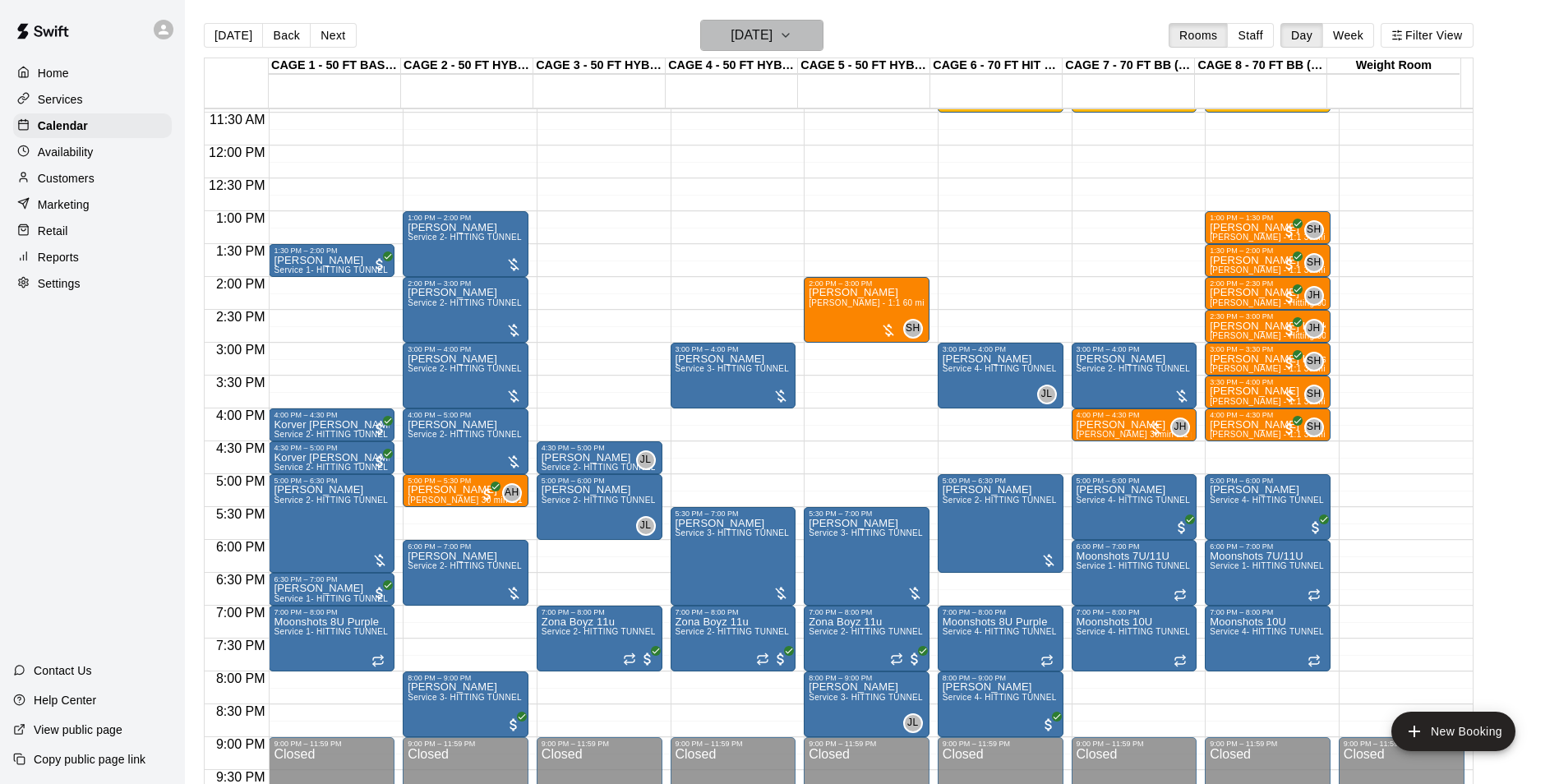
click at [773, 36] on h6 "[DATE]" at bounding box center [751, 35] width 42 height 23
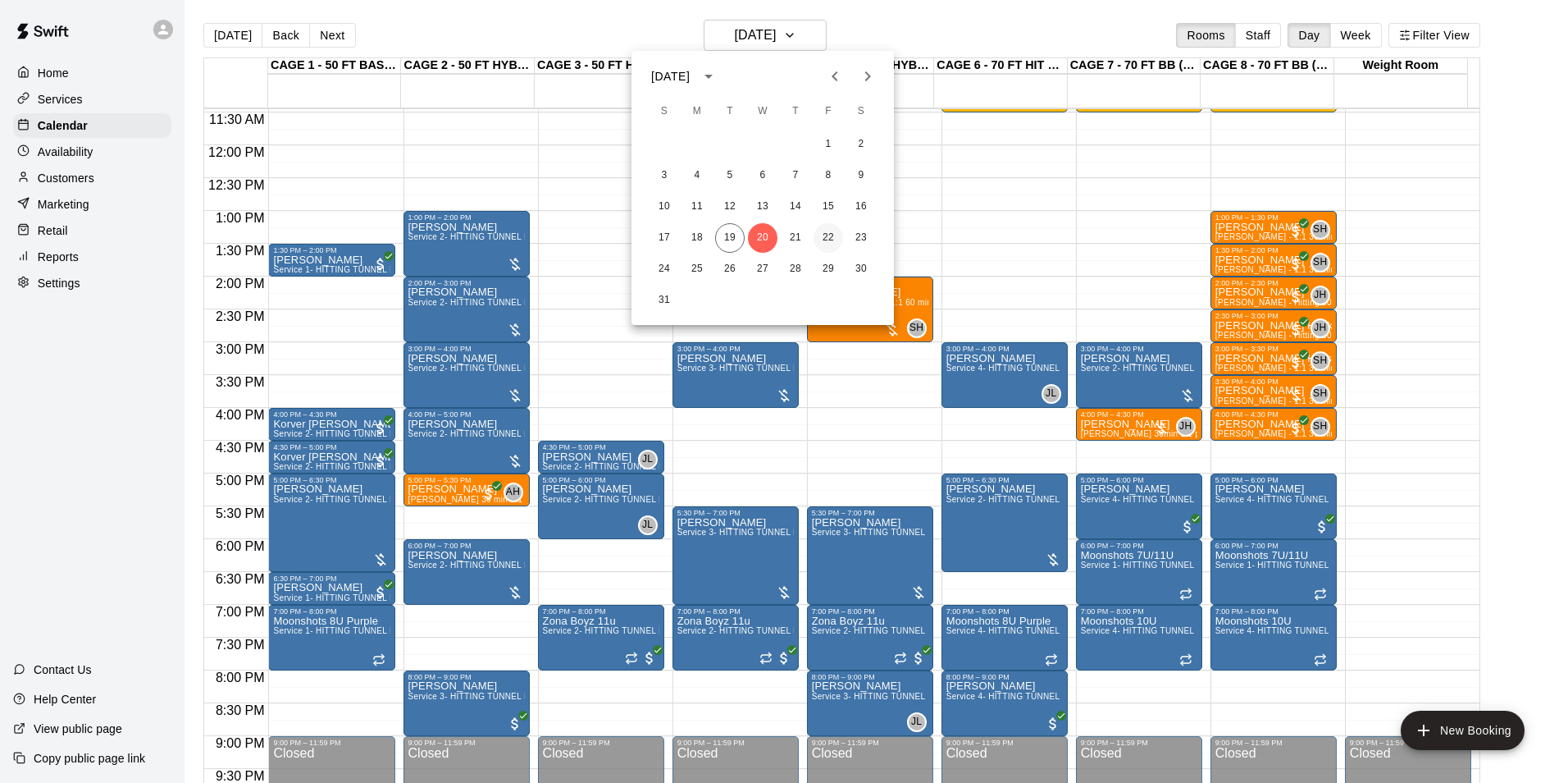
click at [833, 242] on button "22" at bounding box center [828, 237] width 29 height 29
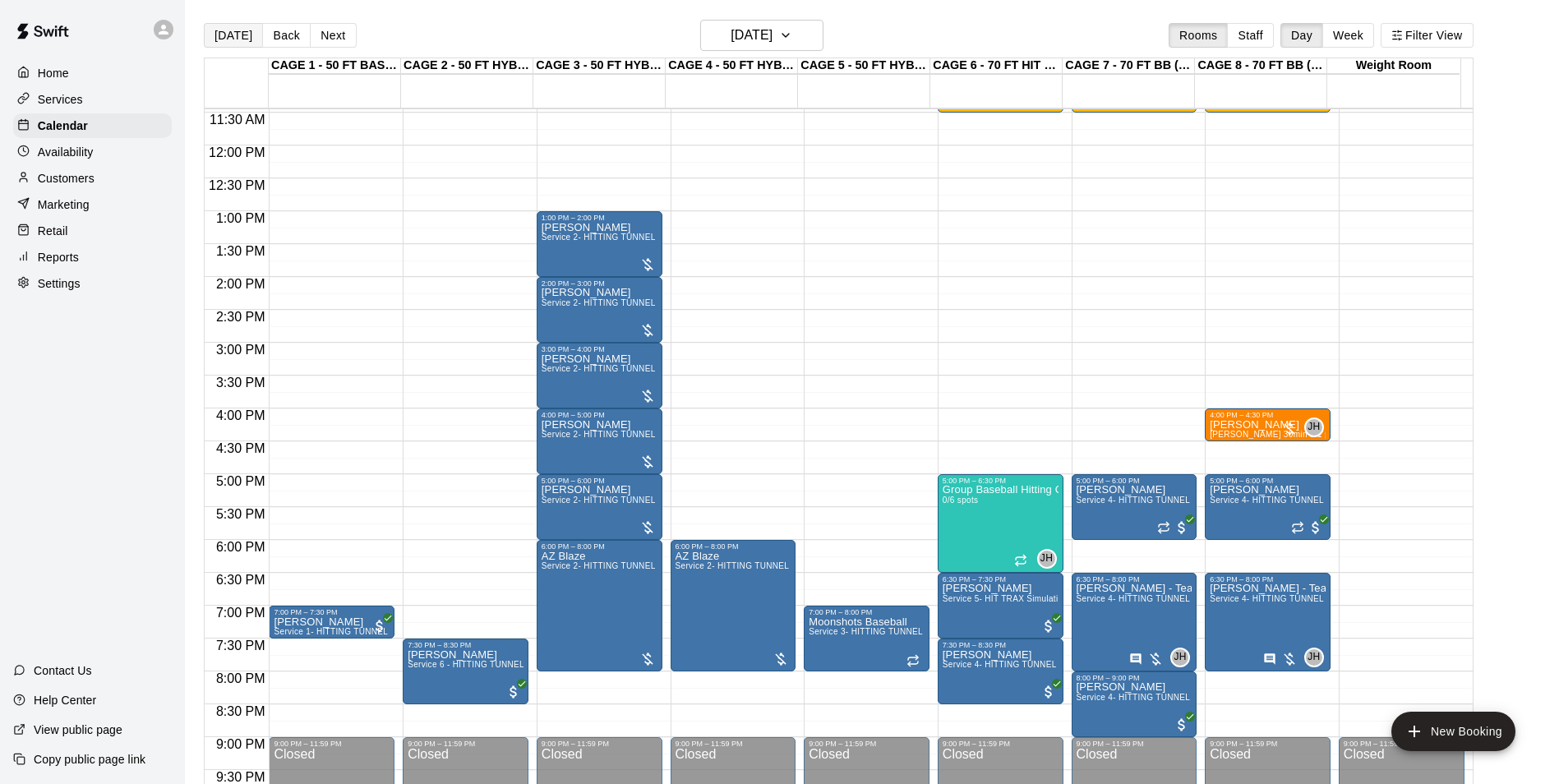
click at [234, 36] on button "[DATE]" at bounding box center [233, 35] width 59 height 24
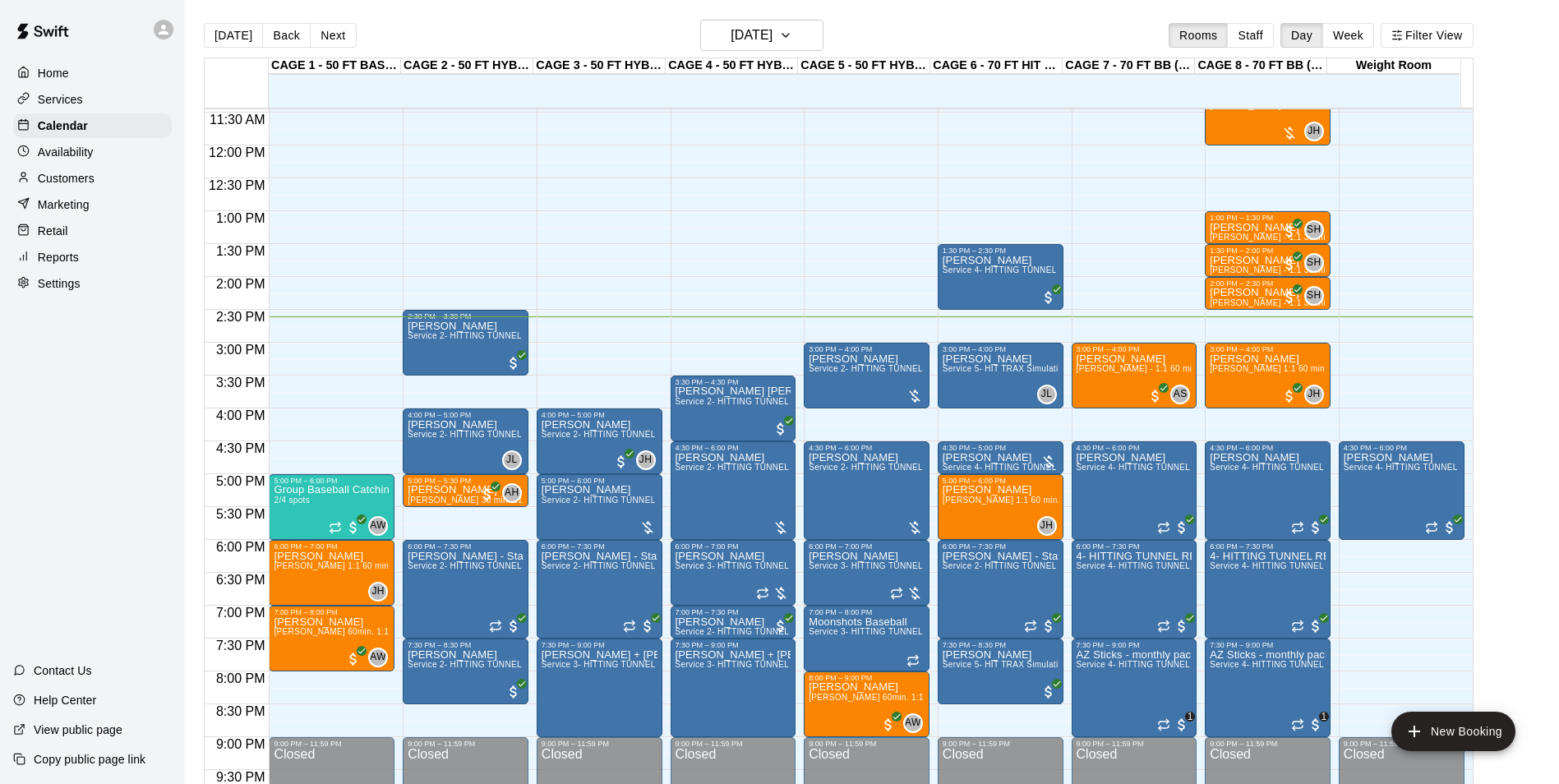
scroll to position [670, 0]
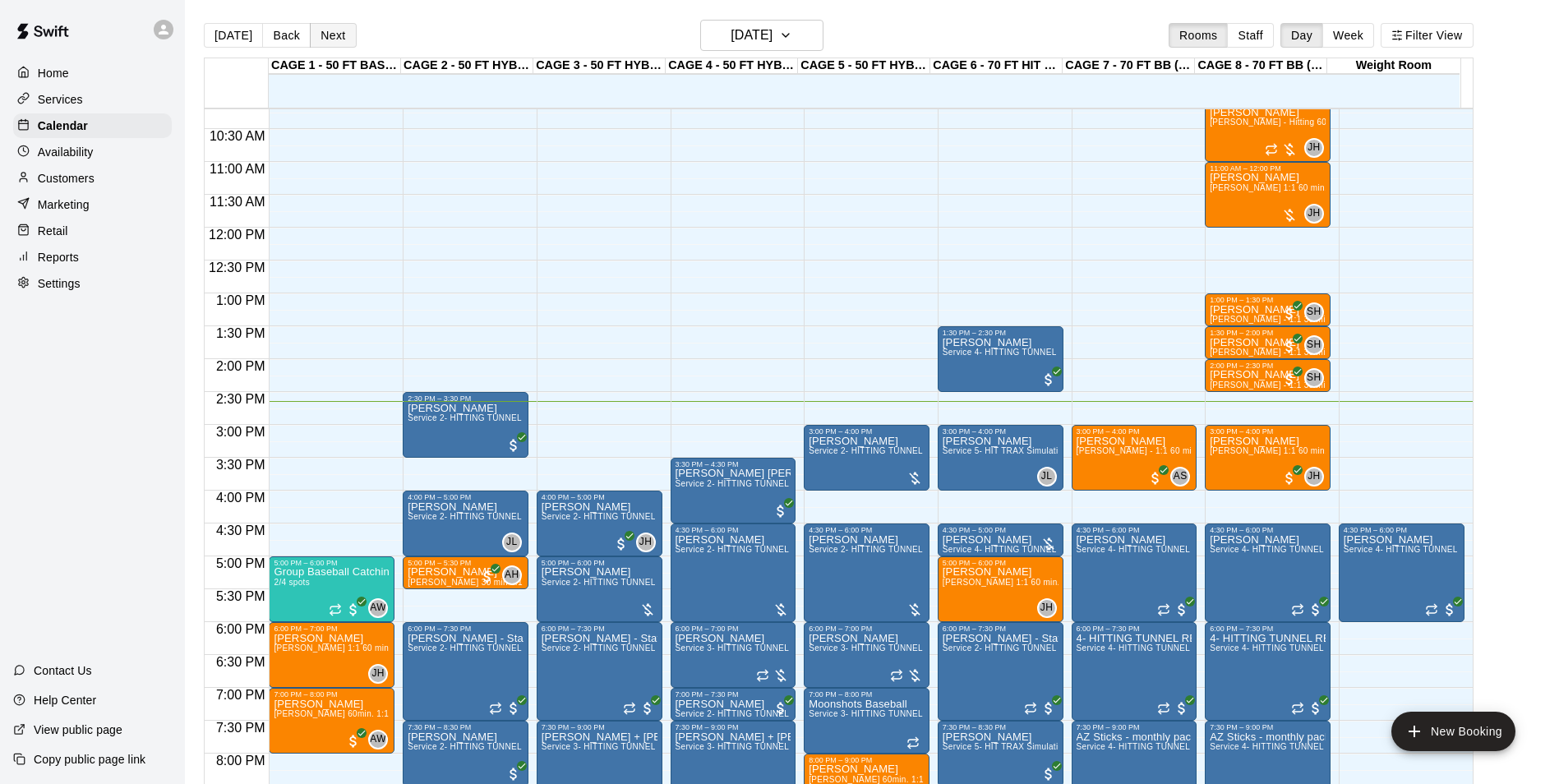
click at [336, 30] on button "Next" at bounding box center [332, 35] width 46 height 24
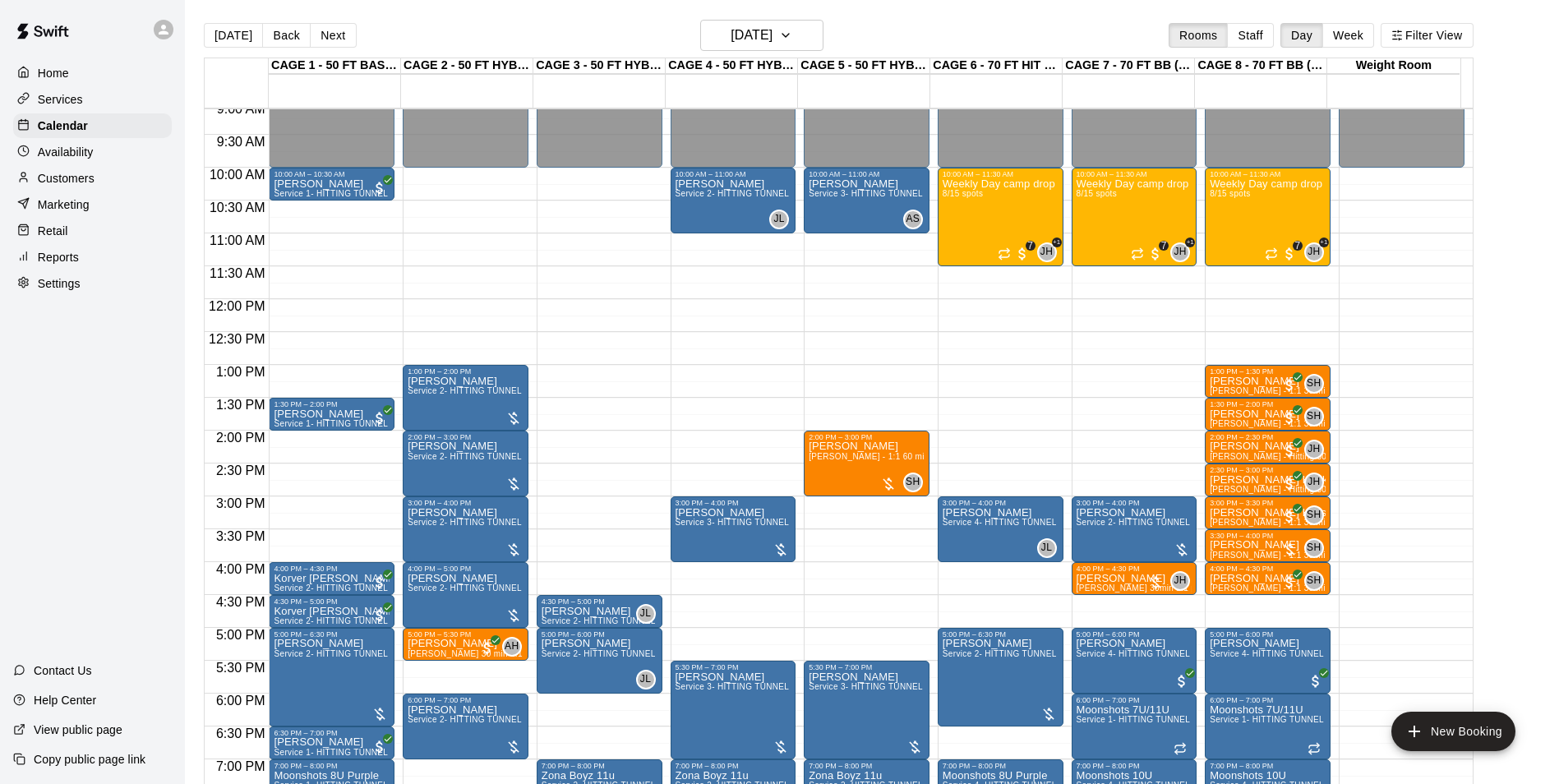
scroll to position [557, 0]
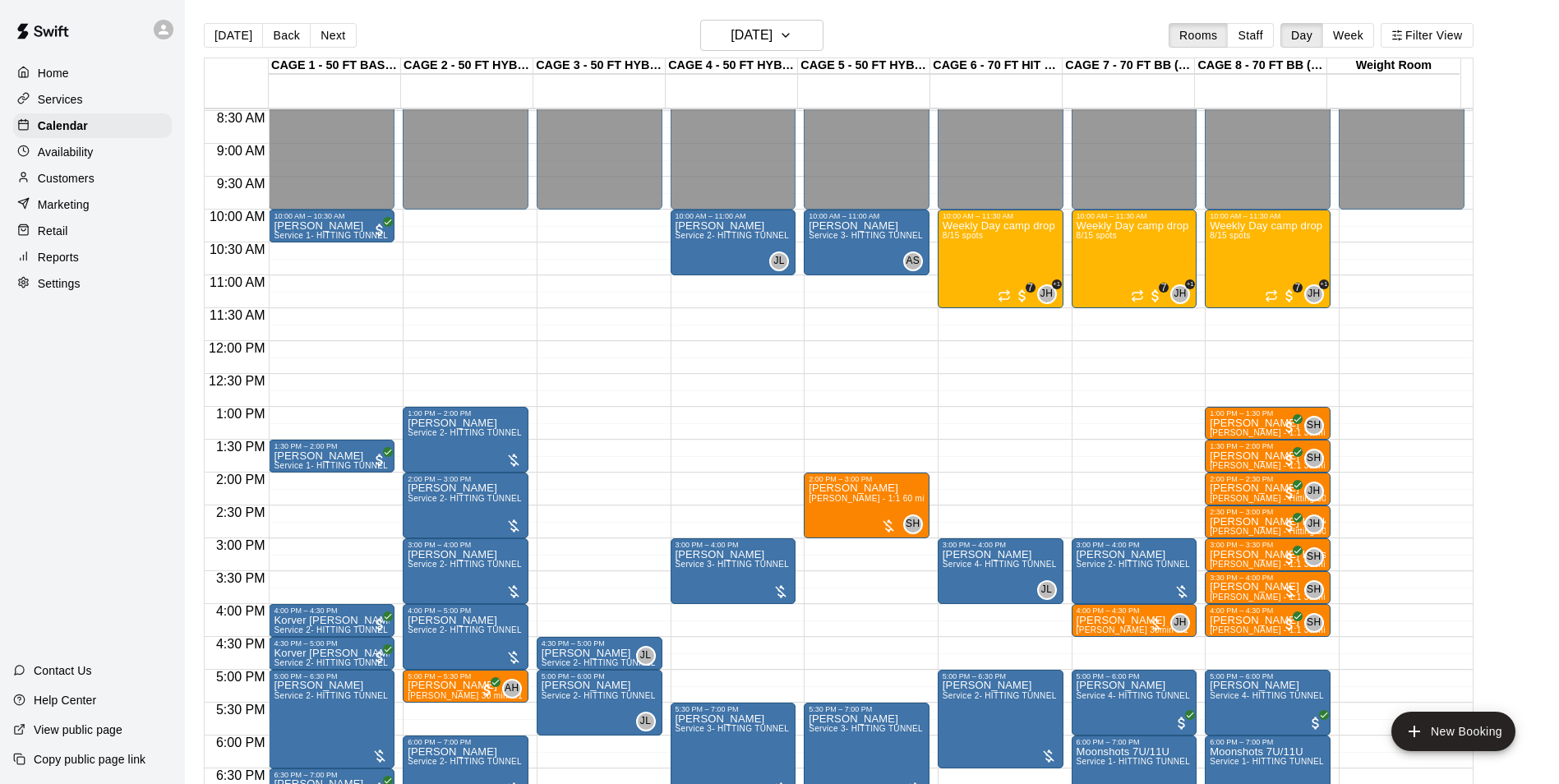
click at [236, 40] on button "[DATE]" at bounding box center [233, 35] width 59 height 24
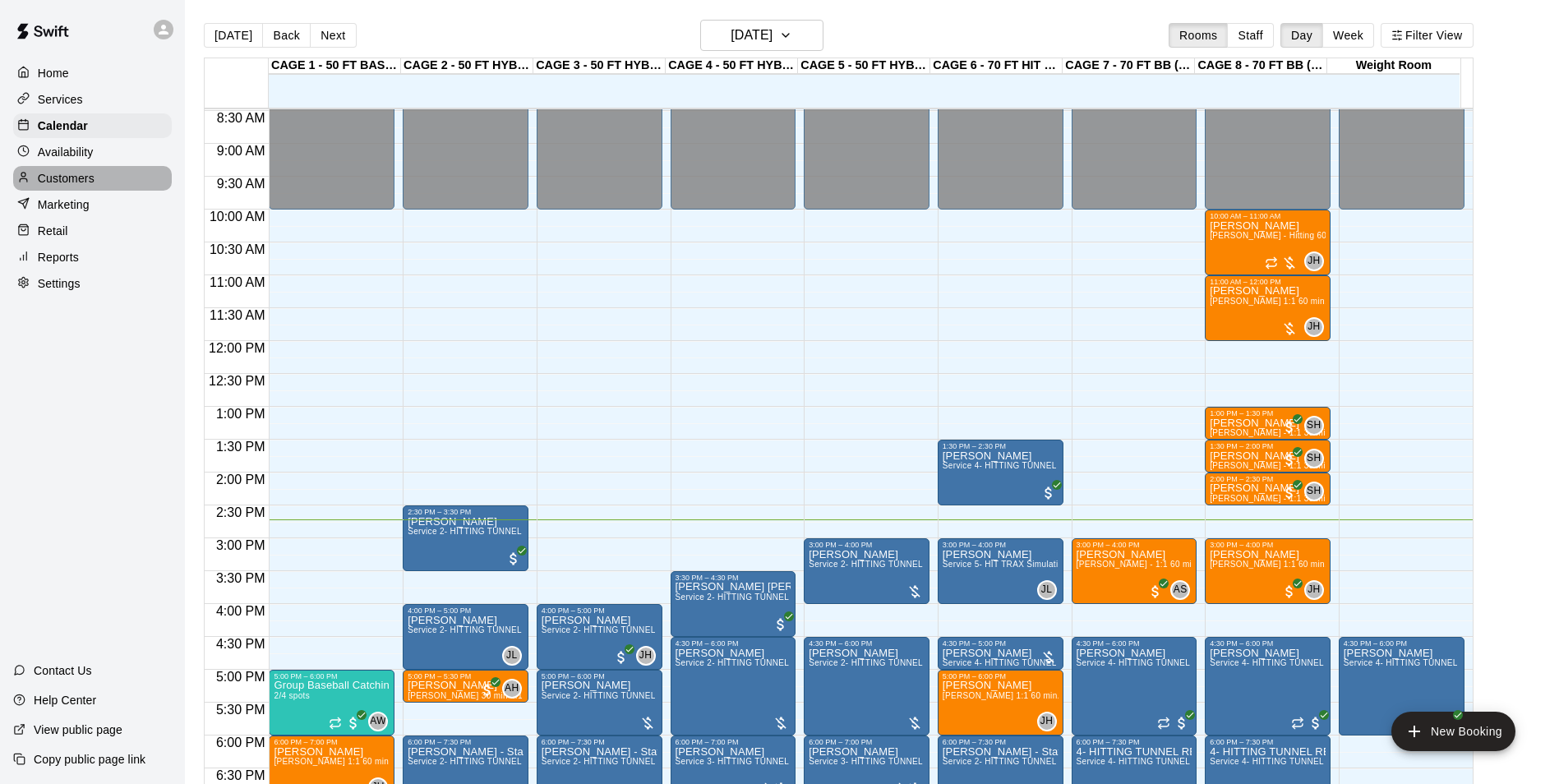
click at [91, 178] on p "Customers" at bounding box center [66, 178] width 56 height 16
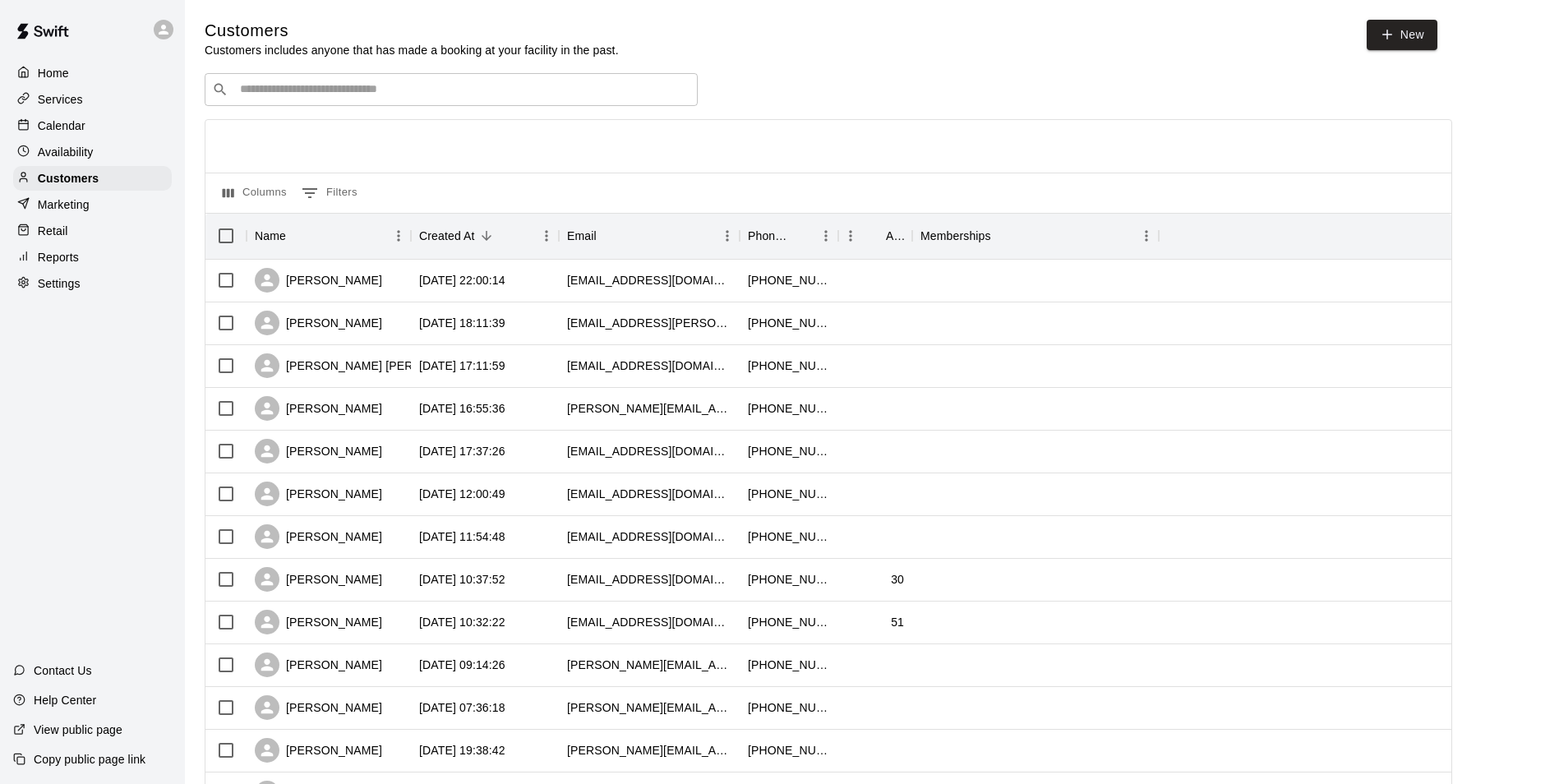
click at [605, 108] on div "​ ​ Columns 0 Filters Name Created At Email Phone Number Age Memberships Whitne…" at bounding box center [828, 723] width 1247 height 1299
click at [606, 81] on div "​ ​" at bounding box center [451, 89] width 493 height 33
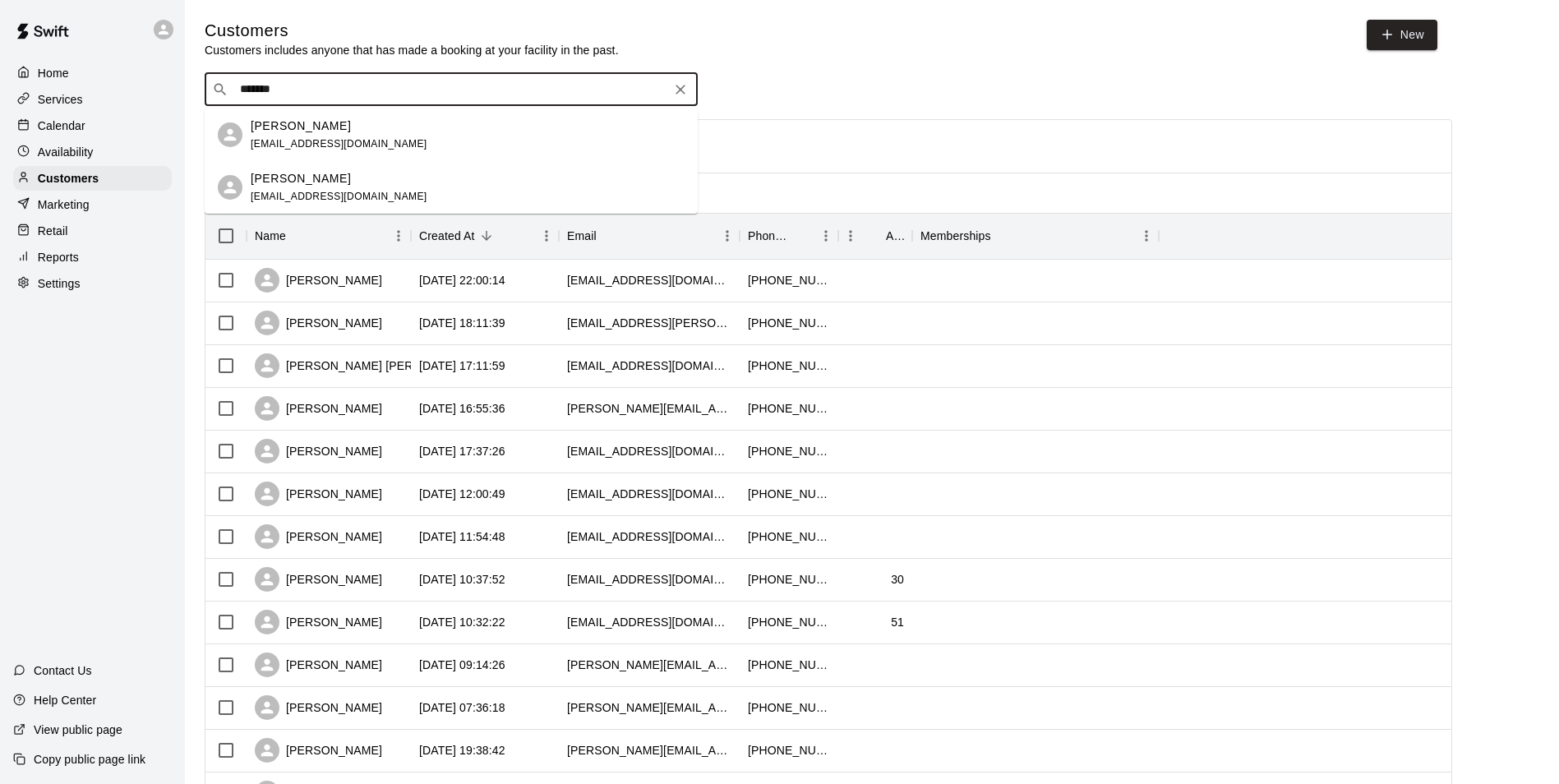
type input "*******"
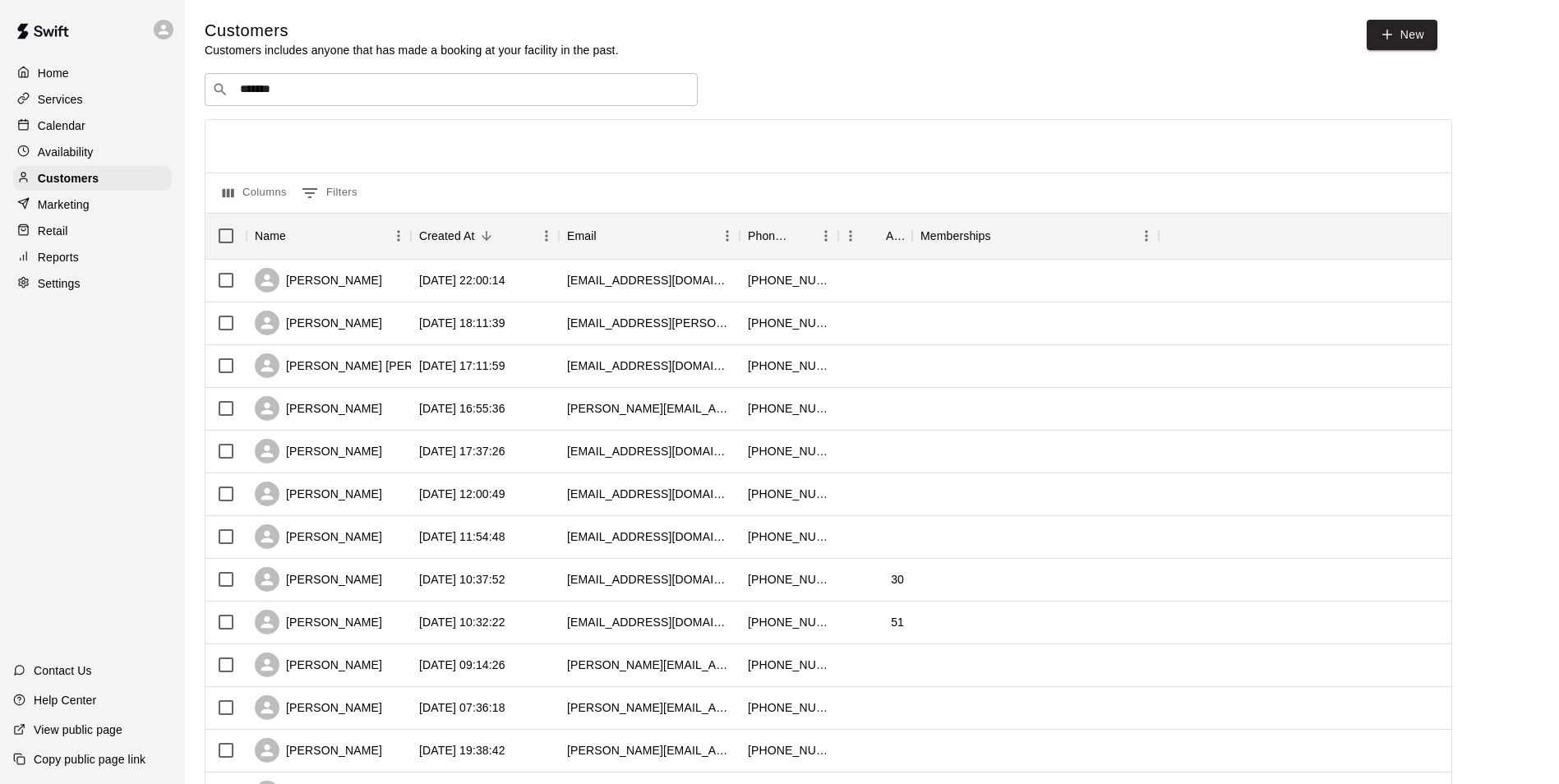
click at [85, 114] on div "Home Services Calendar Availability Customers Marketing Retail Reports Settings" at bounding box center [92, 178] width 185 height 238
click at [75, 141] on div "Home Services Calendar Availability Customers Marketing Retail Reports Settings" at bounding box center [92, 178] width 185 height 238
click at [74, 150] on p "Availability" at bounding box center [65, 152] width 56 height 16
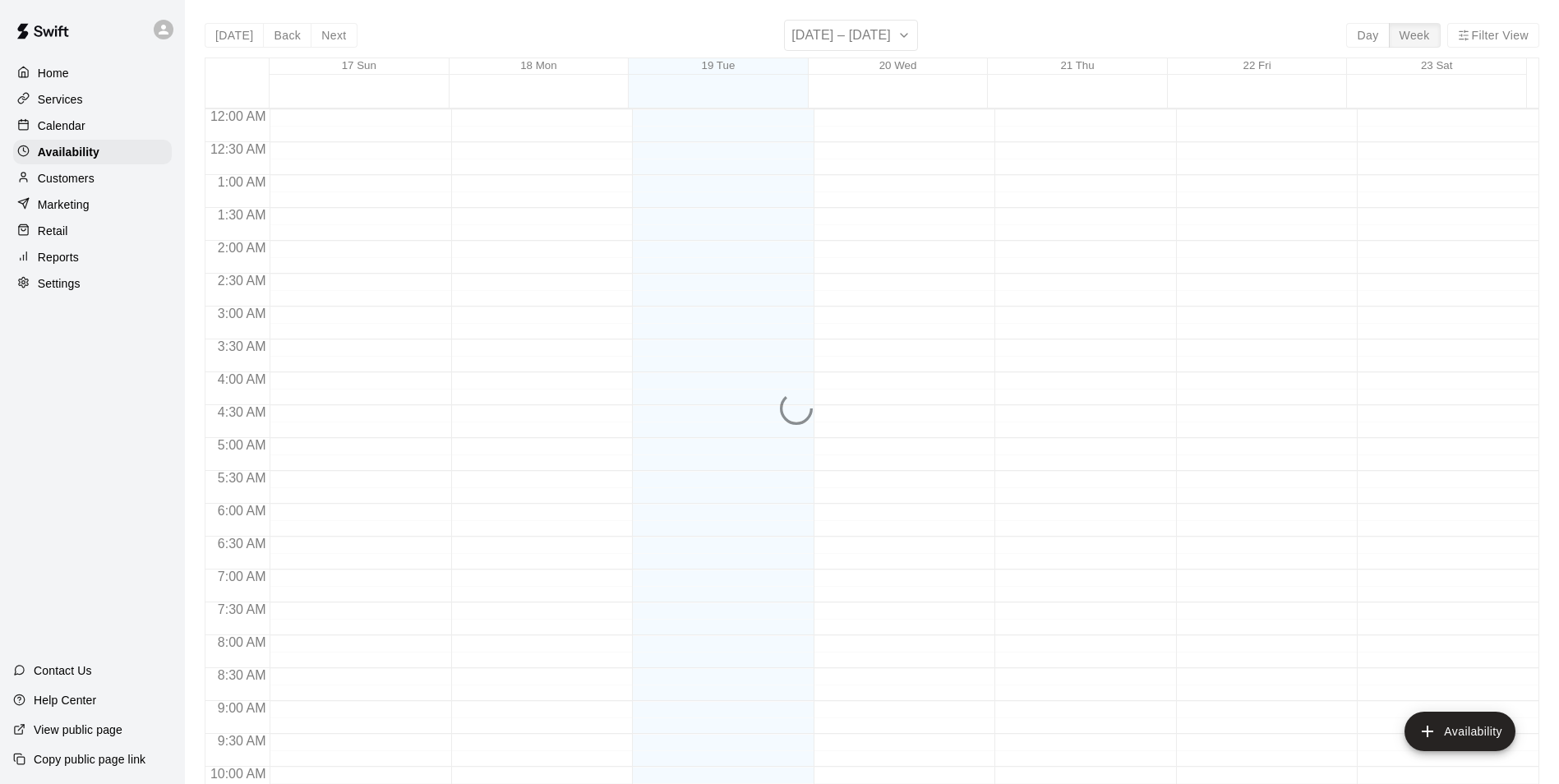
click at [74, 140] on div "Home Services Calendar Availability Customers Marketing Retail Reports Settings" at bounding box center [92, 178] width 185 height 238
click at [76, 137] on div "Calendar" at bounding box center [92, 125] width 159 height 24
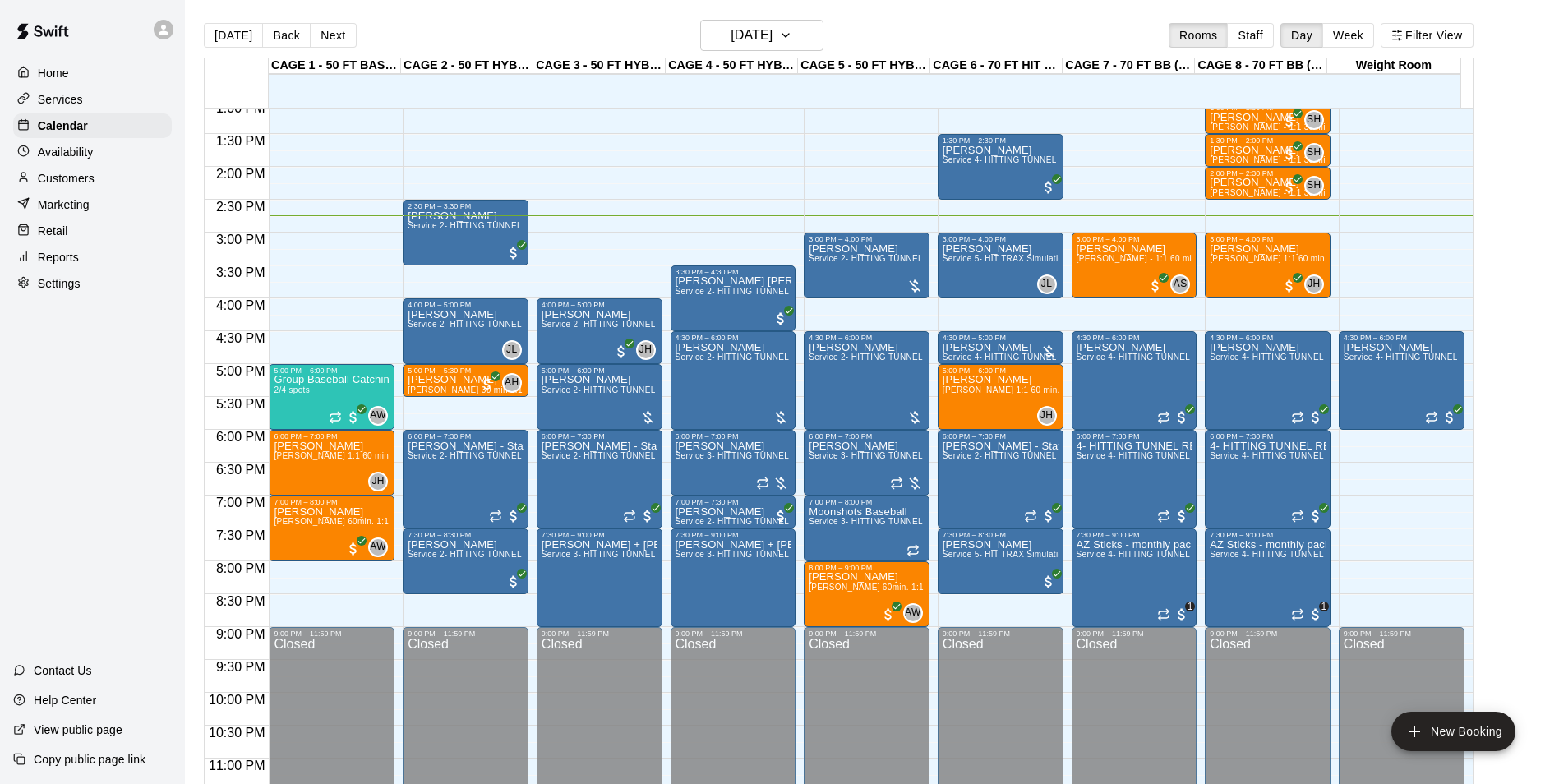
scroll to position [886, 0]
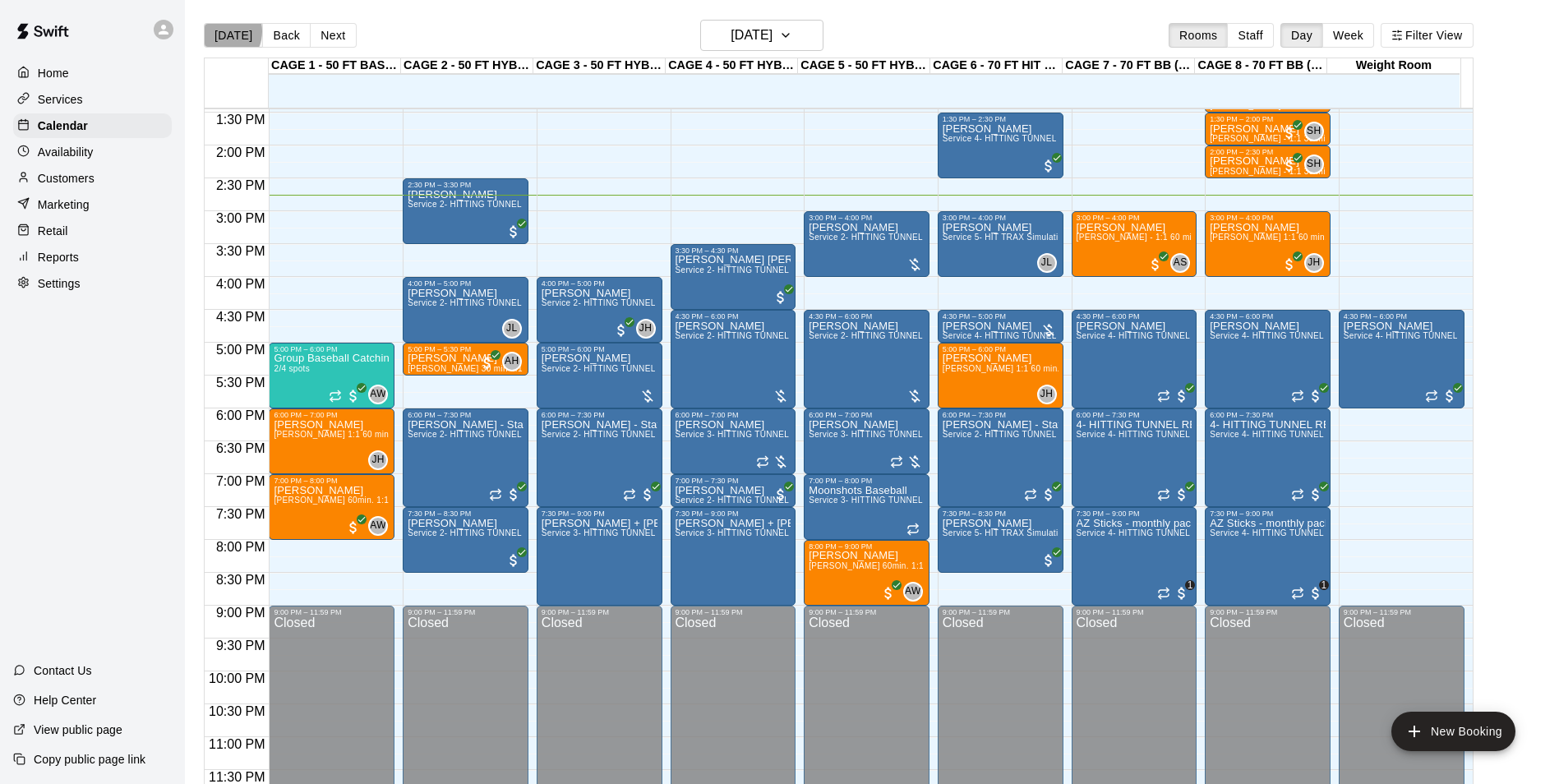
click at [220, 30] on button "[DATE]" at bounding box center [233, 35] width 59 height 24
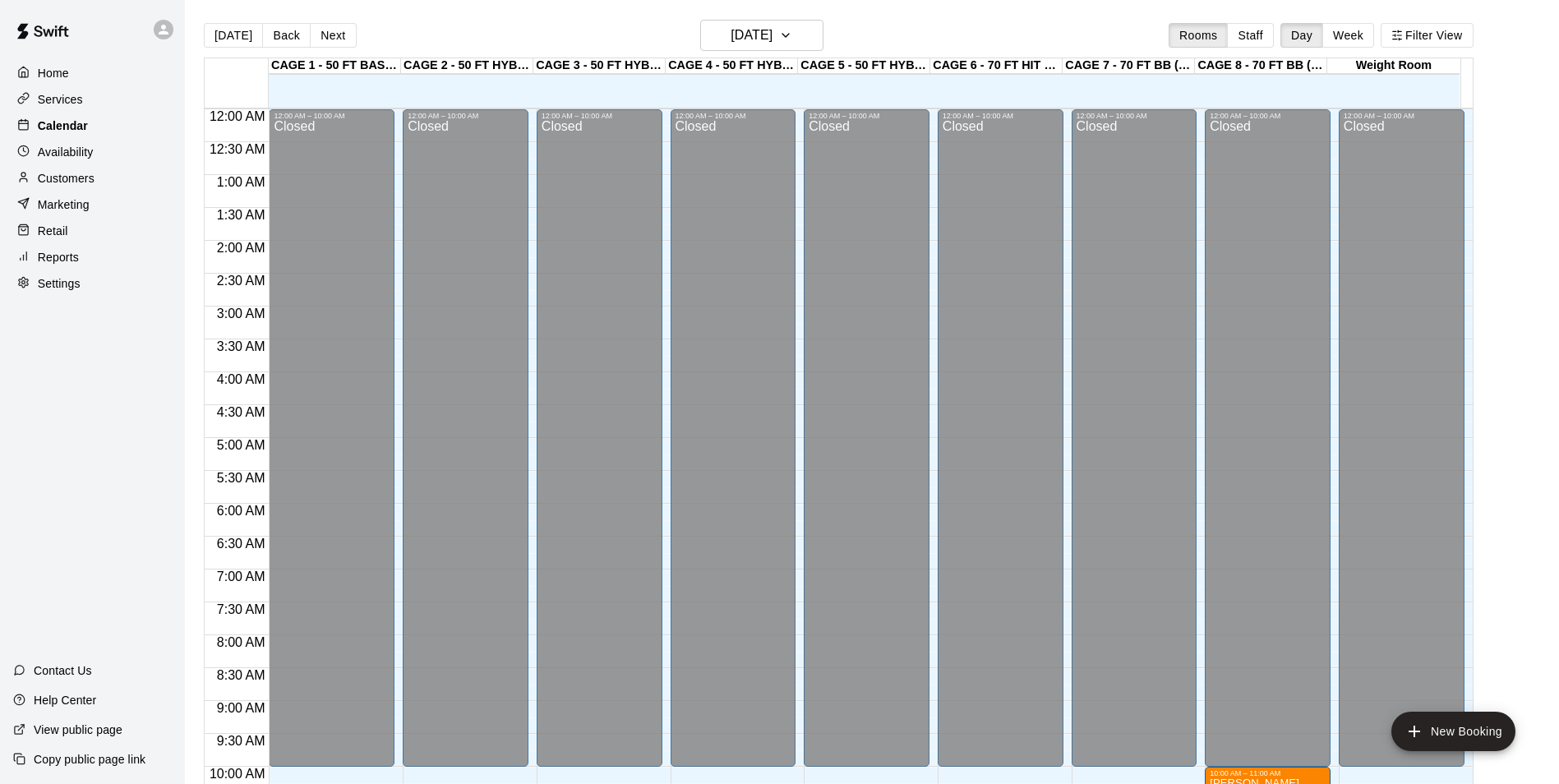
scroll to position [799, 0]
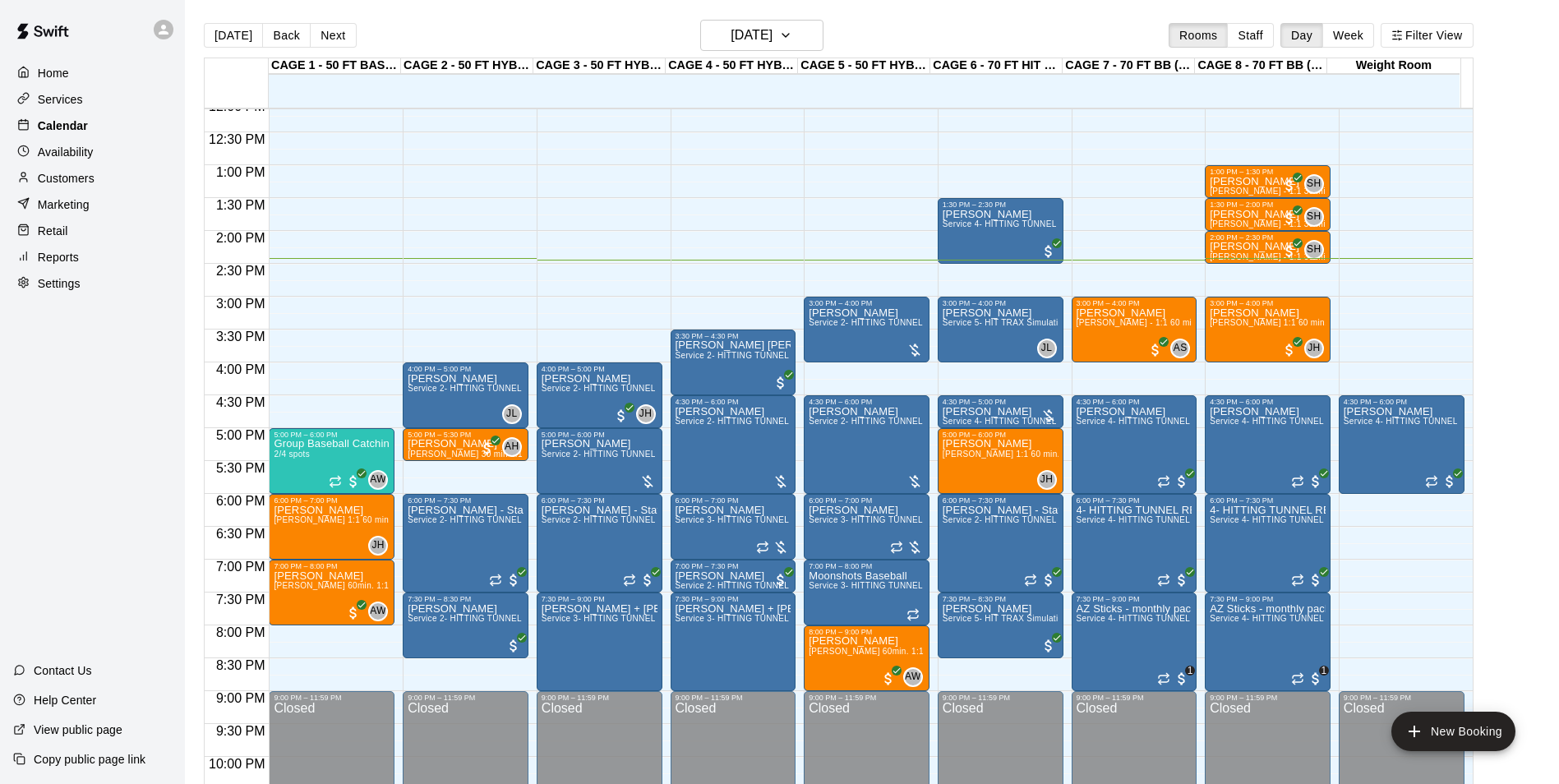
click at [140, 126] on div "Calendar" at bounding box center [92, 125] width 159 height 24
click at [216, 32] on button "[DATE]" at bounding box center [233, 35] width 59 height 24
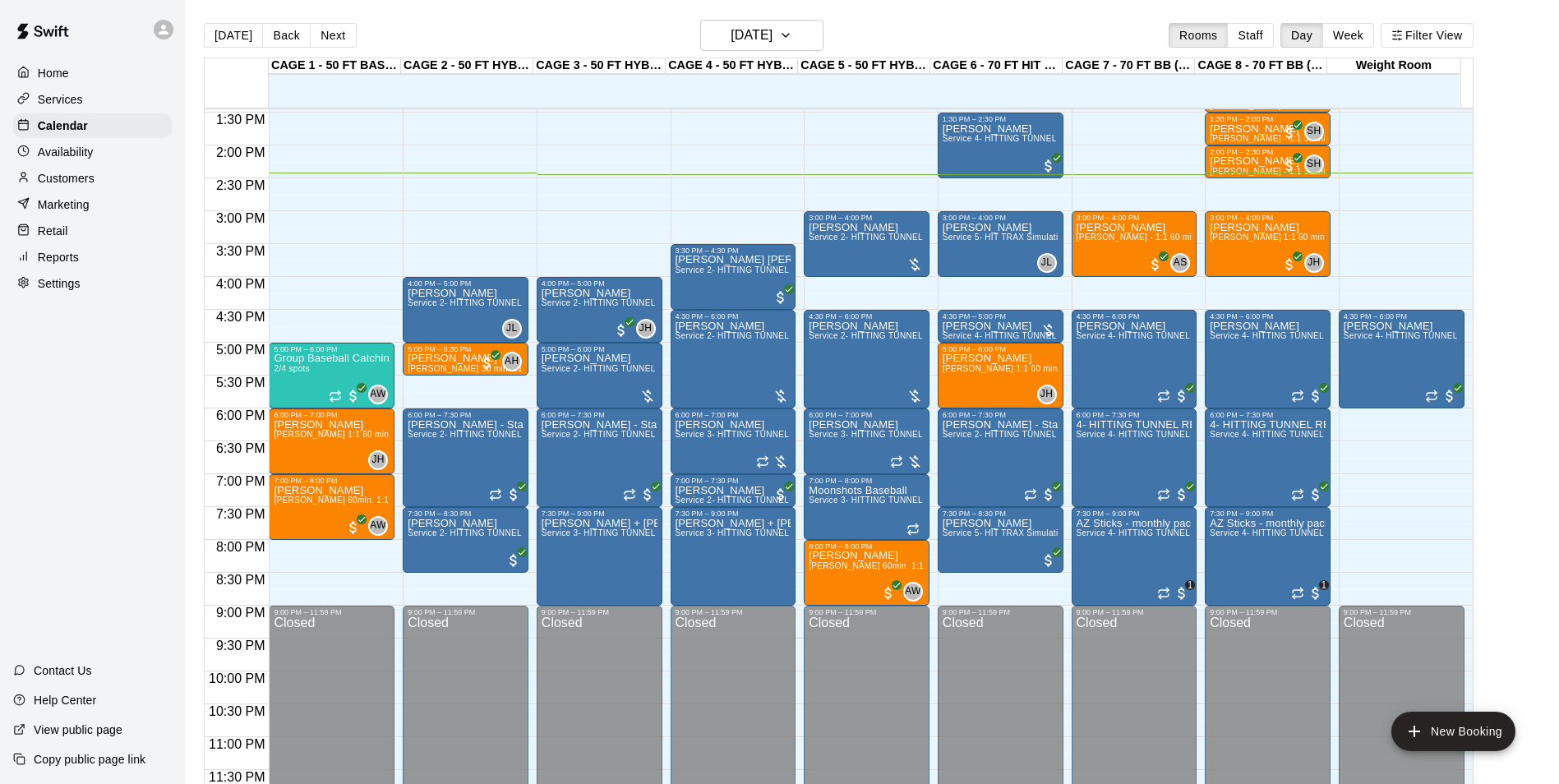
scroll to position [804, 0]
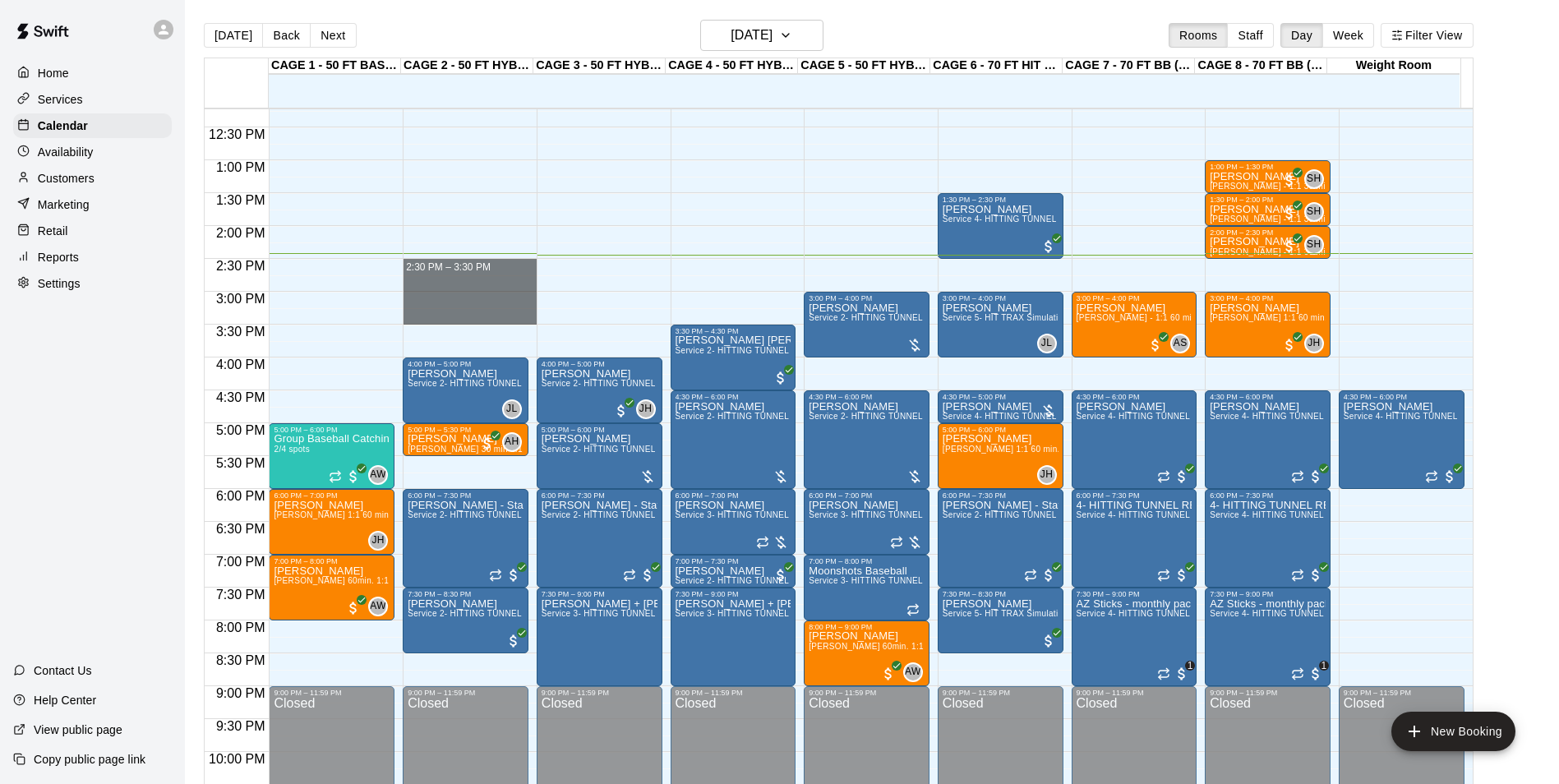
drag, startPoint x: 469, startPoint y: 264, endPoint x: 476, endPoint y: 322, distance: 58.4
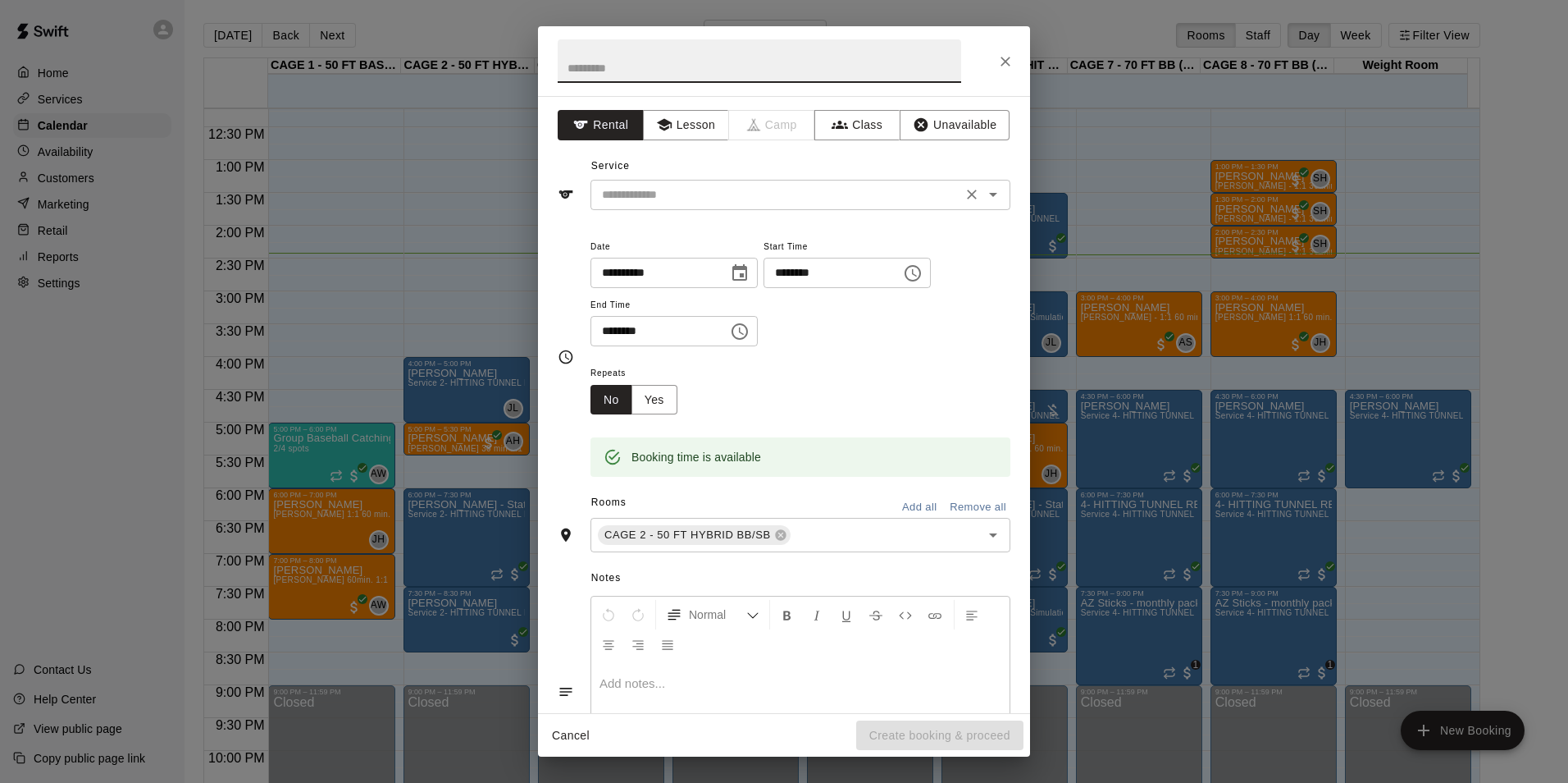
click at [893, 180] on div "​" at bounding box center [800, 195] width 420 height 30
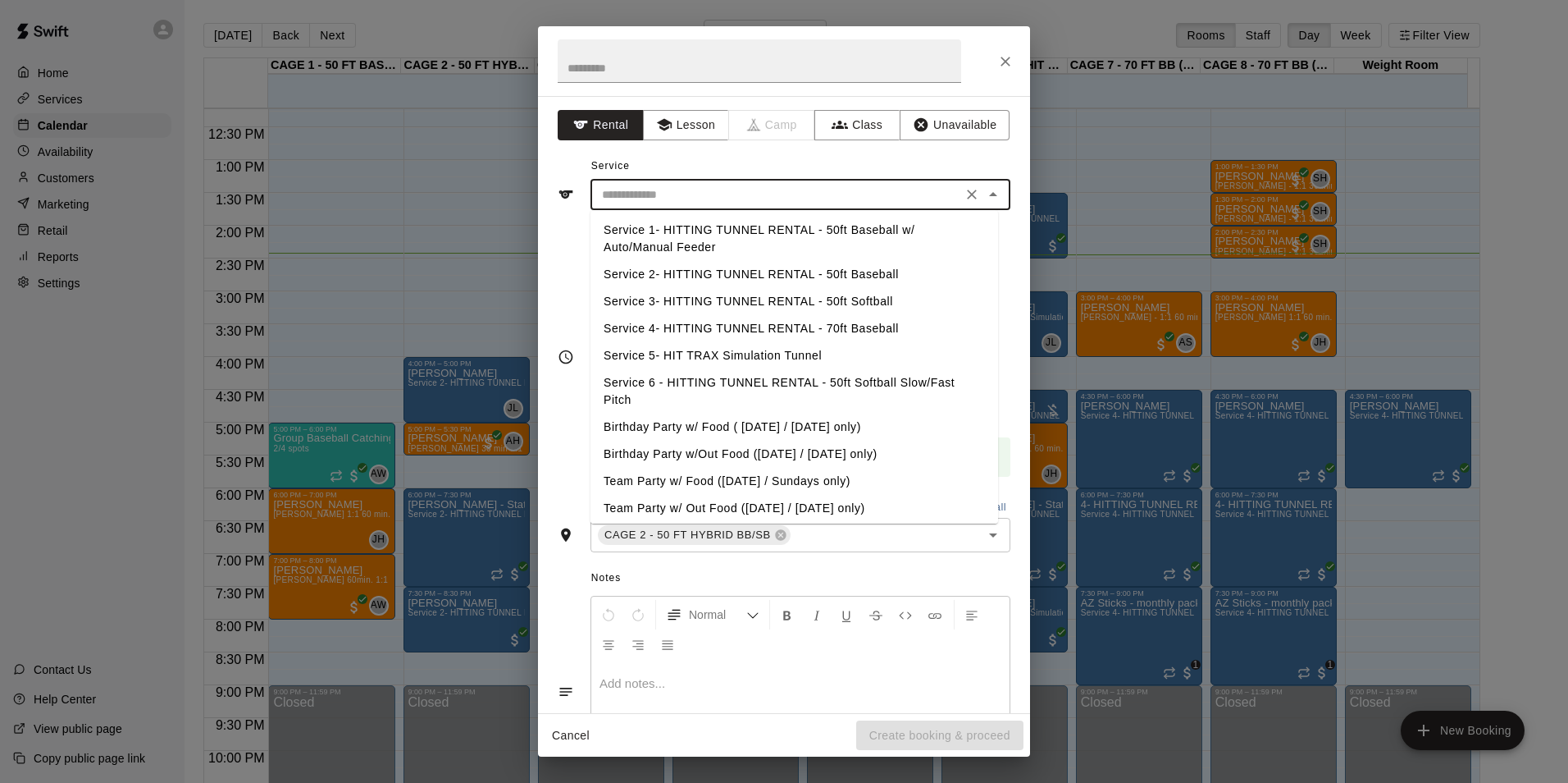
click at [822, 269] on li "Service 2- HITTING TUNNEL RENTAL - 50ft Baseball" at bounding box center [795, 274] width 408 height 27
type input "**********"
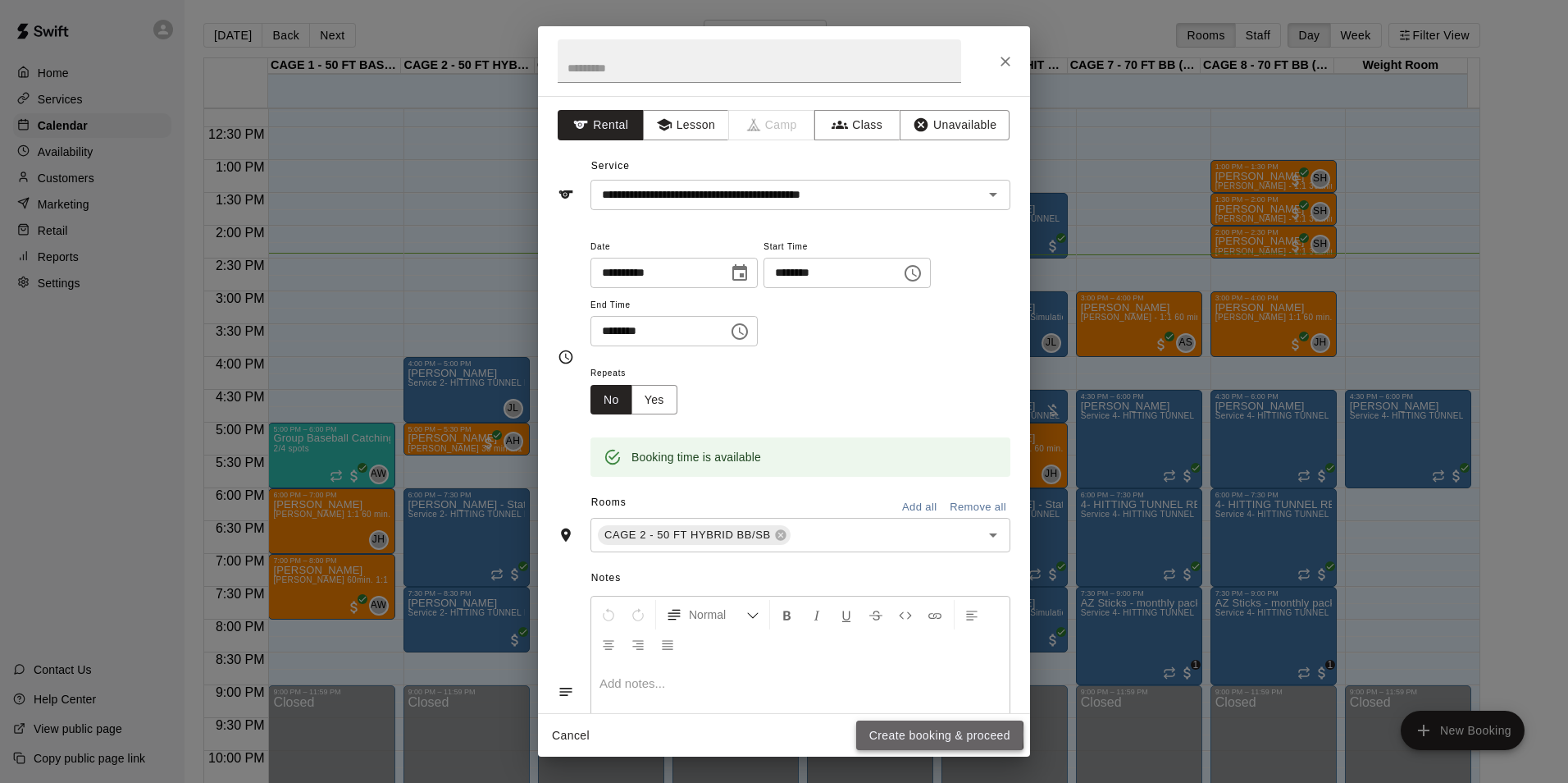
click at [903, 734] on button "Create booking & proceed" at bounding box center [940, 736] width 167 height 30
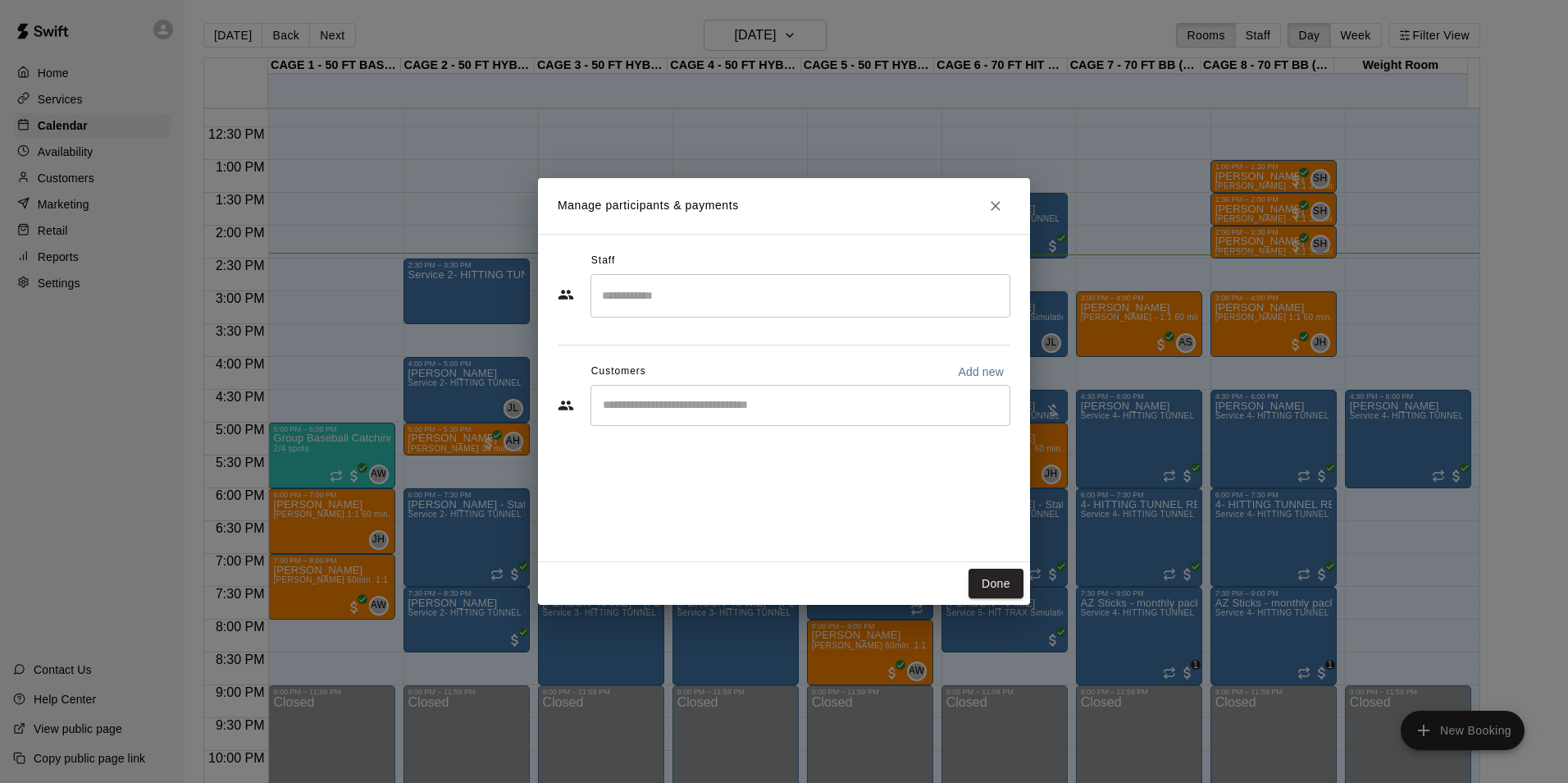
click at [755, 398] on input "Start typing to search customers..." at bounding box center [800, 405] width 405 height 16
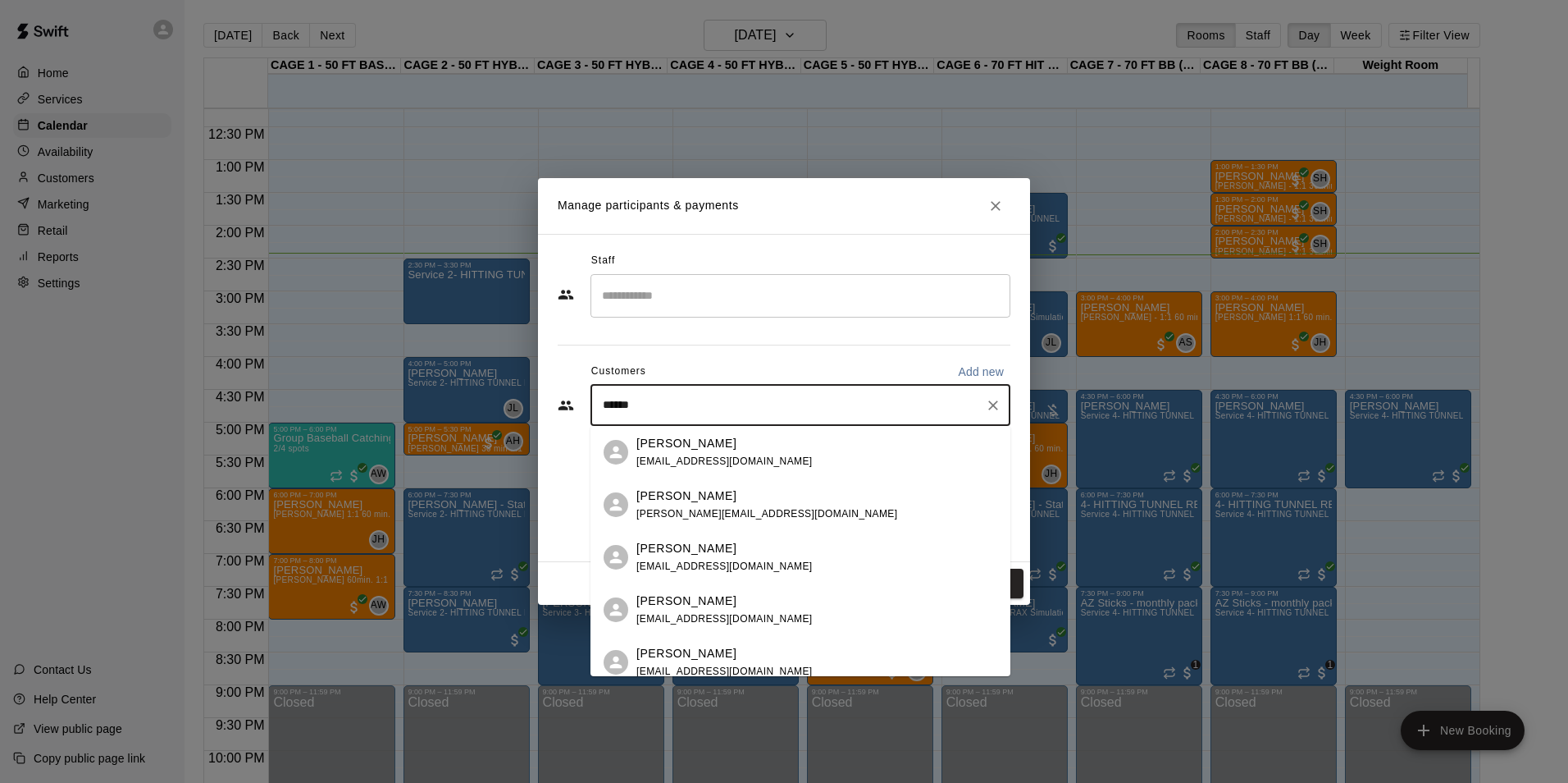
type input "*******"
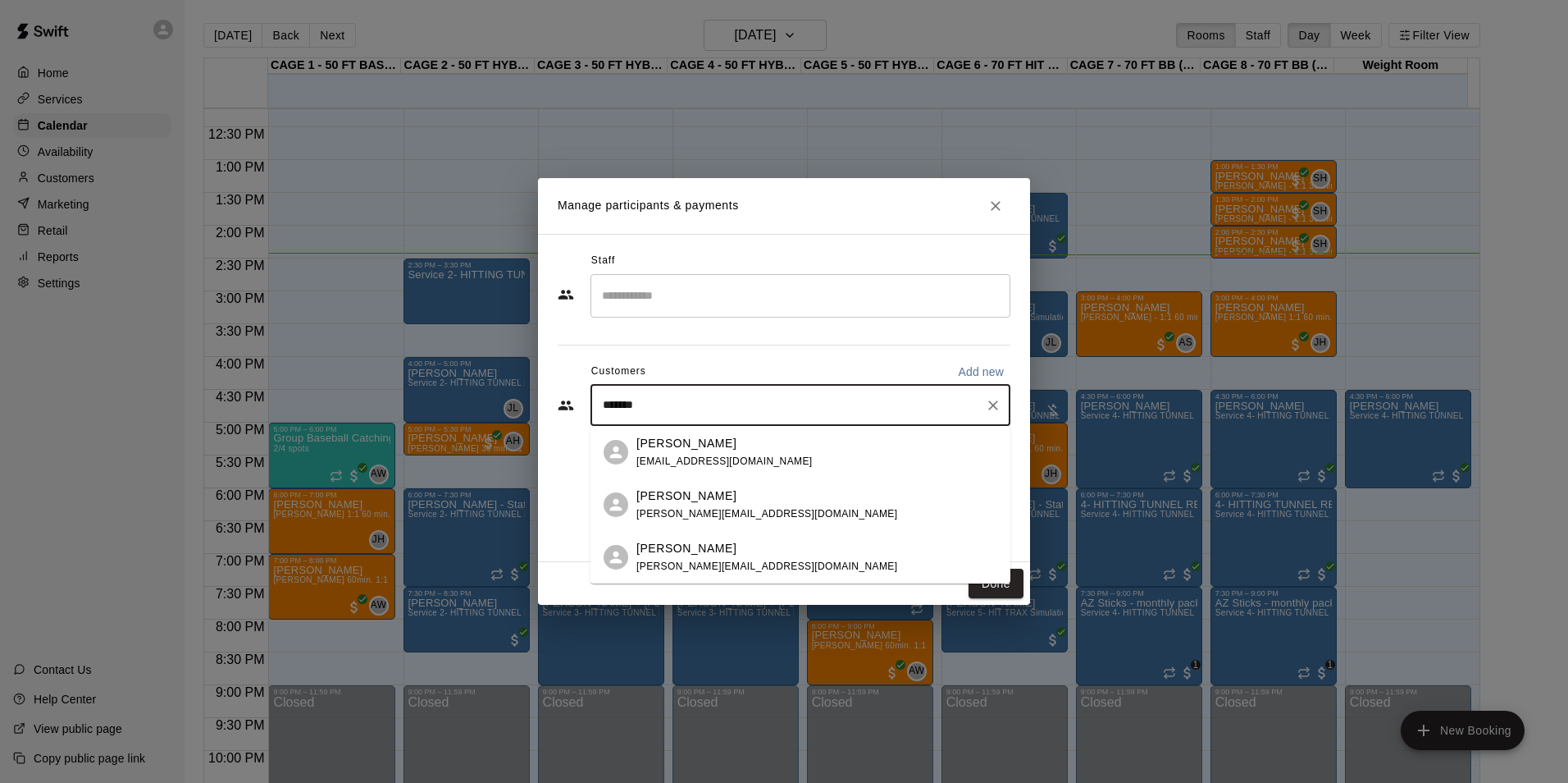
click at [737, 451] on div "[PERSON_NAME] [EMAIL_ADDRESS][DOMAIN_NAME]" at bounding box center [725, 453] width 177 height 36
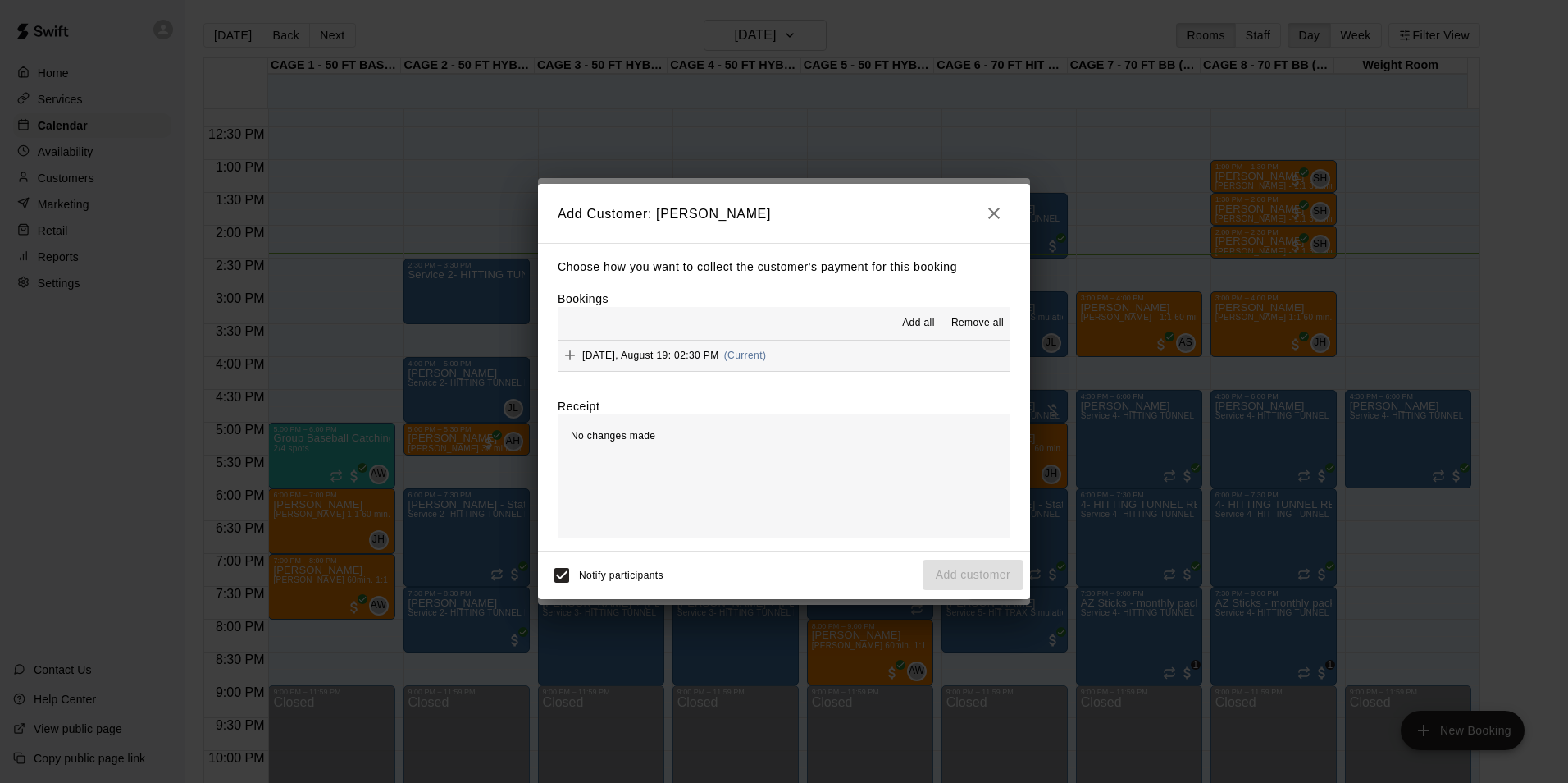
drag, startPoint x: 754, startPoint y: 378, endPoint x: 759, endPoint y: 361, distance: 17.7
click at [754, 378] on div "Choose how you want to collect the customer's payment for this booking Bookings…" at bounding box center [784, 396] width 492 height 307
click at [759, 362] on div "[DATE], August 19: 02:30 PM (Current)" at bounding box center [662, 355] width 209 height 24
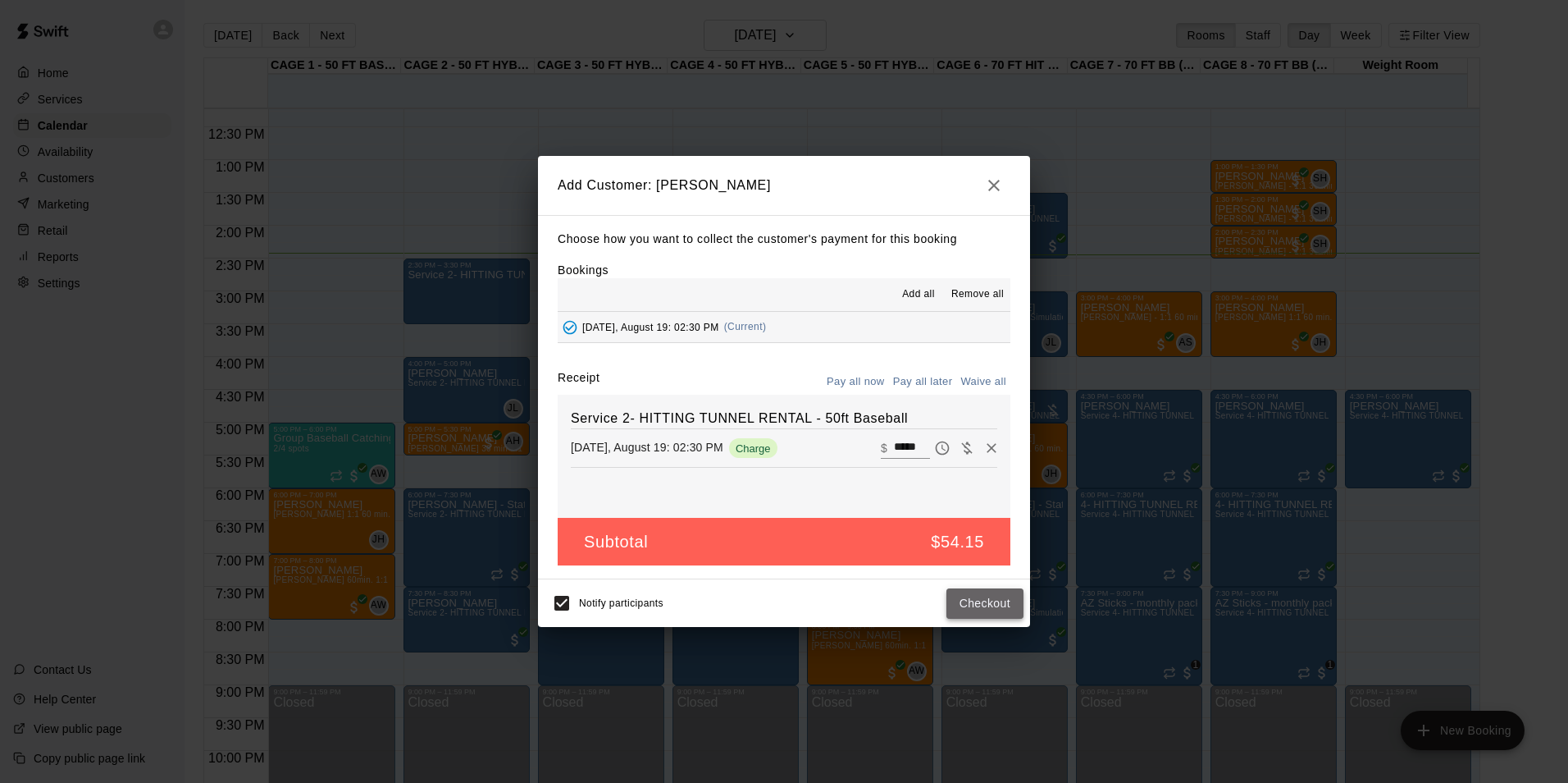
click at [966, 599] on button "Checkout" at bounding box center [986, 603] width 77 height 30
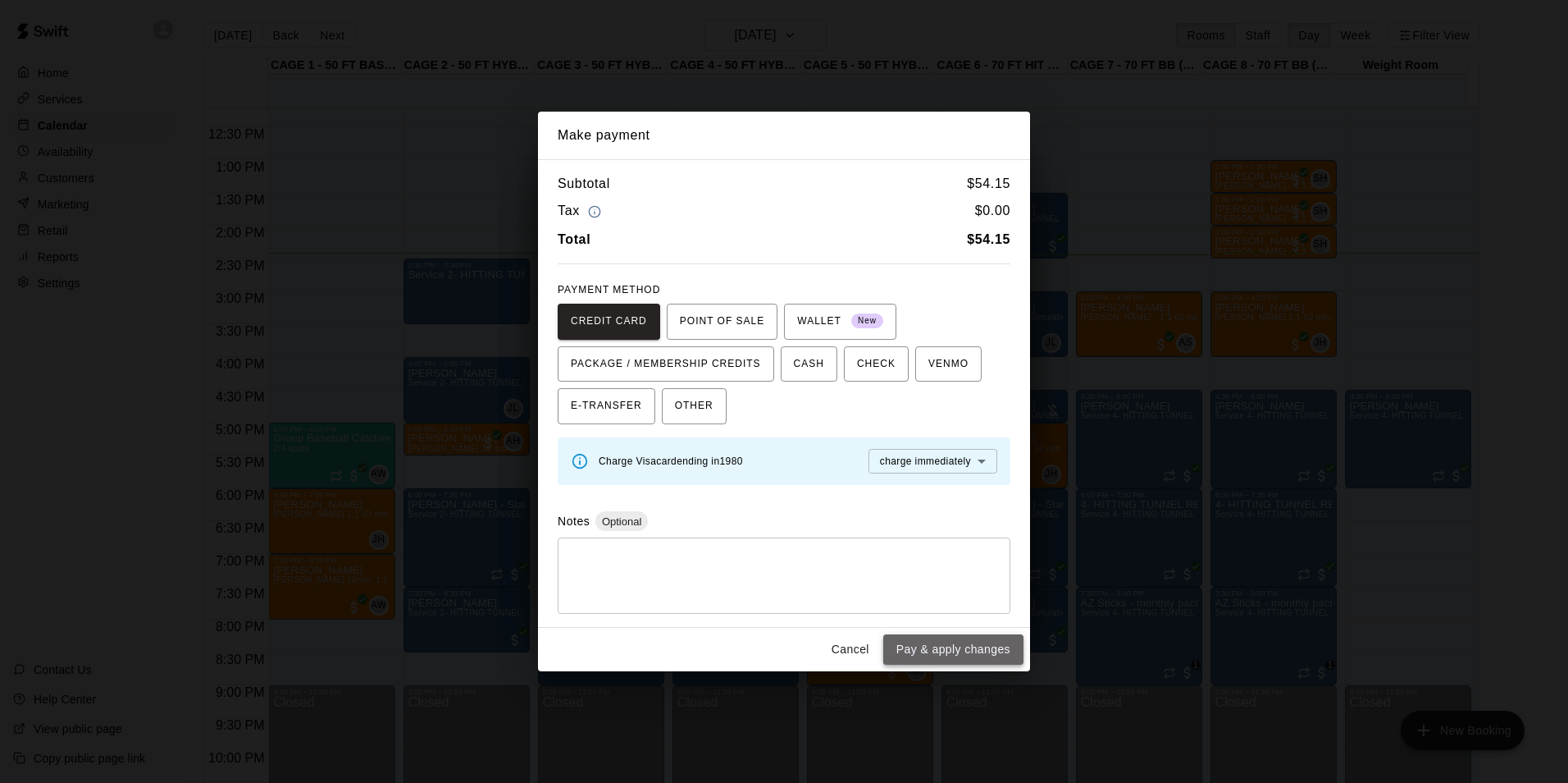
click at [959, 644] on button "Pay & apply changes" at bounding box center [953, 650] width 140 height 30
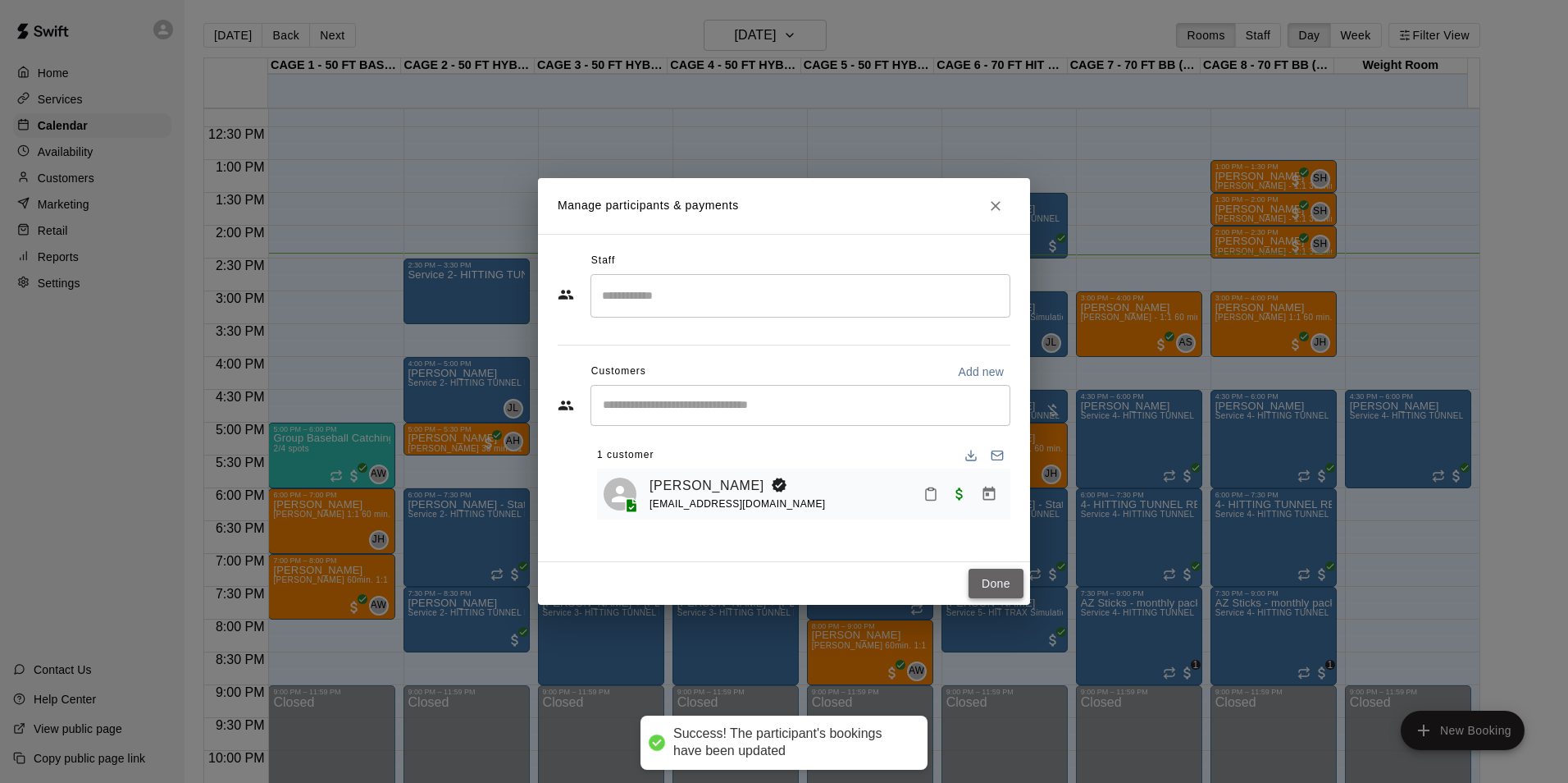
click at [999, 573] on button "Done" at bounding box center [996, 584] width 54 height 30
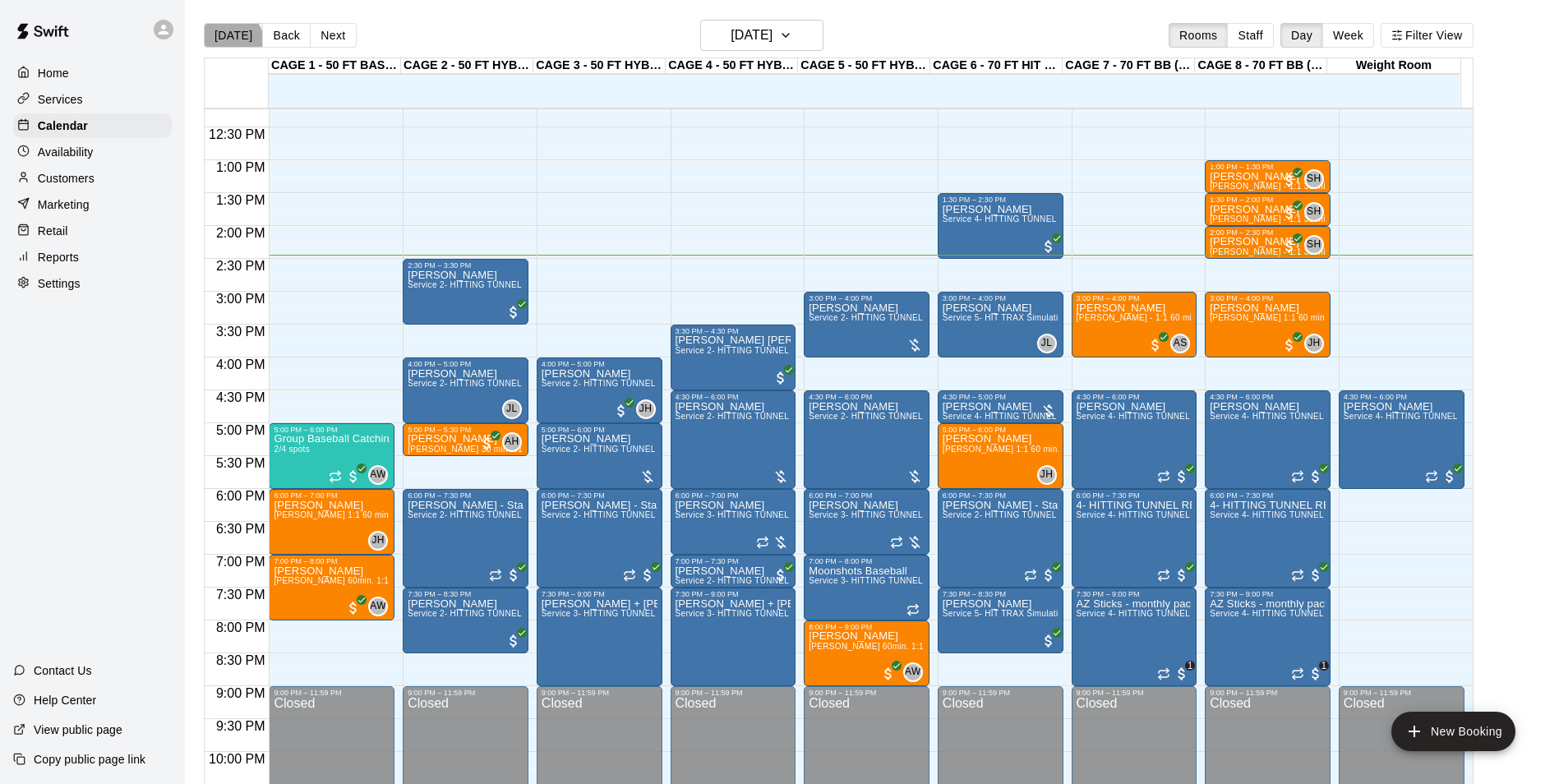
click at [230, 42] on button "Today" at bounding box center [233, 35] width 59 height 24
click at [773, 40] on h6 "Tuesday Aug 19" at bounding box center [751, 35] width 42 height 23
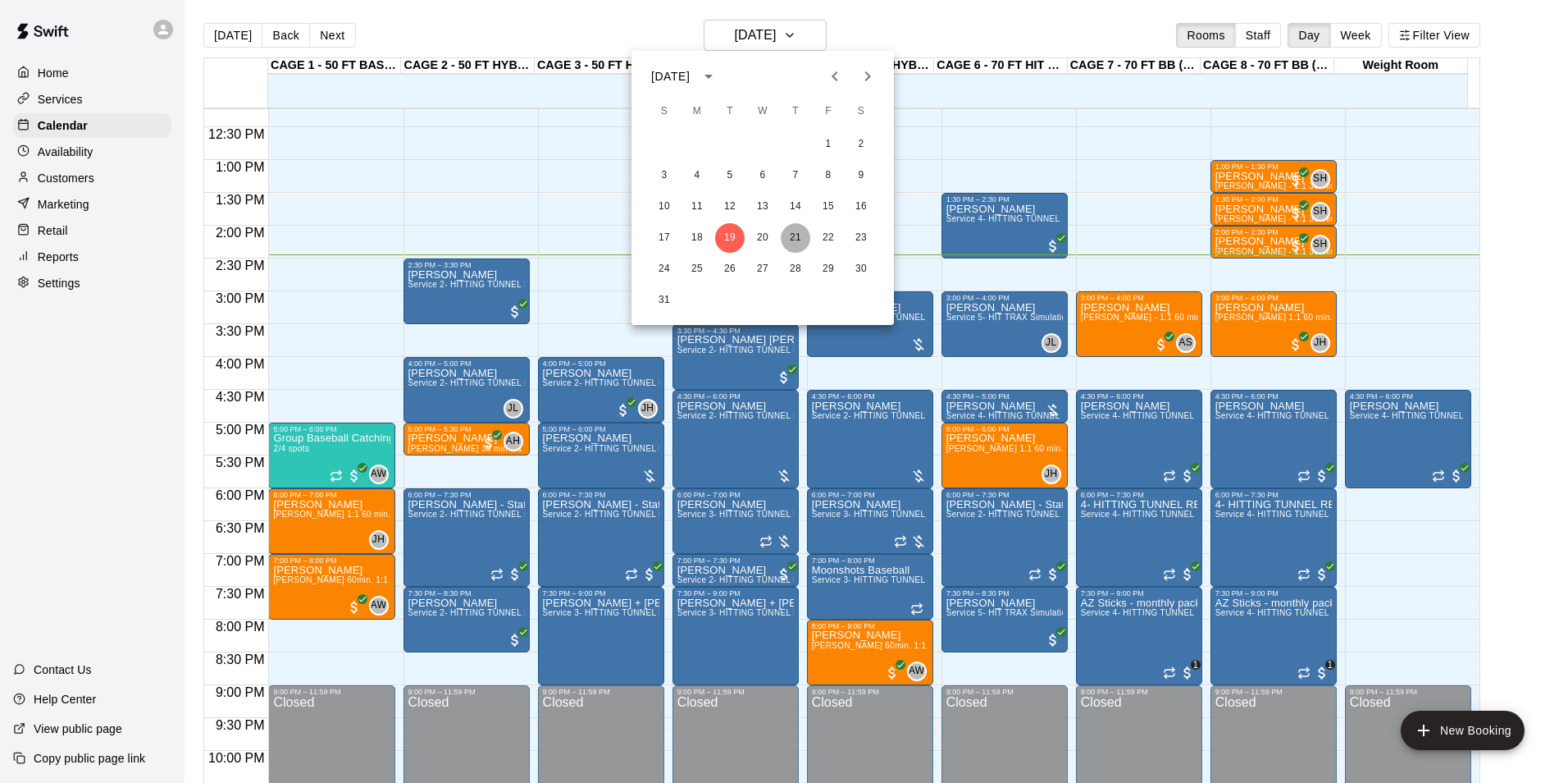
click at [800, 239] on button "21" at bounding box center [795, 237] width 29 height 29
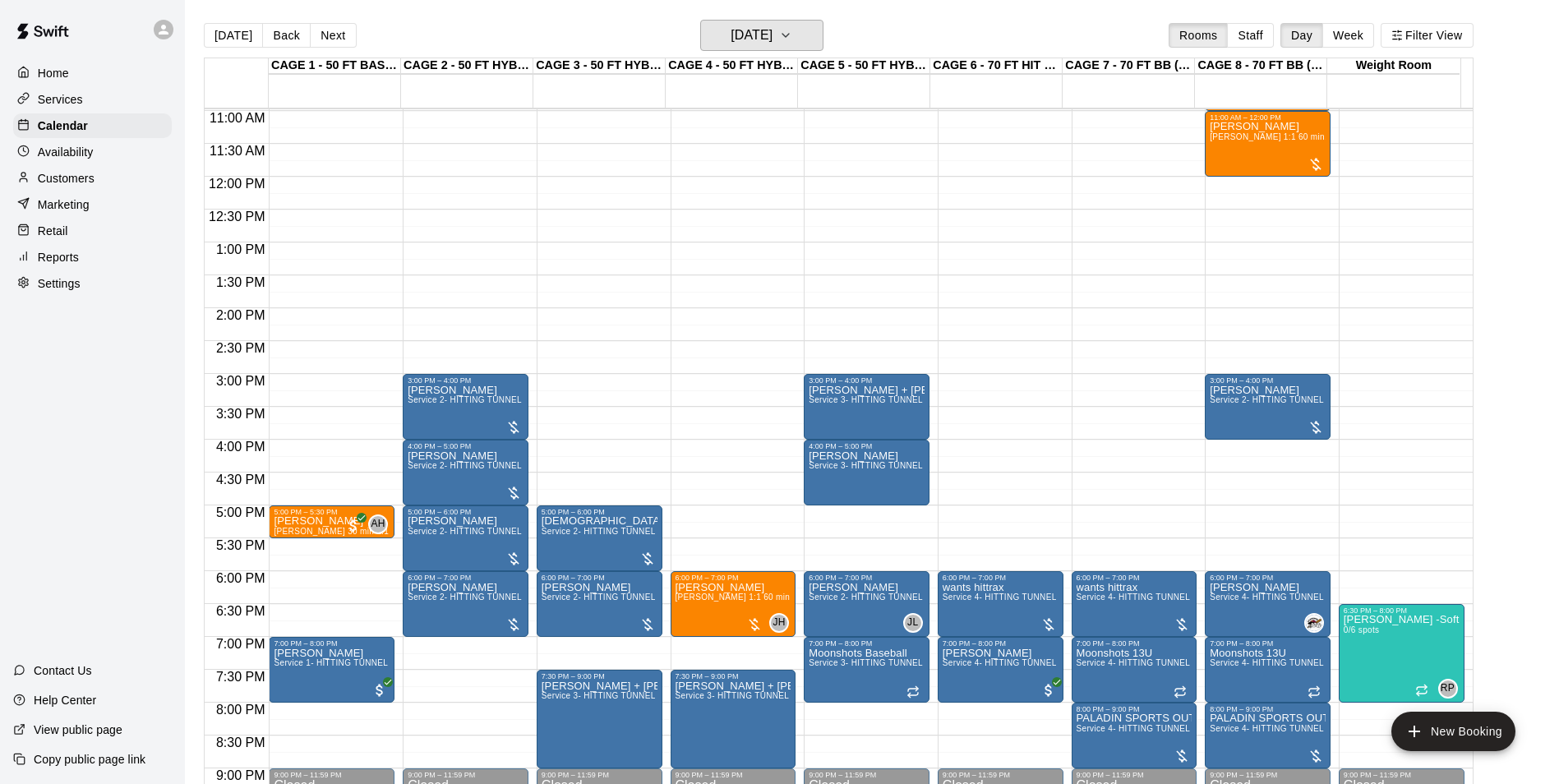
scroll to position [475, 0]
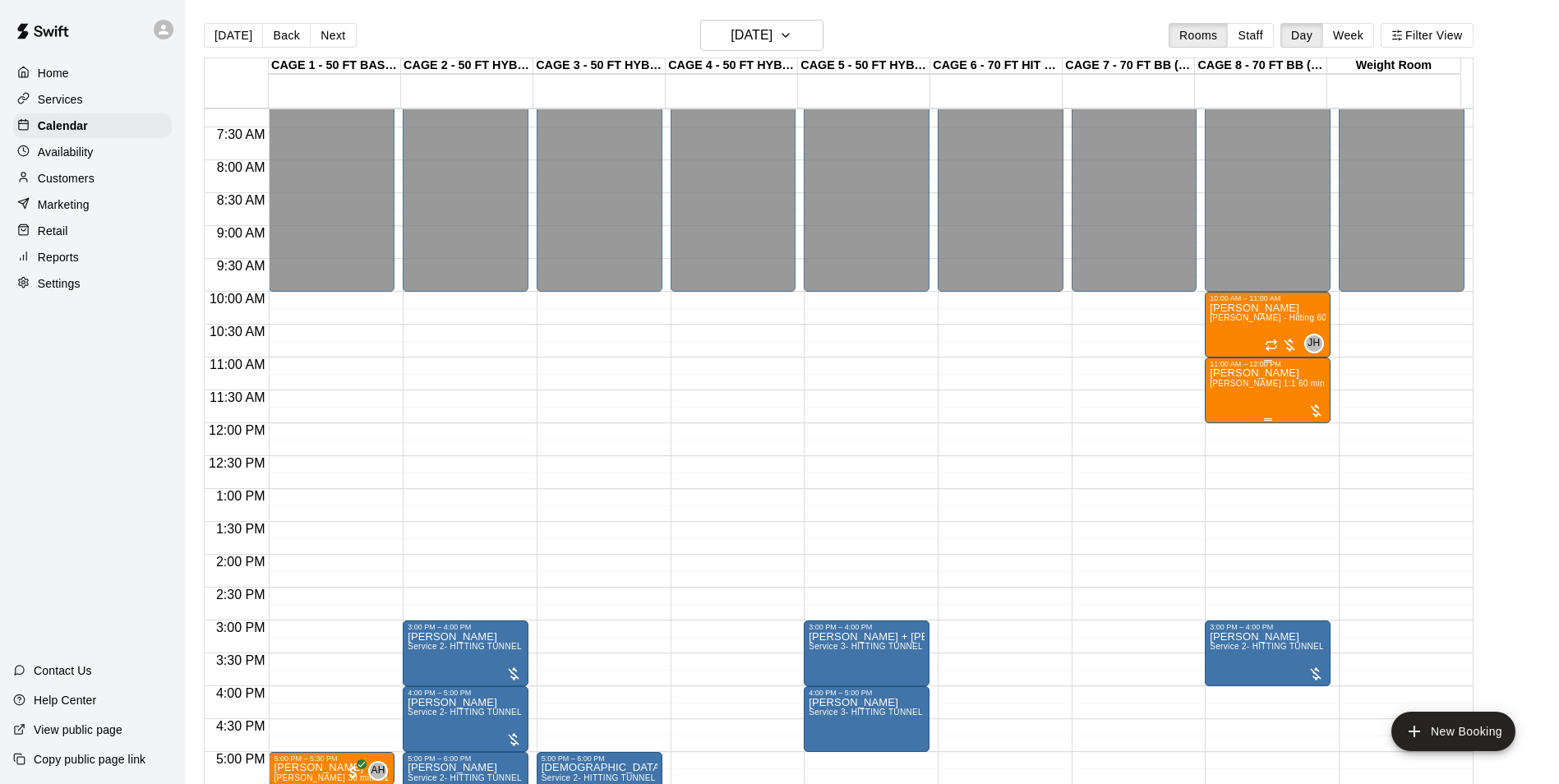
click at [1257, 386] on span "John Havird 1:1 60 min. pitching Lesson" at bounding box center [1300, 383] width 181 height 9
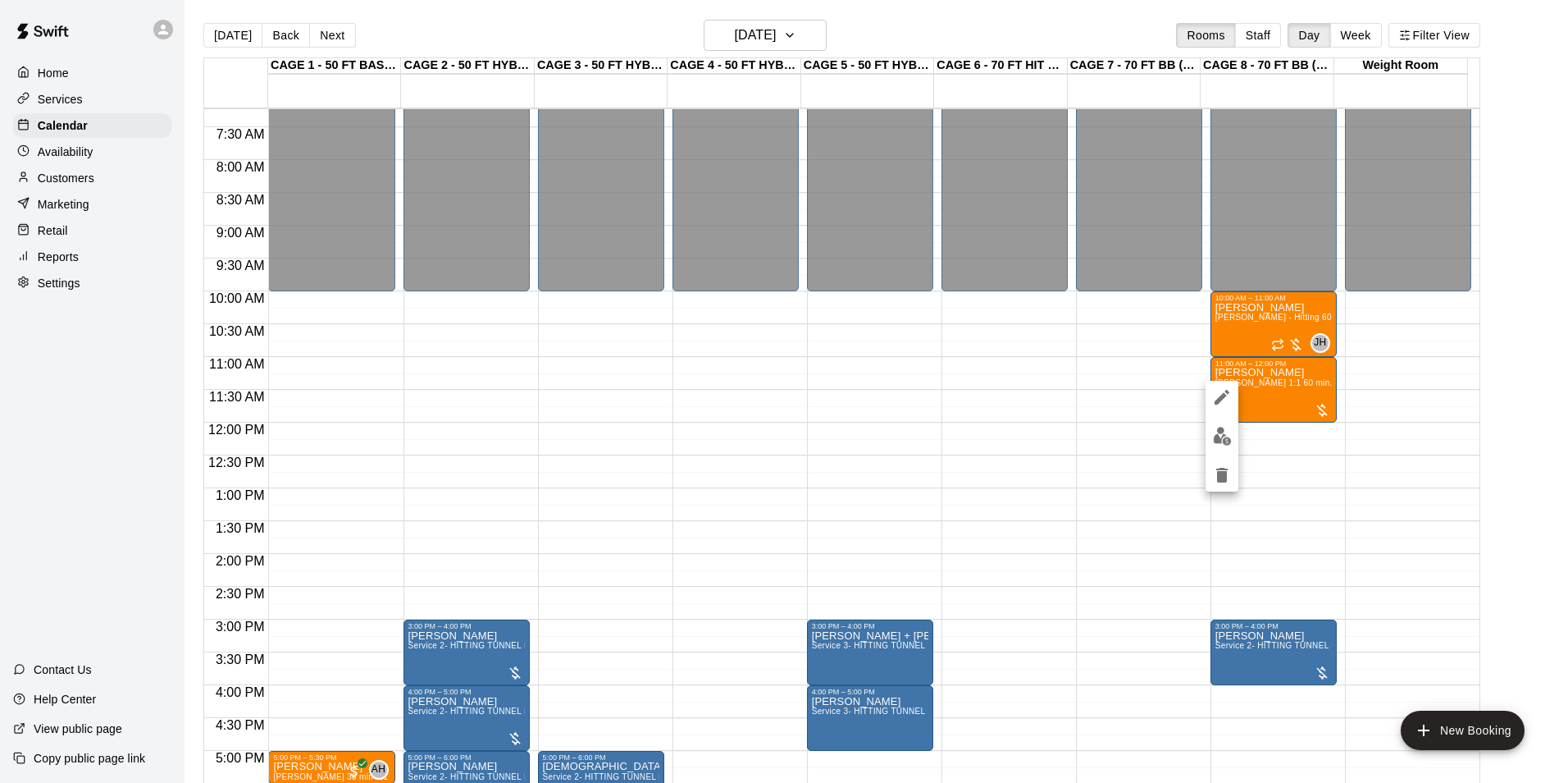
click at [1260, 408] on div at bounding box center [784, 391] width 1568 height 783
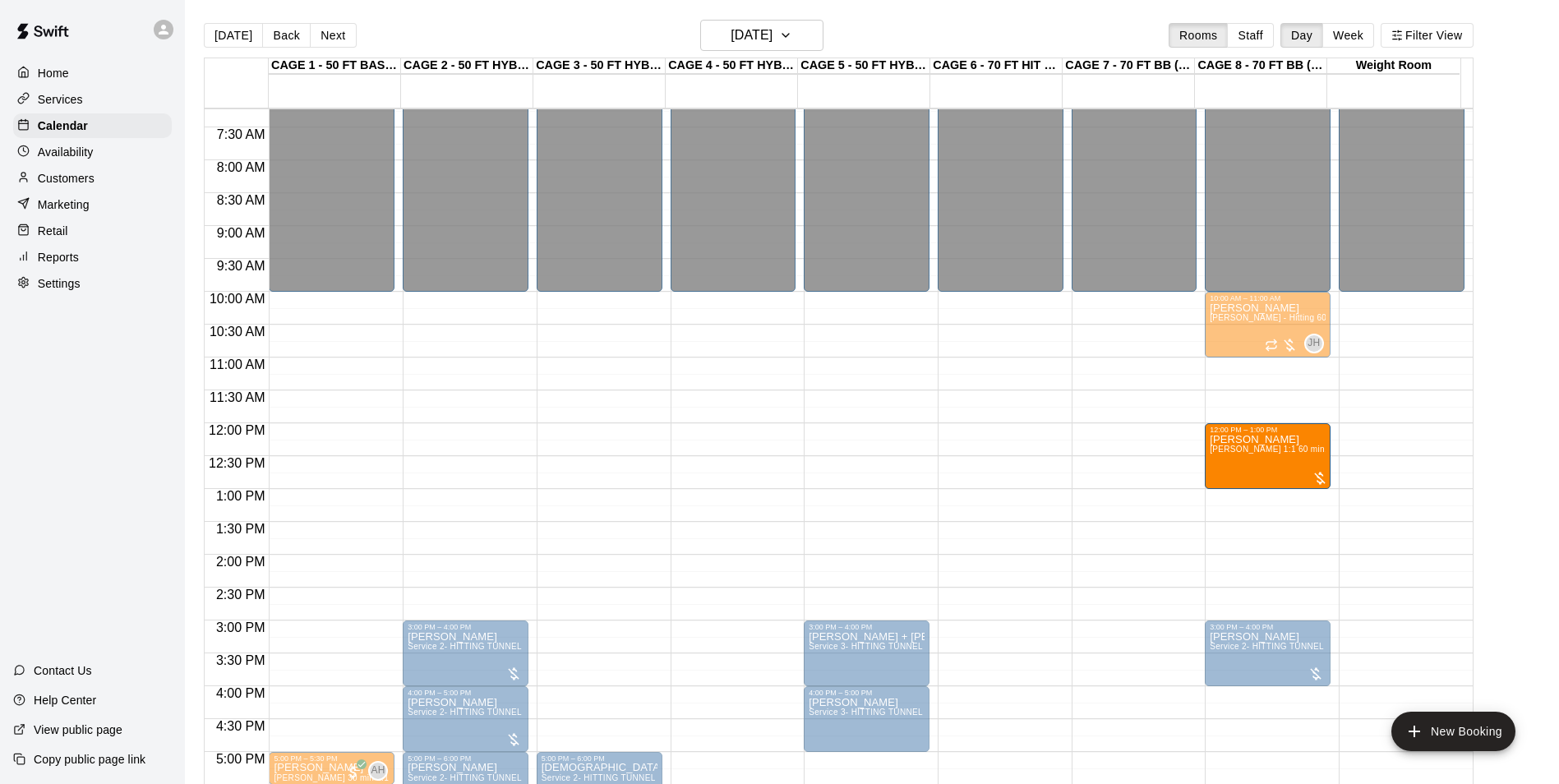
drag, startPoint x: 1266, startPoint y: 392, endPoint x: 1273, endPoint y: 460, distance: 68.4
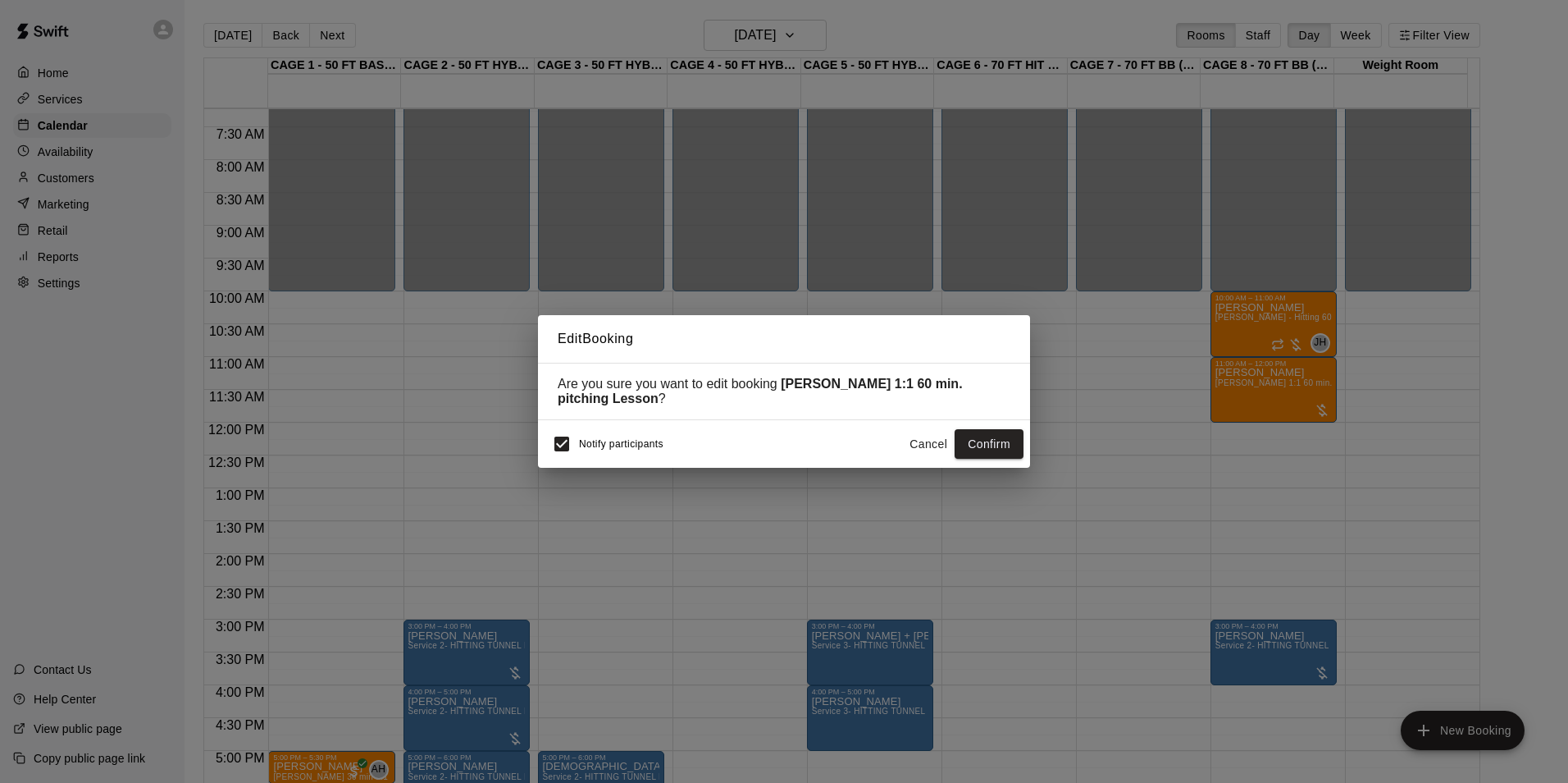
click at [965, 433] on button "Confirm" at bounding box center [988, 445] width 69 height 30
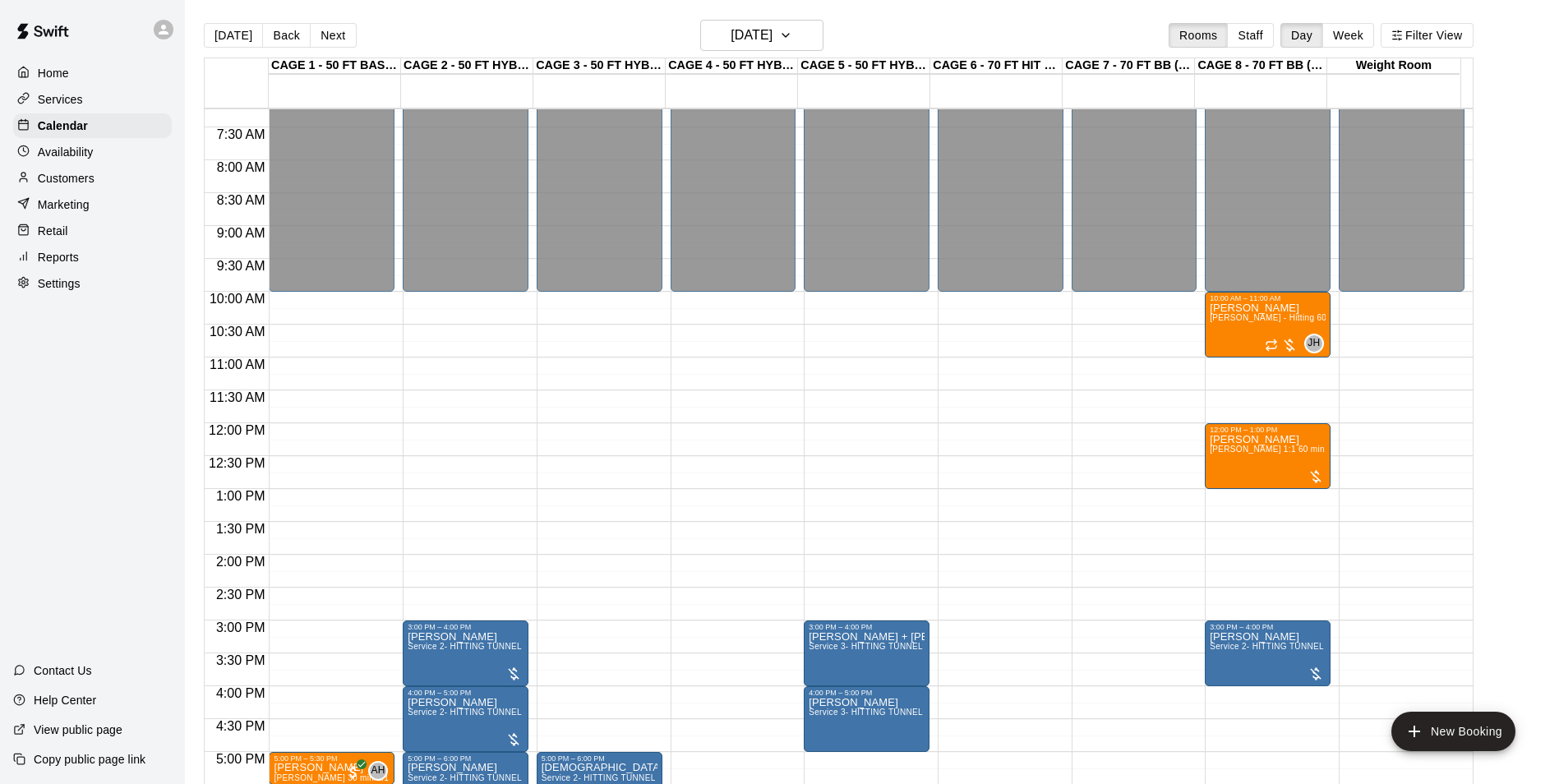
click at [1281, 448] on span "John Havird 1:1 60 min. pitching Lesson" at bounding box center [1300, 449] width 181 height 9
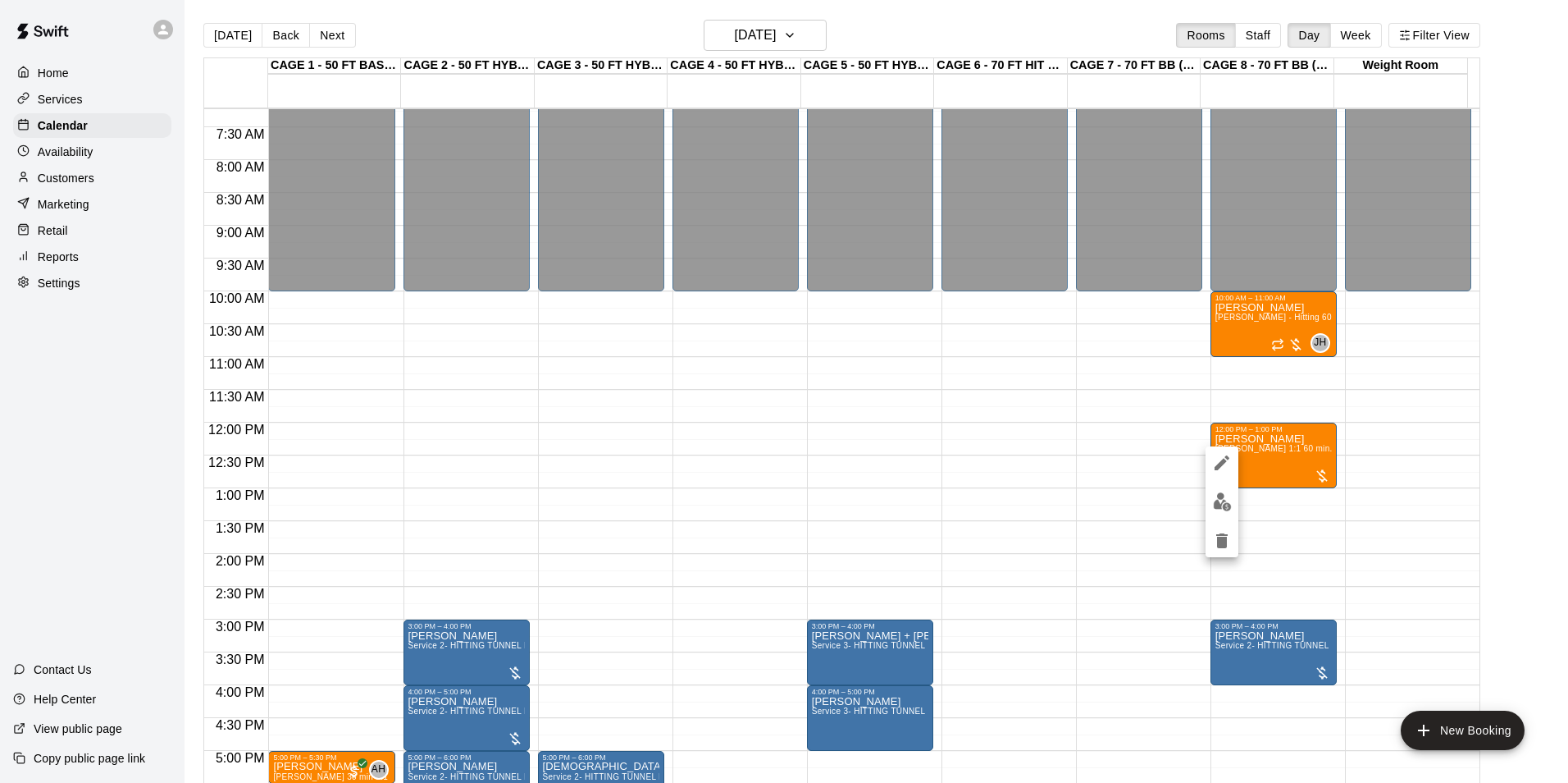
click at [1219, 502] on img "edit" at bounding box center [1222, 502] width 19 height 19
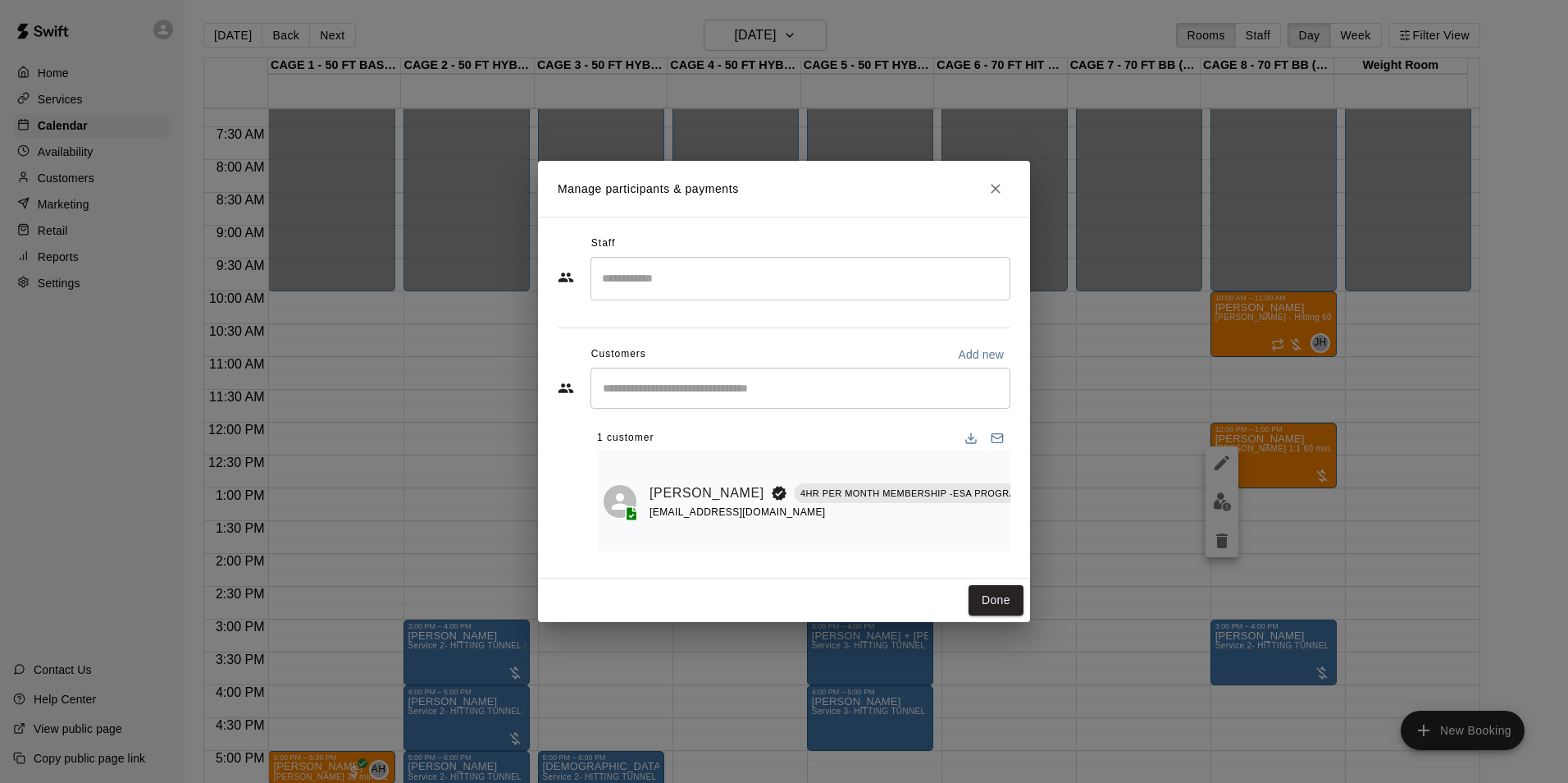
click at [644, 485] on div "Colt Crosby 4HR PER MONTH MEMBERSHIP -ESA PROGRAM (MONTHLY OR QUARTERLY OR ANNU…" at bounding box center [804, 501] width 400 height 87
click at [654, 483] on link "[PERSON_NAME]" at bounding box center [706, 493] width 115 height 22
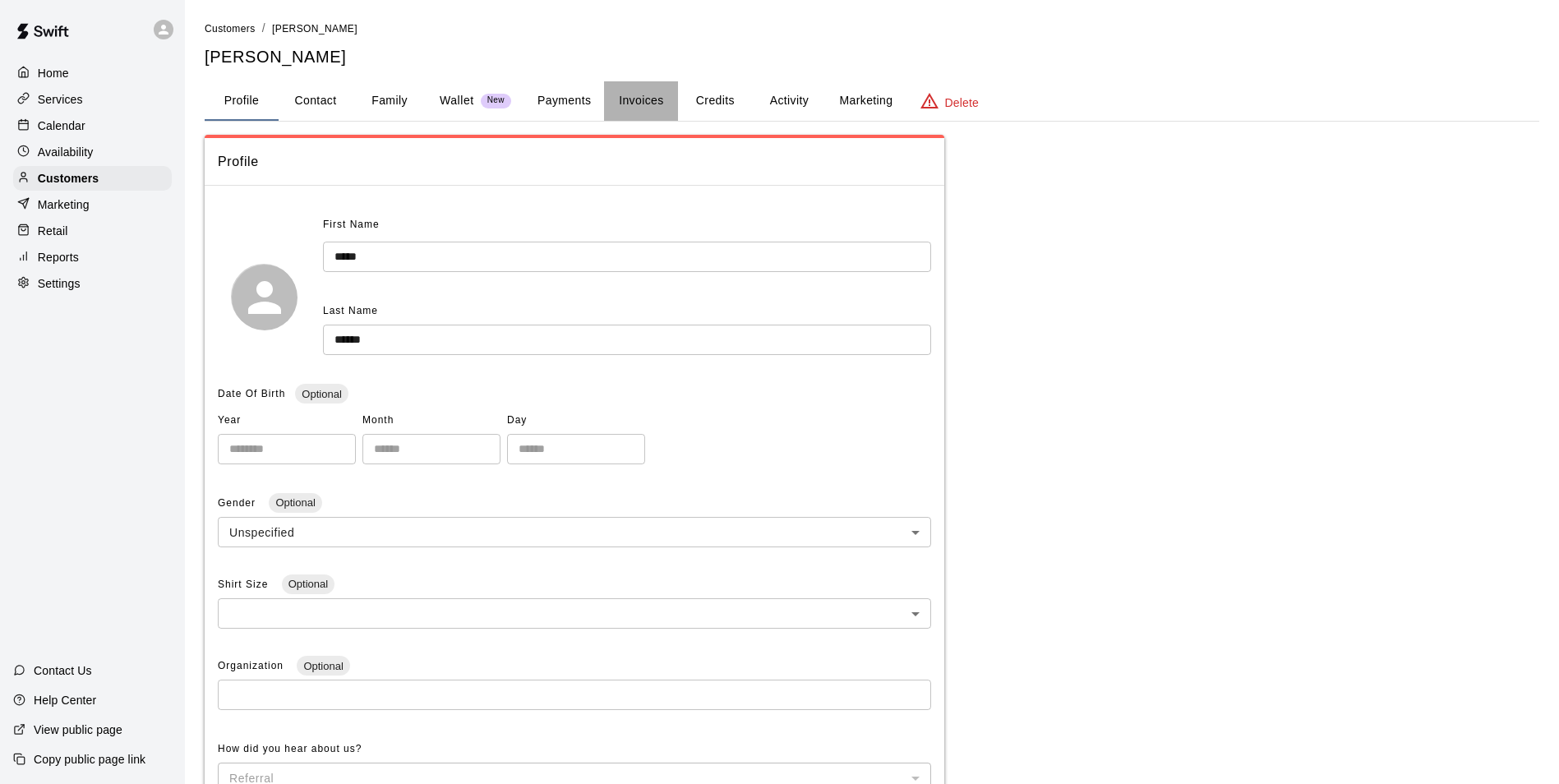
click at [651, 114] on button "Invoices" at bounding box center [641, 101] width 74 height 40
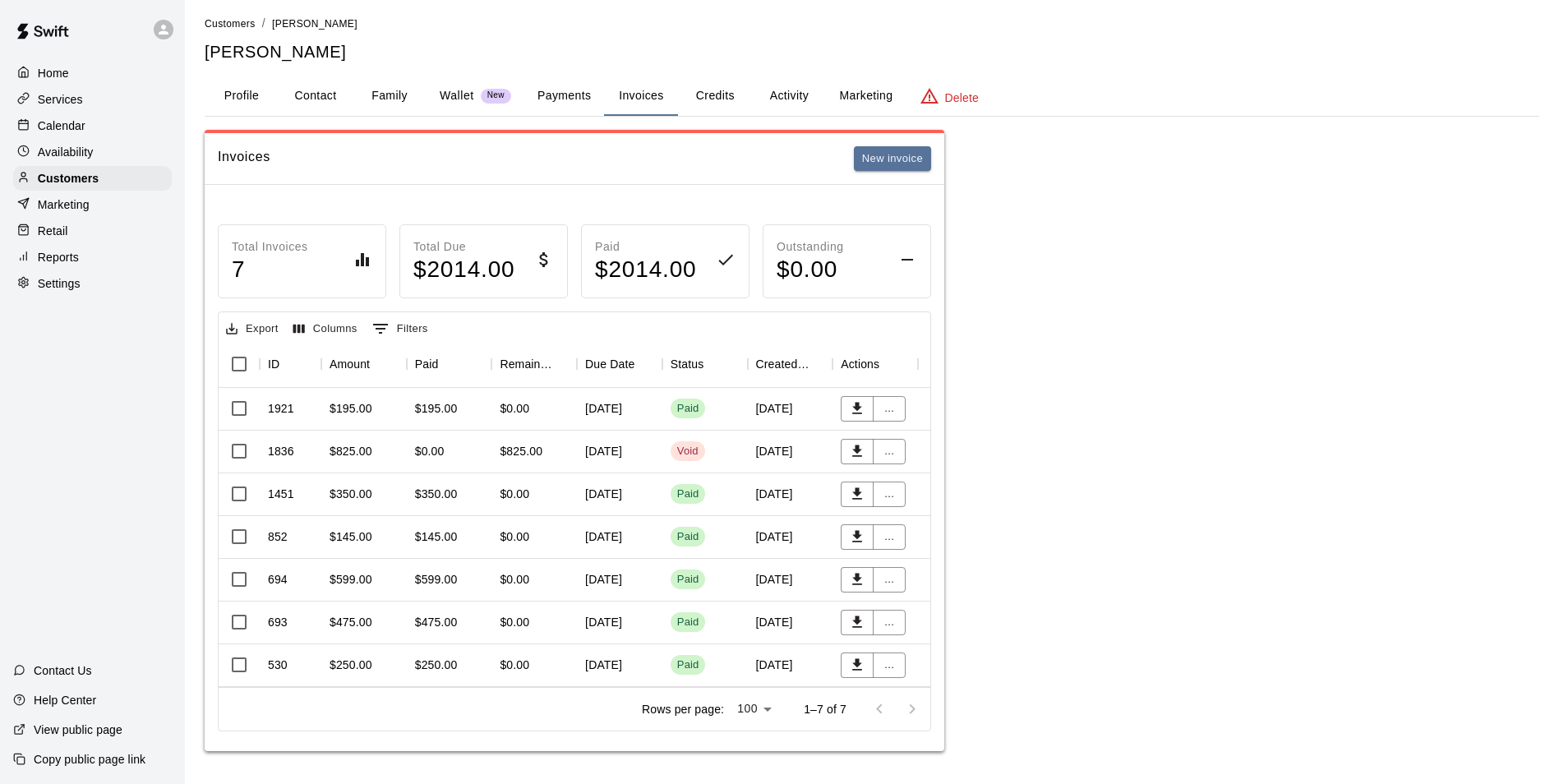
scroll to position [17, 0]
click at [388, 403] on div "$195.00" at bounding box center [363, 408] width 86 height 42
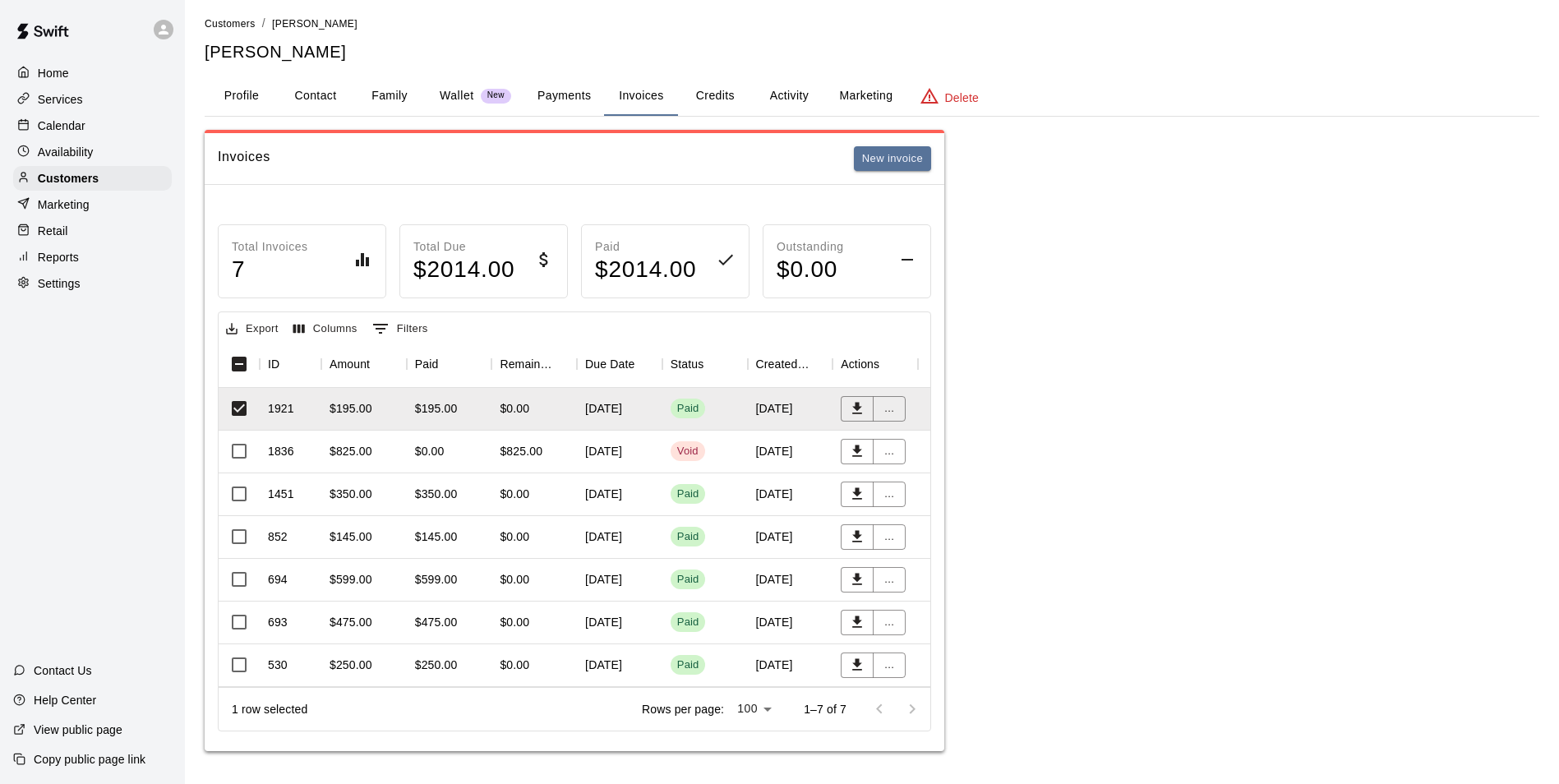
click at [569, 440] on div "$825.00" at bounding box center [534, 451] width 86 height 42
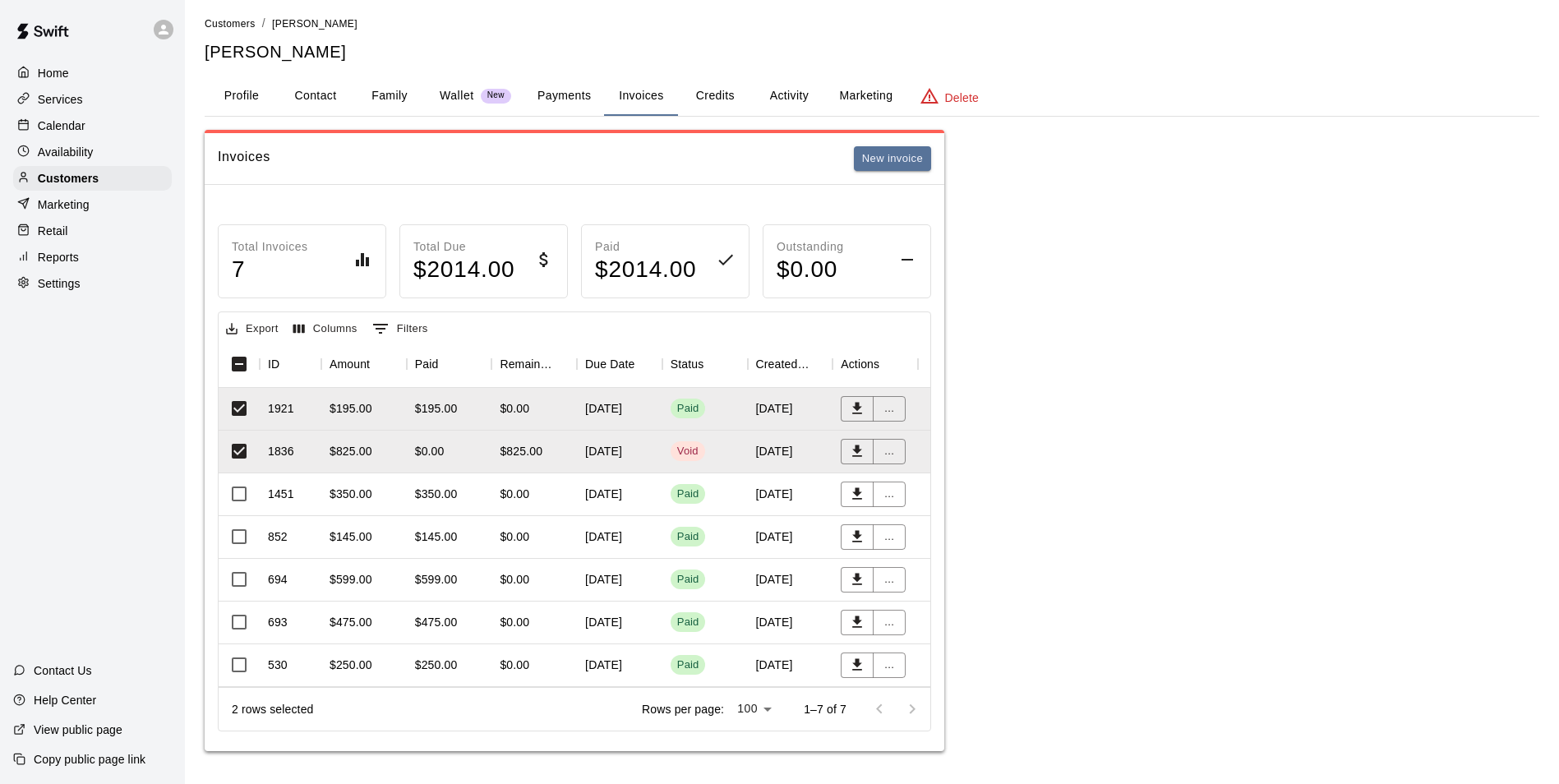
click at [567, 487] on div "$0.00" at bounding box center [534, 494] width 86 height 42
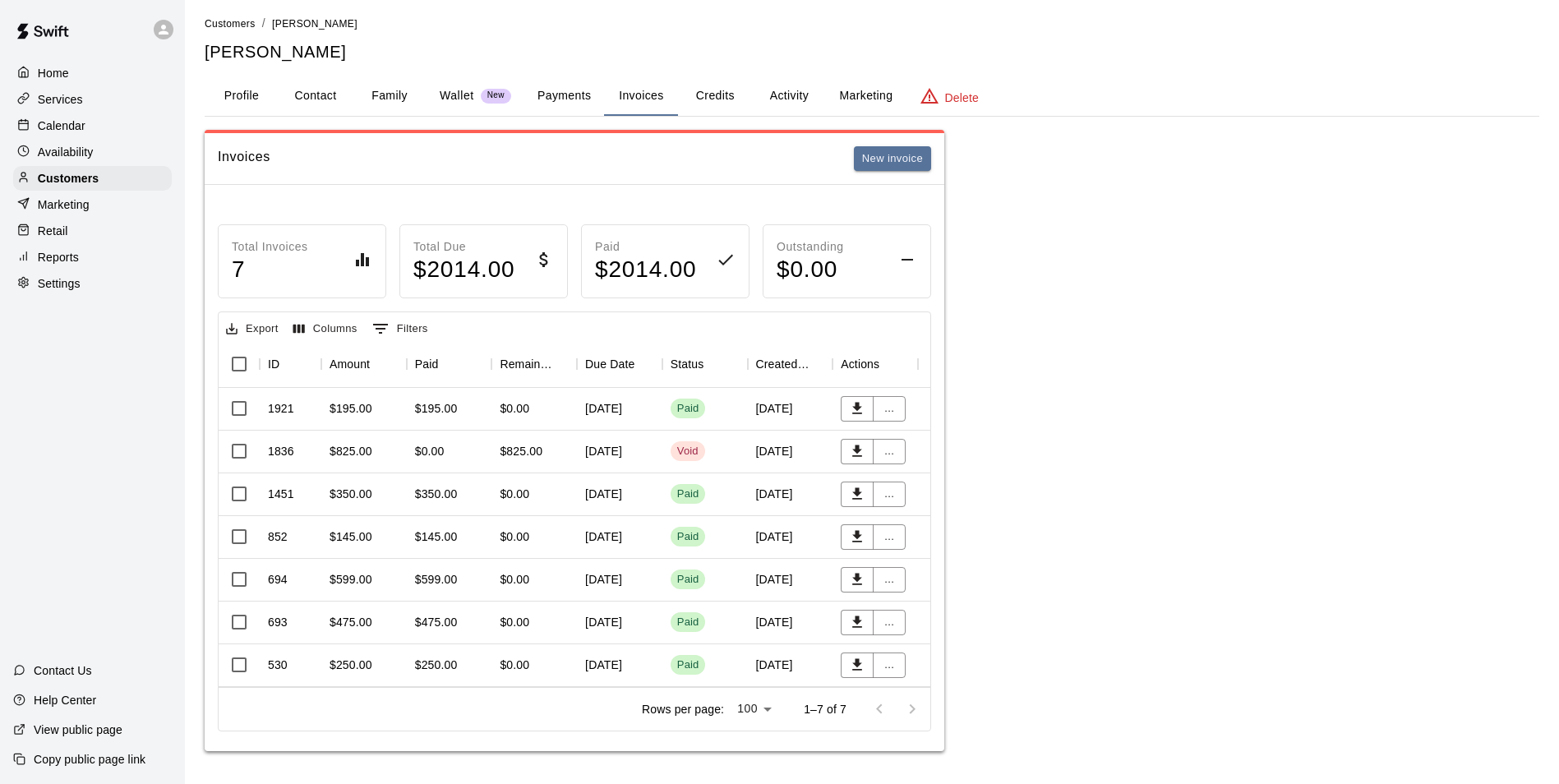
click at [787, 76] on button "Activity" at bounding box center [789, 96] width 74 height 40
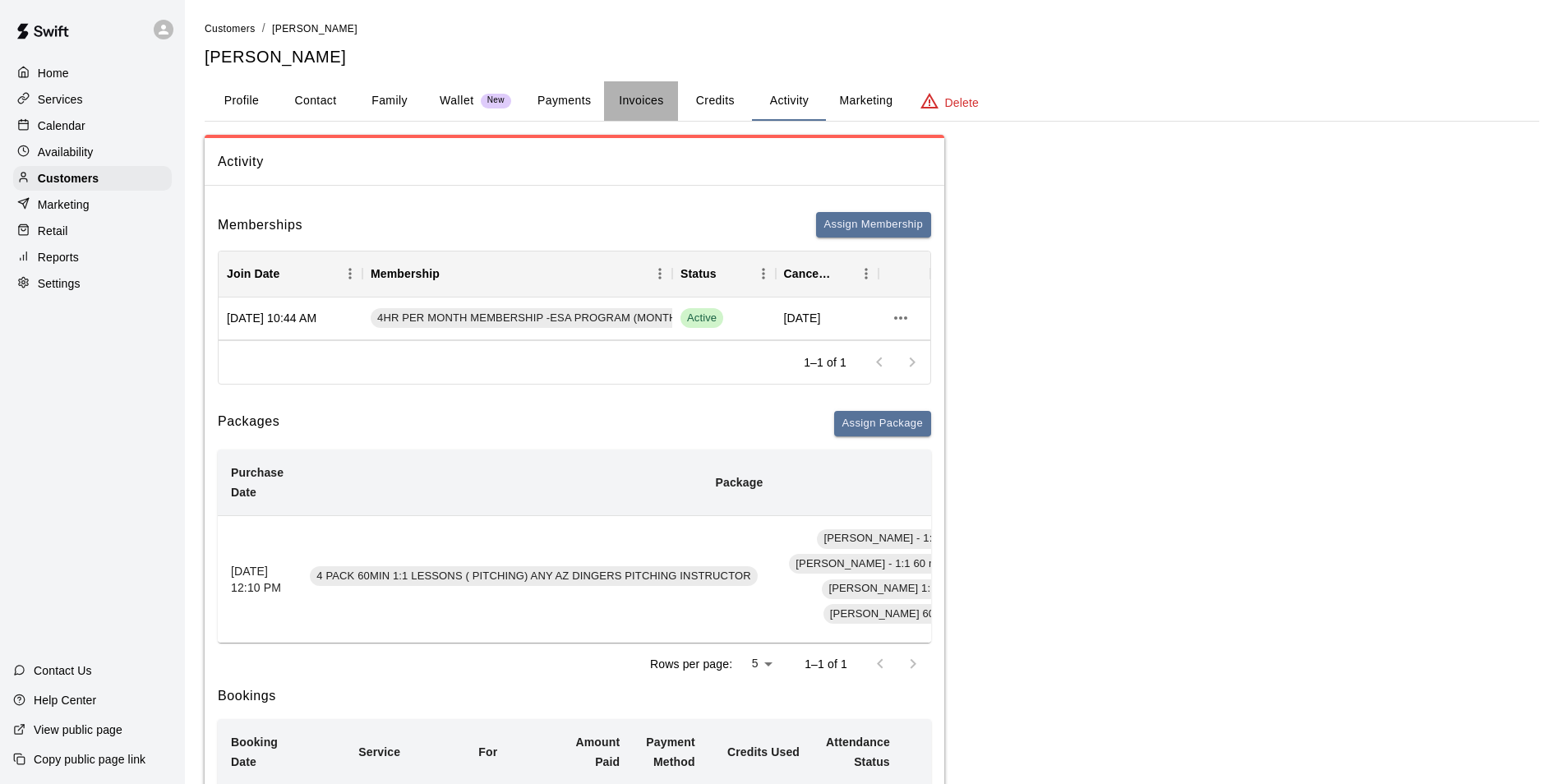
click at [611, 95] on button "Invoices" at bounding box center [641, 101] width 74 height 40
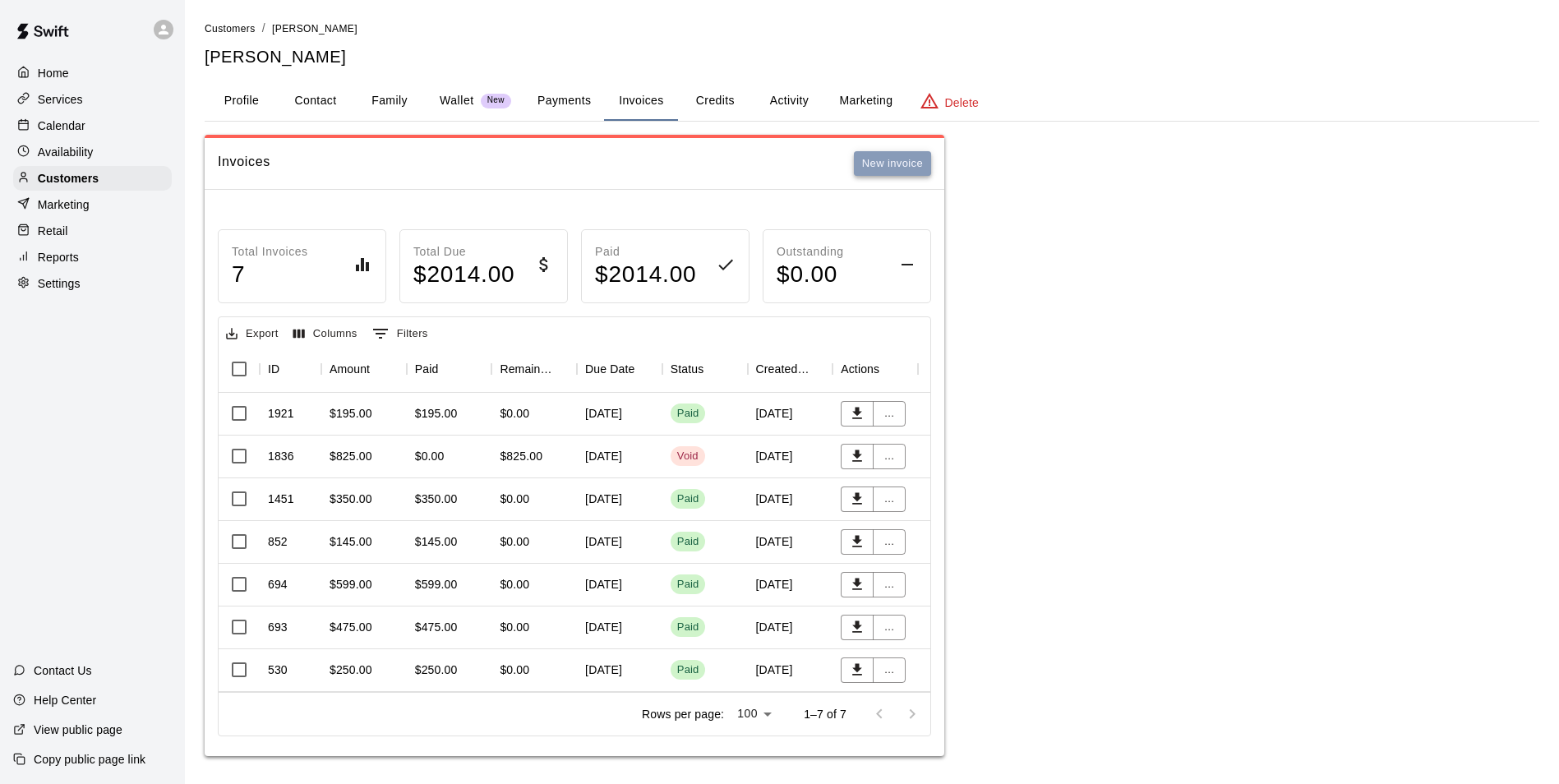
click at [864, 176] on button "New invoice" at bounding box center [892, 164] width 77 height 25
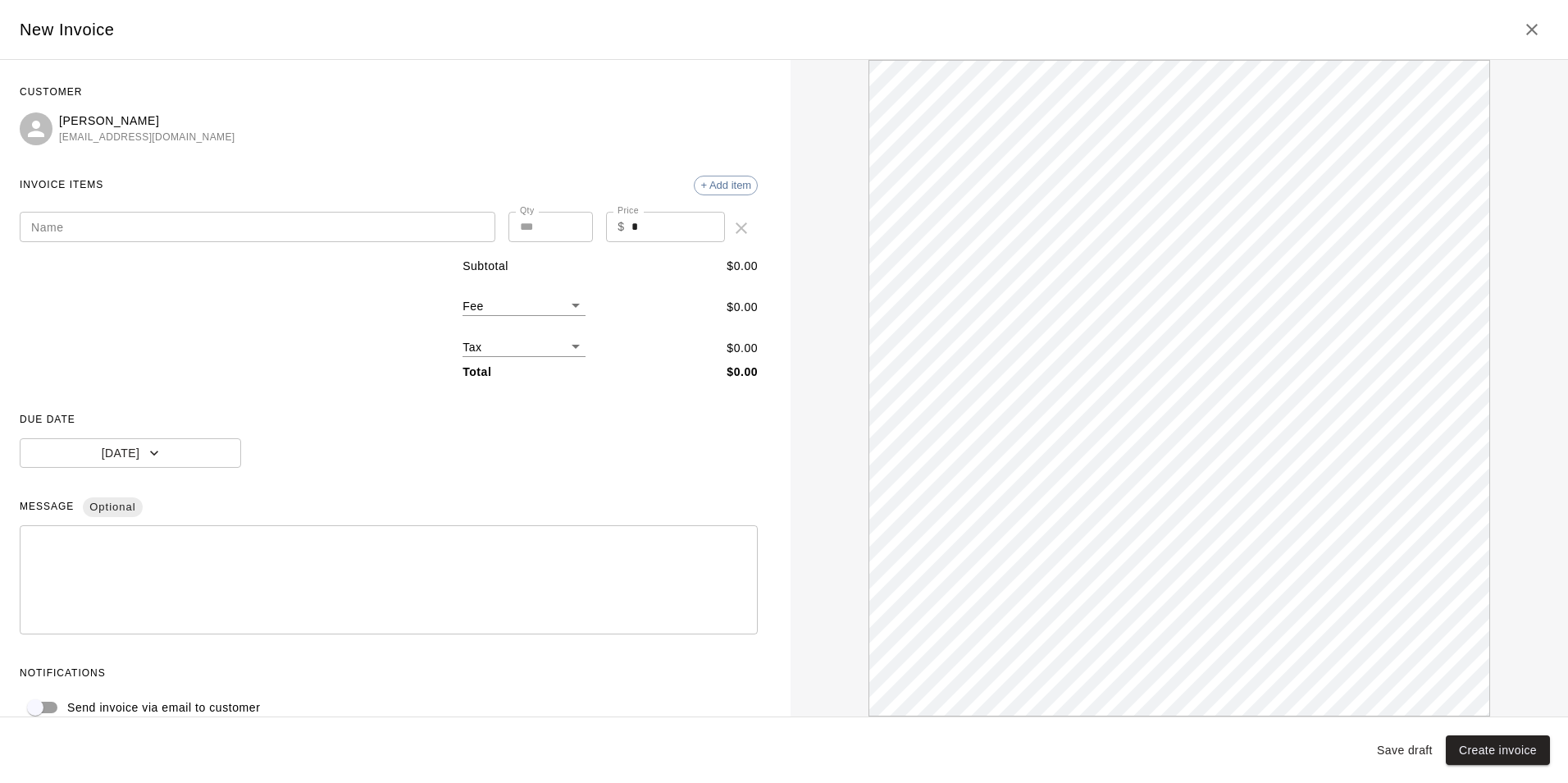
click at [284, 198] on div "Name Name Qty * Qty Price $ * Price" at bounding box center [389, 221] width 738 height 46
click at [289, 201] on div "Name Name Qty * Qty Price $ * Price" at bounding box center [389, 221] width 738 height 46
click at [284, 210] on div "Name Name Qty * Qty Price $ * Price" at bounding box center [389, 221] width 738 height 46
click at [265, 233] on input "Name" at bounding box center [257, 227] width 475 height 30
type input "**********"
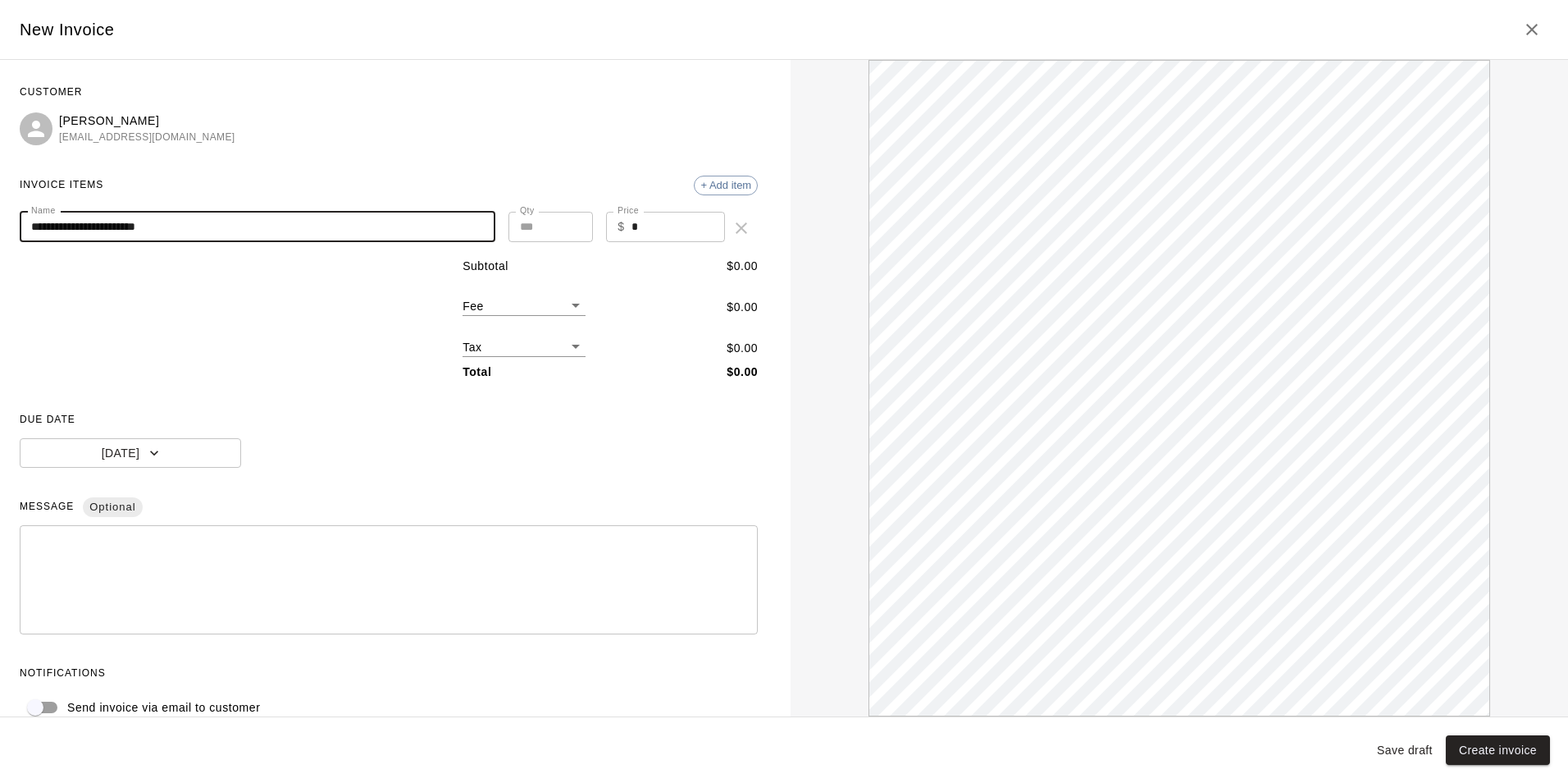
click at [631, 216] on input "*" at bounding box center [678, 227] width 94 height 30
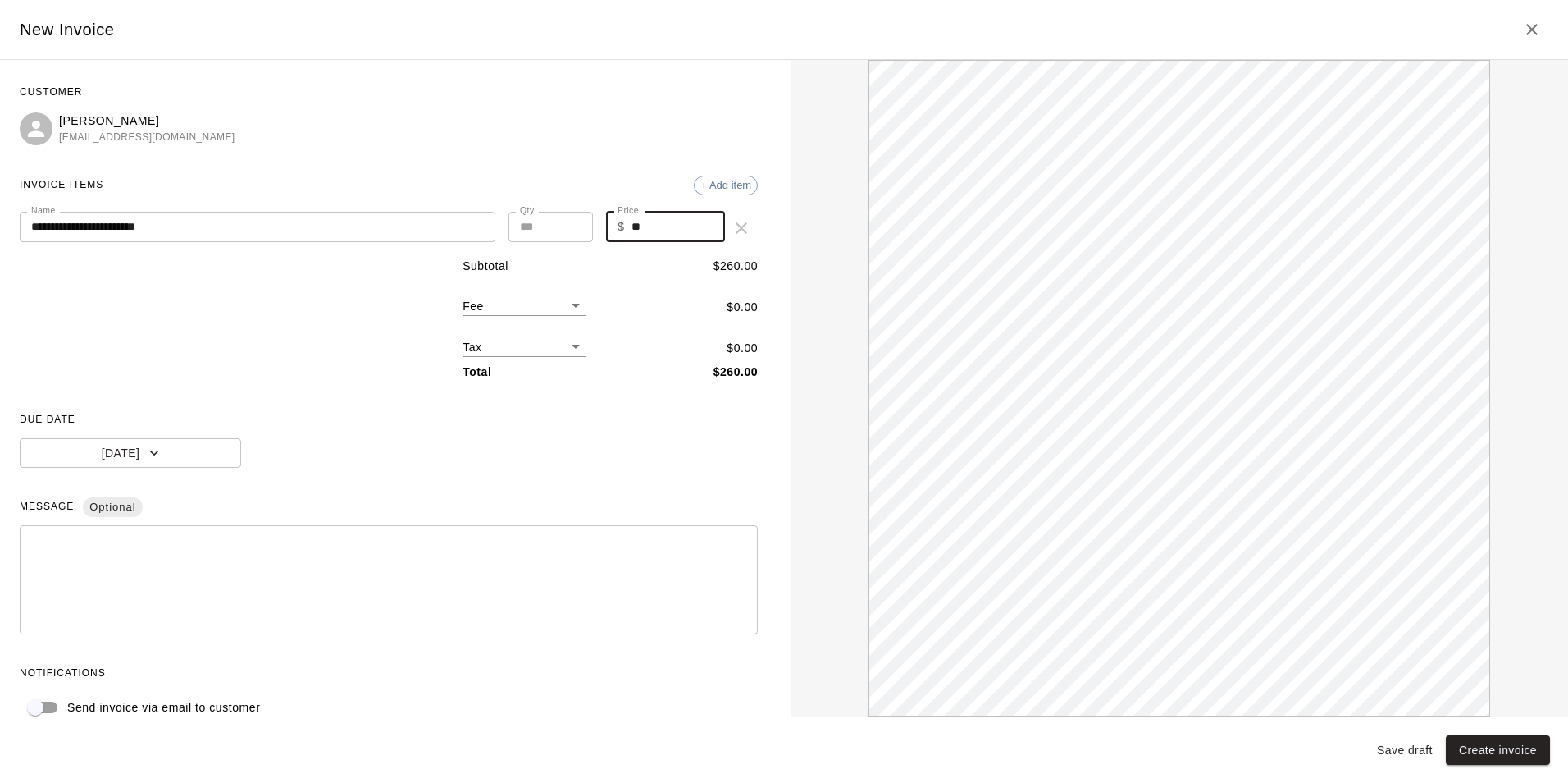
type input "*"
type input "***"
click at [538, 126] on div "Colt Crosby blytheacrosby@gmail.com" at bounding box center [389, 130] width 738 height 34
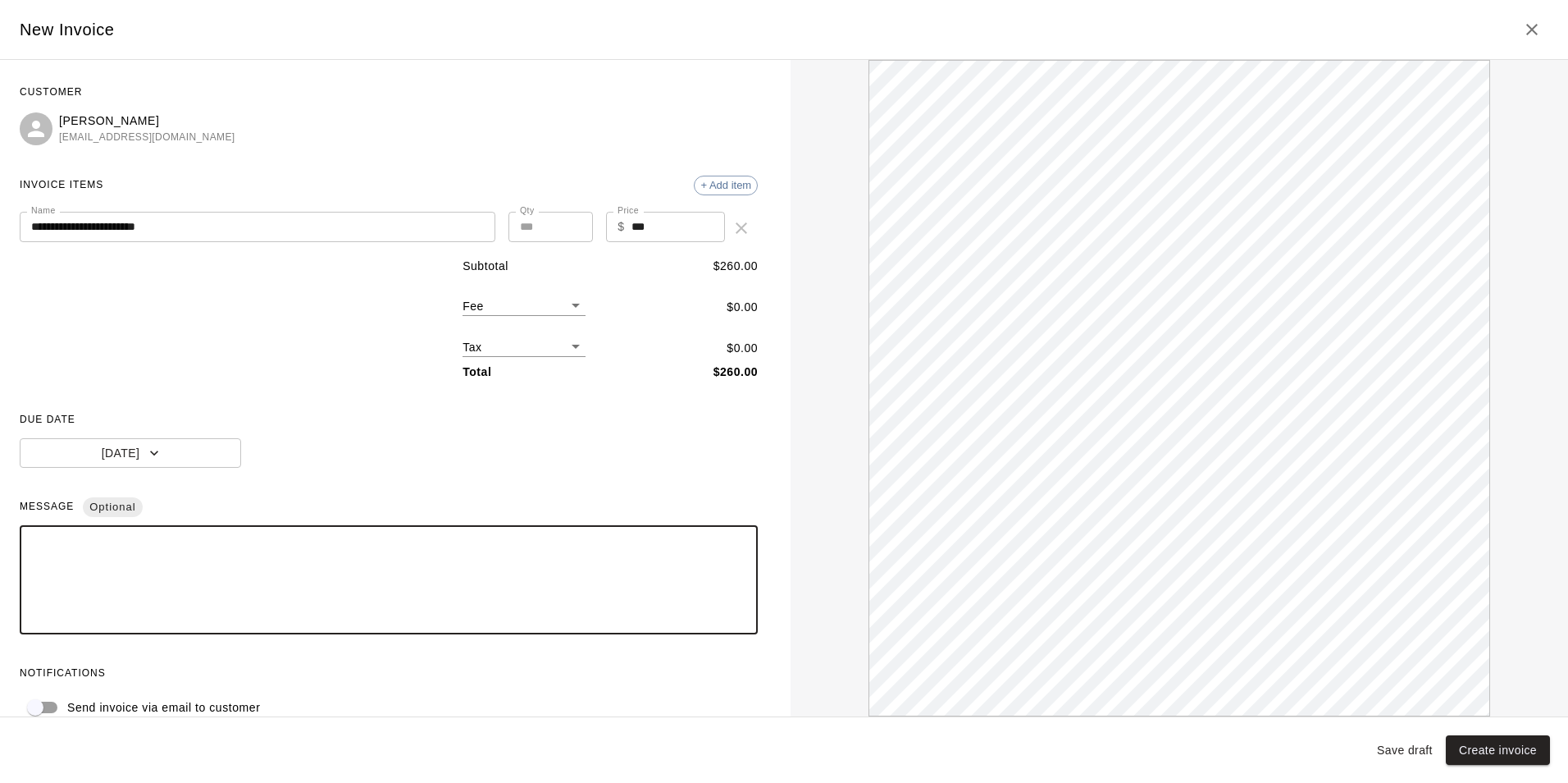
click at [213, 572] on textarea at bounding box center [388, 580] width 715 height 82
type textarea "**********"
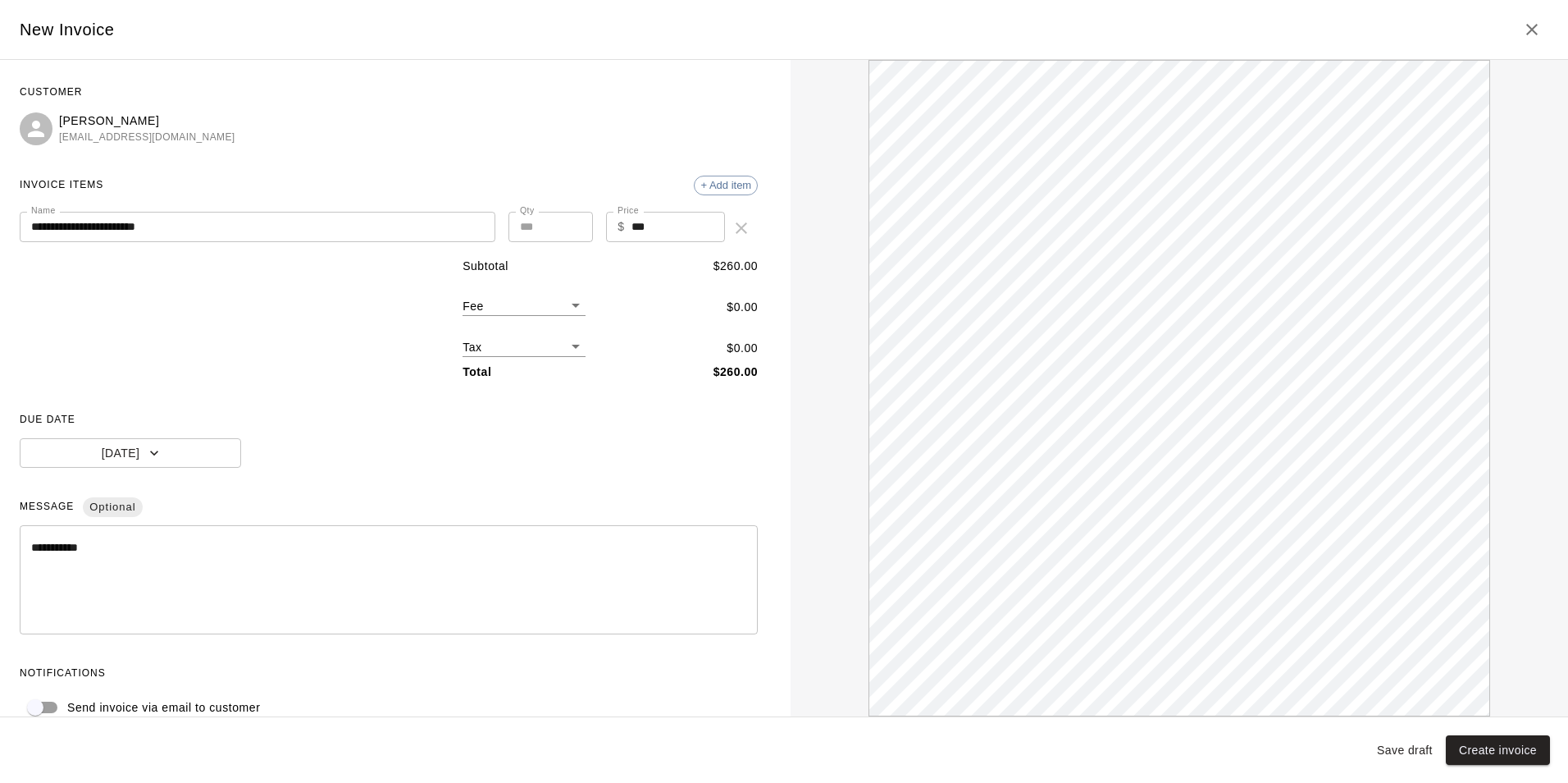
click at [272, 209] on div "**********" at bounding box center [389, 221] width 738 height 46
click at [272, 213] on input "**********" at bounding box center [257, 227] width 475 height 30
type input "**********"
click at [139, 546] on textarea "**********" at bounding box center [382, 580] width 703 height 82
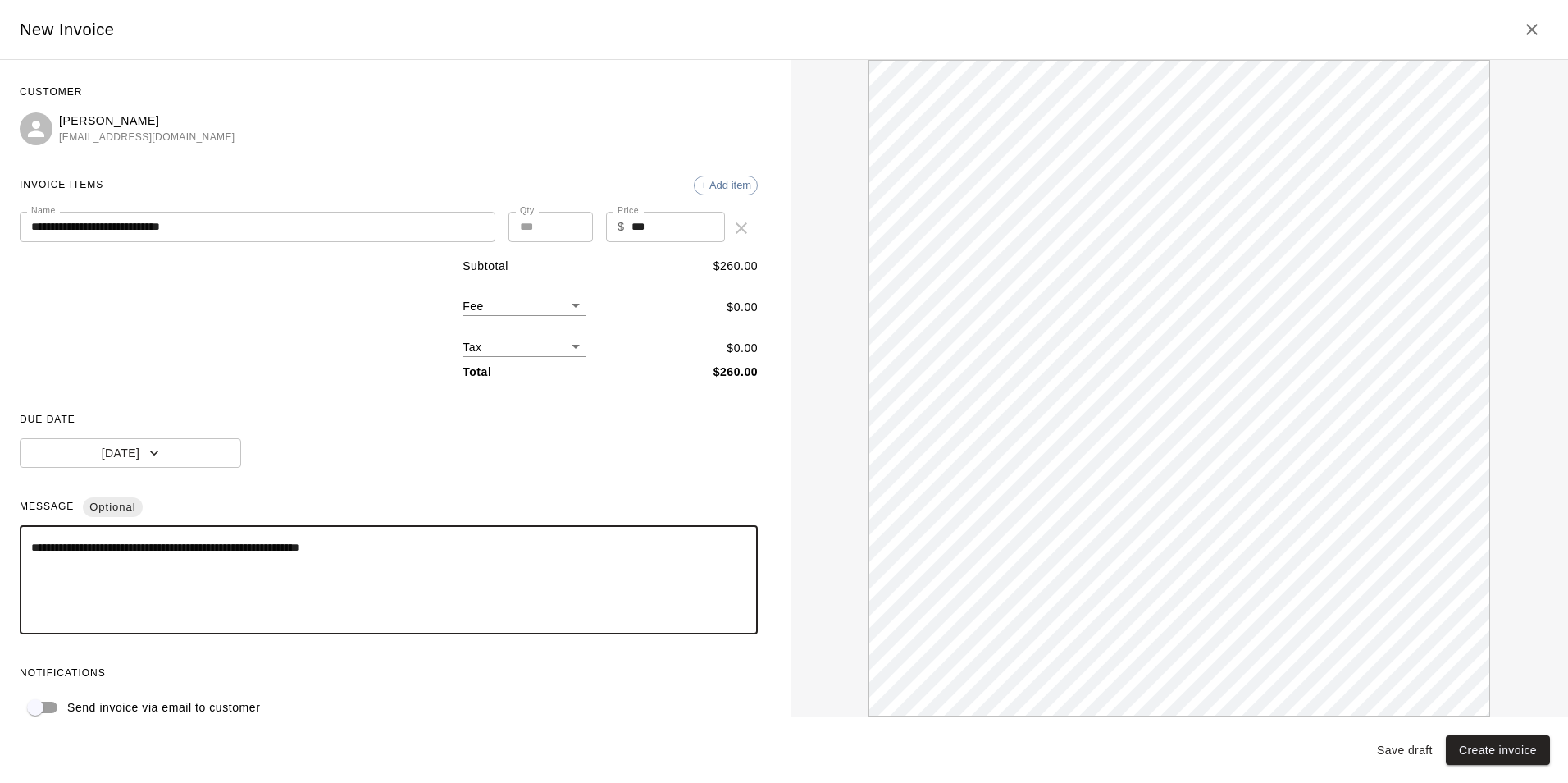
type textarea "**********"
click at [262, 389] on div "**********" at bounding box center [389, 401] width 738 height 644
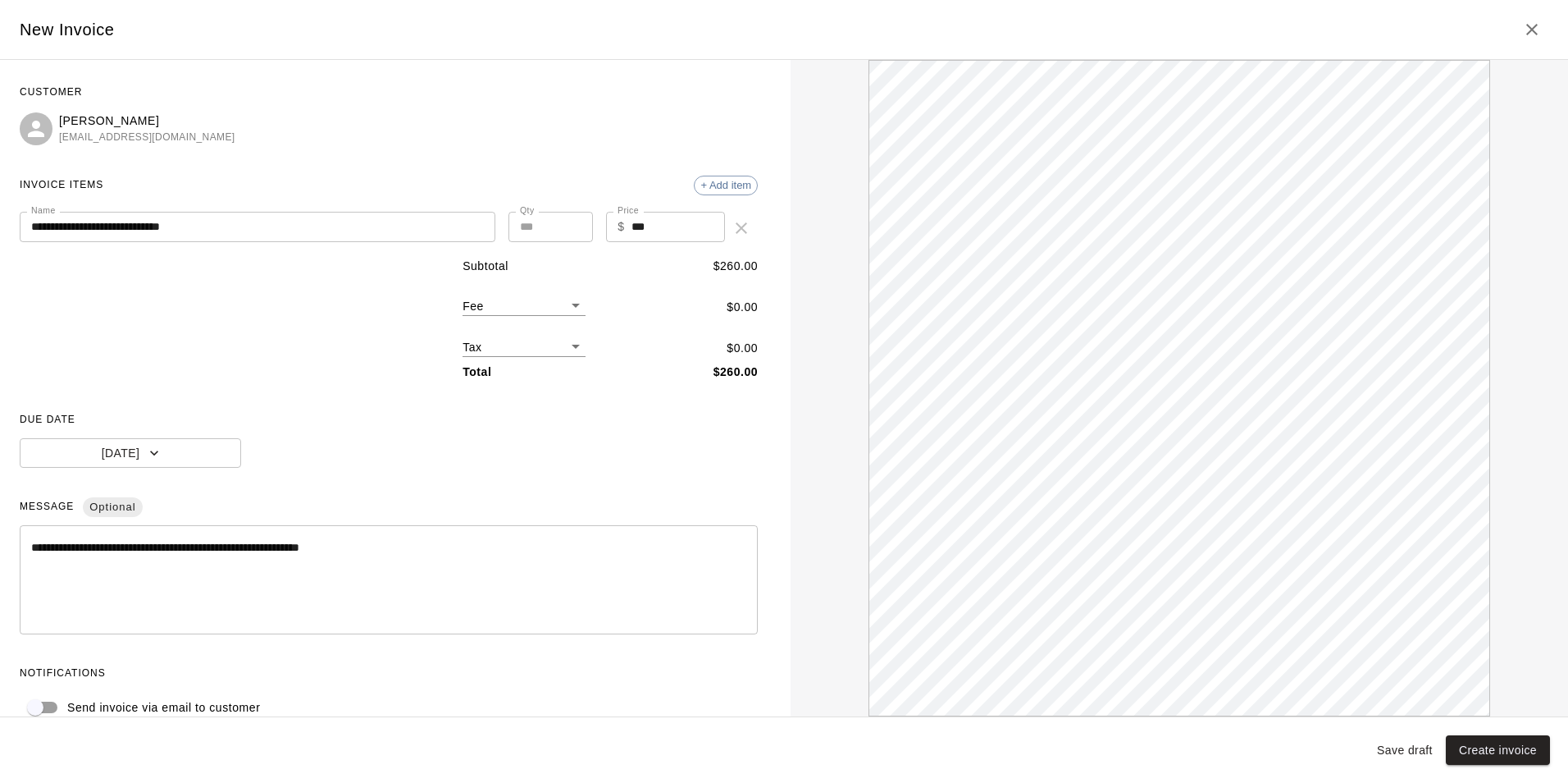
scroll to position [26, 0]
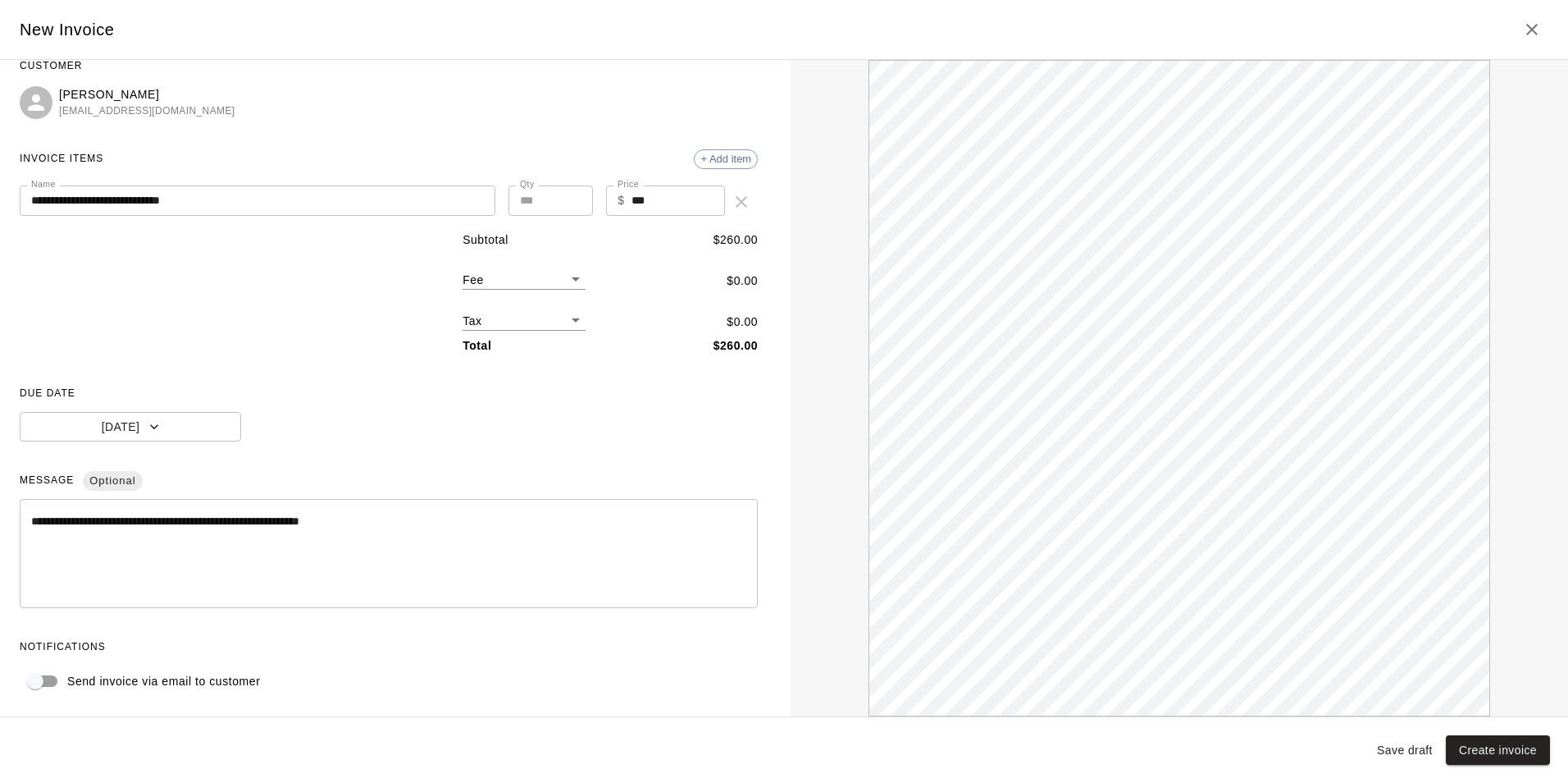
click at [57, 708] on div "**********" at bounding box center [389, 388] width 778 height 656
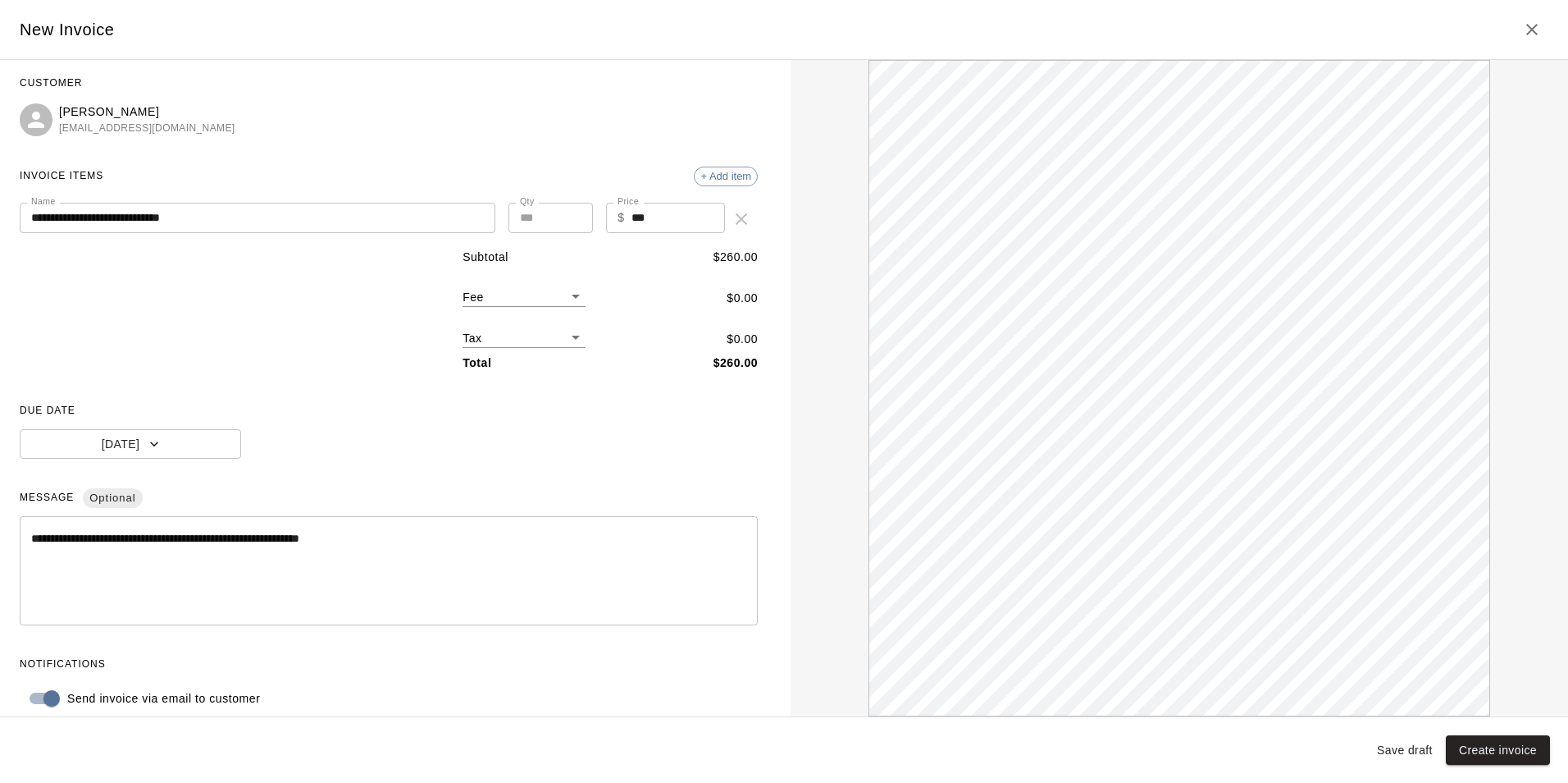
scroll to position [0, 0]
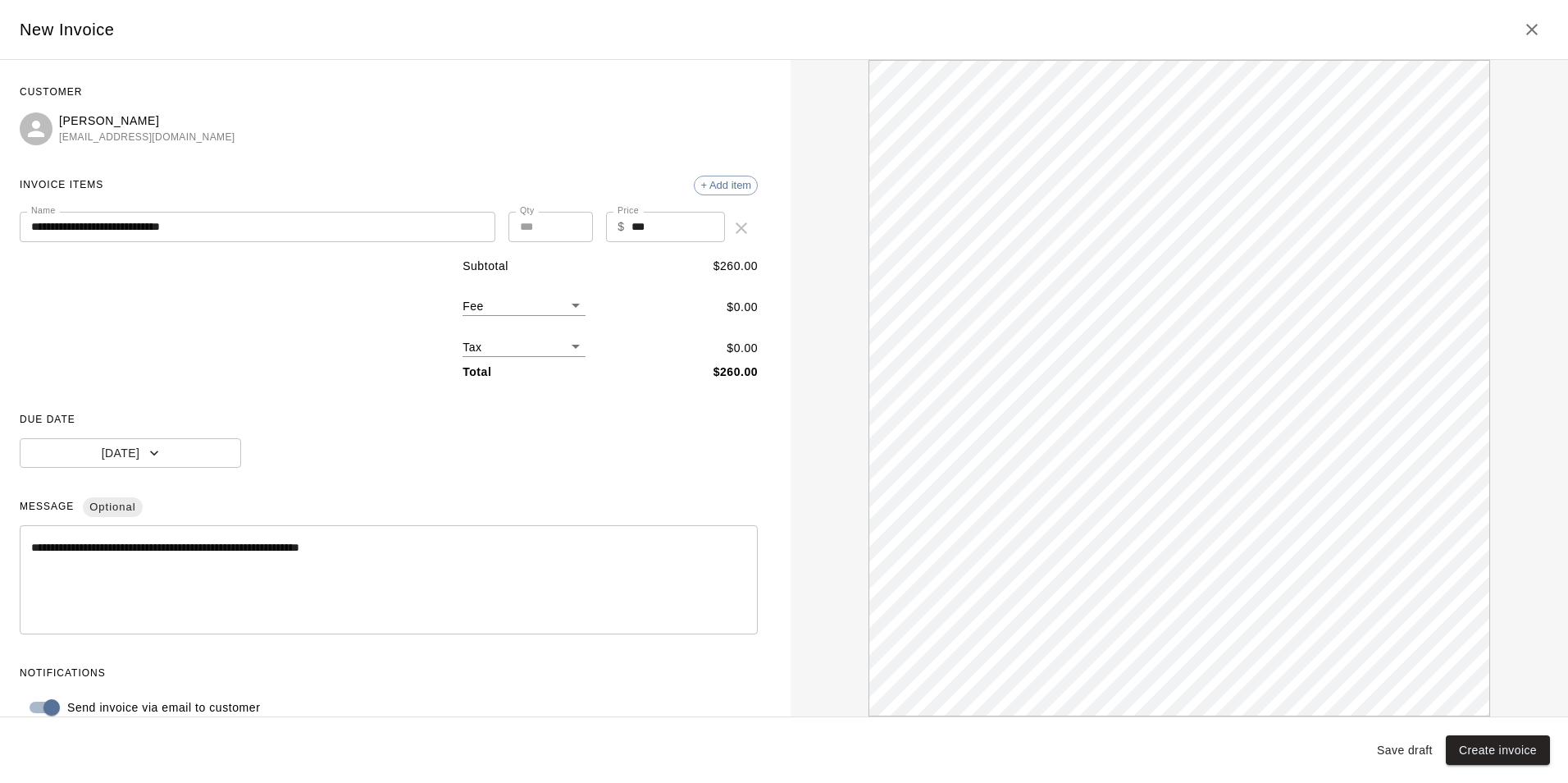
click at [73, 227] on input "**********" at bounding box center [257, 227] width 475 height 30
click at [262, 320] on div "Subtotal $ 260.00 Fee ​ $ 0.00 Tax ​ $ 0.00 Total $ 260.00" at bounding box center [389, 319] width 738 height 123
drag, startPoint x: 72, startPoint y: 228, endPoint x: 25, endPoint y: 230, distance: 47.0
click at [25, 230] on input "**********" at bounding box center [257, 227] width 475 height 30
type input "**********"
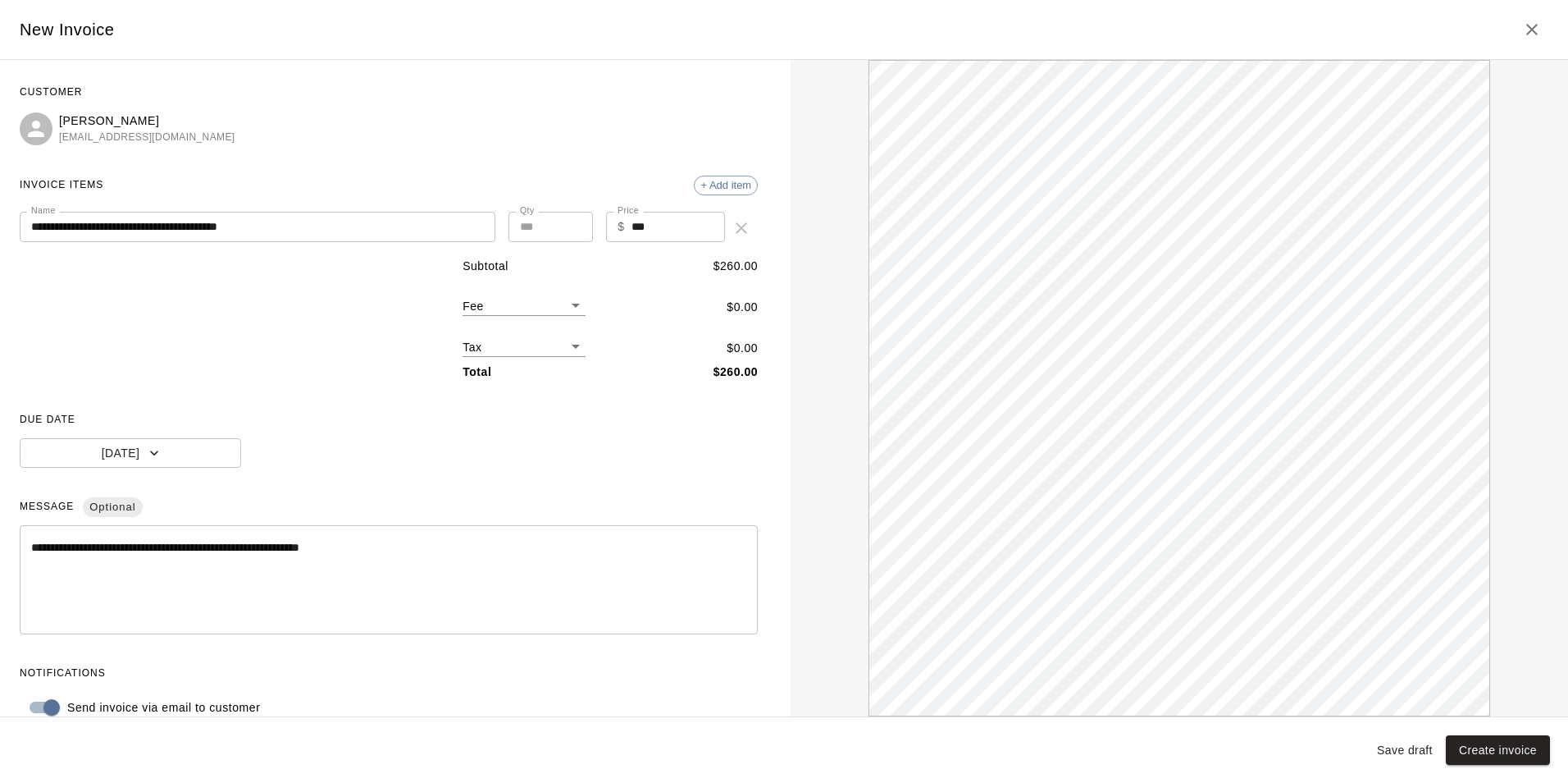
click at [172, 269] on div "Subtotal $ 260.00 Fee ​ $ 0.00 Tax ​ $ 0.00 Total $ 260.00" at bounding box center [389, 319] width 738 height 123
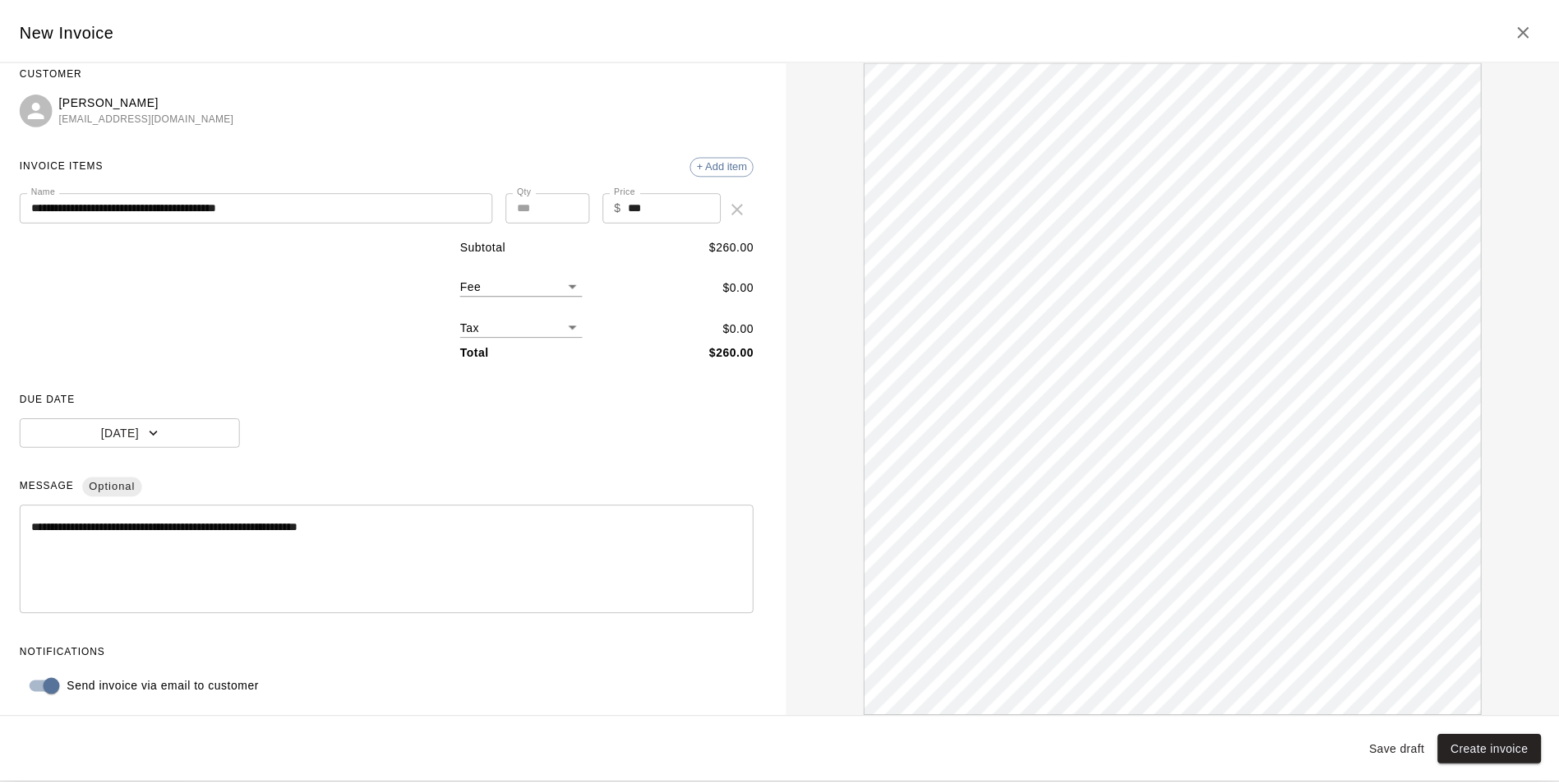
scroll to position [26, 0]
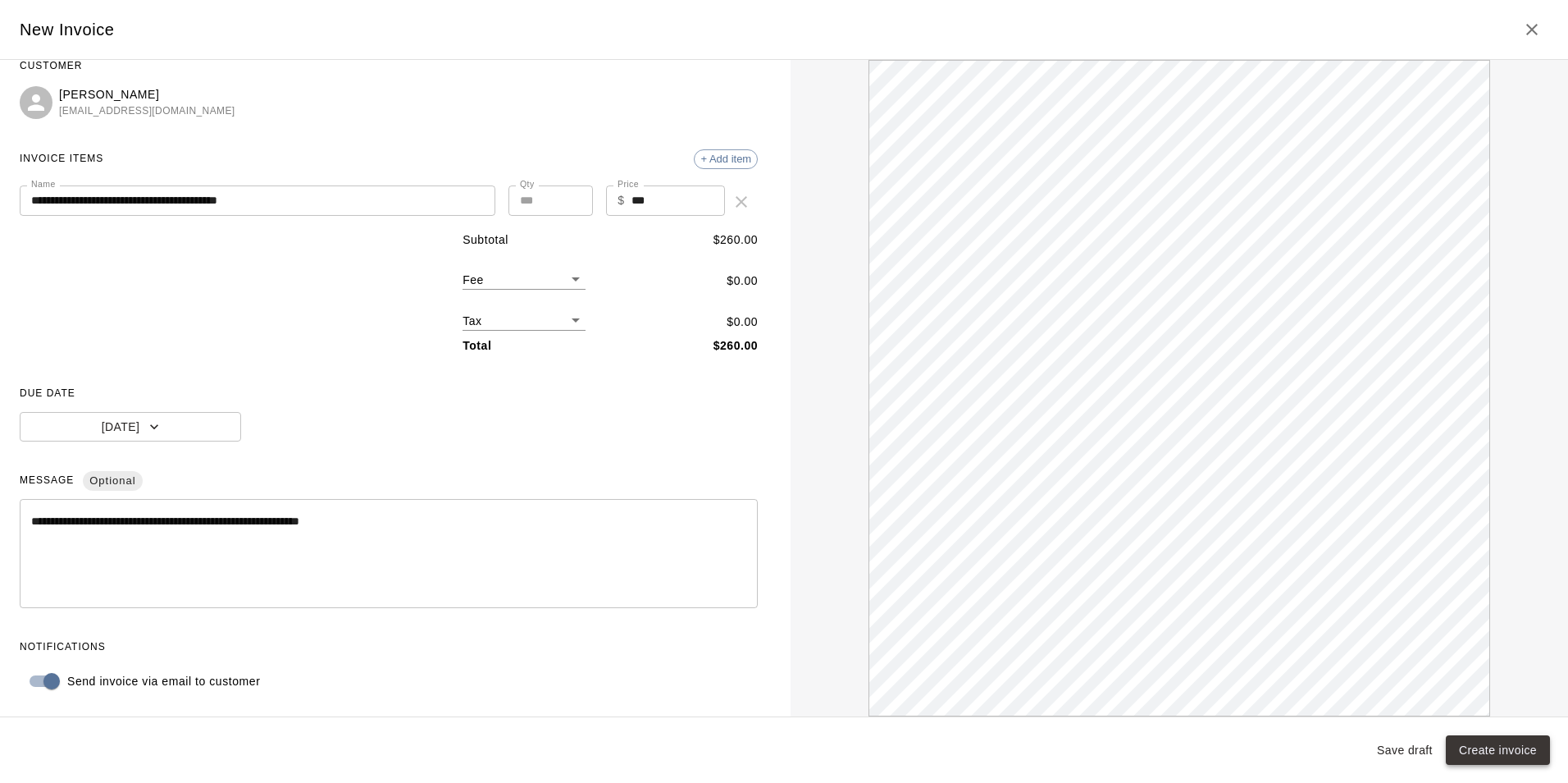
click at [1529, 747] on button "Create invoice" at bounding box center [1498, 750] width 104 height 30
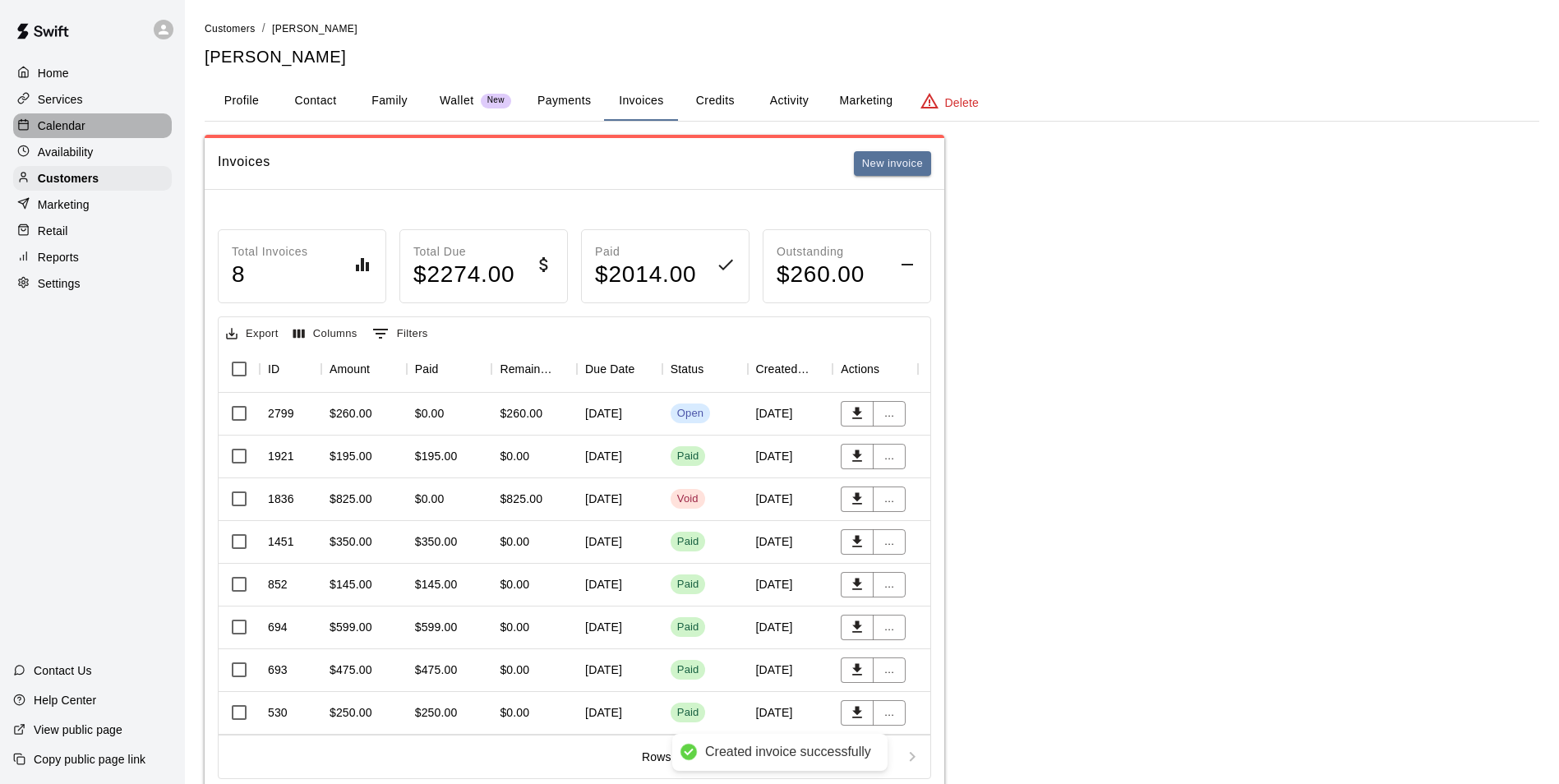
click at [88, 120] on div "Calendar" at bounding box center [92, 125] width 159 height 24
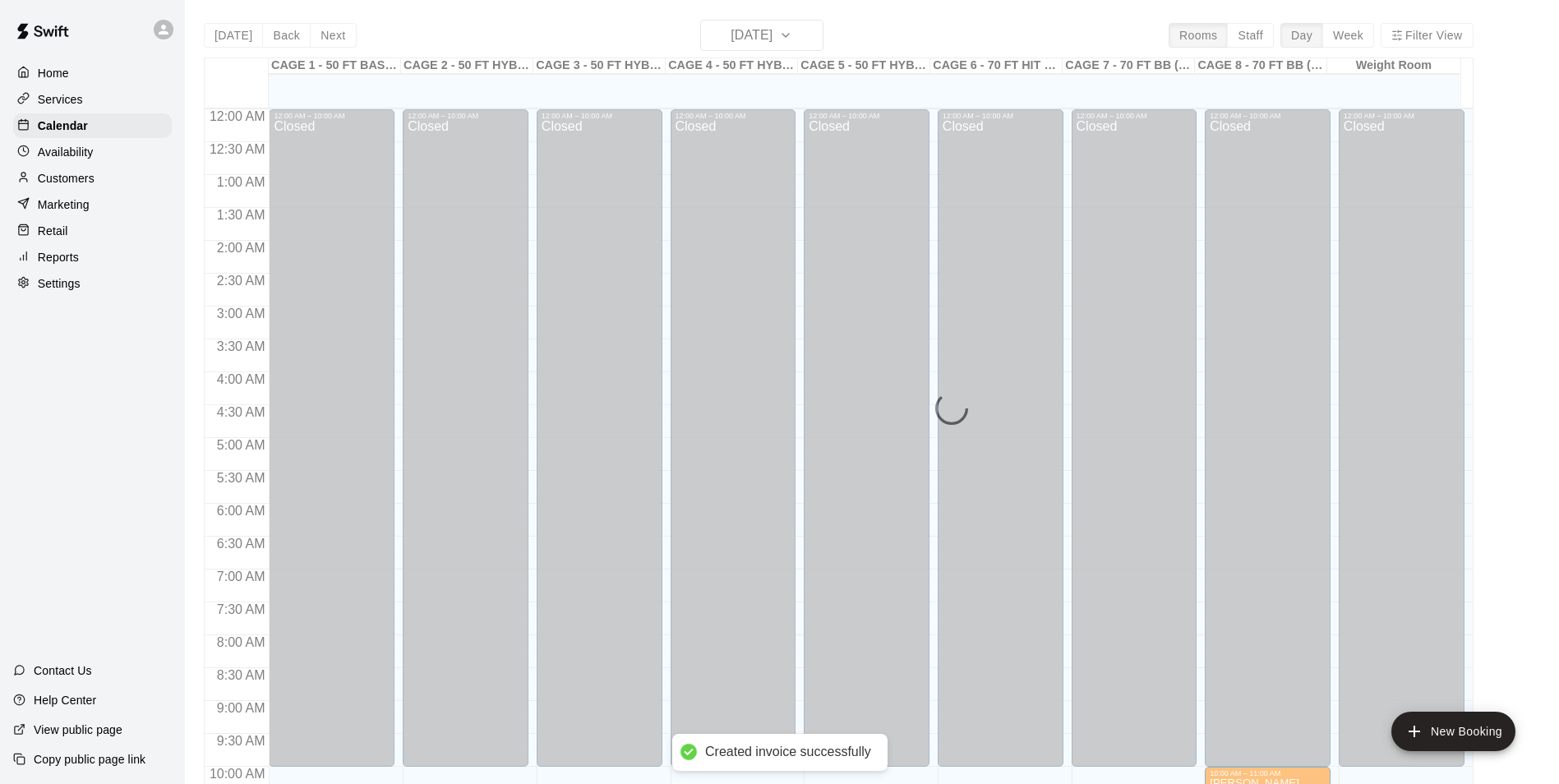
scroll to position [835, 0]
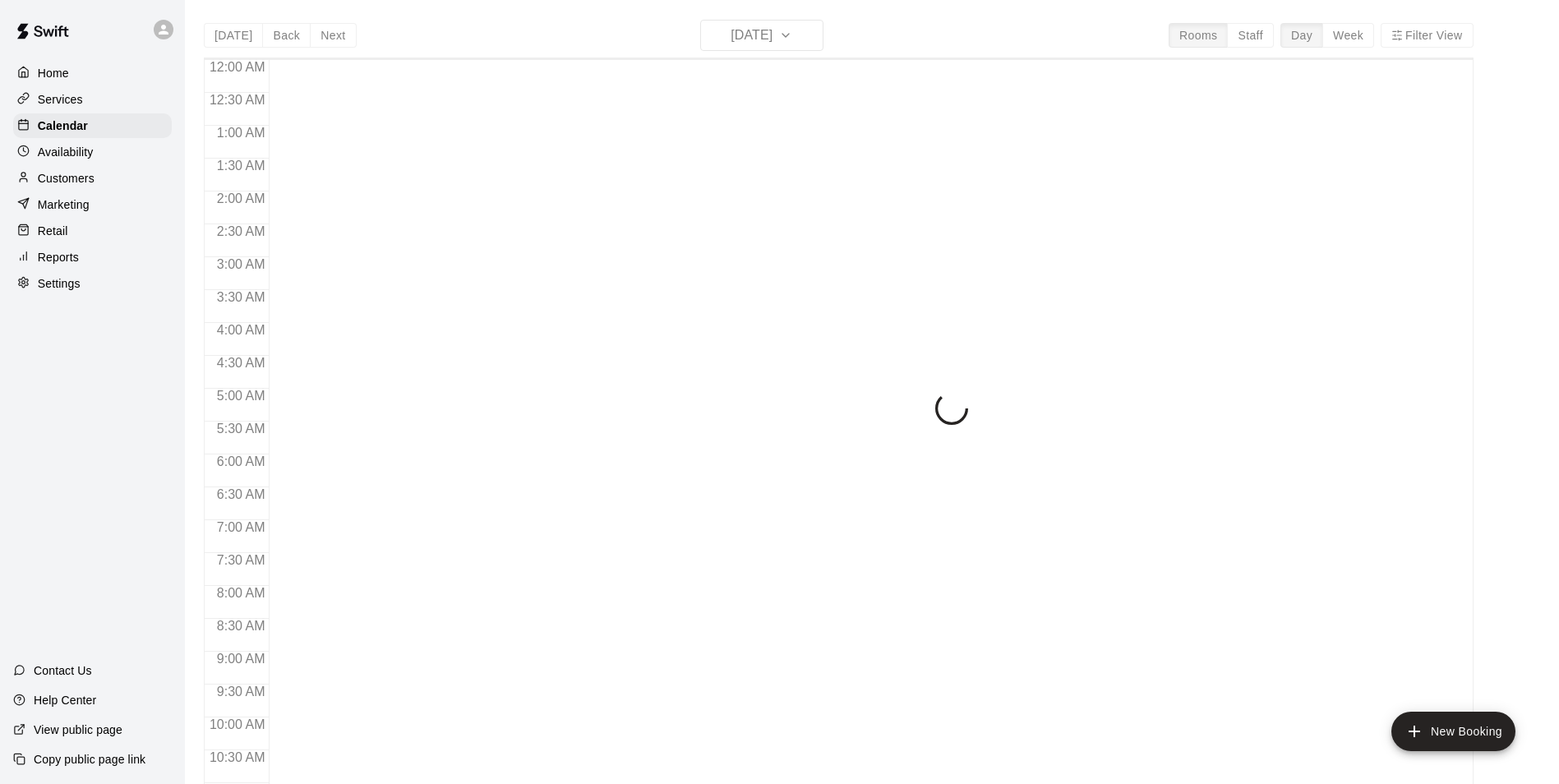
scroll to position [835, 0]
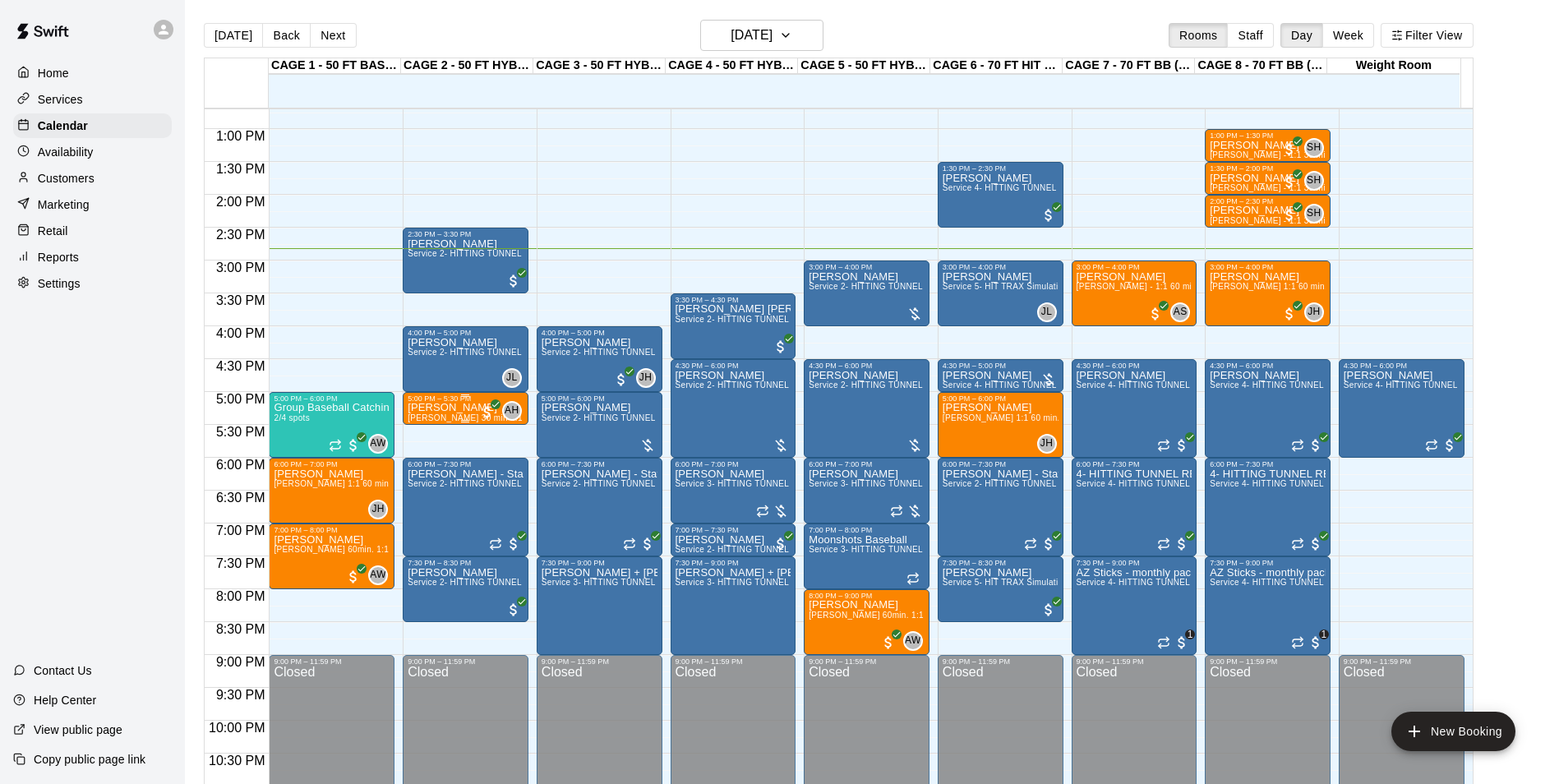
click at [430, 408] on p "[PERSON_NAME]" at bounding box center [465, 408] width 116 height 0
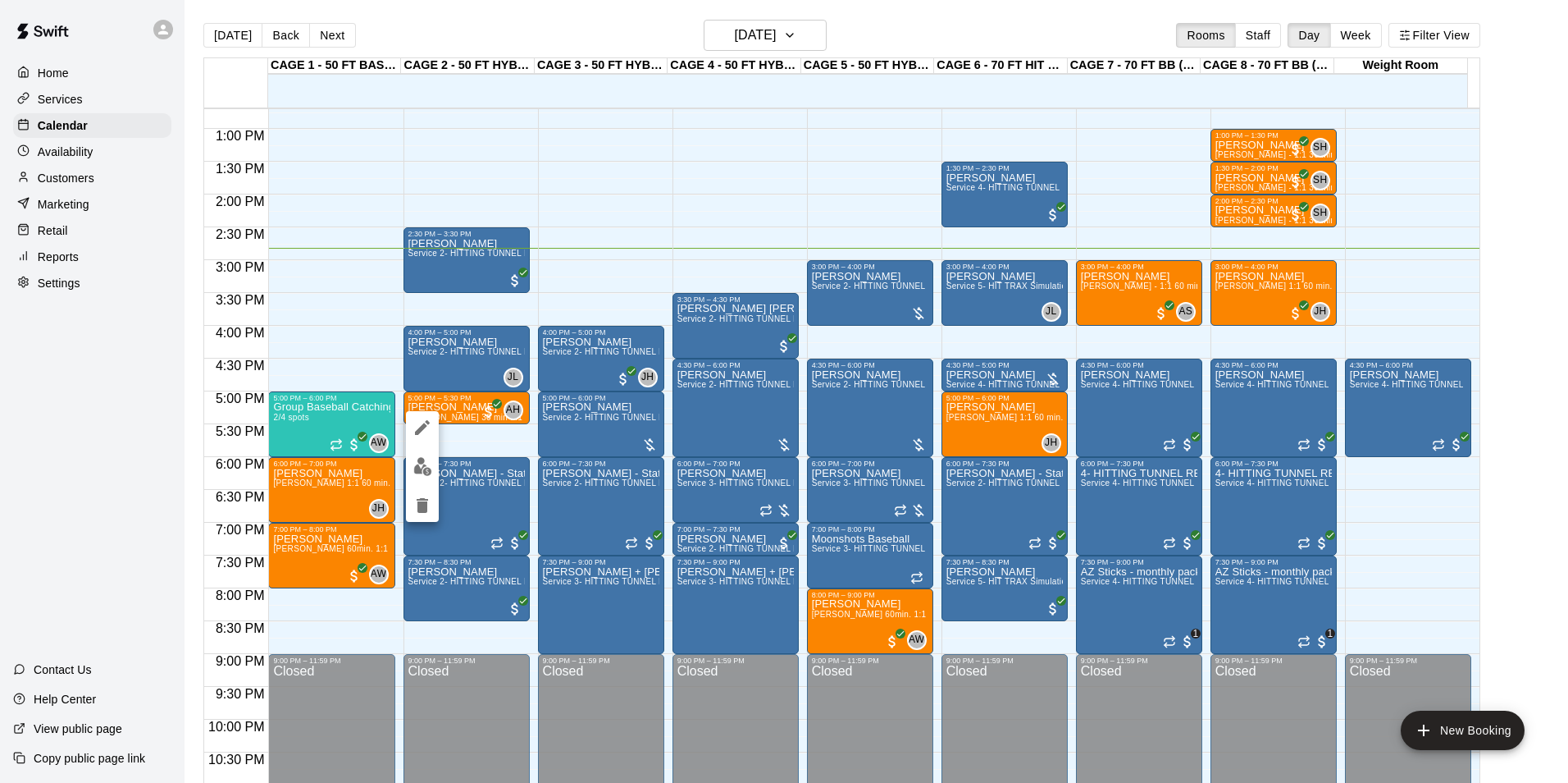
click at [482, 455] on div at bounding box center [784, 391] width 1568 height 783
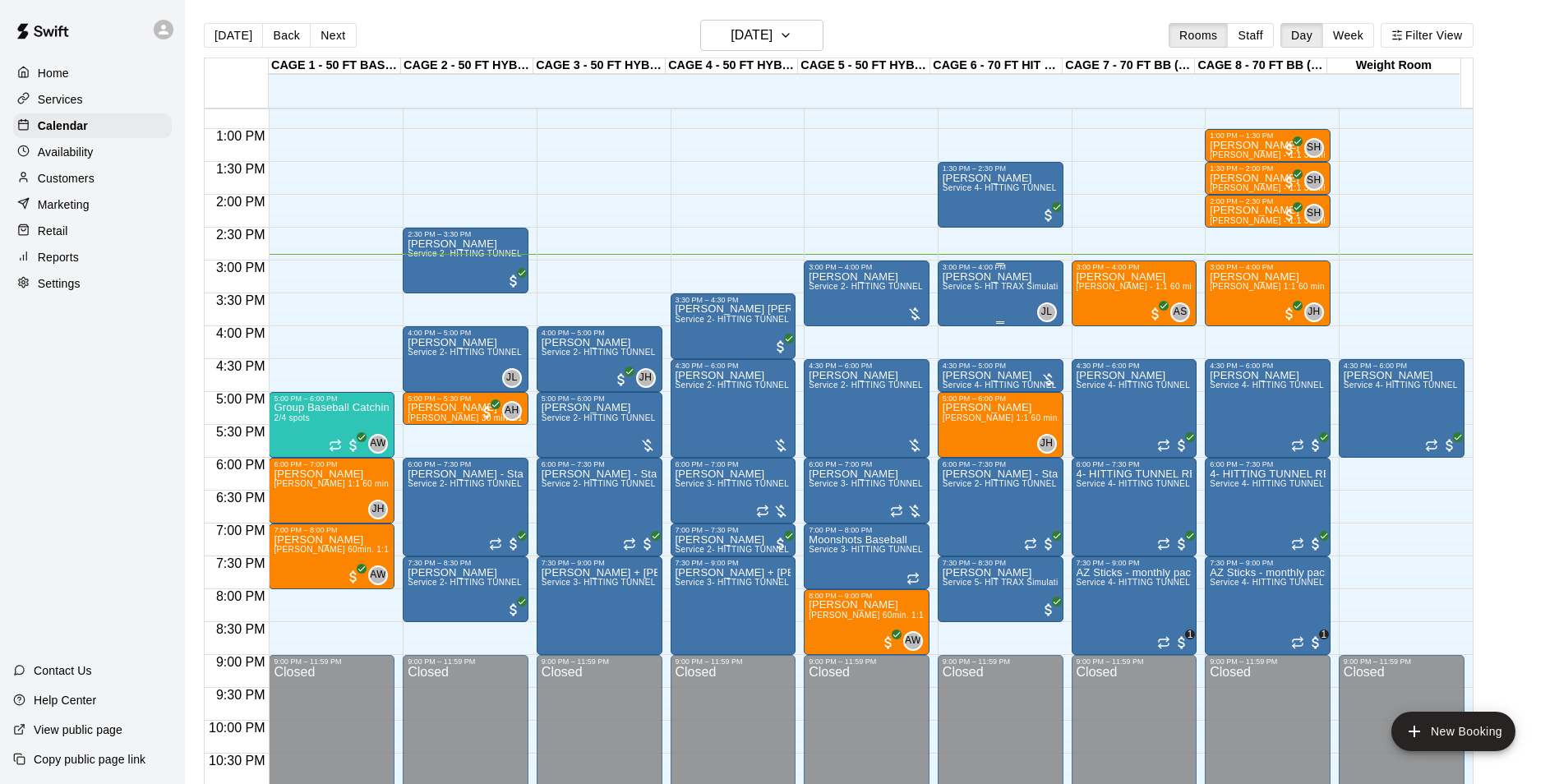
click at [1013, 314] on div "[PERSON_NAME] Service 5- HIT TRAX Simulation Tunnel" at bounding box center [1000, 663] width 116 height 784
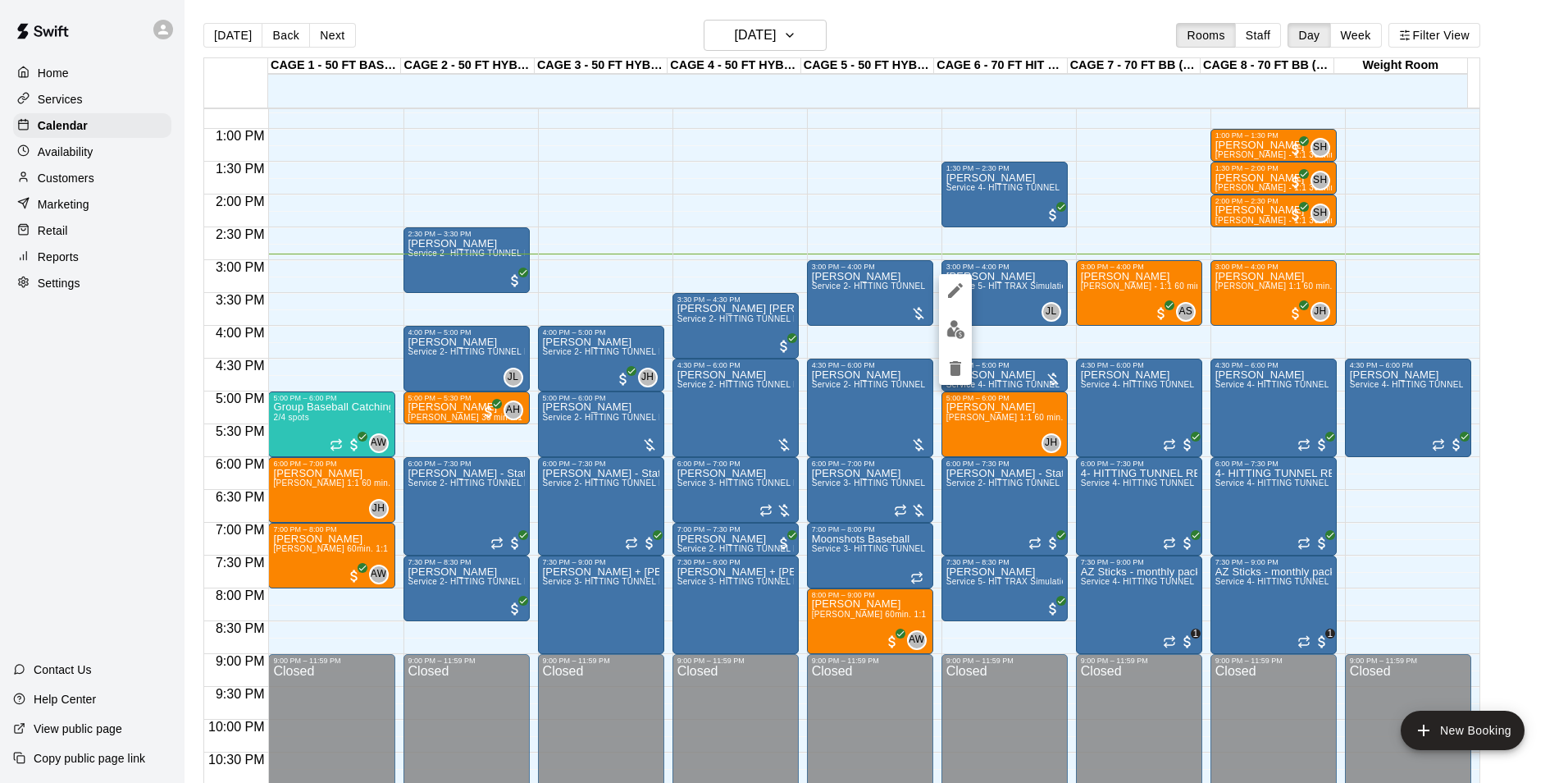
click at [951, 338] on img "edit" at bounding box center [956, 330] width 19 height 19
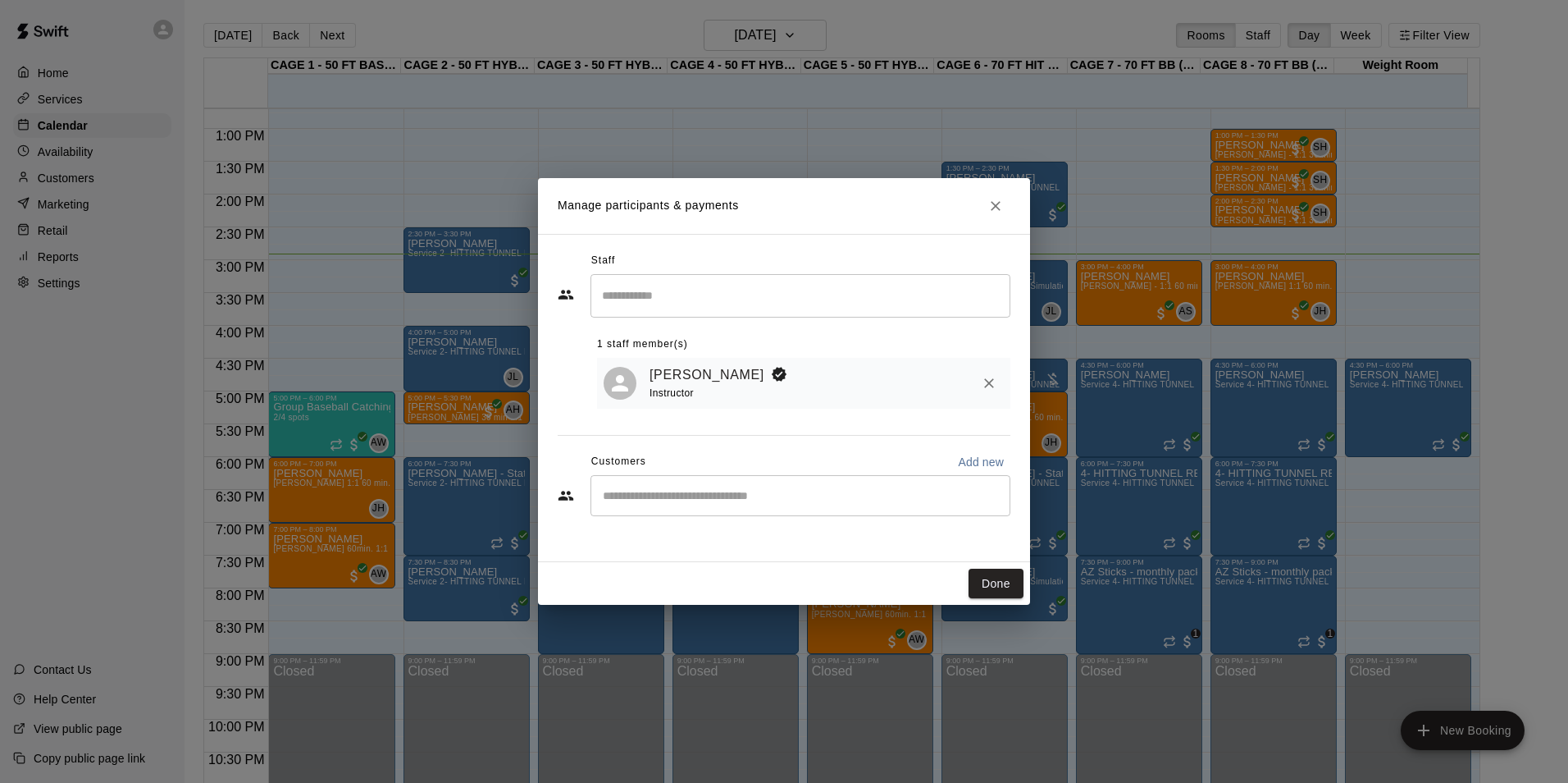
click at [996, 205] on icon "Close" at bounding box center [996, 206] width 9 height 9
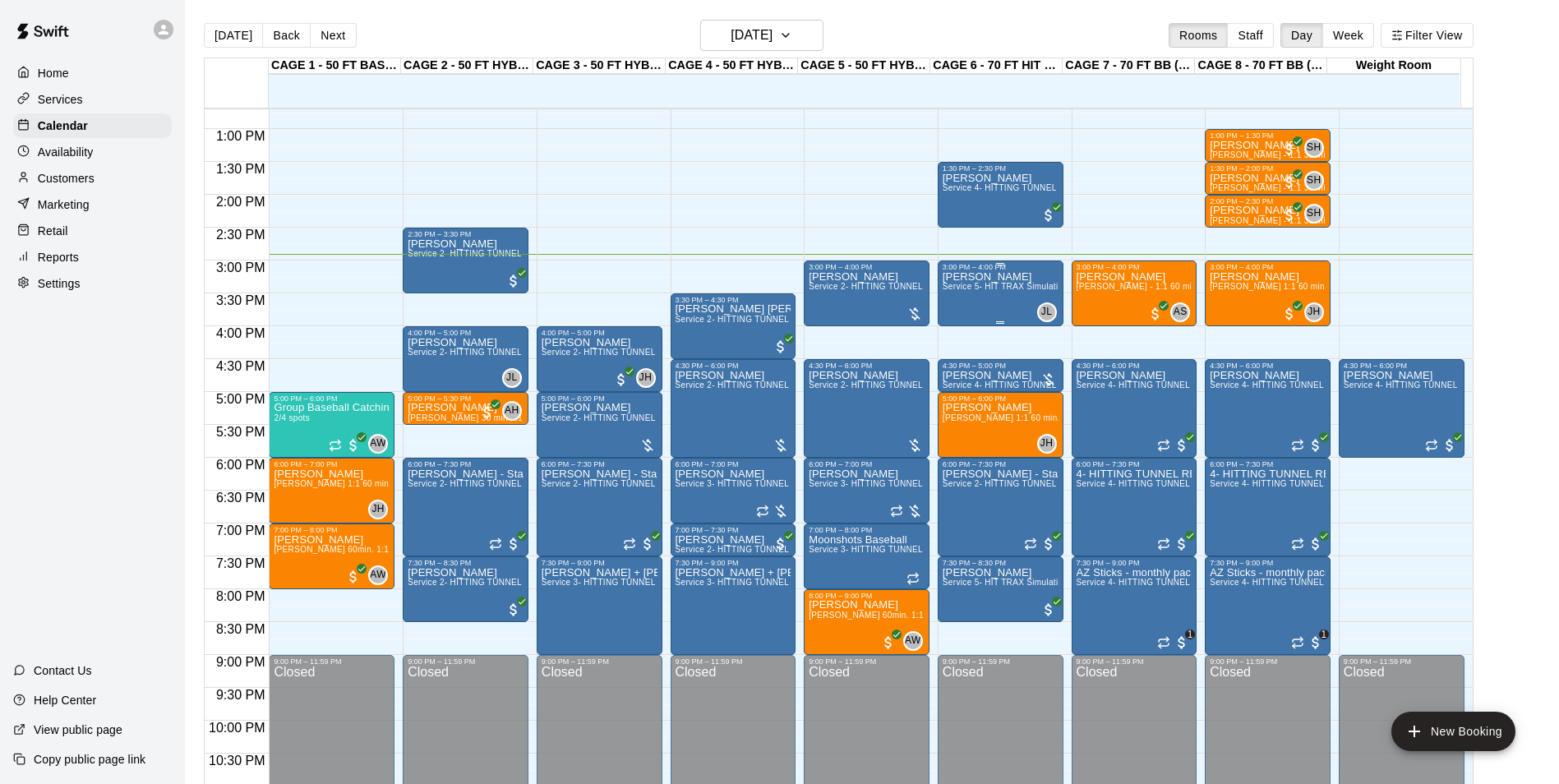
click at [1020, 300] on div "[PERSON_NAME] Service 5- HIT TRAX Simulation Tunnel" at bounding box center [1000, 663] width 116 height 784
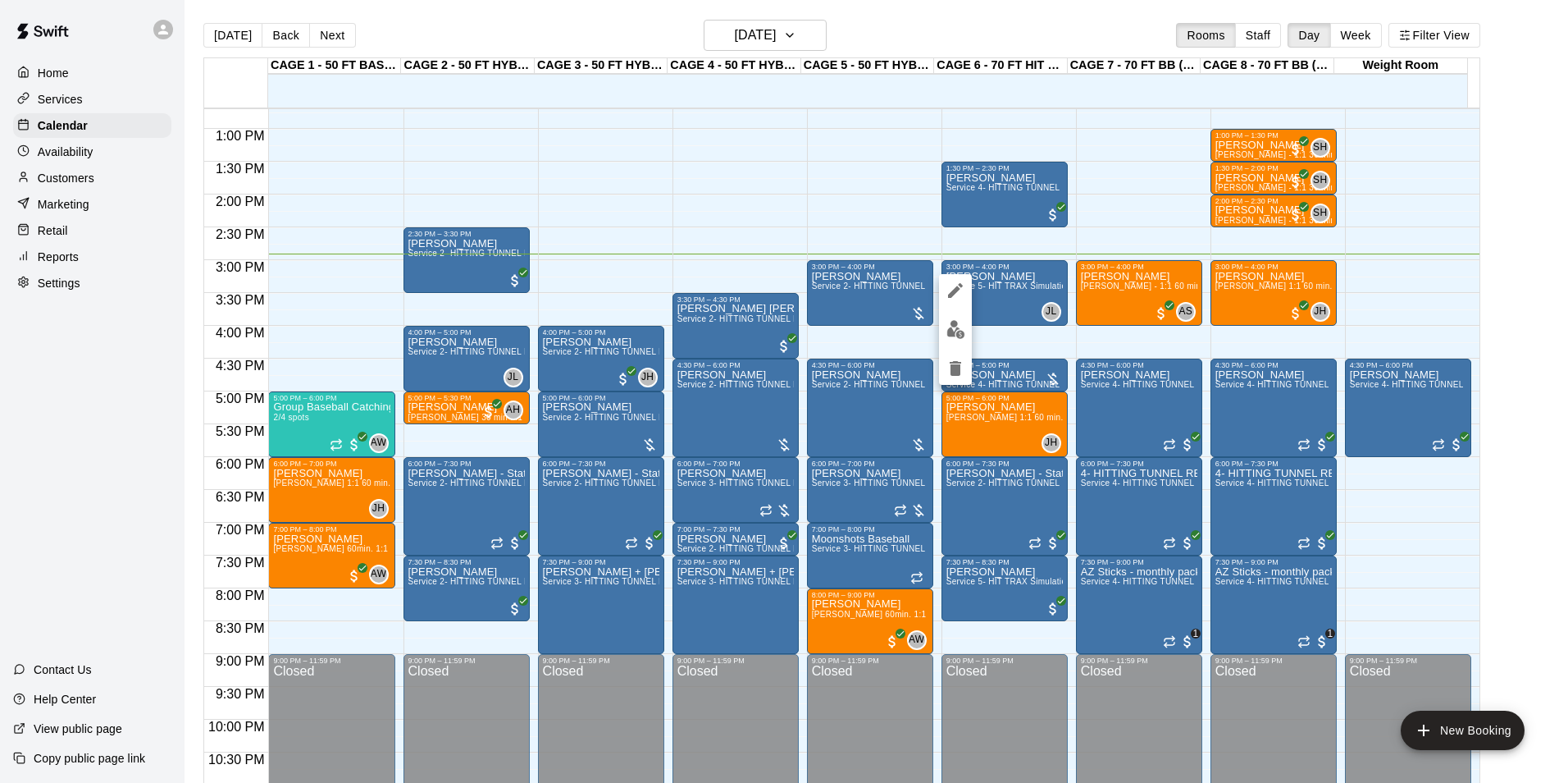
click at [952, 327] on img "edit" at bounding box center [956, 330] width 19 height 19
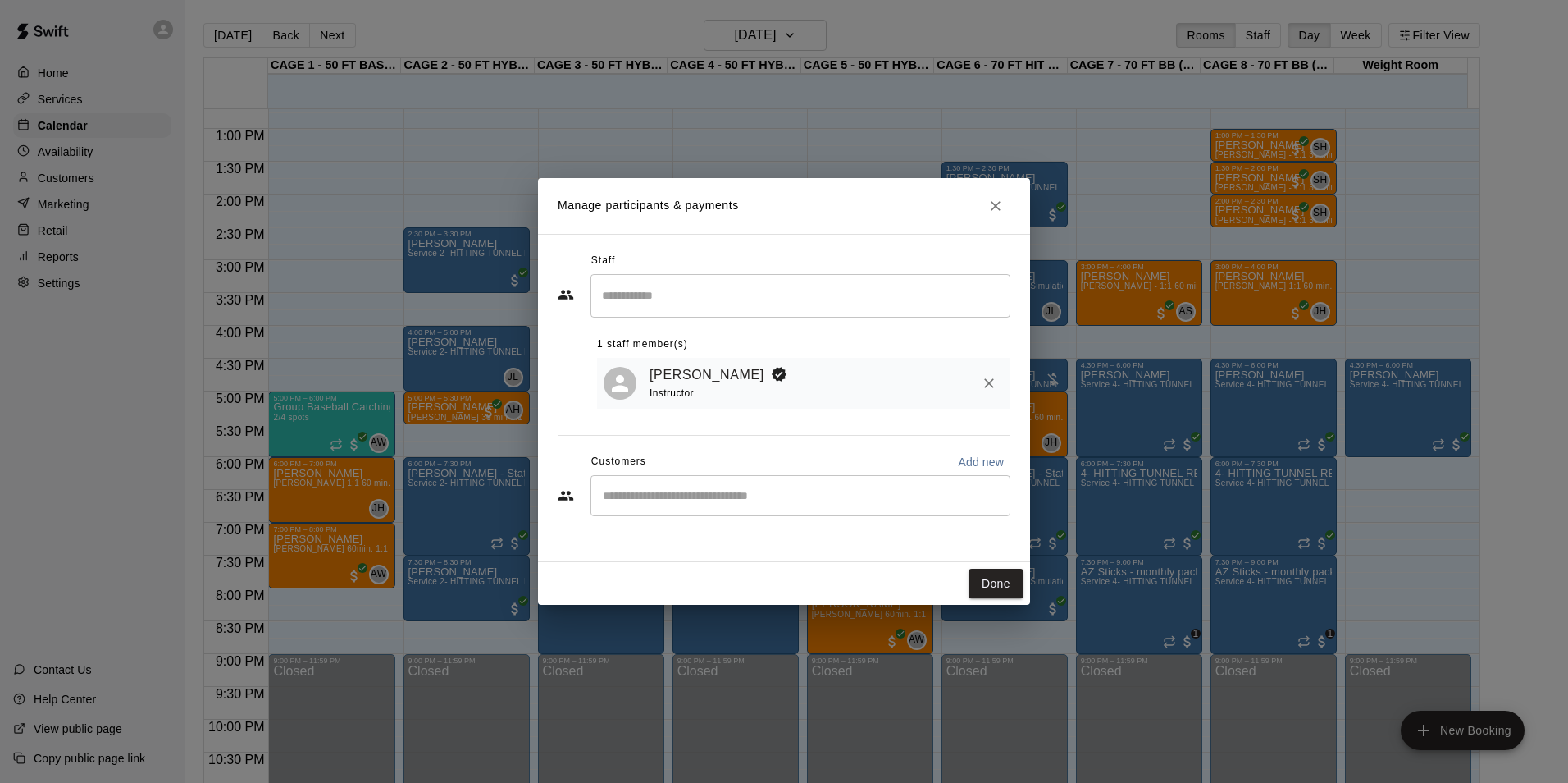
click at [993, 196] on button "Close" at bounding box center [995, 205] width 29 height 29
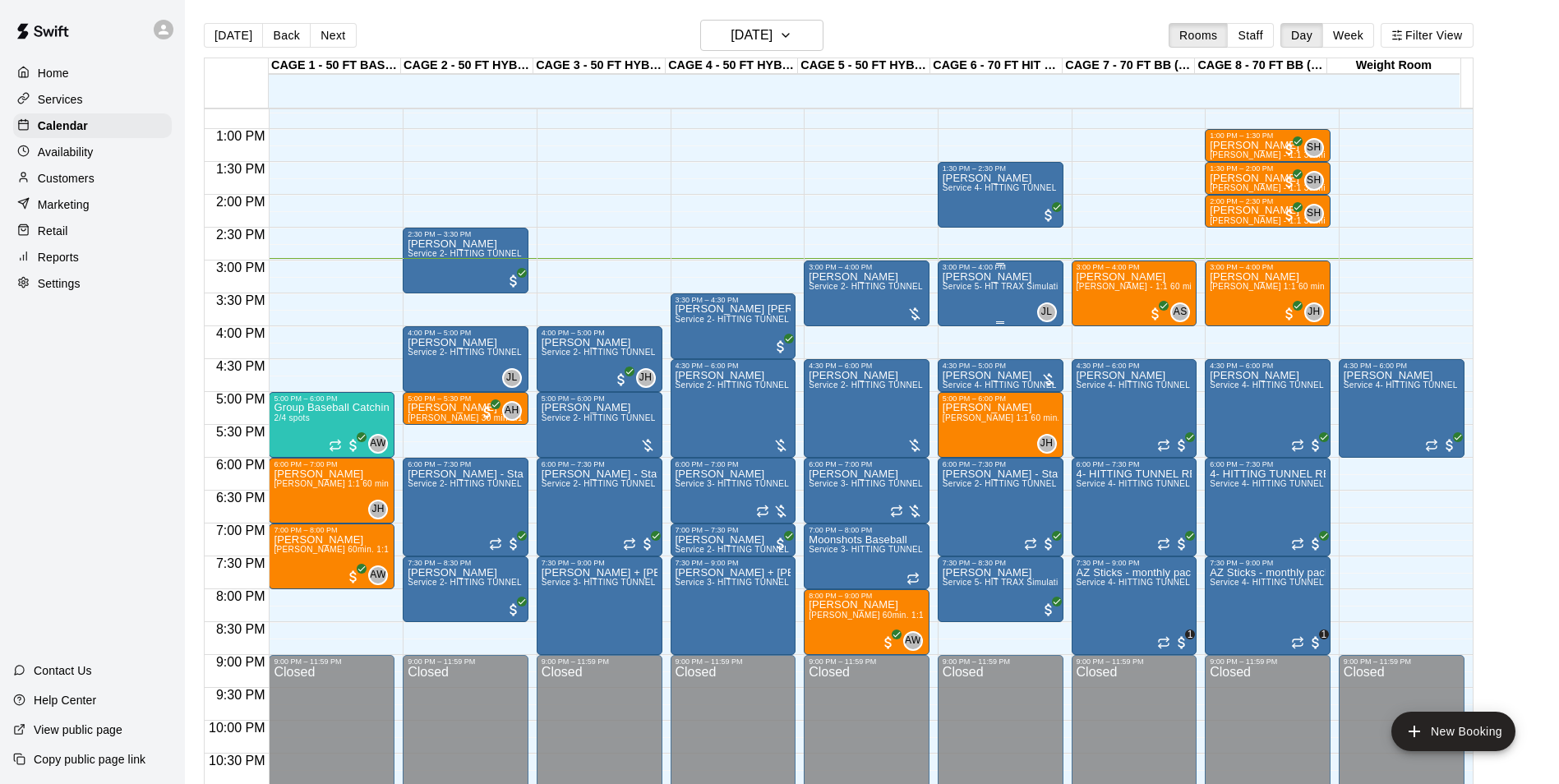
click at [976, 297] on div "[PERSON_NAME] Service 5- HIT TRAX Simulation Tunnel" at bounding box center [1000, 663] width 116 height 784
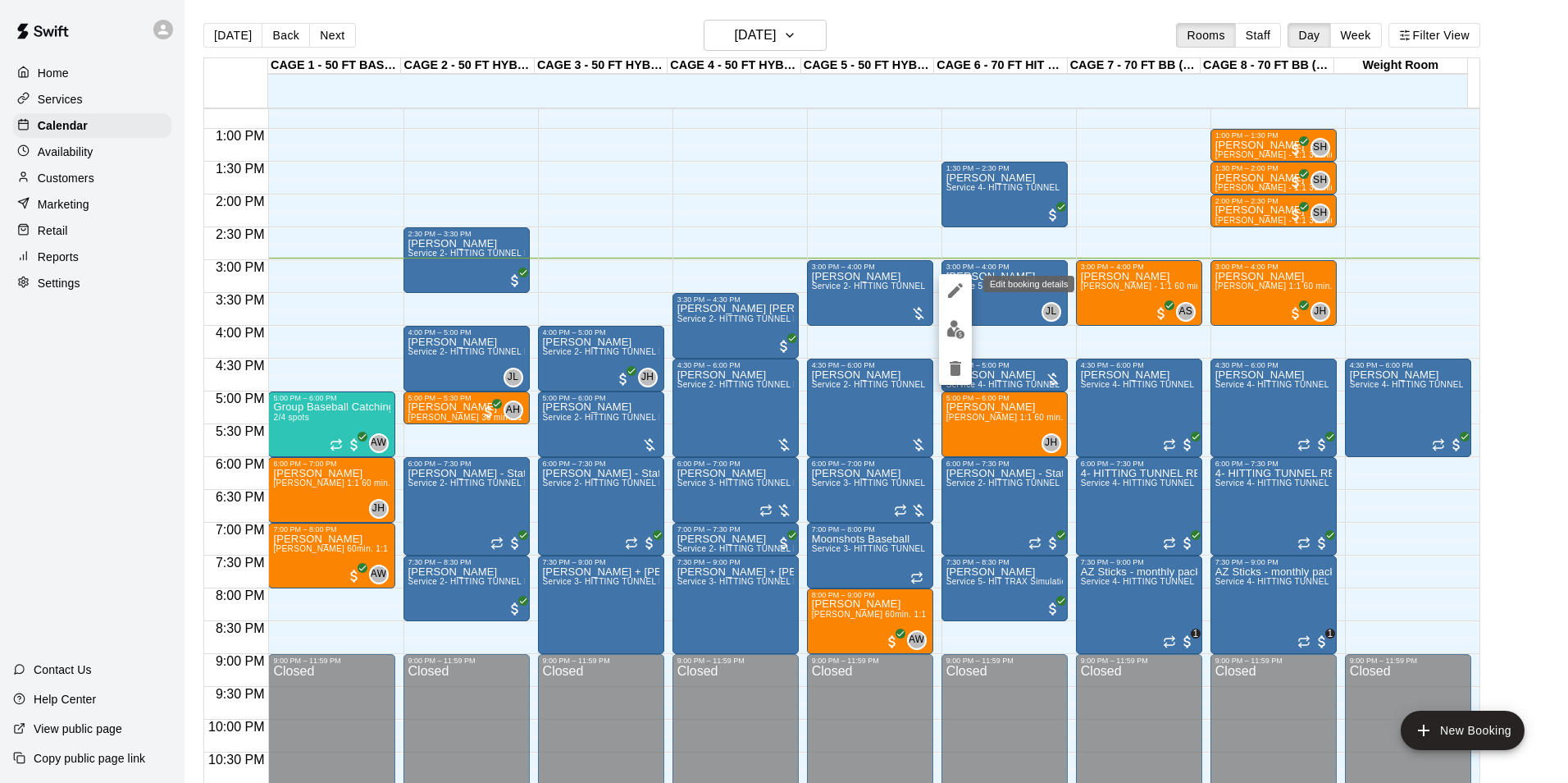
click at [949, 287] on icon "edit" at bounding box center [955, 290] width 20 height 20
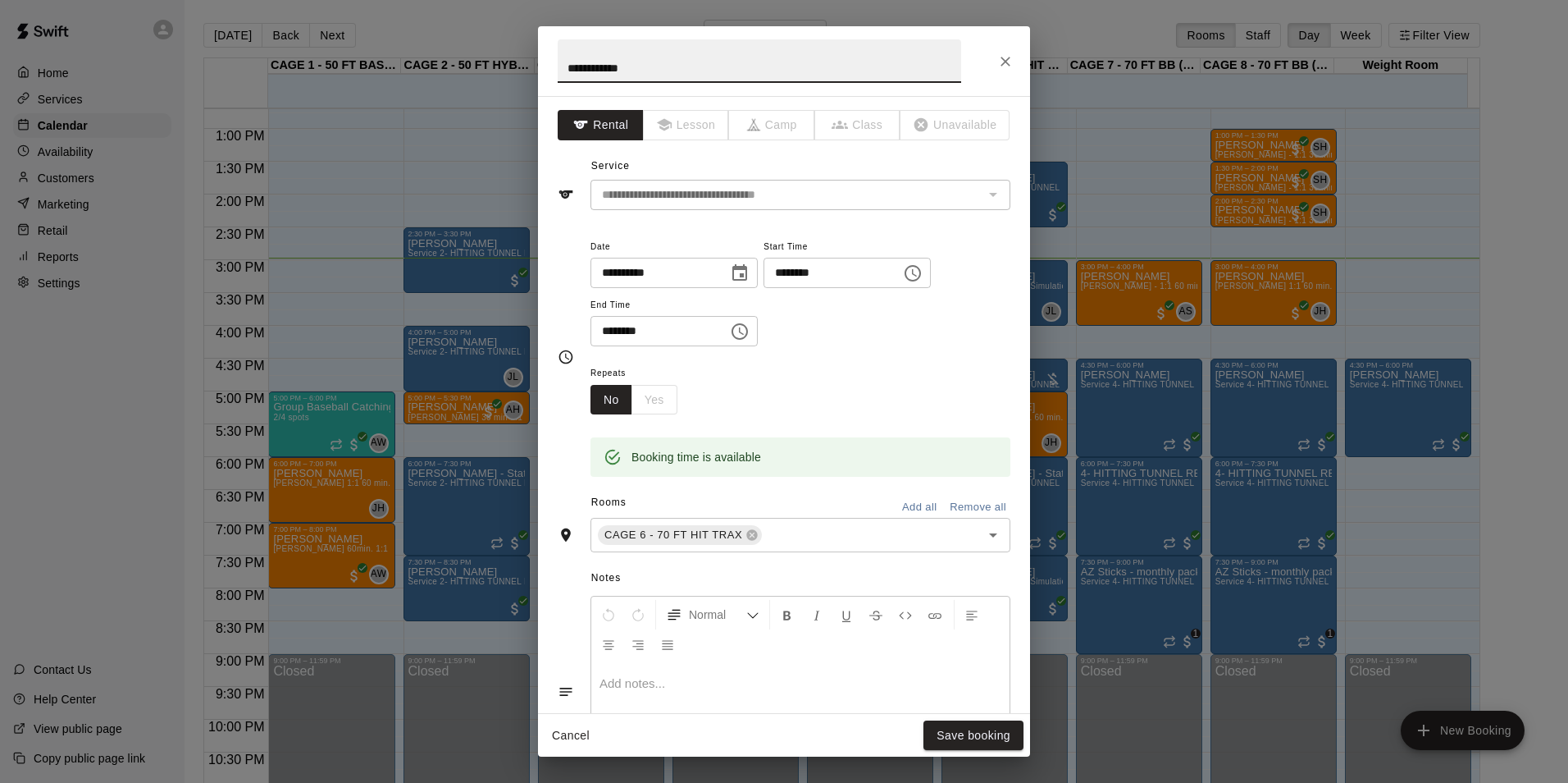
click at [750, 272] on icon "Choose date, selected date is Aug 19, 2025" at bounding box center [739, 273] width 20 height 20
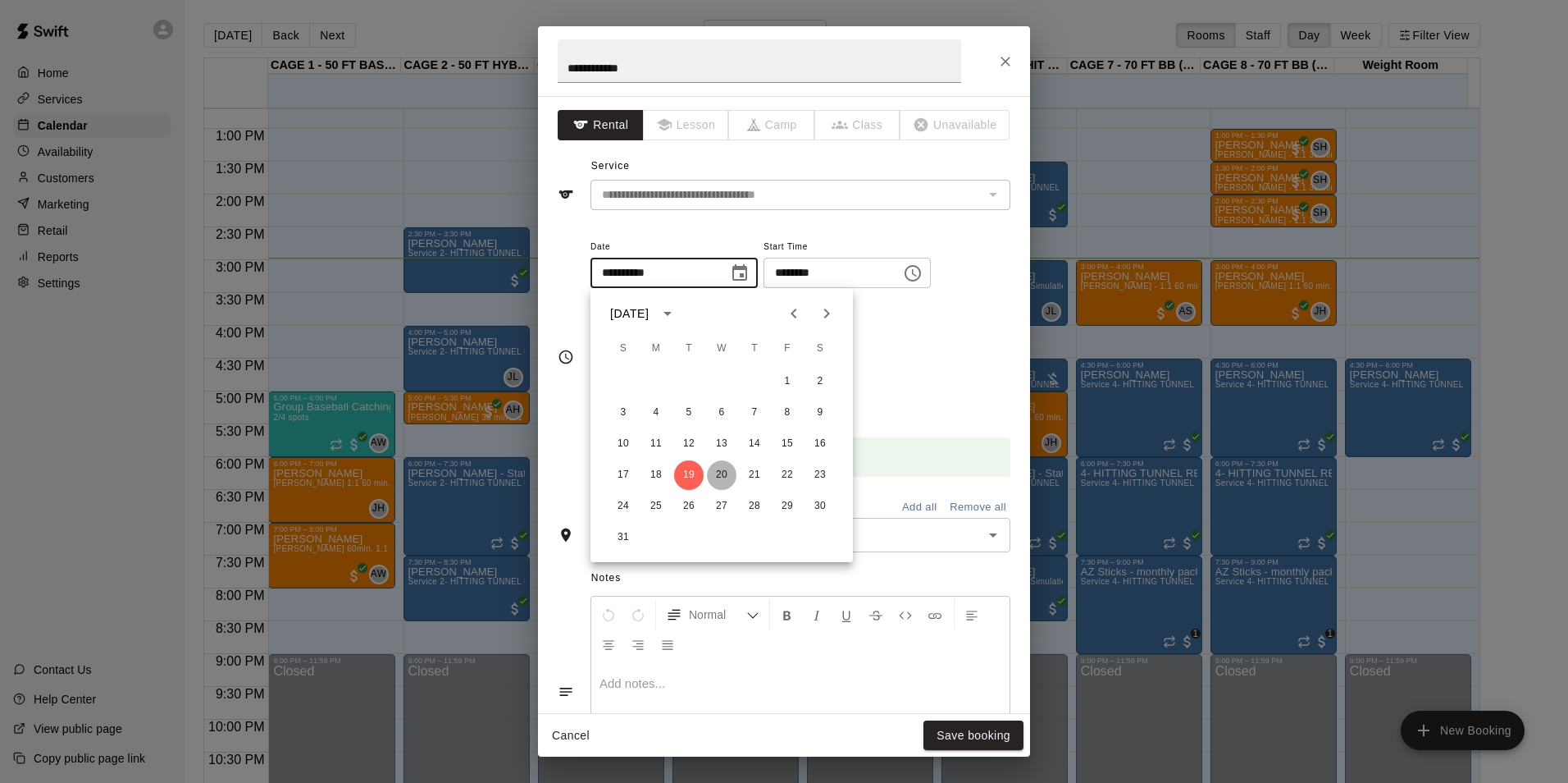
click at [726, 476] on button "20" at bounding box center [722, 475] width 29 height 29
type input "**********"
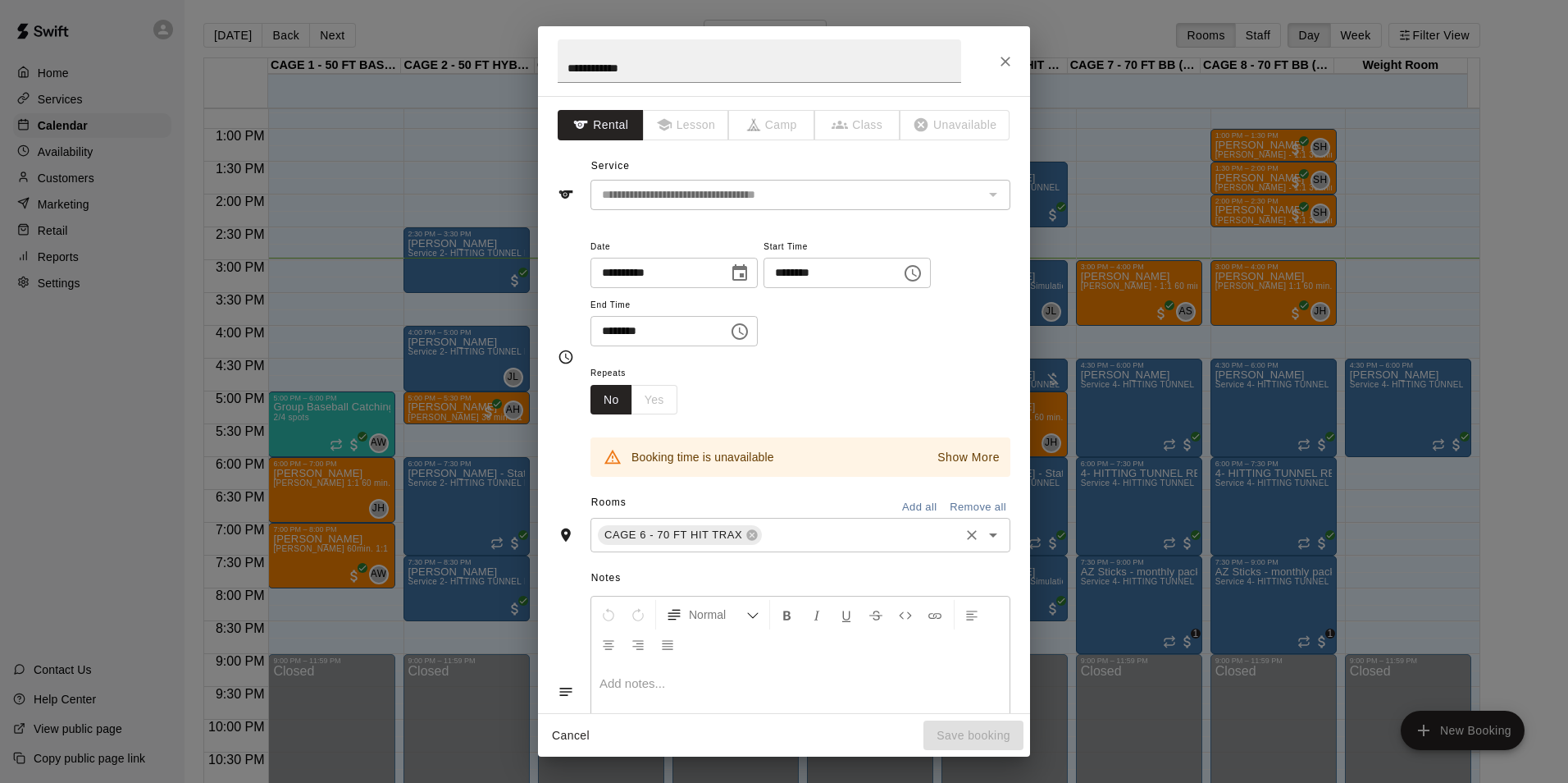
click at [779, 533] on input "text" at bounding box center [861, 536] width 193 height 21
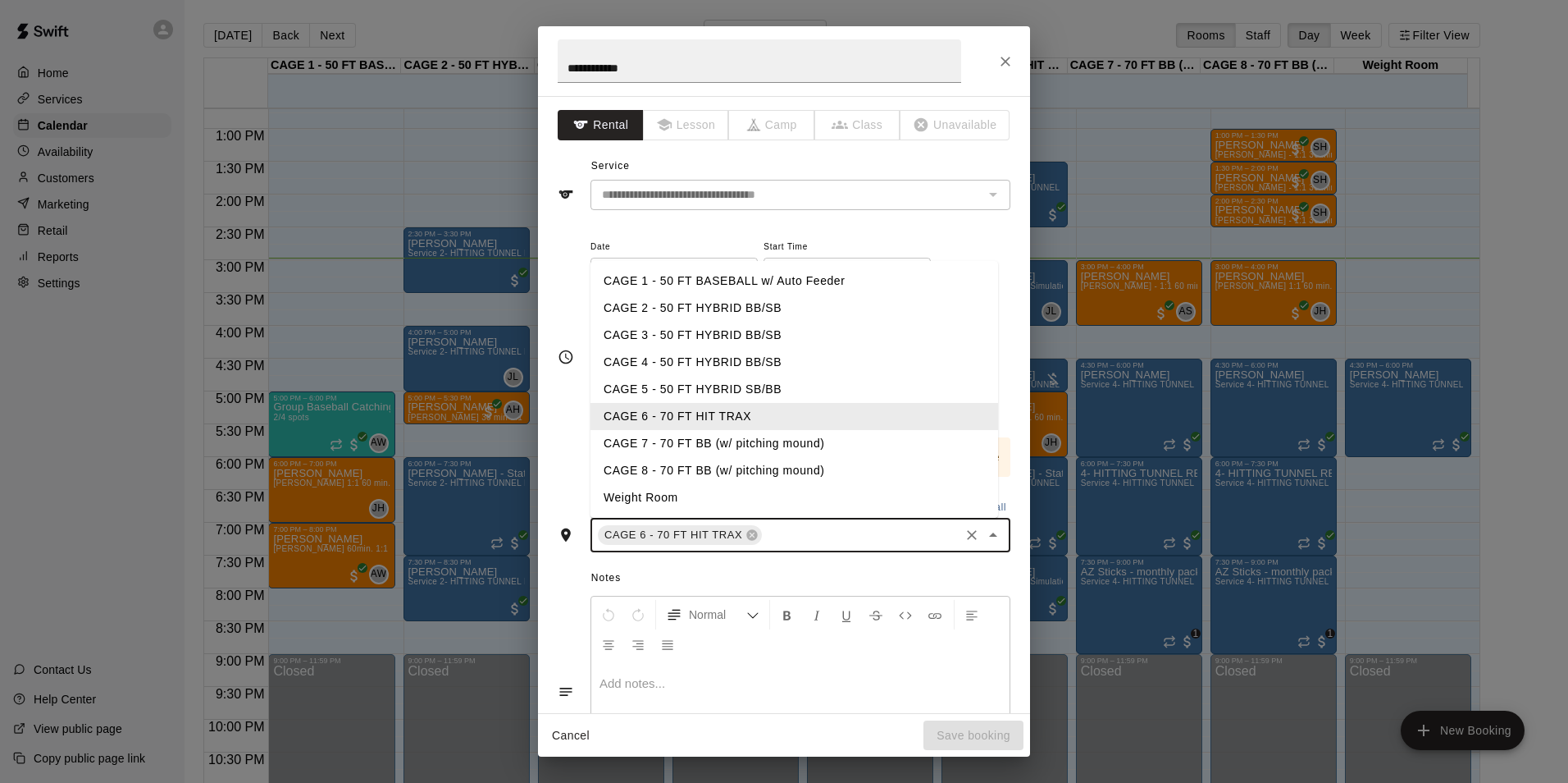
type input "*"
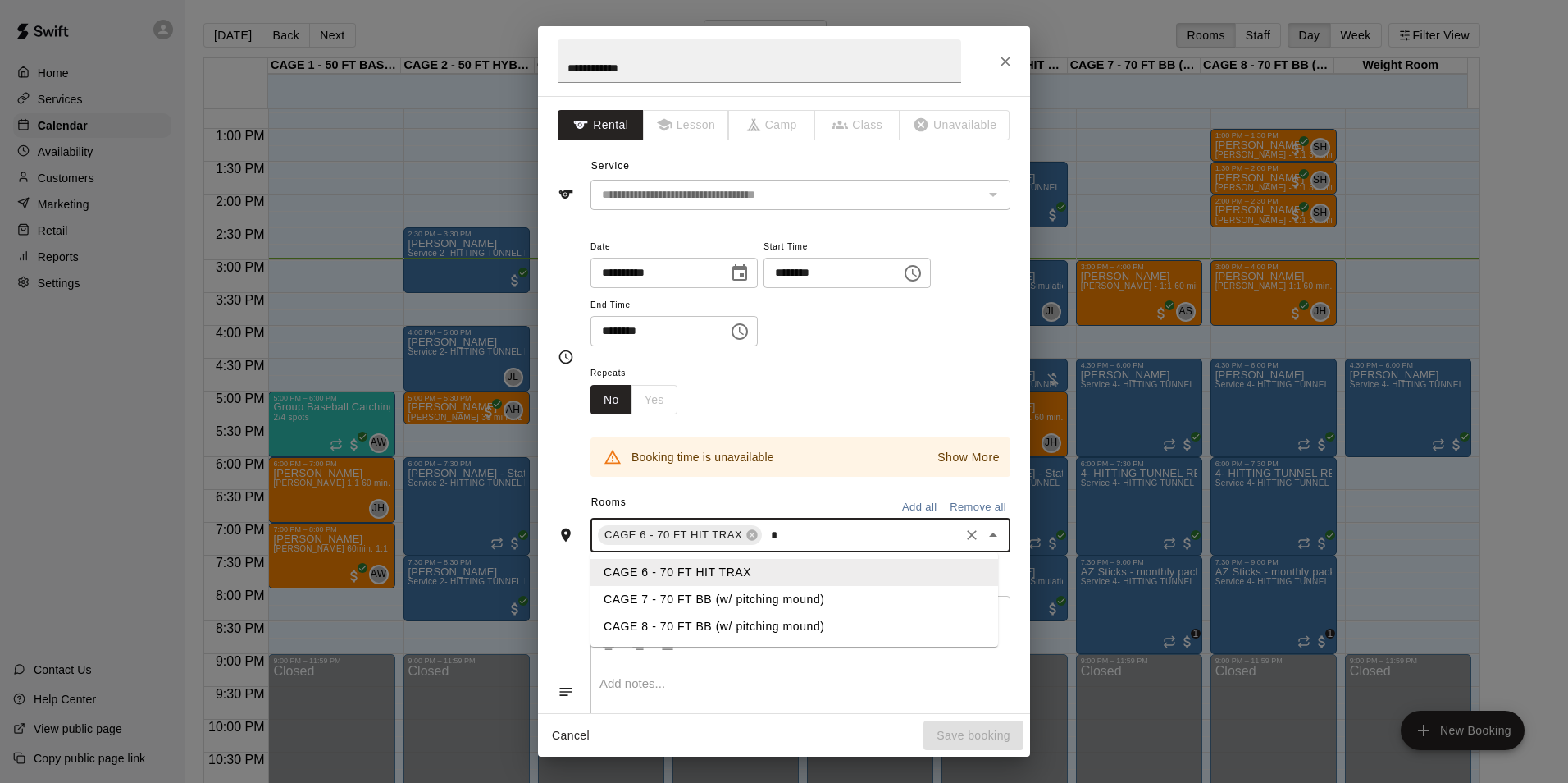
click at [673, 596] on li "CAGE 7 - 70 FT BB (w/ pitching mound)" at bounding box center [795, 599] width 408 height 27
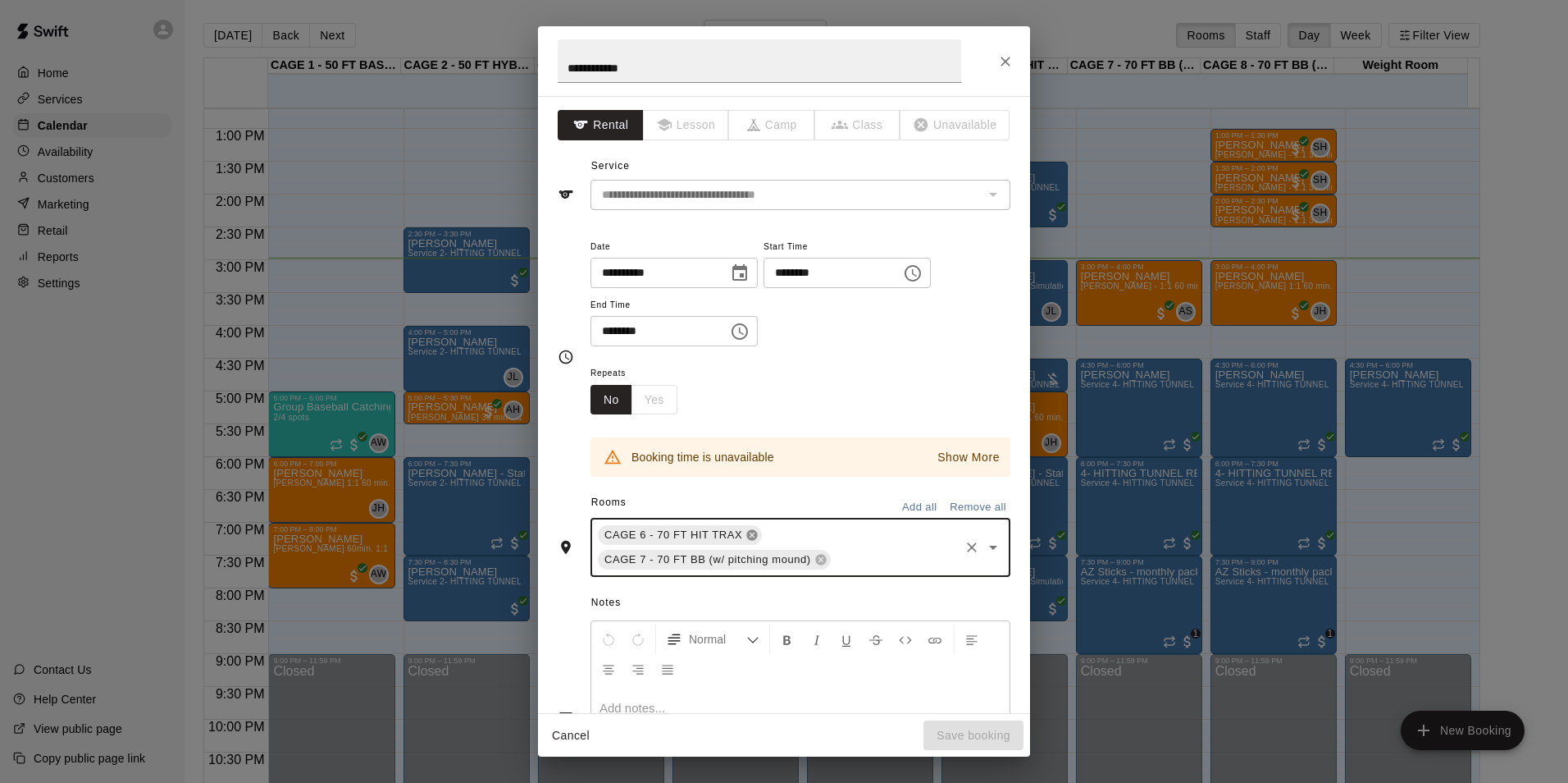
click at [747, 536] on icon at bounding box center [752, 535] width 10 height 10
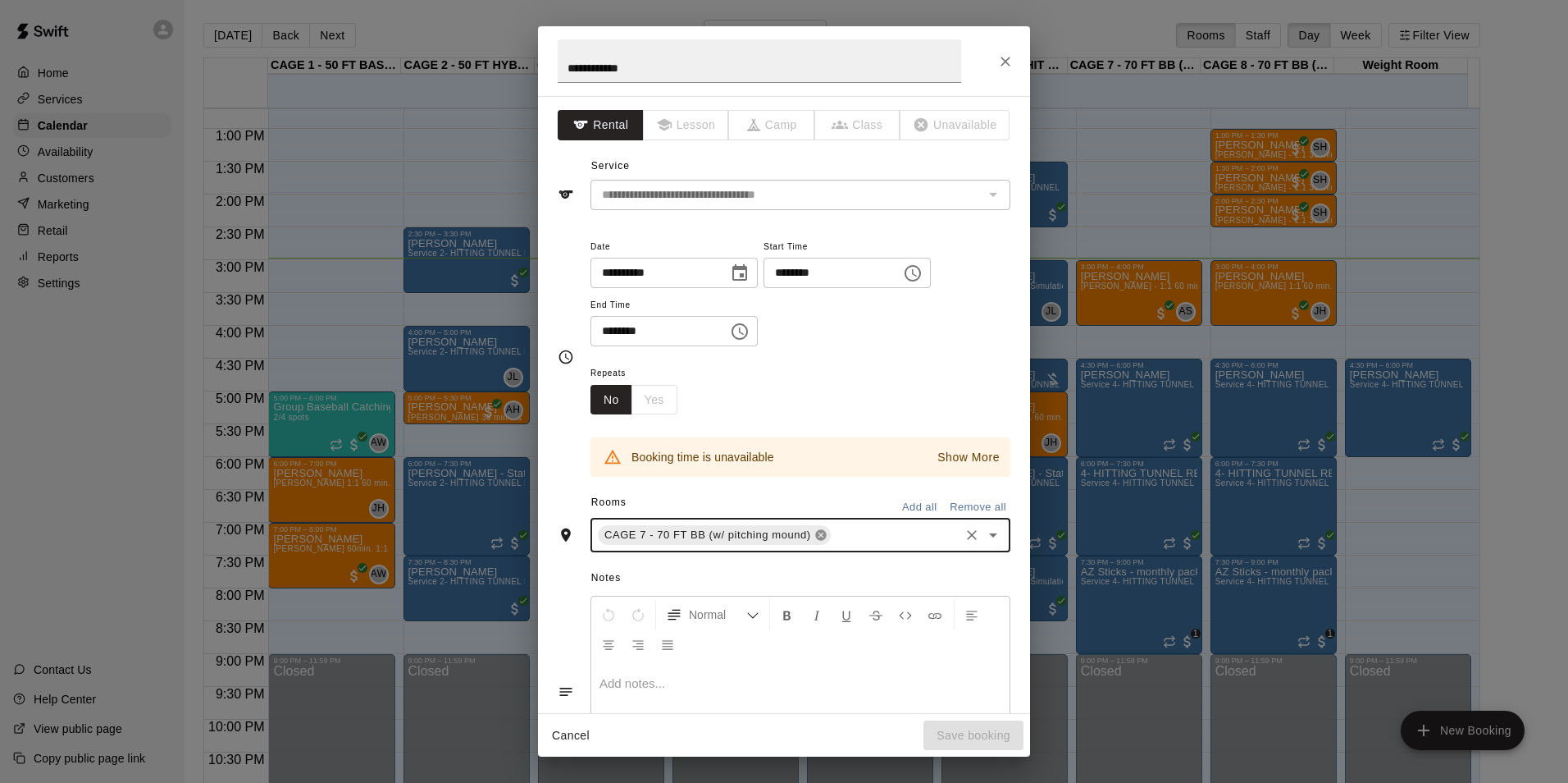
click at [821, 533] on icon at bounding box center [820, 535] width 10 height 10
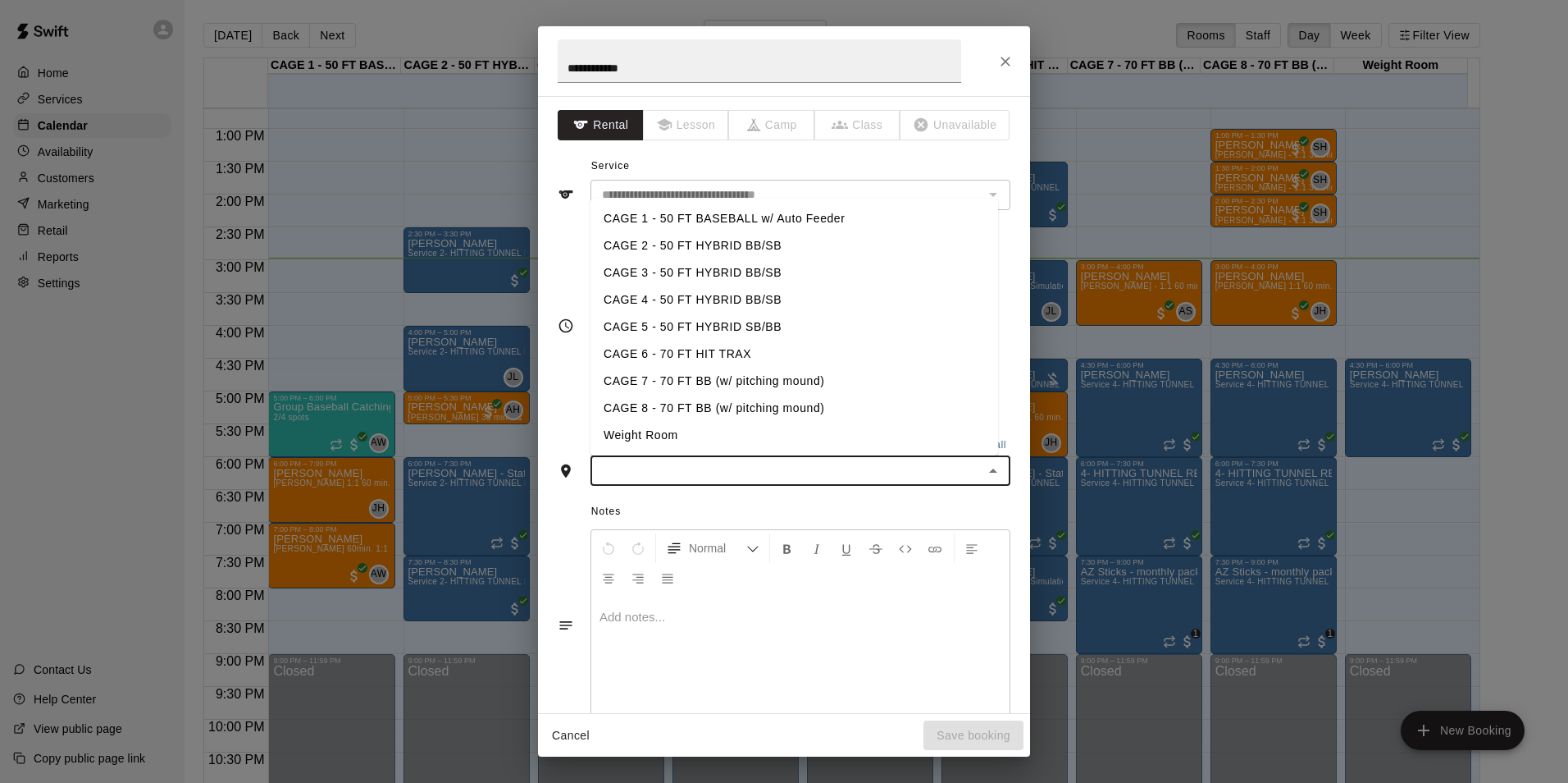
click at [765, 476] on input "text" at bounding box center [787, 471] width 383 height 21
type input "*"
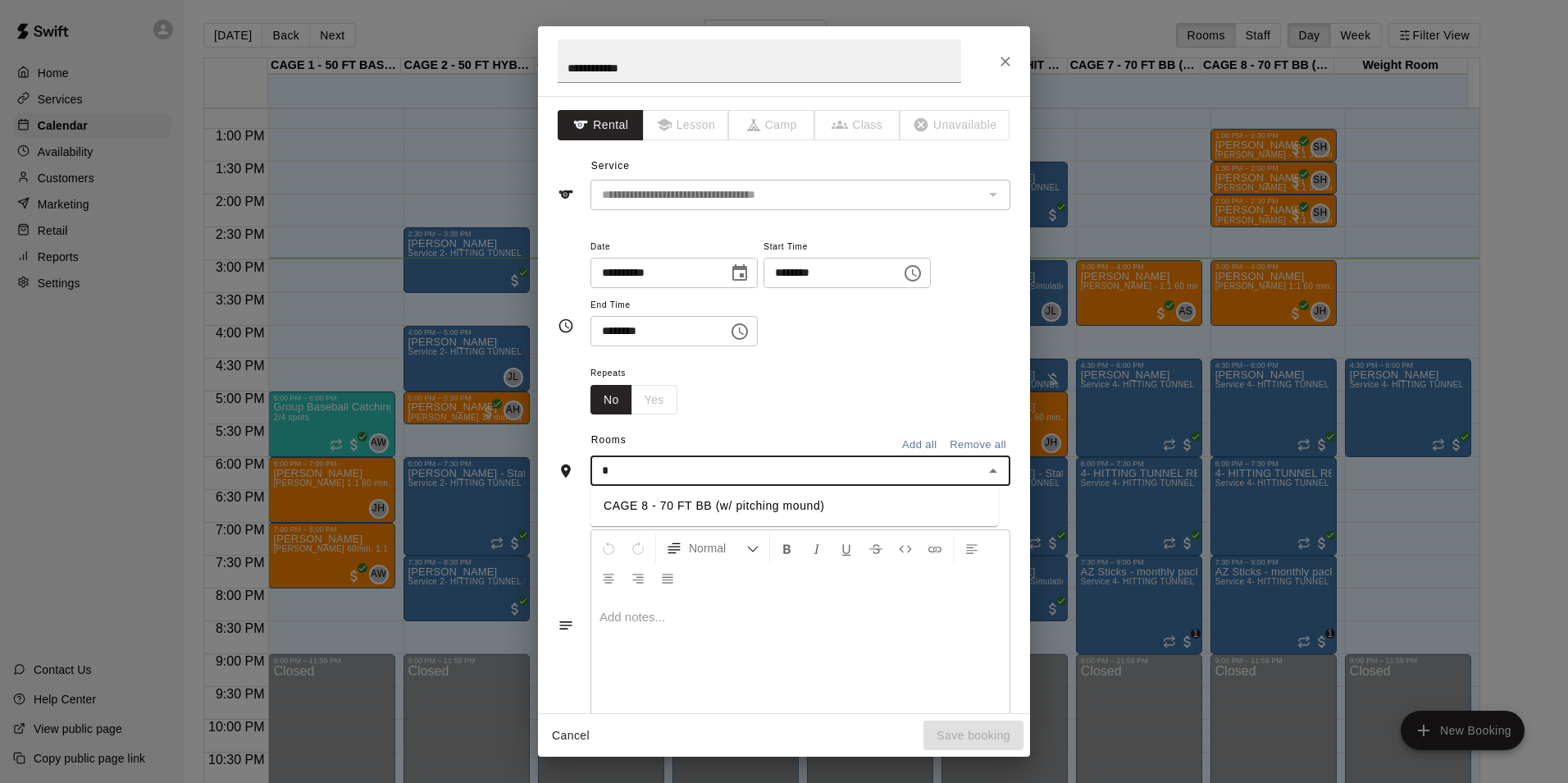
click at [663, 498] on li "CAGE 8 - 70 FT BB (w/ pitching mound)" at bounding box center [795, 506] width 408 height 27
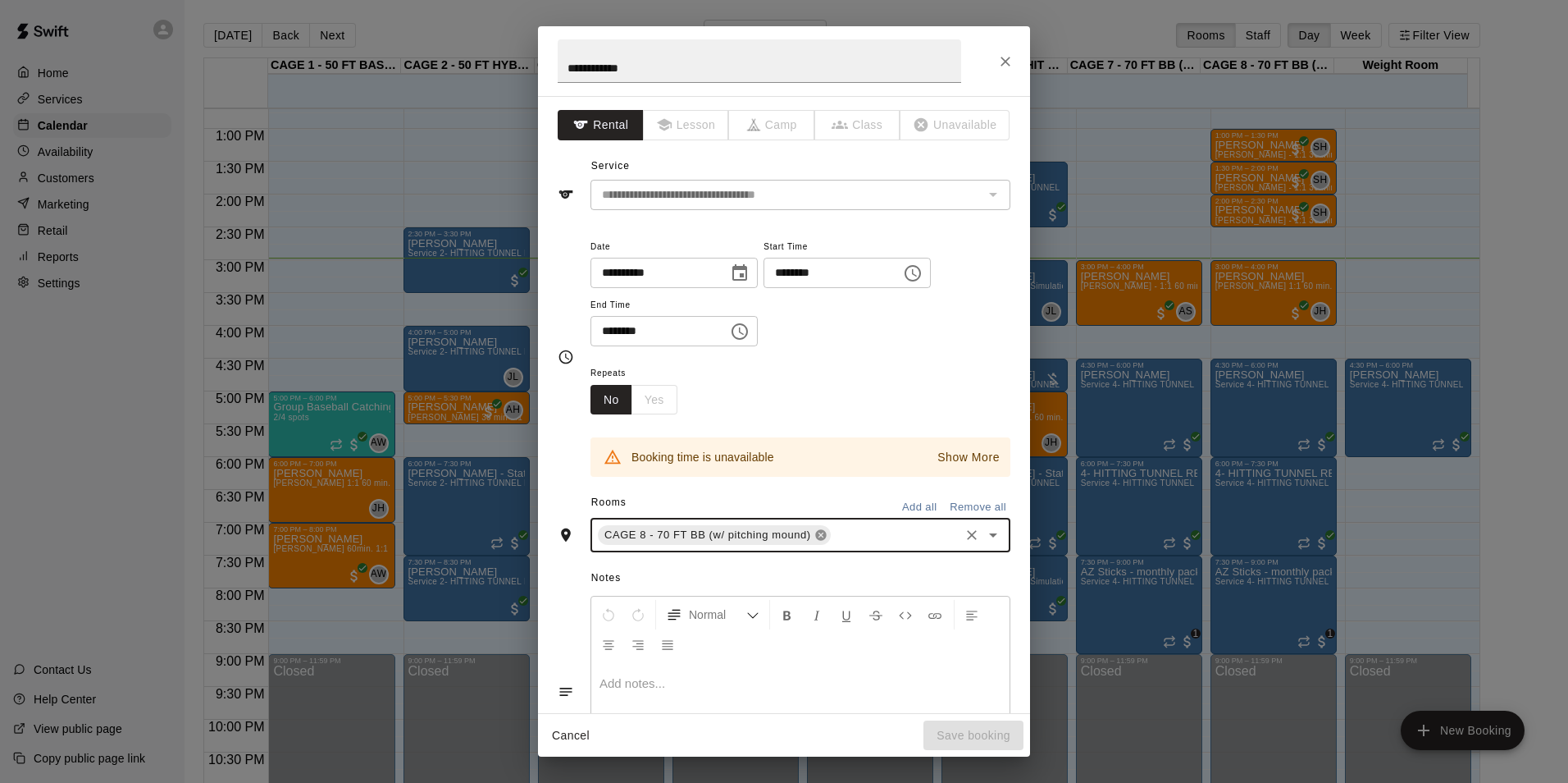
click at [818, 536] on icon at bounding box center [820, 535] width 10 height 10
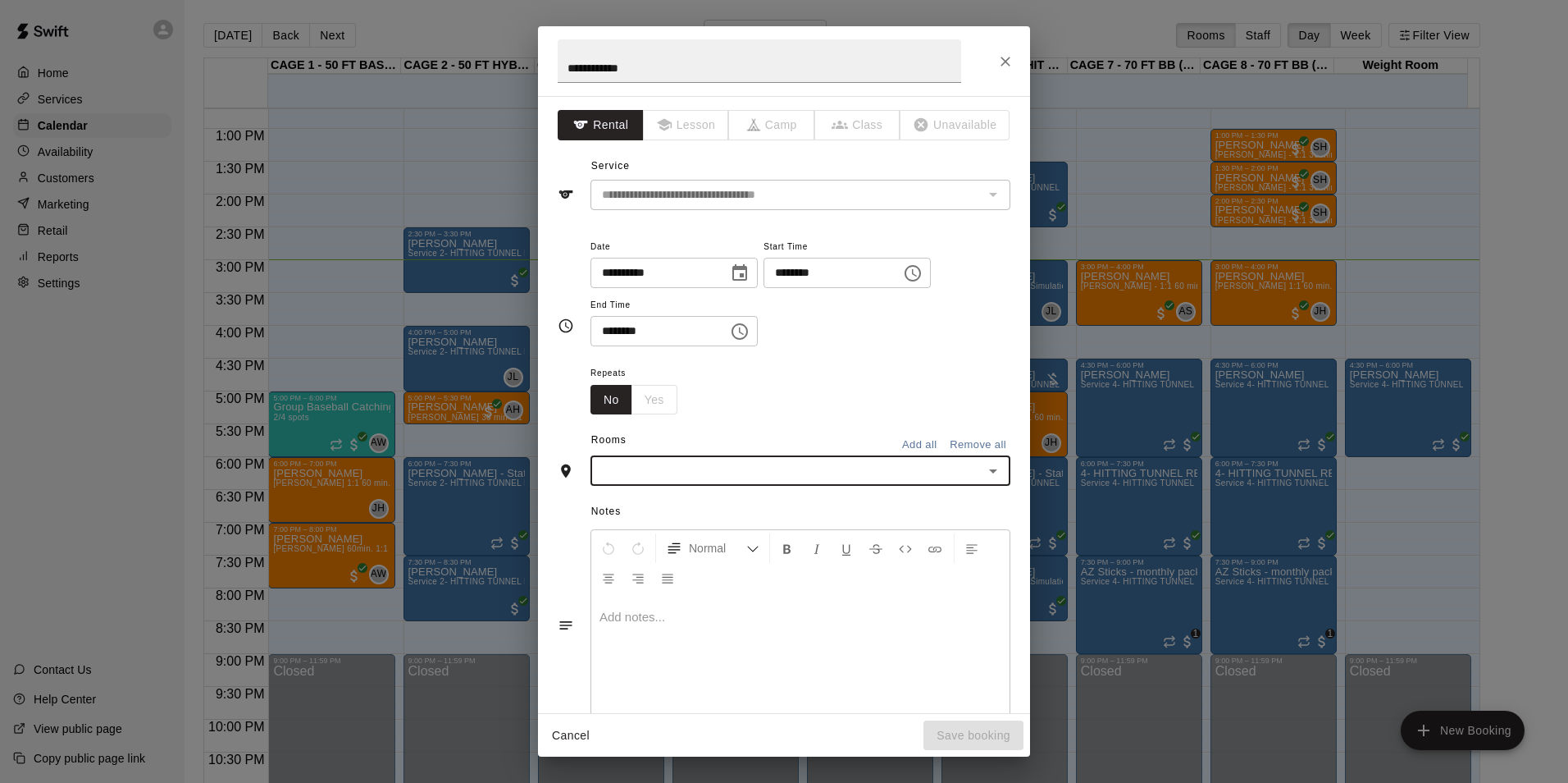
click at [1005, 61] on icon "Close" at bounding box center [1005, 61] width 9 height 9
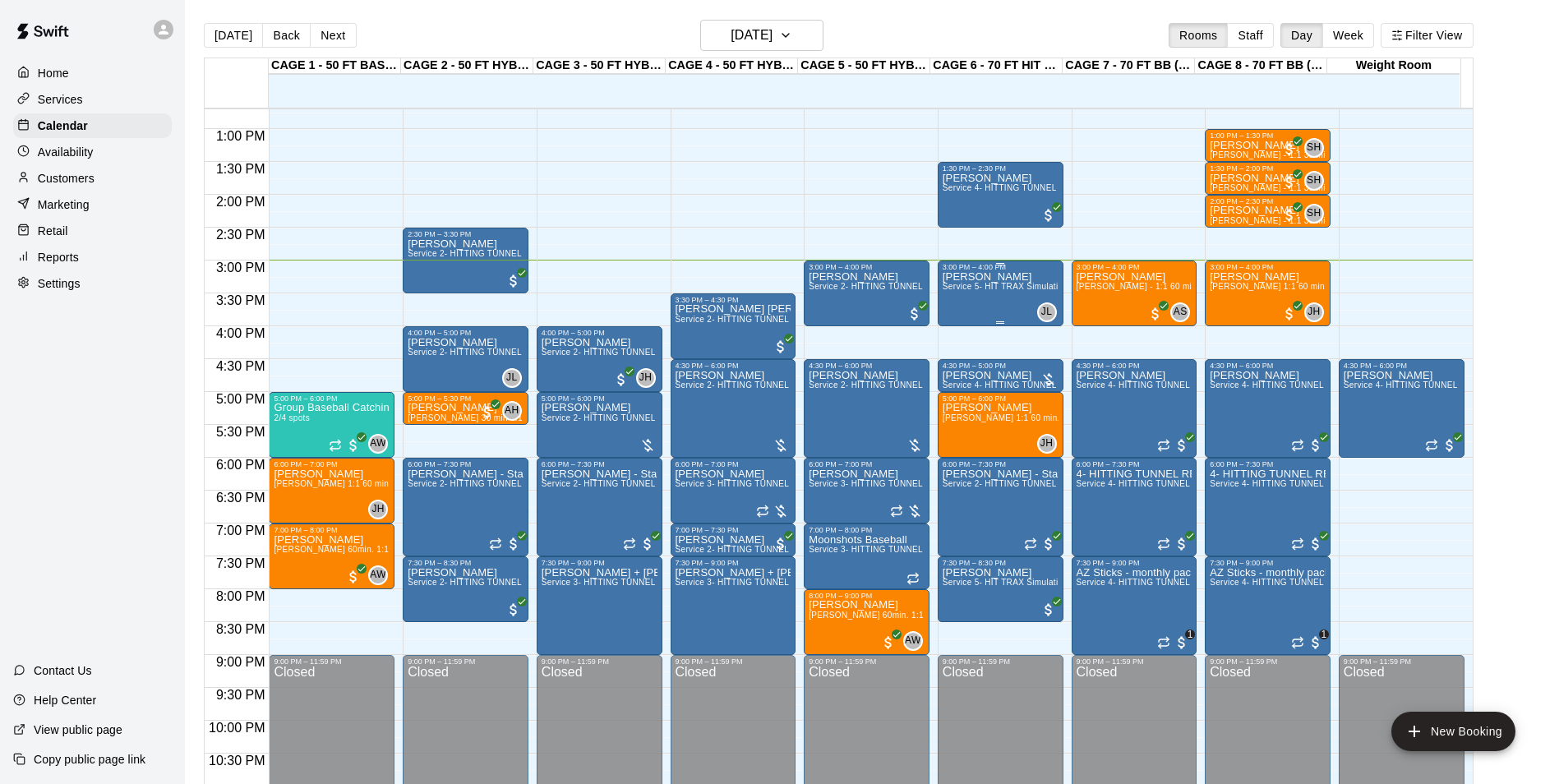
click at [1000, 301] on div "[PERSON_NAME] Service 5- HIT TRAX Simulation Tunnel" at bounding box center [1000, 663] width 116 height 784
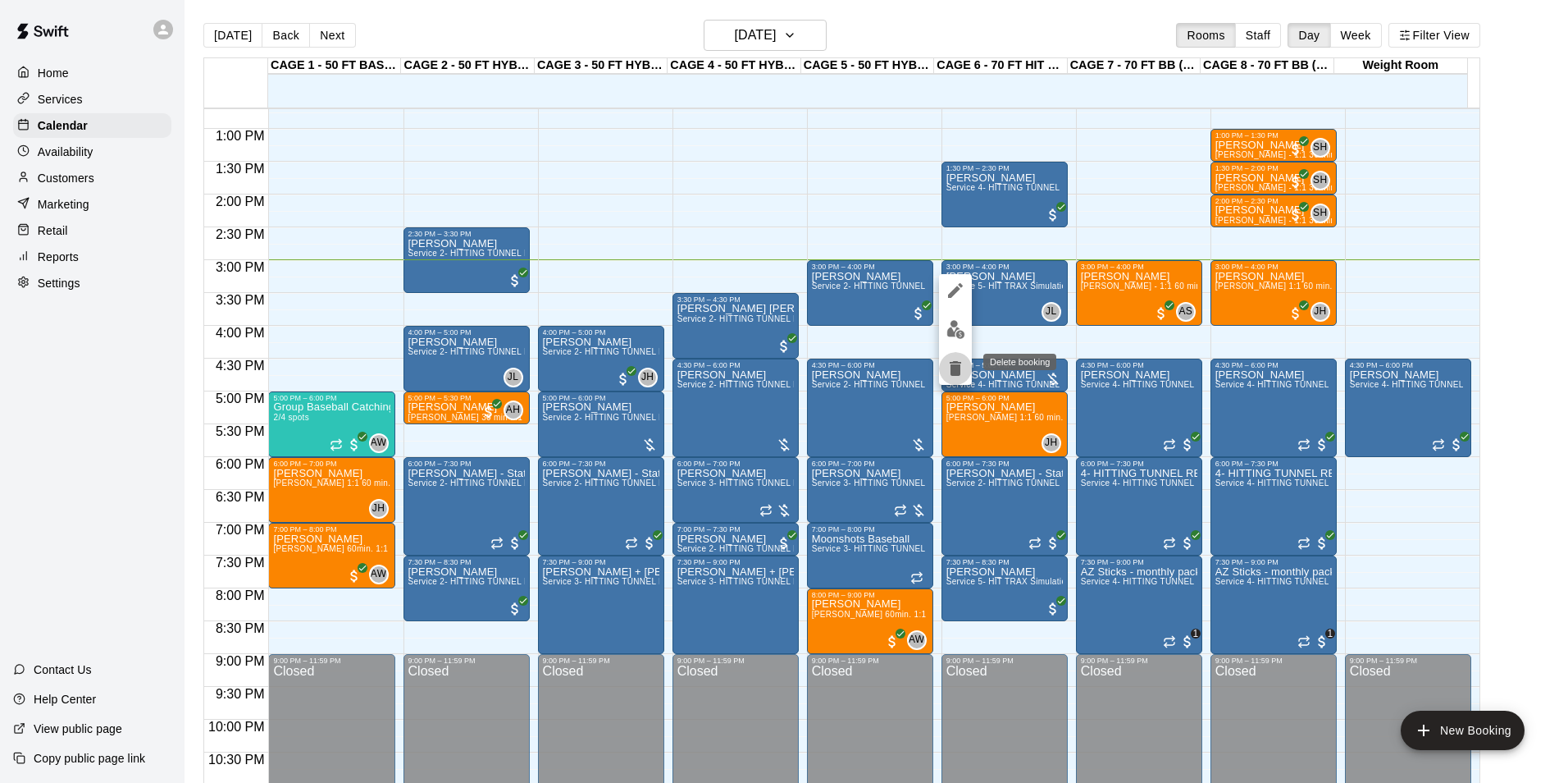
click at [963, 369] on icon "delete" at bounding box center [955, 368] width 20 height 20
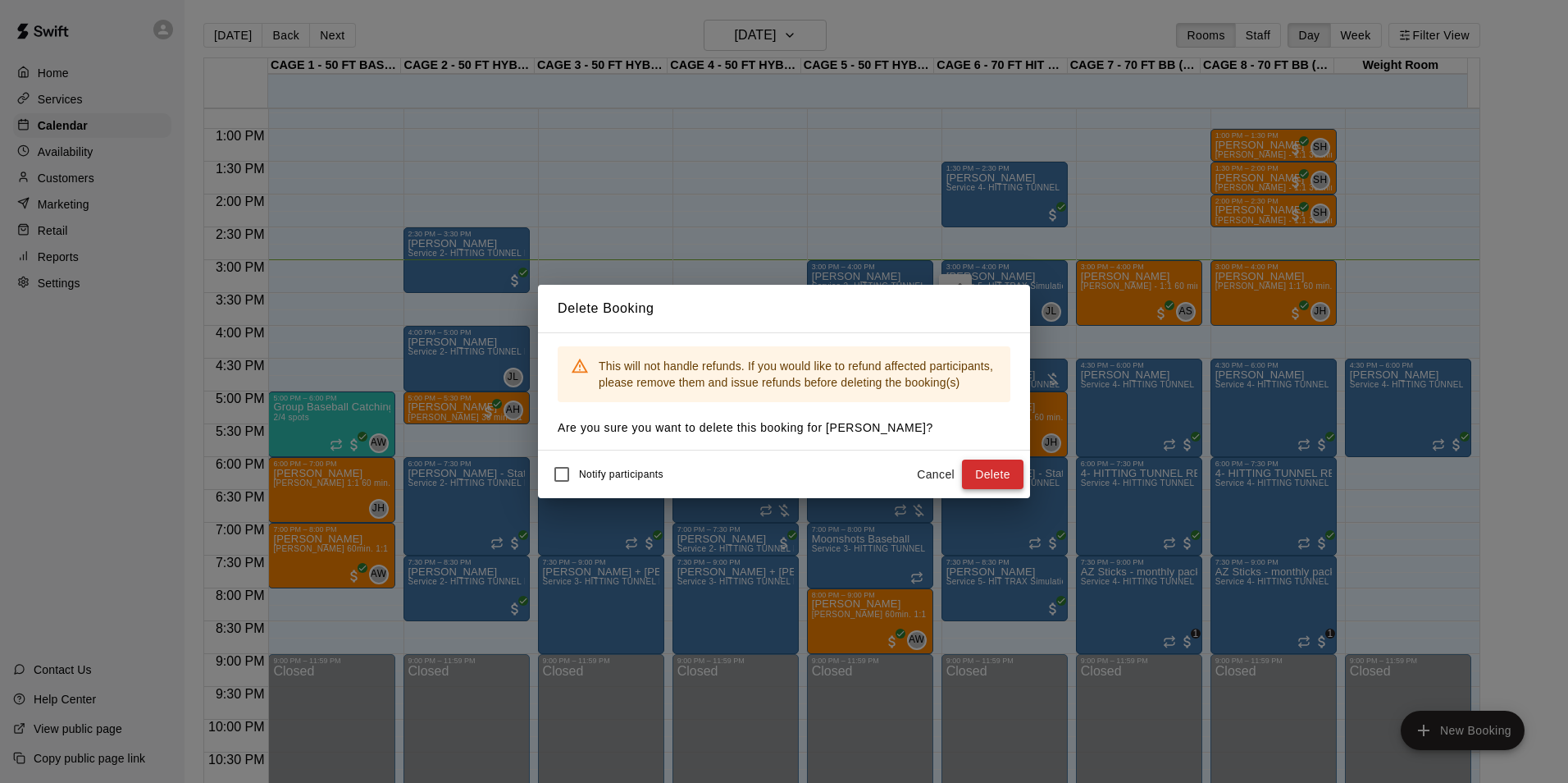
click at [982, 481] on button "Delete" at bounding box center [992, 475] width 61 height 30
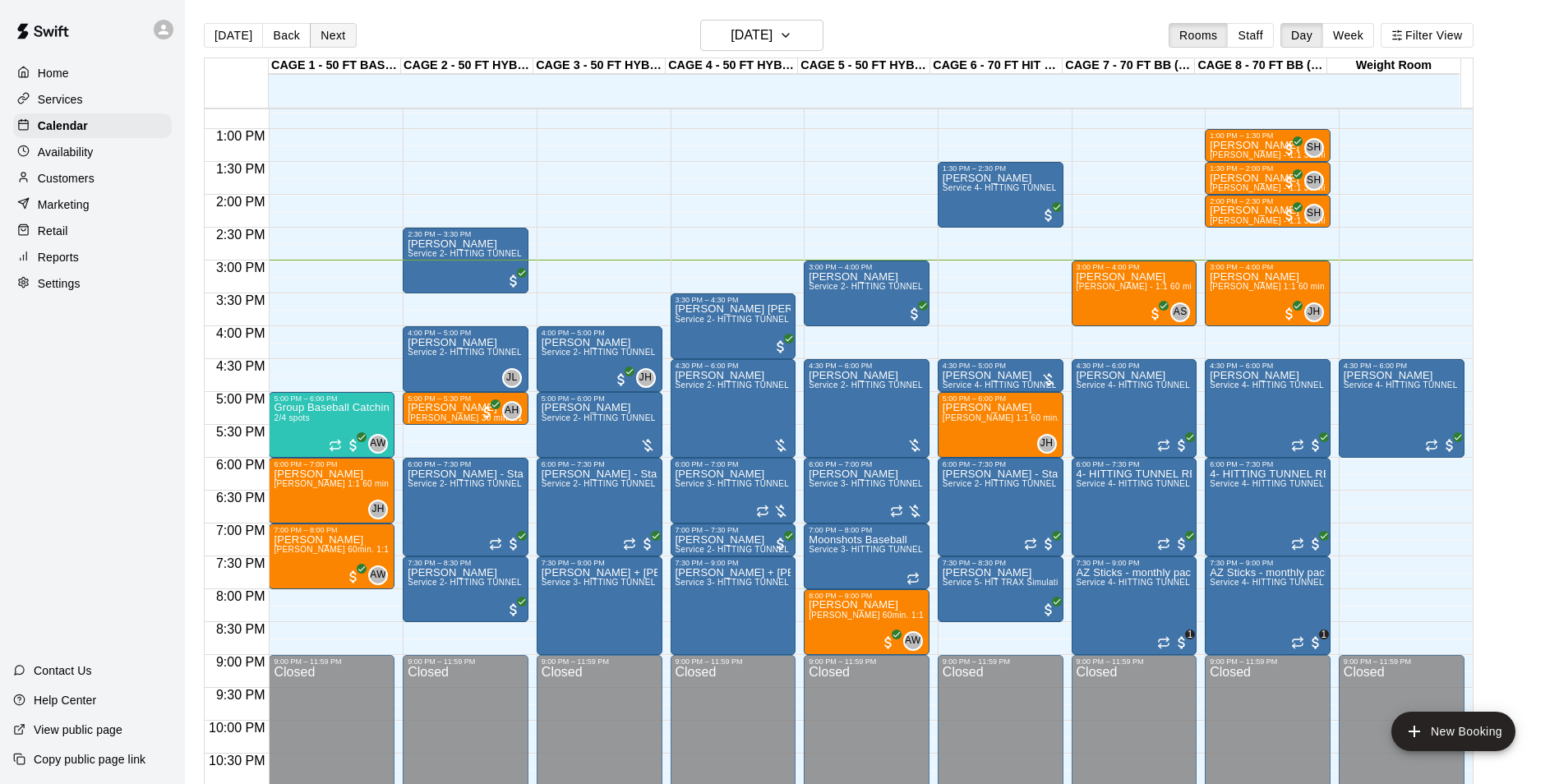
click at [329, 26] on button "Next" at bounding box center [332, 35] width 46 height 24
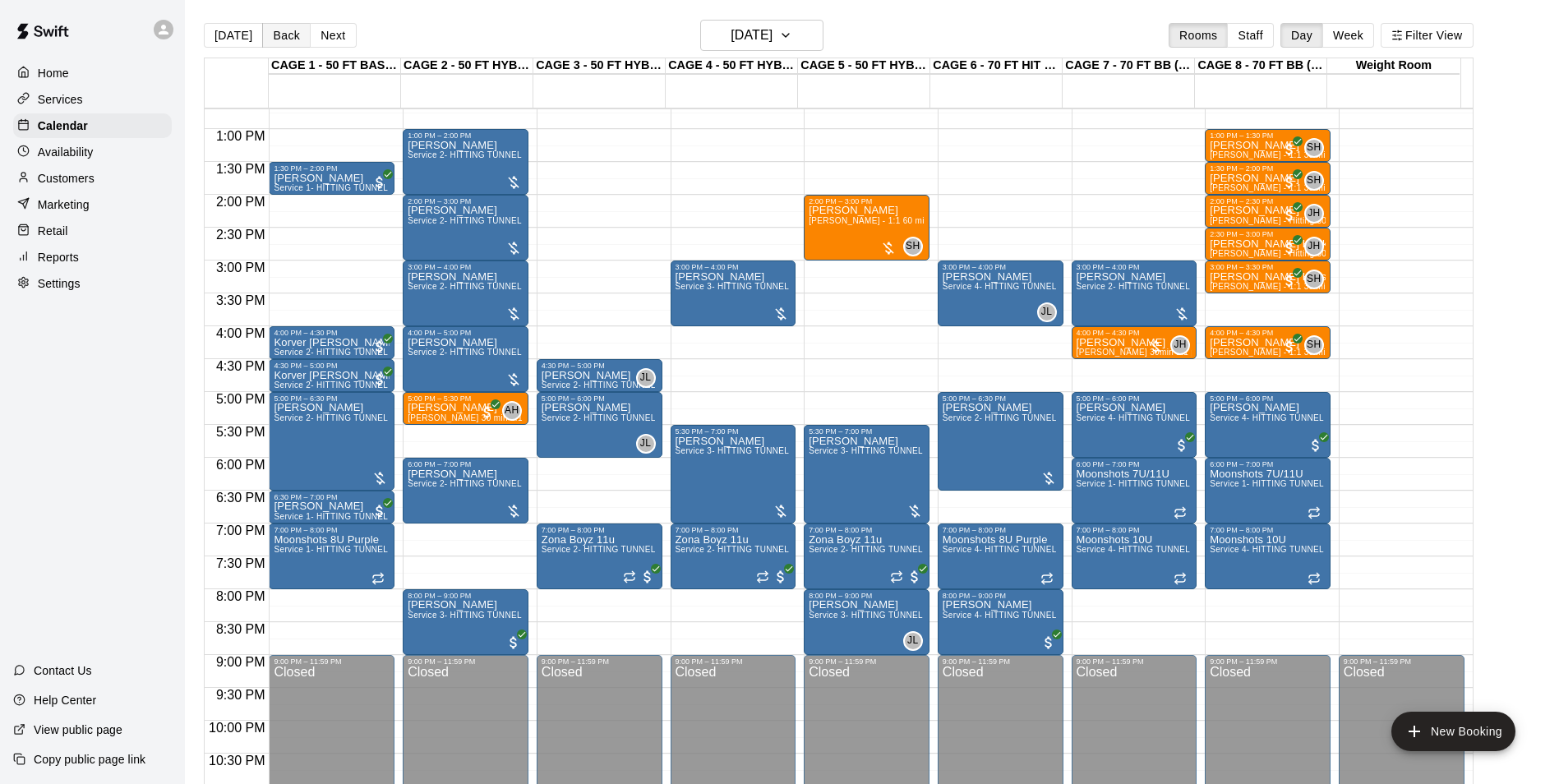
click at [291, 43] on button "Back" at bounding box center [287, 35] width 49 height 24
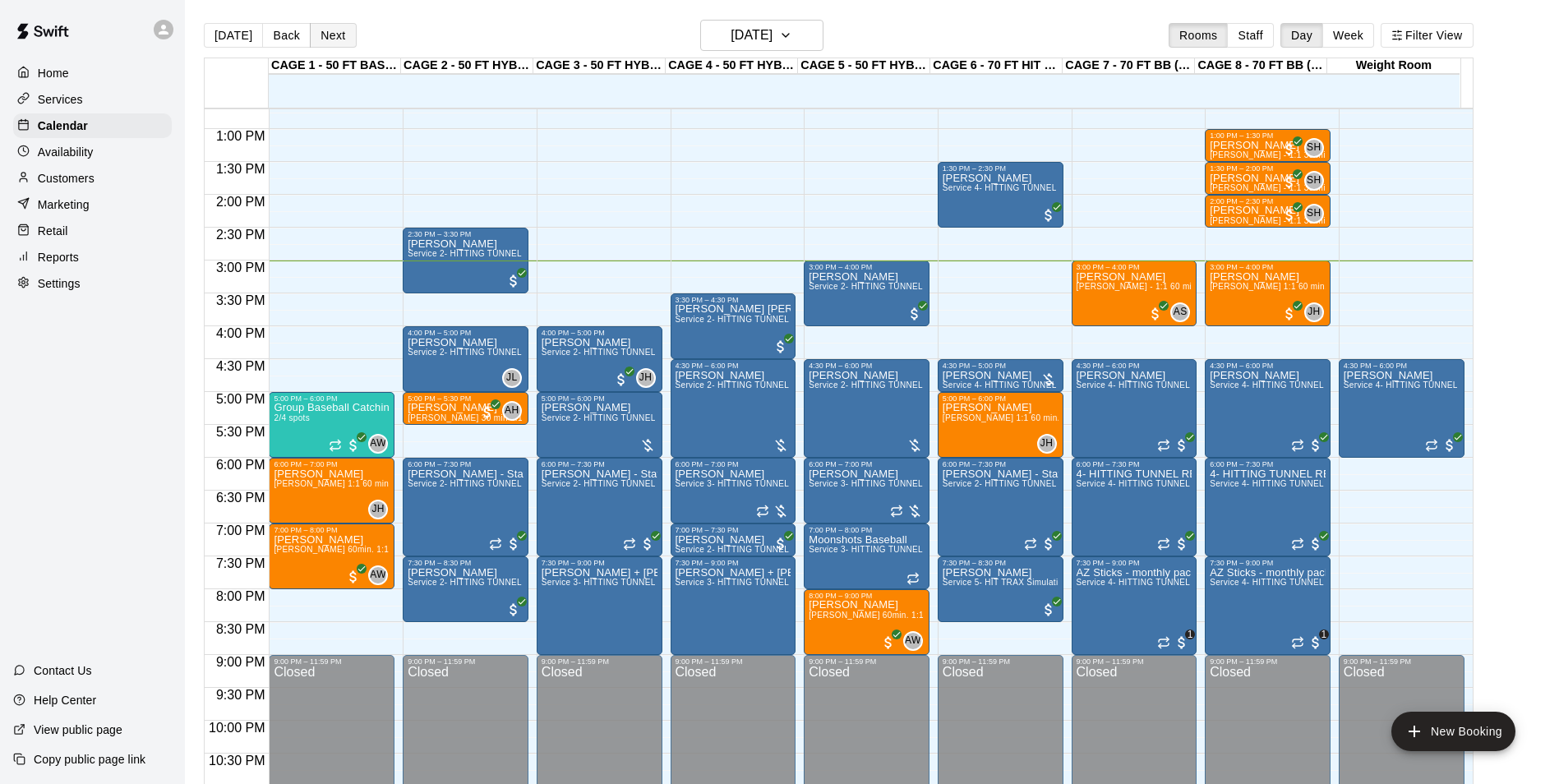
click at [333, 35] on button "Next" at bounding box center [332, 35] width 46 height 24
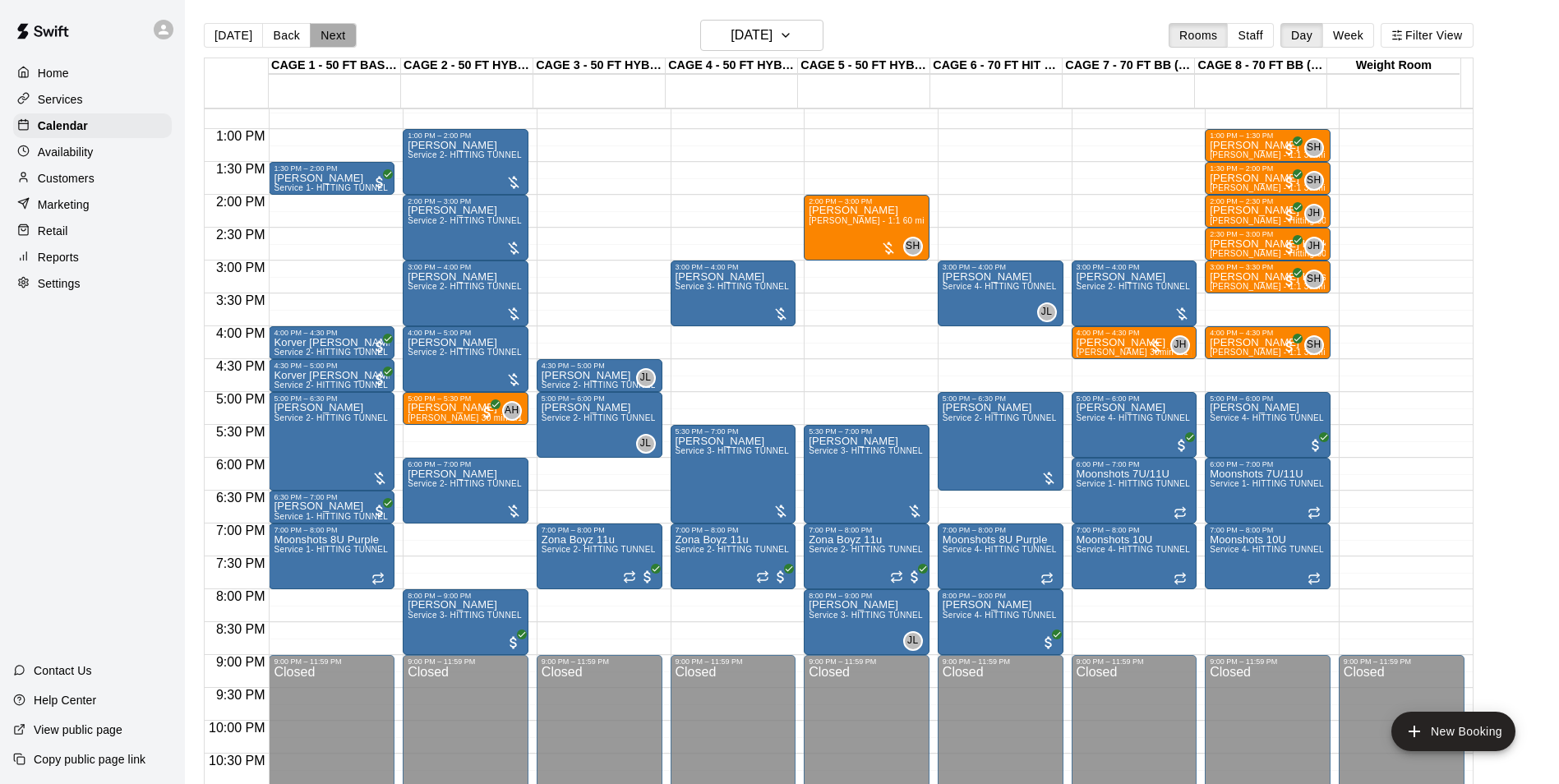
click at [334, 36] on button "Next" at bounding box center [332, 35] width 46 height 24
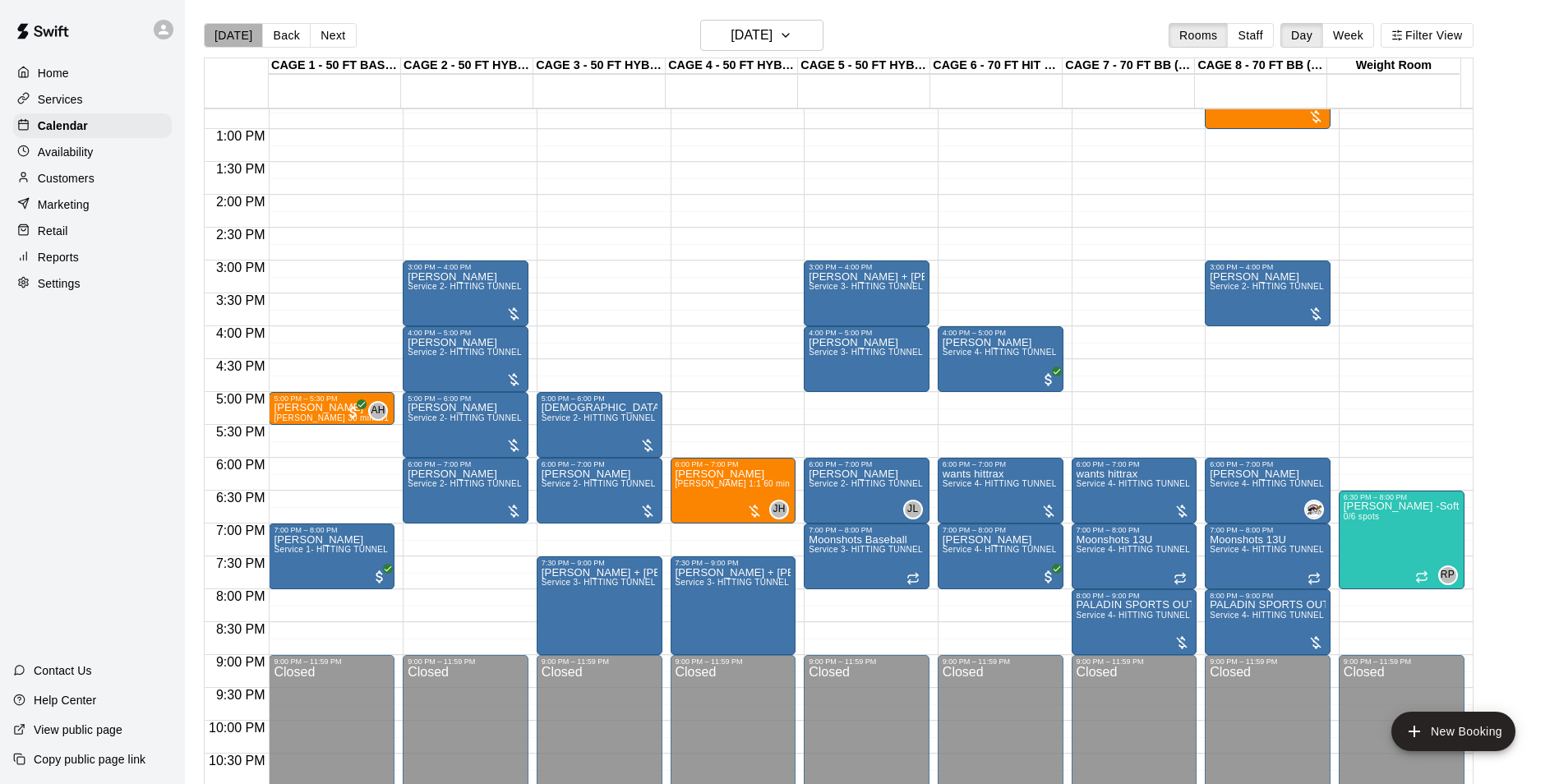
click at [235, 36] on button "[DATE]" at bounding box center [233, 35] width 59 height 24
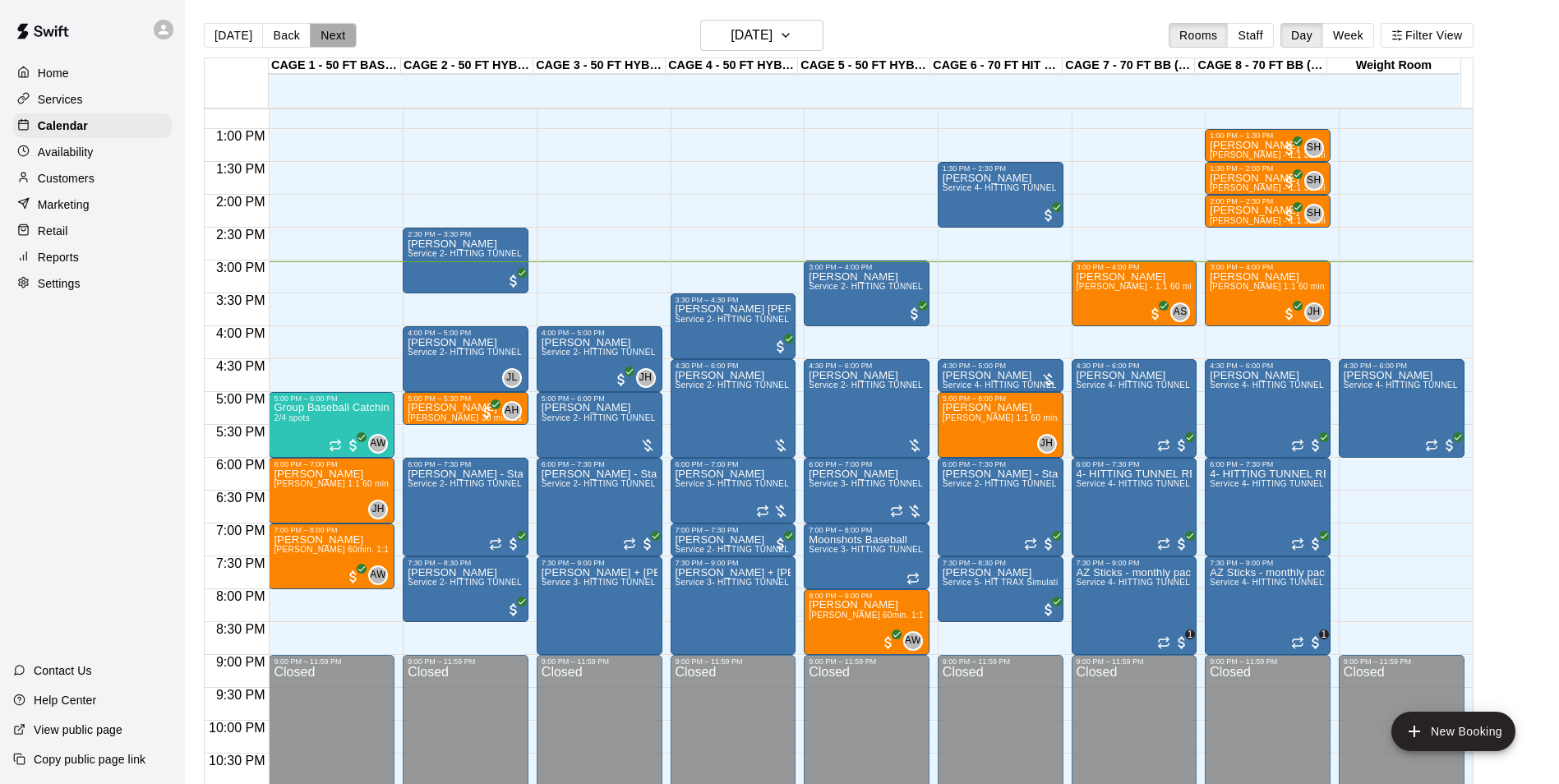
click at [340, 36] on button "Next" at bounding box center [332, 35] width 46 height 24
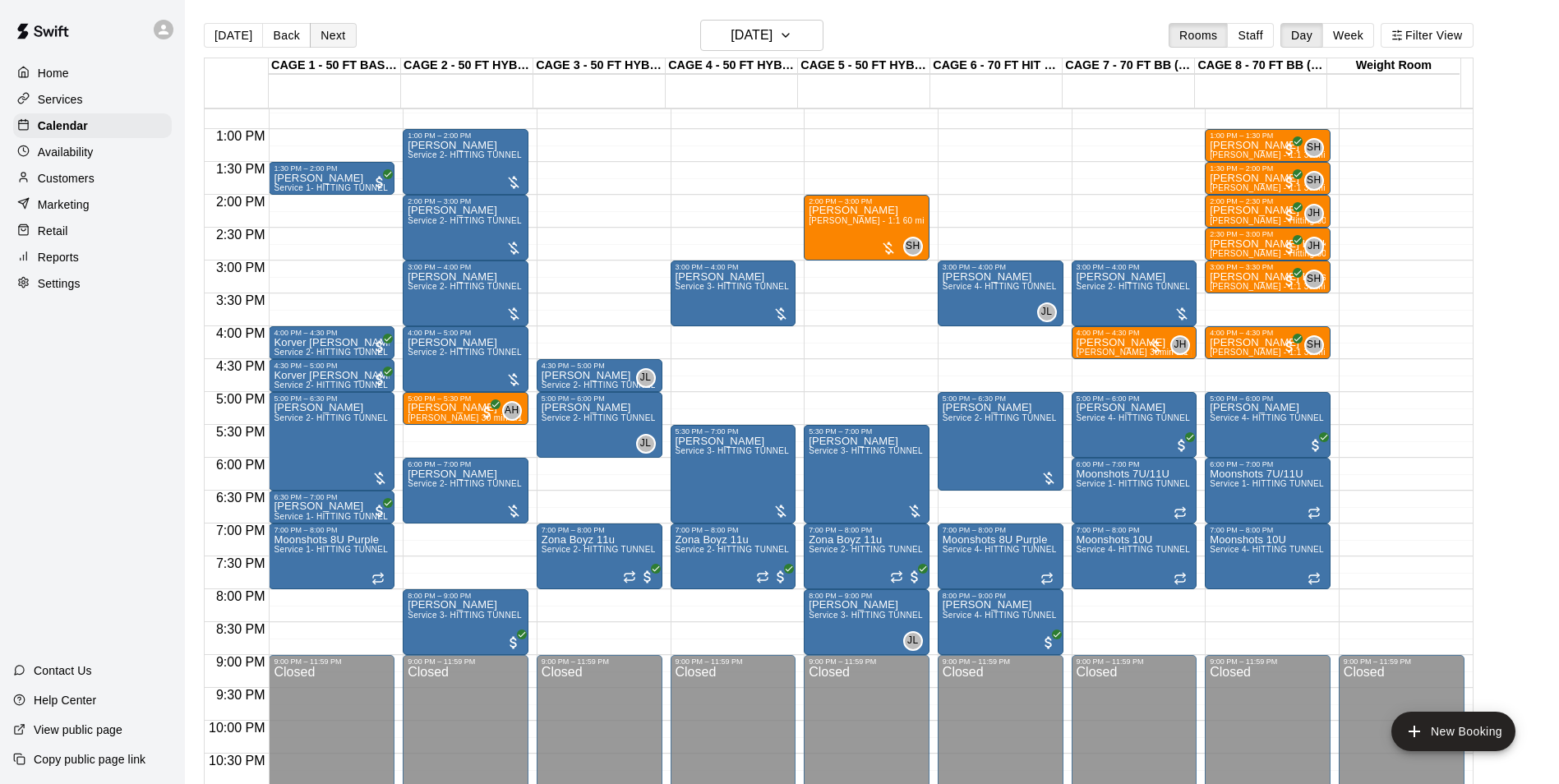
click at [341, 39] on button "Next" at bounding box center [332, 35] width 46 height 24
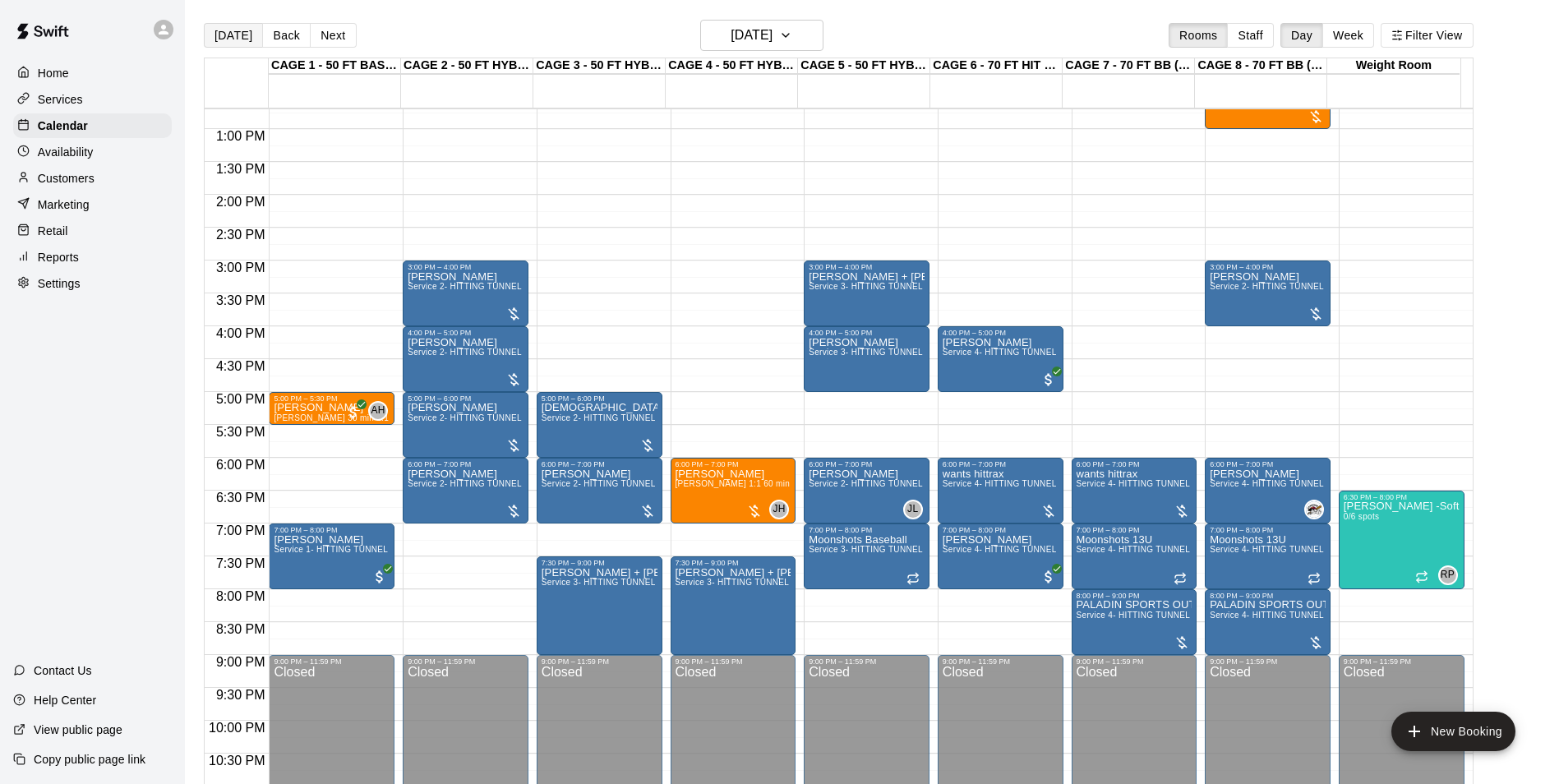
click at [237, 32] on button "[DATE]" at bounding box center [233, 35] width 59 height 24
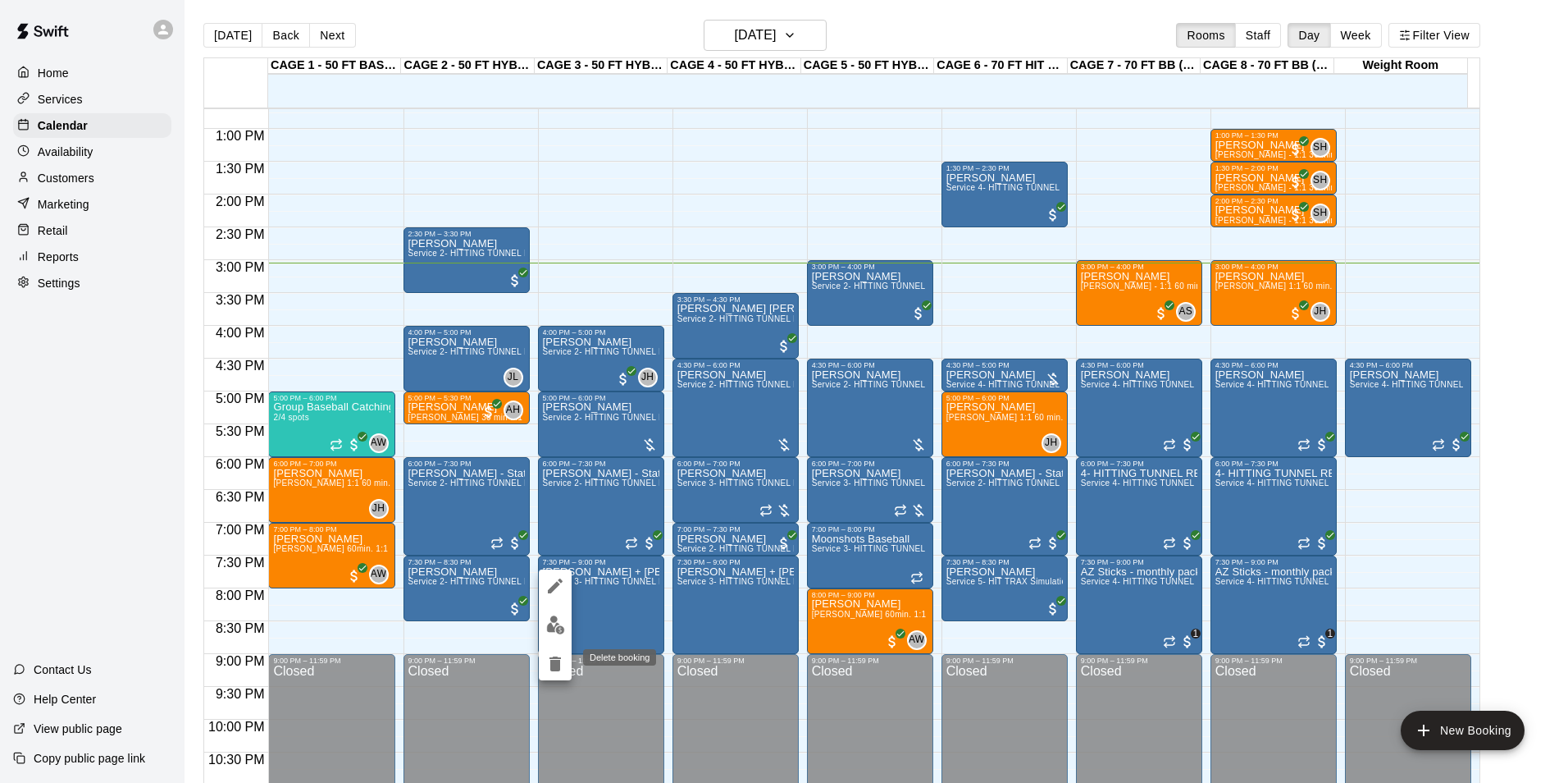
click at [555, 656] on icon "delete" at bounding box center [555, 664] width 11 height 15
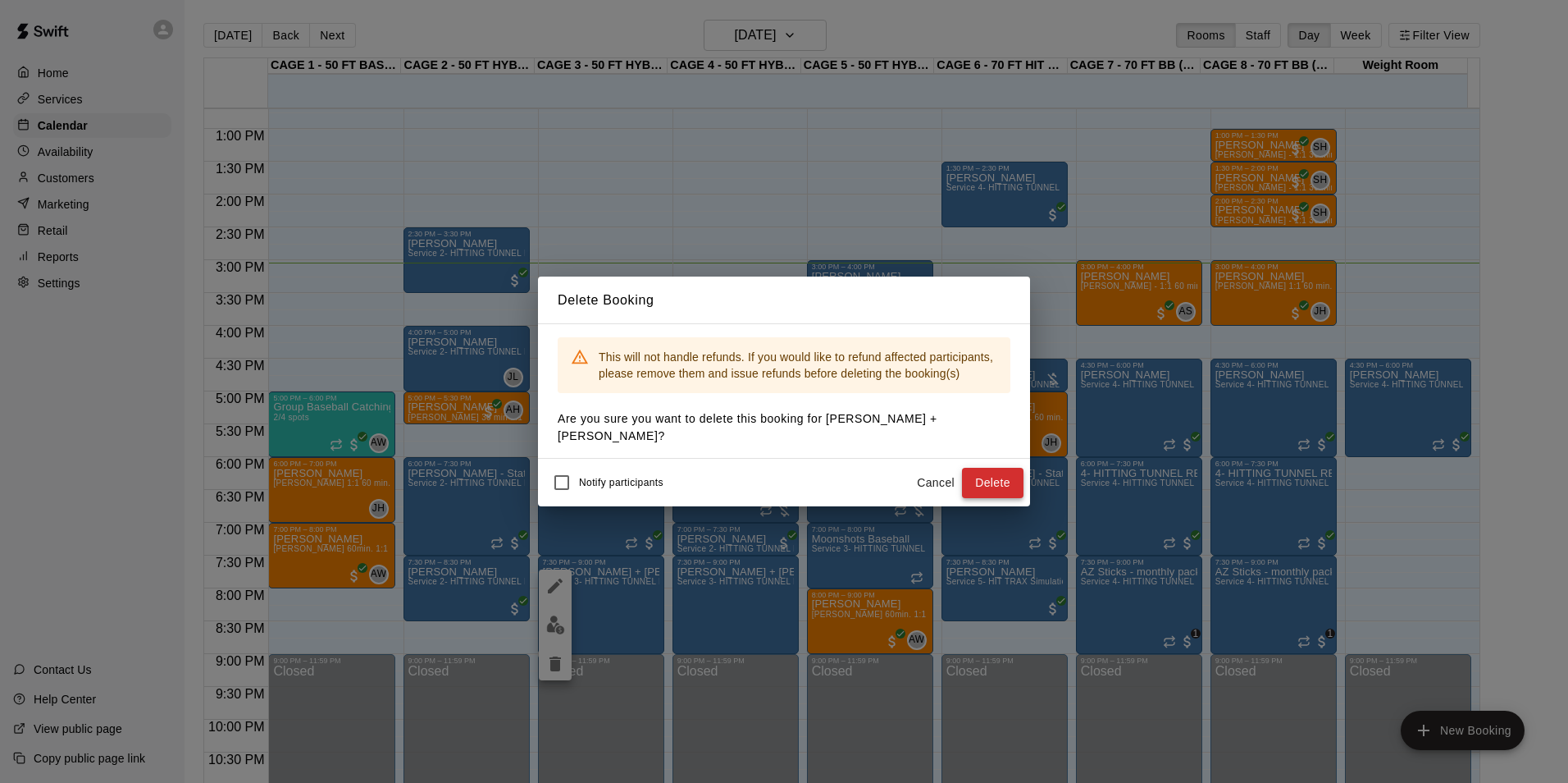
click at [1003, 481] on button "Delete" at bounding box center [992, 483] width 61 height 30
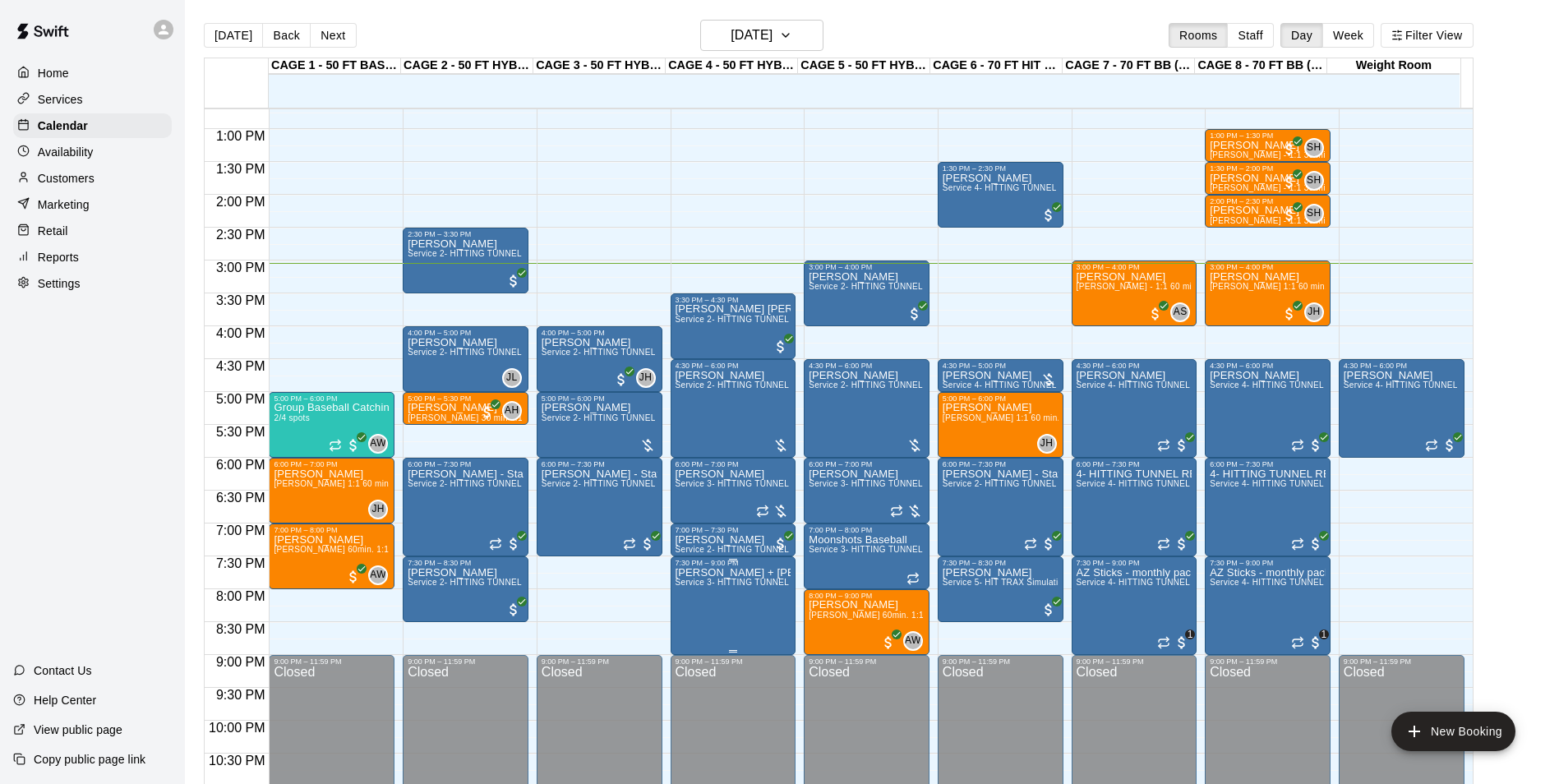
click at [704, 586] on span "Service 3- HITTING TUNNEL RENTAL - 50ft Softball" at bounding box center [778, 583] width 204 height 9
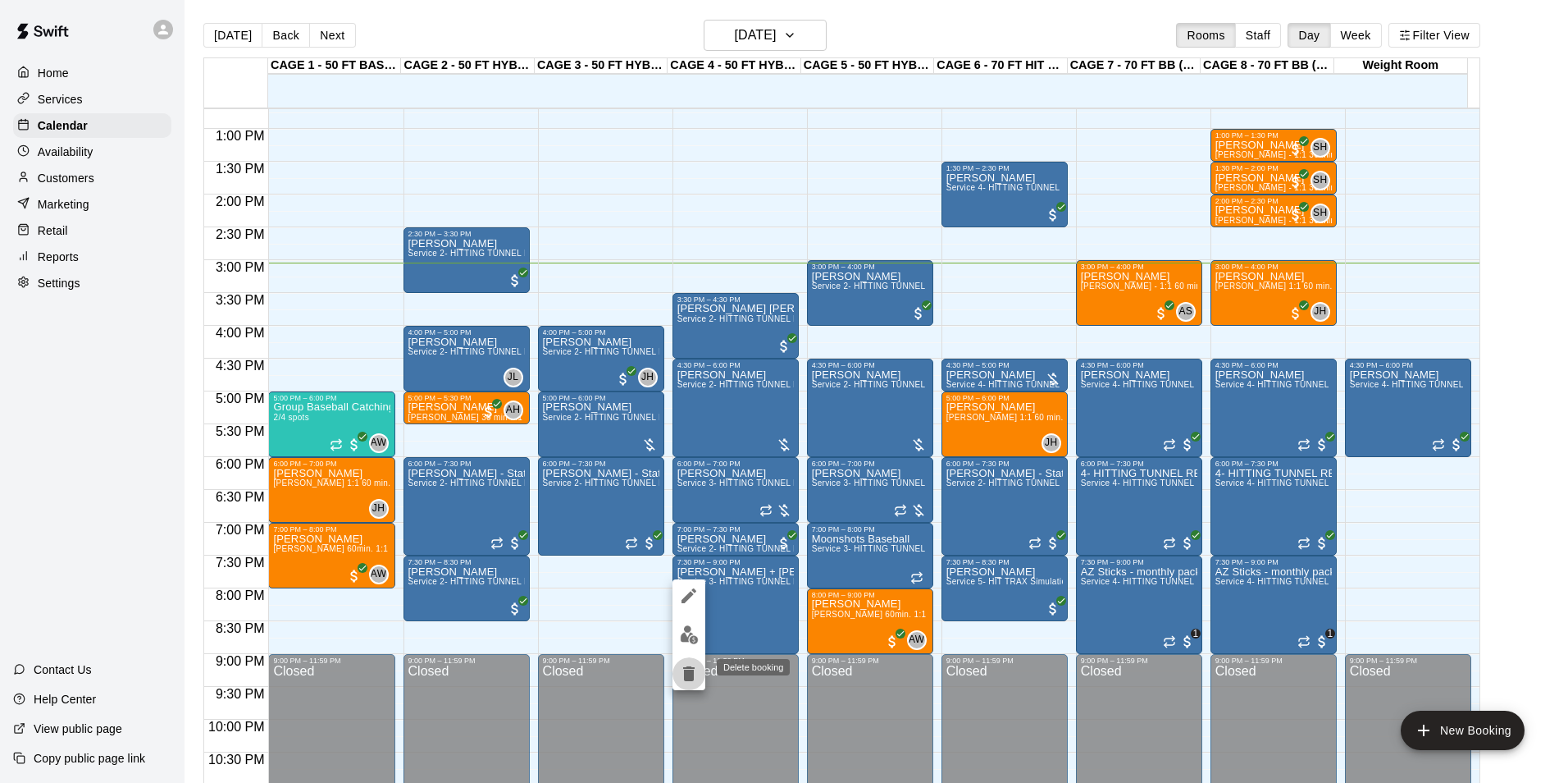
click at [688, 661] on button "delete" at bounding box center [689, 673] width 33 height 33
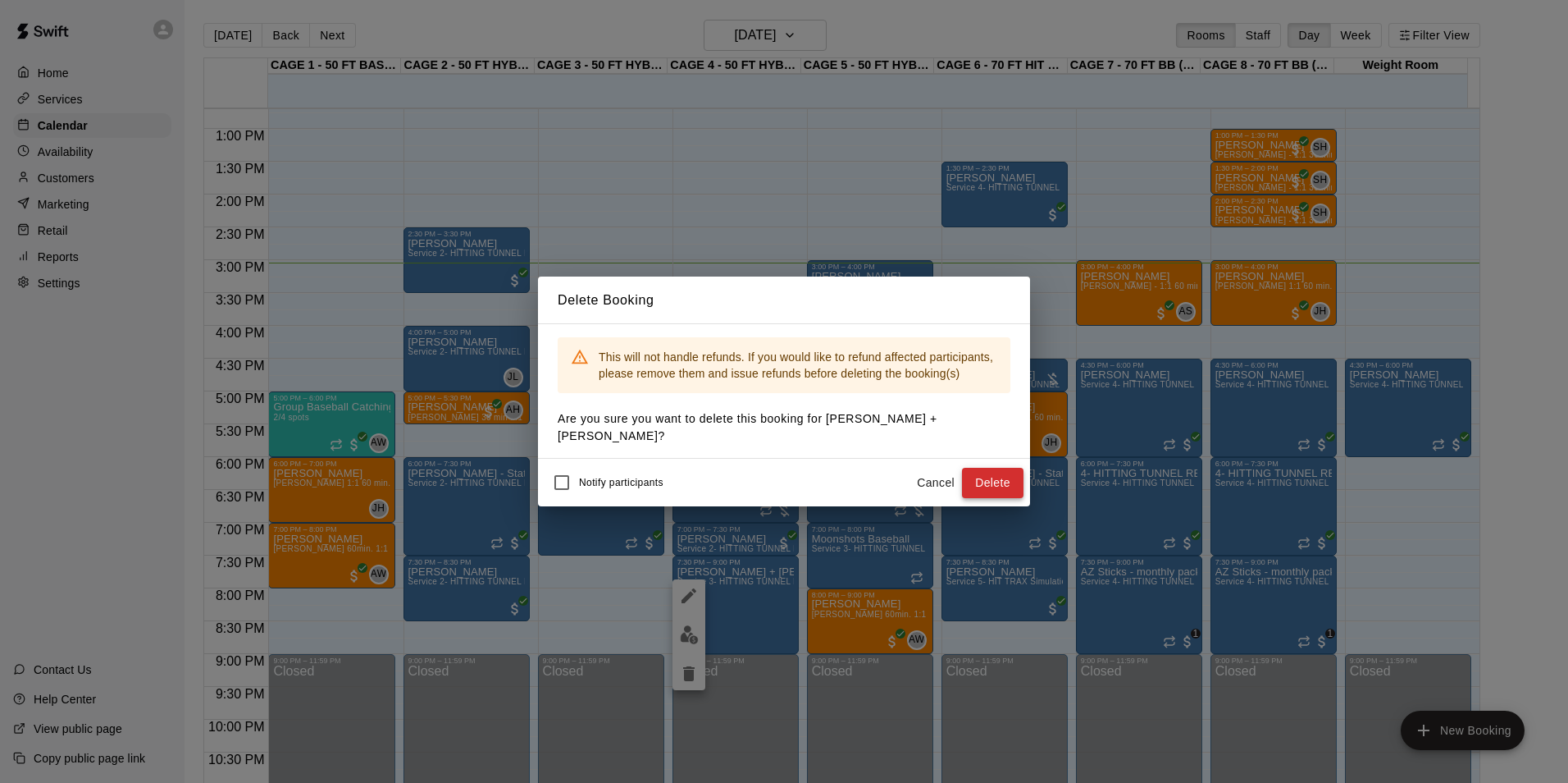
click at [1006, 471] on button "Delete" at bounding box center [992, 483] width 61 height 30
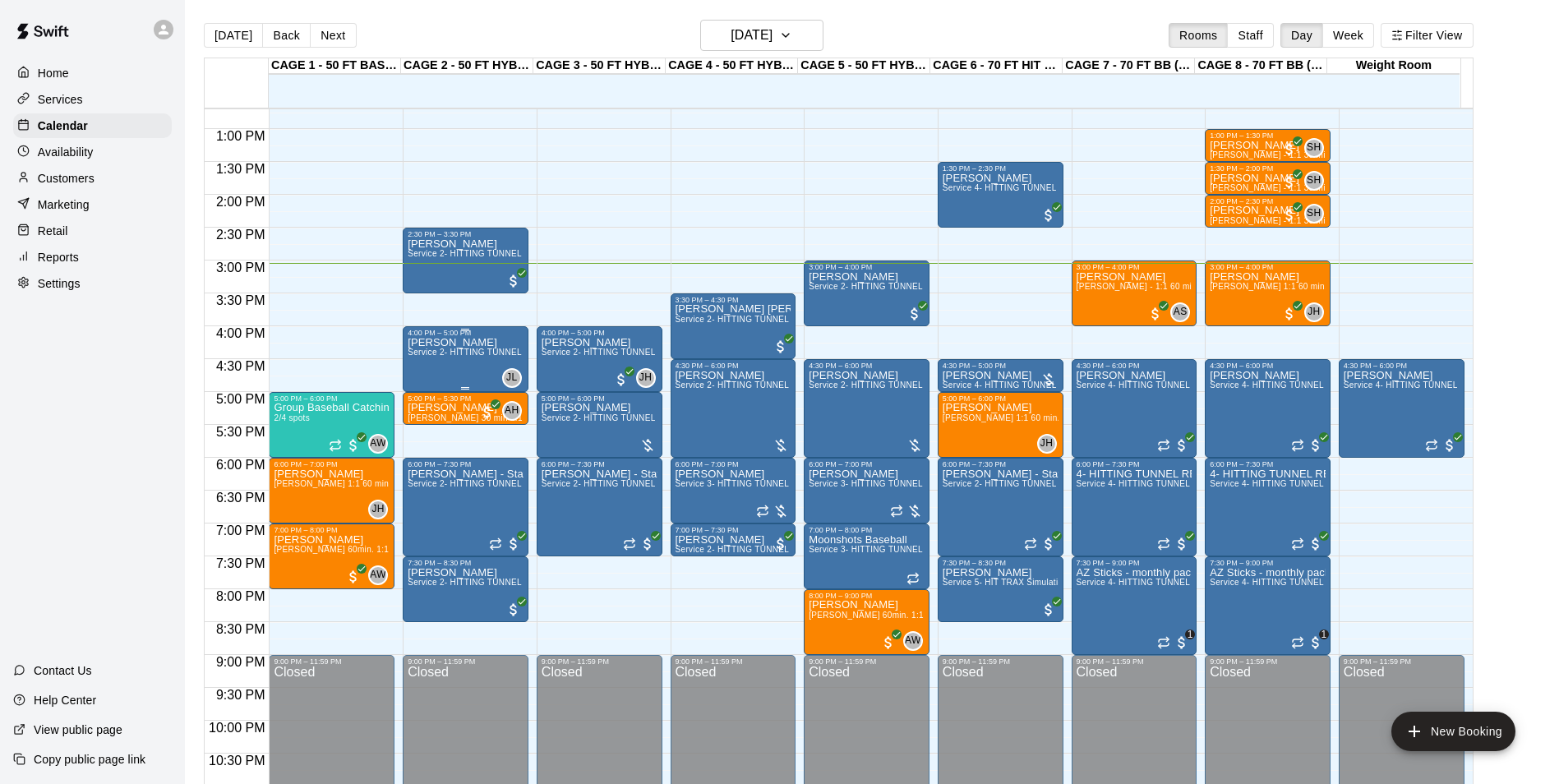
click at [452, 366] on div "[PERSON_NAME] Service 2- HITTING TUNNEL RENTAL - 50ft Baseball" at bounding box center [465, 728] width 116 height 784
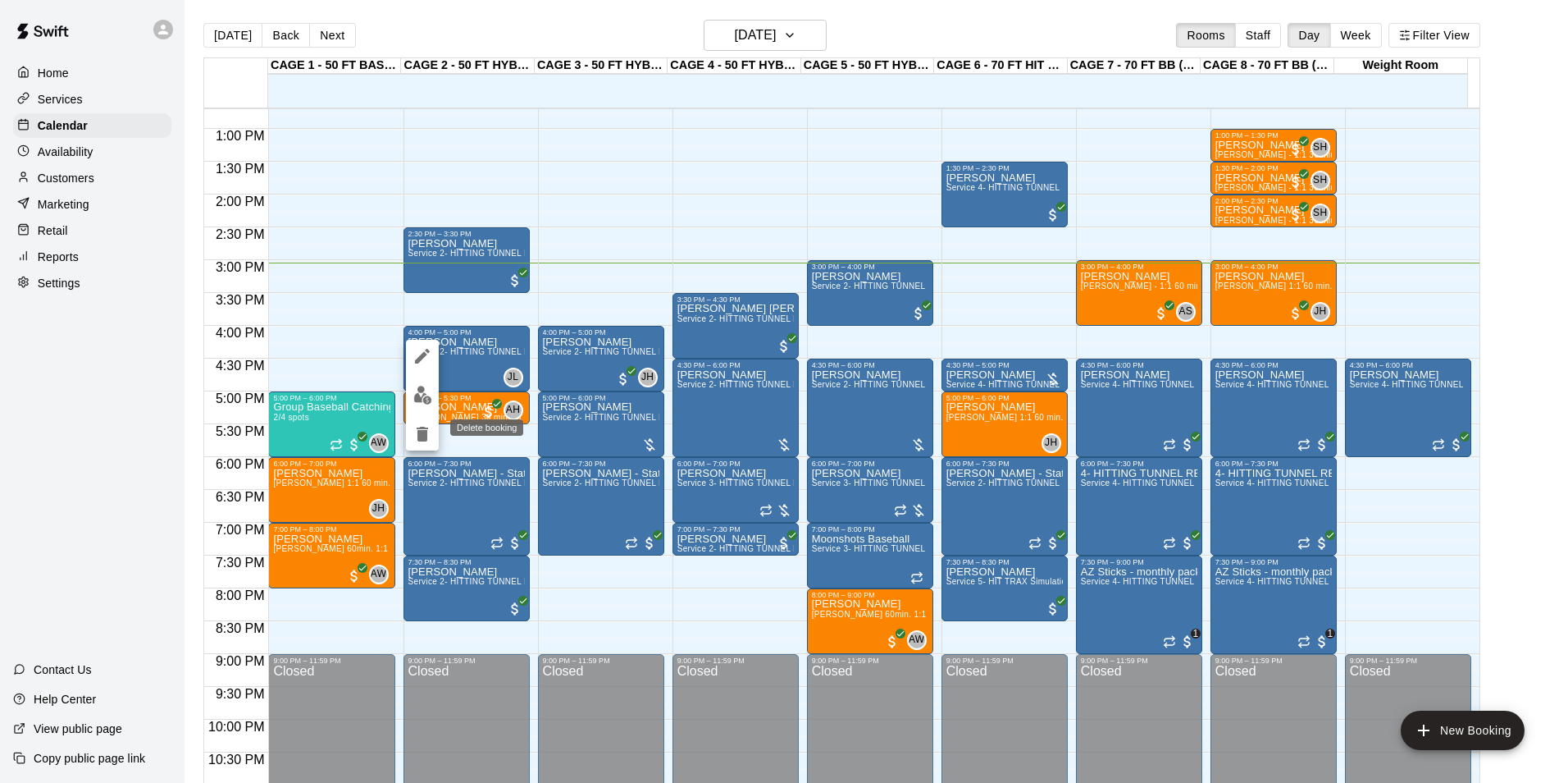
click at [426, 428] on icon "delete" at bounding box center [423, 434] width 11 height 15
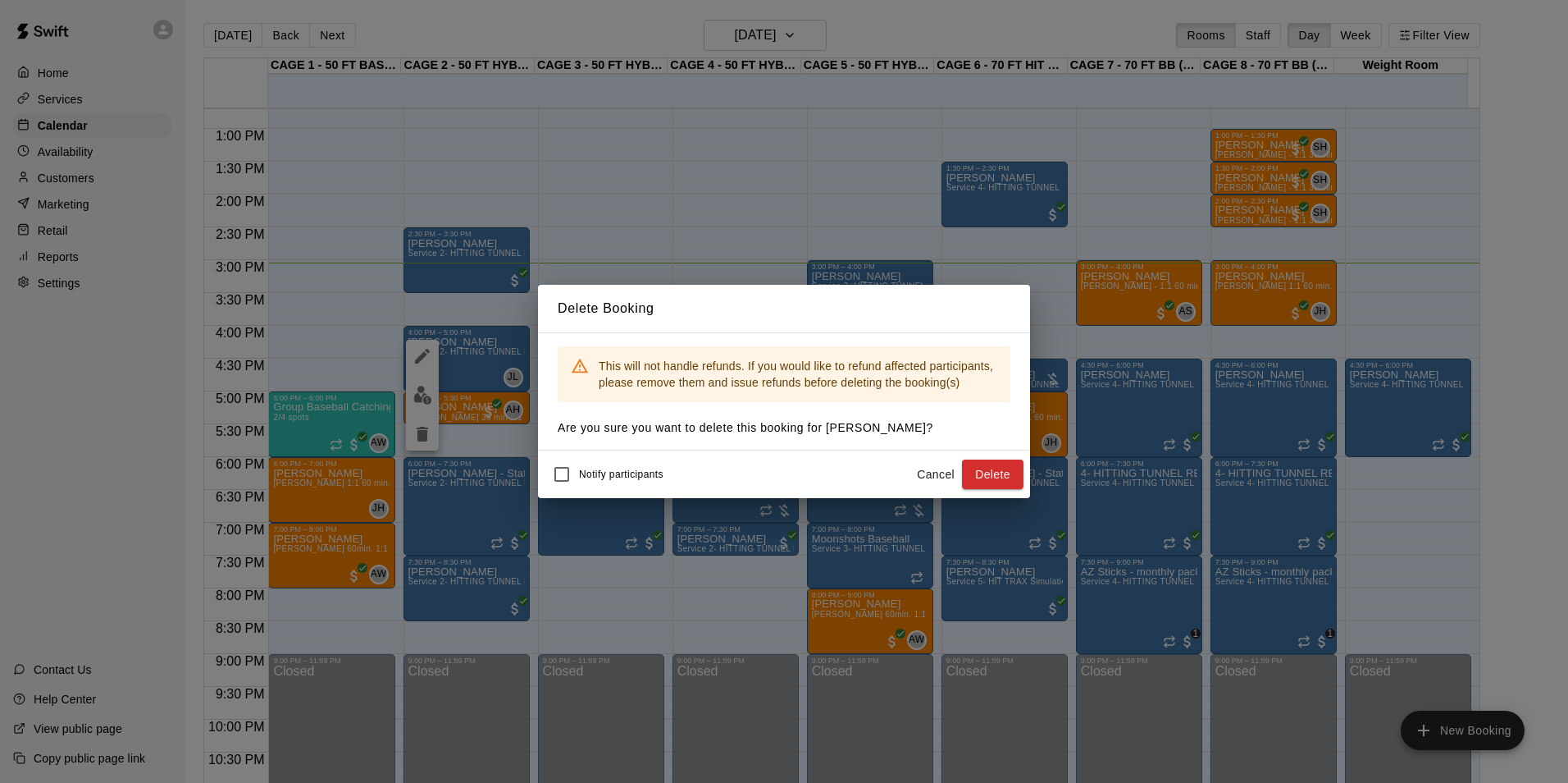
click at [1024, 475] on div "Notify participants Cancel Delete" at bounding box center [784, 474] width 492 height 48
click at [1000, 473] on button "Delete" at bounding box center [992, 475] width 61 height 30
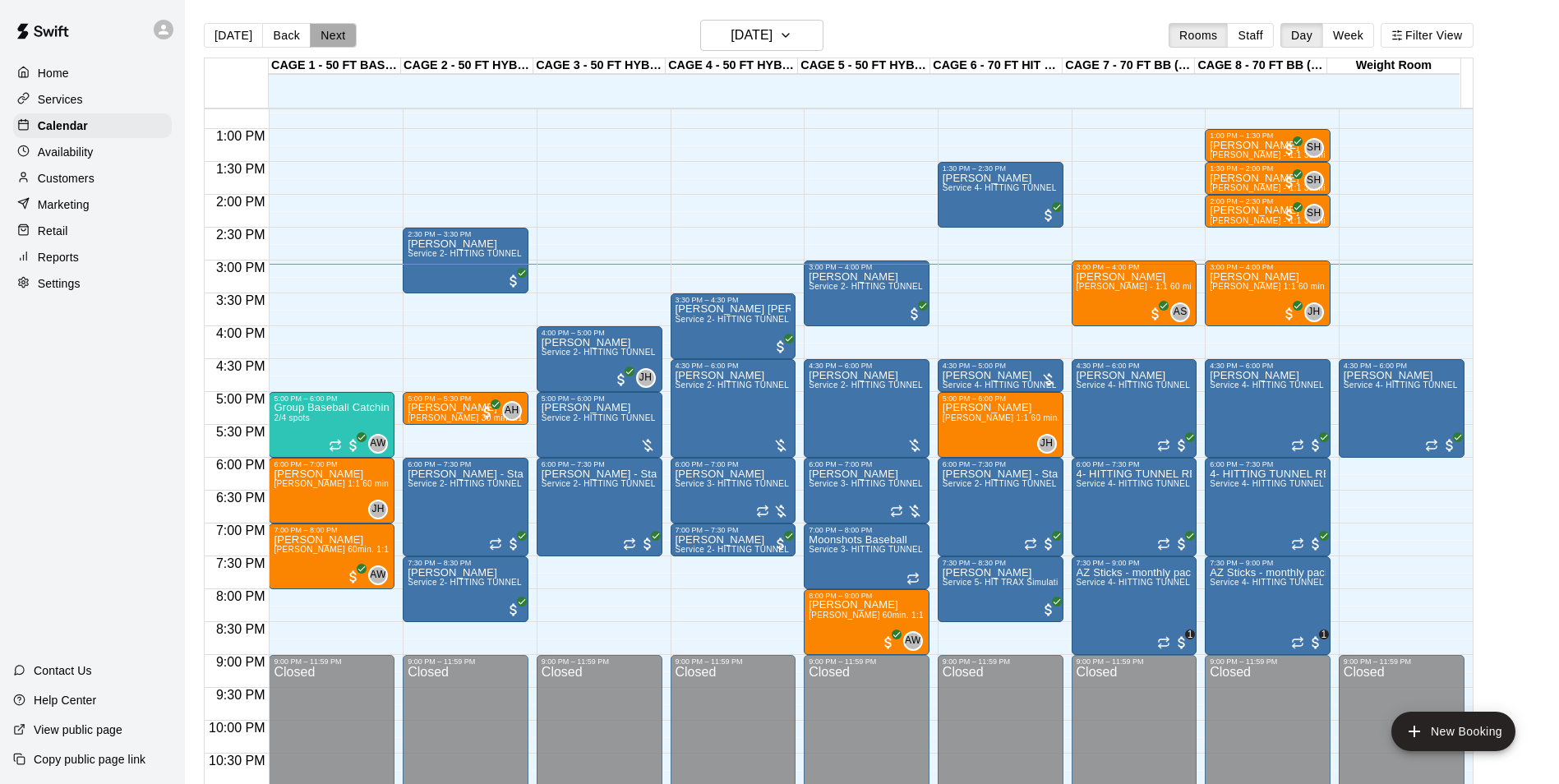
click at [319, 32] on button "Next" at bounding box center [332, 35] width 46 height 24
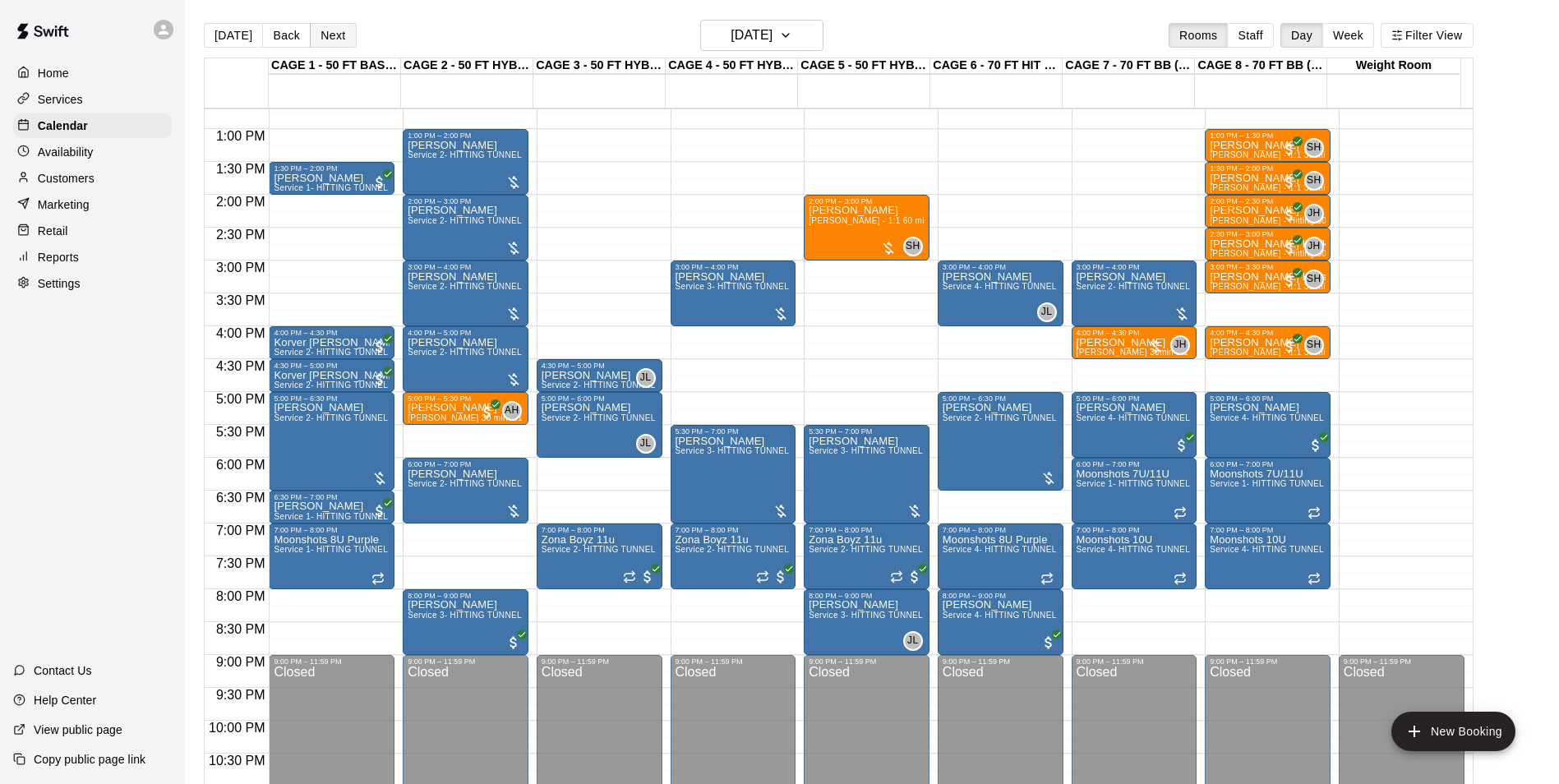
click at [328, 30] on button "Next" at bounding box center [332, 35] width 46 height 24
